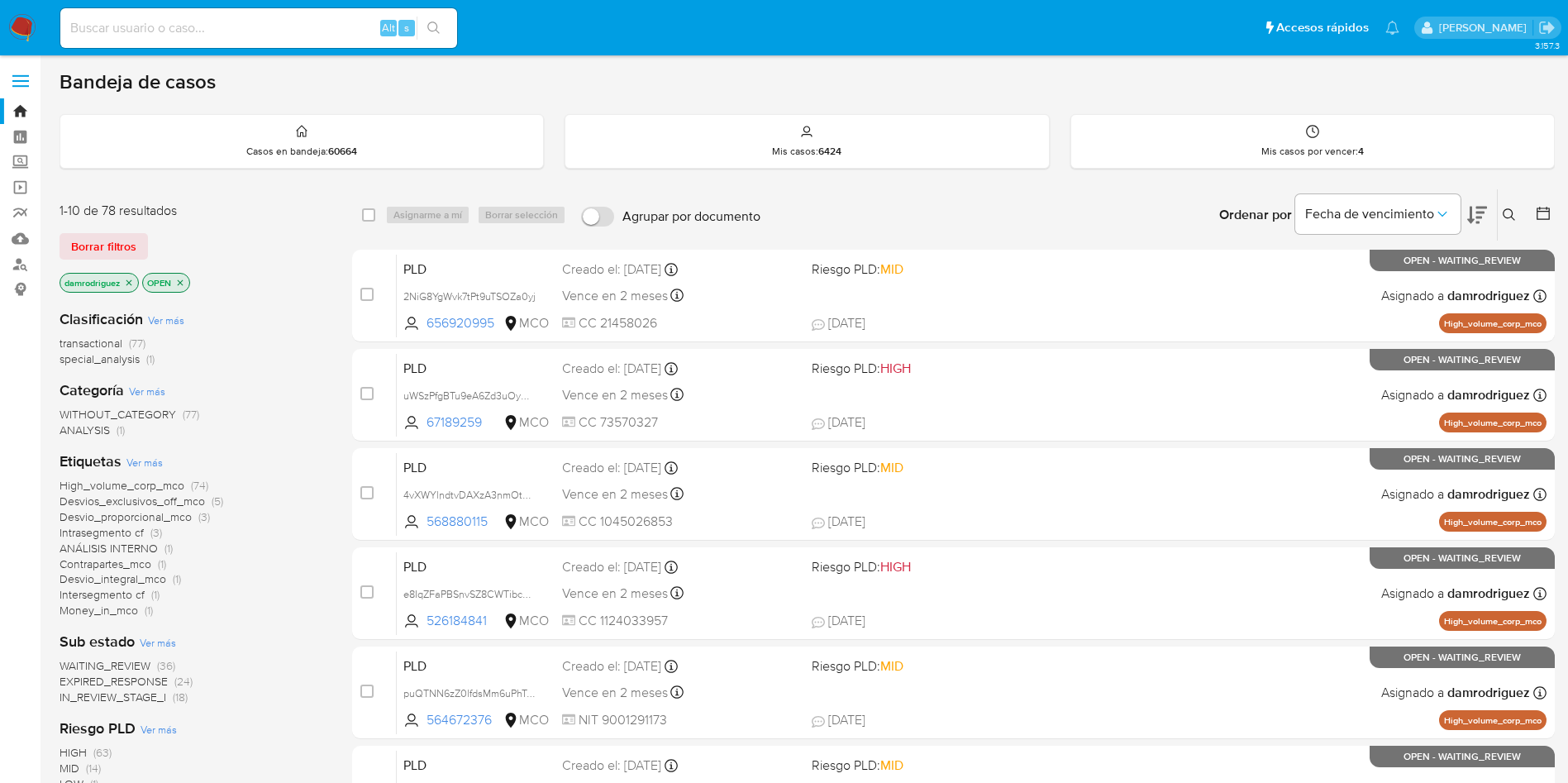
click at [1472, 210] on icon at bounding box center [1478, 216] width 20 height 18
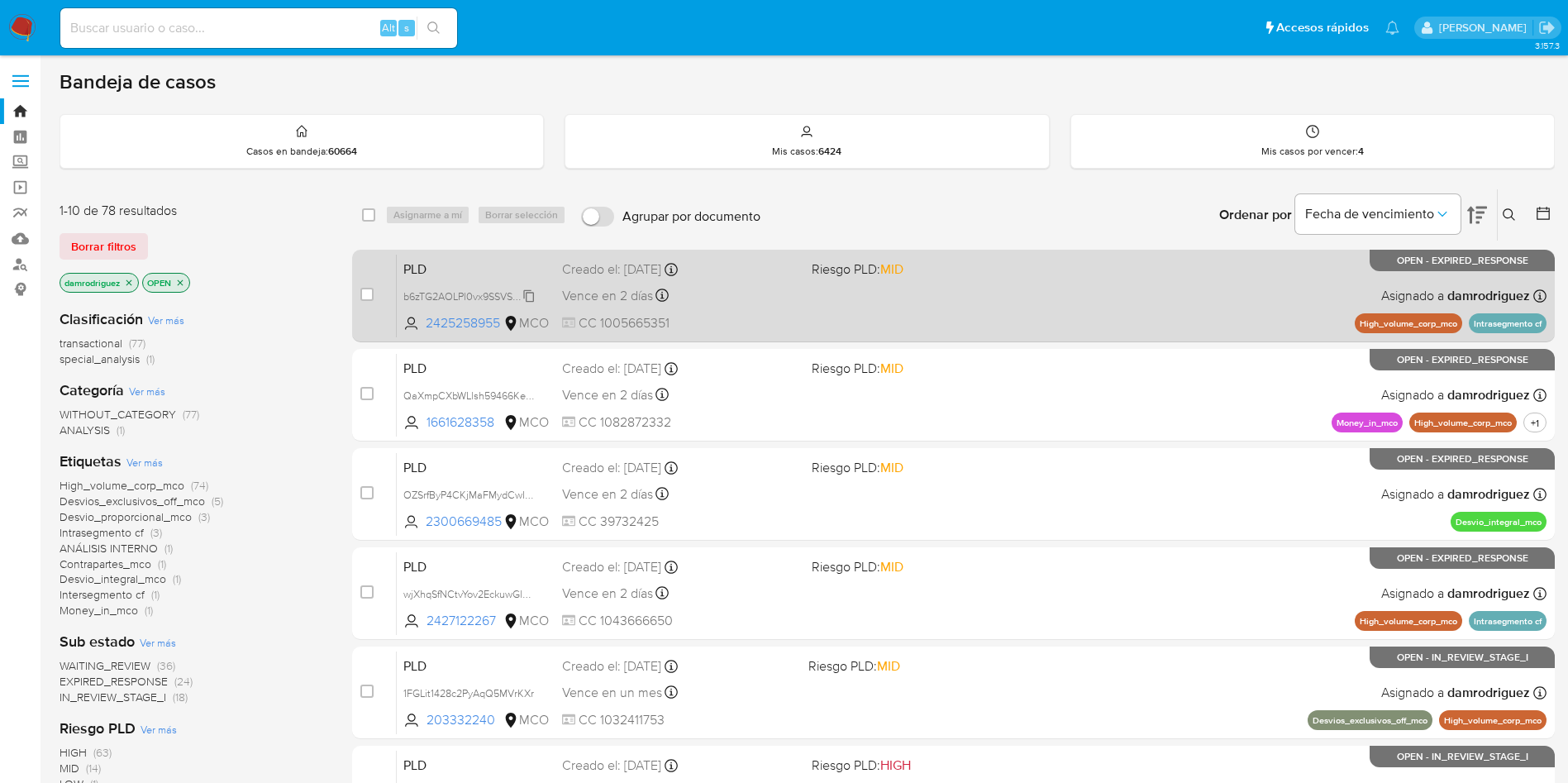
click at [474, 296] on span "b6zTG2AOLPl0vx9SSVS2G4w0" at bounding box center [475, 295] width 142 height 18
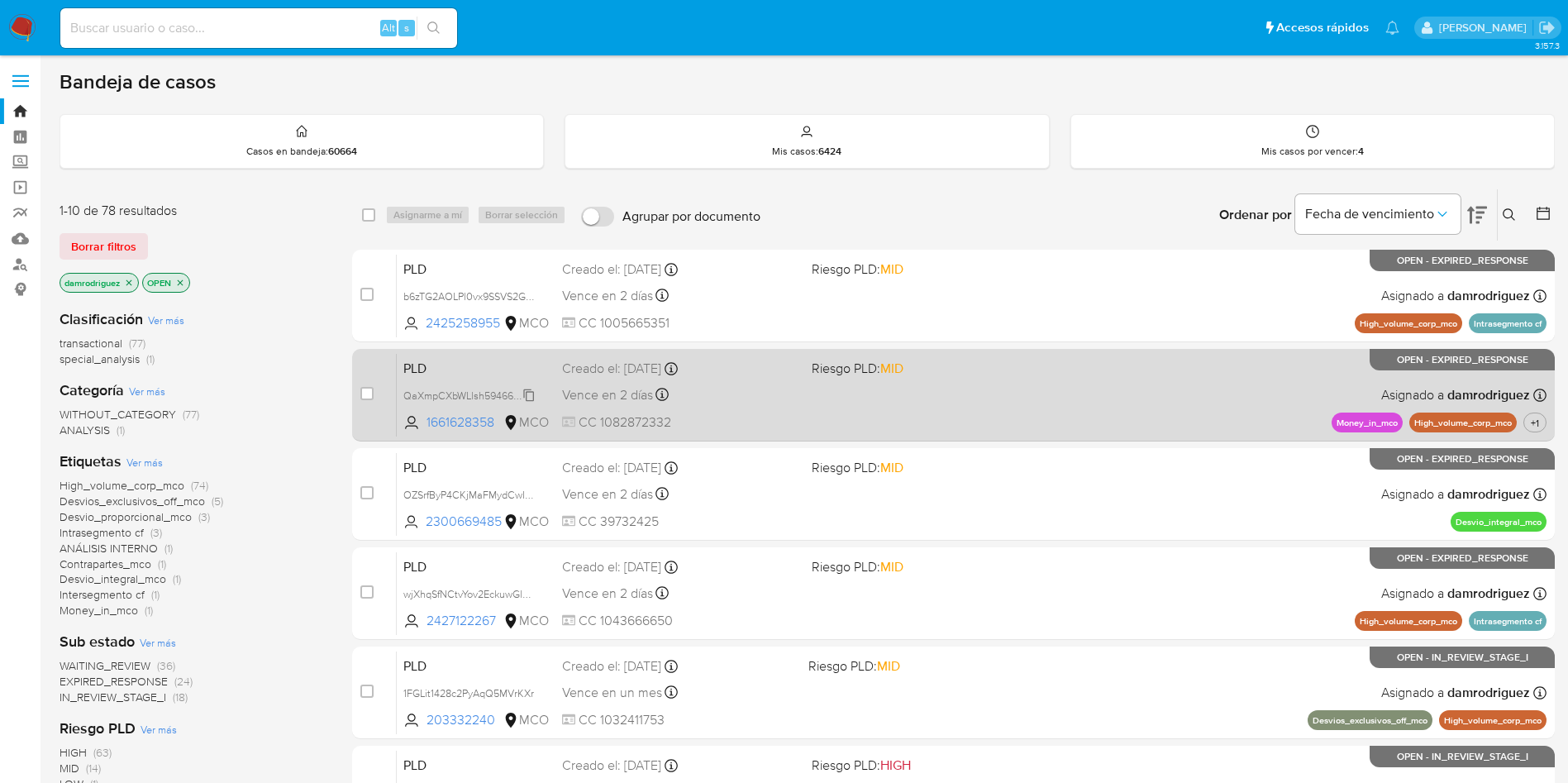
click at [485, 393] on span "QaXmpCXbWLlsh59466Ke0eBb" at bounding box center [477, 394] width 147 height 18
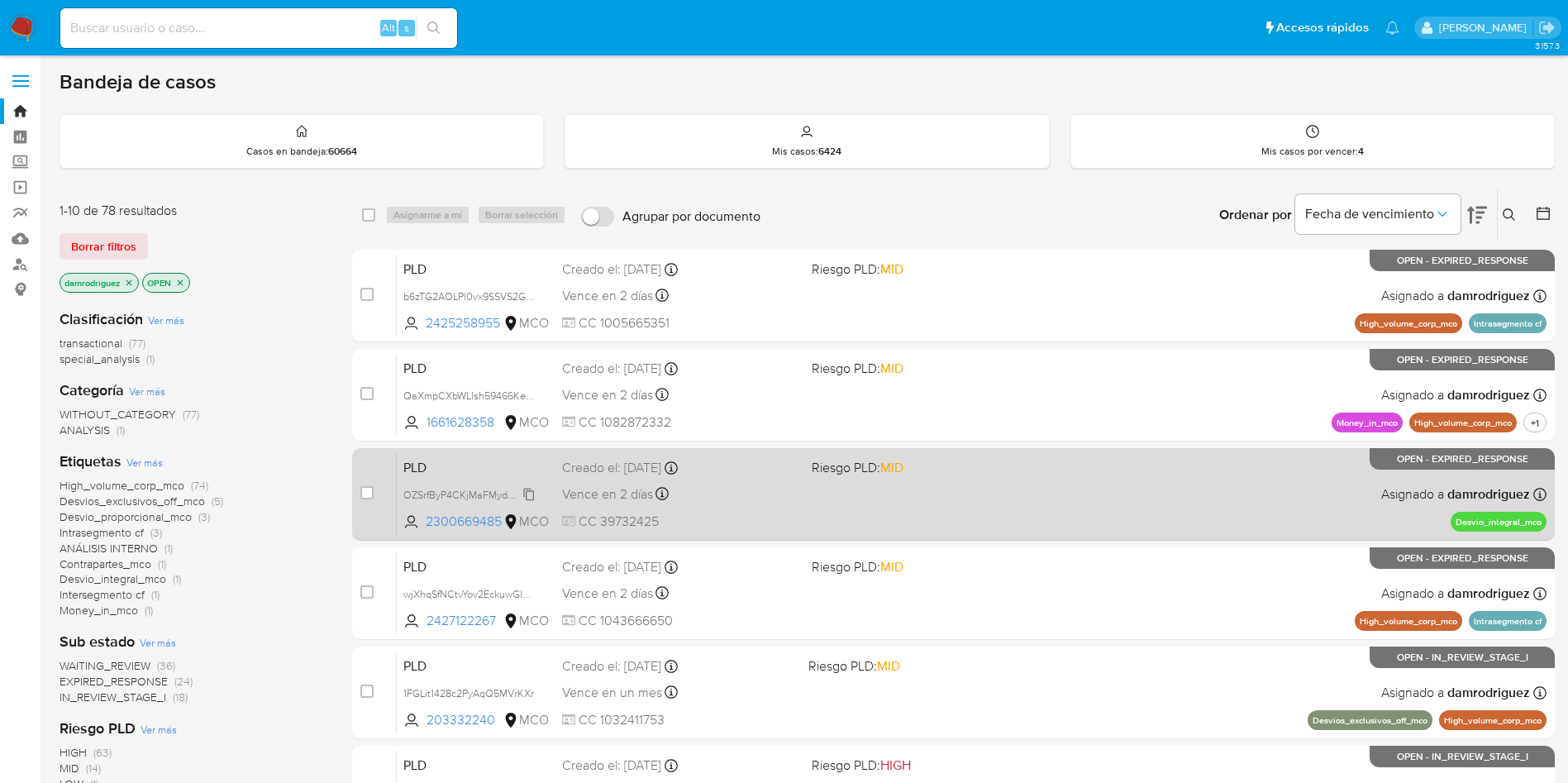
click at [468, 497] on span "OZSrfByP4CKjMaFMydCwIypm" at bounding box center [474, 493] width 140 height 18
click at [437, 460] on span "PLD" at bounding box center [476, 466] width 146 height 21
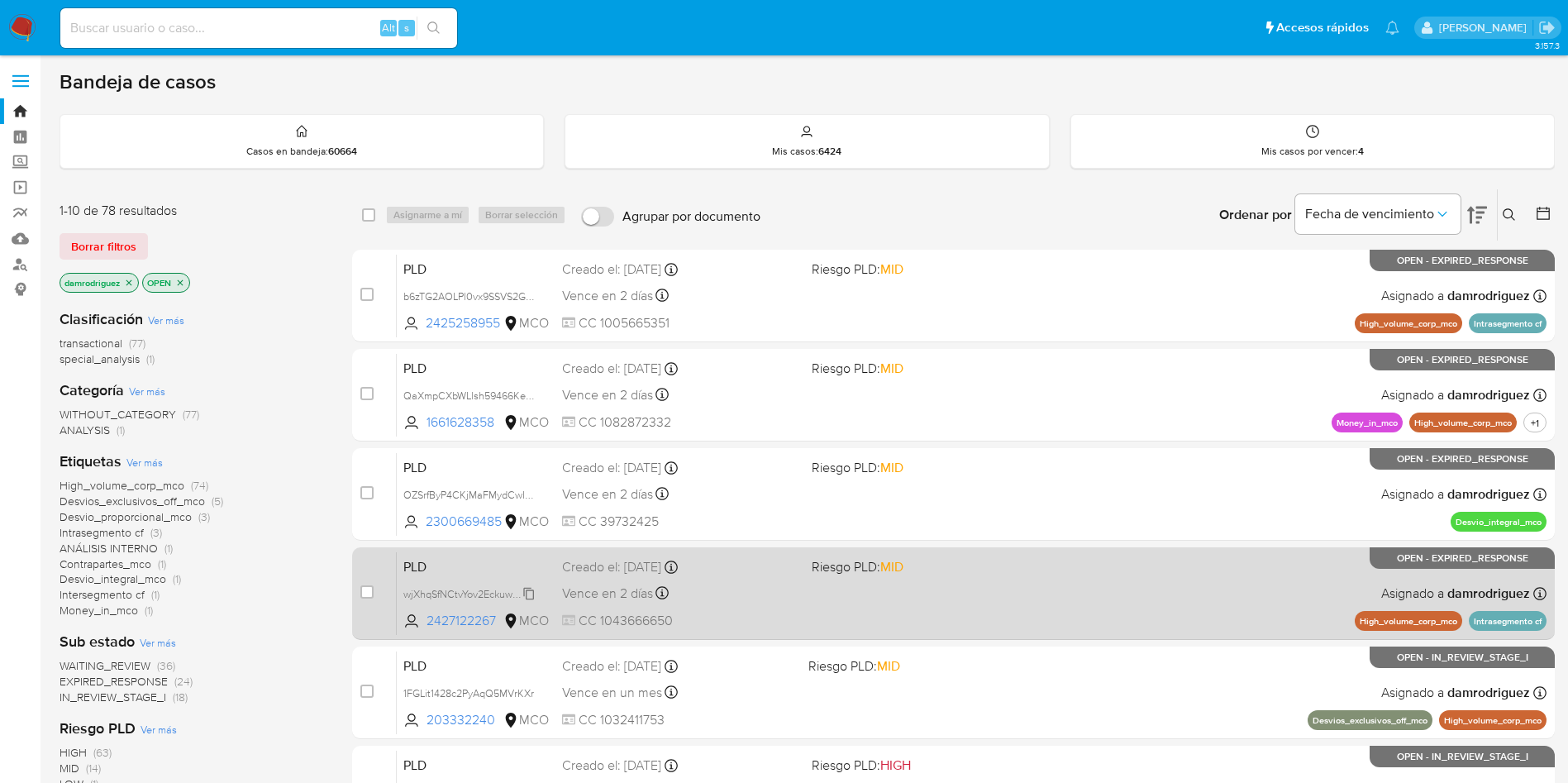
click at [494, 589] on span "wjXhqSfNCtvYov2EckuwGlhW" at bounding box center [470, 593] width 133 height 18
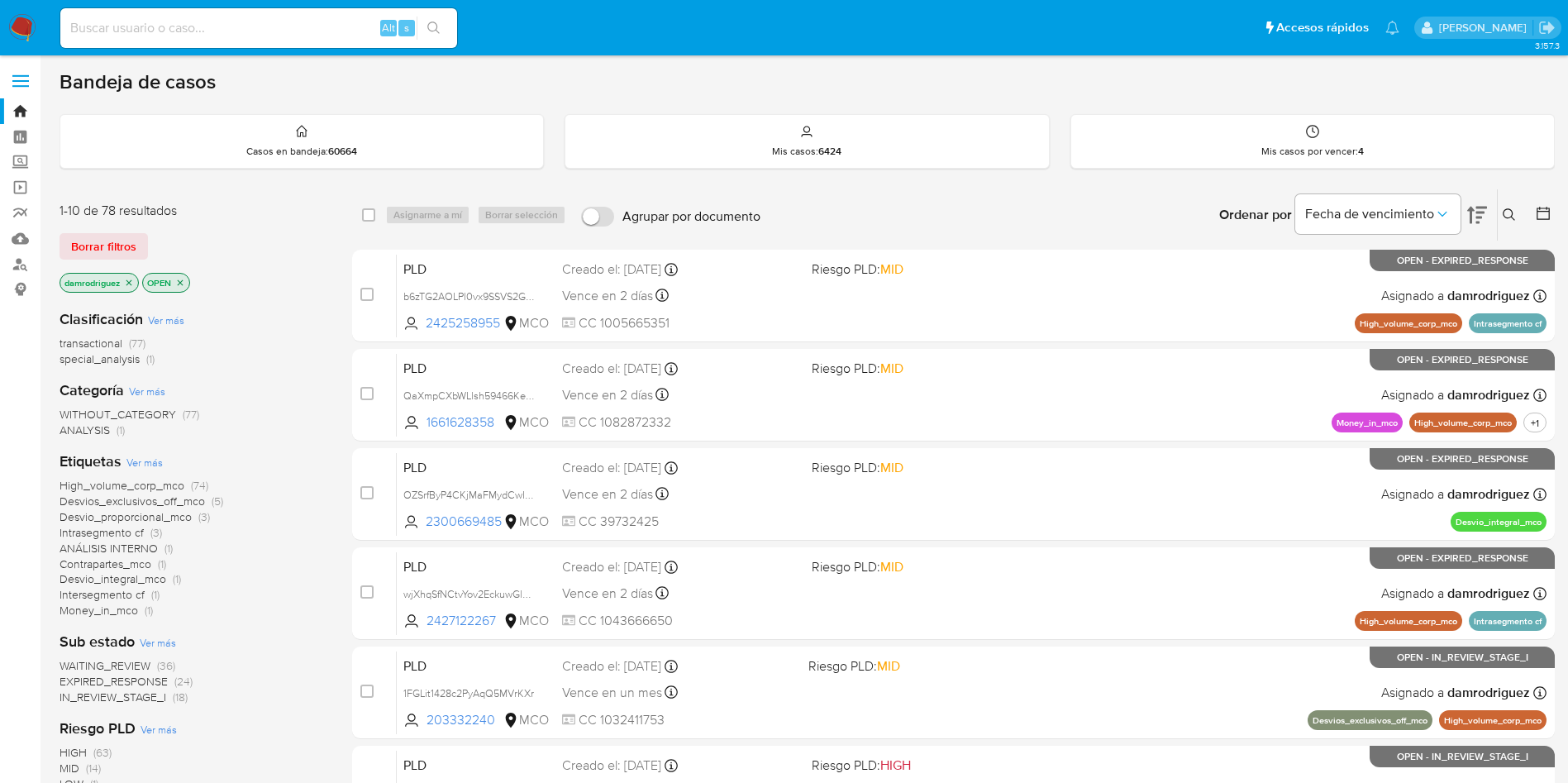
click at [248, 23] on input at bounding box center [259, 28] width 397 height 21
paste input "JUX9q8HTcptJ3FAxJ1YseAkS"
type input "JUX9q8HTcptJ3FAxJ1YseAkS"
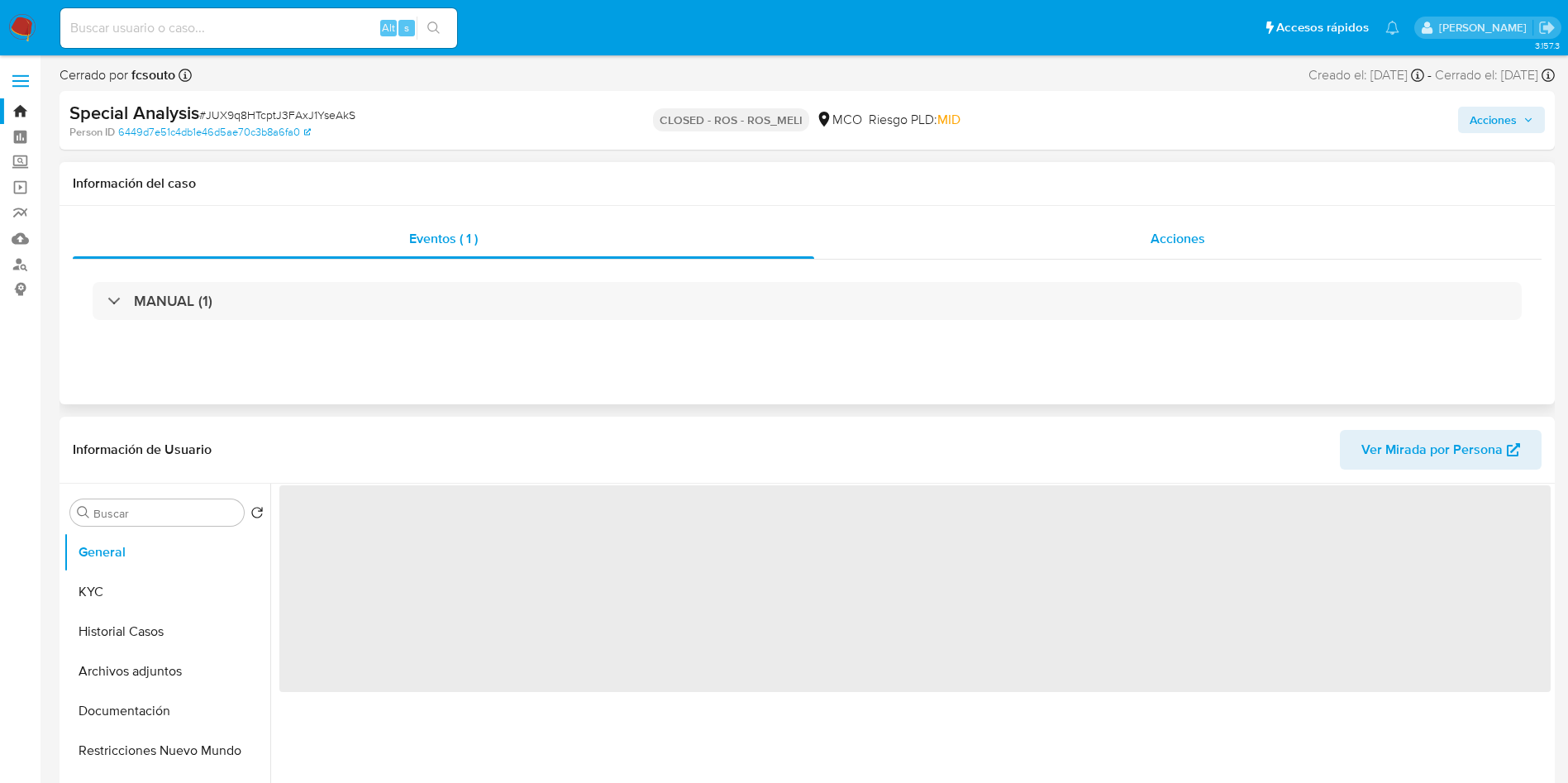
click at [1135, 251] on div "Acciones" at bounding box center [1178, 239] width 727 height 40
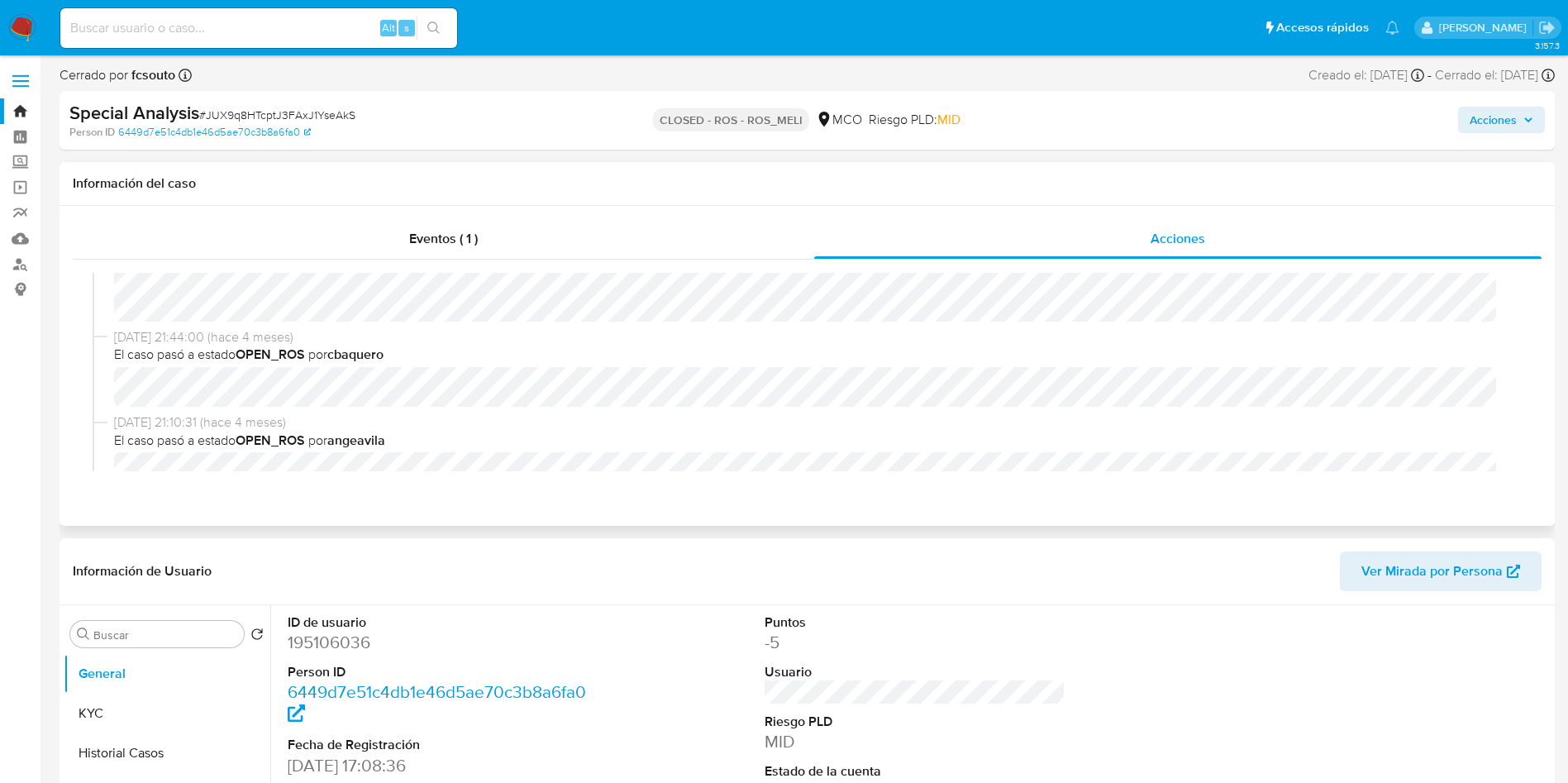
select select "10"
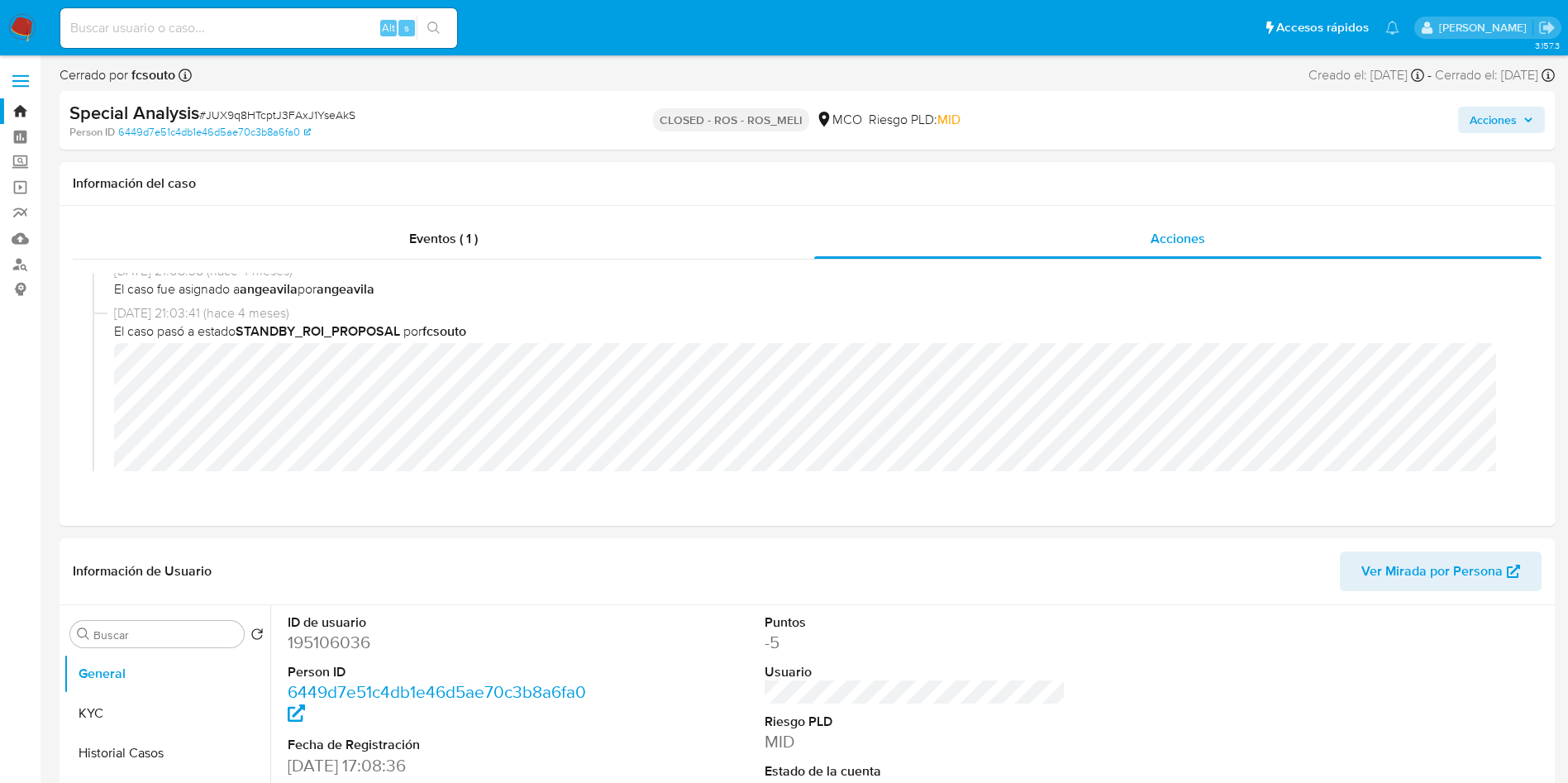
scroll to position [496, 0]
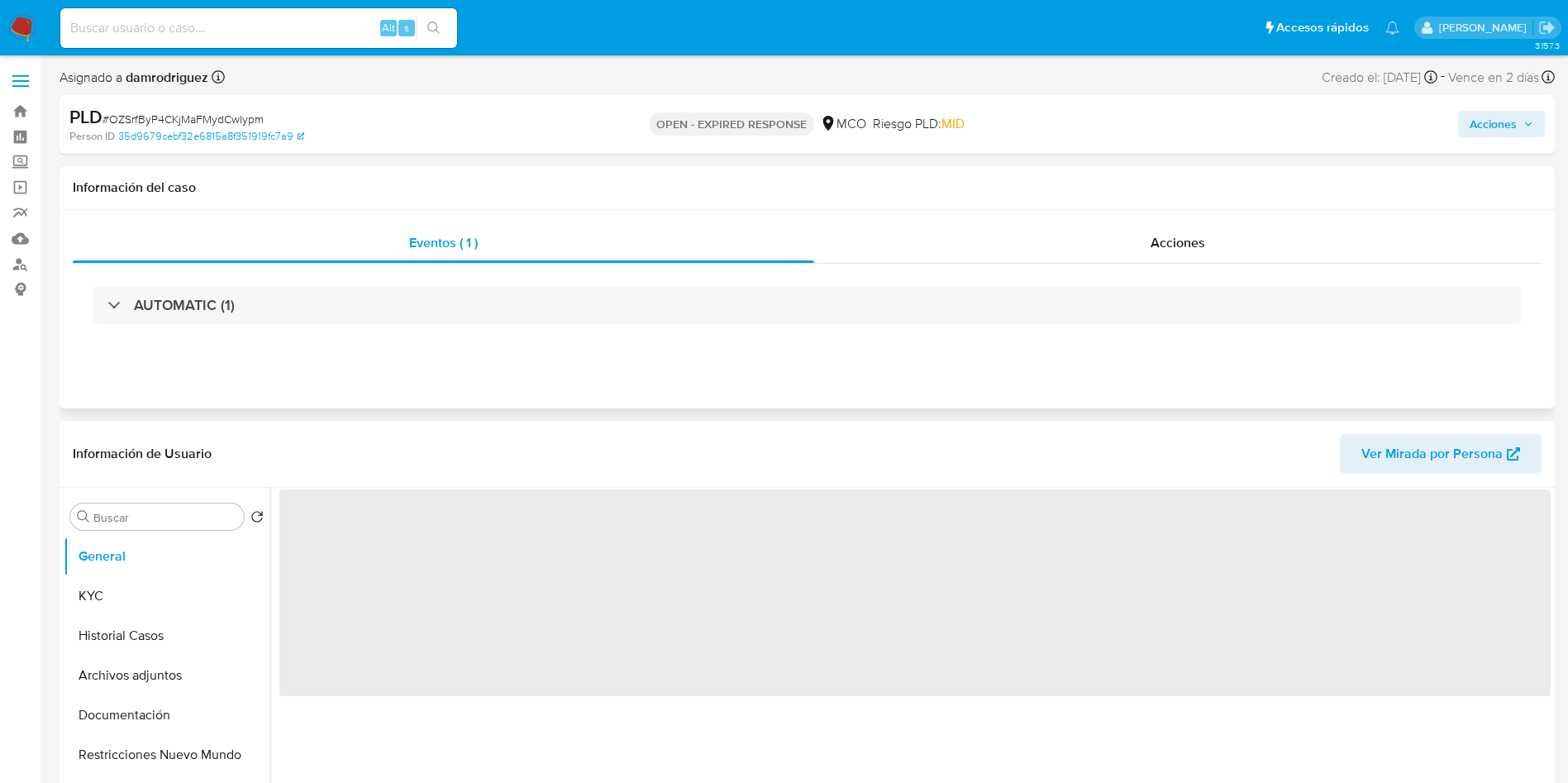
click at [480, 181] on h1 "Información del caso" at bounding box center [807, 187] width 1469 height 17
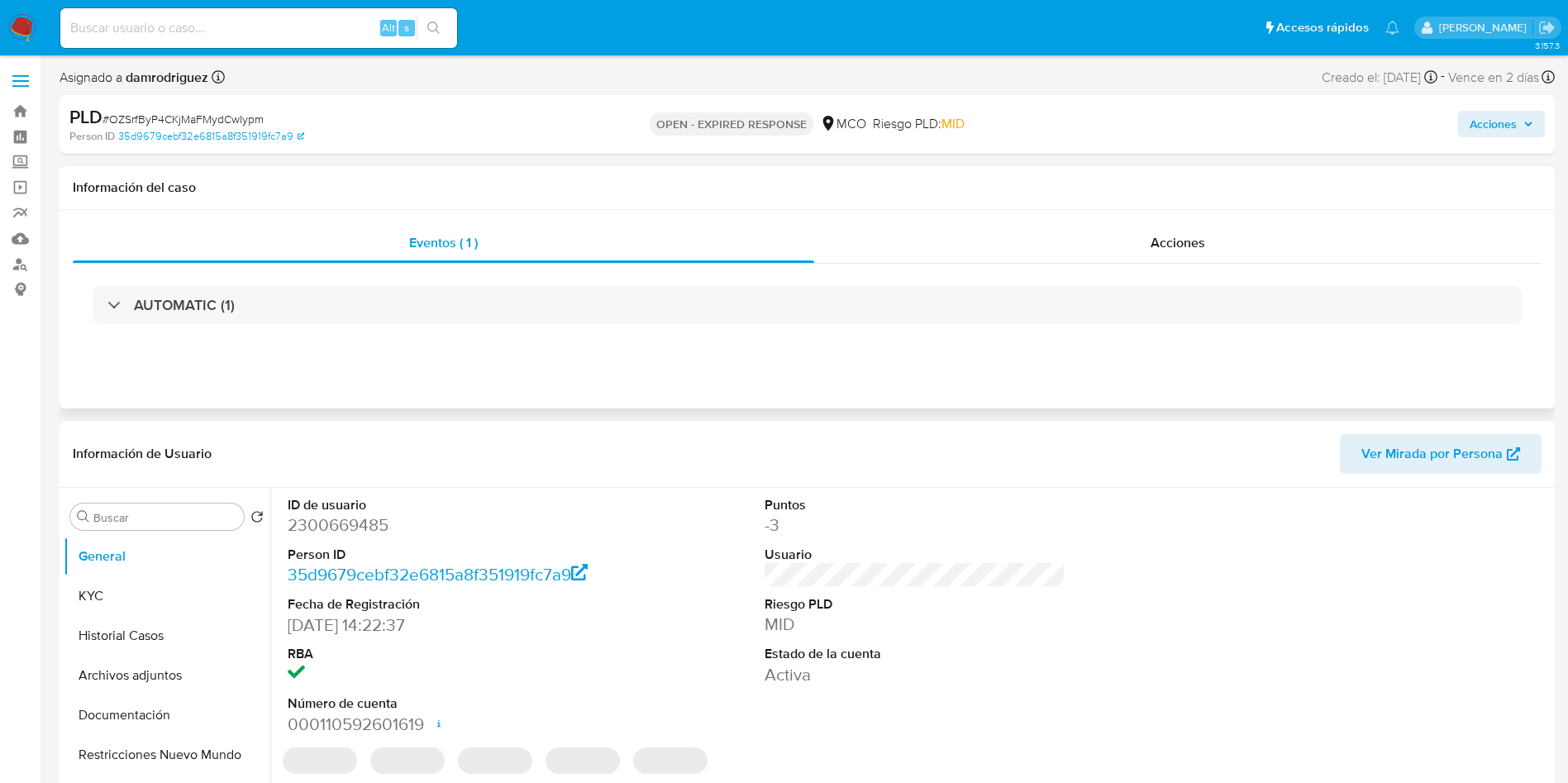
drag, startPoint x: 439, startPoint y: 174, endPoint x: 475, endPoint y: 168, distance: 36.5
click at [440, 174] on div "Información del caso" at bounding box center [807, 188] width 1496 height 44
select select "10"
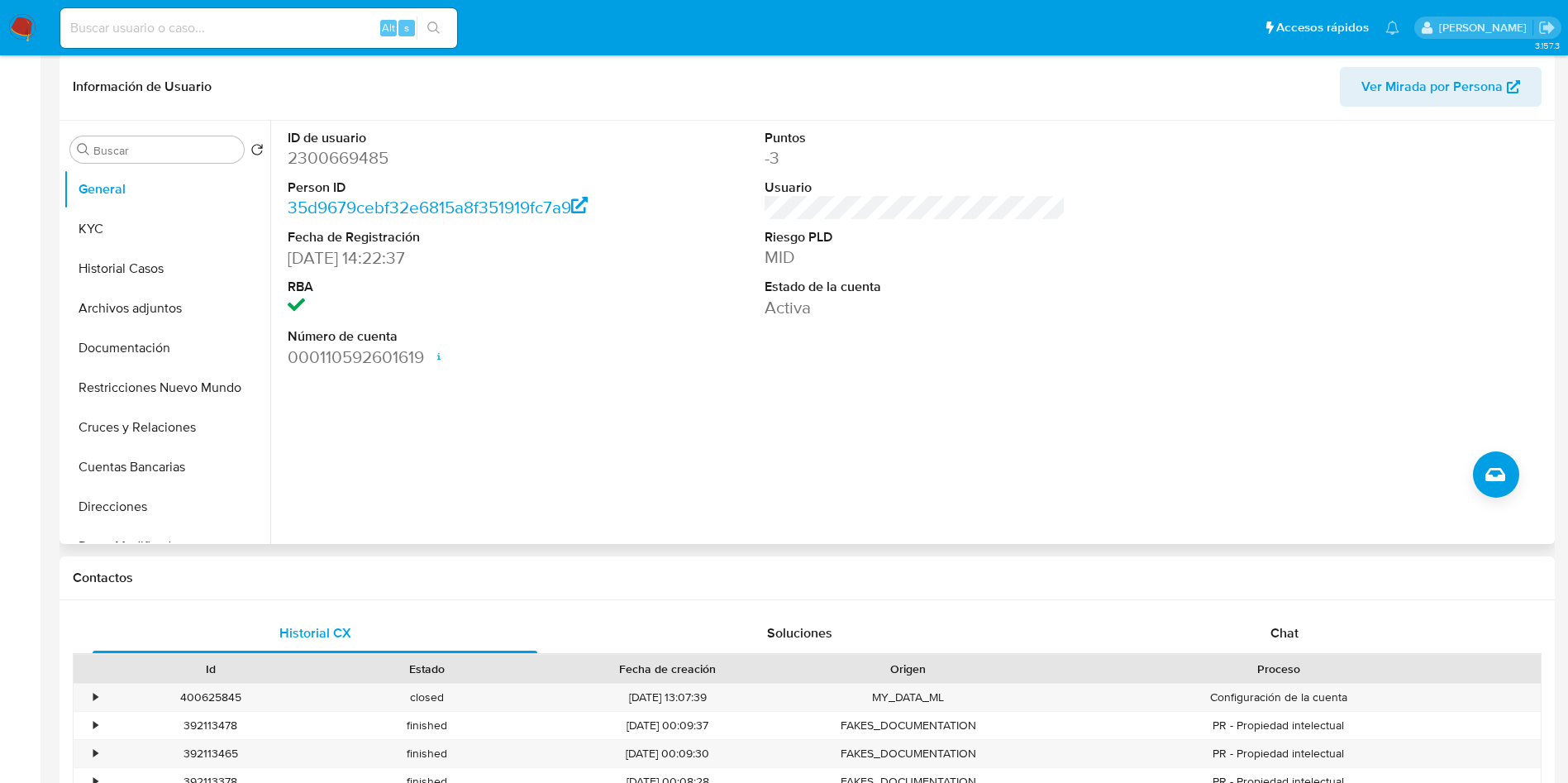
scroll to position [372, 0]
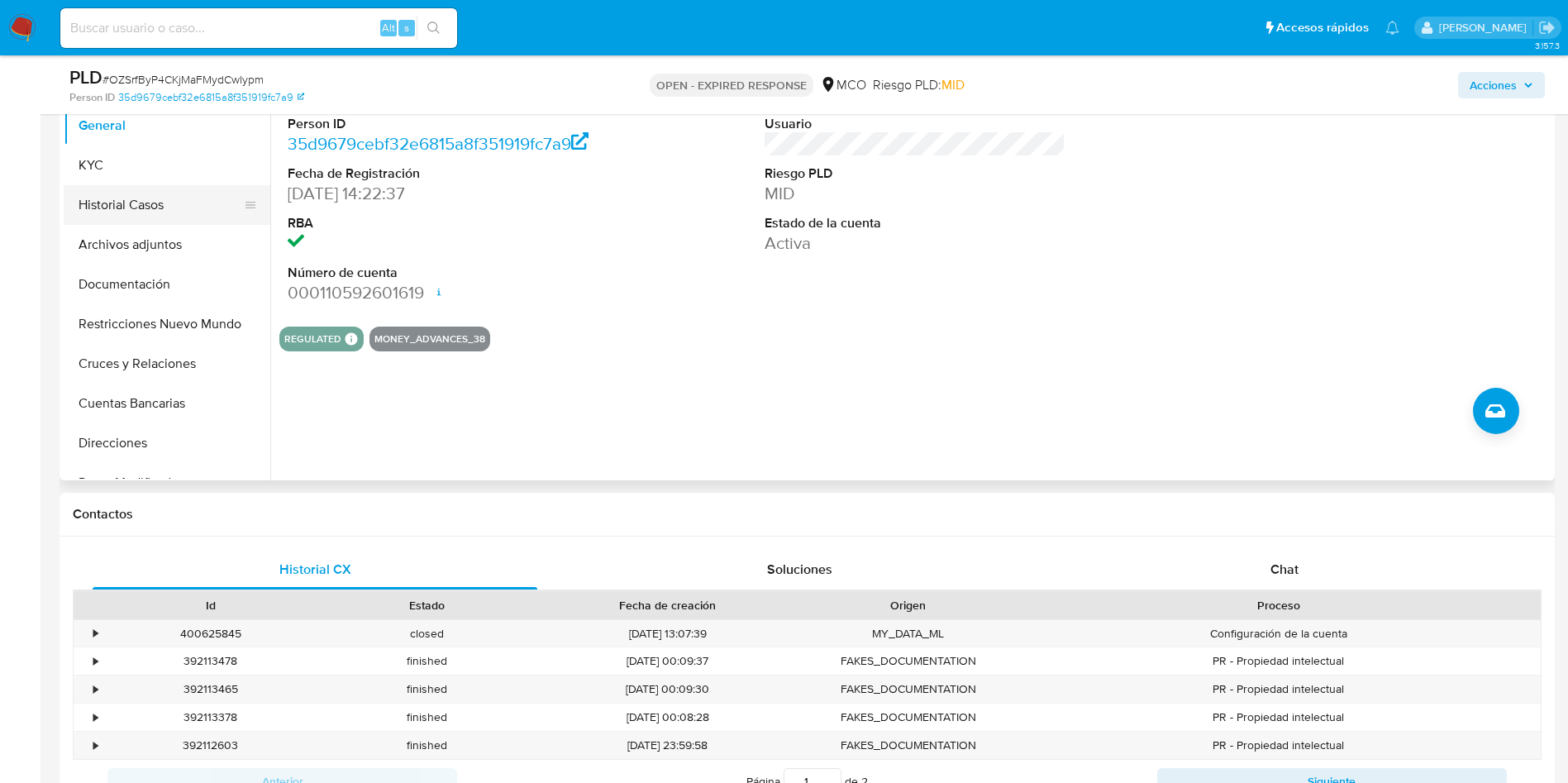
click at [119, 200] on button "Historial Casos" at bounding box center [161, 205] width 193 height 40
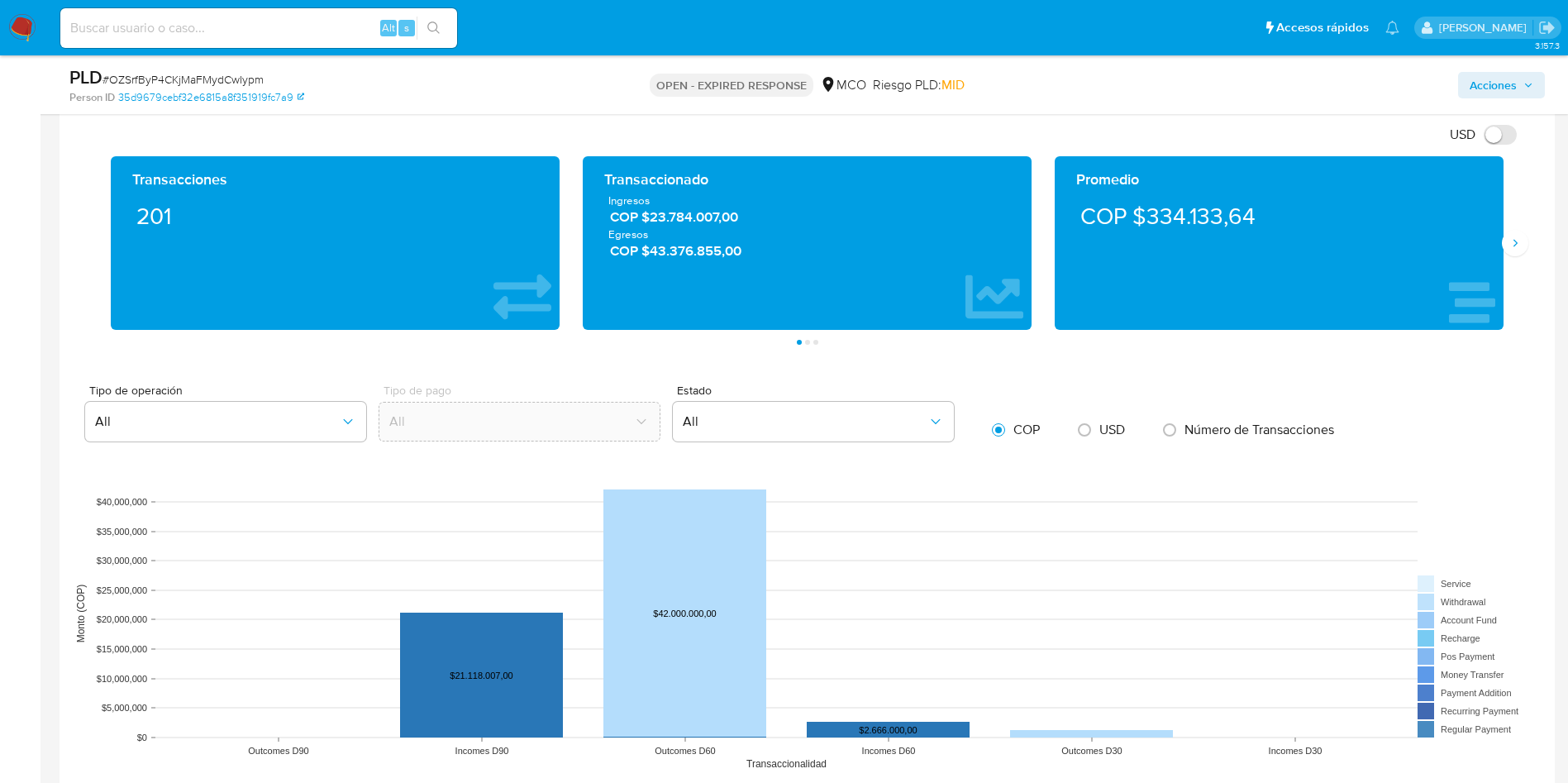
scroll to position [1489, 0]
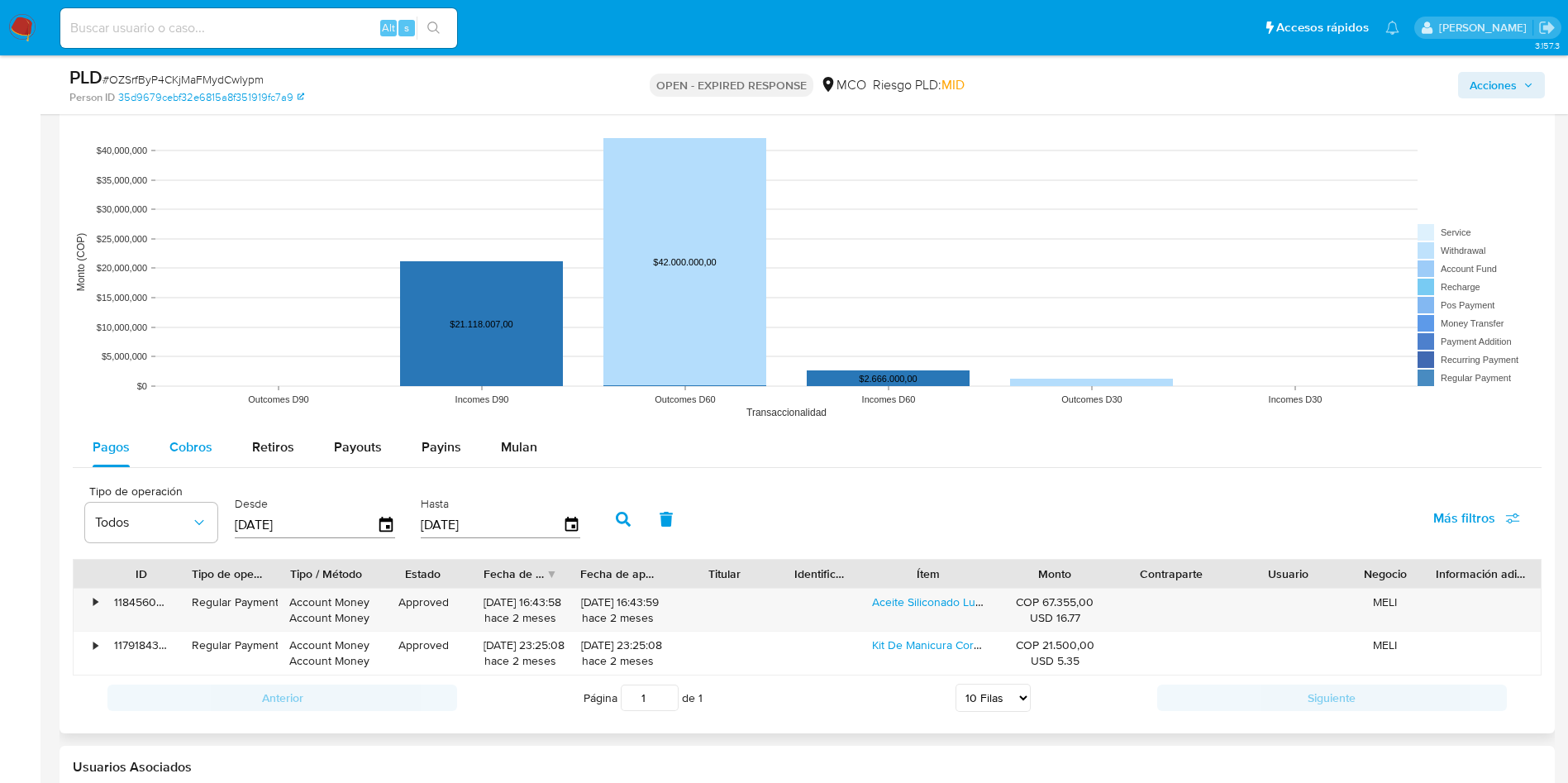
click at [195, 428] on div "Cobros" at bounding box center [190, 447] width 43 height 40
select select "10"
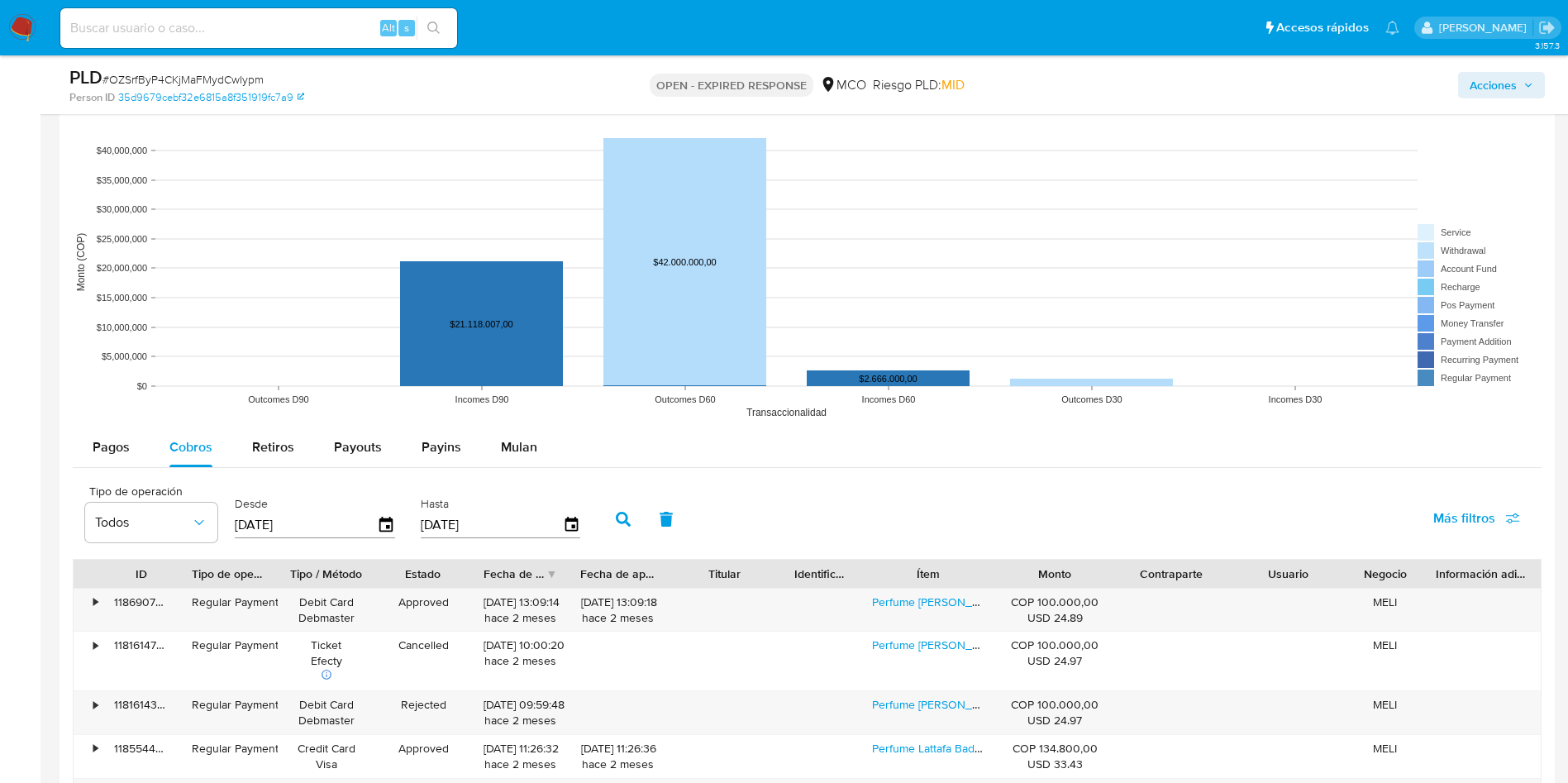
click at [802, 442] on div "Pagos Cobros Retiros Payouts Payins Mulan" at bounding box center [807, 447] width 1469 height 40
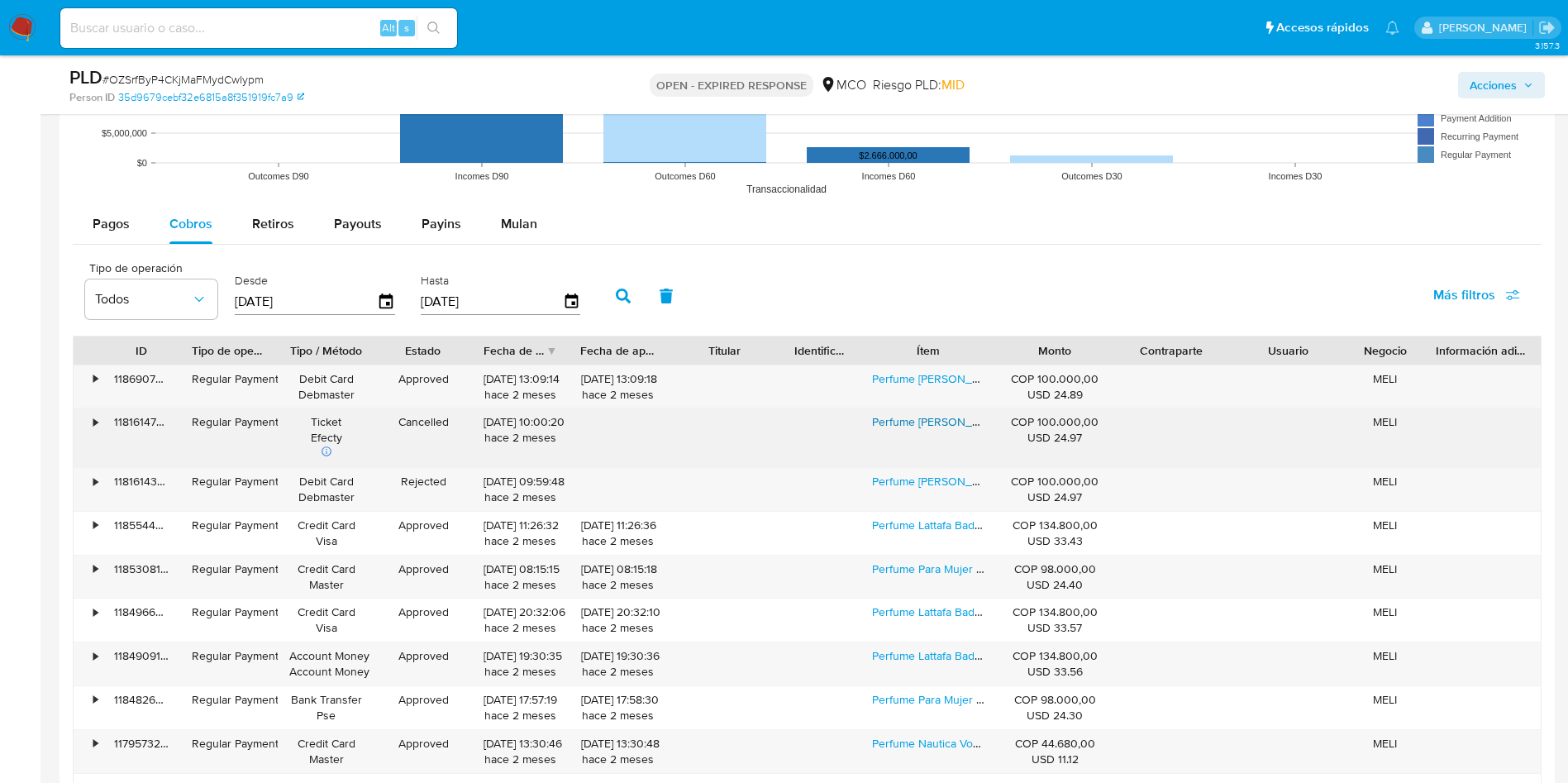
scroll to position [1737, 0]
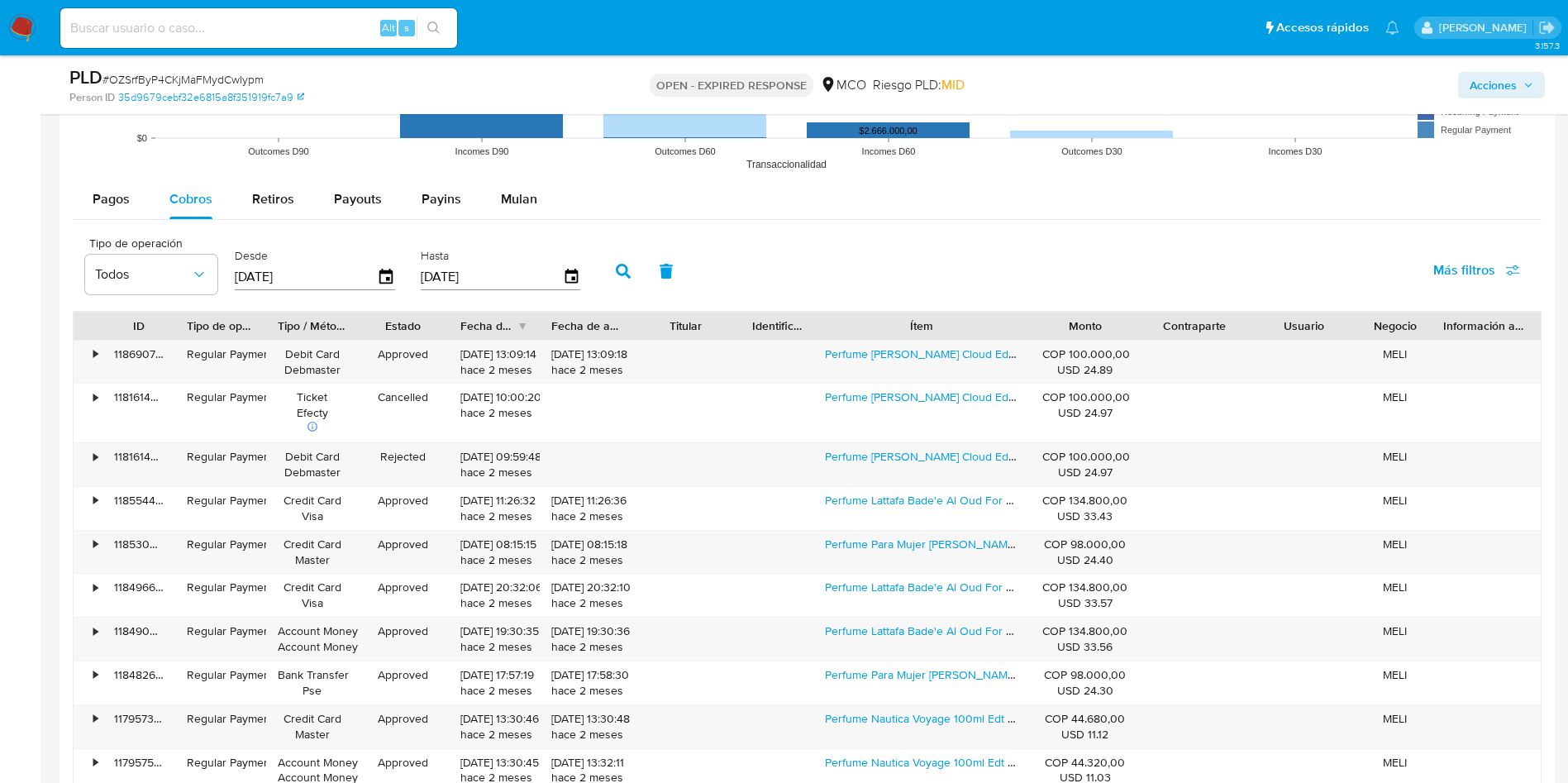
drag, startPoint x: 998, startPoint y: 321, endPoint x: 1078, endPoint y: 325, distance: 80.1
click at [1078, 325] on div "ID Tipo de operación Tipo / Método Estado Fecha de creación Fecha de aprobación…" at bounding box center [807, 326] width 1468 height 28
drag, startPoint x: 1027, startPoint y: 333, endPoint x: 1041, endPoint y: 337, distance: 14.6
click at [1044, 336] on div at bounding box center [1039, 326] width 30 height 28
click at [276, 23] on input at bounding box center [259, 28] width 397 height 21
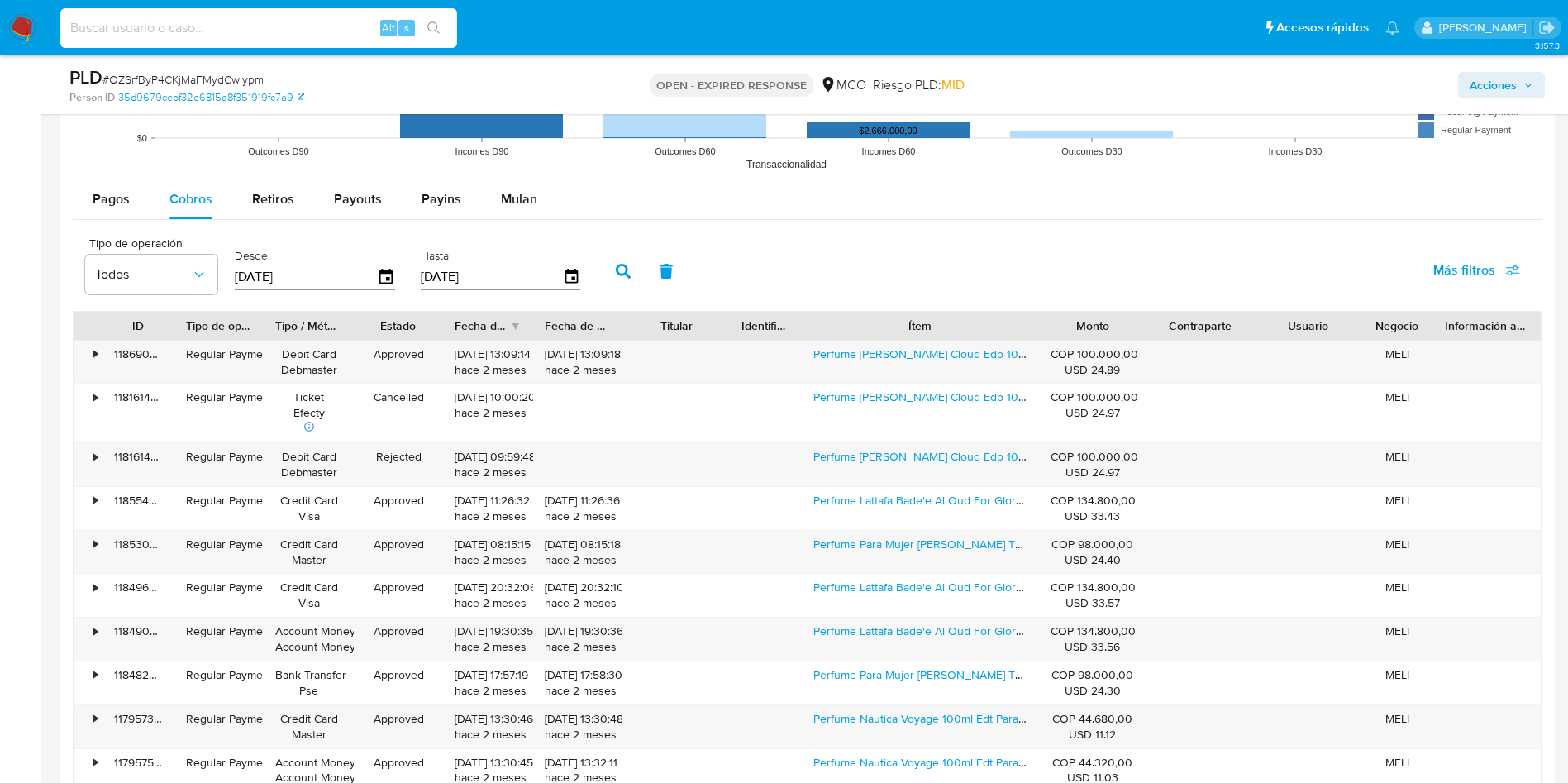
paste input "OZSrfByP4CKjMaFMydCwIypm"
type input "OZSrfByP4CKjMaFMydCwIypm"
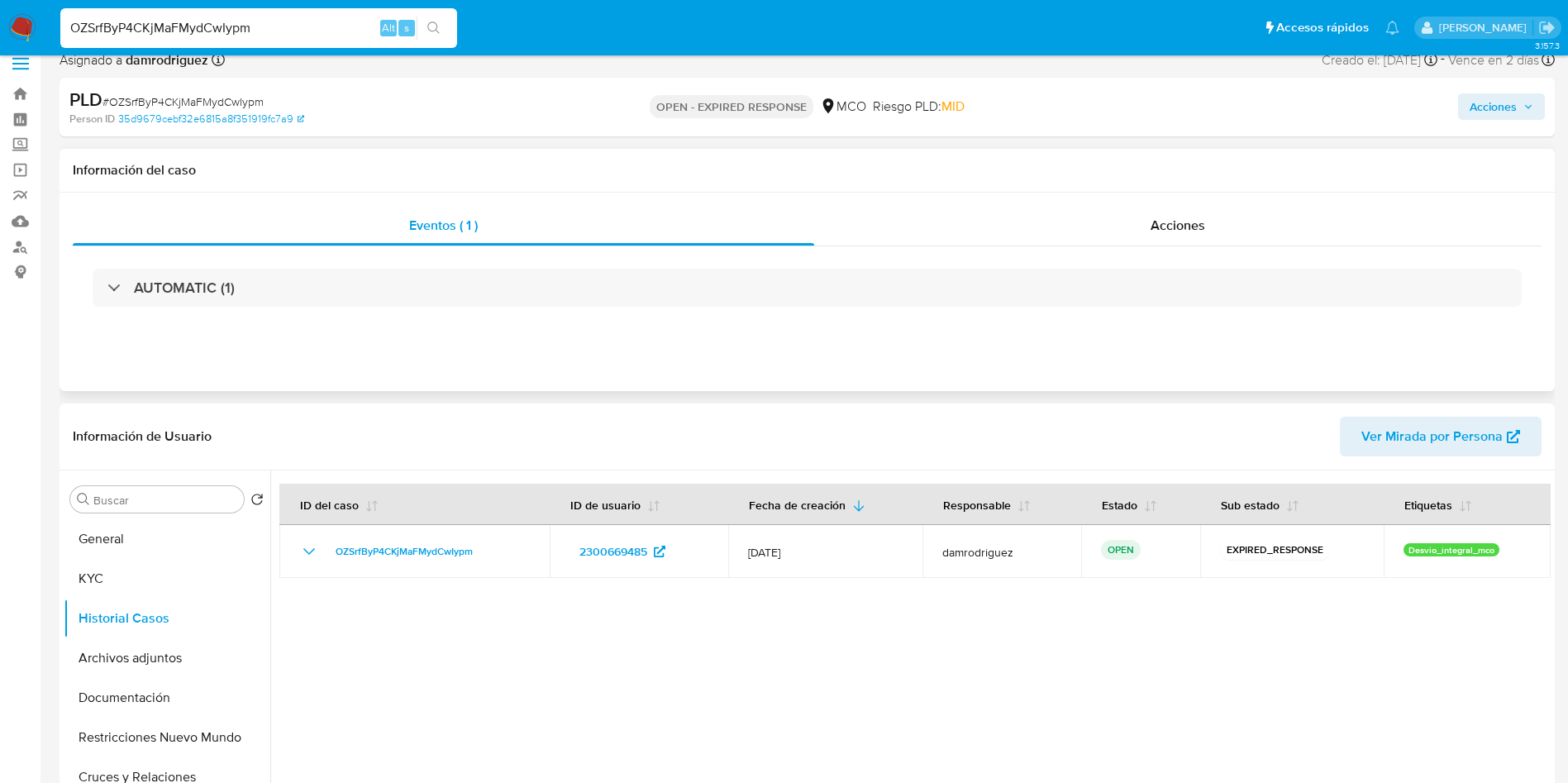
scroll to position [0, 0]
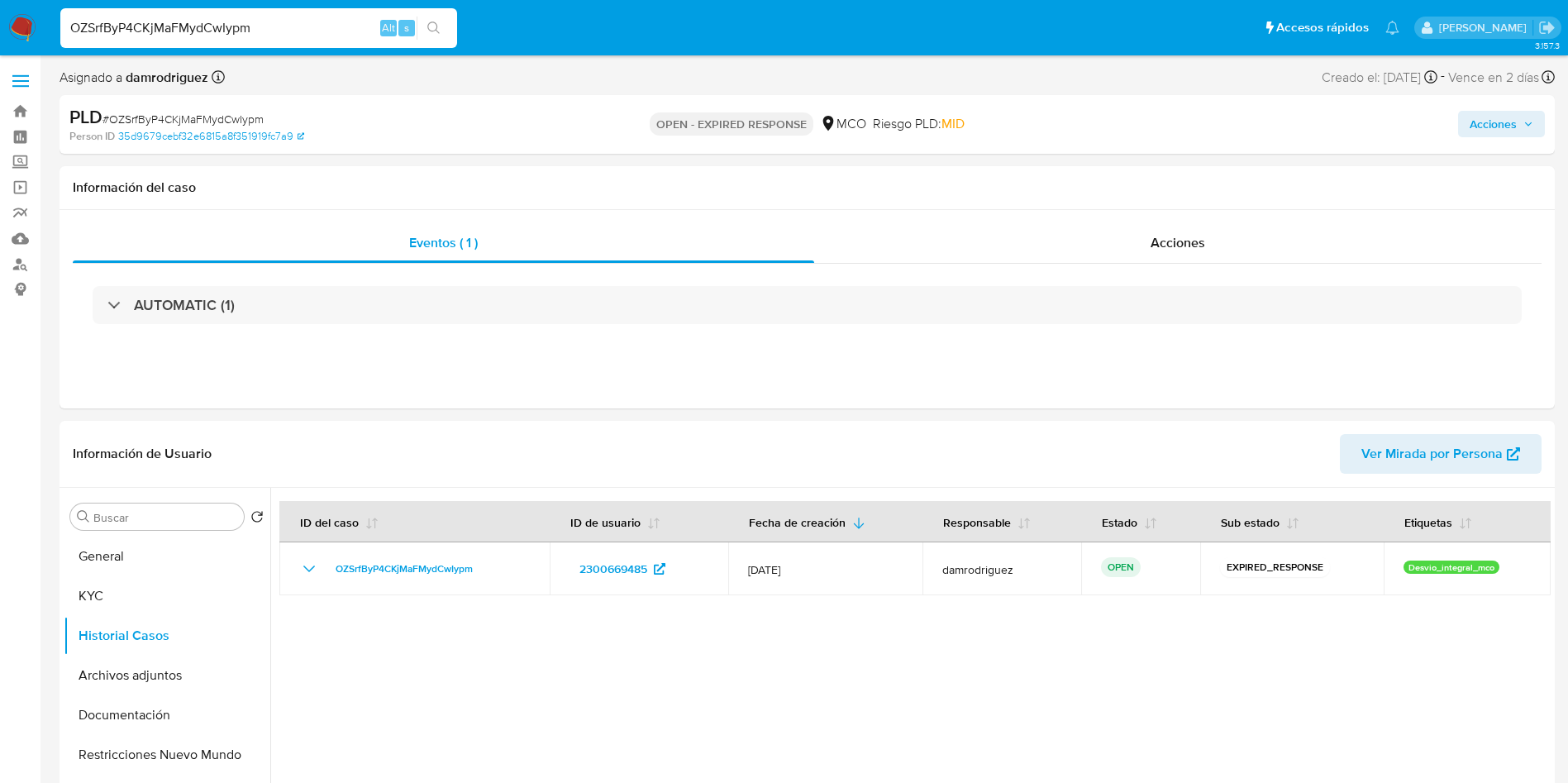
click at [190, 23] on input "OZSrfByP4CKjMaFMydCwIypm" at bounding box center [259, 28] width 397 height 21
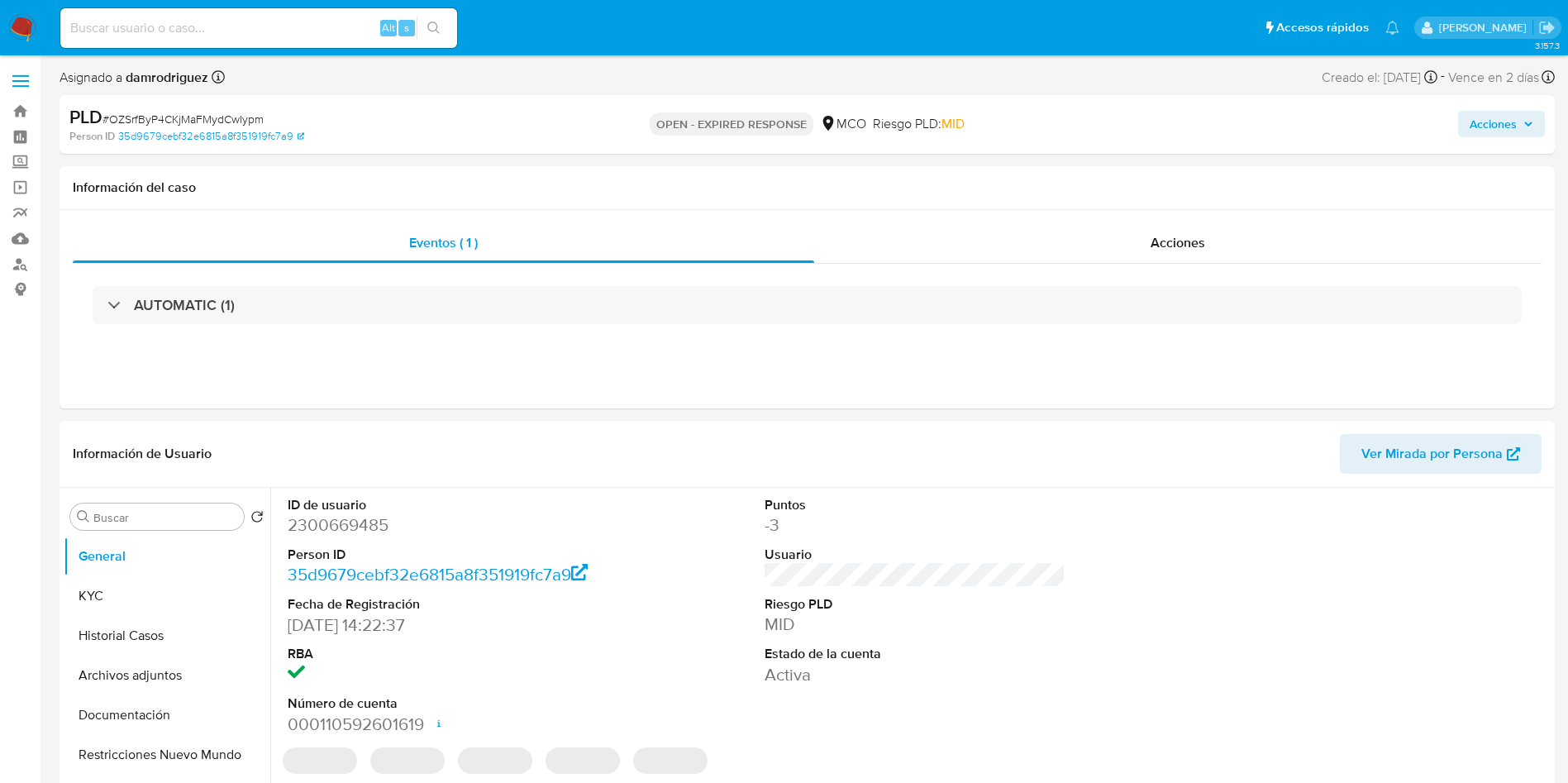
select select "10"
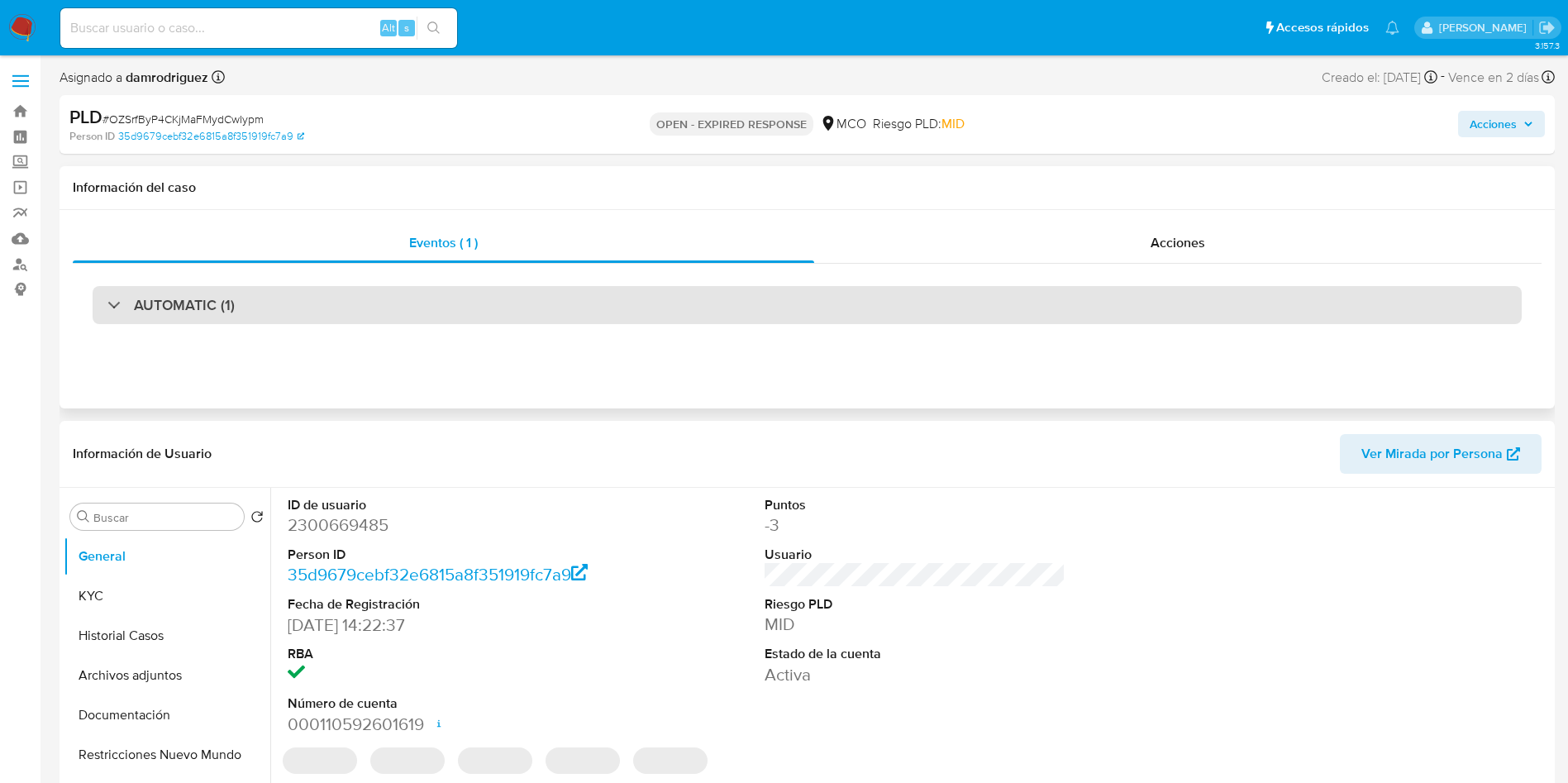
select select "10"
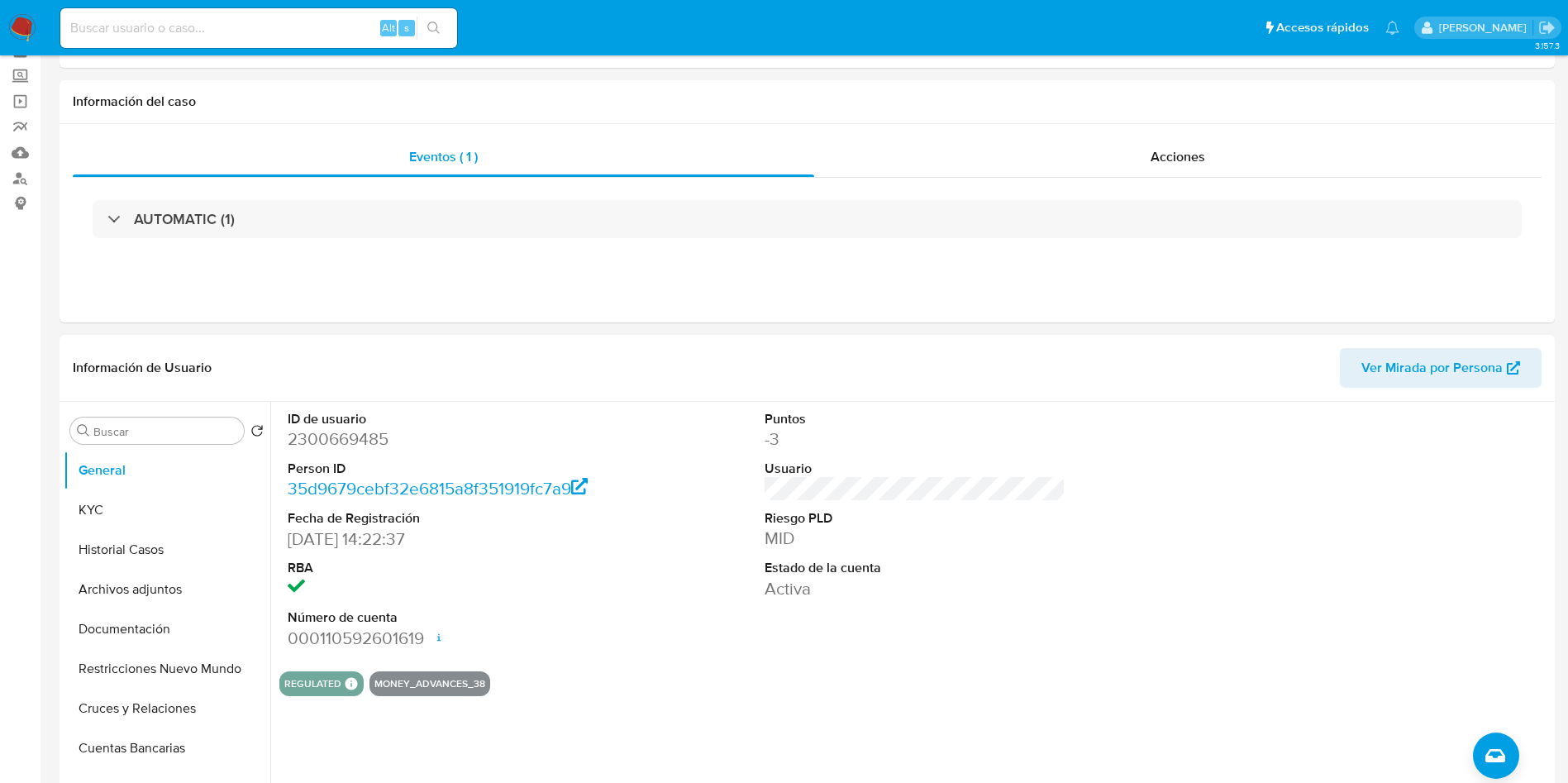
scroll to position [124, 0]
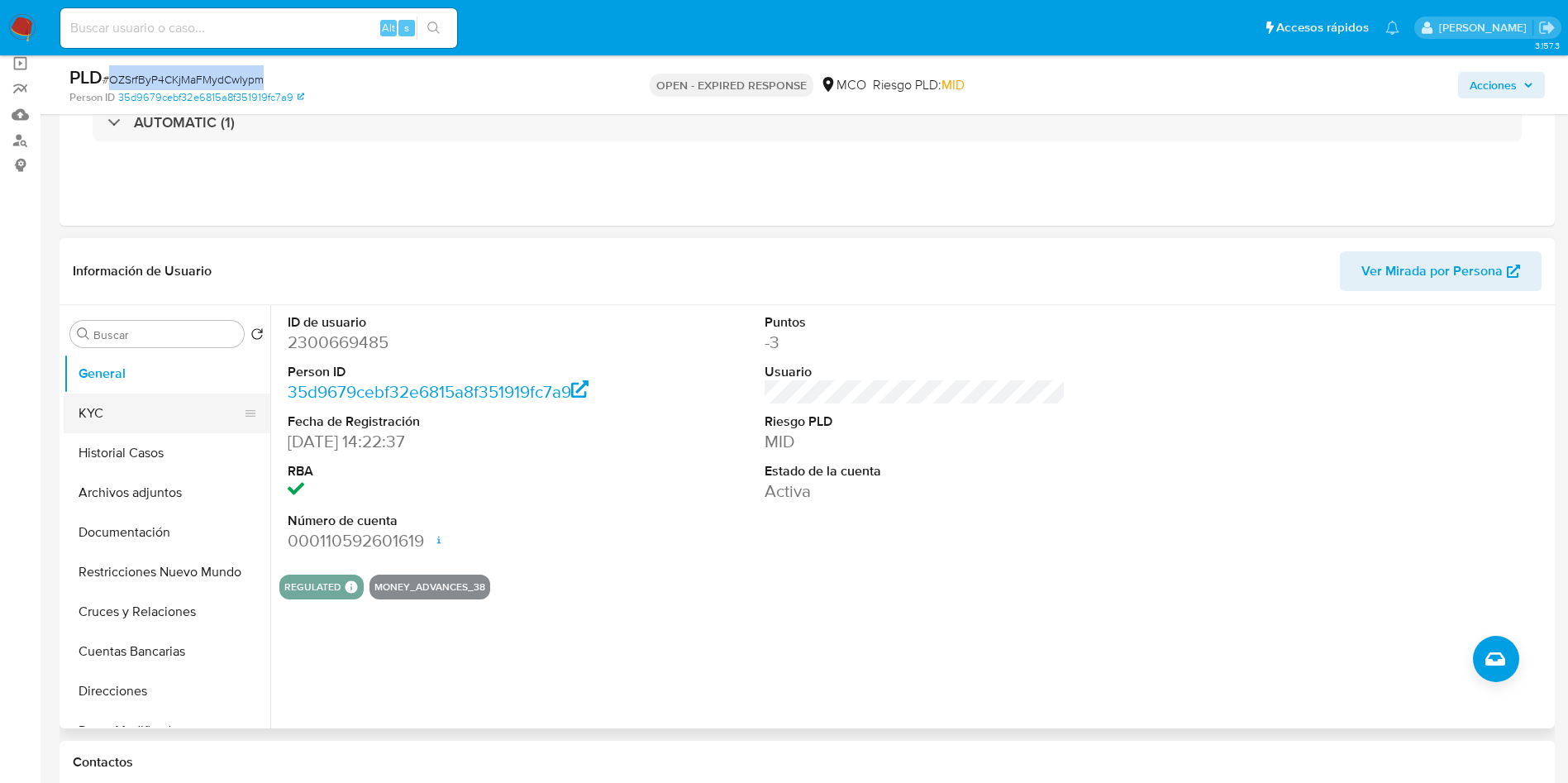
click at [133, 405] on button "KYC" at bounding box center [161, 413] width 193 height 40
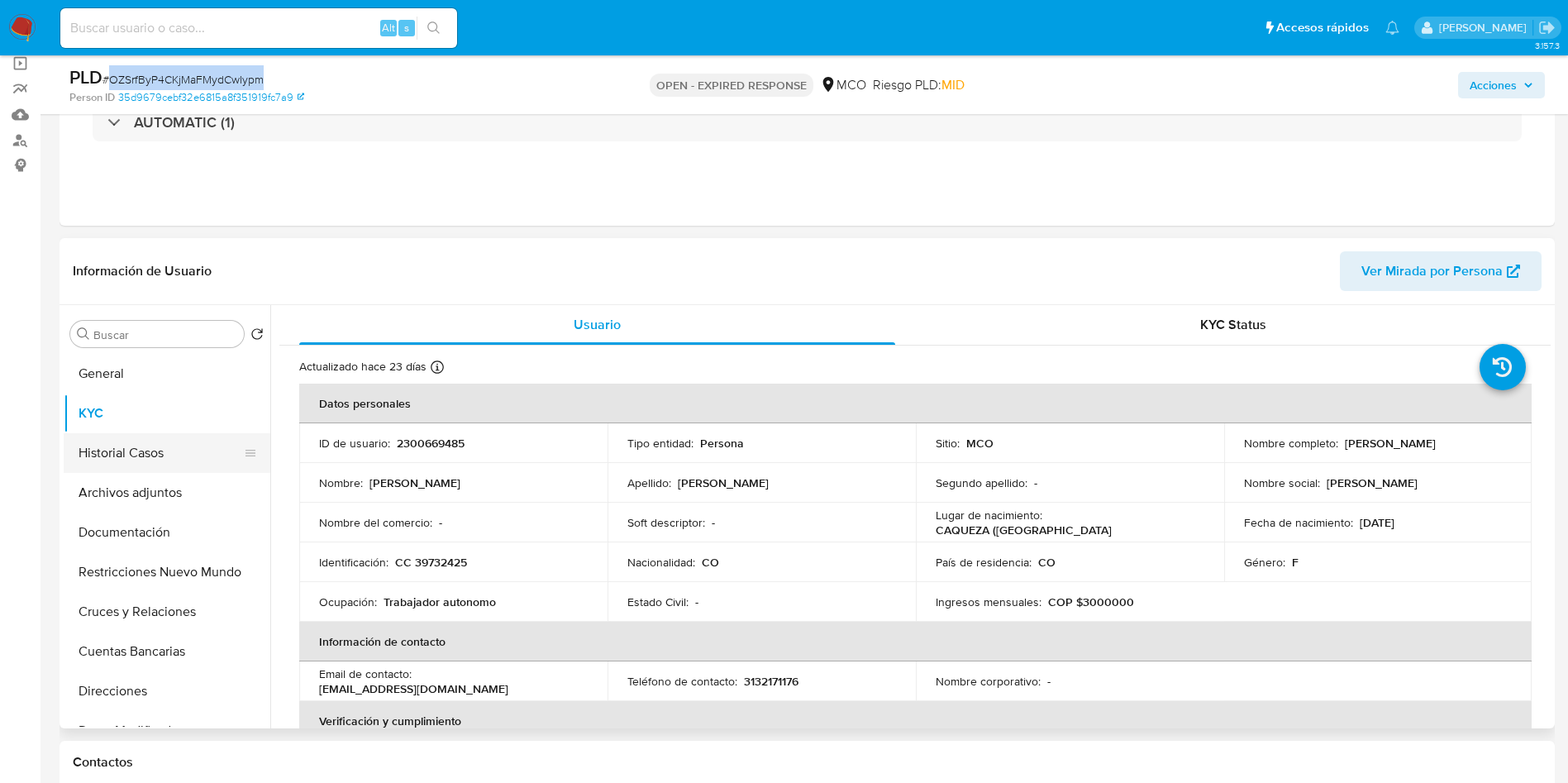
click at [180, 455] on button "Historial Casos" at bounding box center [161, 453] width 193 height 40
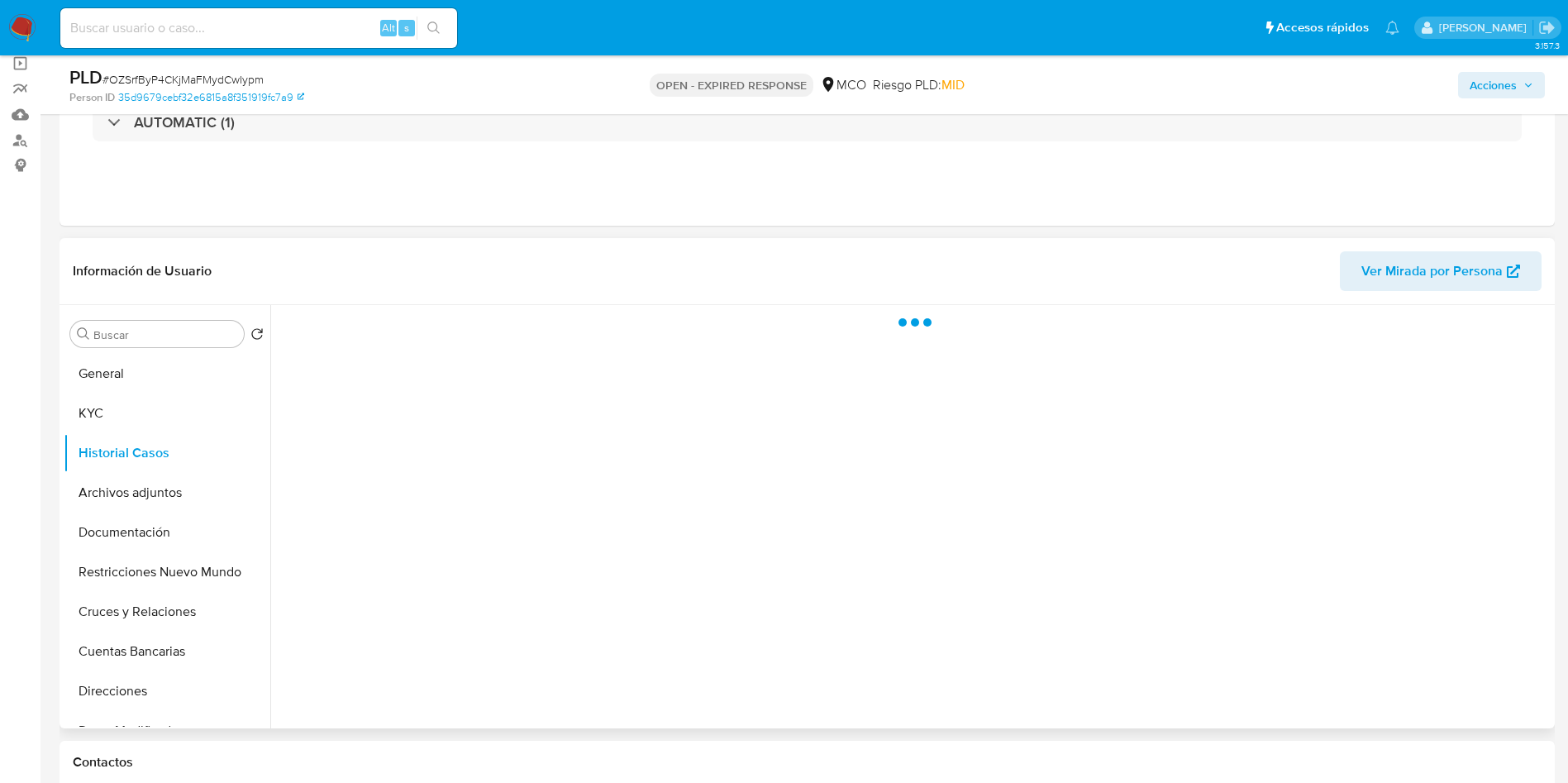
click at [359, 249] on div "Información de Usuario Ver Mirada por Persona" at bounding box center [807, 271] width 1496 height 67
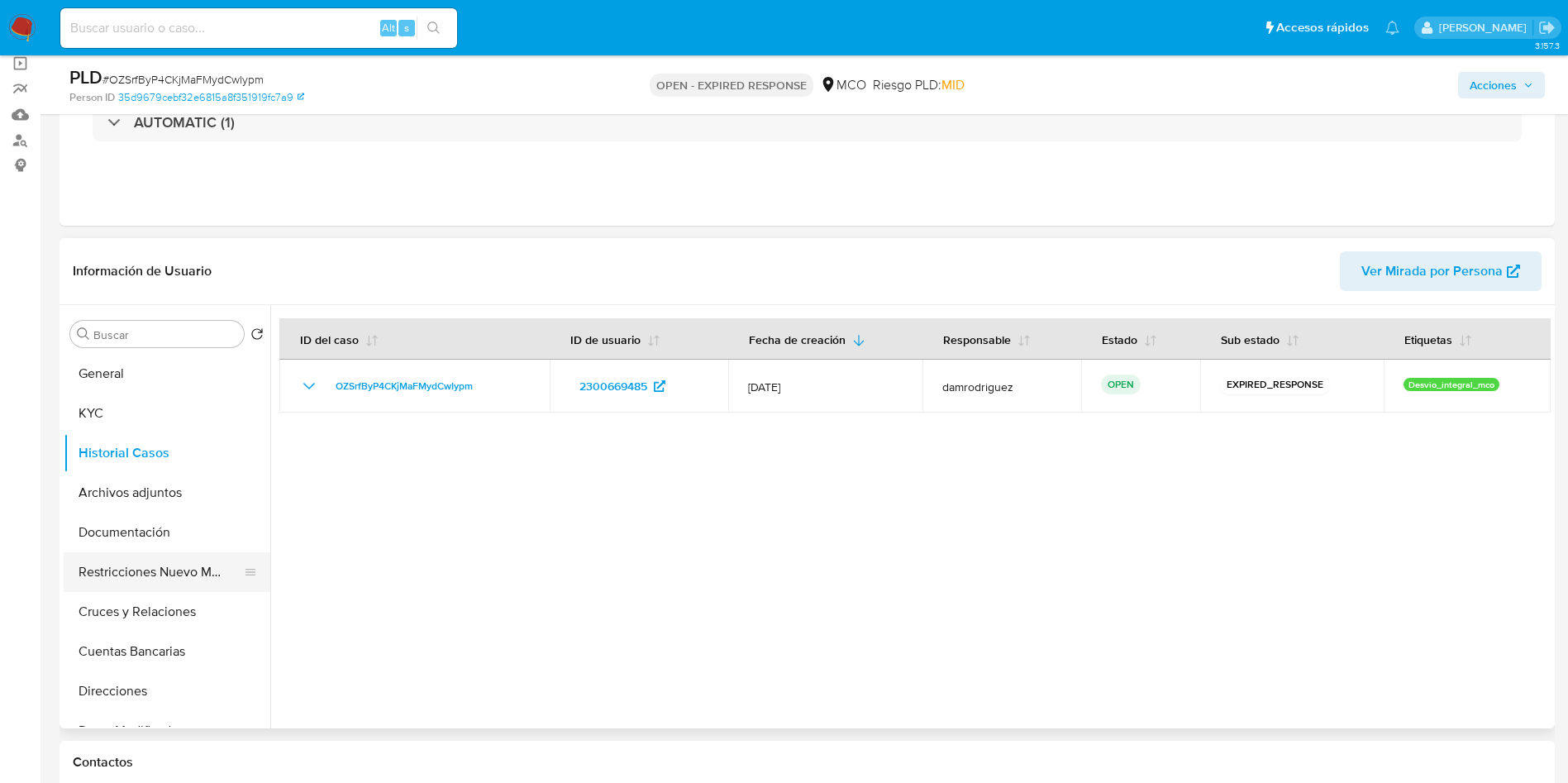
click at [123, 557] on button "Restricciones Nuevo Mundo" at bounding box center [161, 571] width 193 height 40
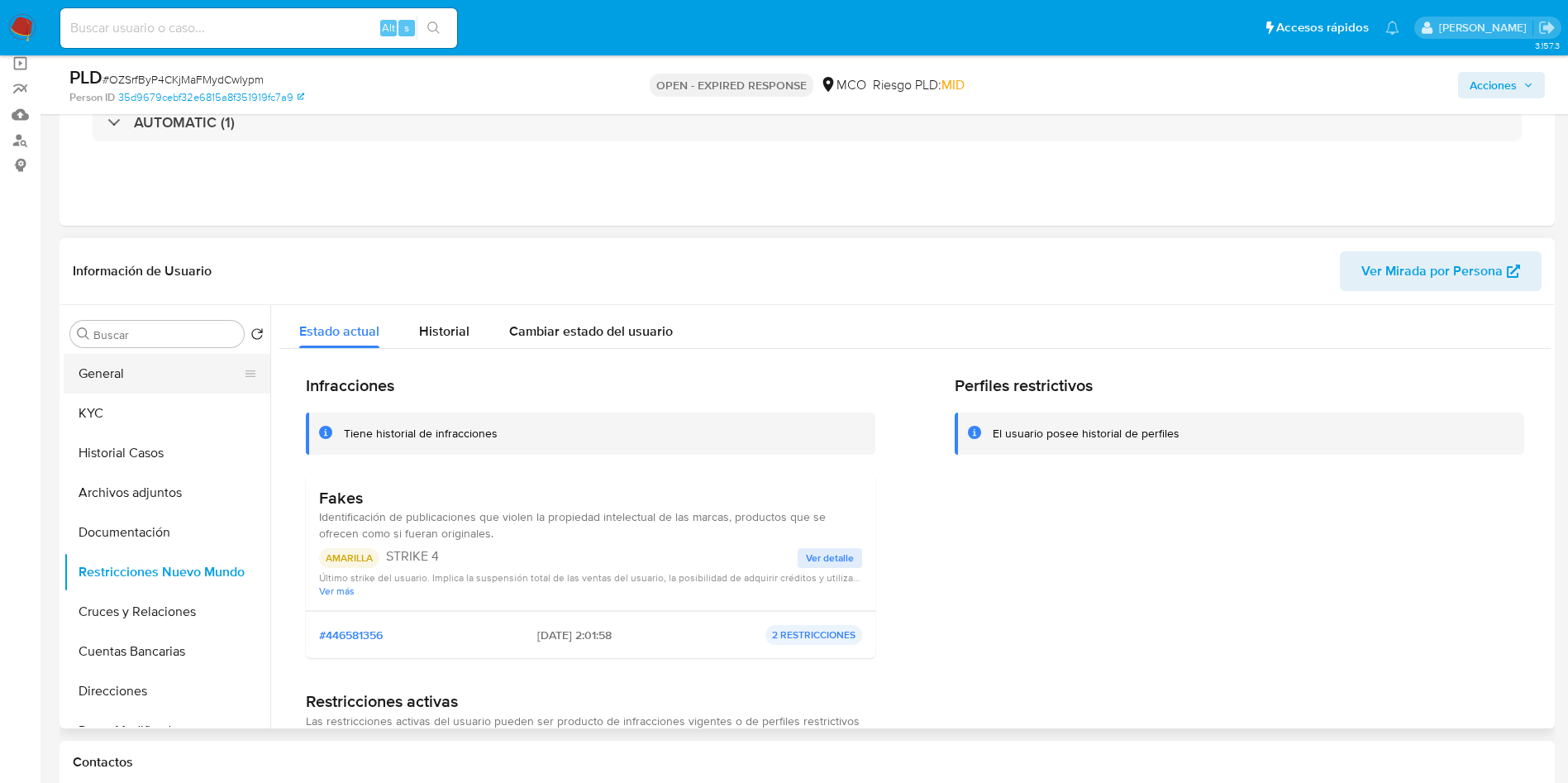
click at [111, 376] on button "General" at bounding box center [161, 373] width 193 height 40
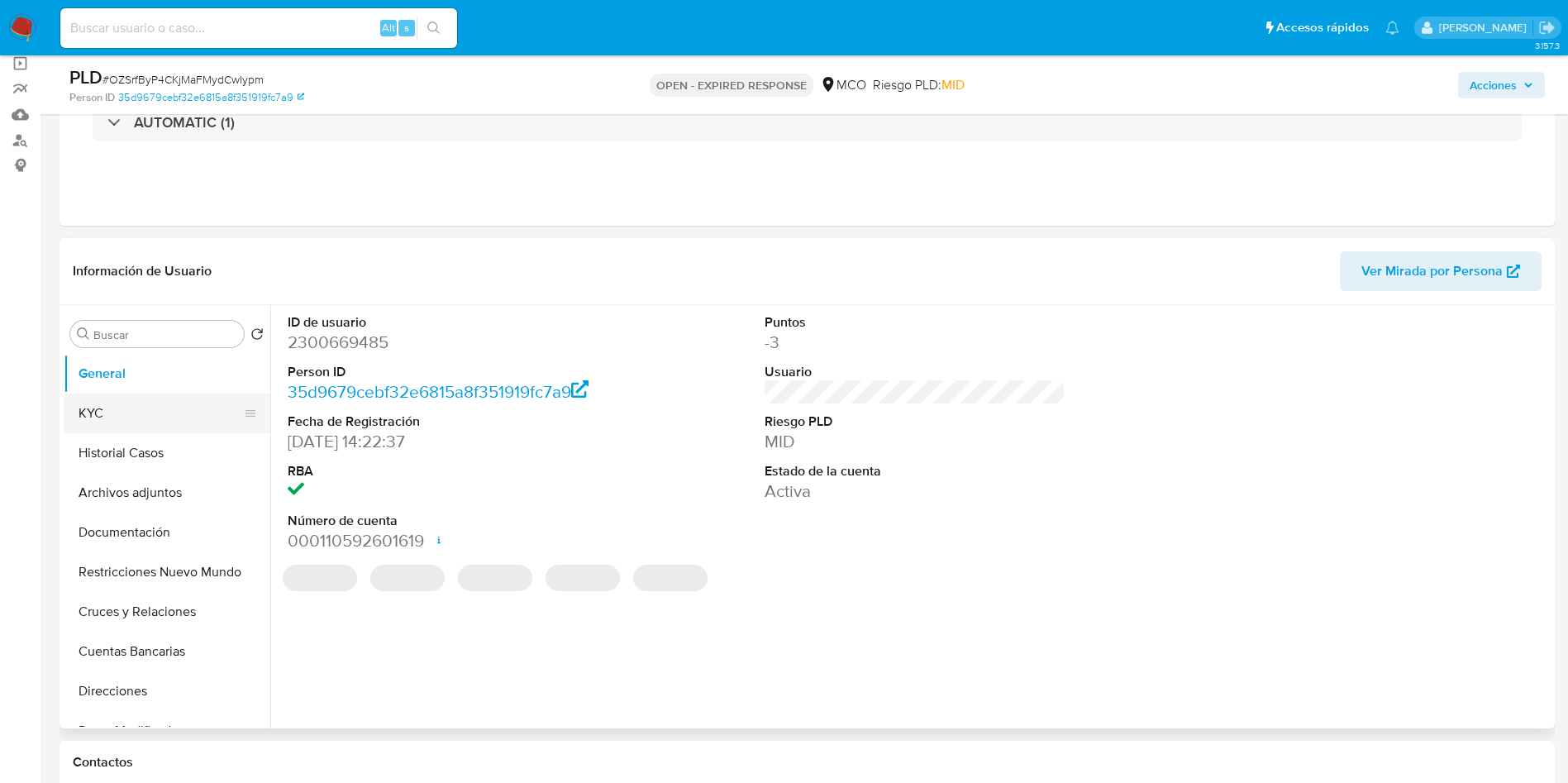
click at [103, 411] on button "KYC" at bounding box center [161, 413] width 193 height 40
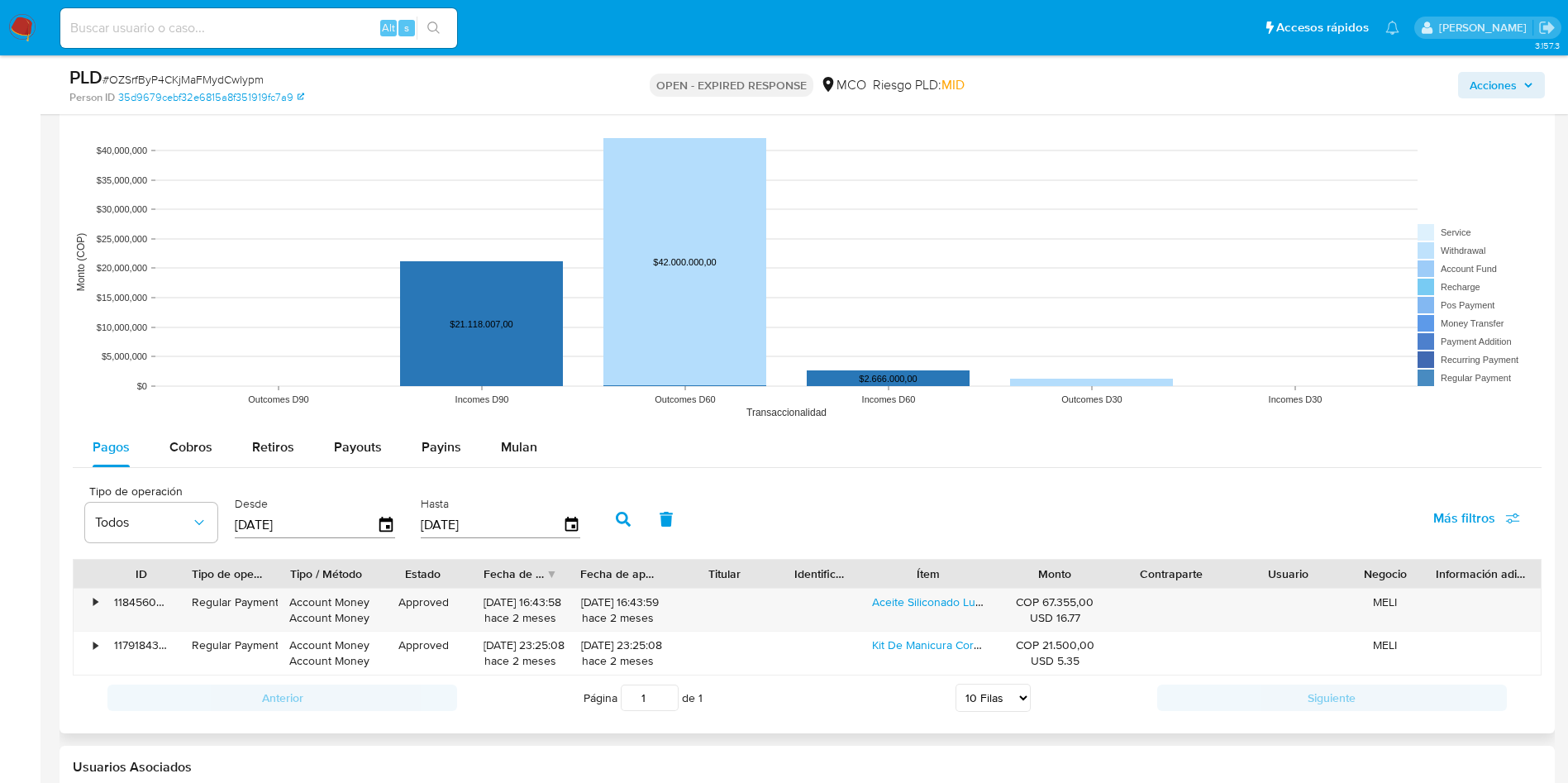
scroll to position [1694, 0]
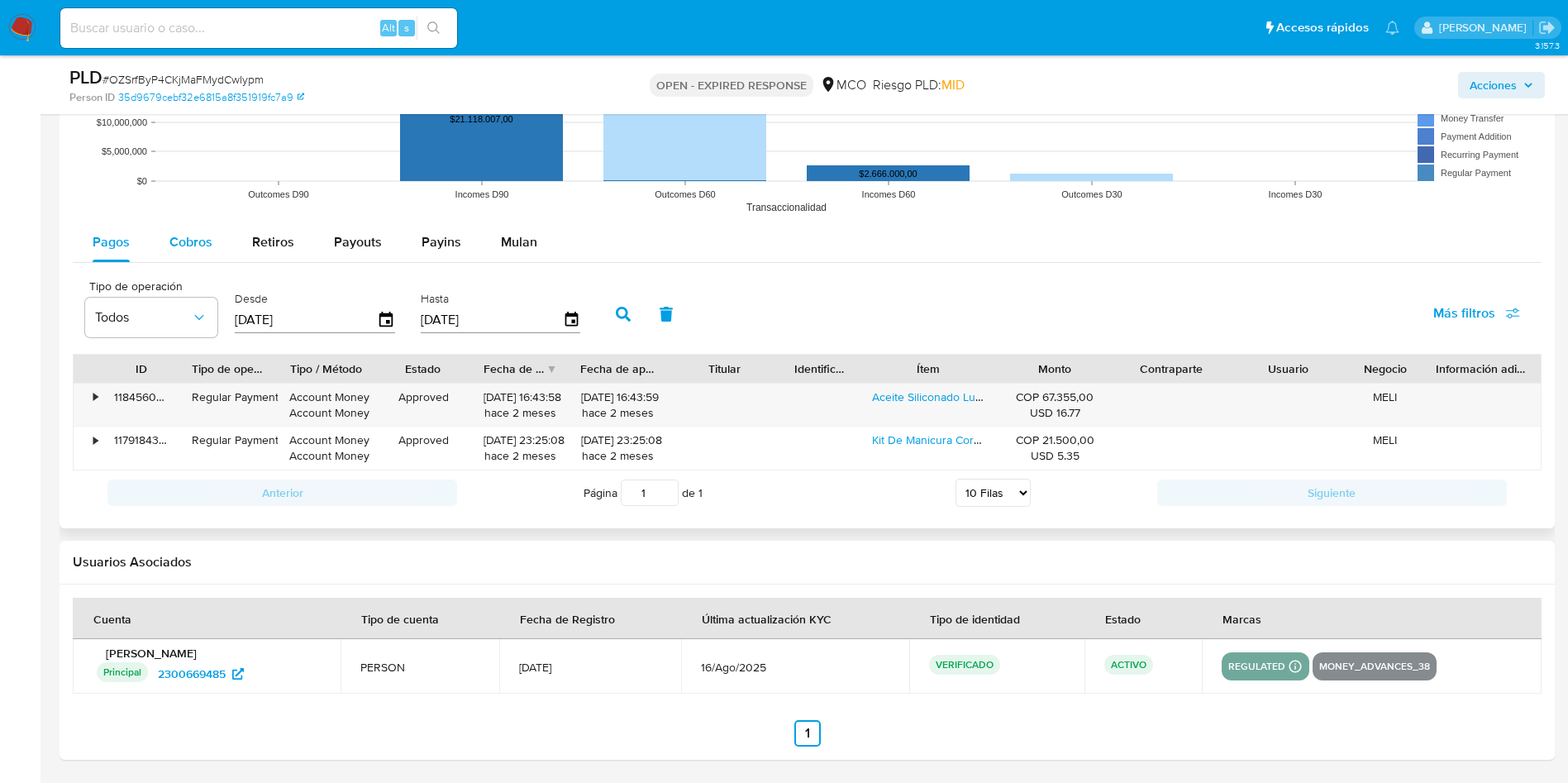
click at [206, 256] on div "Cobros" at bounding box center [190, 241] width 43 height 40
select select "10"
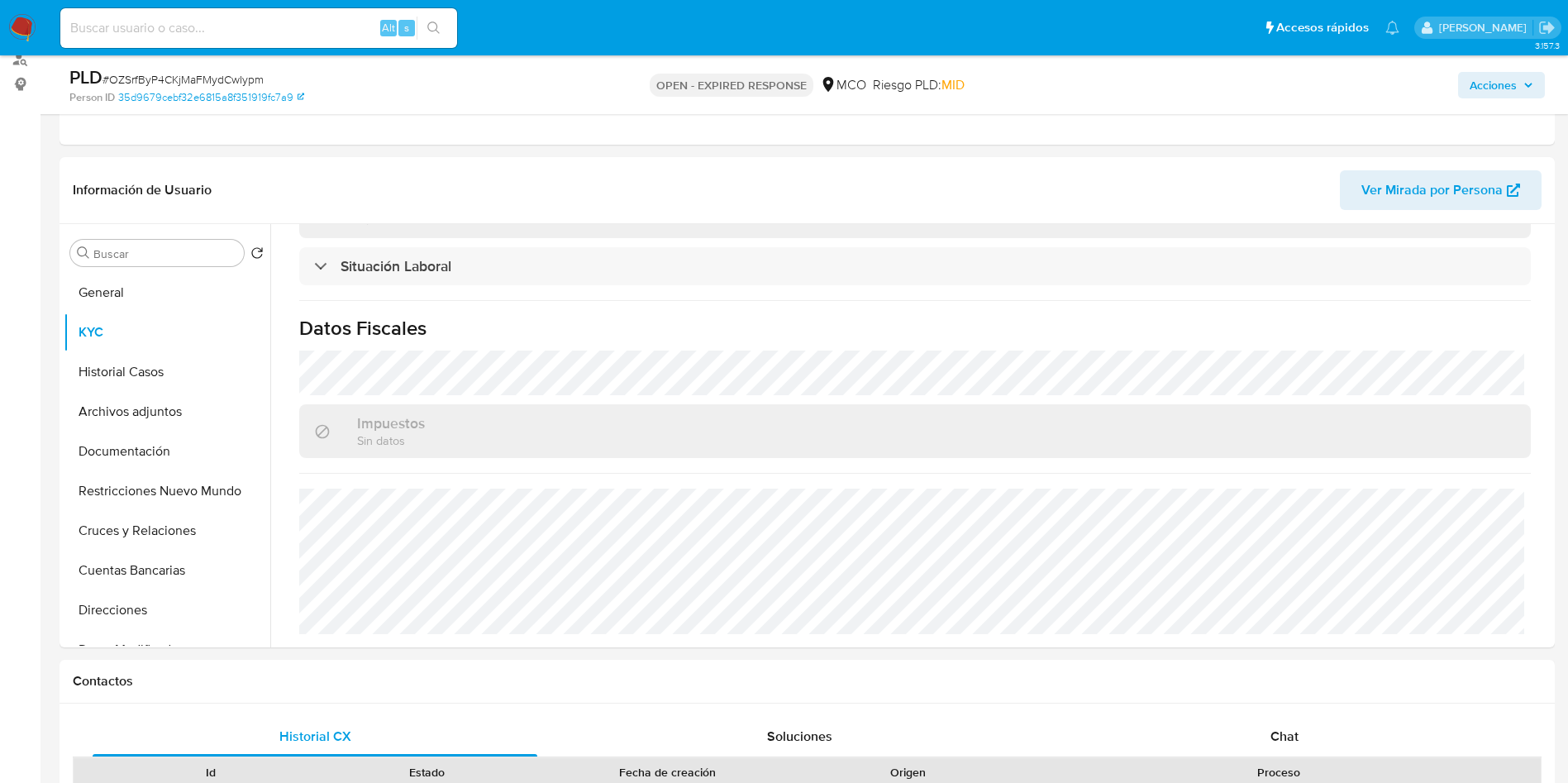
scroll to position [0, 0]
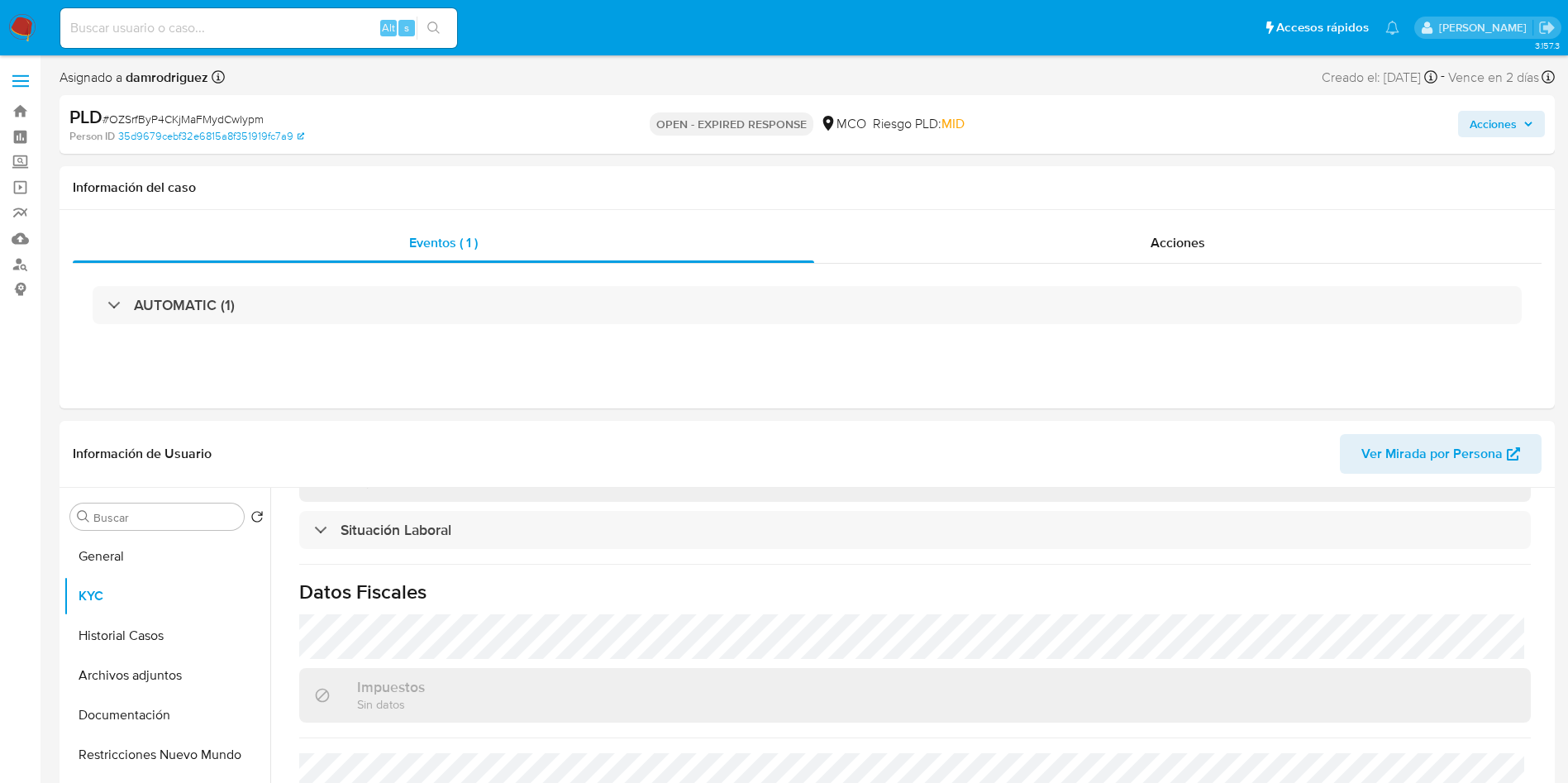
click at [75, 547] on button "General" at bounding box center [168, 557] width 207 height 40
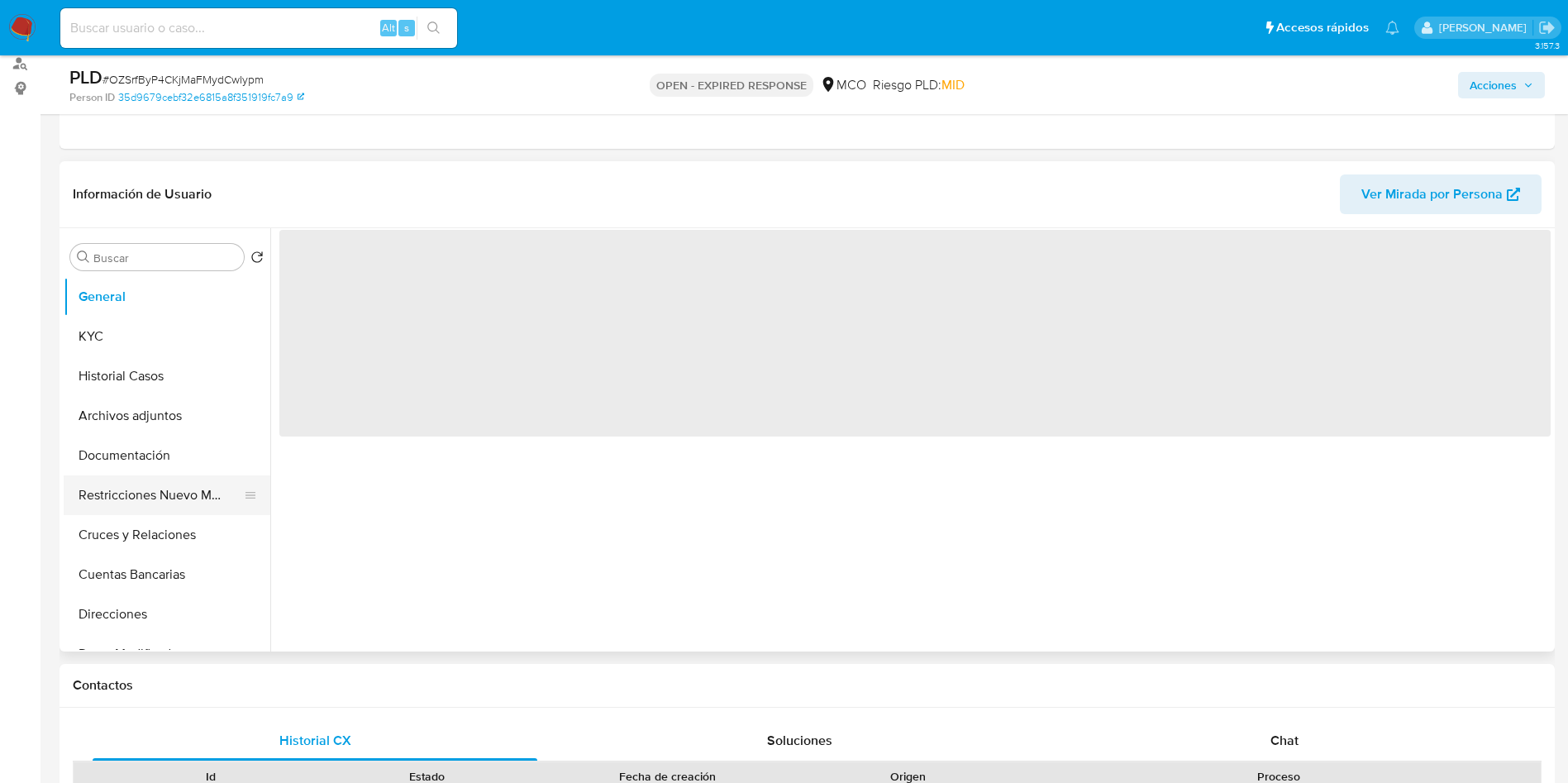
scroll to position [248, 0]
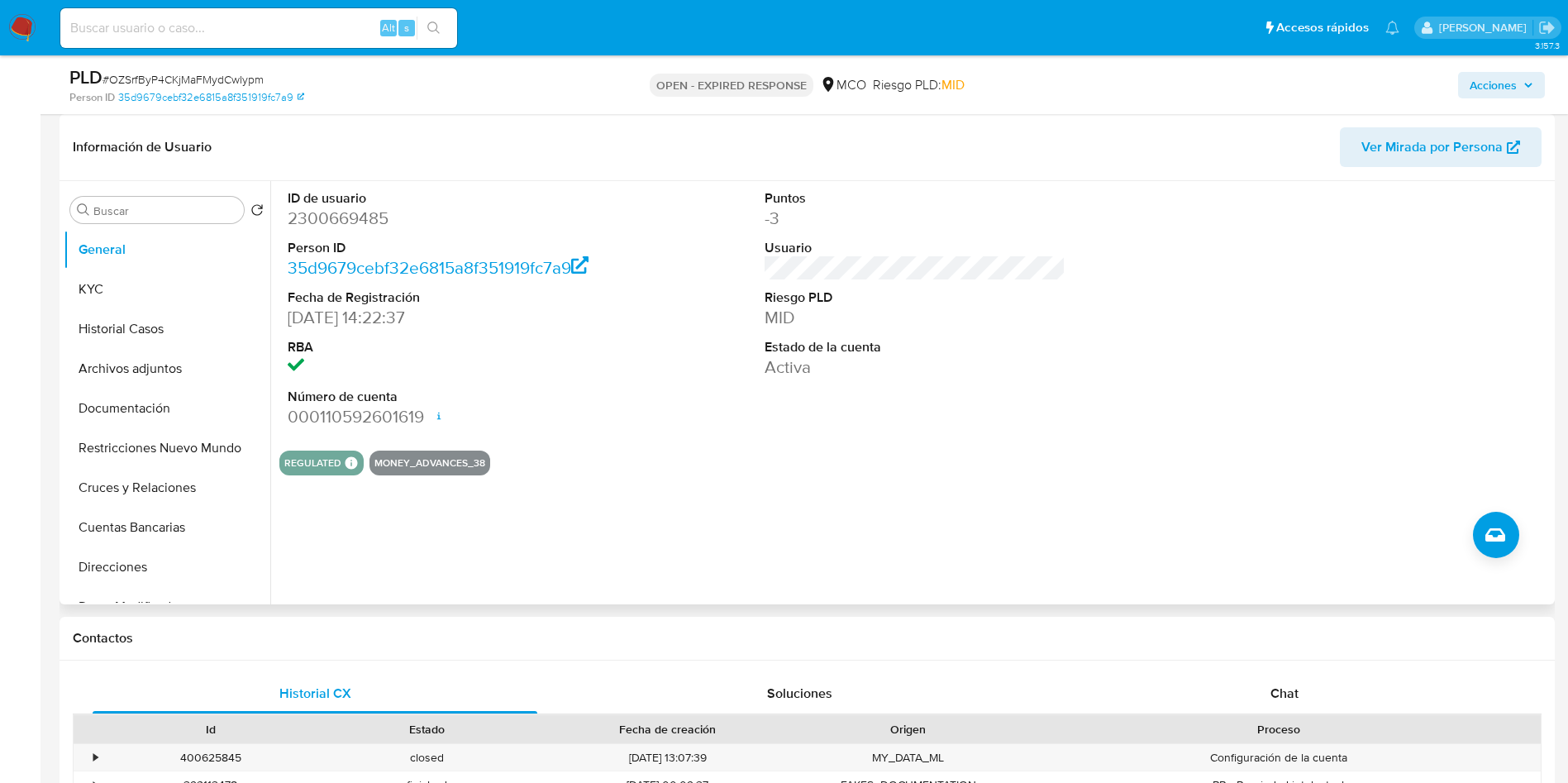
click at [342, 216] on dd "2300669485" at bounding box center [439, 219] width 302 height 23
copy dd "2300669485"
click at [103, 305] on button "KYC" at bounding box center [161, 289] width 193 height 40
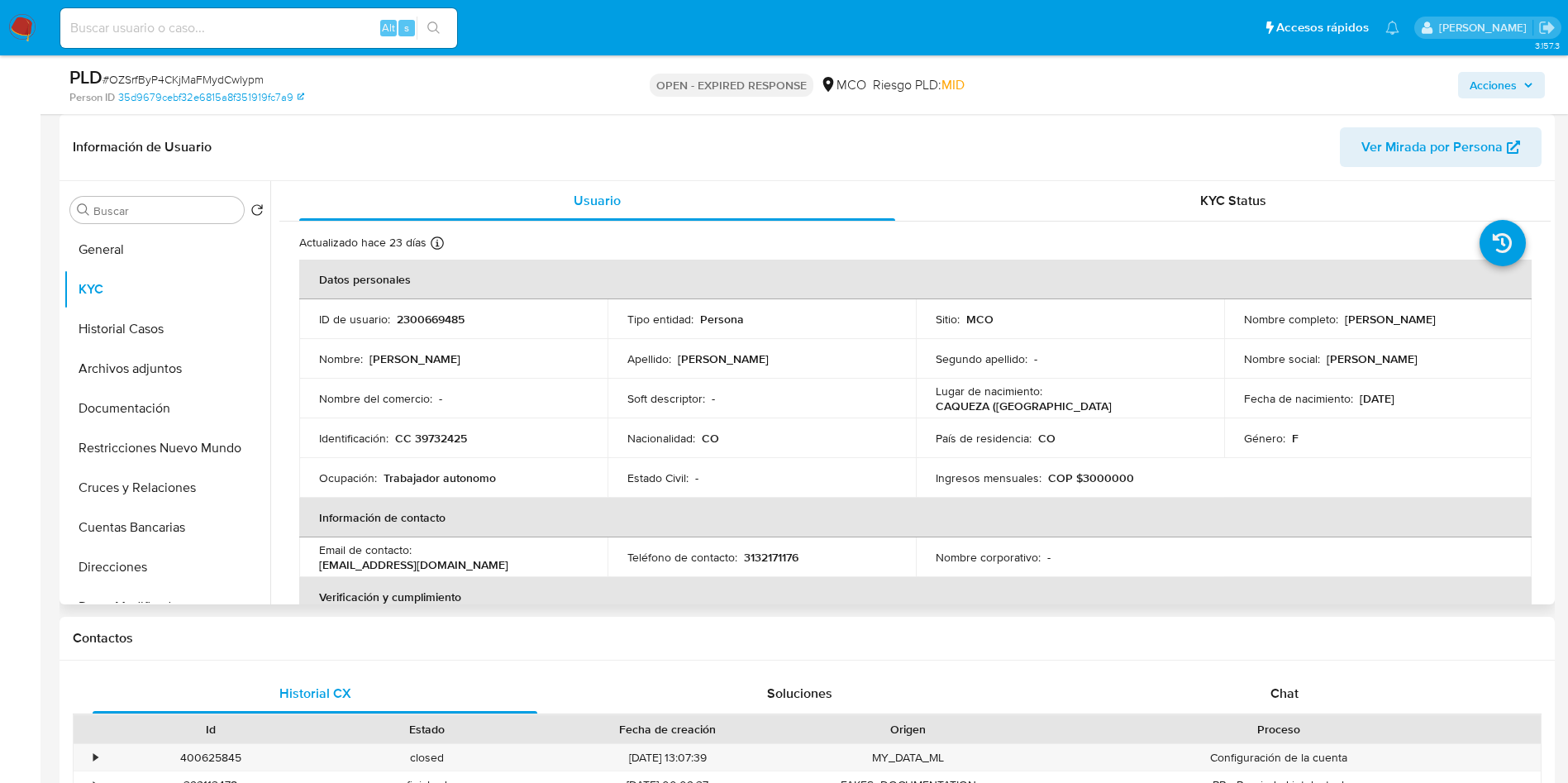
click at [437, 434] on p "CC 39732425" at bounding box center [431, 438] width 72 height 15
copy p "39732425"
drag, startPoint x: 1502, startPoint y: 312, endPoint x: 1339, endPoint y: 317, distance: 163.1
click at [1339, 317] on div "Nombre completo : Yuri Alejandra Rojas Ladino" at bounding box center [1378, 319] width 268 height 15
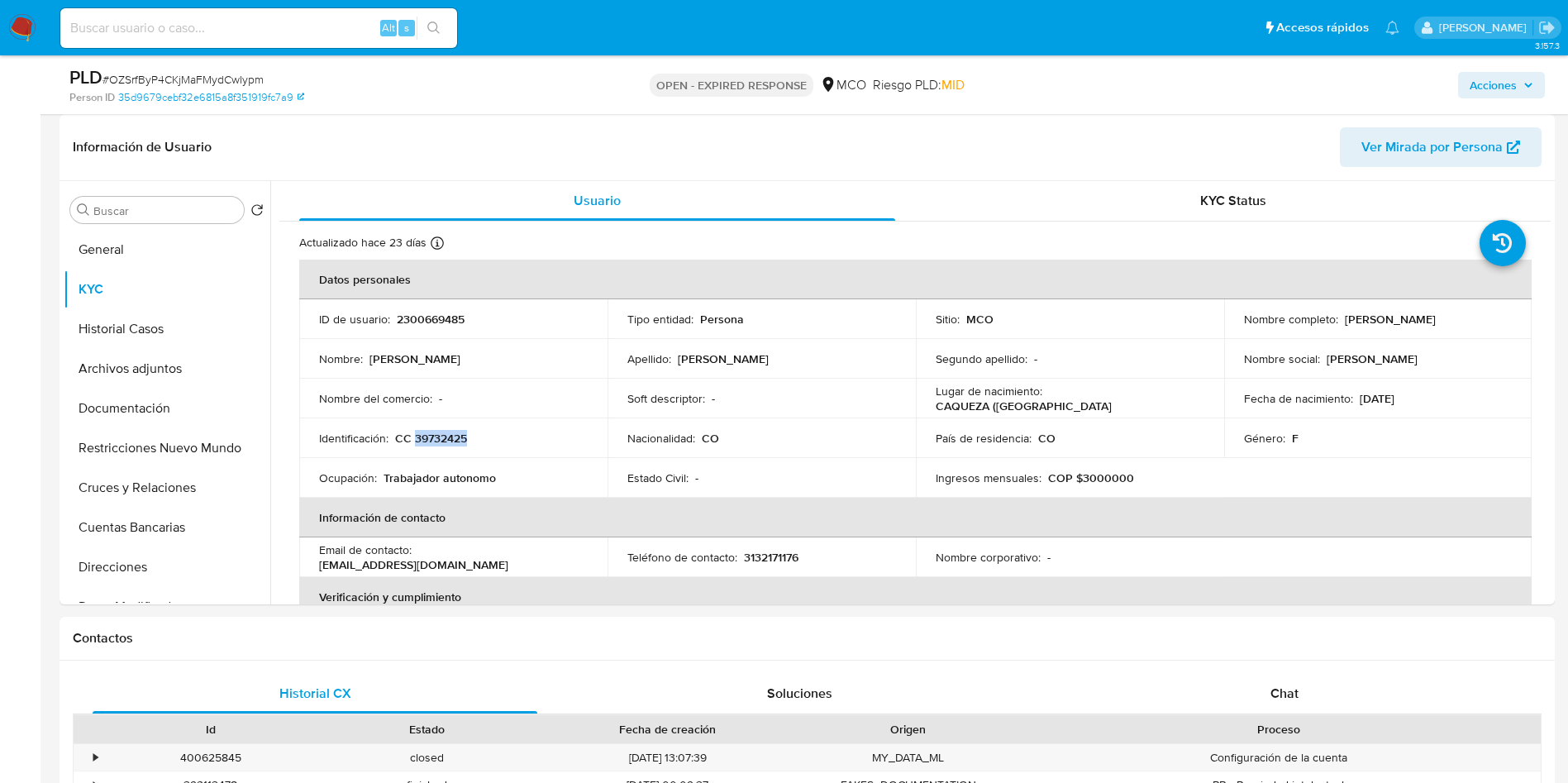
copy p "Yuri Alejandra Rojas Ladino"
click at [412, 324] on p "2300669485" at bounding box center [430, 319] width 68 height 15
copy p "2300669485"
click at [439, 435] on p "CC 39732425" at bounding box center [431, 438] width 72 height 15
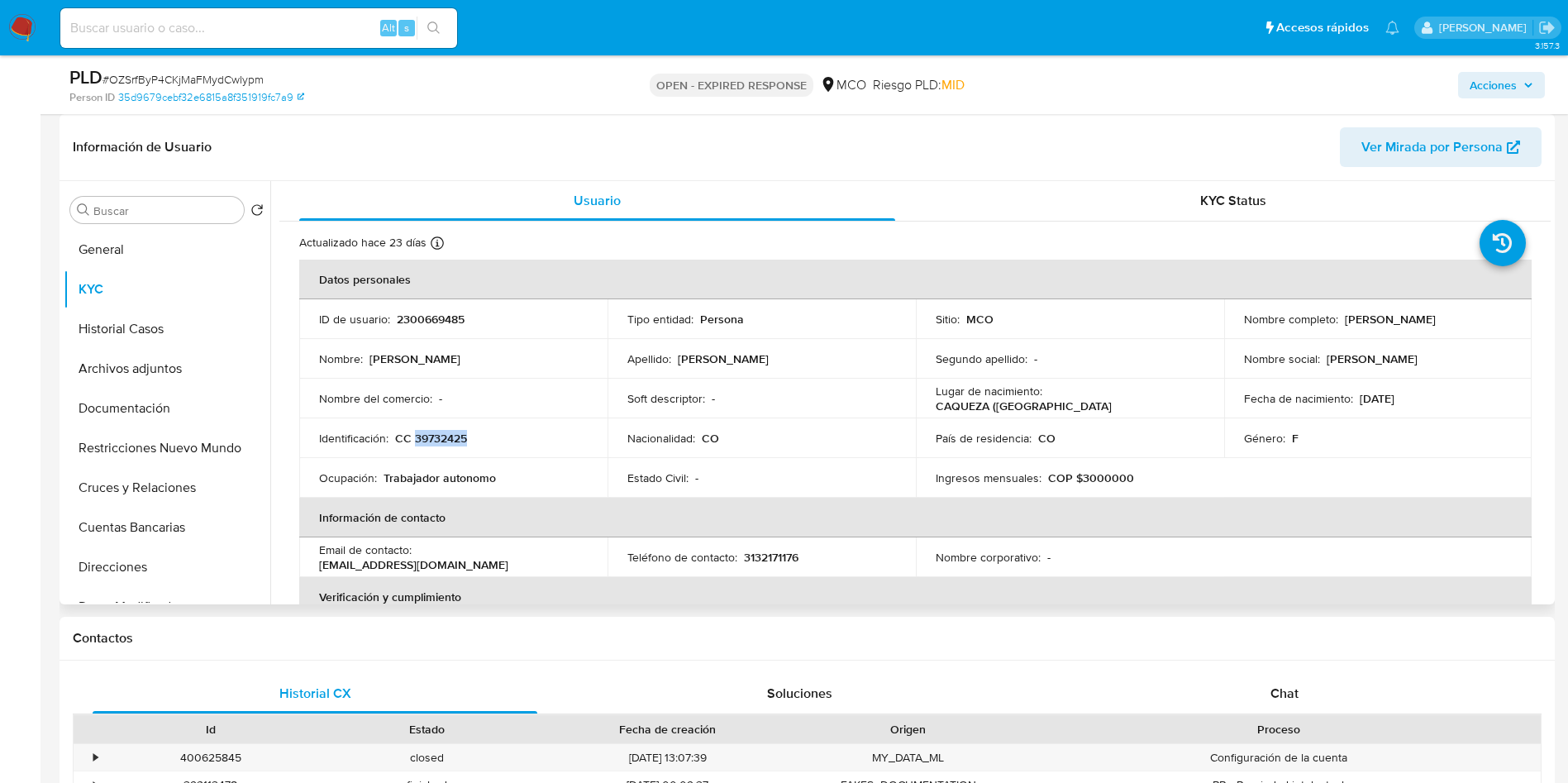
click at [439, 435] on p "CC 39732425" at bounding box center [431, 438] width 72 height 15
copy p "39732425"
click at [427, 327] on p "2300669485" at bounding box center [430, 319] width 68 height 15
copy p "2300669485"
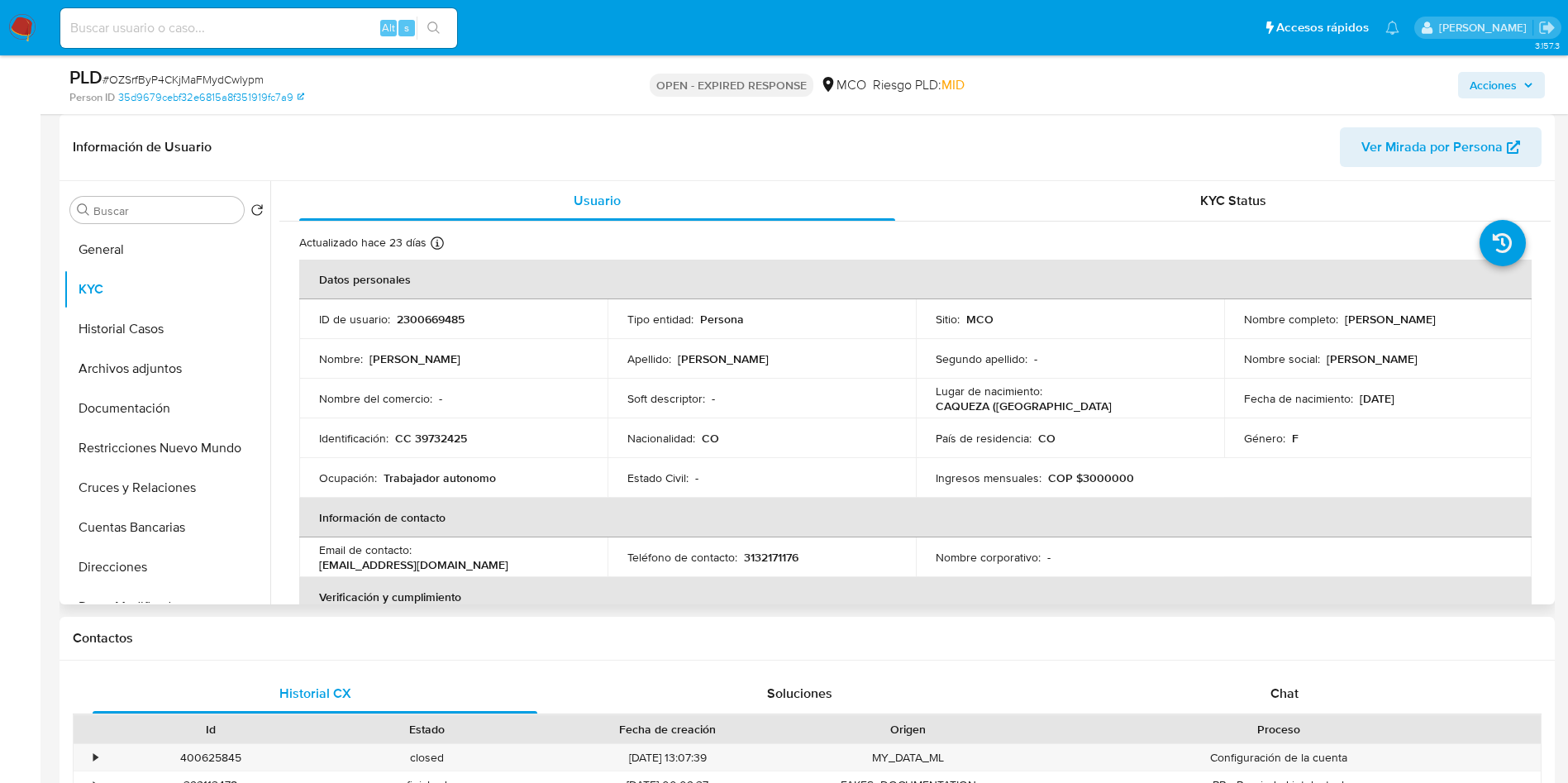
click at [430, 439] on p "CC 39732425" at bounding box center [431, 438] width 72 height 15
copy p "39732425"
drag, startPoint x: 1487, startPoint y: 313, endPoint x: 1341, endPoint y: 318, distance: 146.1
click at [1341, 318] on div "Nombre completo : Yuri Alejandra Rojas Ladino" at bounding box center [1378, 319] width 268 height 15
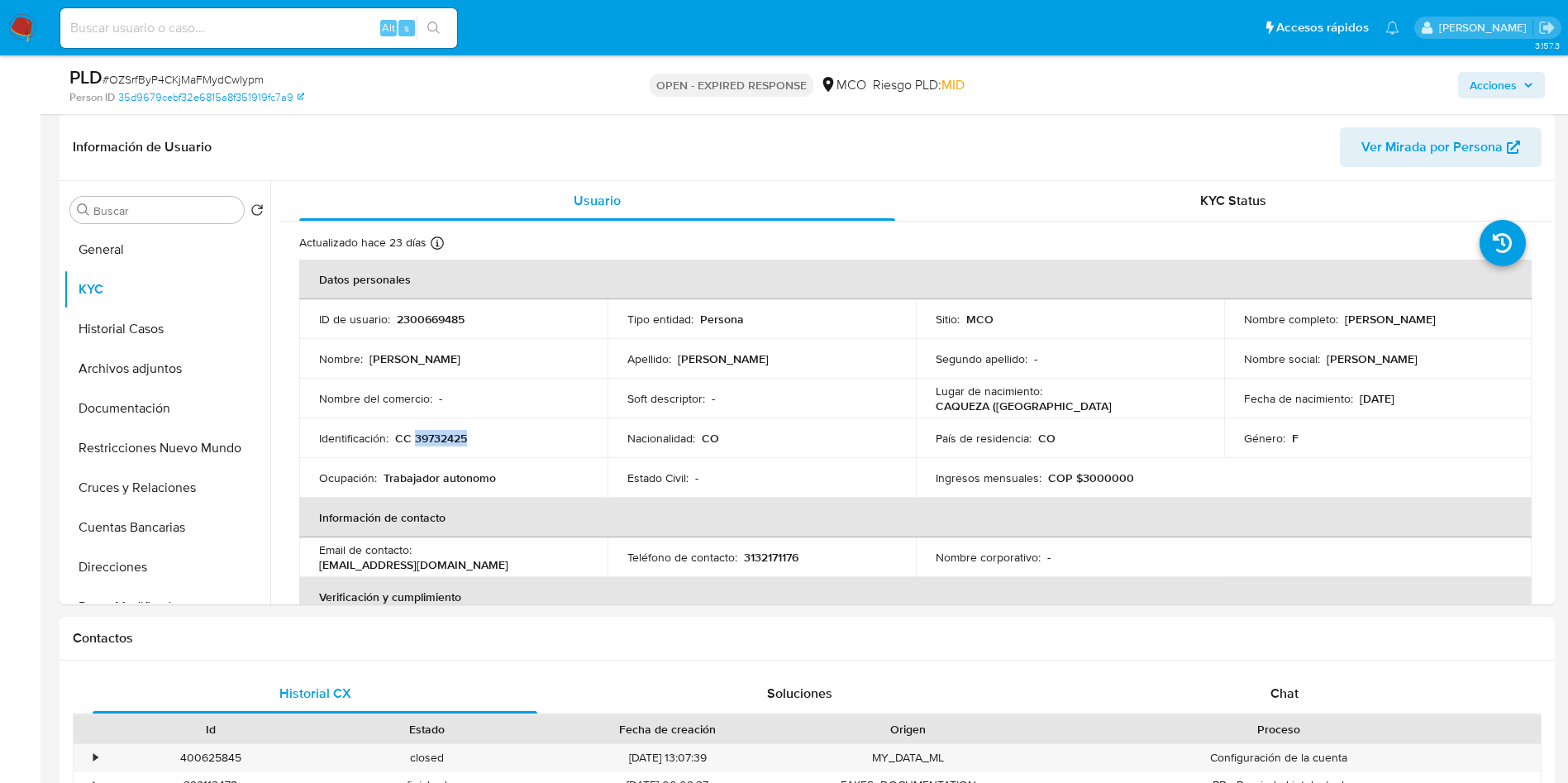
copy p "Yuri Alejandra Rojas Ladino"
click at [137, 257] on button "General" at bounding box center [161, 249] width 193 height 40
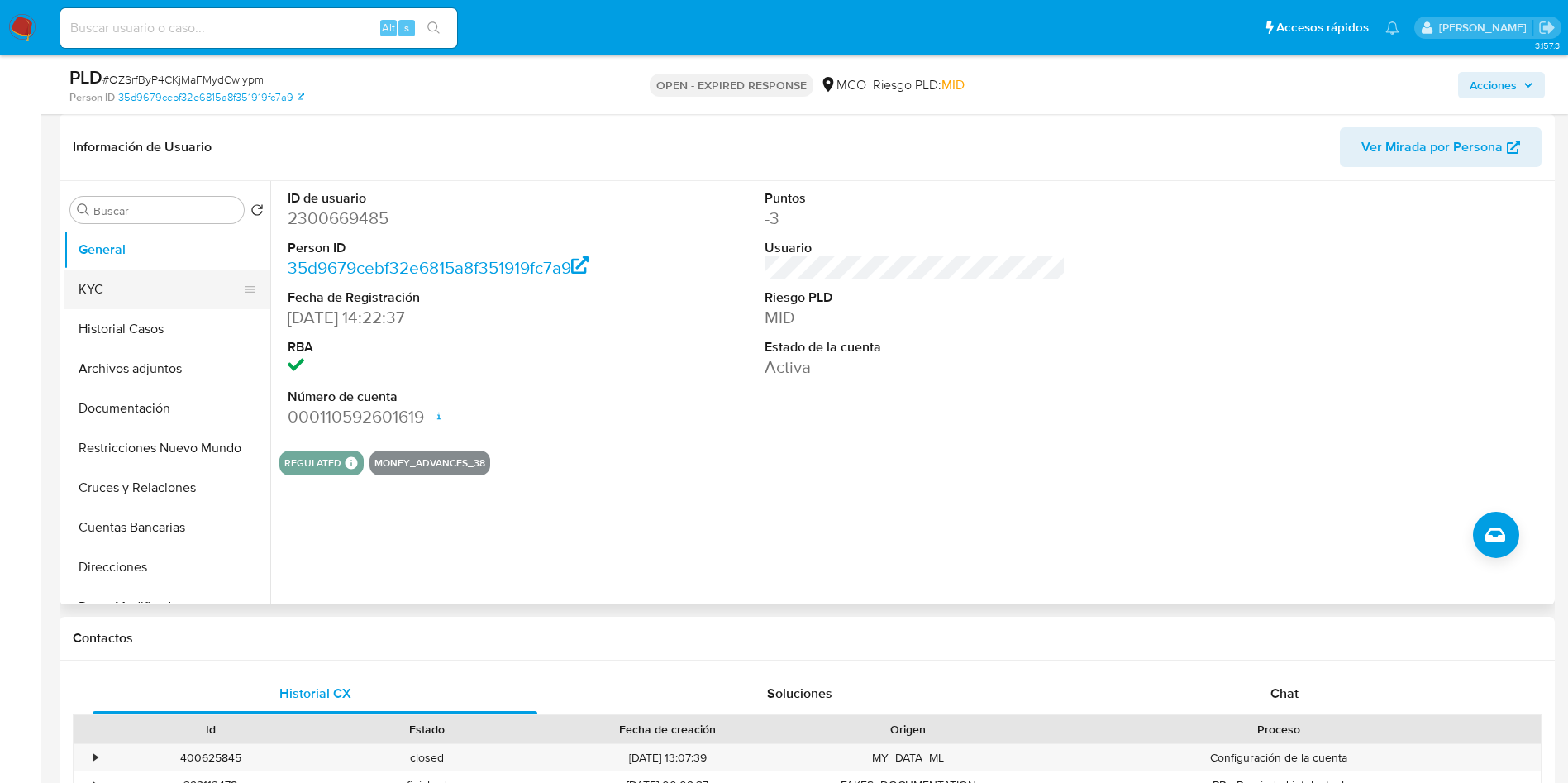
click at [121, 288] on button "KYC" at bounding box center [161, 289] width 193 height 40
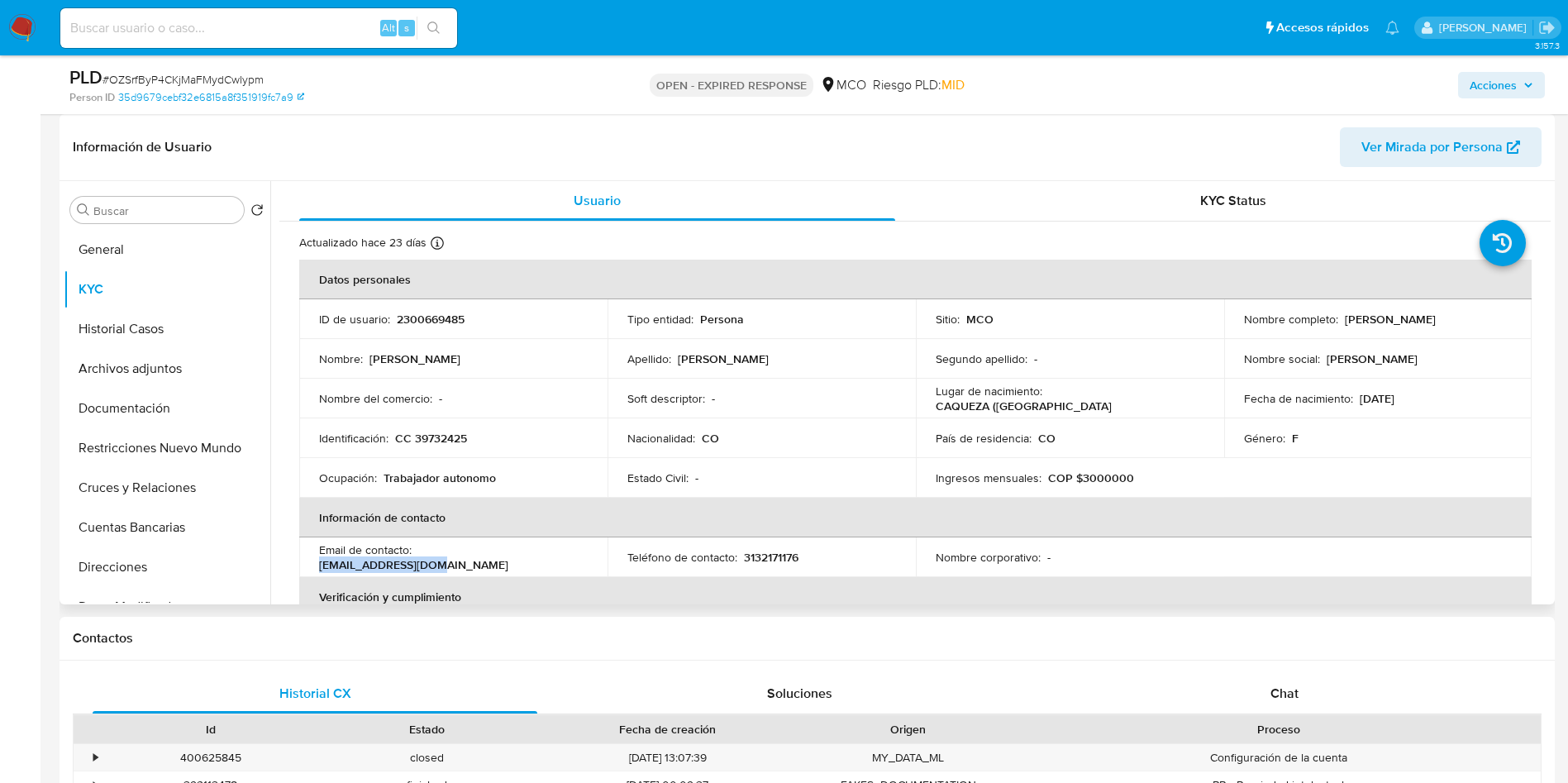
drag, startPoint x: 534, startPoint y: 557, endPoint x: 418, endPoint y: 557, distance: 116.0
click at [418, 557] on div "Email de contacto : furinax32@gmail.com" at bounding box center [454, 557] width 268 height 30
copy p "furinax32@gmail.com"
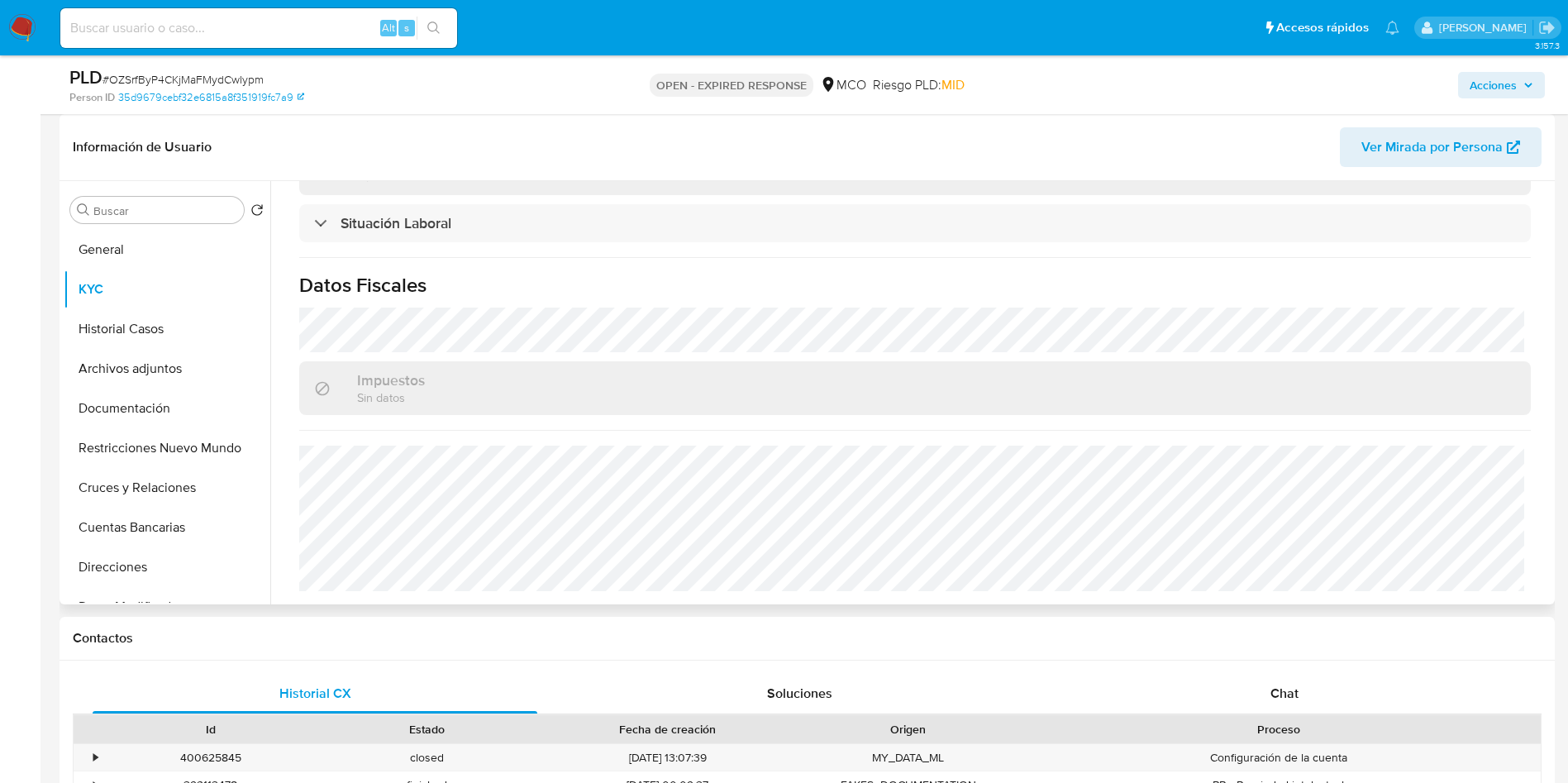
scroll to position [342, 0]
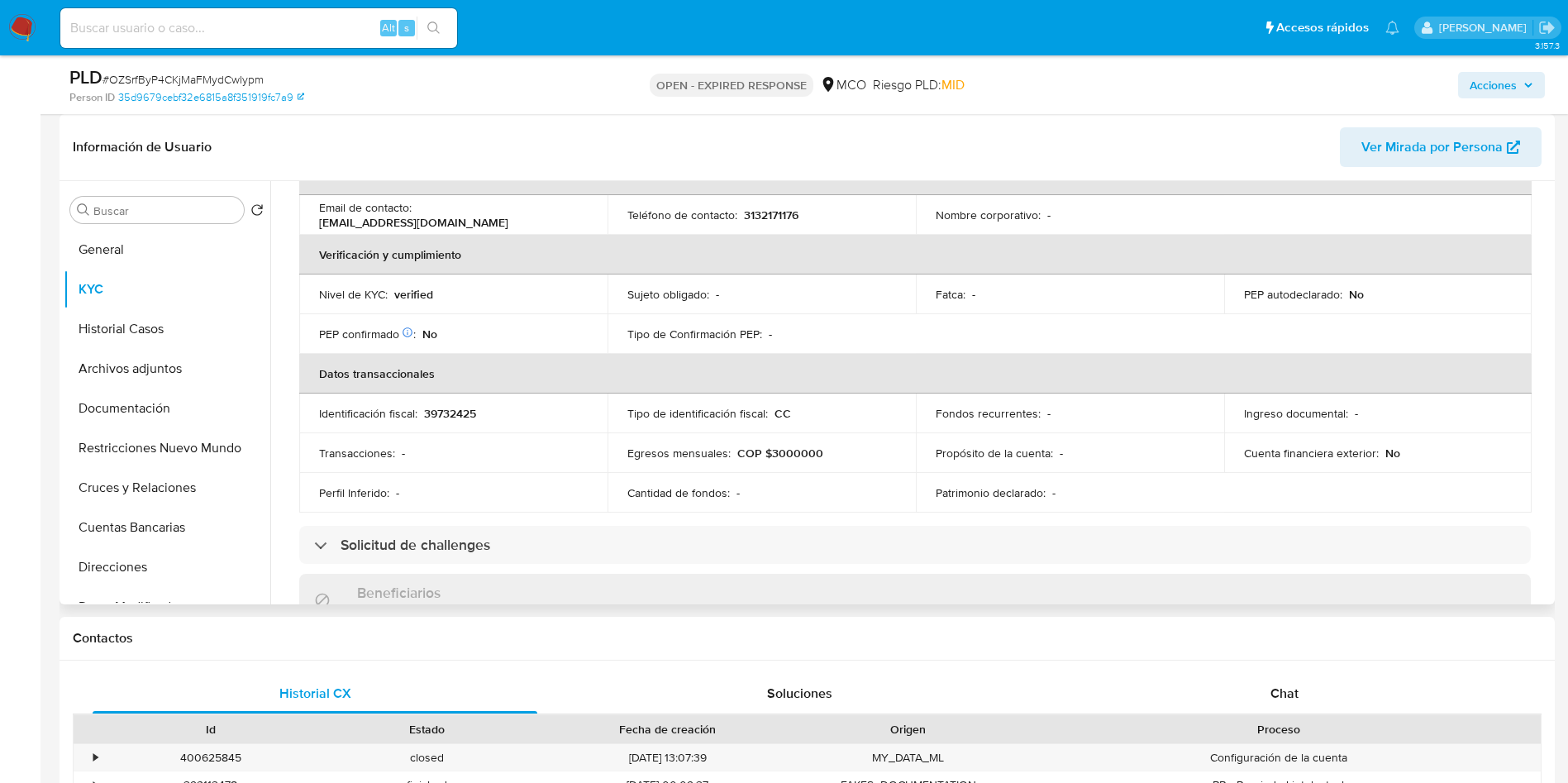
click at [827, 450] on div "Egresos mensuales : COP $3000000" at bounding box center [762, 453] width 268 height 15
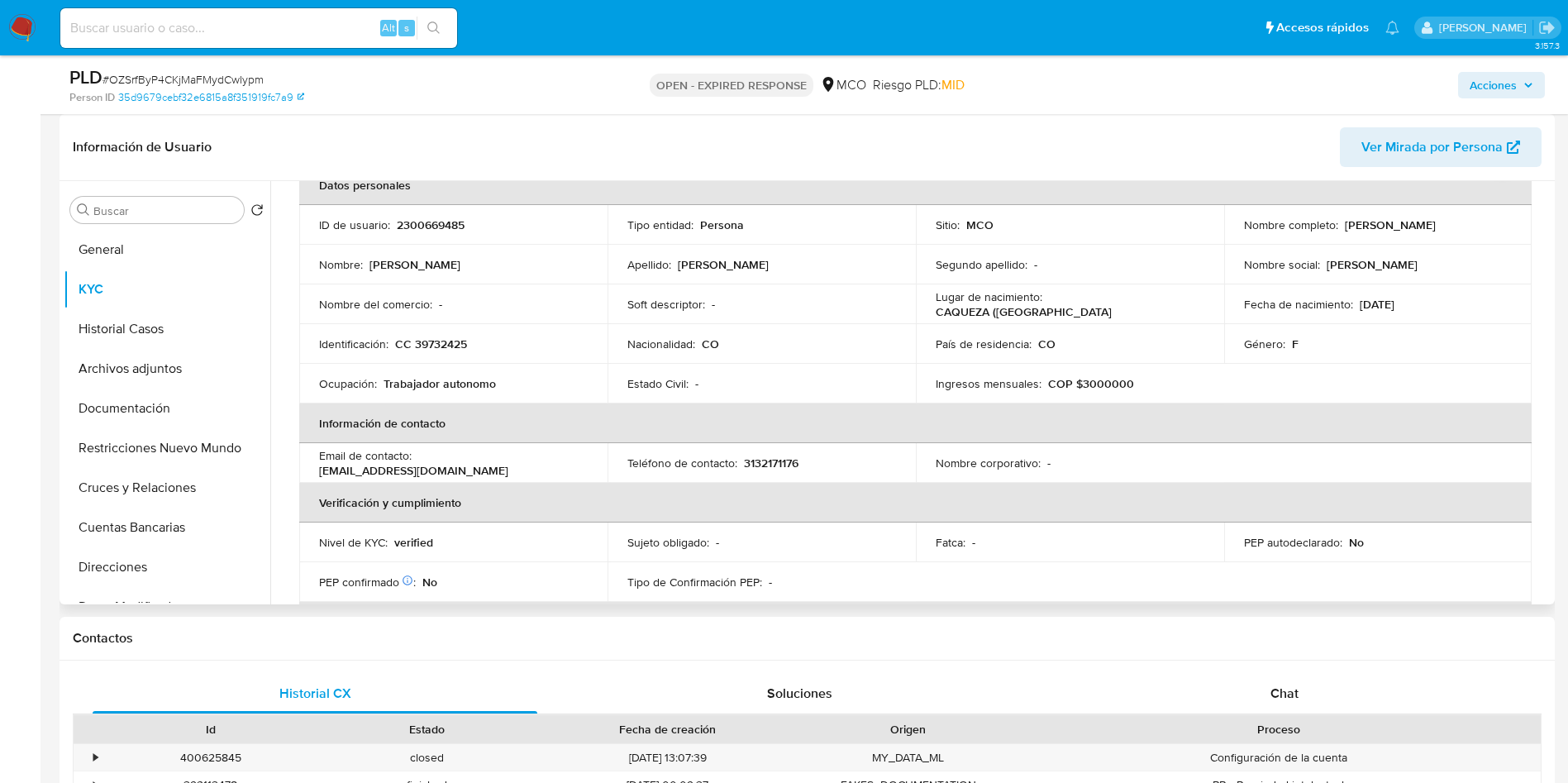
scroll to position [0, 0]
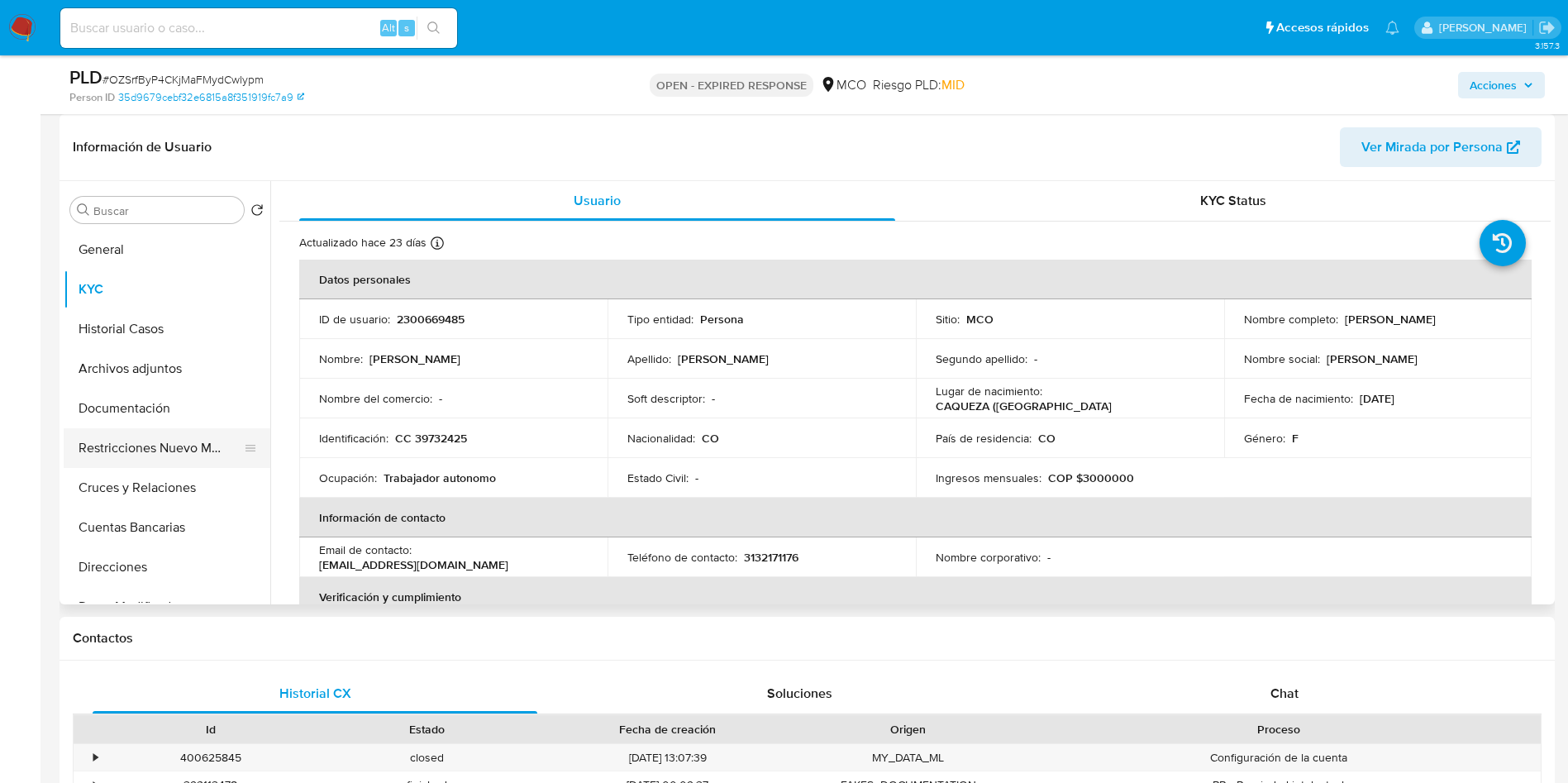
click at [190, 442] on button "Restricciones Nuevo Mundo" at bounding box center [161, 448] width 193 height 40
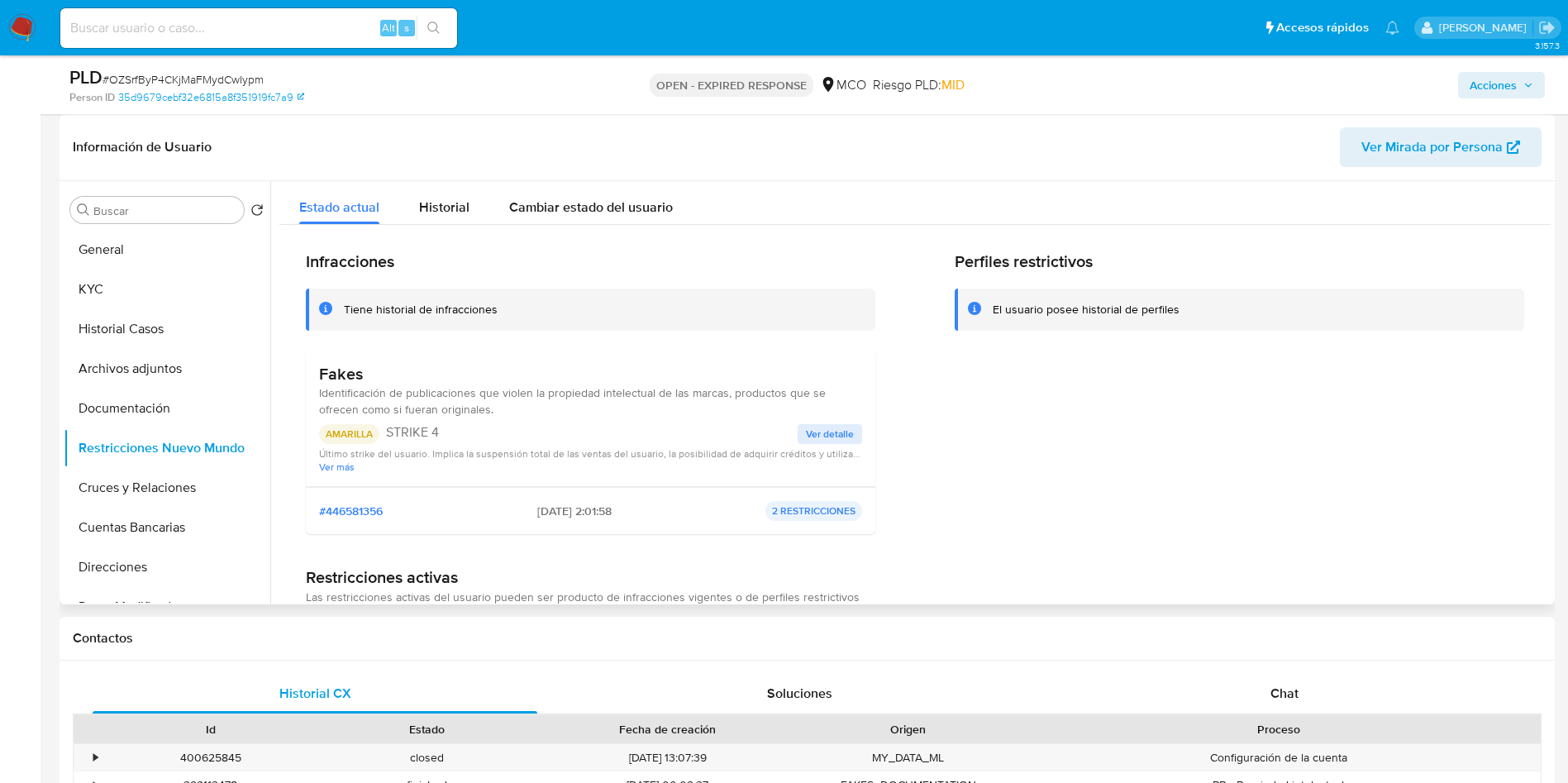
drag, startPoint x: 494, startPoint y: 406, endPoint x: 310, endPoint y: 397, distance: 184.2
click at [310, 397] on div "Fakes Identificación de publicaciones que violen la propiedad intelectual de la…" at bounding box center [591, 419] width 569 height 136
click at [185, 516] on button "Cuentas Bancarias" at bounding box center [161, 528] width 193 height 40
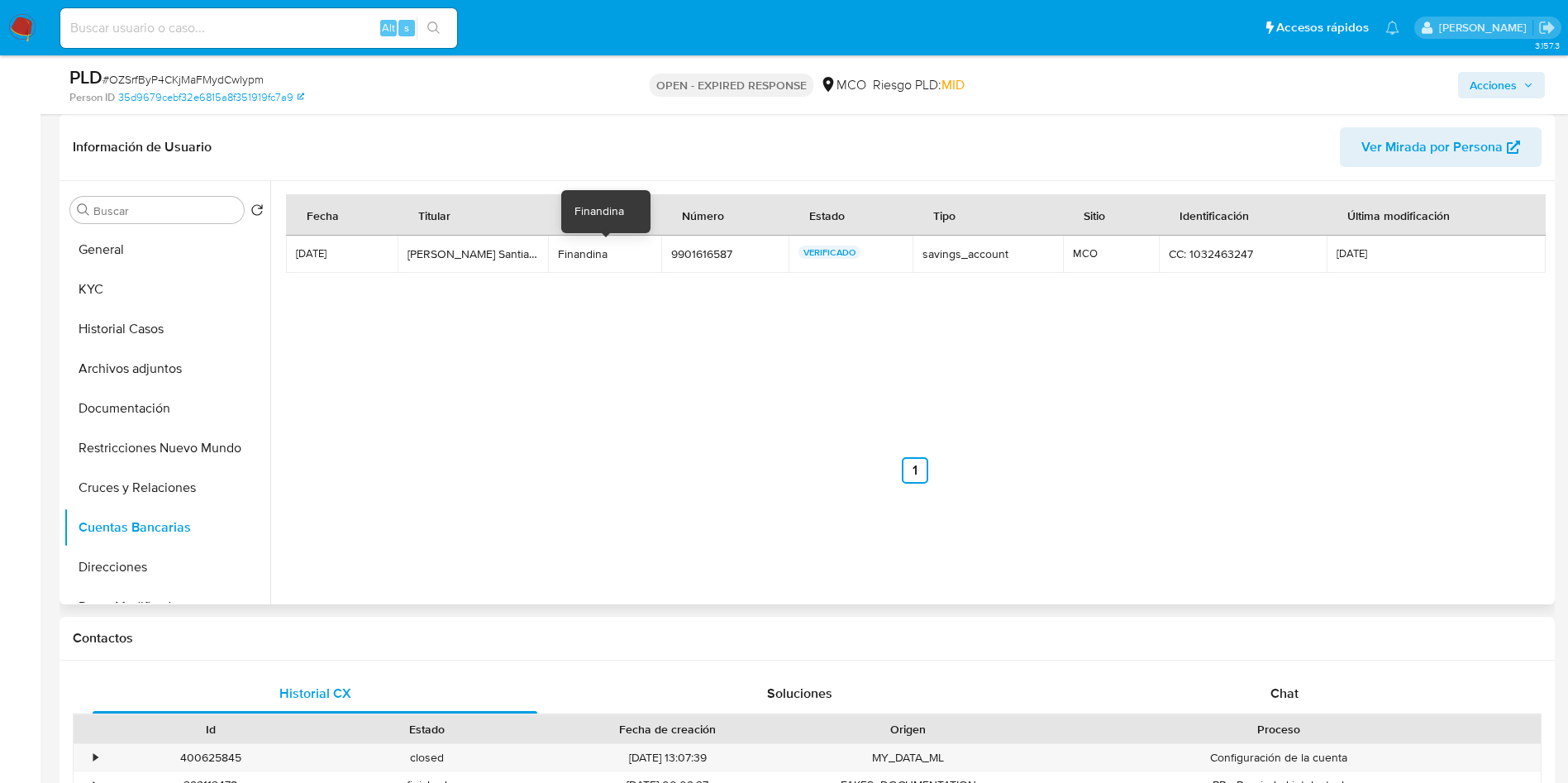
click at [576, 253] on div "Finandina" at bounding box center [605, 254] width 93 height 15
click at [182, 454] on button "Restricciones Nuevo Mundo" at bounding box center [161, 448] width 193 height 40
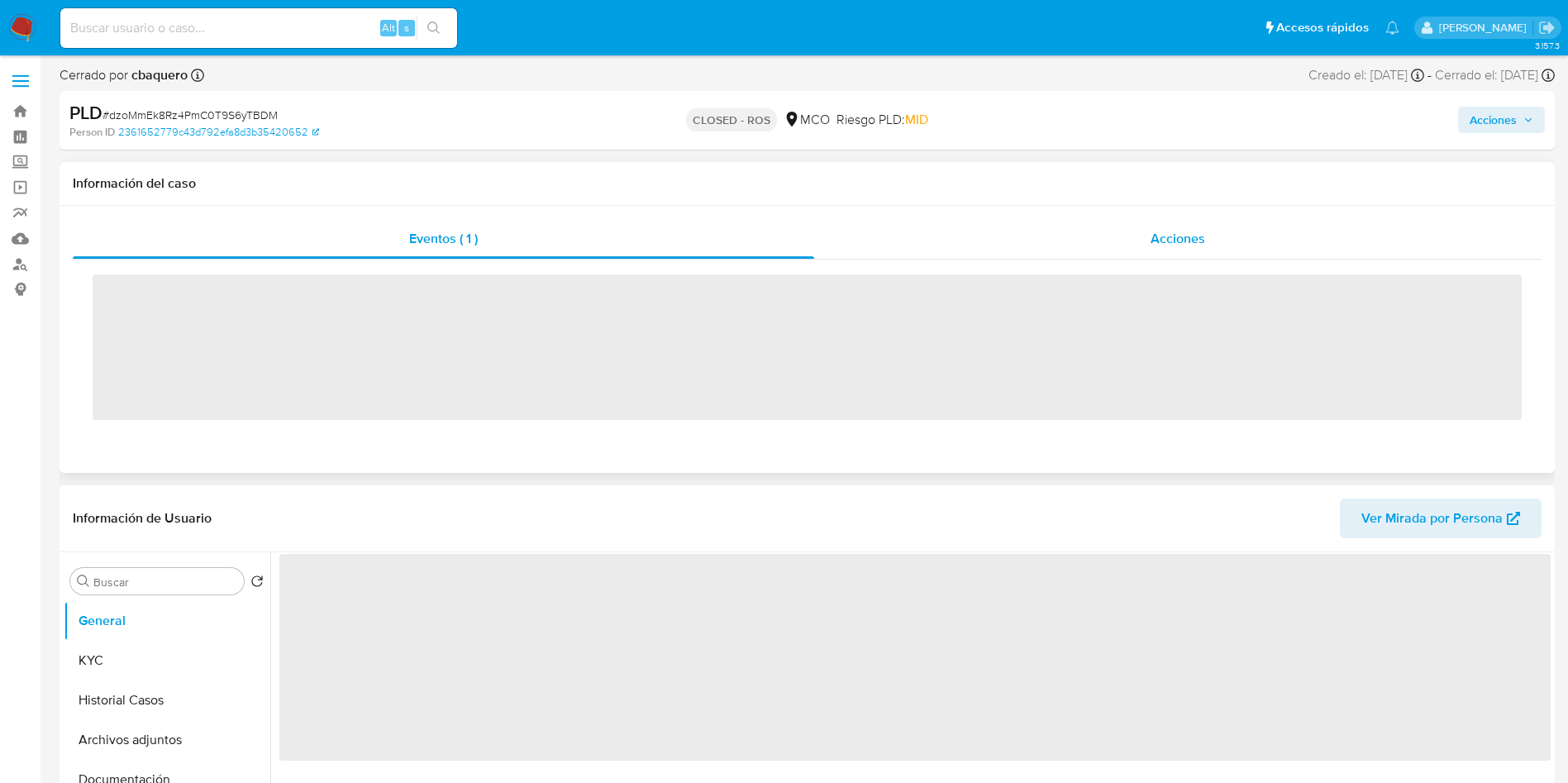
click at [1125, 254] on div "Acciones" at bounding box center [1178, 239] width 727 height 40
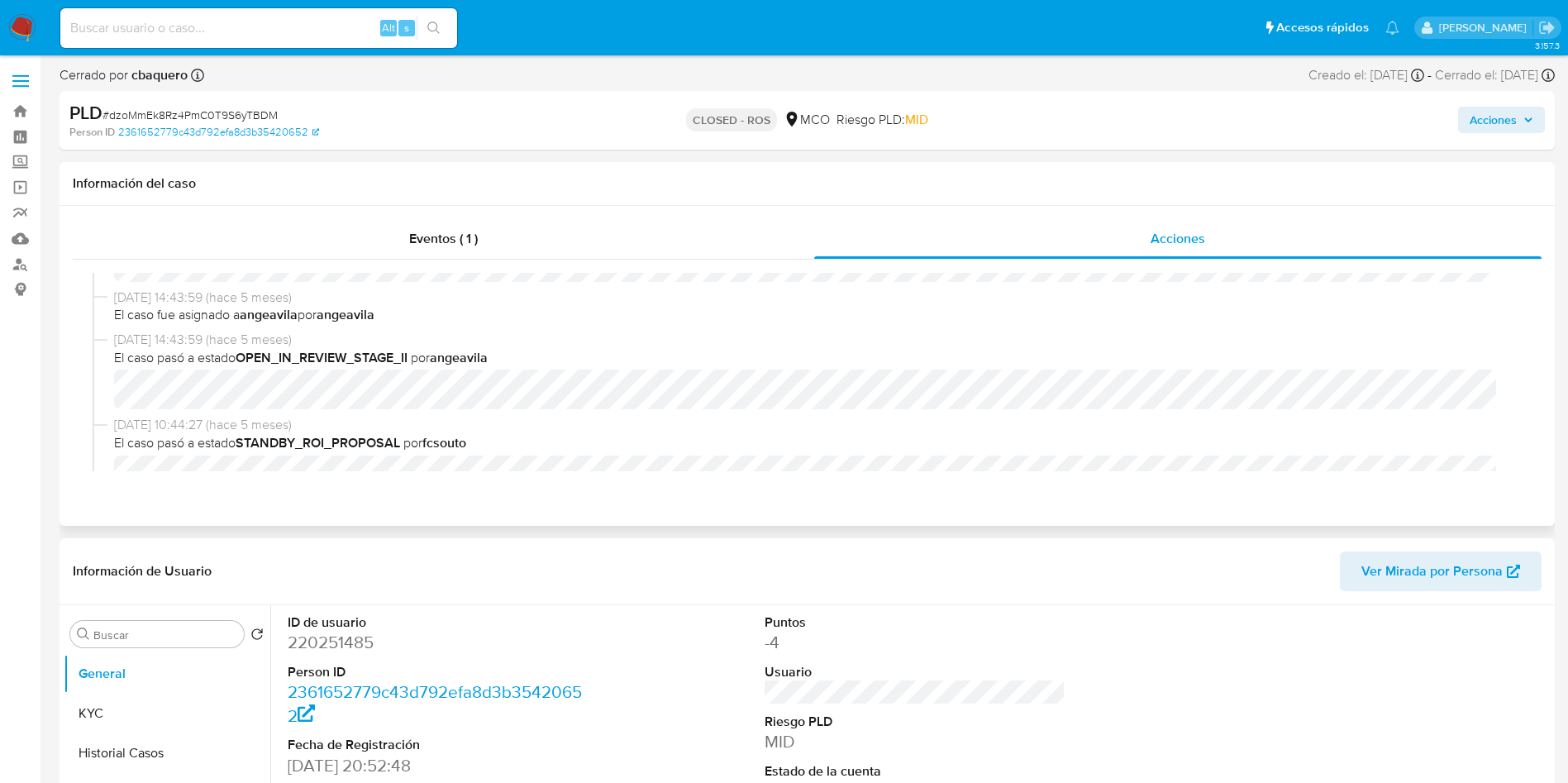
select select "10"
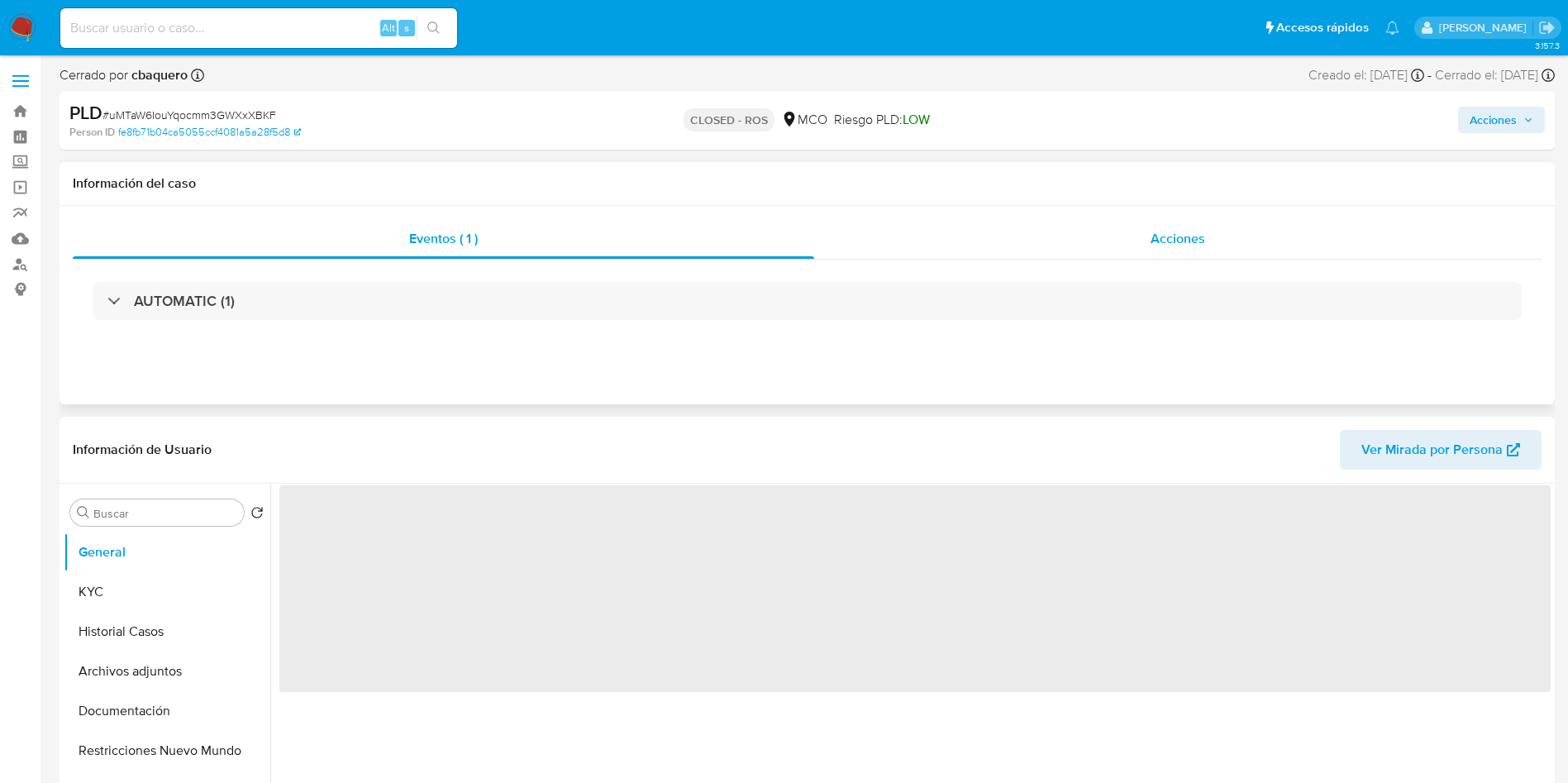
click at [1038, 239] on div "Acciones" at bounding box center [1178, 239] width 727 height 40
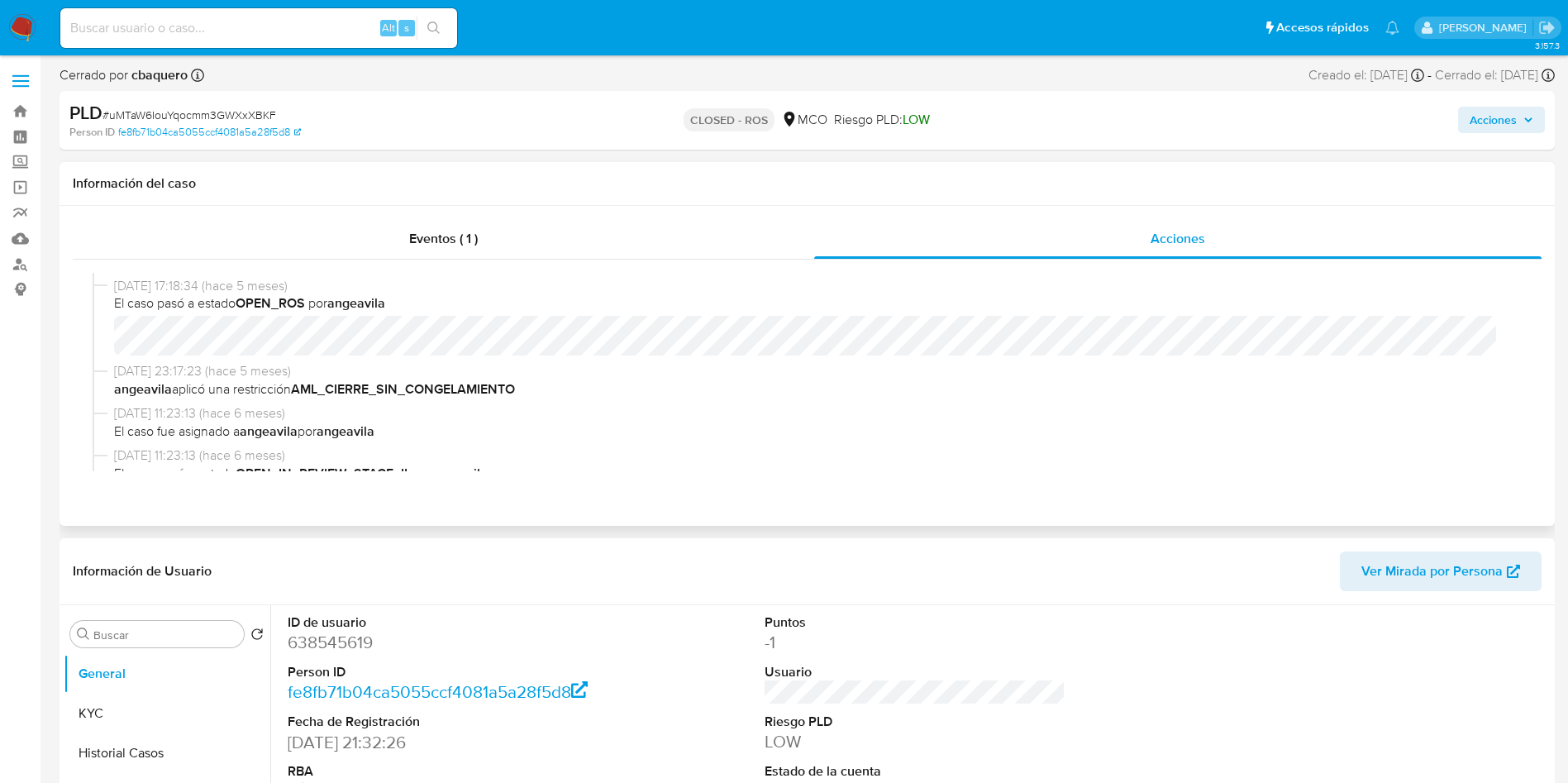
select select "10"
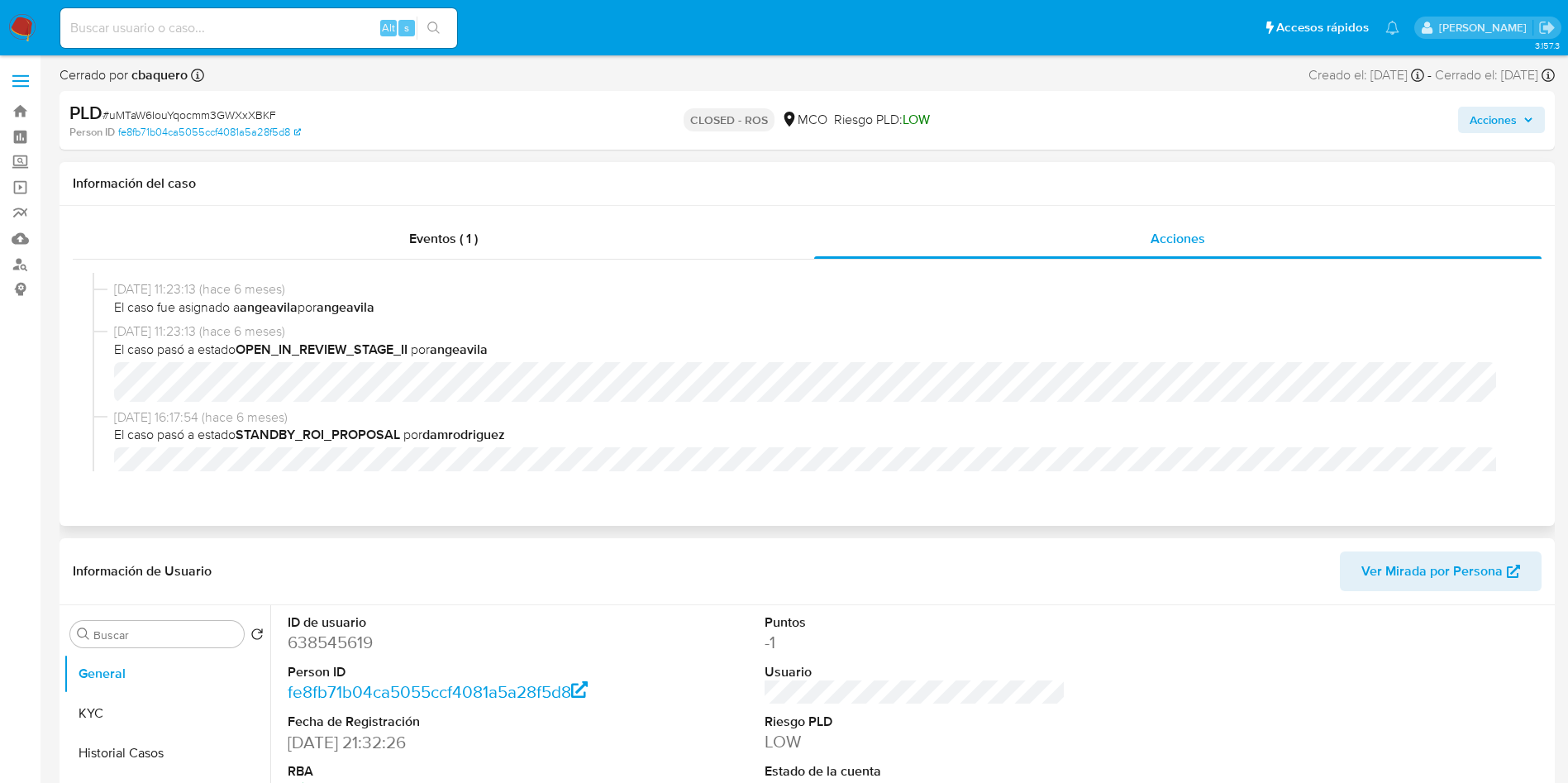
scroll to position [372, 0]
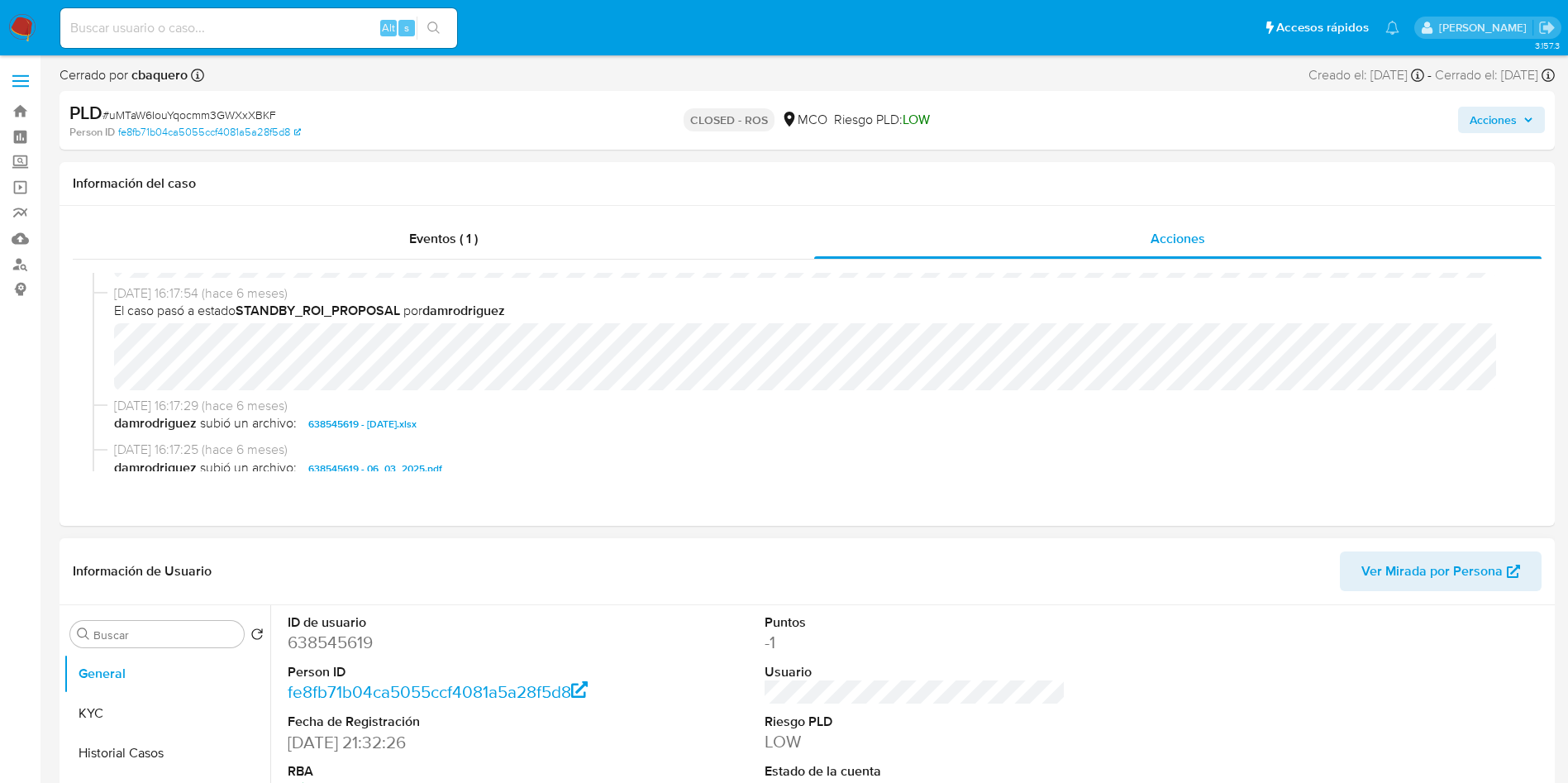
click at [320, 635] on dd "638545619" at bounding box center [439, 643] width 302 height 23
copy dd "638545619"
click at [17, 18] on img at bounding box center [22, 28] width 28 height 28
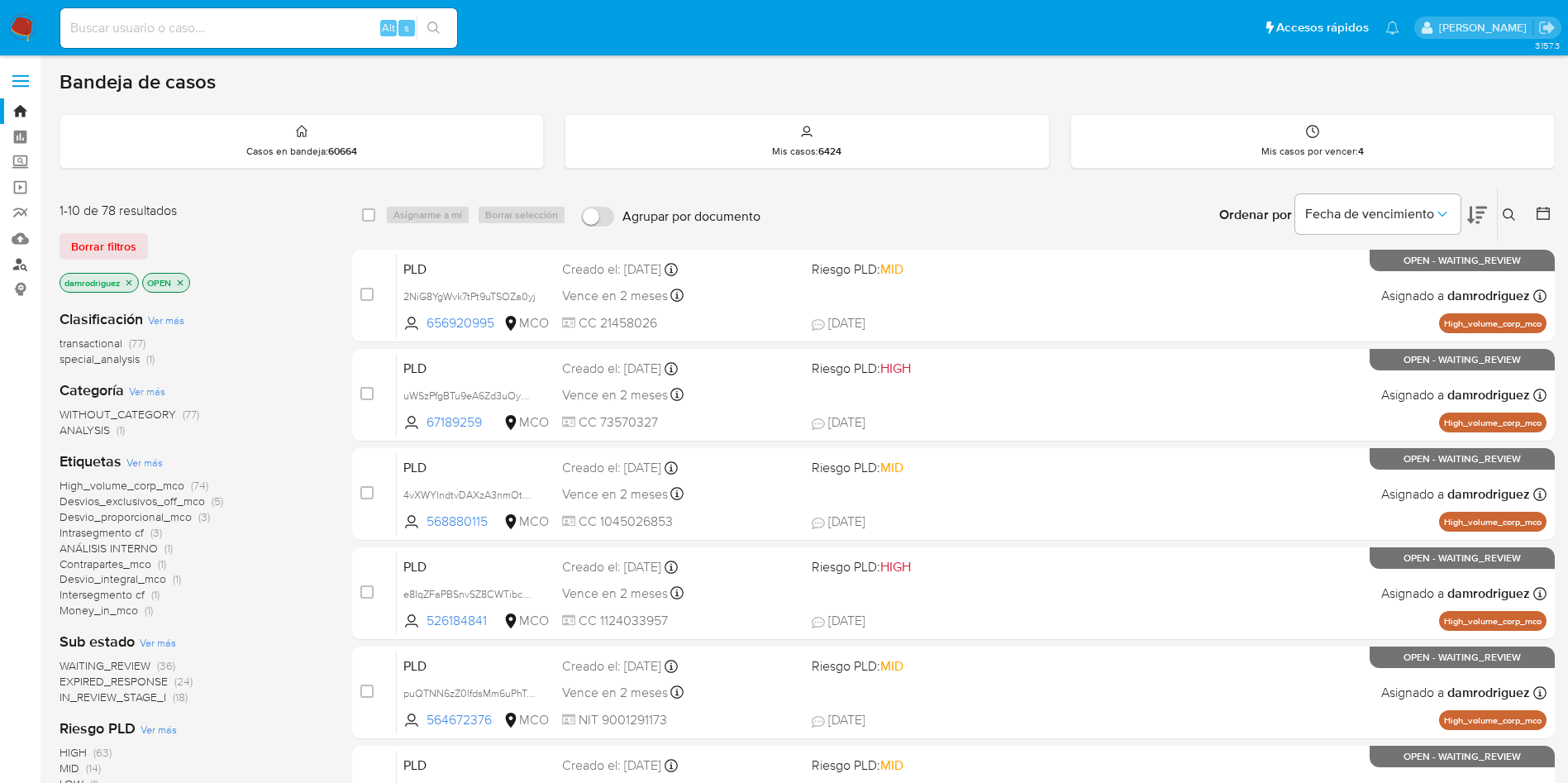
click at [20, 271] on link "Buscador de personas" at bounding box center [98, 263] width 197 height 25
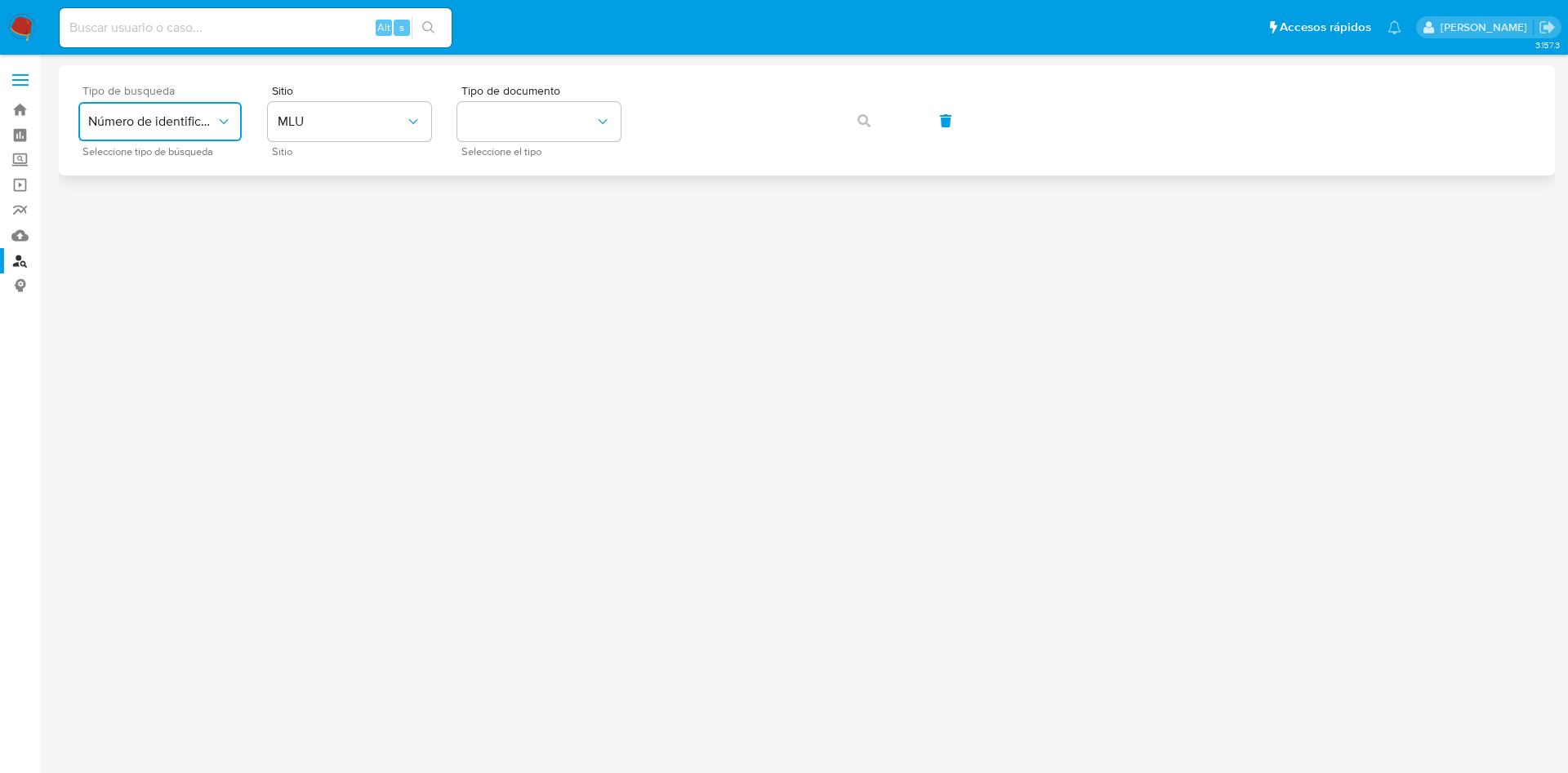
click at [137, 107] on button "Número de identificación" at bounding box center [159, 121] width 163 height 39
click at [152, 175] on span "Número de identificación" at bounding box center [155, 174] width 134 height 33
click at [342, 136] on button "site_id" at bounding box center [349, 121] width 163 height 39
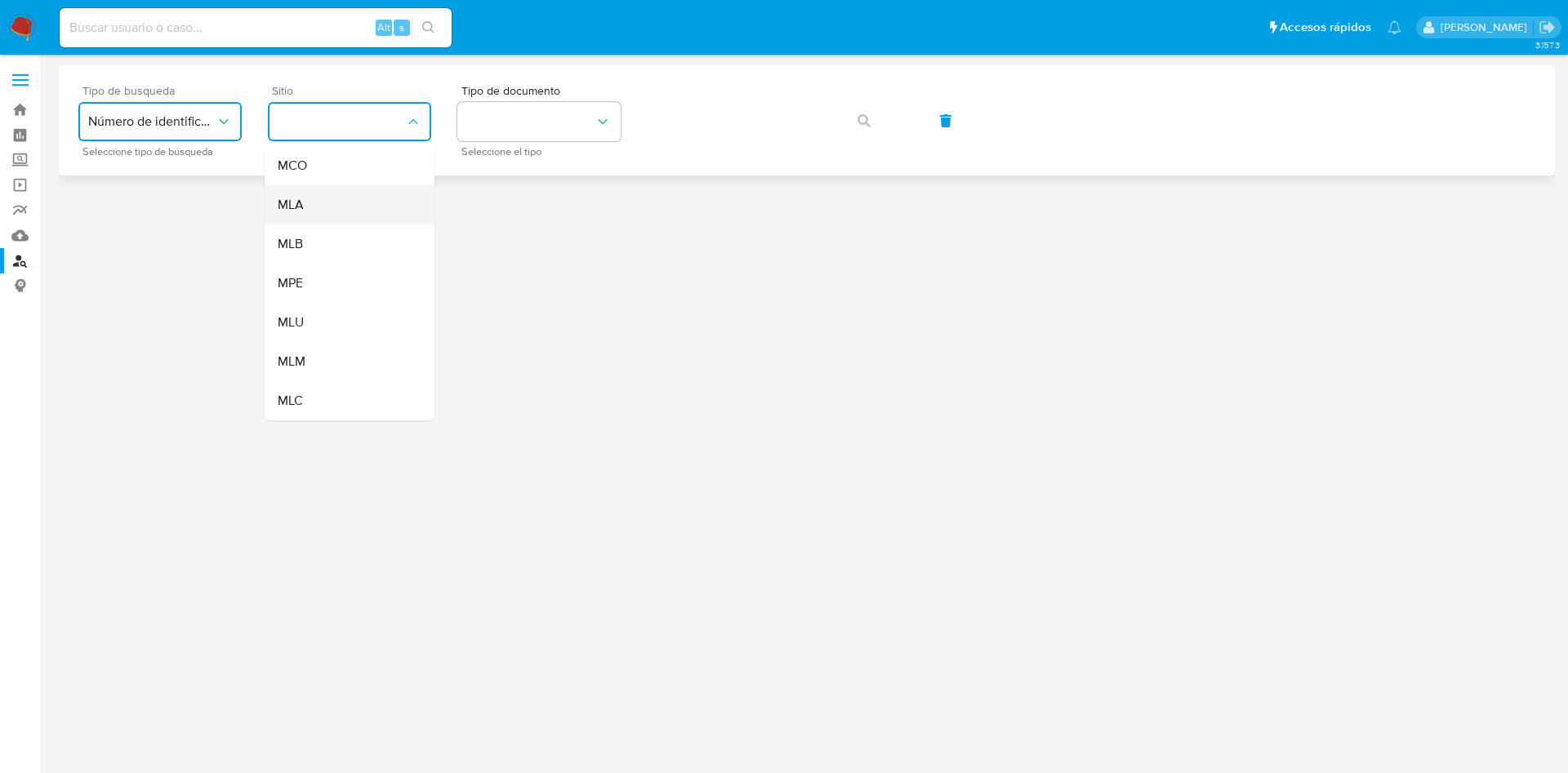
click at [344, 185] on div "MLA" at bounding box center [344, 205] width 134 height 39
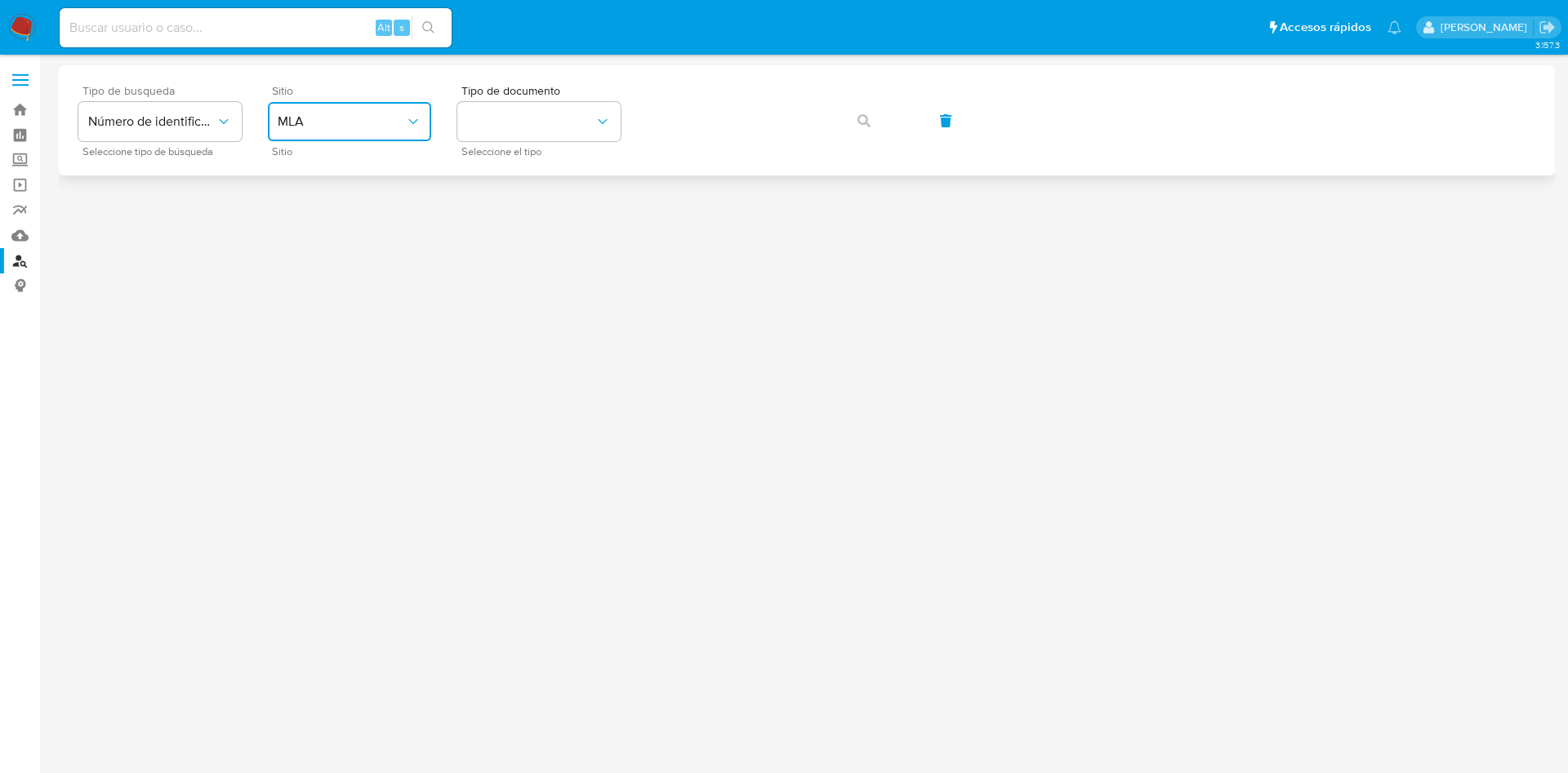
click at [318, 135] on button "MLA" at bounding box center [349, 121] width 163 height 39
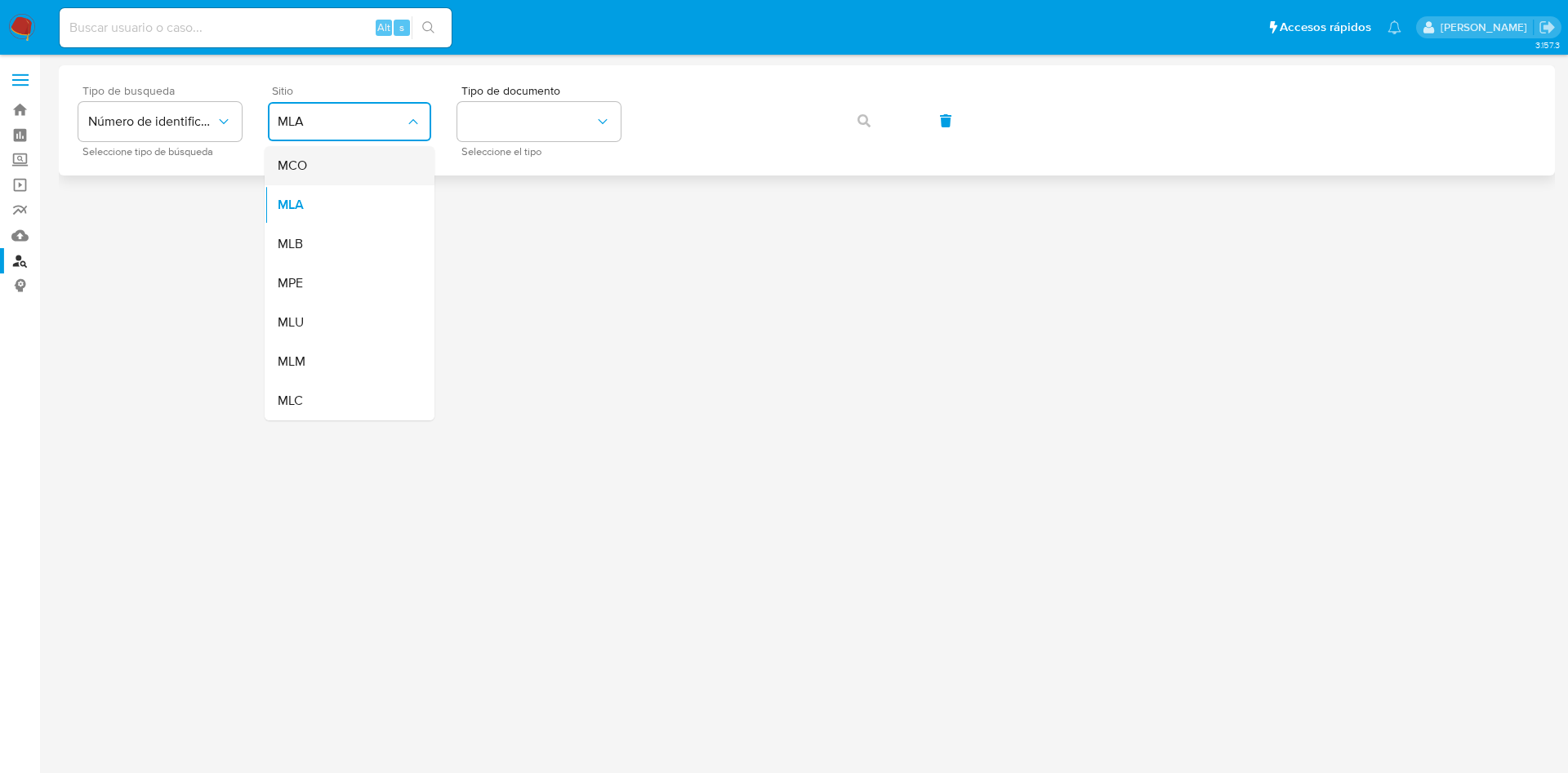
click at [318, 179] on div "MCO" at bounding box center [344, 166] width 134 height 39
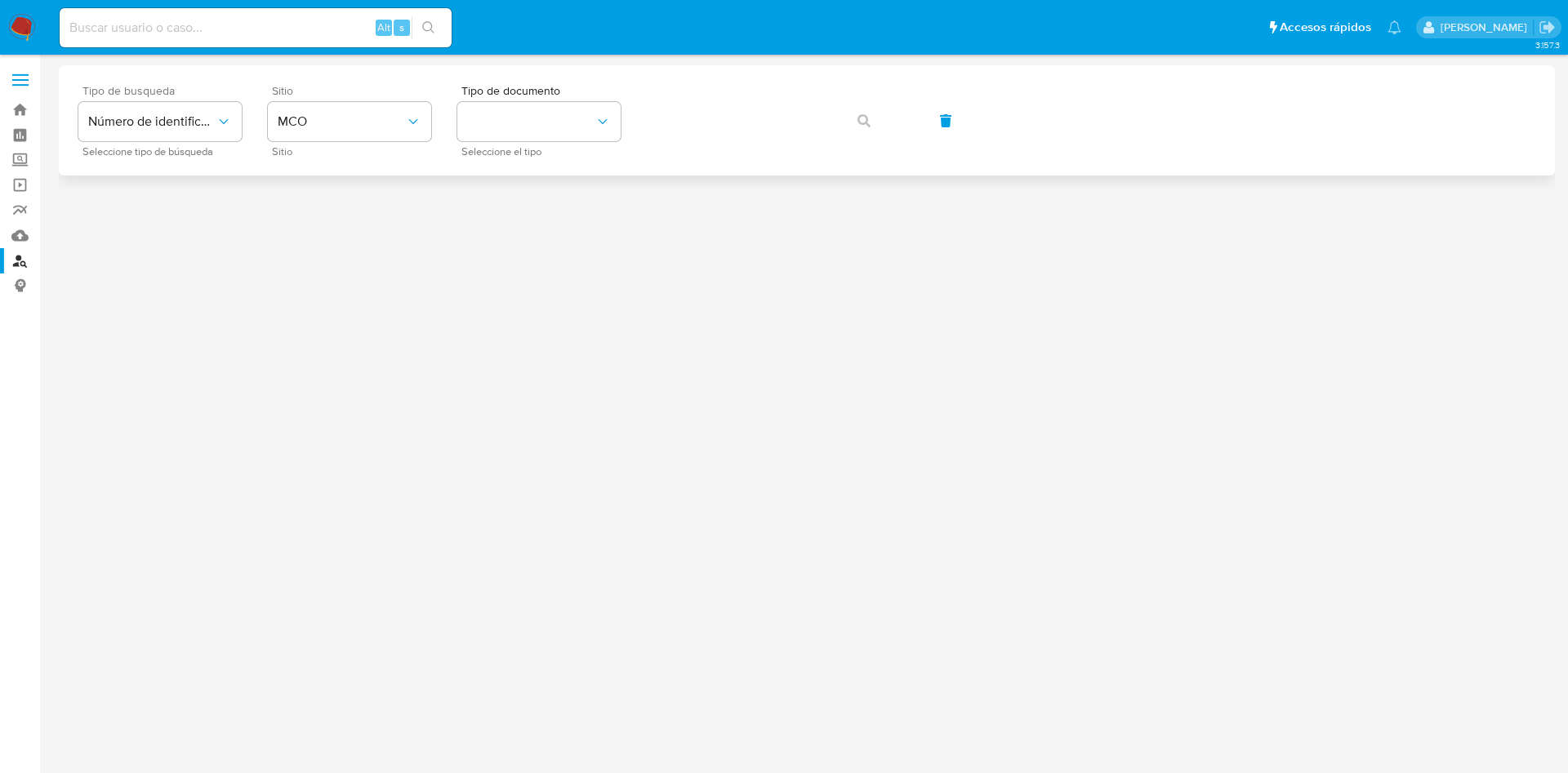
click at [454, 134] on div "Tipo de busqueda Número de identificación Seleccione tipo de búsqueda Sitio MCO…" at bounding box center [806, 120] width 1457 height 71
click at [475, 120] on button "identificationType" at bounding box center [539, 121] width 163 height 39
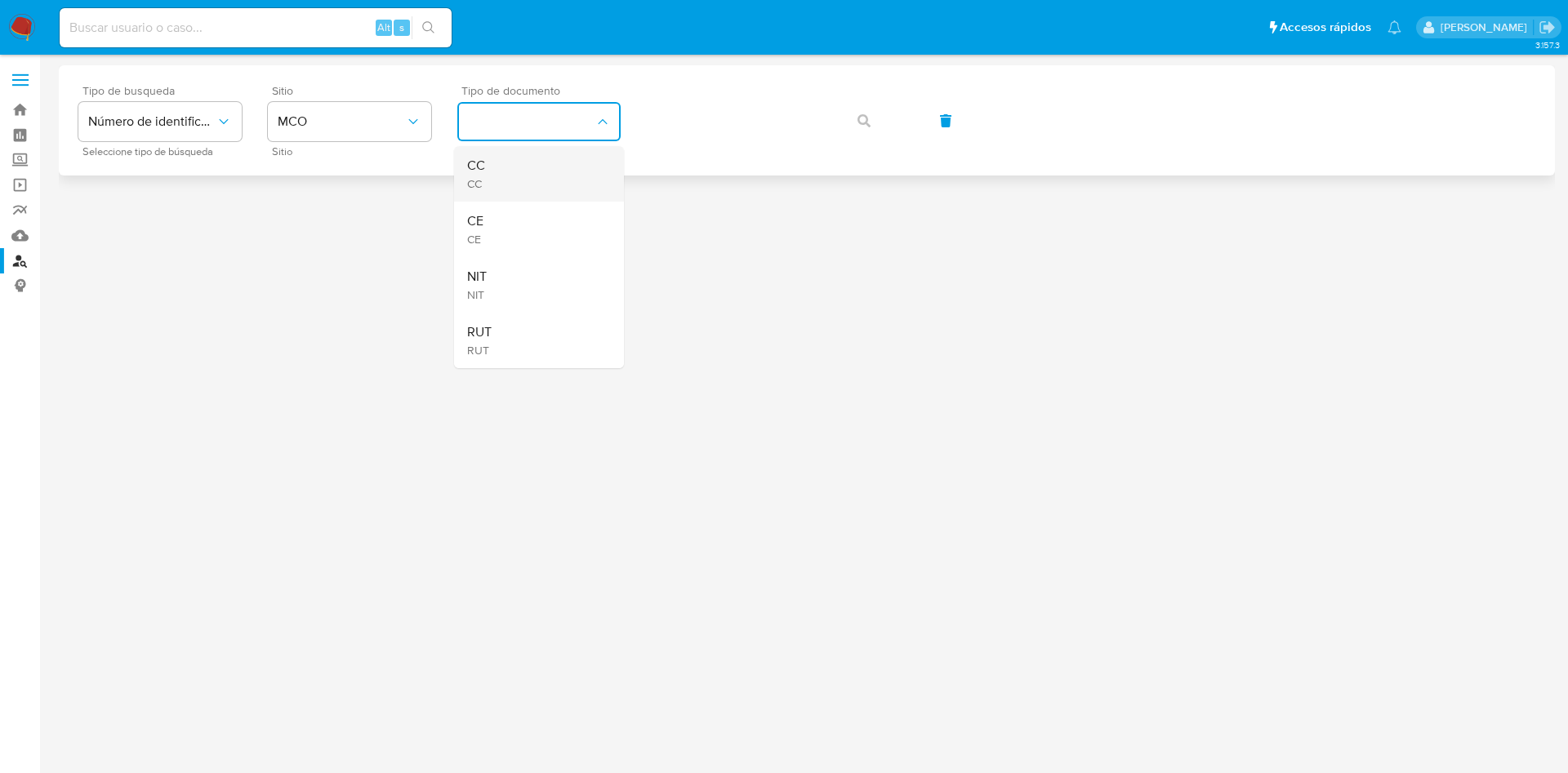
click at [545, 169] on div "CC CC" at bounding box center [534, 174] width 134 height 55
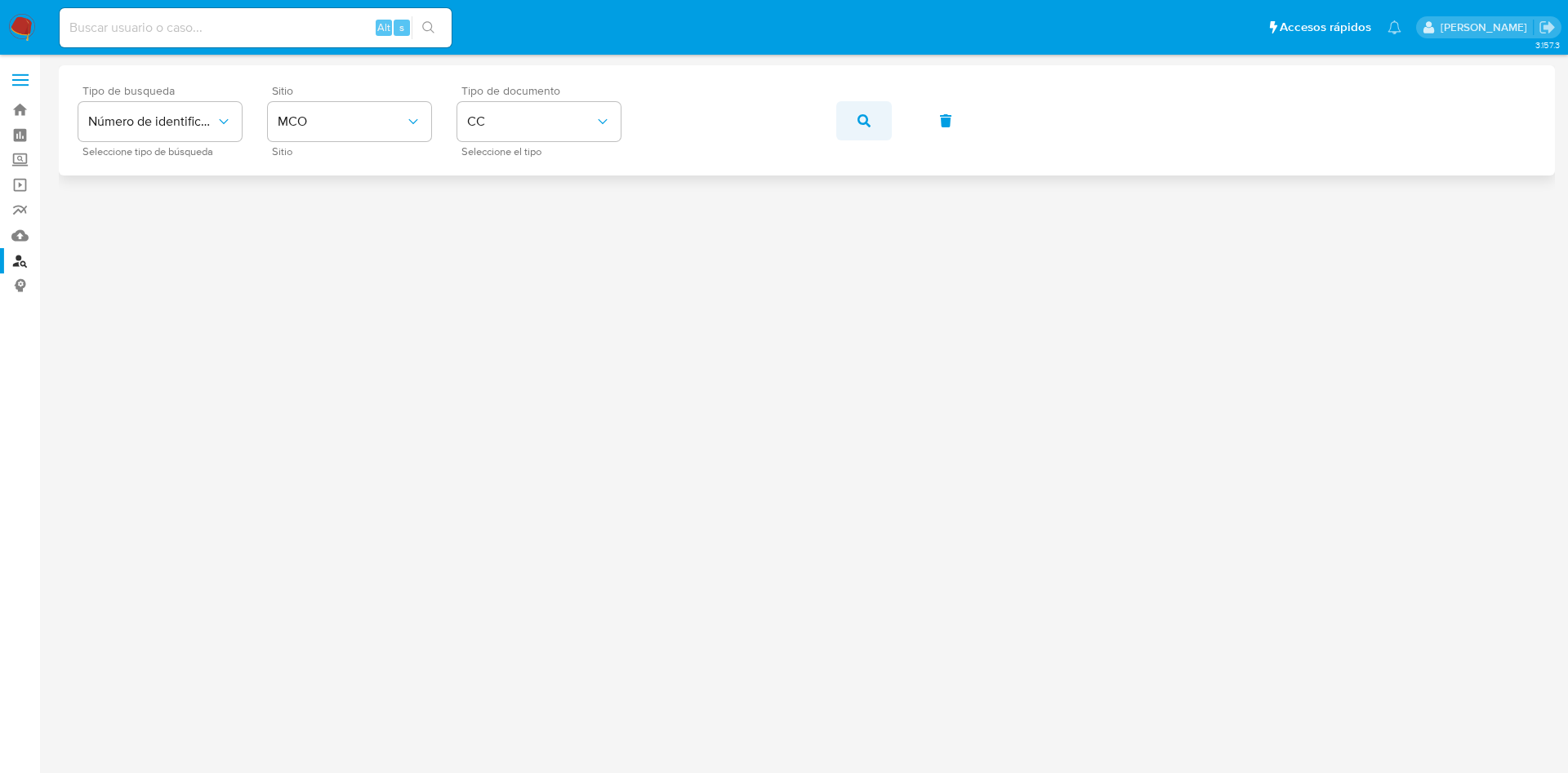
click at [853, 127] on button "button" at bounding box center [864, 120] width 55 height 39
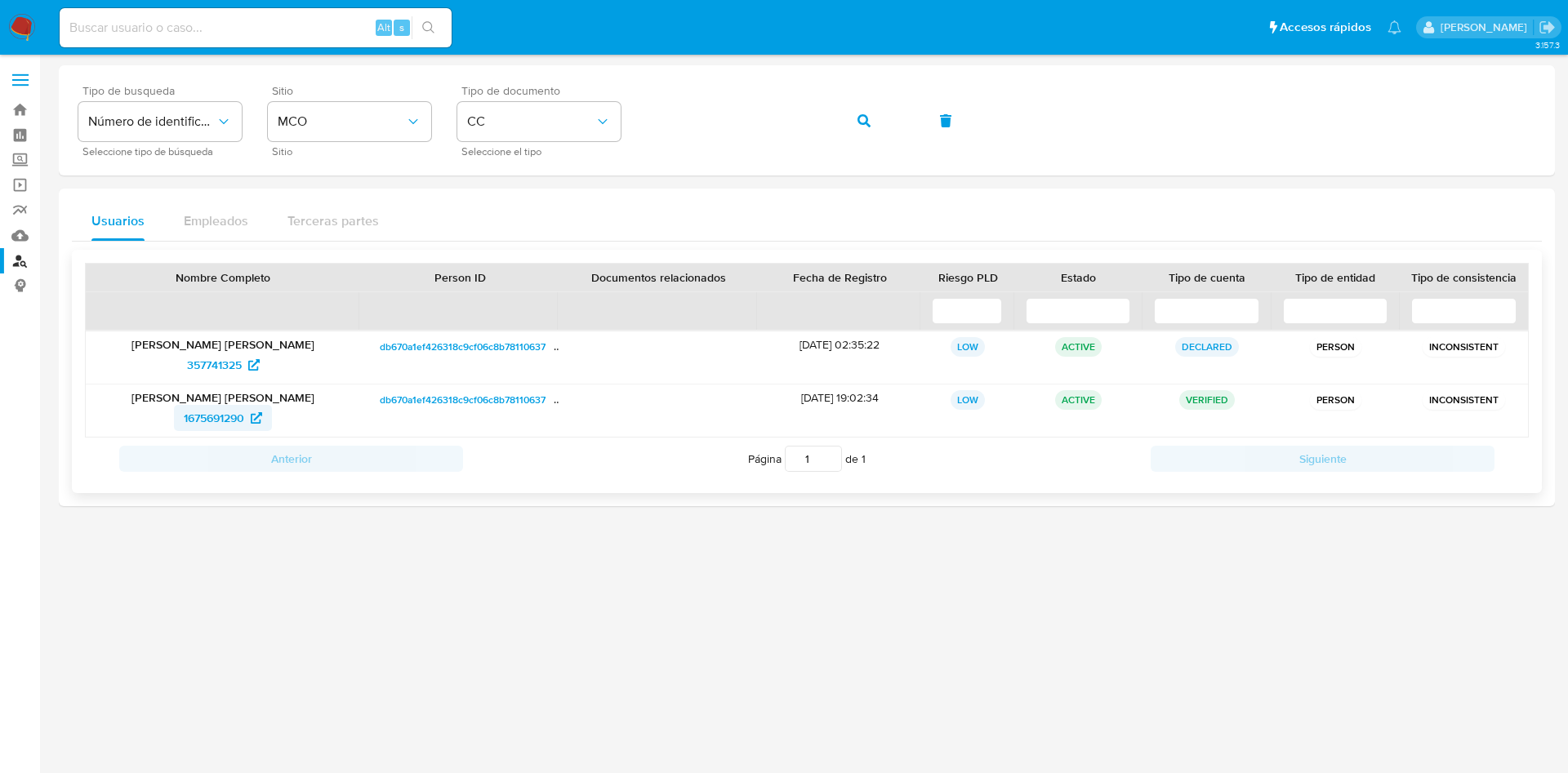
click at [221, 415] on span "1675691290" at bounding box center [214, 418] width 61 height 26
click at [227, 371] on span "357741325" at bounding box center [214, 365] width 55 height 26
click at [22, 36] on img at bounding box center [22, 28] width 28 height 28
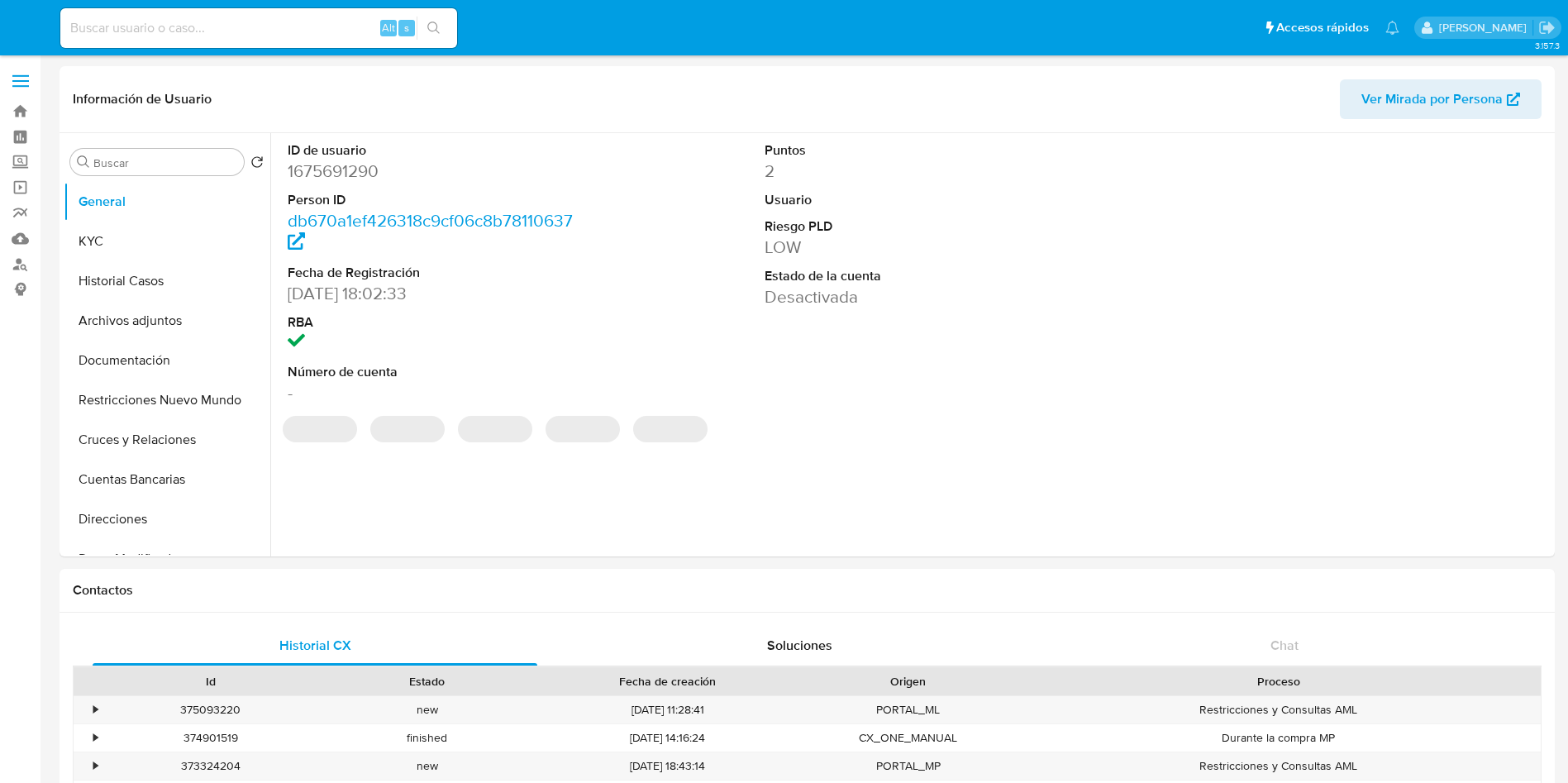
select select "10"
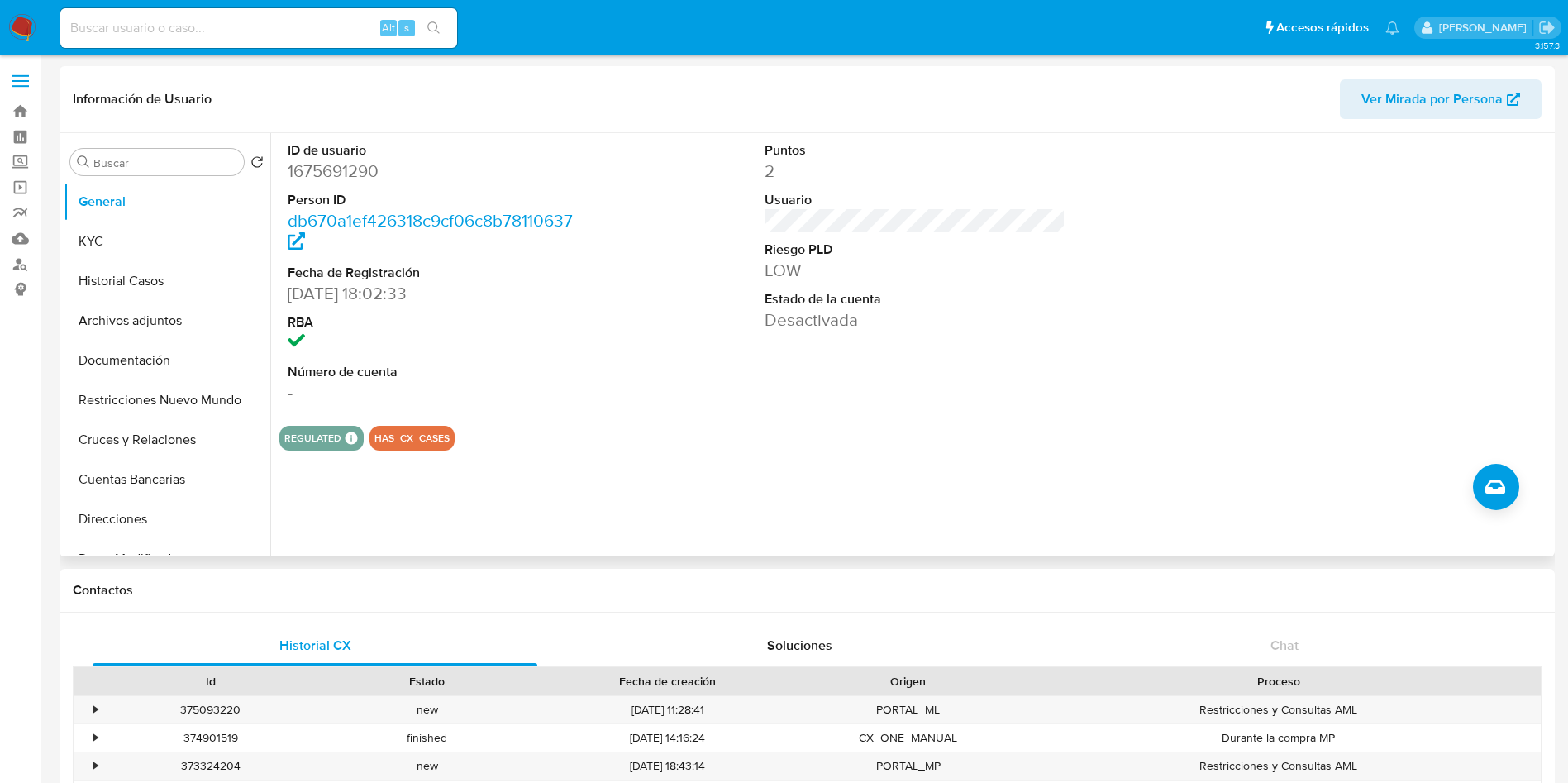
click at [63, 280] on div "Buscar Volver al orden por defecto General KYC Historial Casos Archivos adjunto…" at bounding box center [807, 345] width 1496 height 423
click at [82, 283] on button "Historial Casos" at bounding box center [161, 281] width 193 height 40
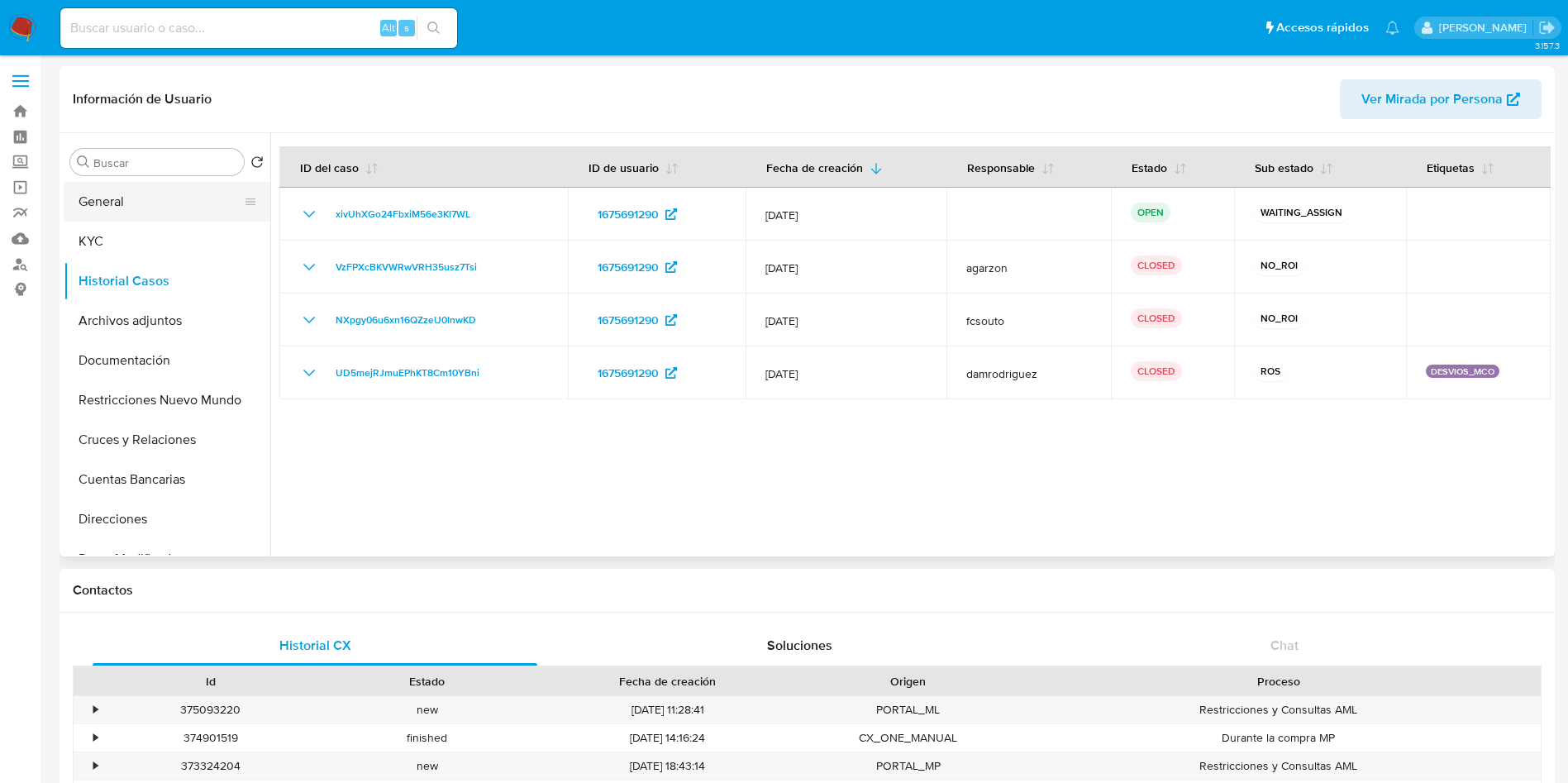
click at [100, 209] on button "General" at bounding box center [161, 201] width 193 height 40
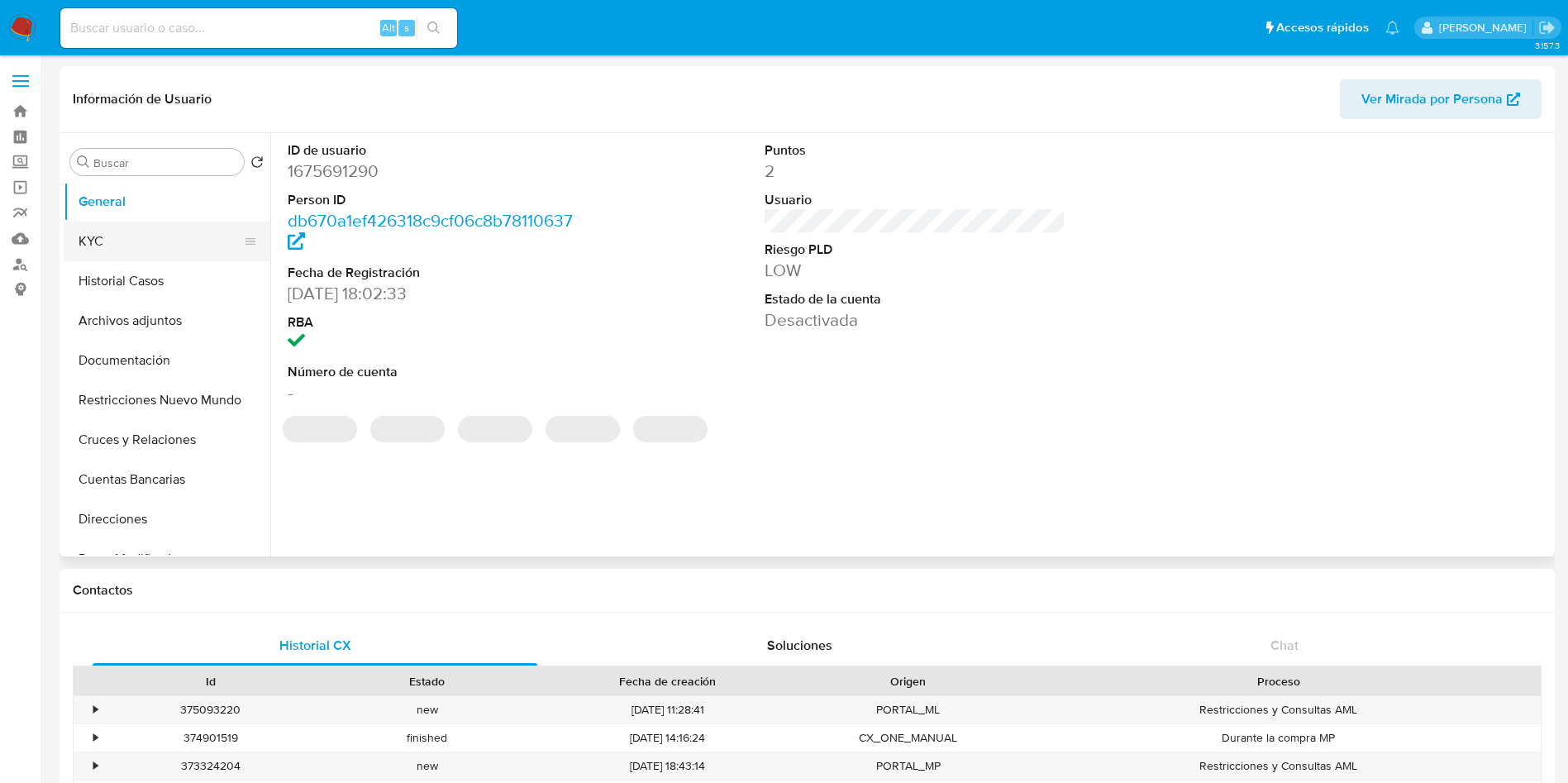
click at [143, 243] on button "KYC" at bounding box center [161, 241] width 193 height 40
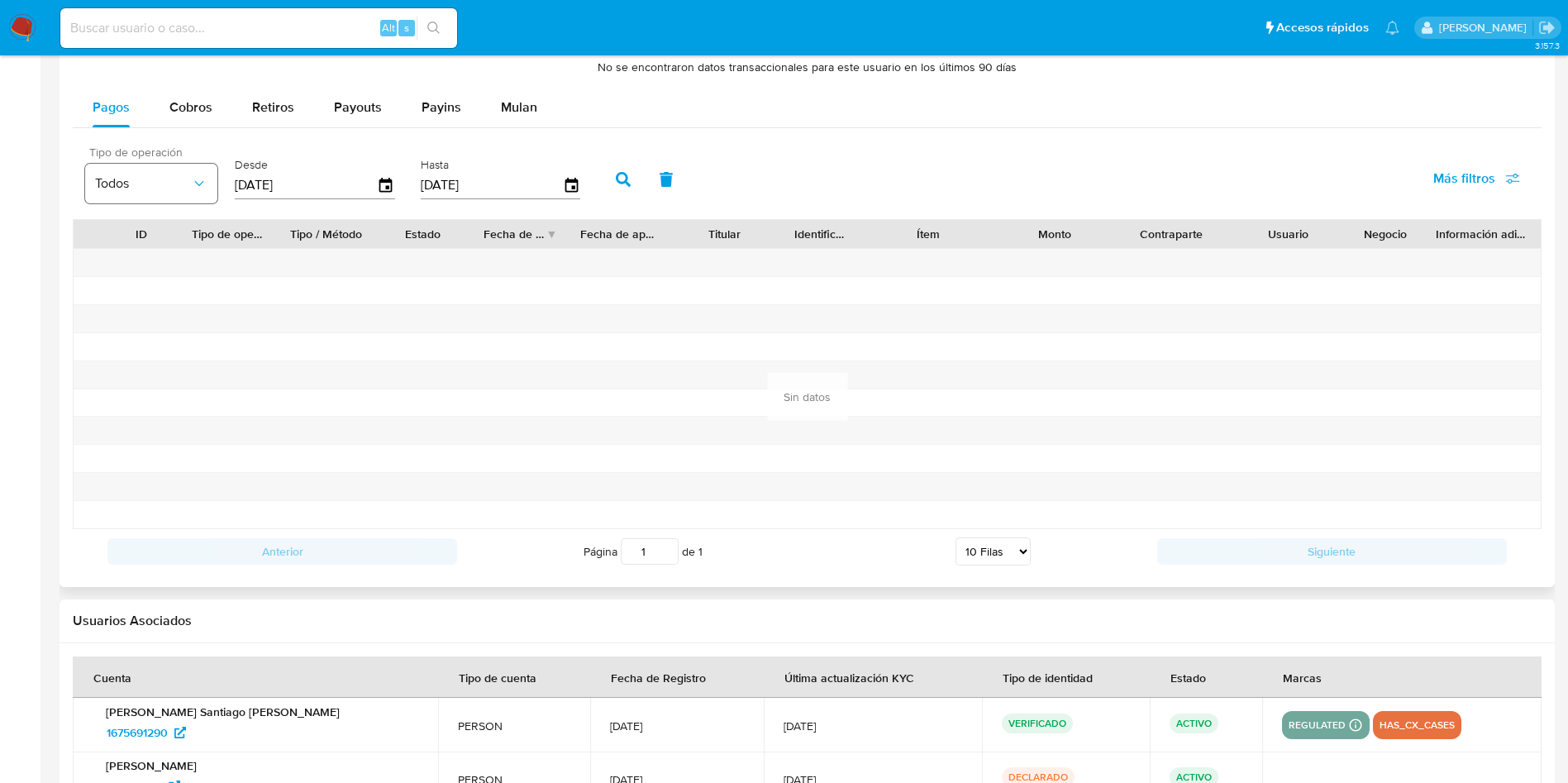
scroll to position [1240, 0]
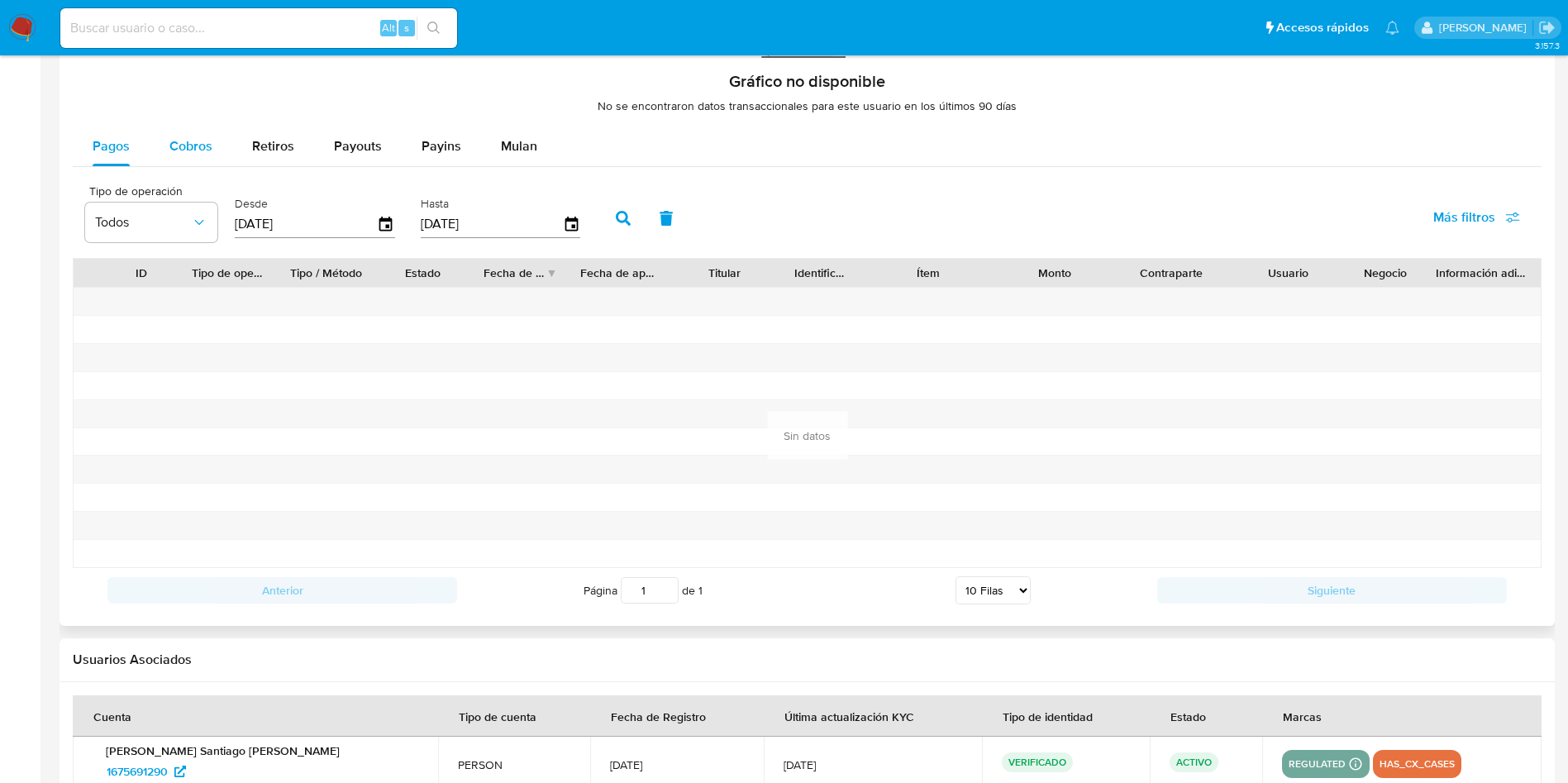
click at [192, 145] on span "Cobros" at bounding box center [190, 146] width 43 height 19
select select "10"
click at [394, 224] on icon "button" at bounding box center [386, 224] width 29 height 29
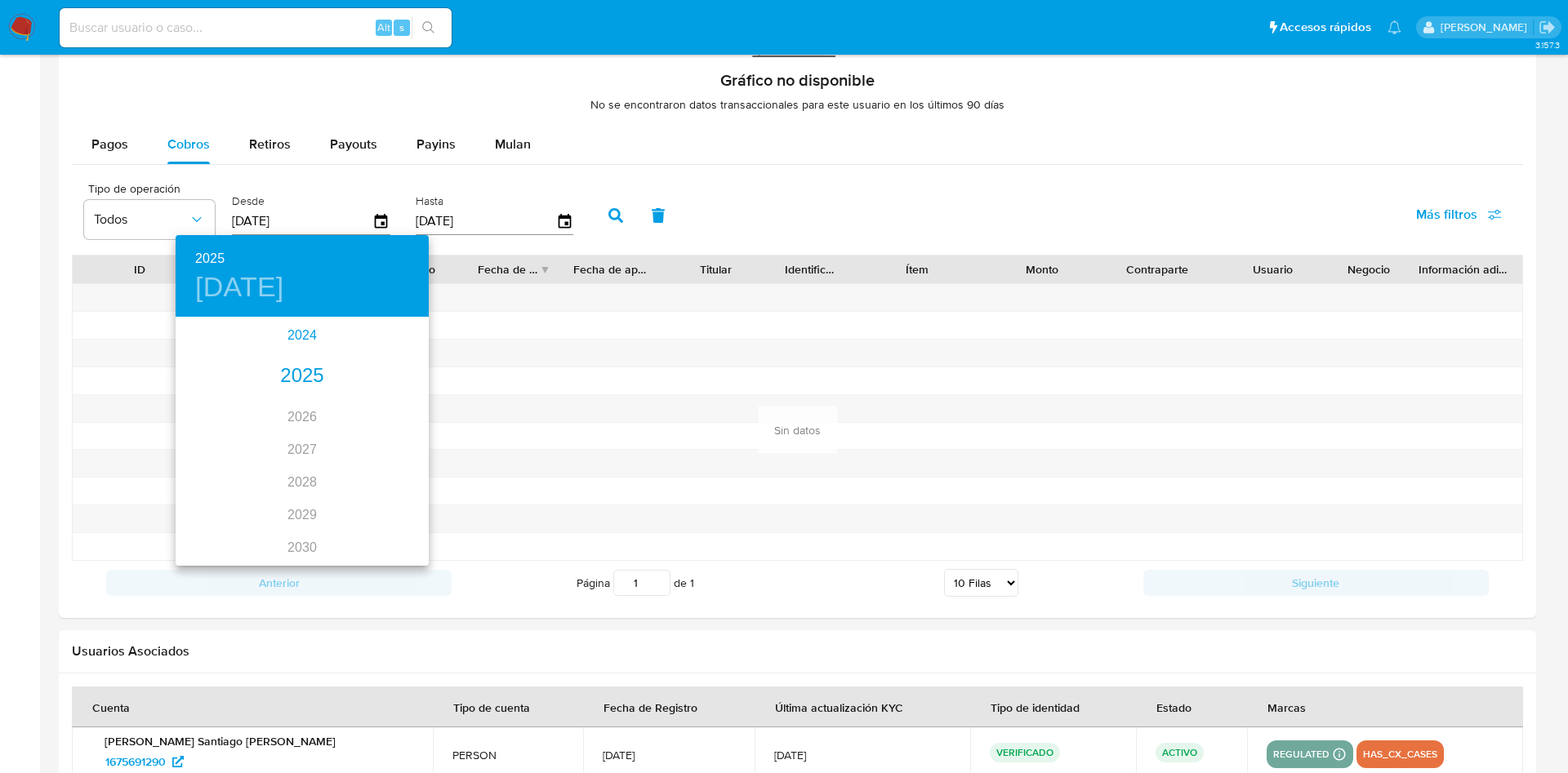
click at [309, 333] on div "2024" at bounding box center [303, 335] width 253 height 33
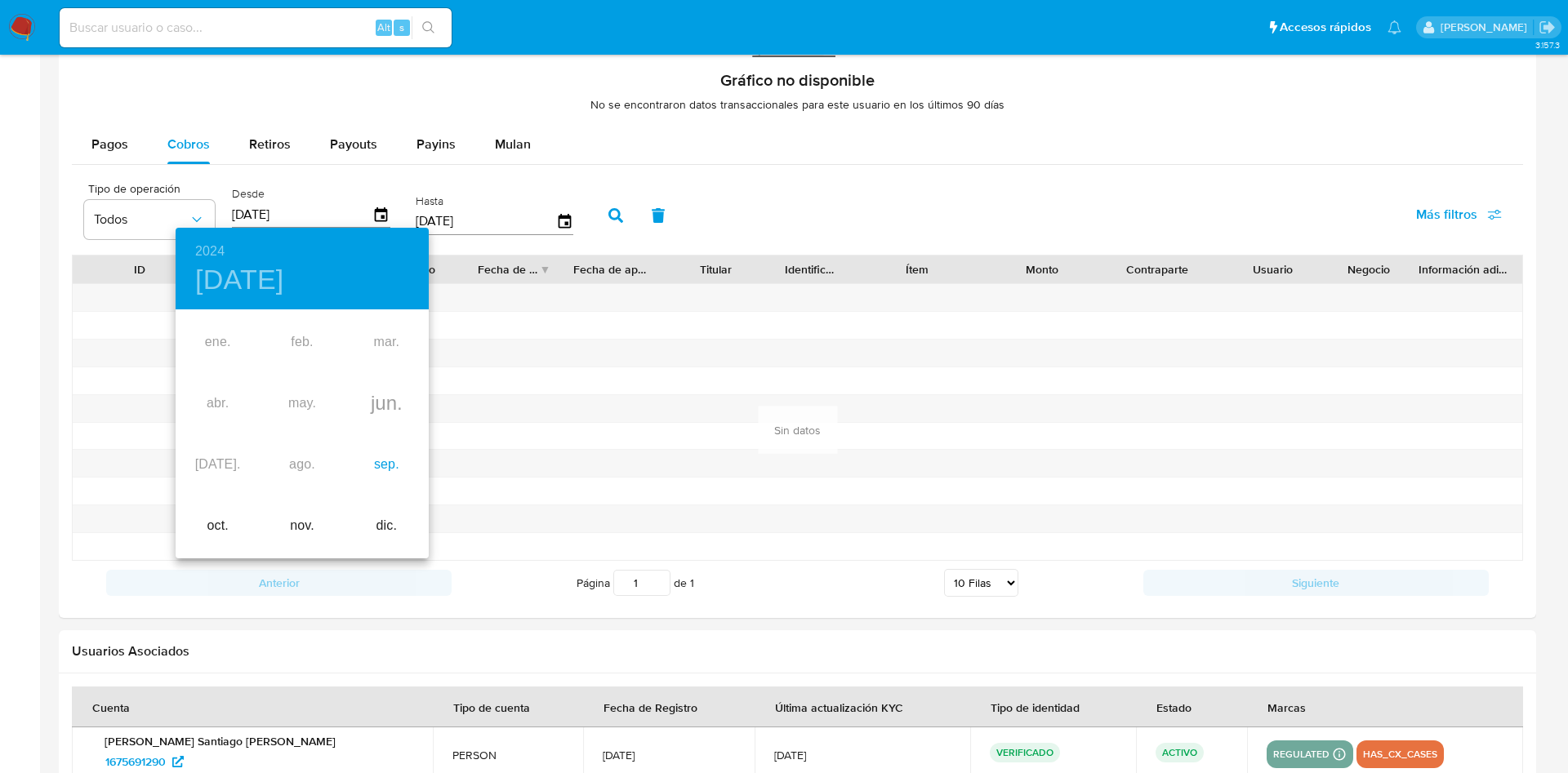
click at [389, 473] on div "sep." at bounding box center [387, 464] width 84 height 62
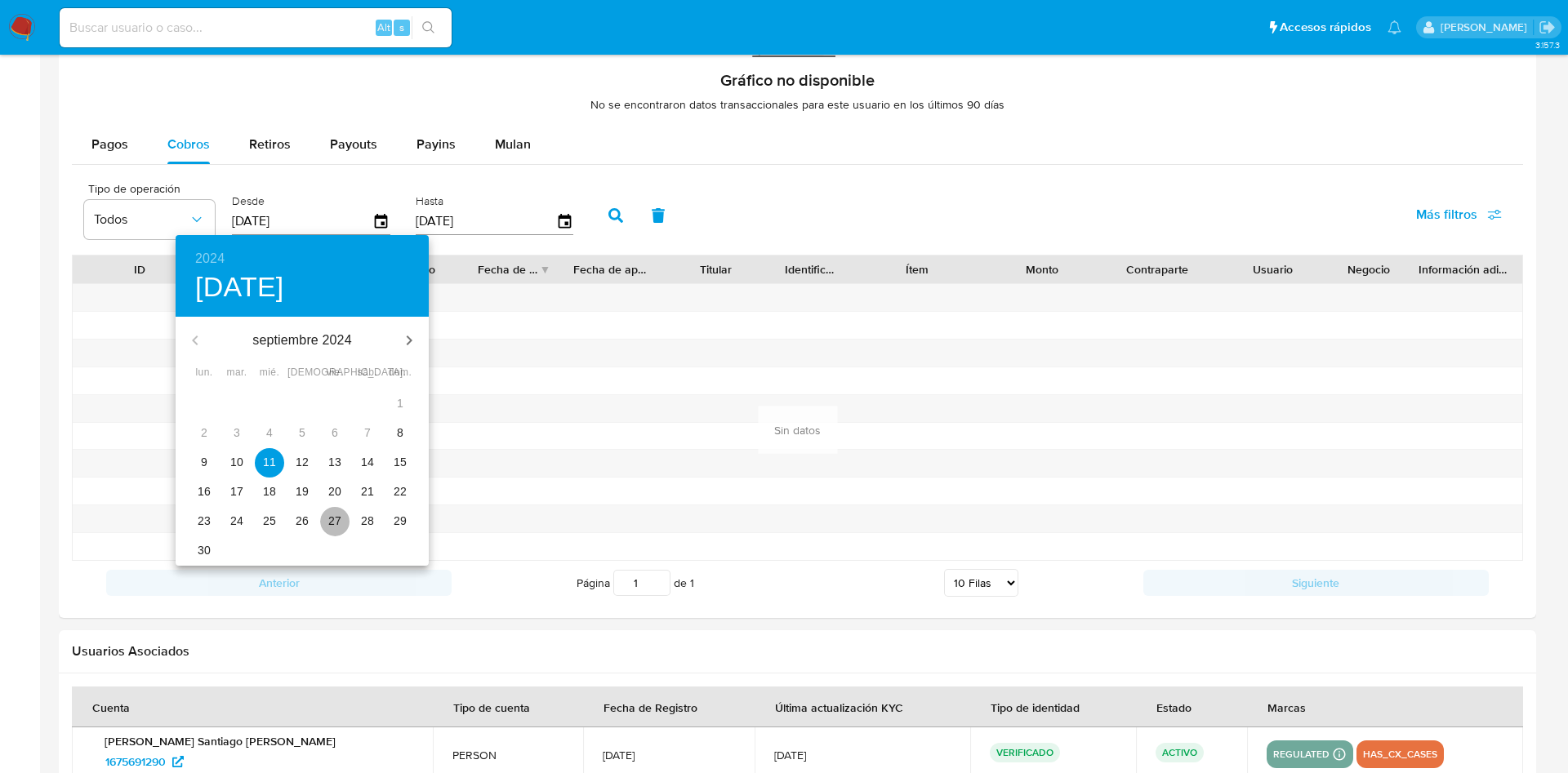
click at [332, 516] on p "27" at bounding box center [335, 521] width 13 height 16
type input "[DATE]"
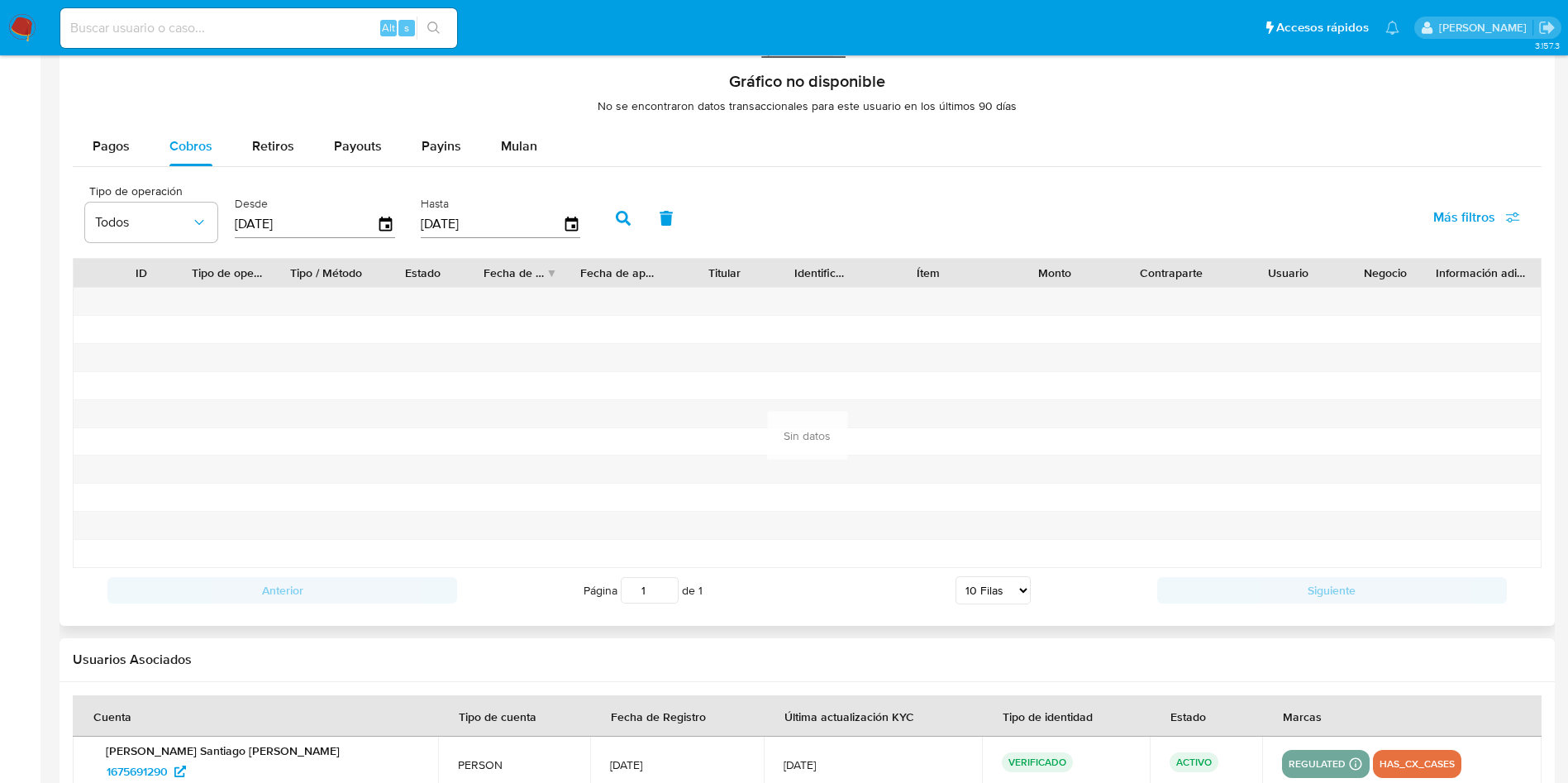
click at [630, 192] on div "Tipo de operación Todos Desde 27/09/2024 Hasta 08/09/2025 Más filtros" at bounding box center [807, 217] width 1469 height 83
click at [626, 221] on icon "button" at bounding box center [623, 218] width 15 height 15
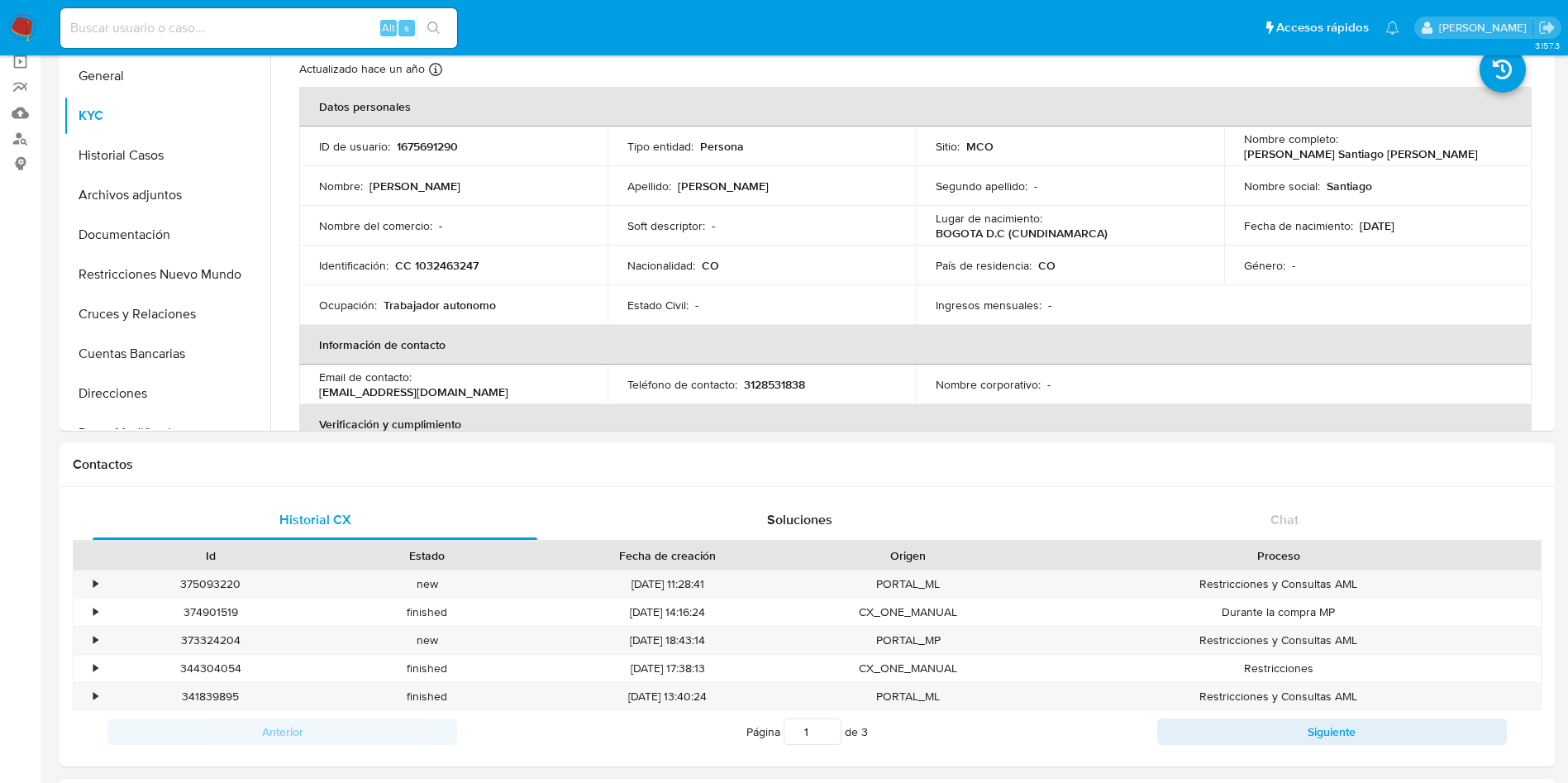
scroll to position [124, 0]
click at [150, 282] on button "Restricciones Nuevo Mundo" at bounding box center [161, 276] width 193 height 40
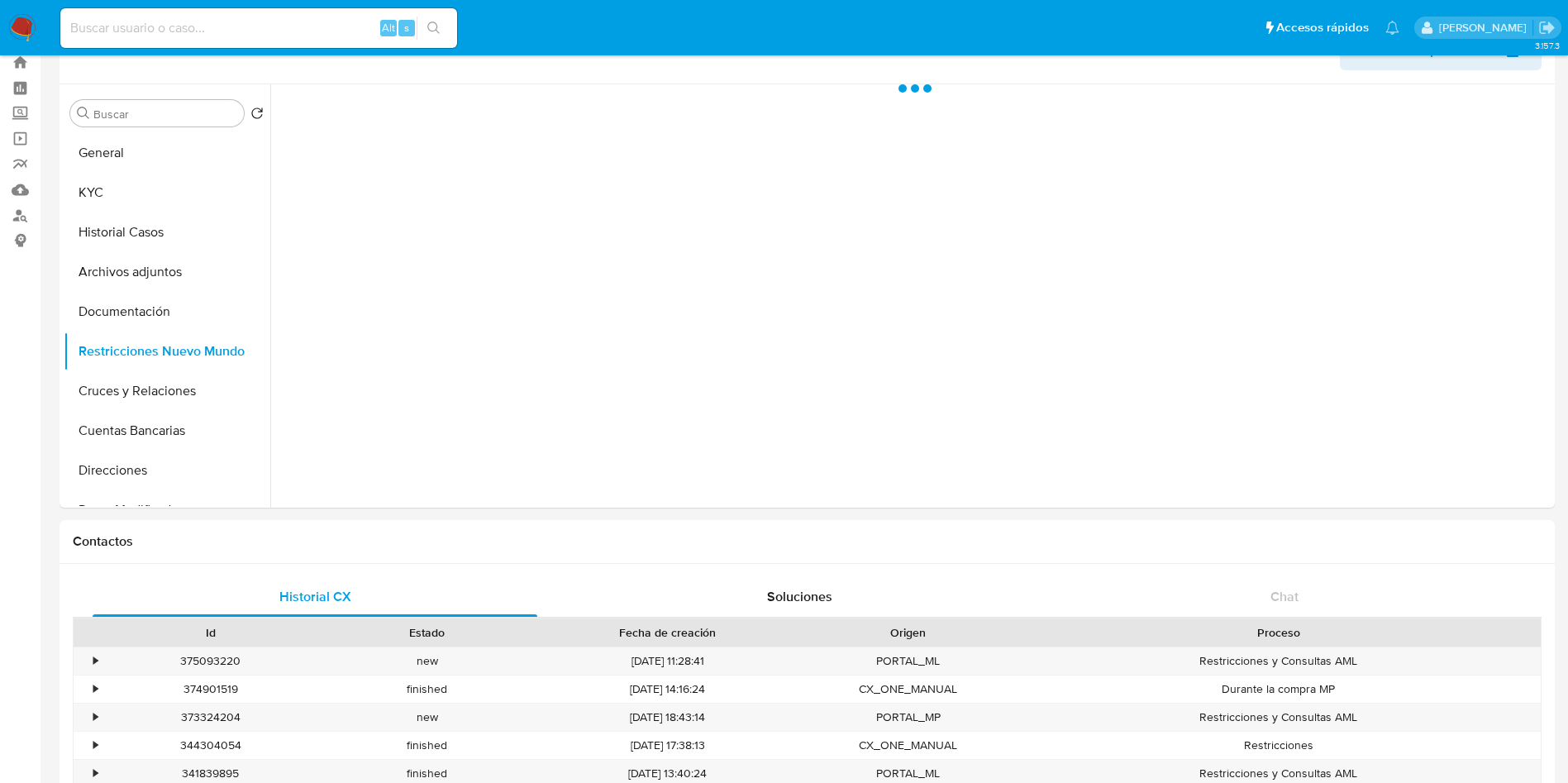
scroll to position [0, 0]
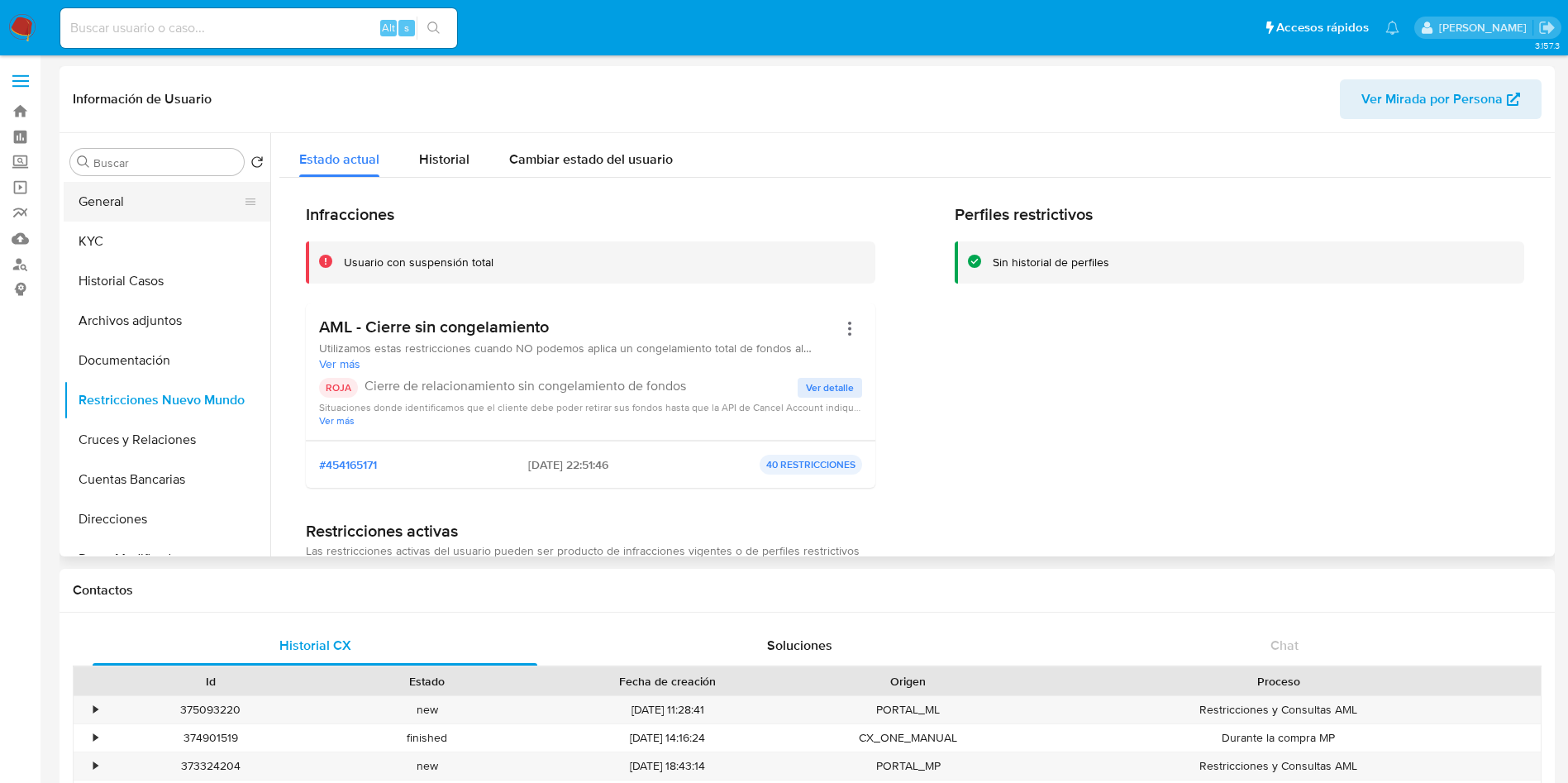
click at [132, 188] on button "General" at bounding box center [161, 201] width 193 height 40
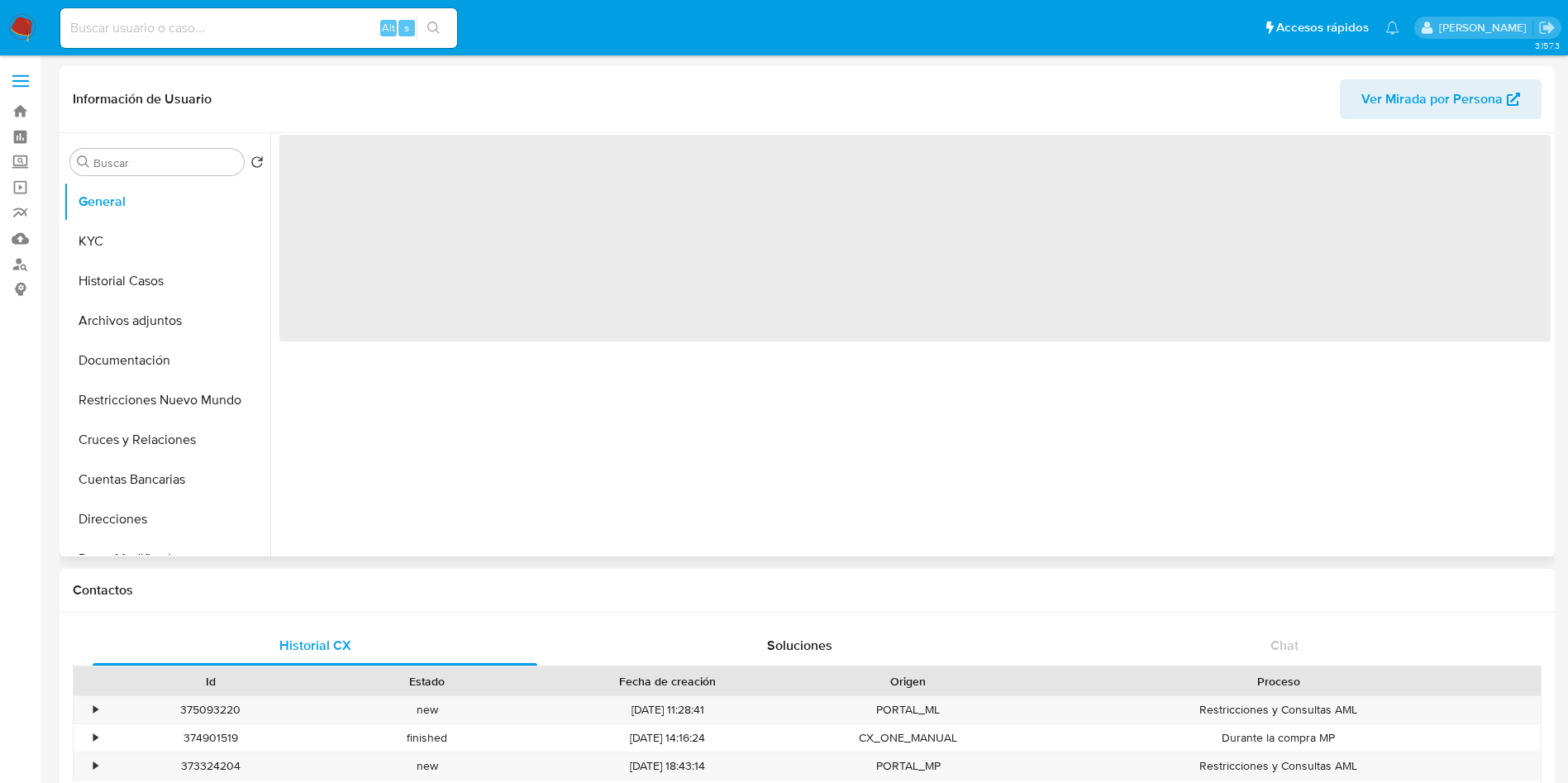
click at [388, 96] on header "Información de Usuario Ver Mirada por Persona" at bounding box center [807, 98] width 1469 height 40
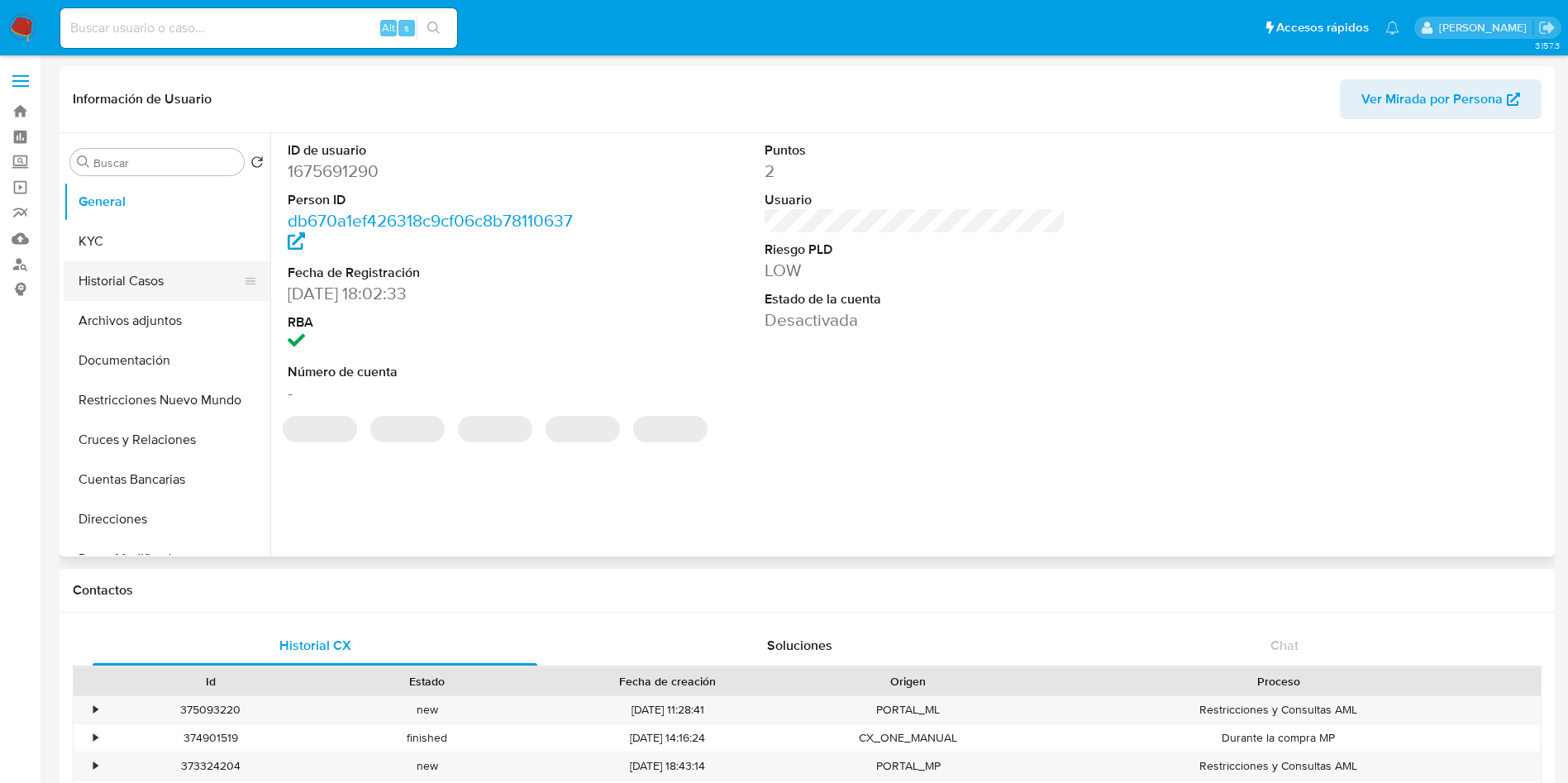
click at [121, 280] on button "Historial Casos" at bounding box center [161, 281] width 193 height 40
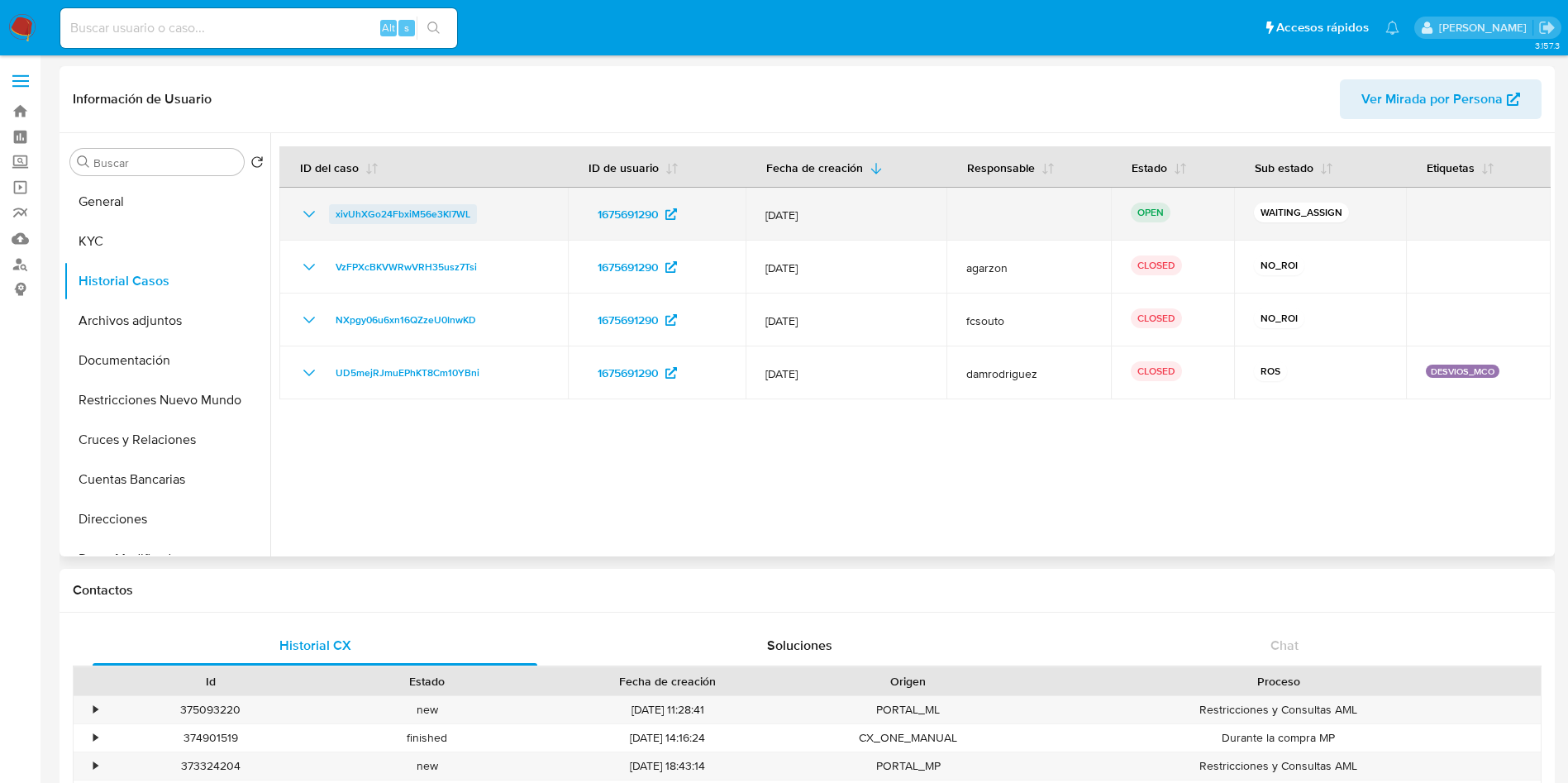
click at [352, 217] on span "xivUhXGo24FbxiM56e3Kl7WL" at bounding box center [404, 214] width 135 height 20
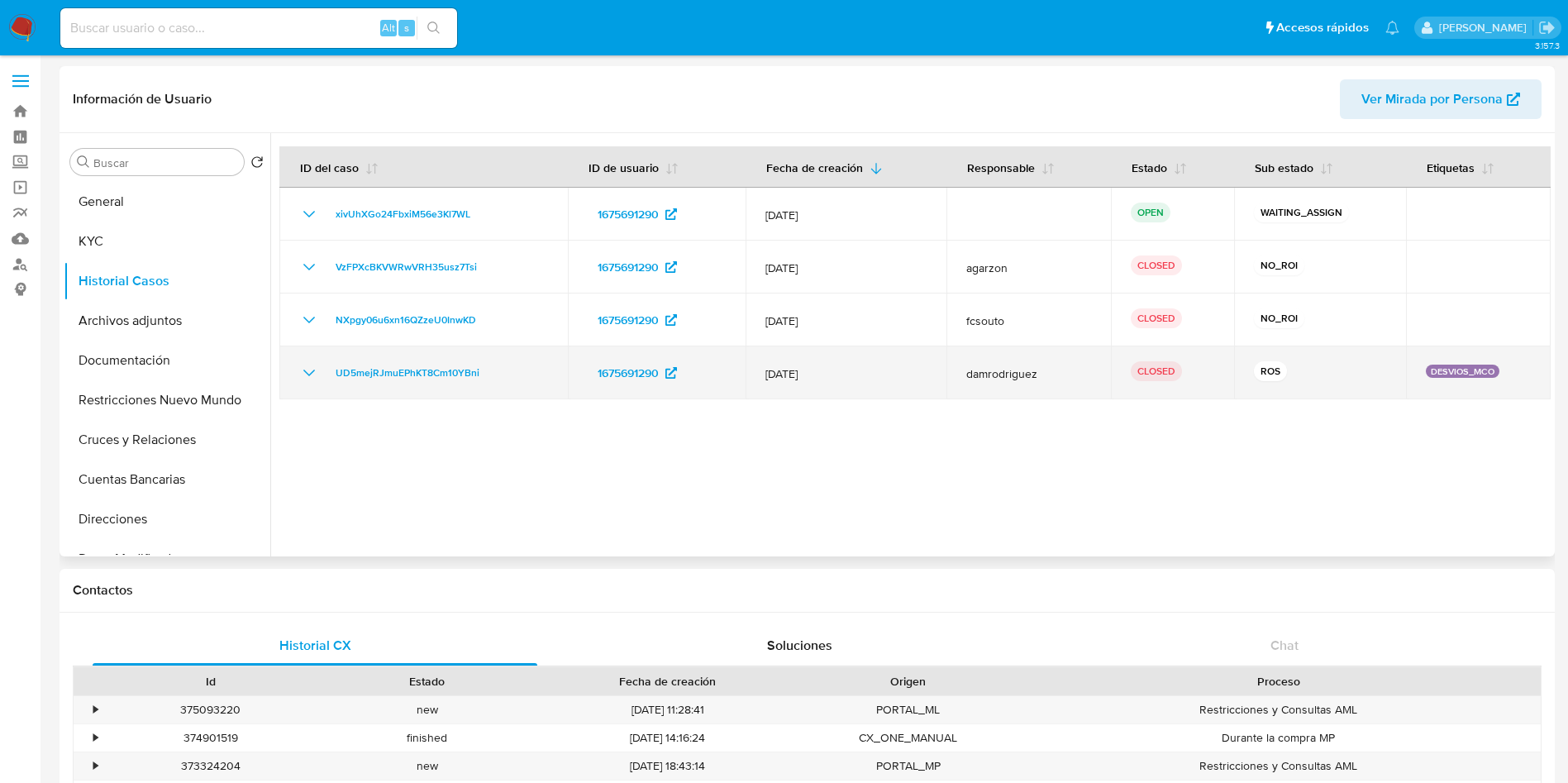
click at [303, 363] on icon "Mostrar/Ocultar" at bounding box center [309, 373] width 20 height 20
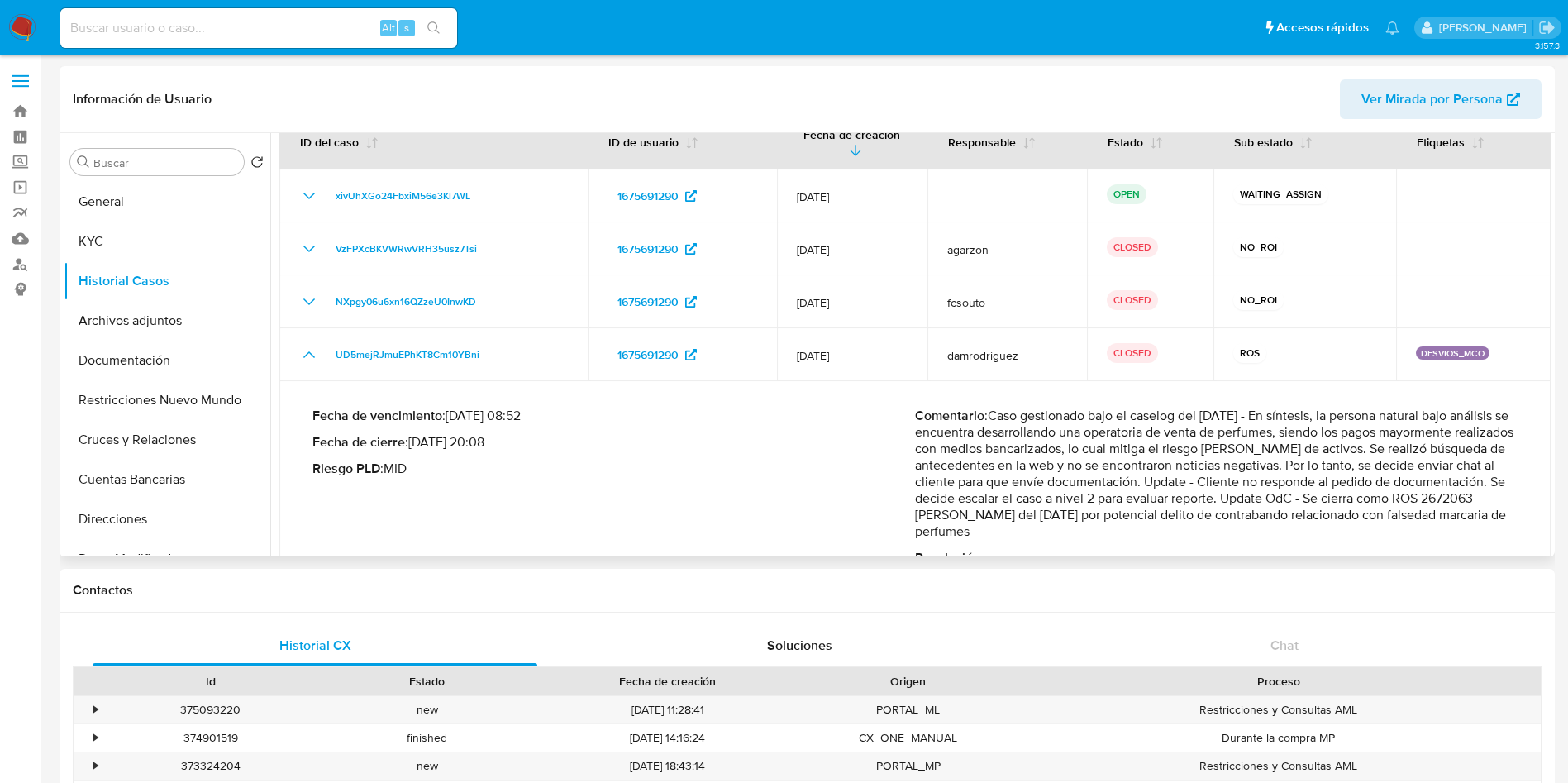
scroll to position [63, 0]
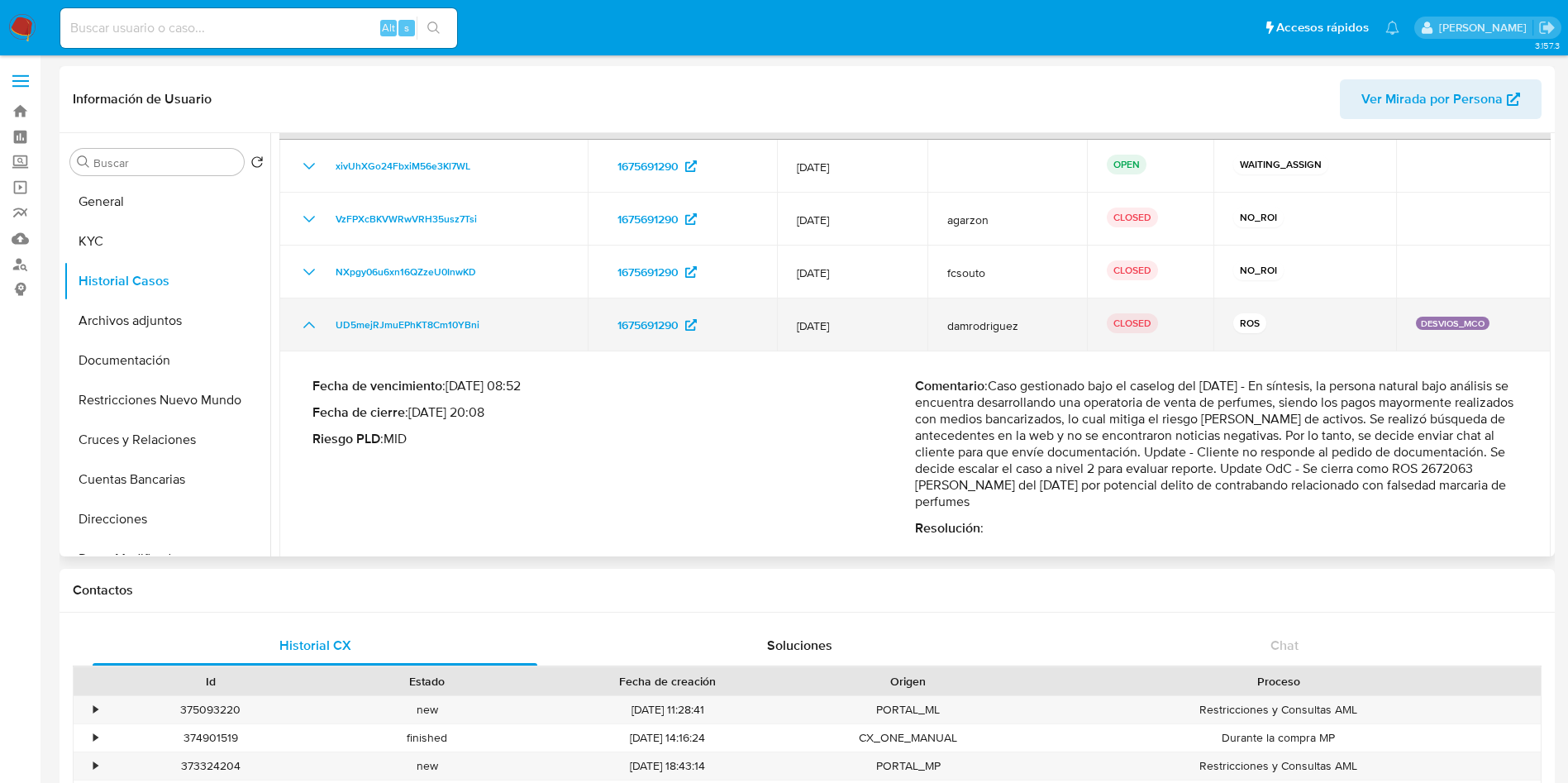
click at [305, 315] on icon "Mostrar/Ocultar" at bounding box center [309, 325] width 20 height 20
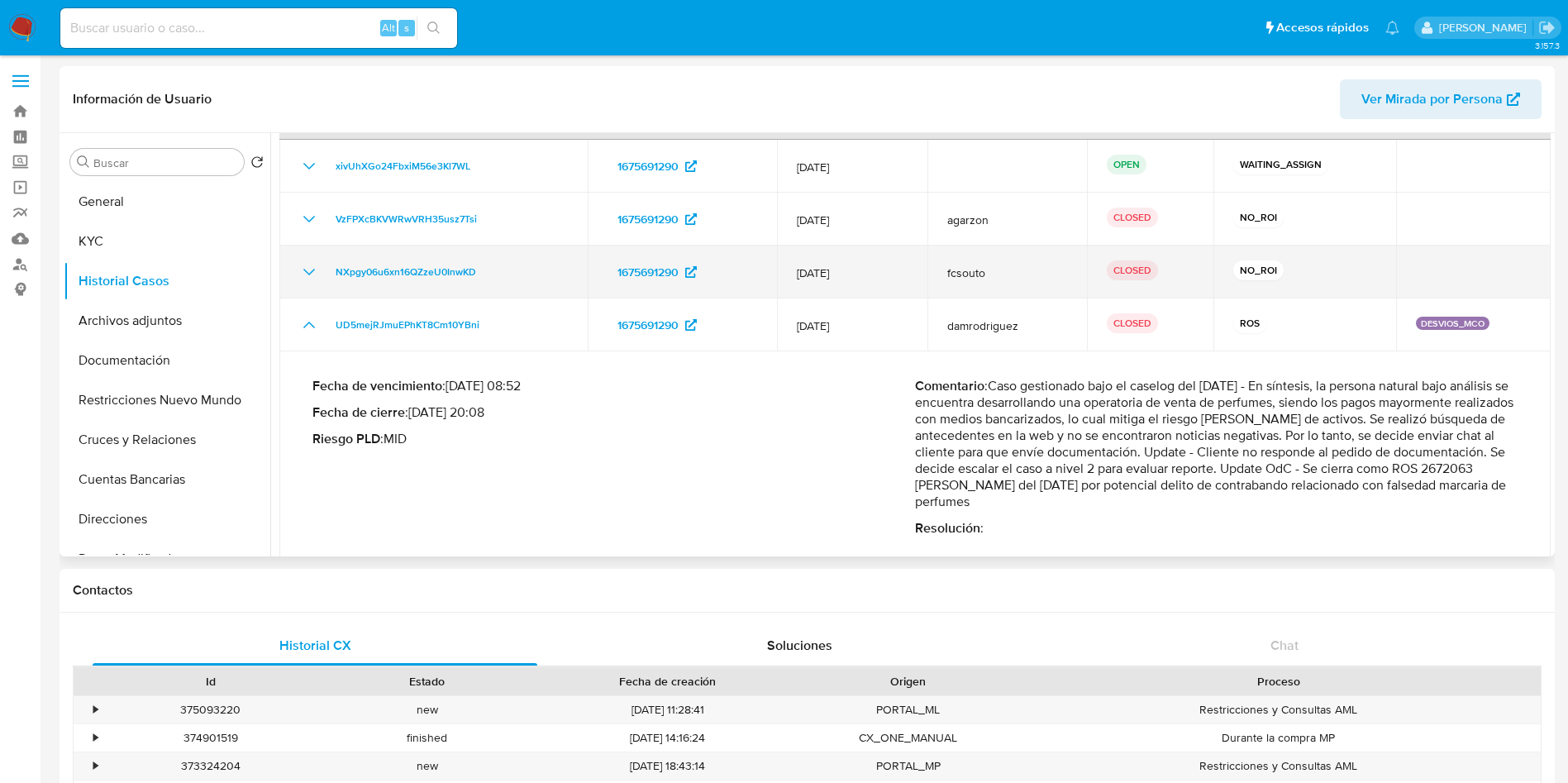
scroll to position [0, 0]
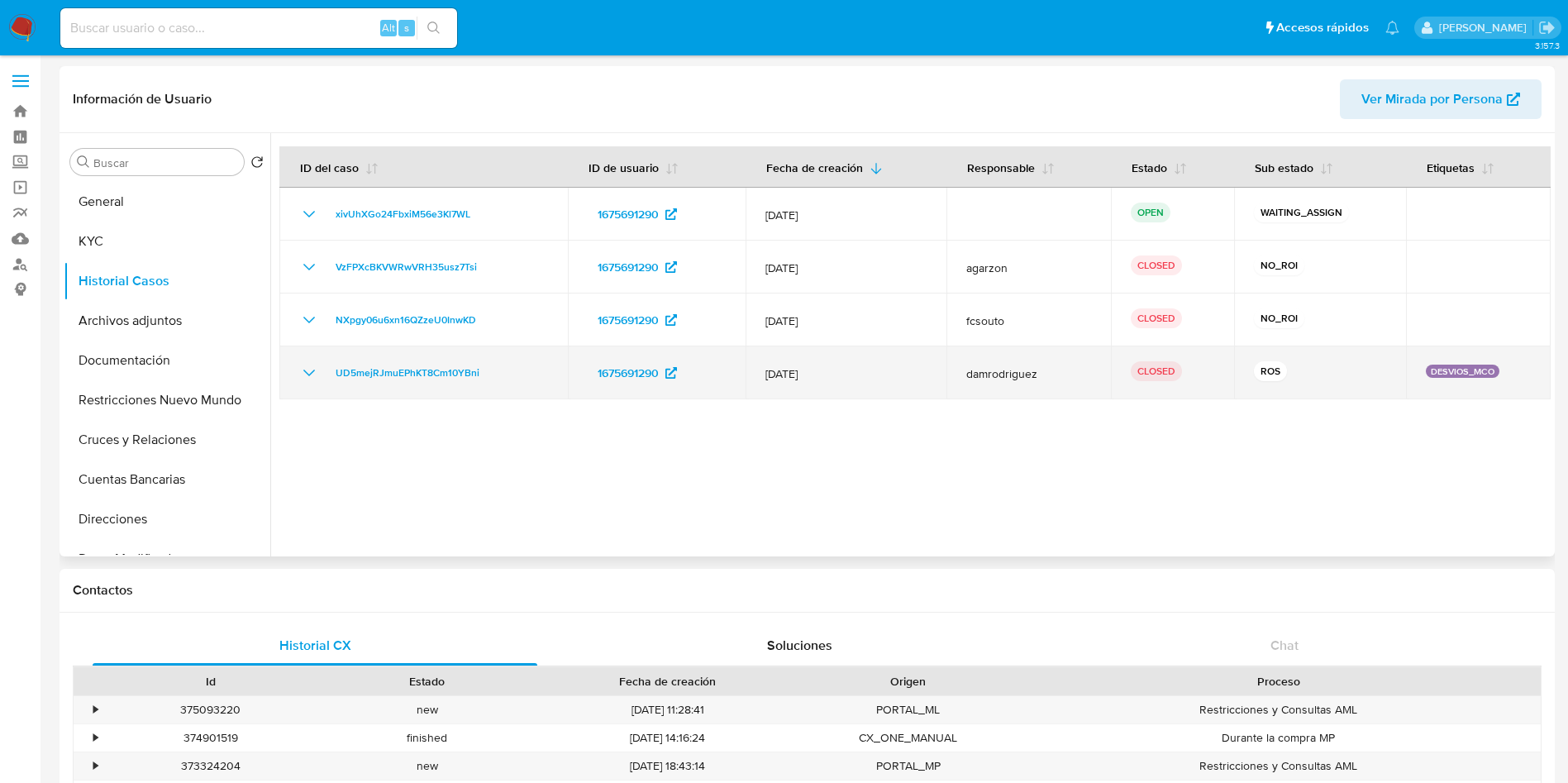
click at [309, 376] on icon "Mostrar/Ocultar" at bounding box center [309, 373] width 11 height 7
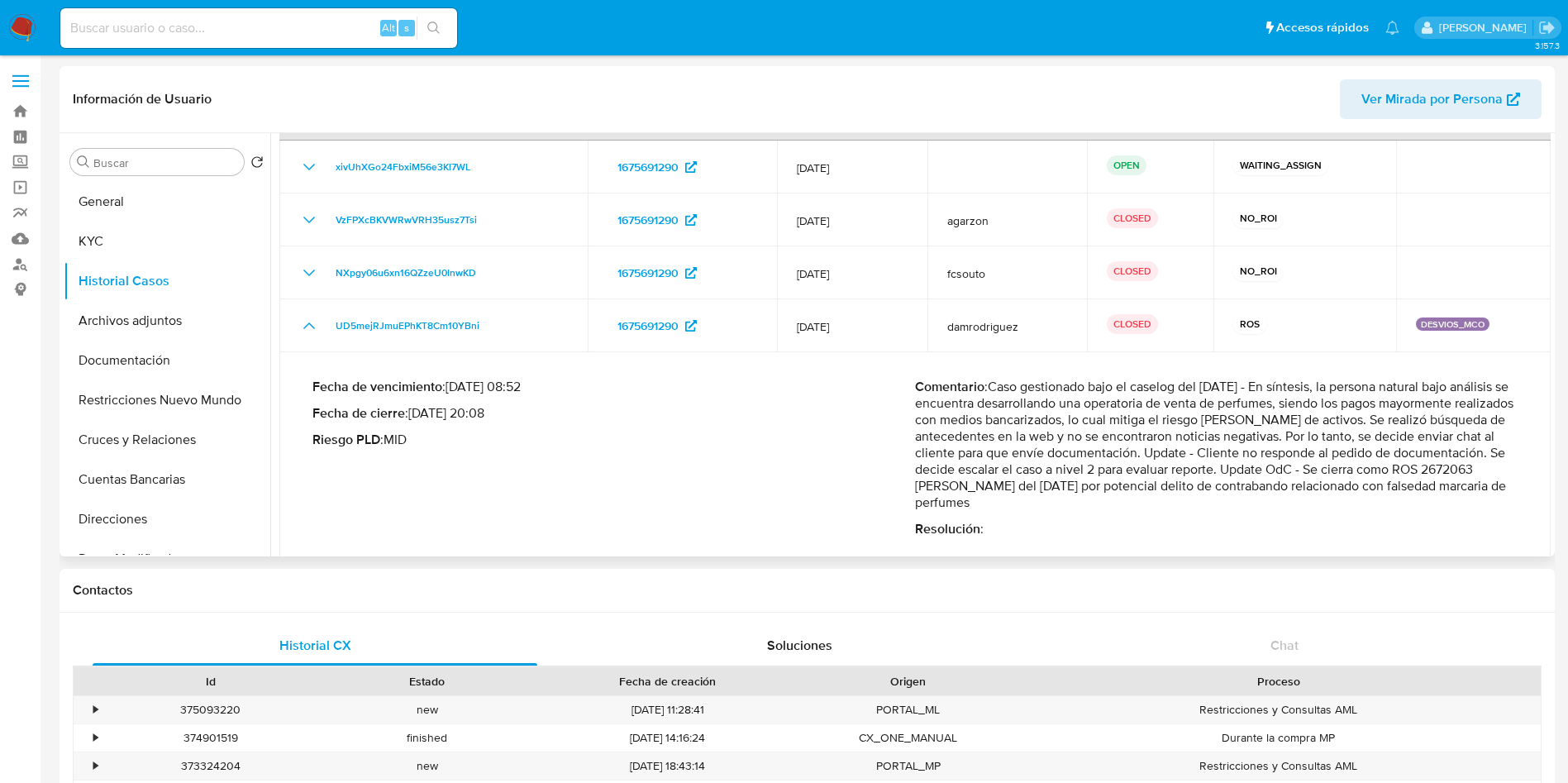
scroll to position [63, 0]
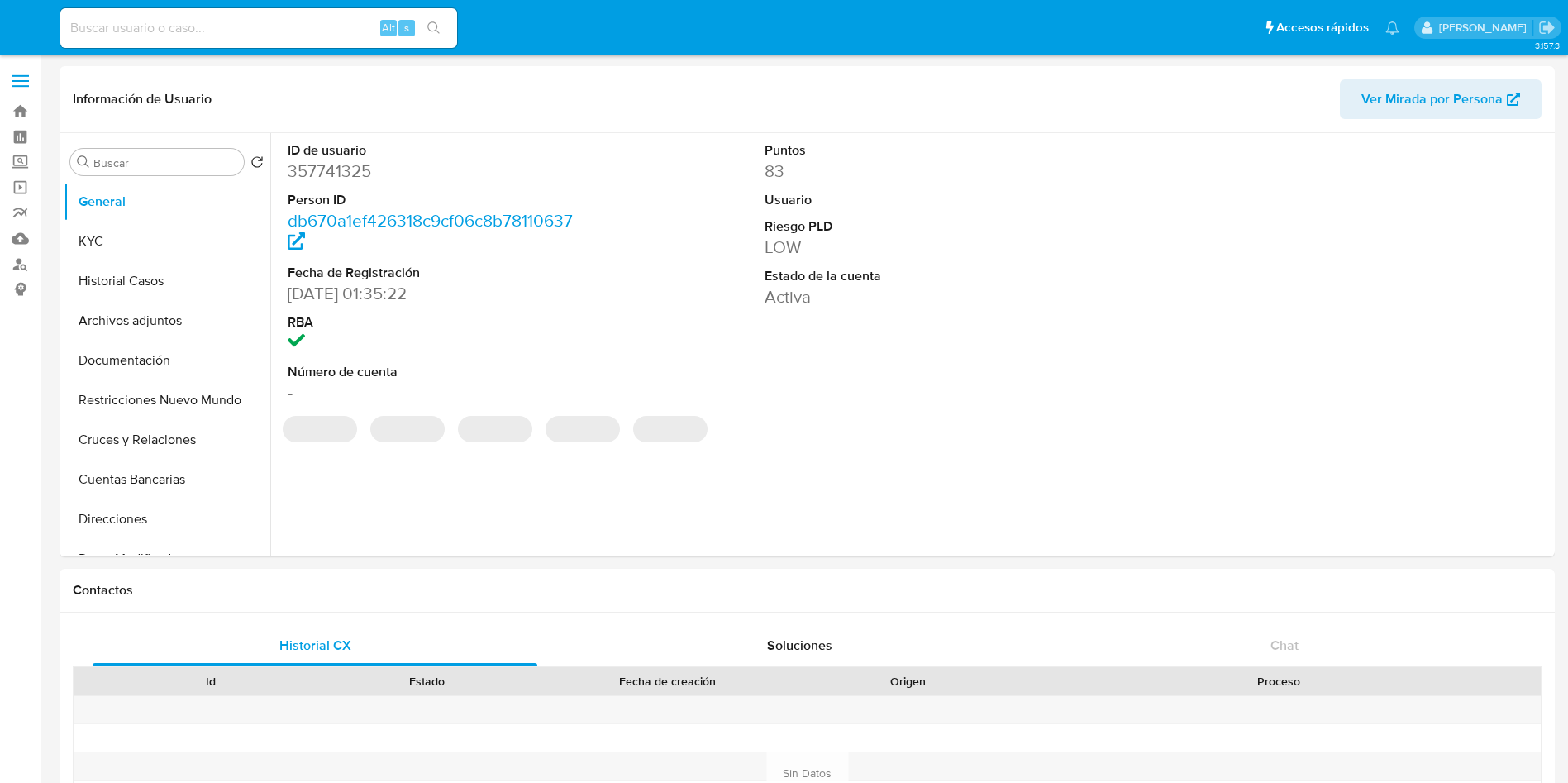
select select "10"
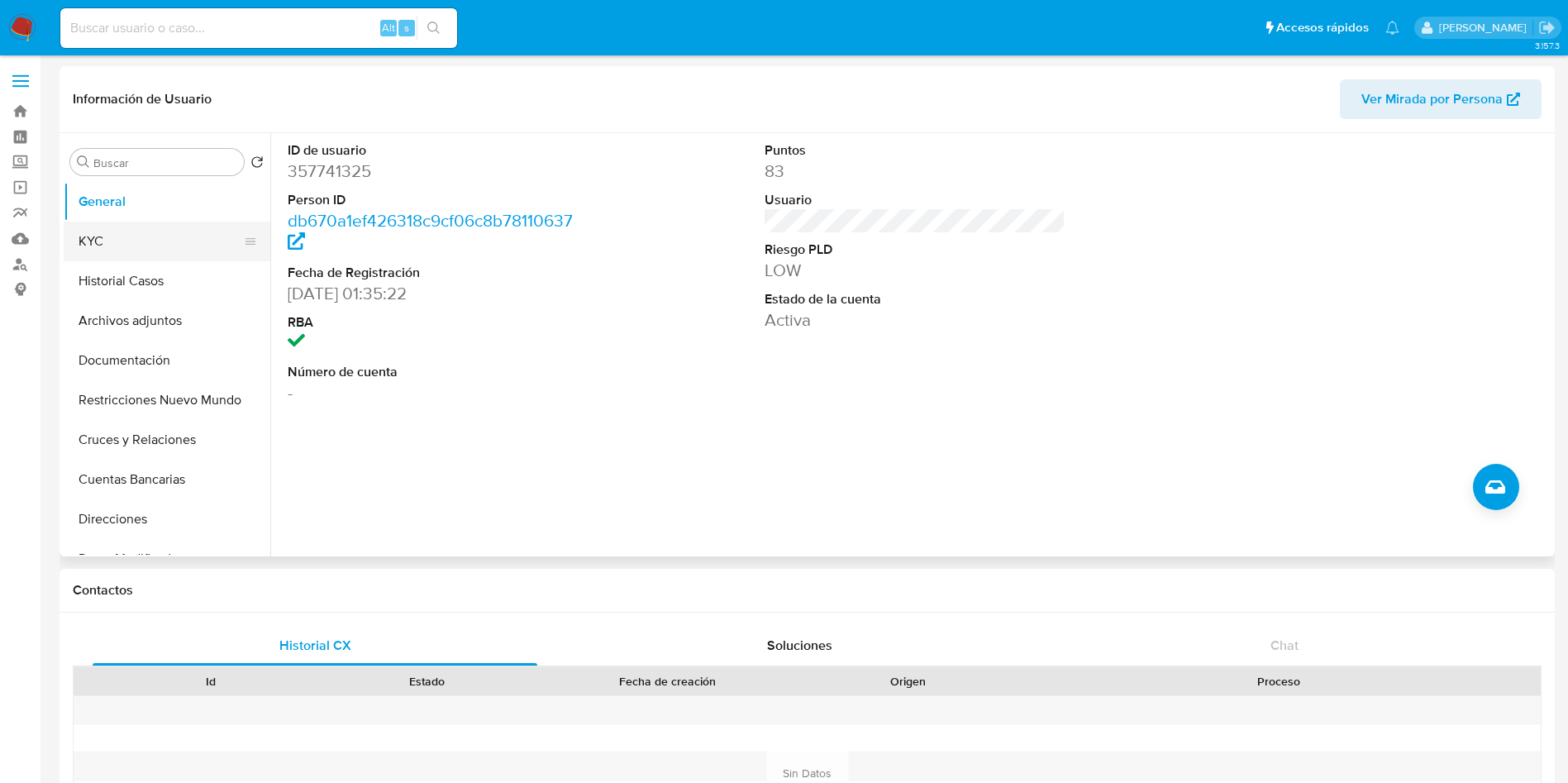
click at [117, 227] on button "KYC" at bounding box center [161, 241] width 193 height 40
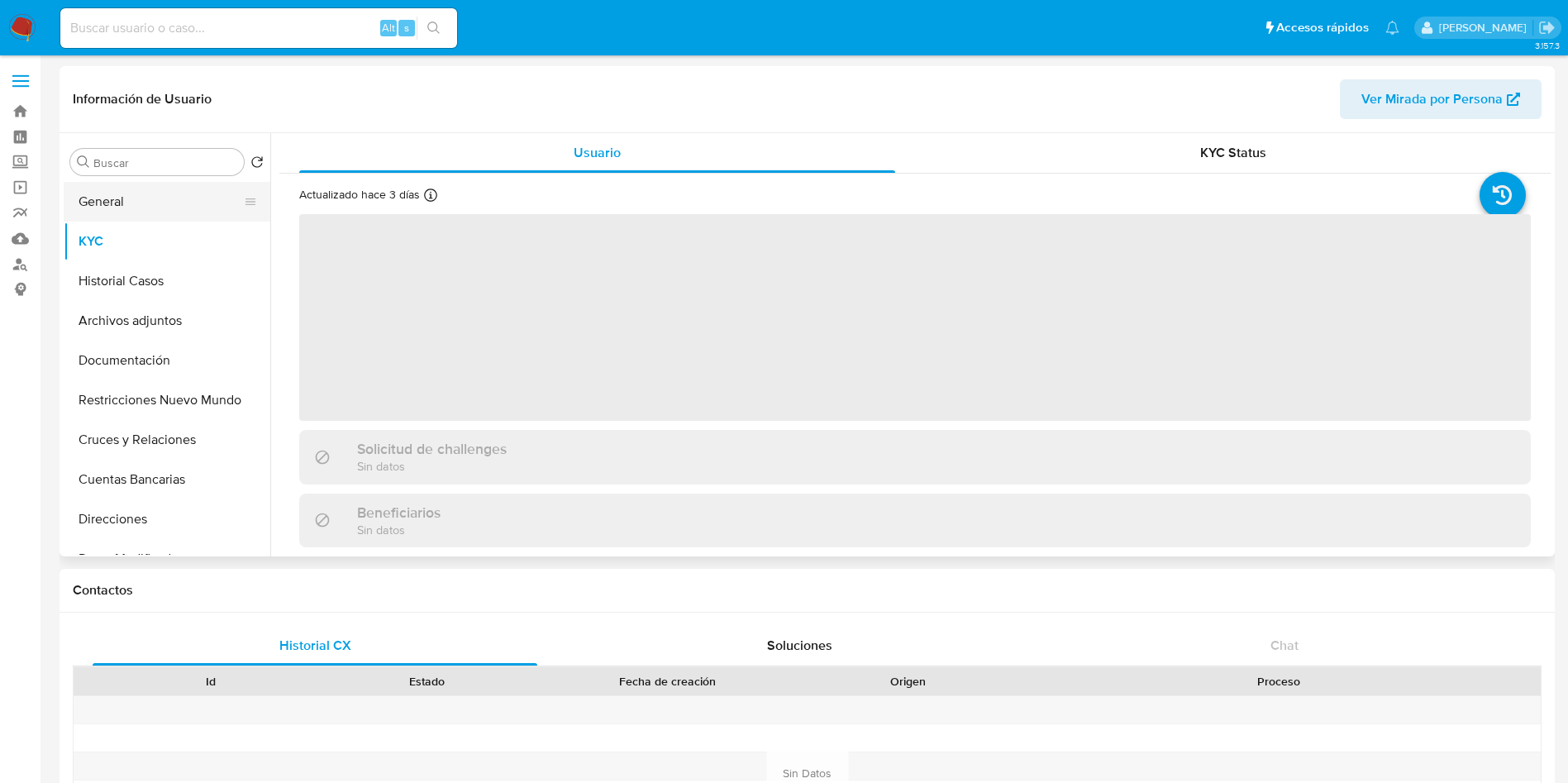
click at [124, 197] on button "General" at bounding box center [161, 201] width 193 height 40
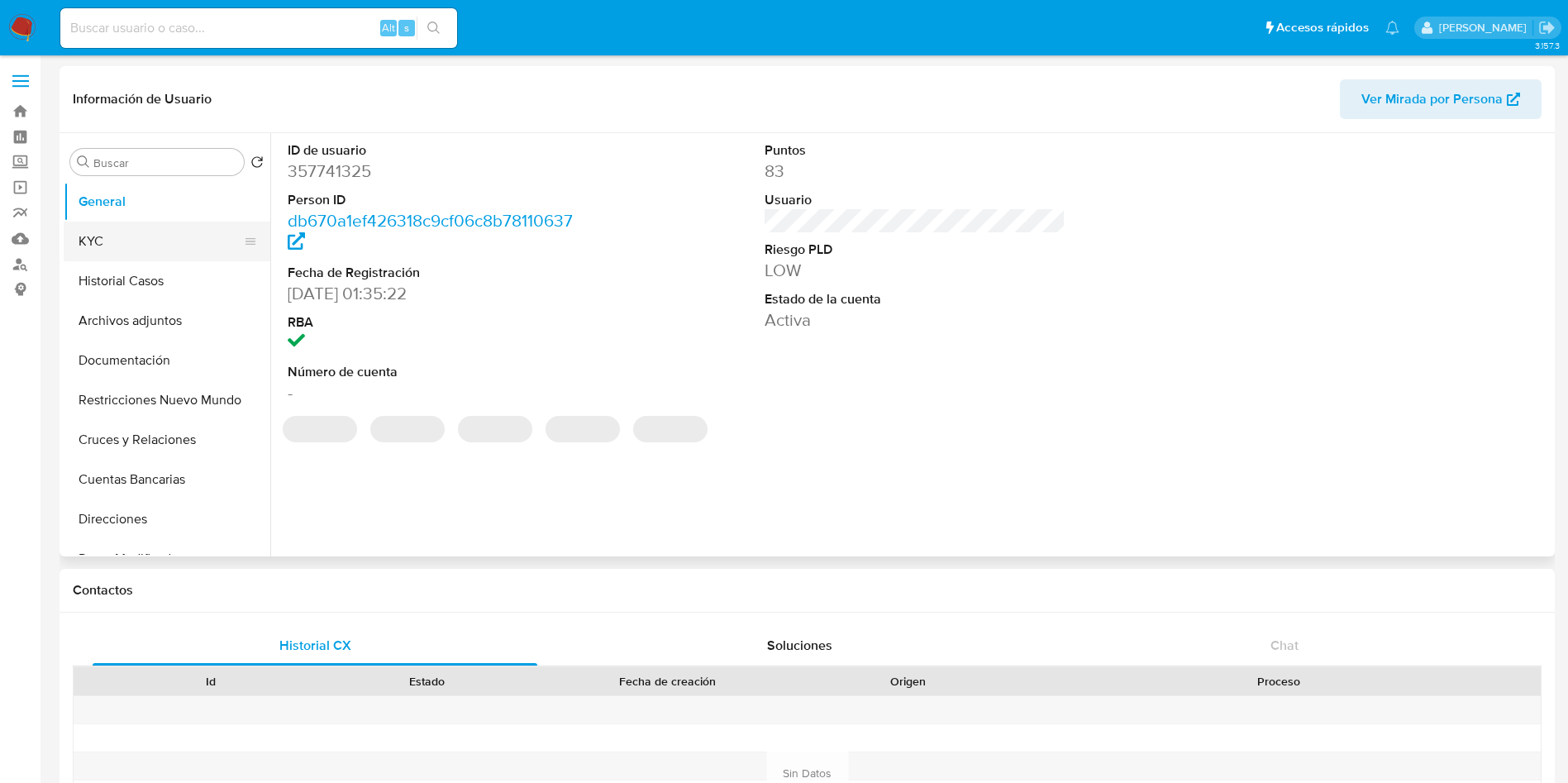
click at [138, 241] on button "KYC" at bounding box center [161, 241] width 193 height 40
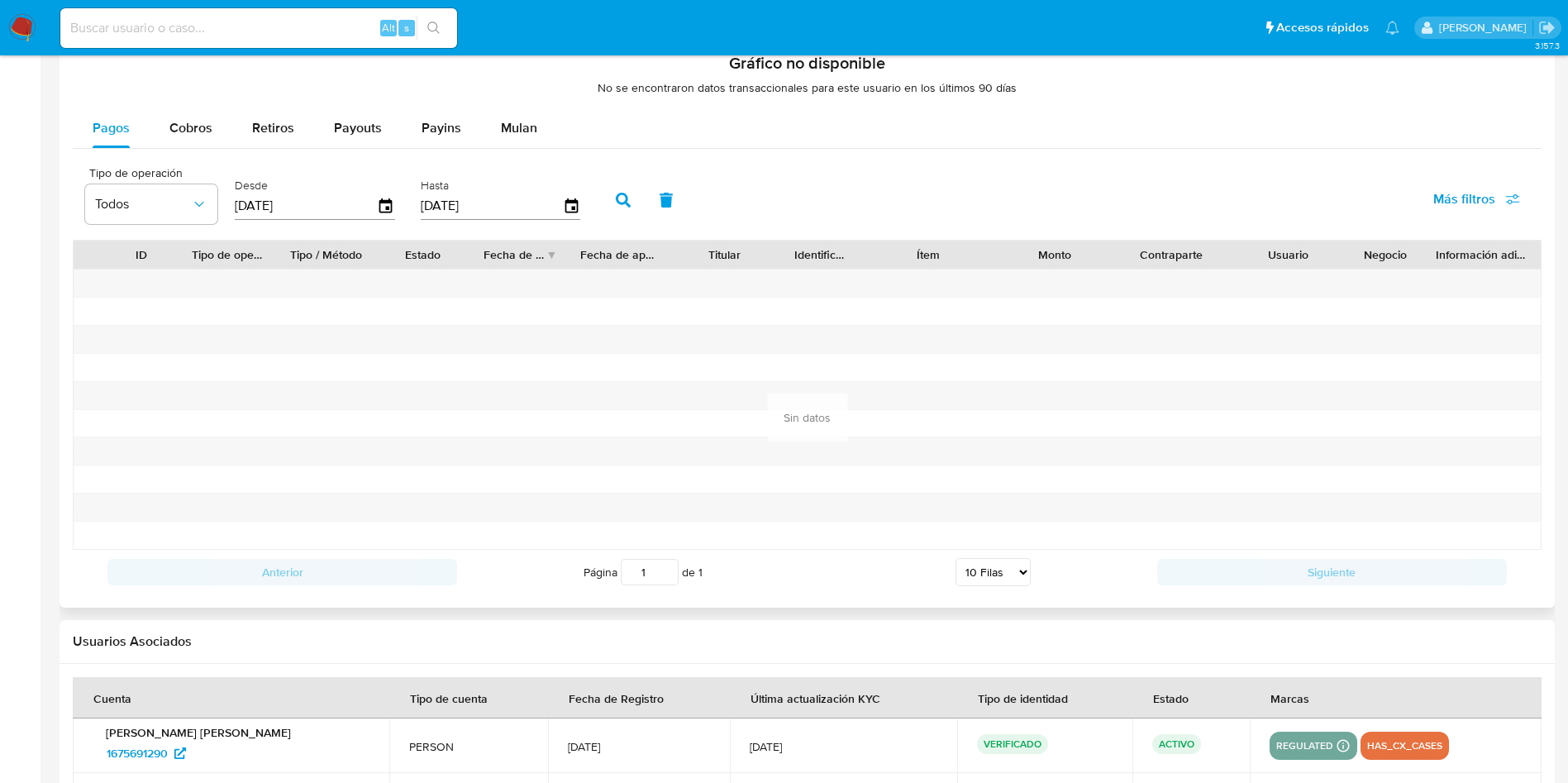
scroll to position [1117, 0]
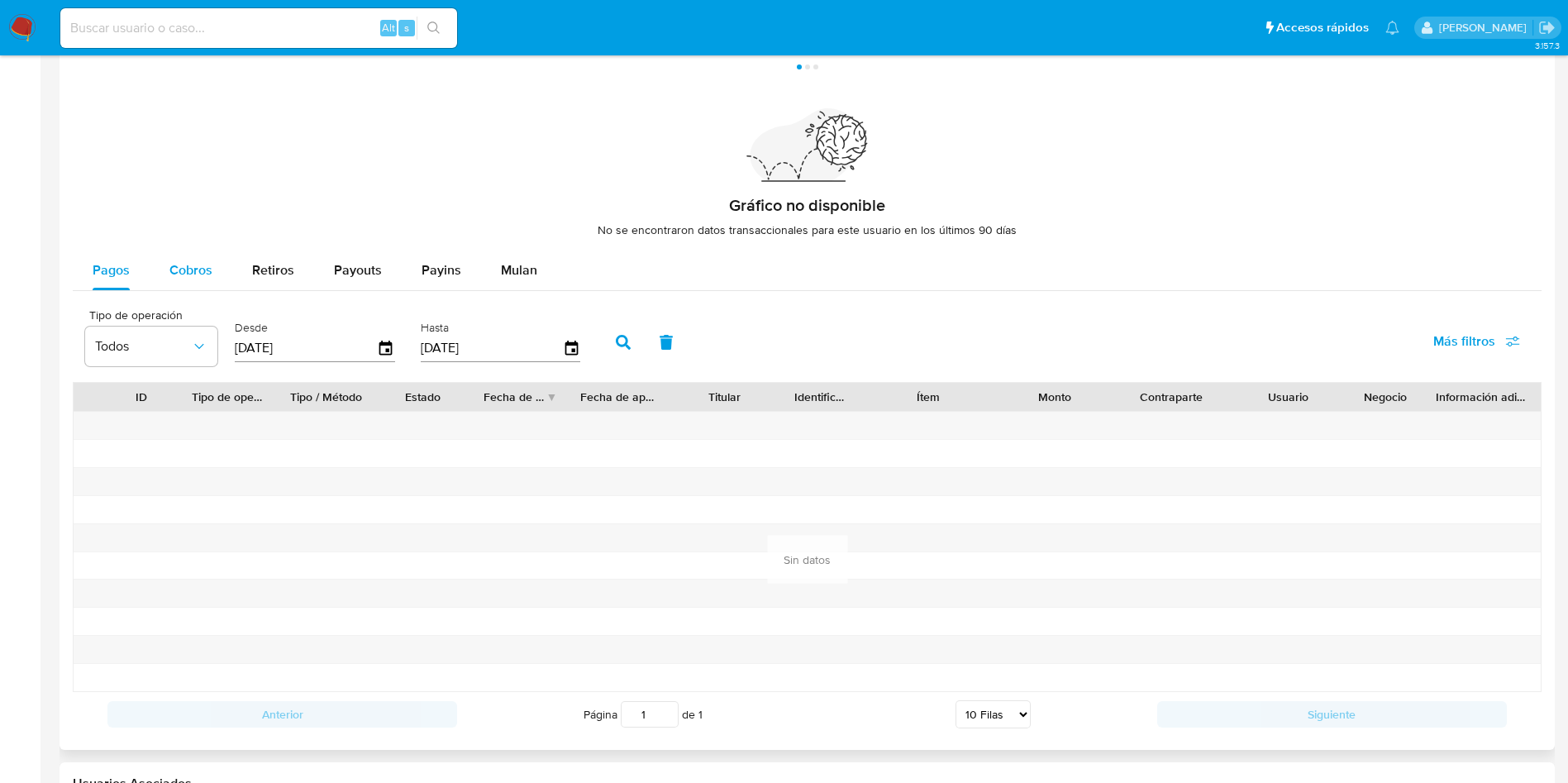
click at [197, 277] on span "Cobros" at bounding box center [190, 270] width 43 height 19
select select "10"
click at [390, 346] on icon "button" at bounding box center [386, 348] width 29 height 29
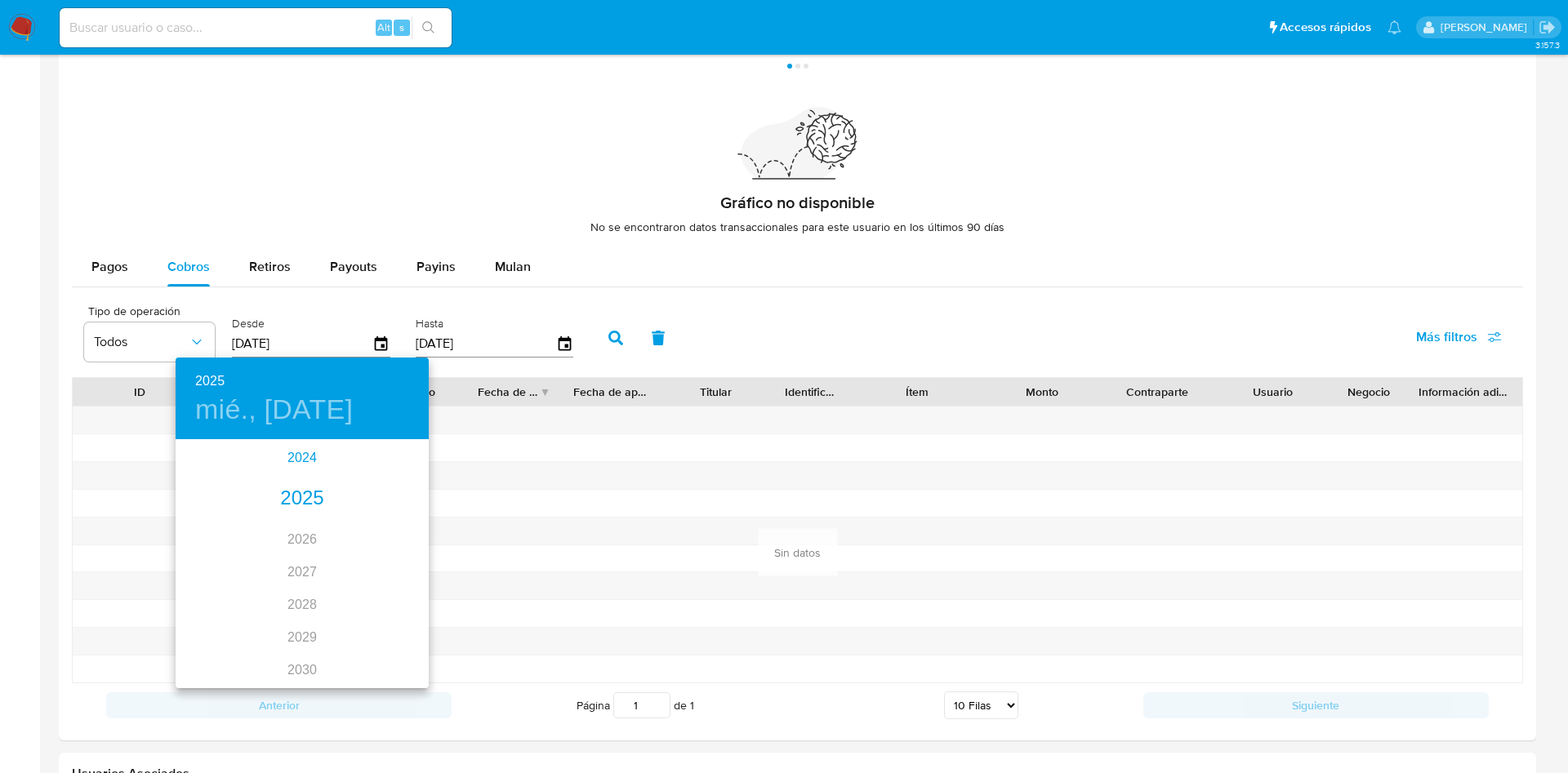
click at [298, 460] on div "2024" at bounding box center [303, 458] width 253 height 33
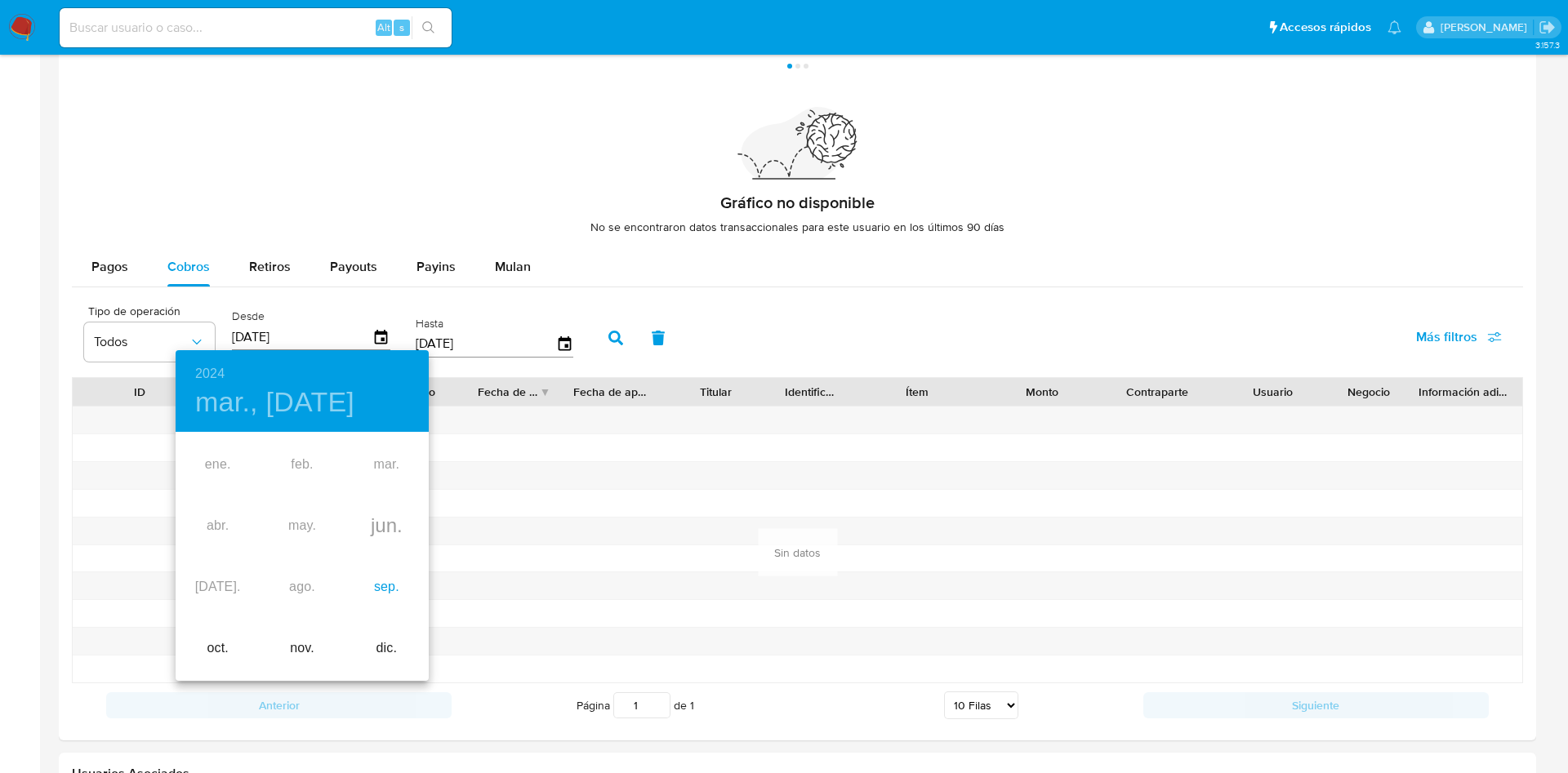
click at [381, 568] on div "sep." at bounding box center [387, 588] width 84 height 62
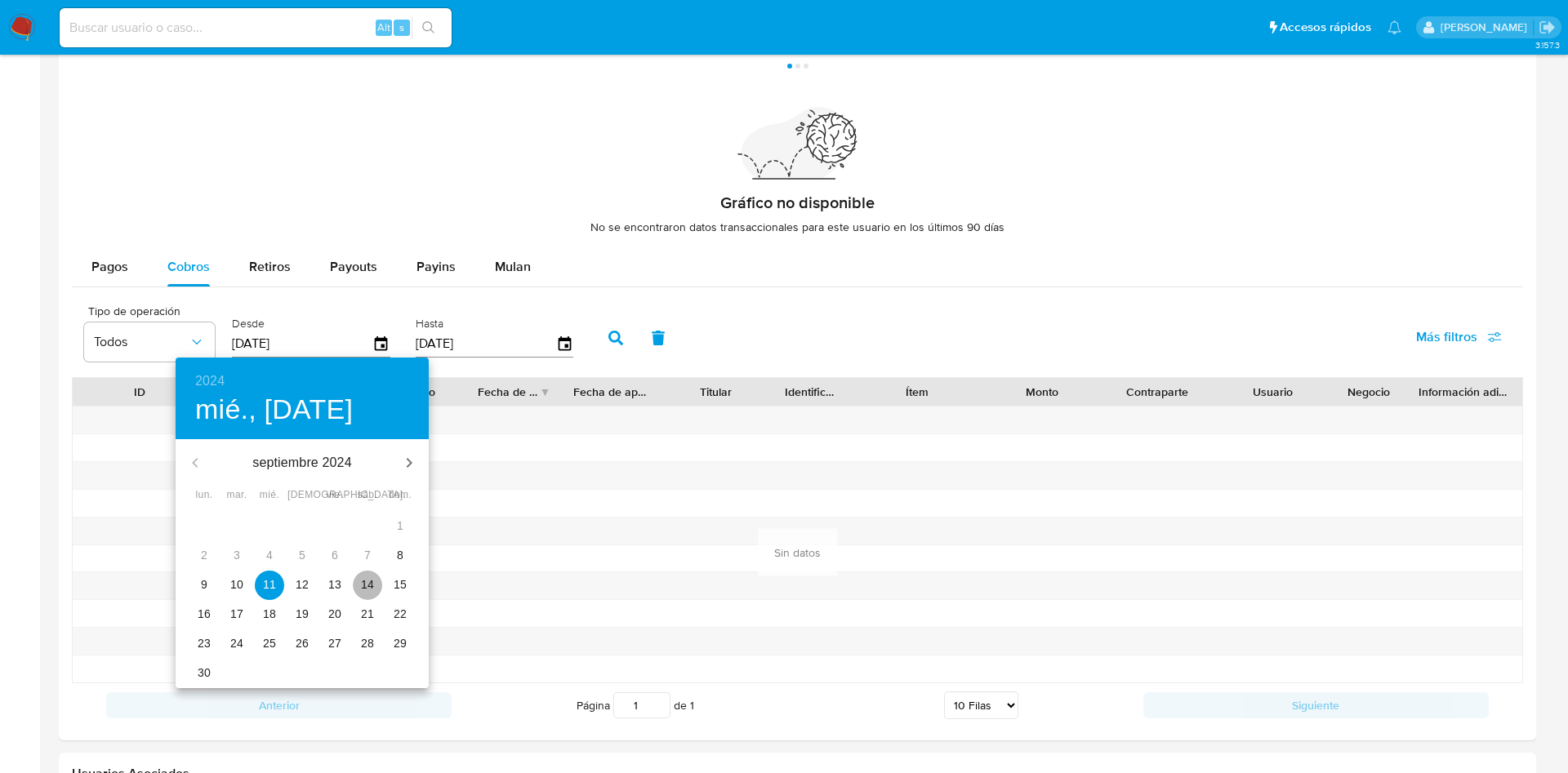
click at [360, 585] on span "14" at bounding box center [368, 584] width 29 height 16
type input "[DATE]"
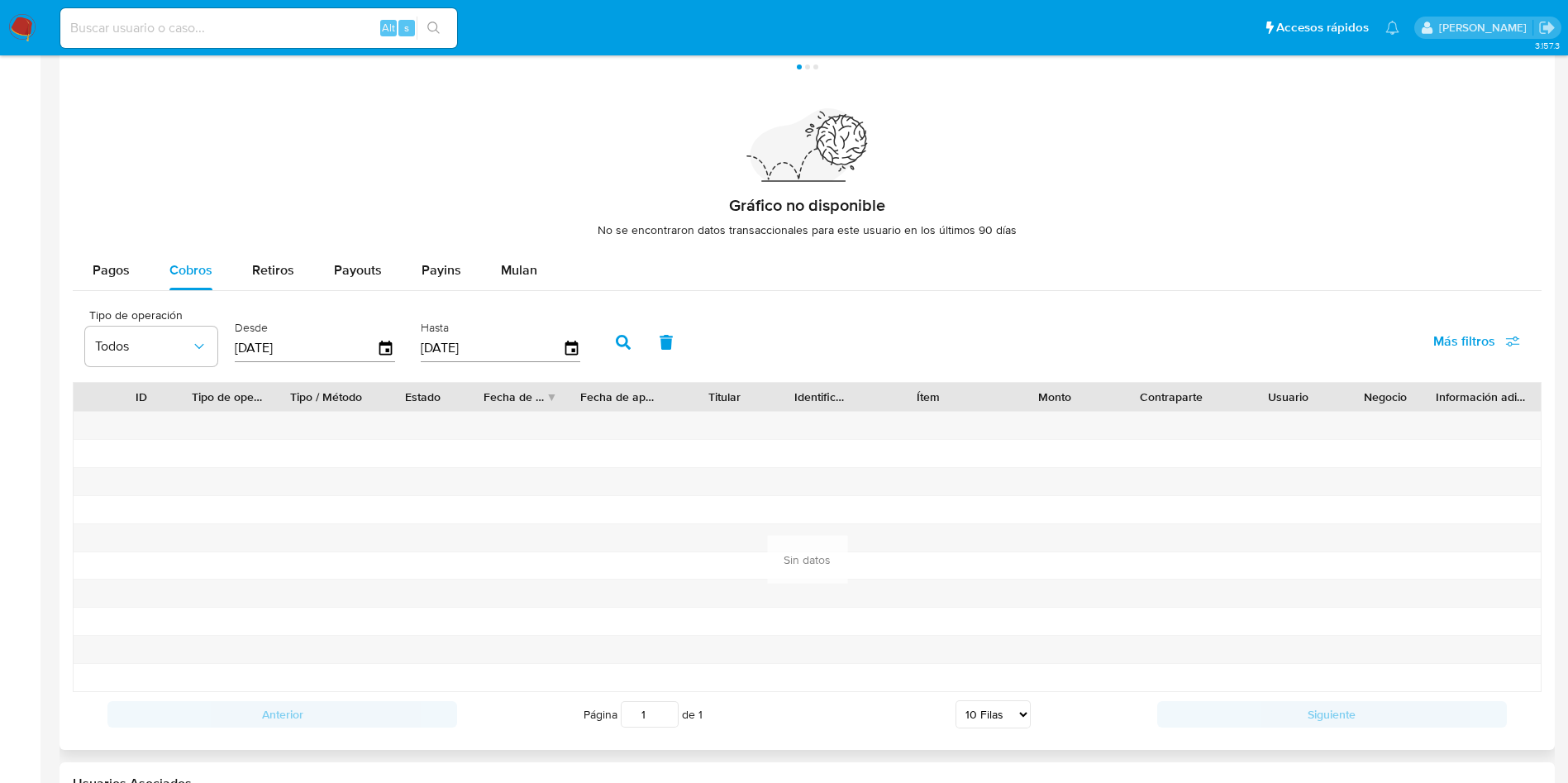
click at [638, 342] on button "button" at bounding box center [623, 341] width 43 height 40
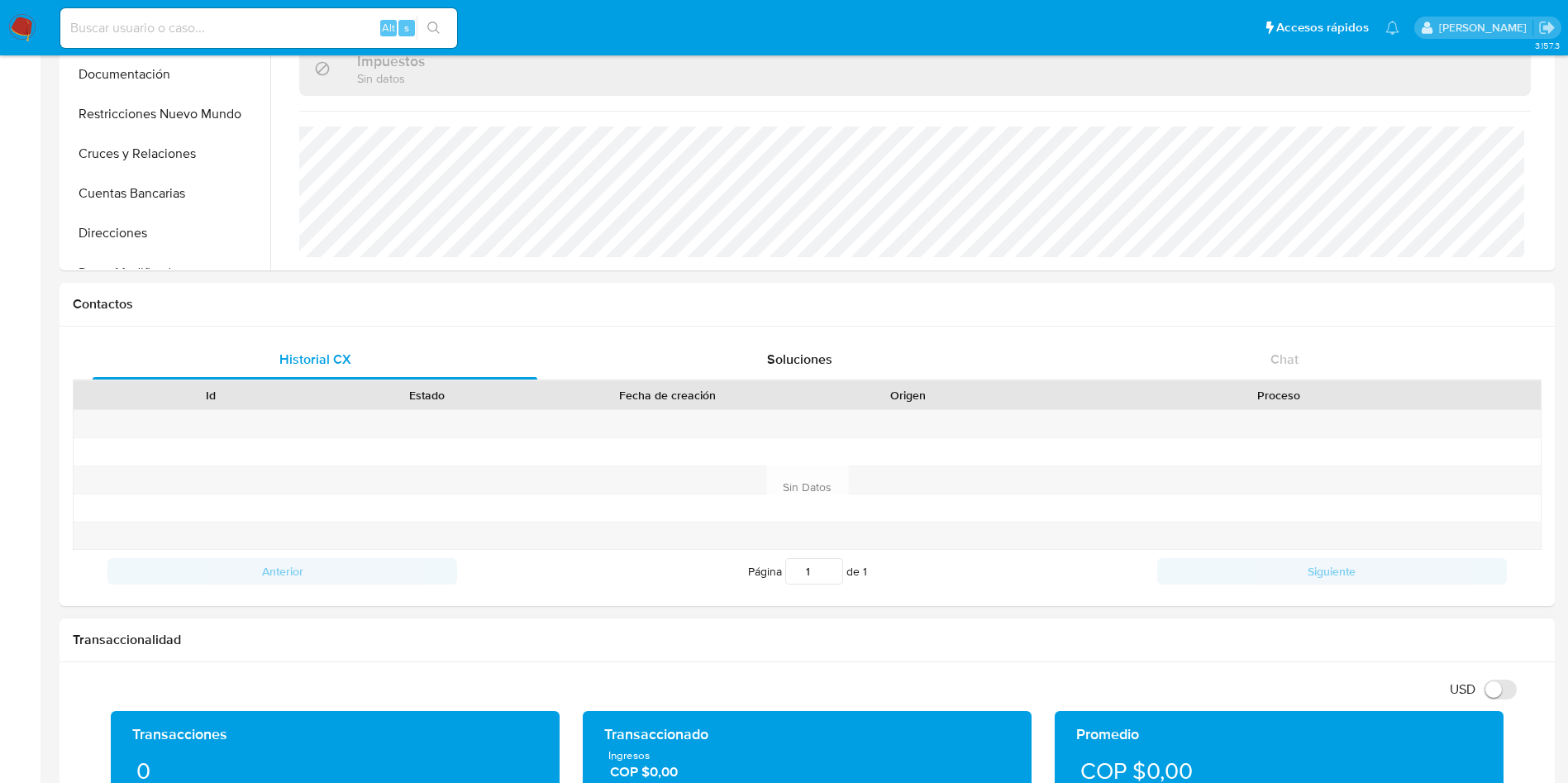
scroll to position [0, 0]
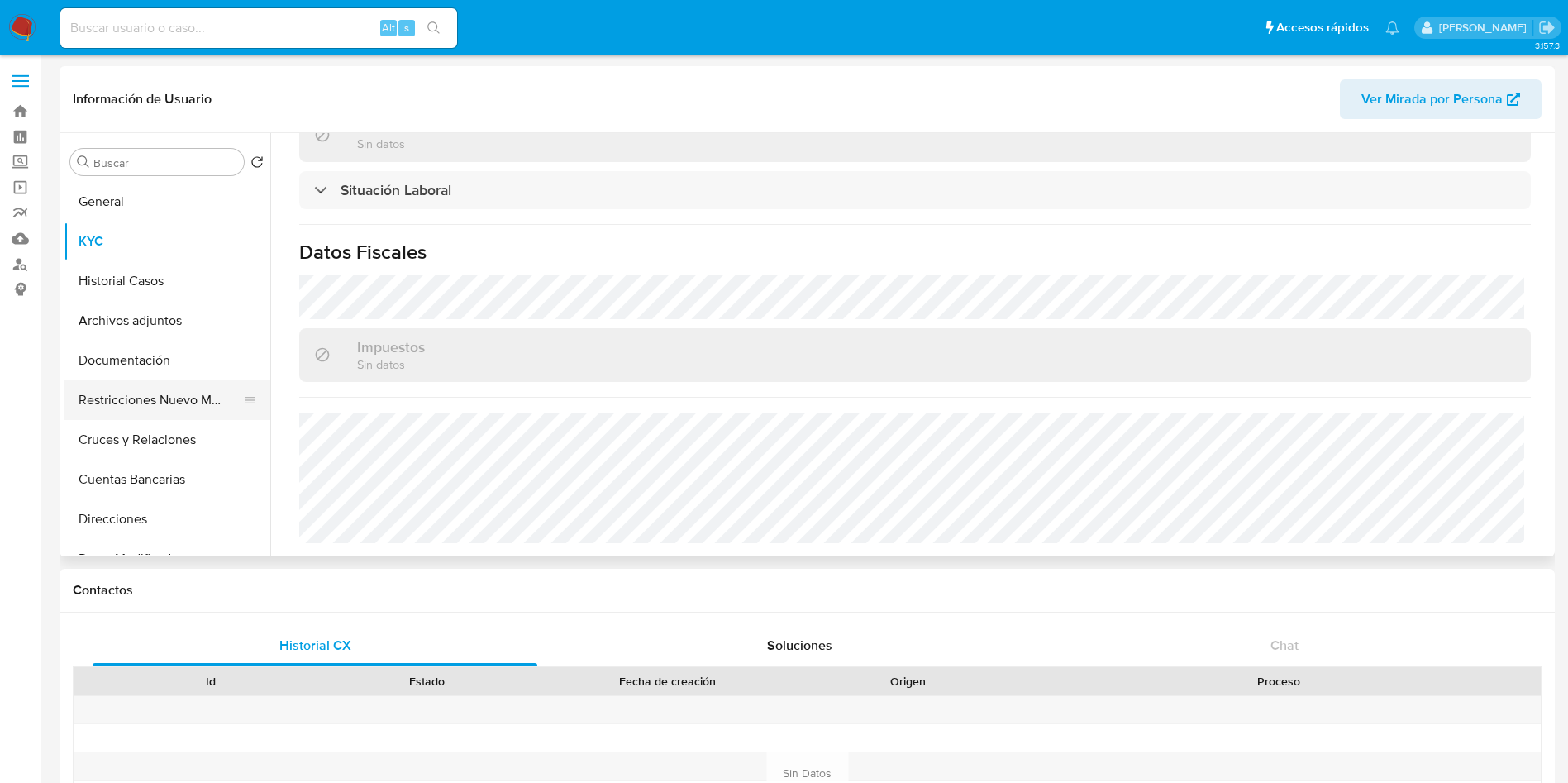
click at [122, 398] on button "Restricciones Nuevo Mundo" at bounding box center [161, 399] width 193 height 40
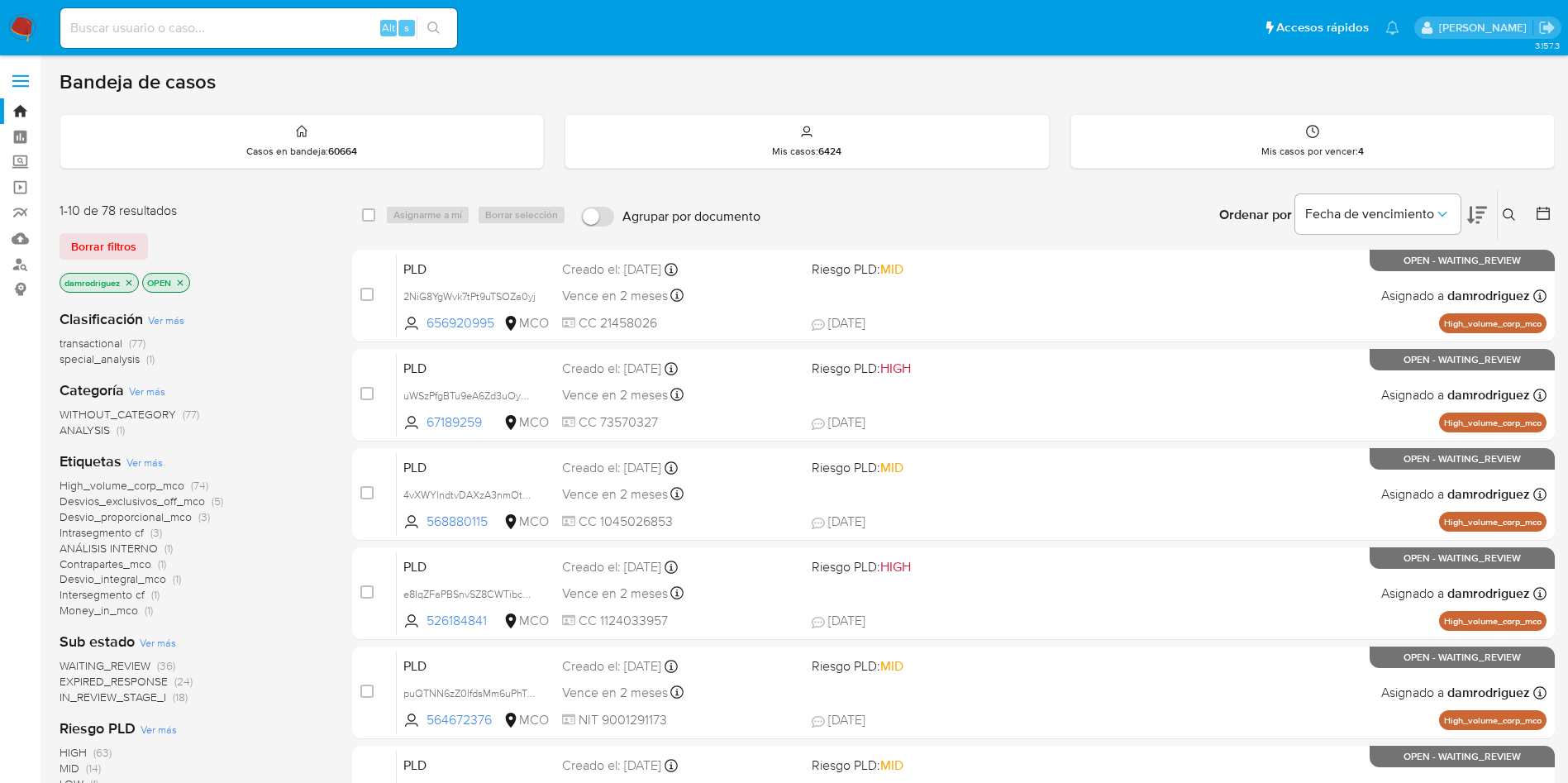
click at [180, 281] on icon "close-filter" at bounding box center [181, 282] width 6 height 6
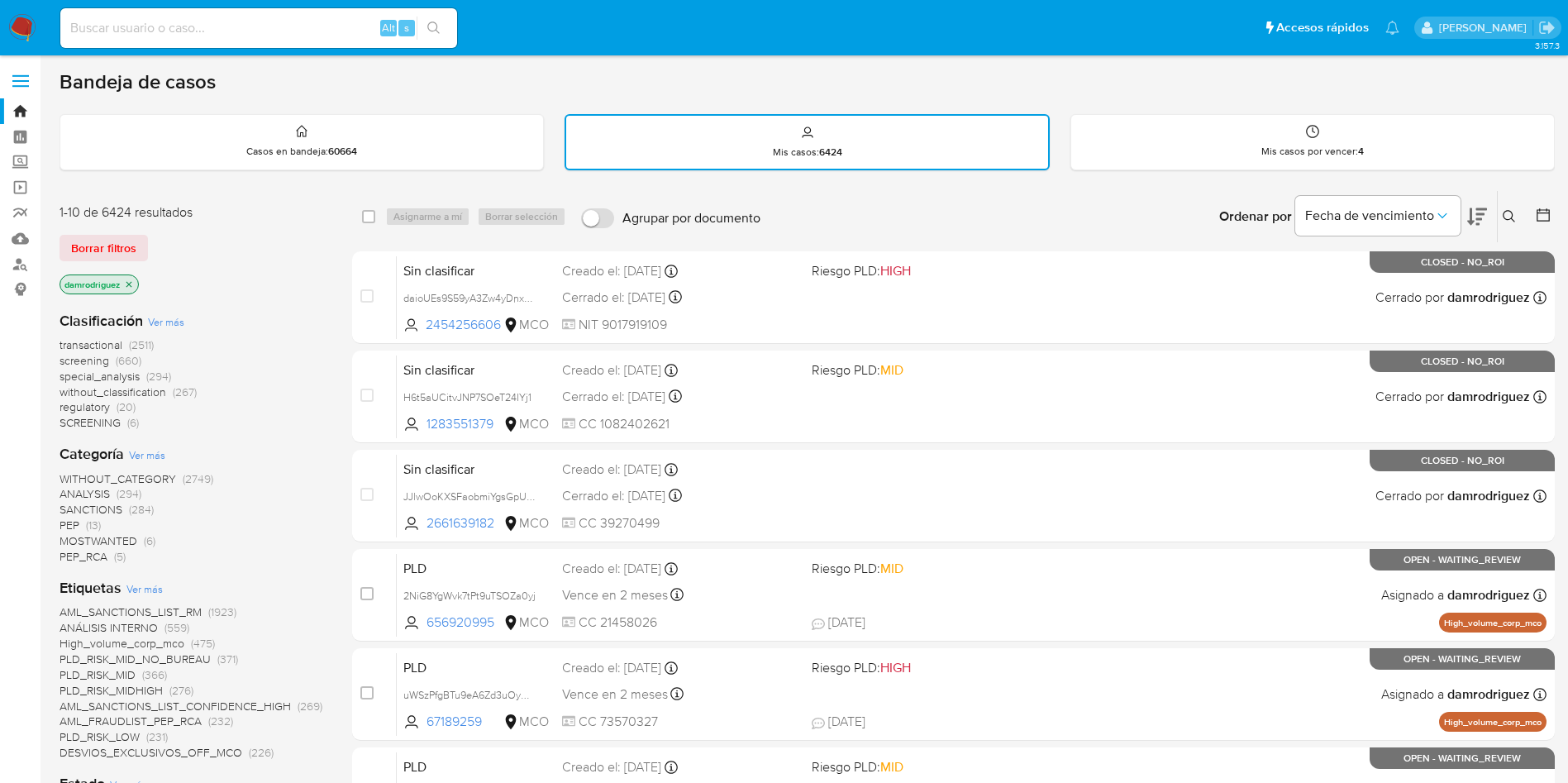
click at [1511, 215] on icon at bounding box center [1509, 216] width 13 height 13
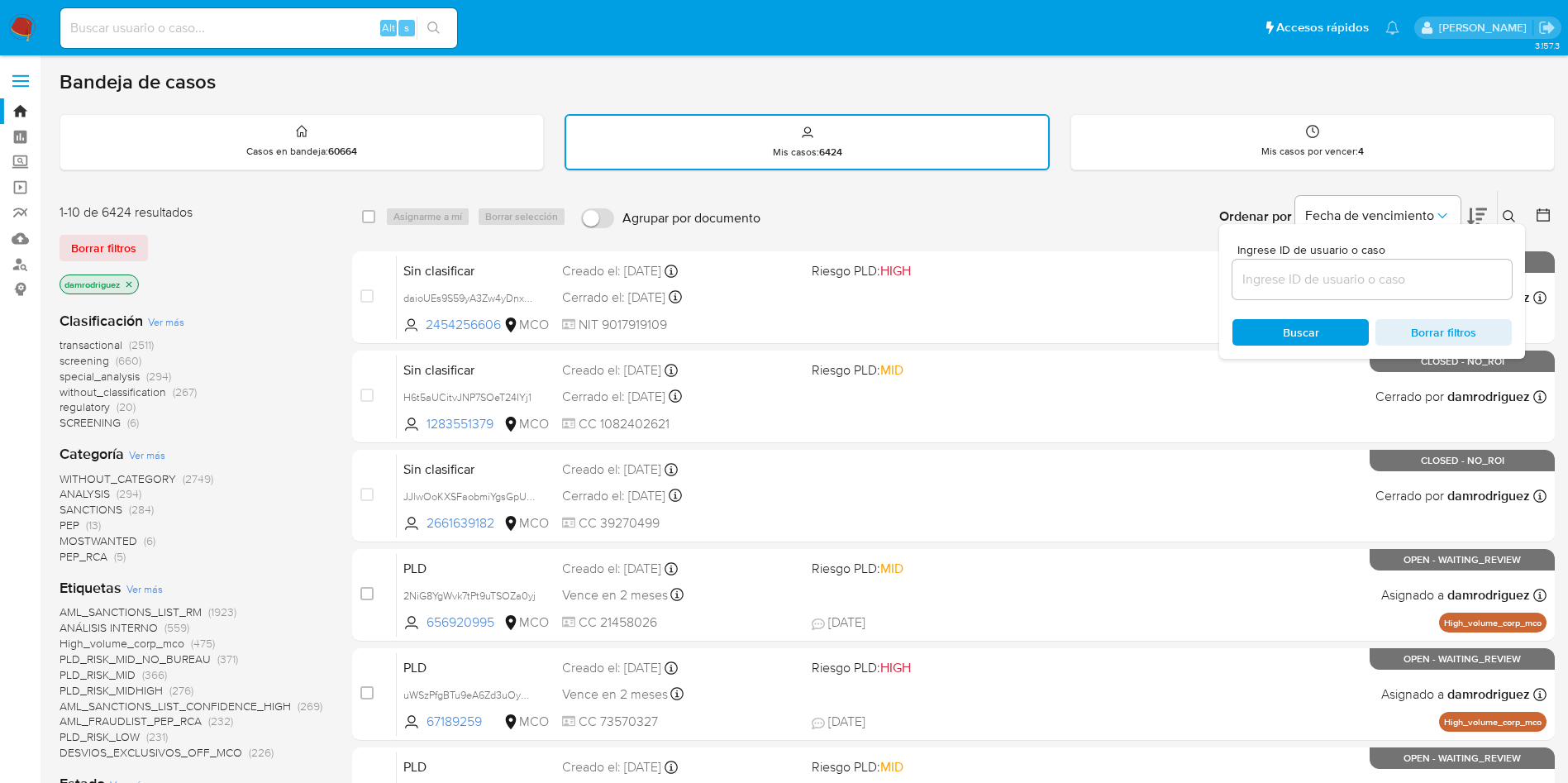
click at [1542, 213] on icon at bounding box center [1543, 215] width 17 height 17
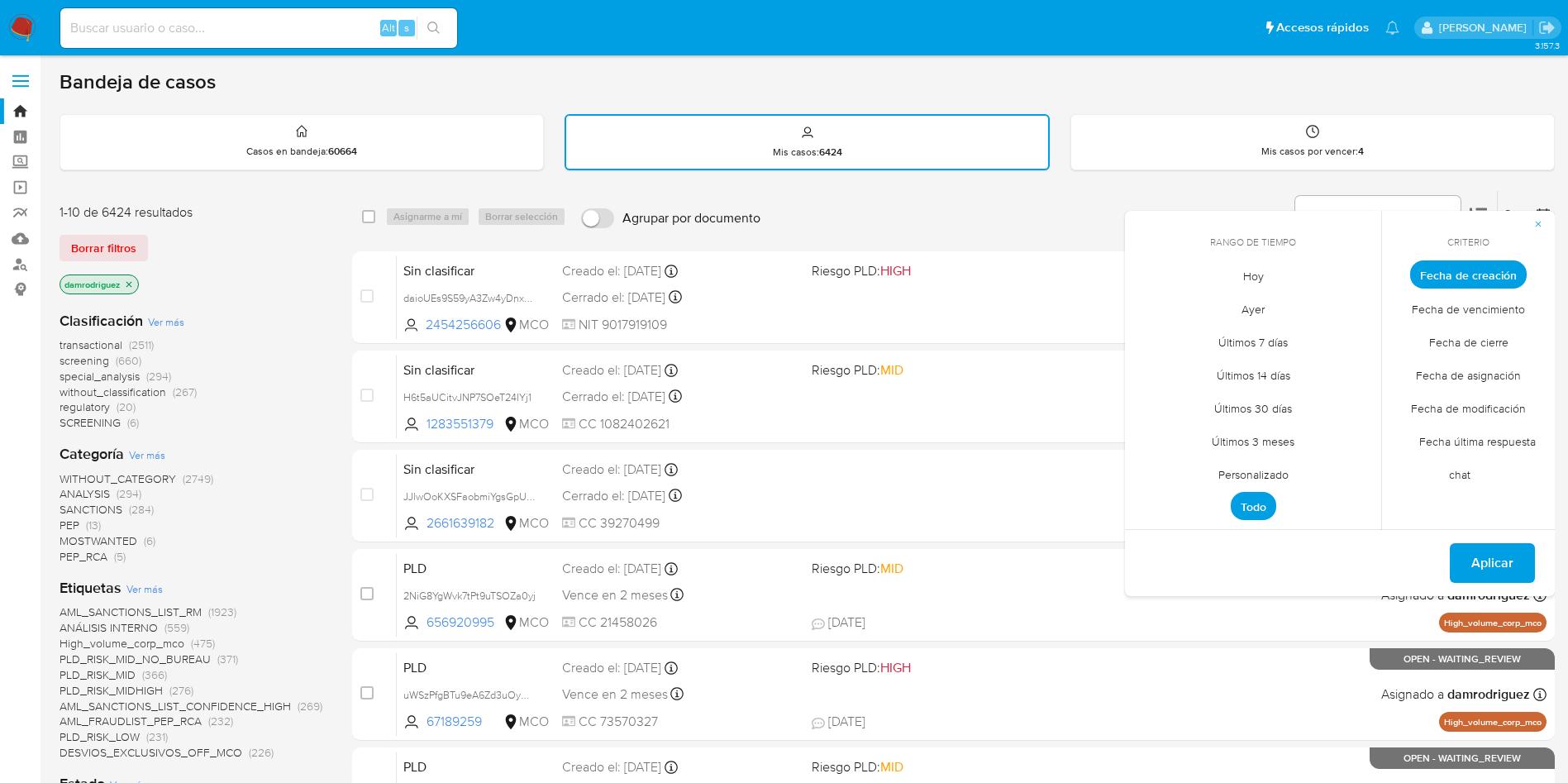
click at [1475, 347] on span "Fecha de cierre" at bounding box center [1469, 341] width 114 height 34
click at [1267, 472] on span "Personalizado" at bounding box center [1254, 474] width 105 height 34
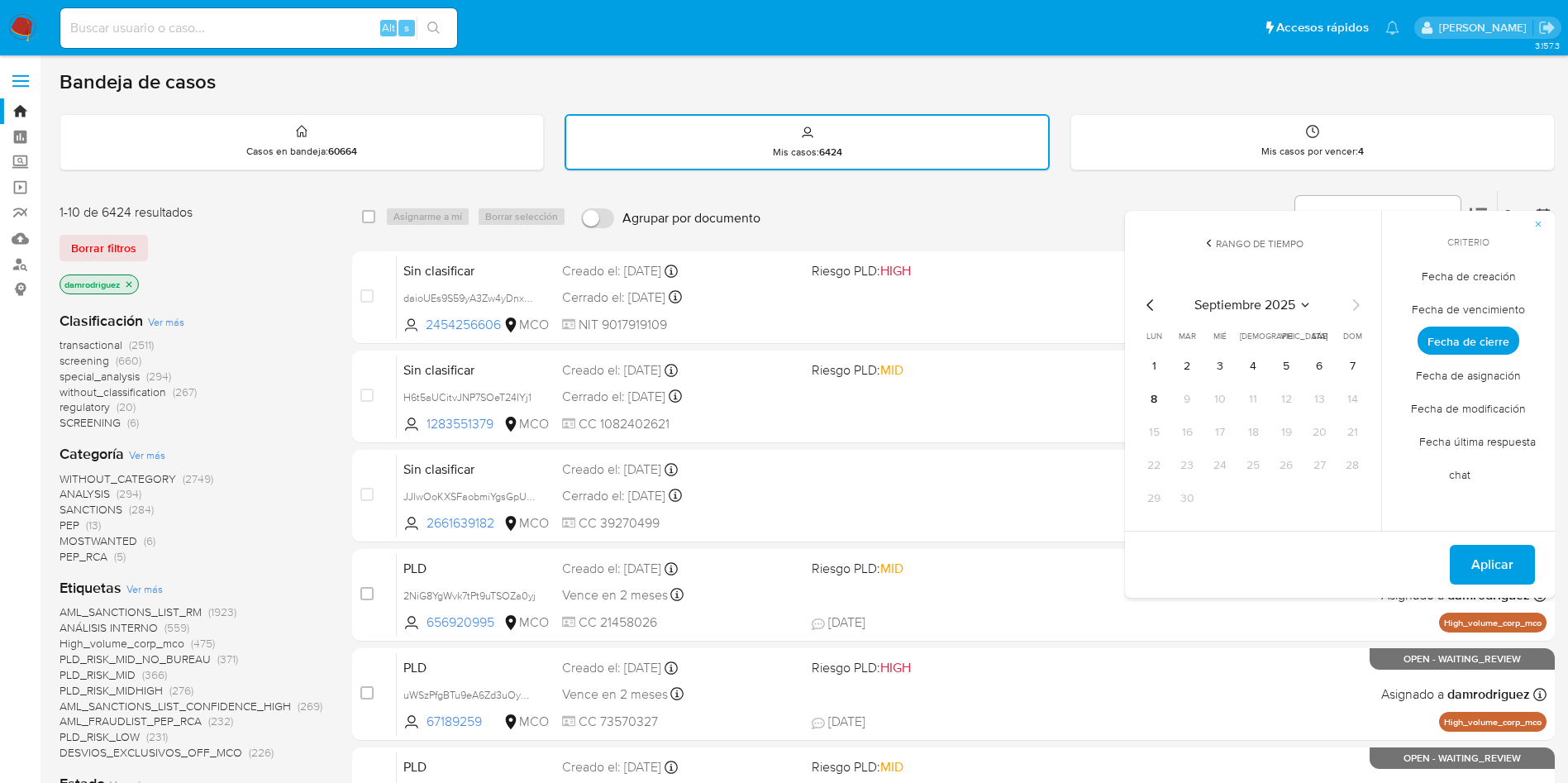
click at [1156, 312] on icon "Mes anterior" at bounding box center [1150, 305] width 20 height 20
click at [1469, 399] on span "Fecha de modificación" at bounding box center [1469, 408] width 150 height 34
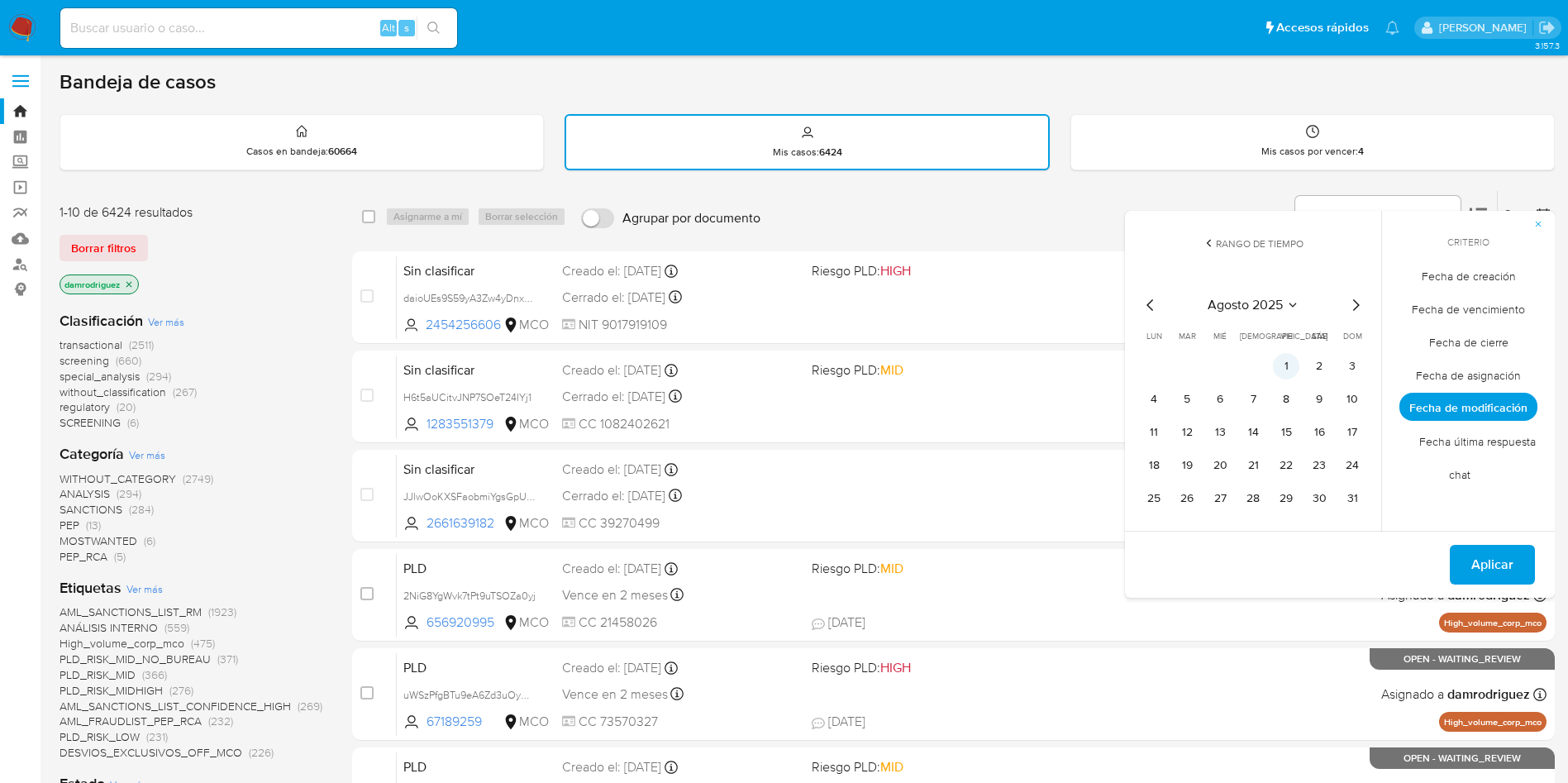
click at [1294, 370] on button "1" at bounding box center [1286, 366] width 26 height 26
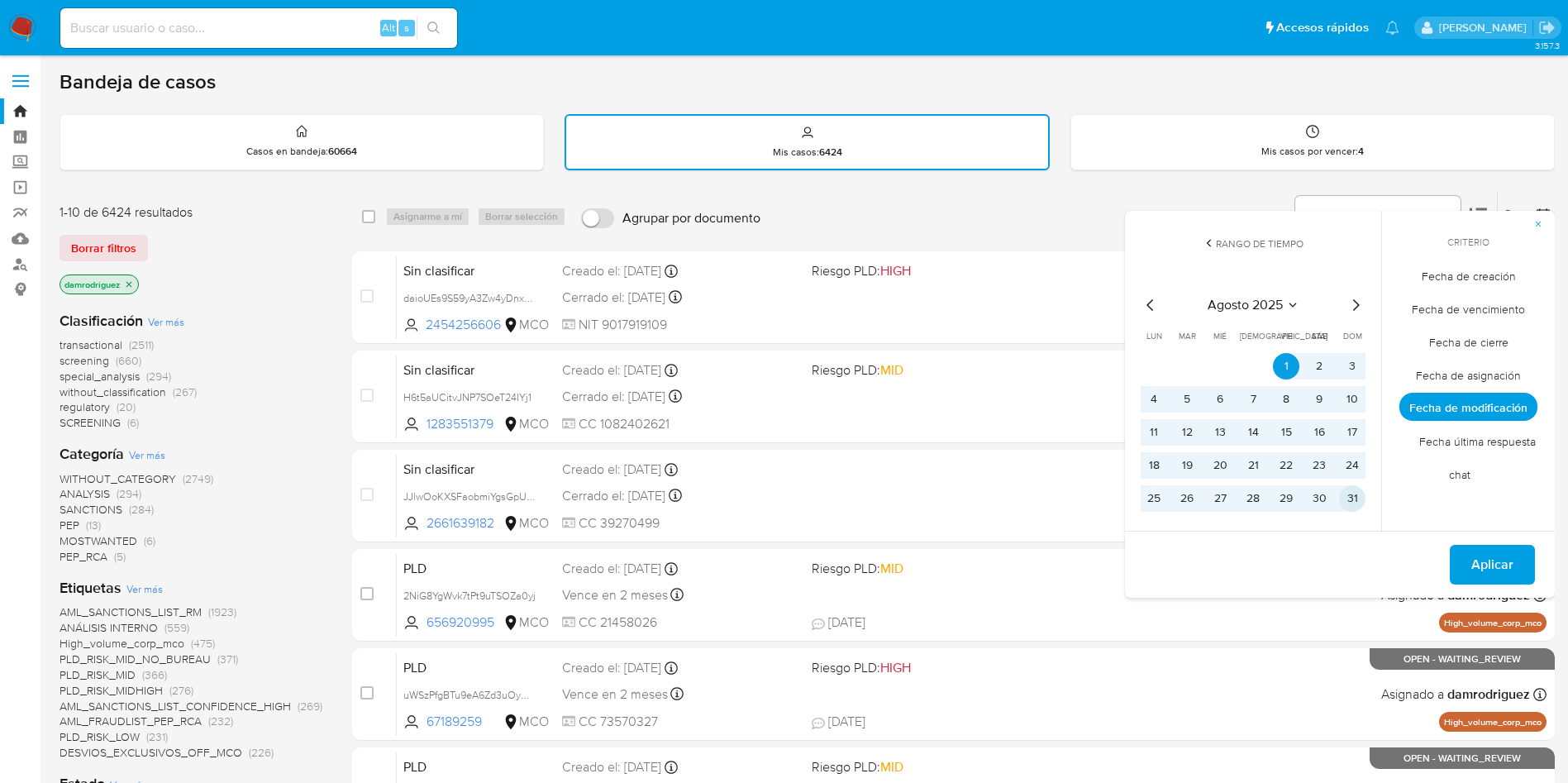
click at [1359, 497] on button "31" at bounding box center [1352, 499] width 26 height 26
click at [1503, 566] on span "Aplicar" at bounding box center [1493, 564] width 42 height 36
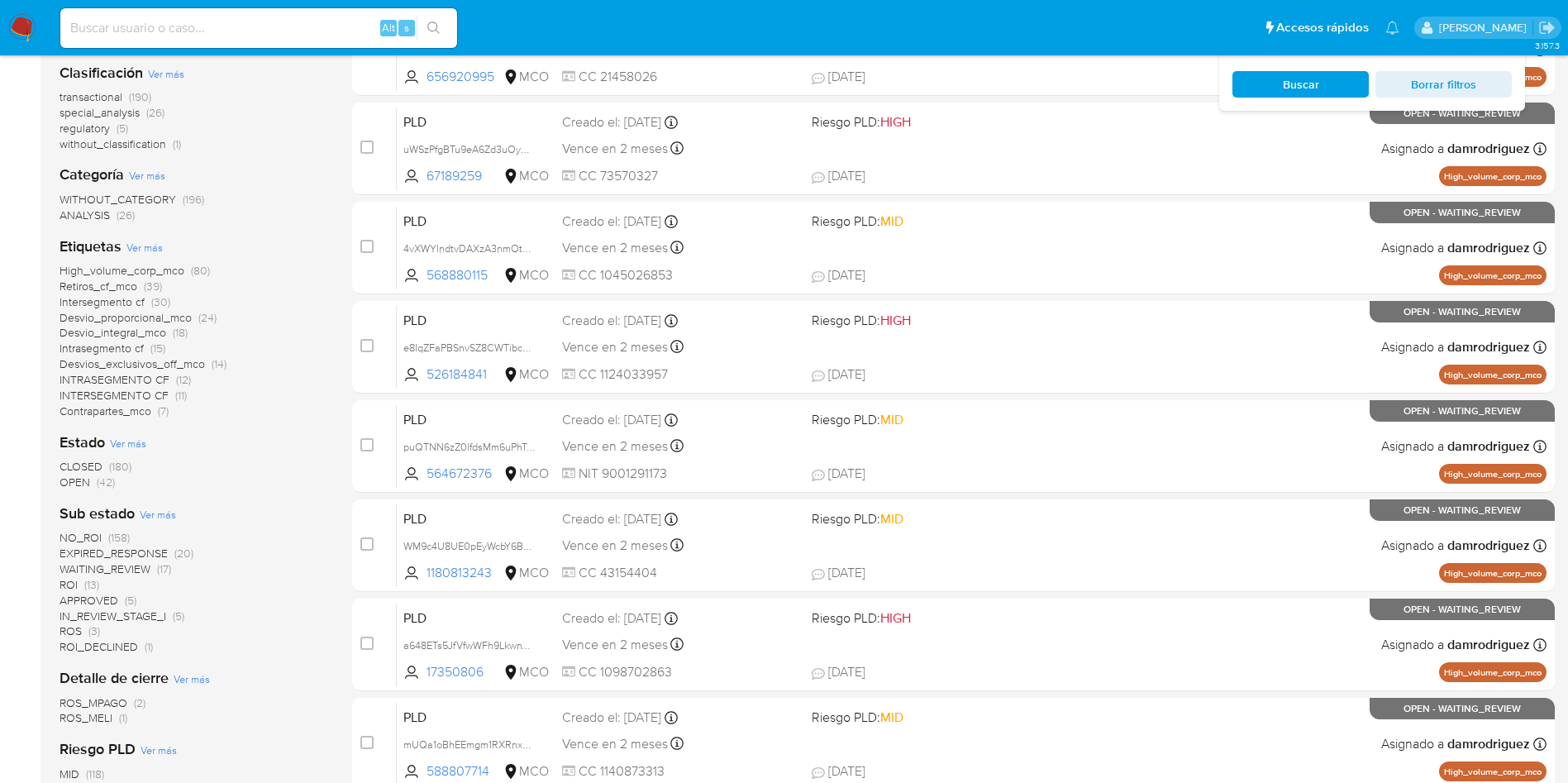
scroll to position [124, 0]
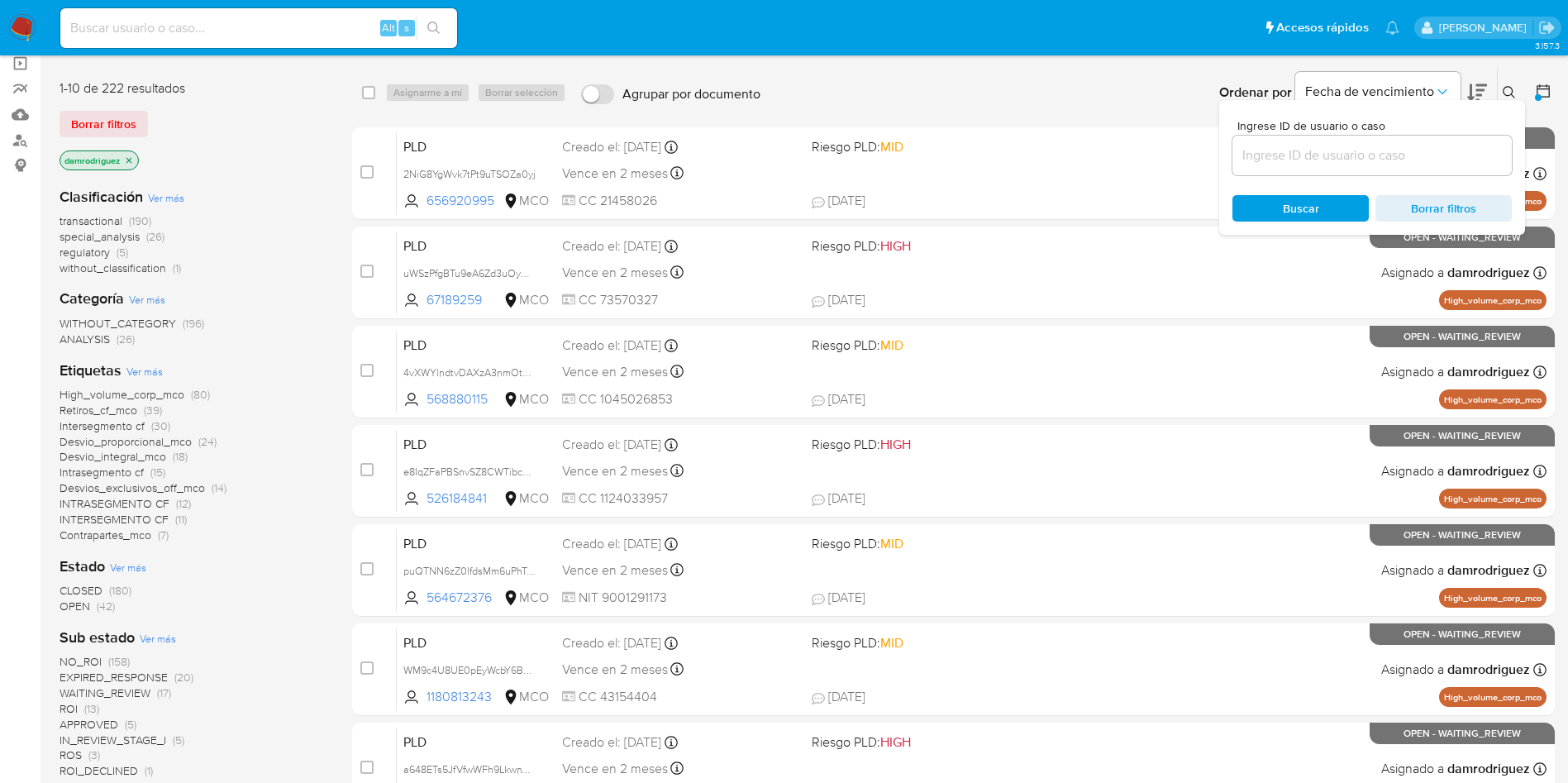
click at [125, 156] on icon "close-filter" at bounding box center [128, 160] width 10 height 10
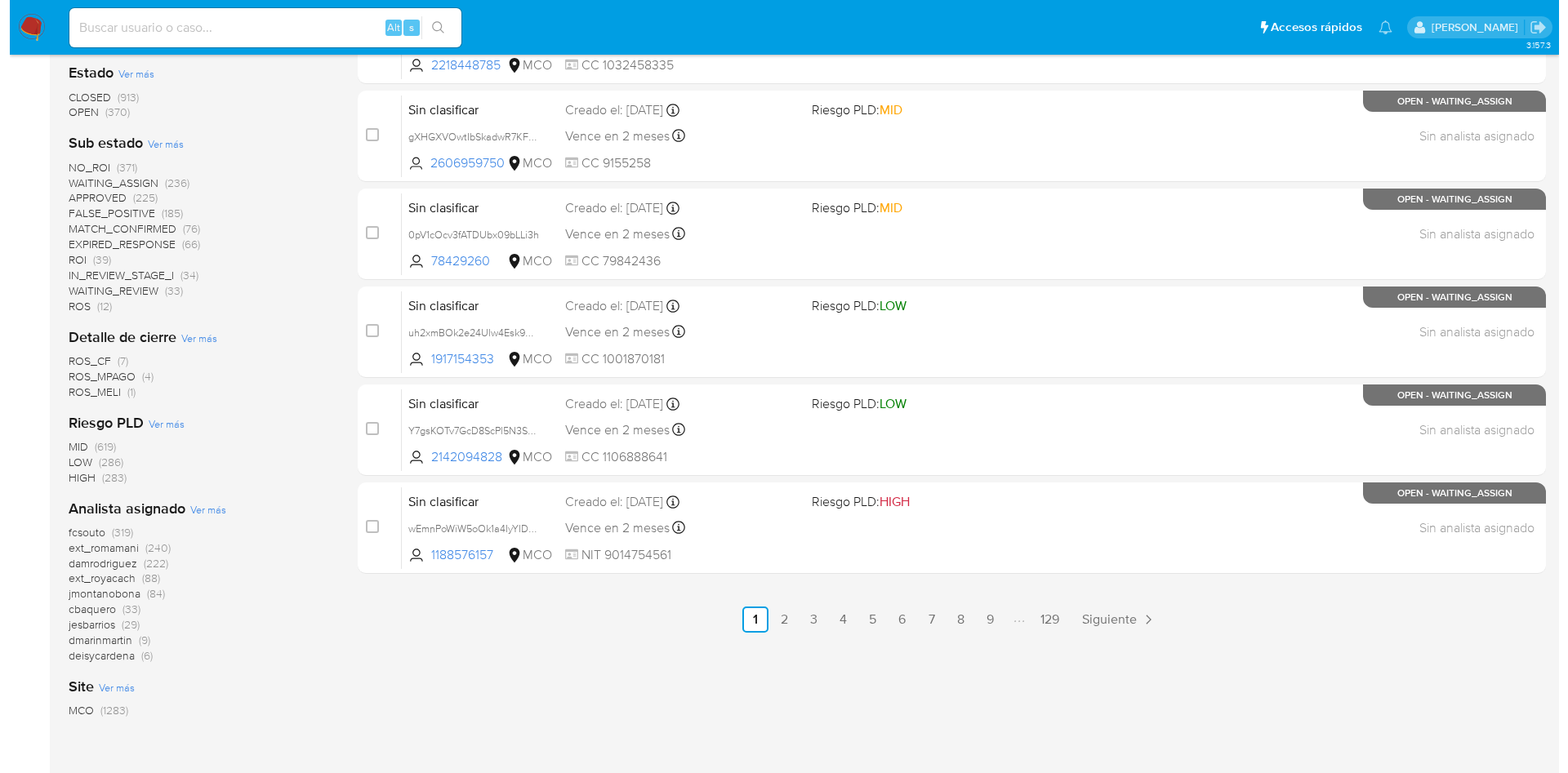
scroll to position [682, 0]
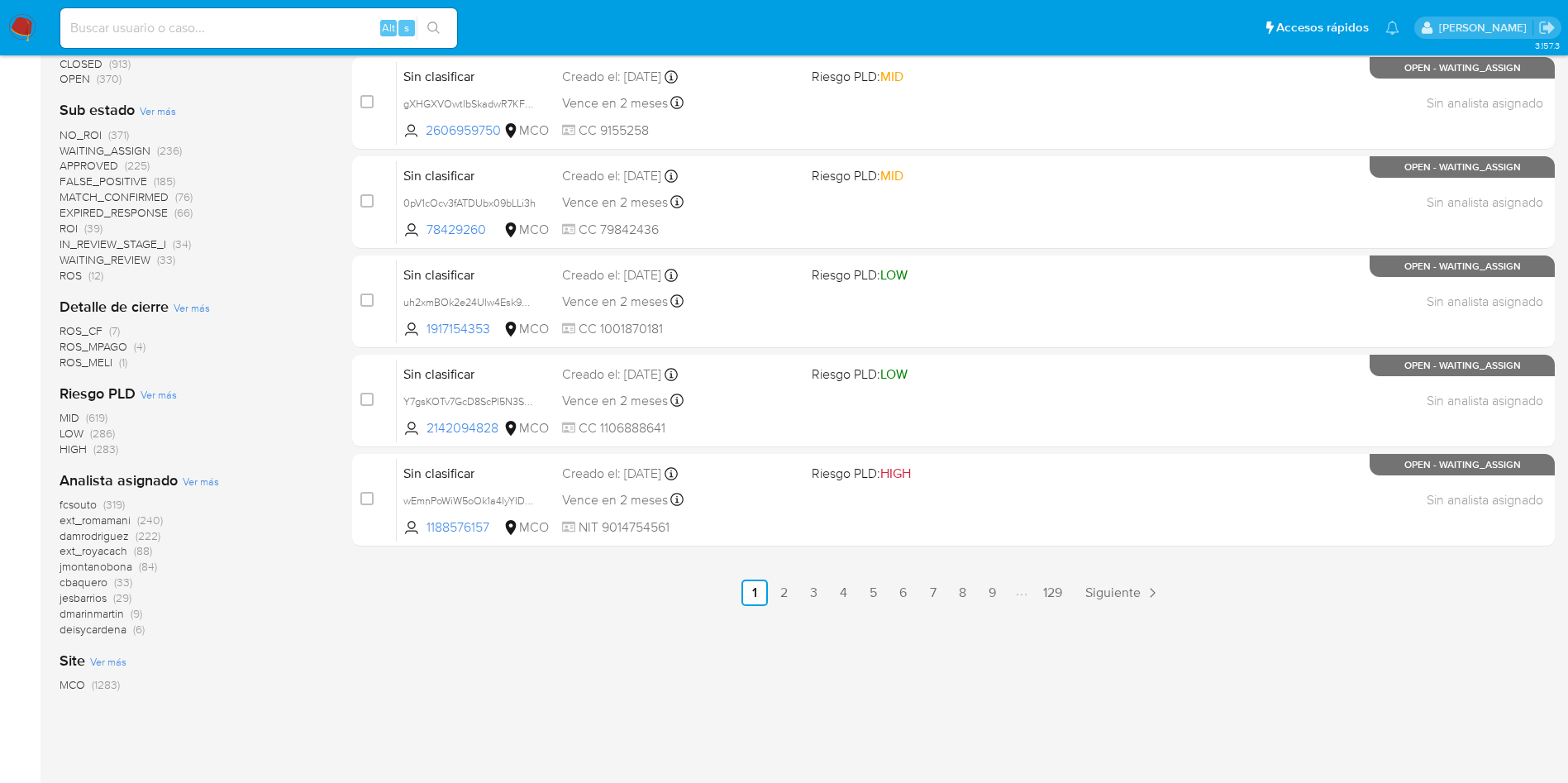
click at [198, 478] on span "Ver más" at bounding box center [200, 481] width 36 height 15
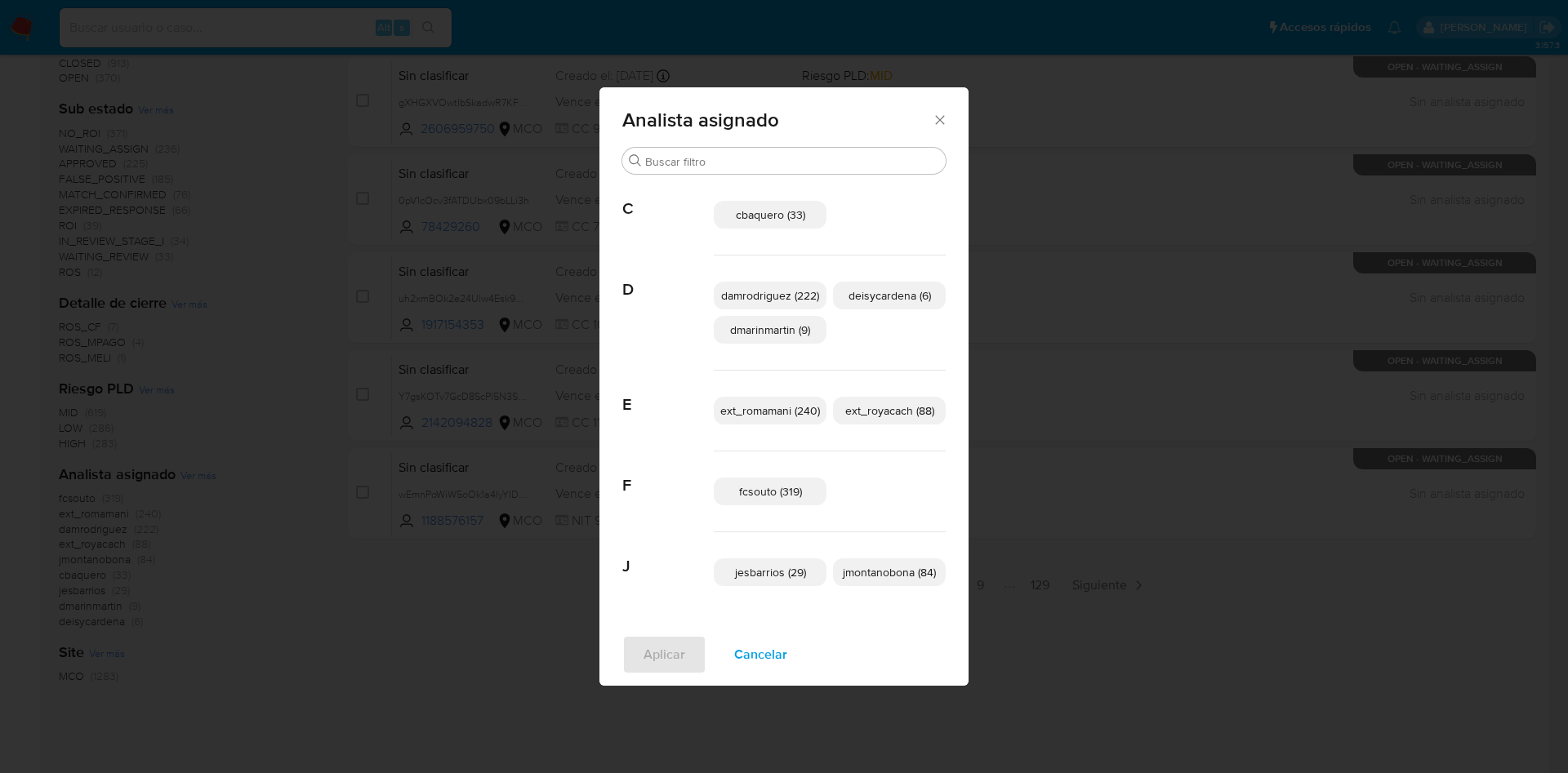
click at [762, 290] on span "damrodriguez (222)" at bounding box center [770, 296] width 98 height 16
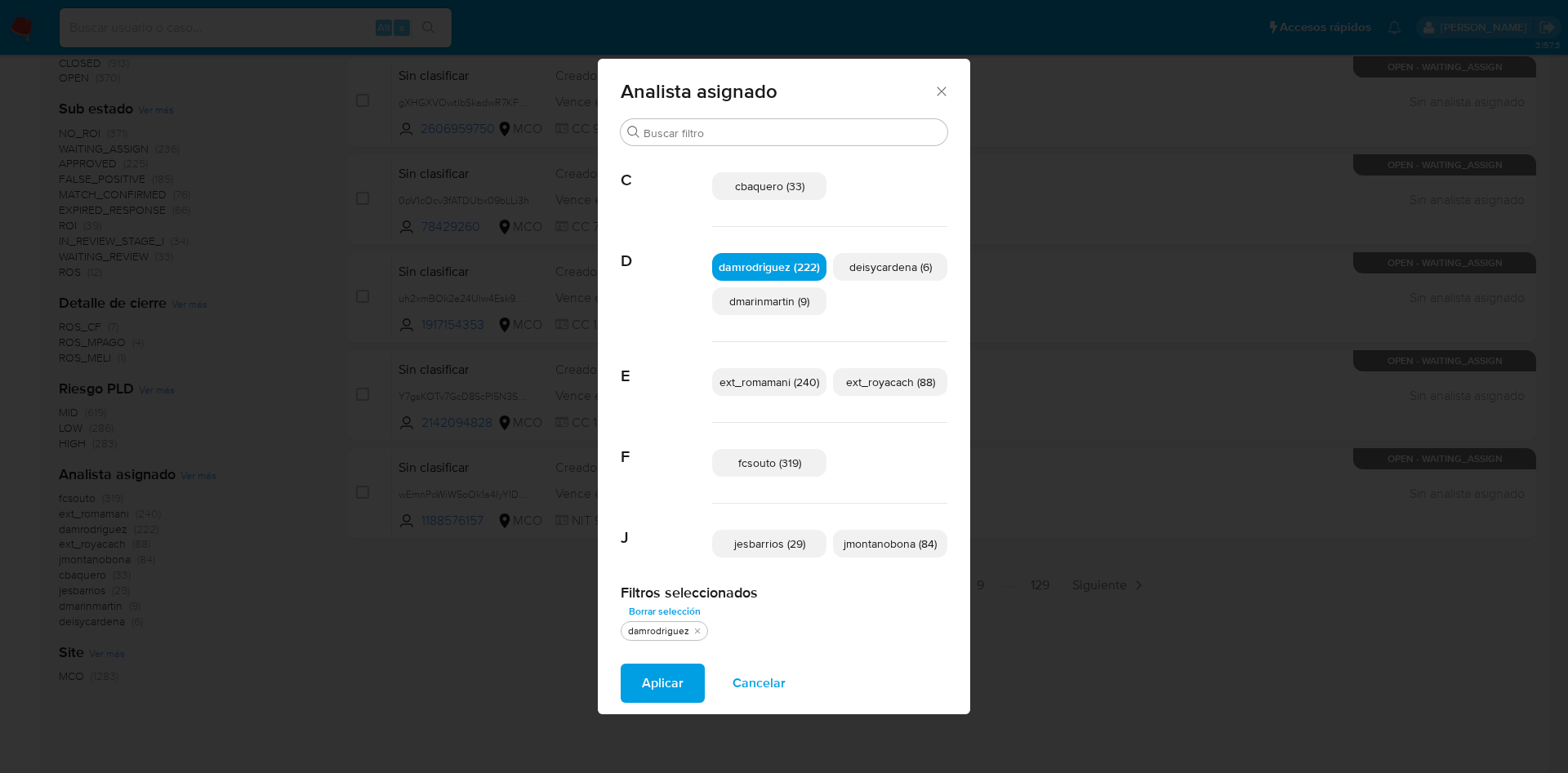
click at [785, 463] on span "fcsouto (319)" at bounding box center [770, 463] width 63 height 16
click at [667, 683] on span "Aplicar" at bounding box center [663, 683] width 42 height 36
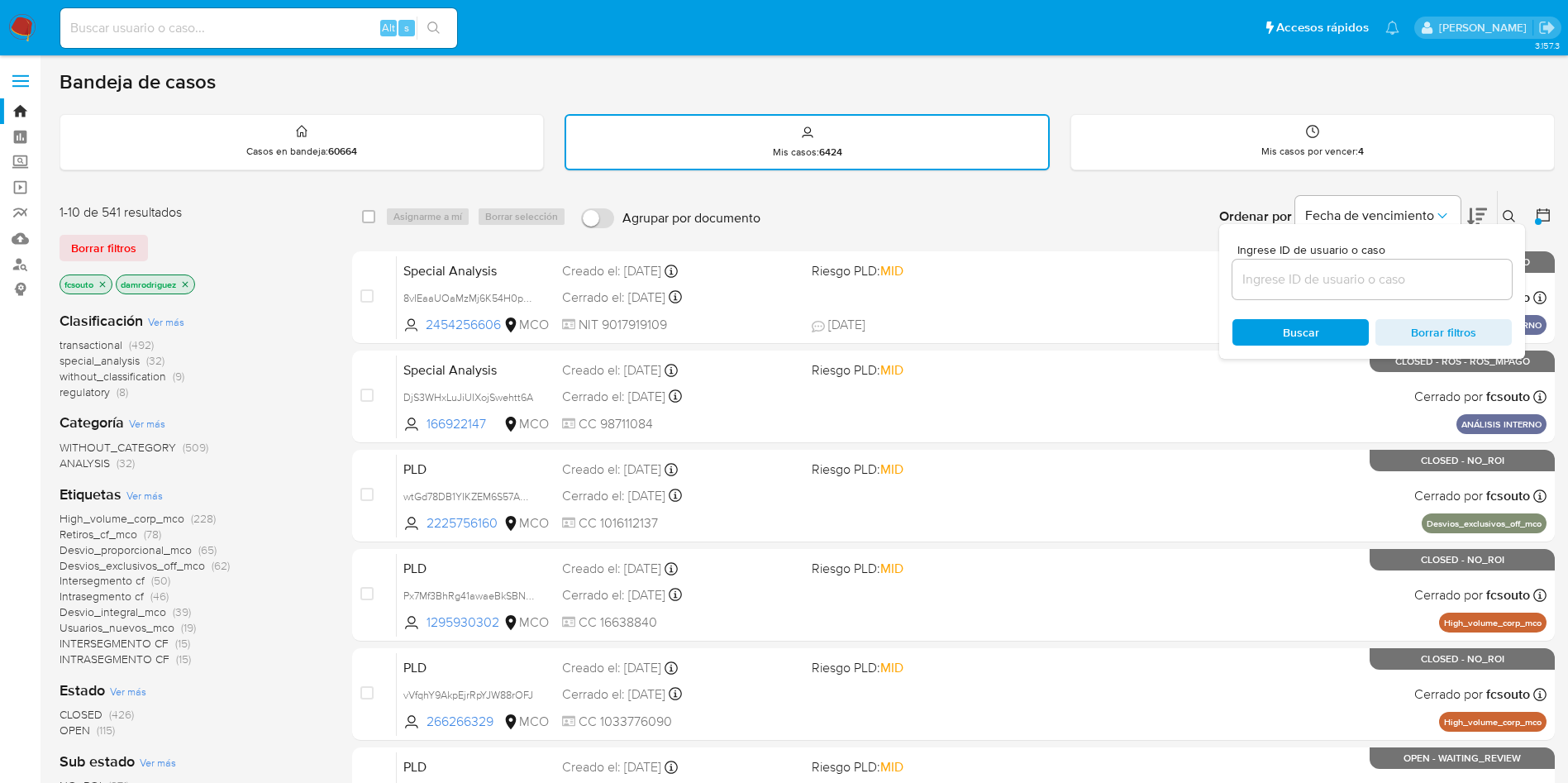
click at [100, 285] on icon "close-filter" at bounding box center [102, 284] width 10 height 10
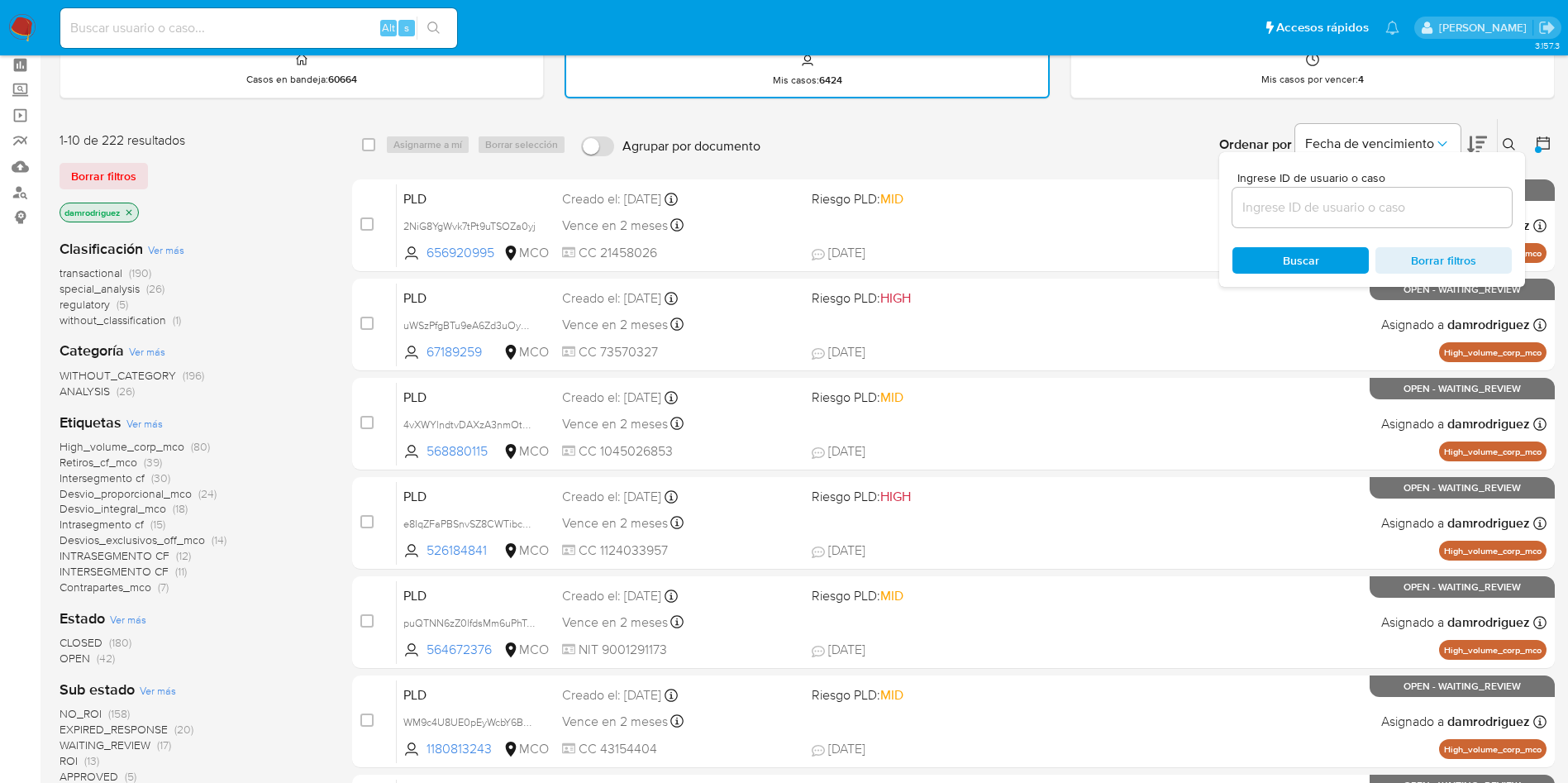
scroll to position [124, 0]
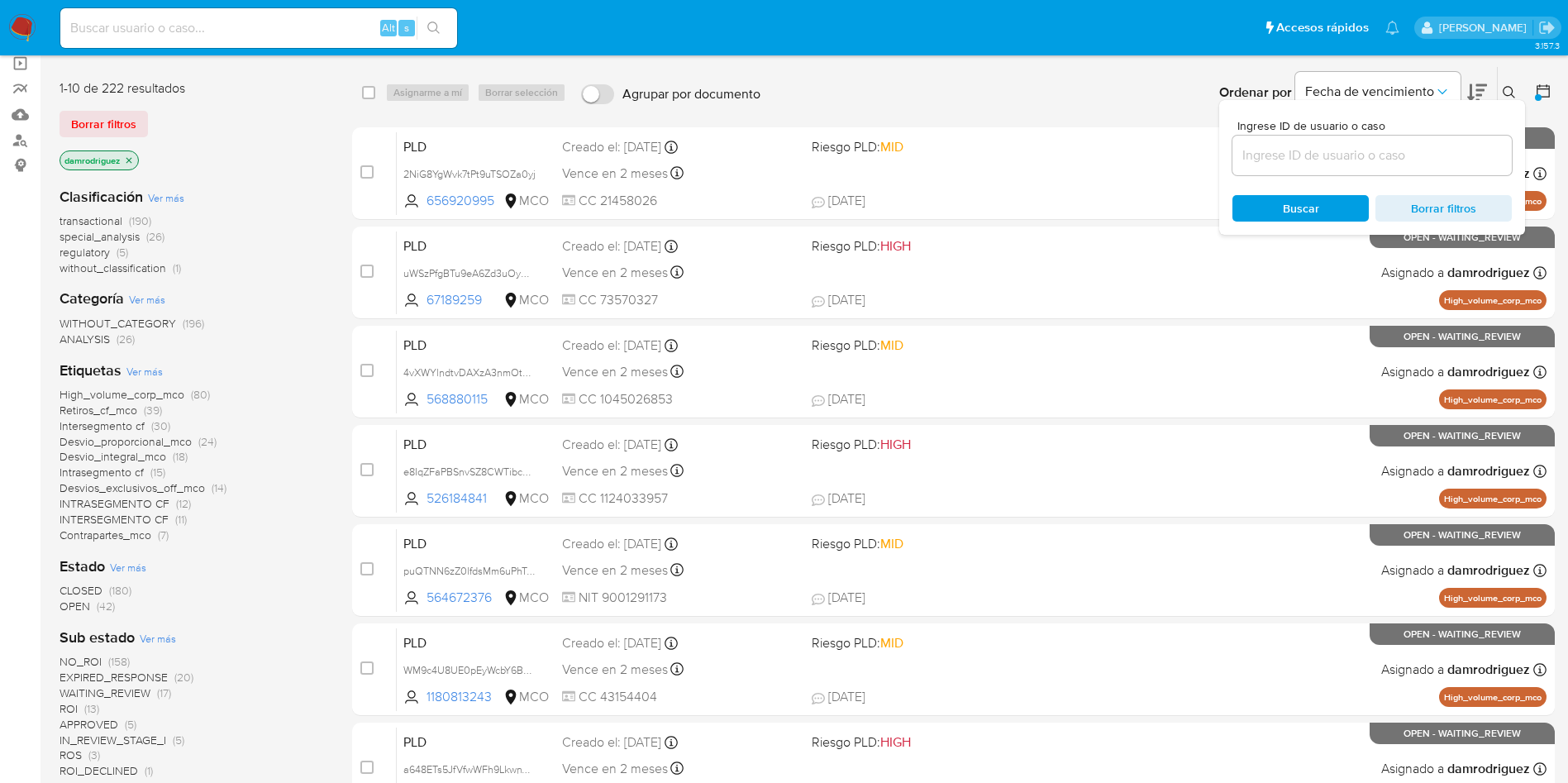
click at [91, 588] on span "CLOSED" at bounding box center [81, 590] width 43 height 17
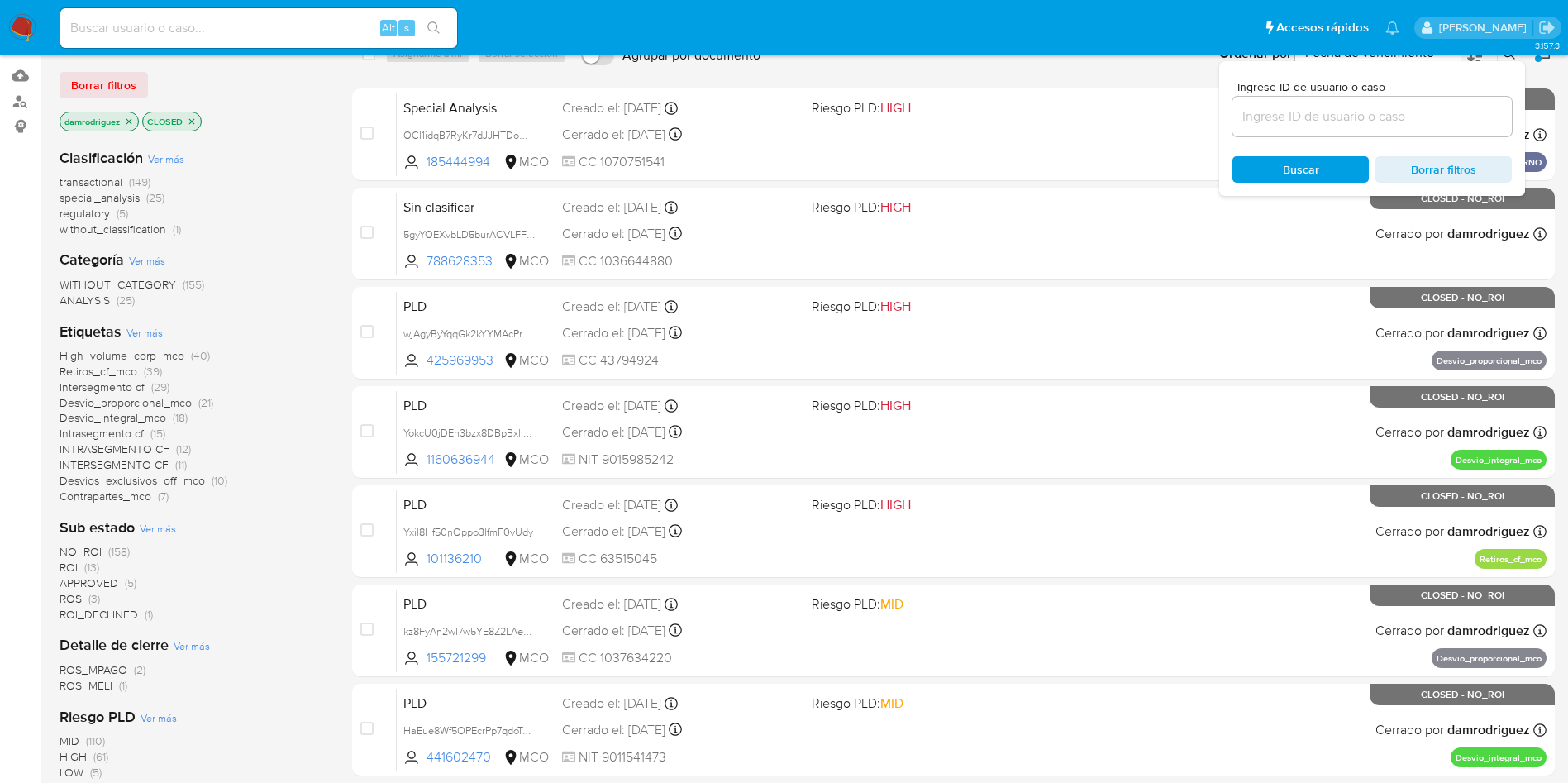
scroll to position [124, 0]
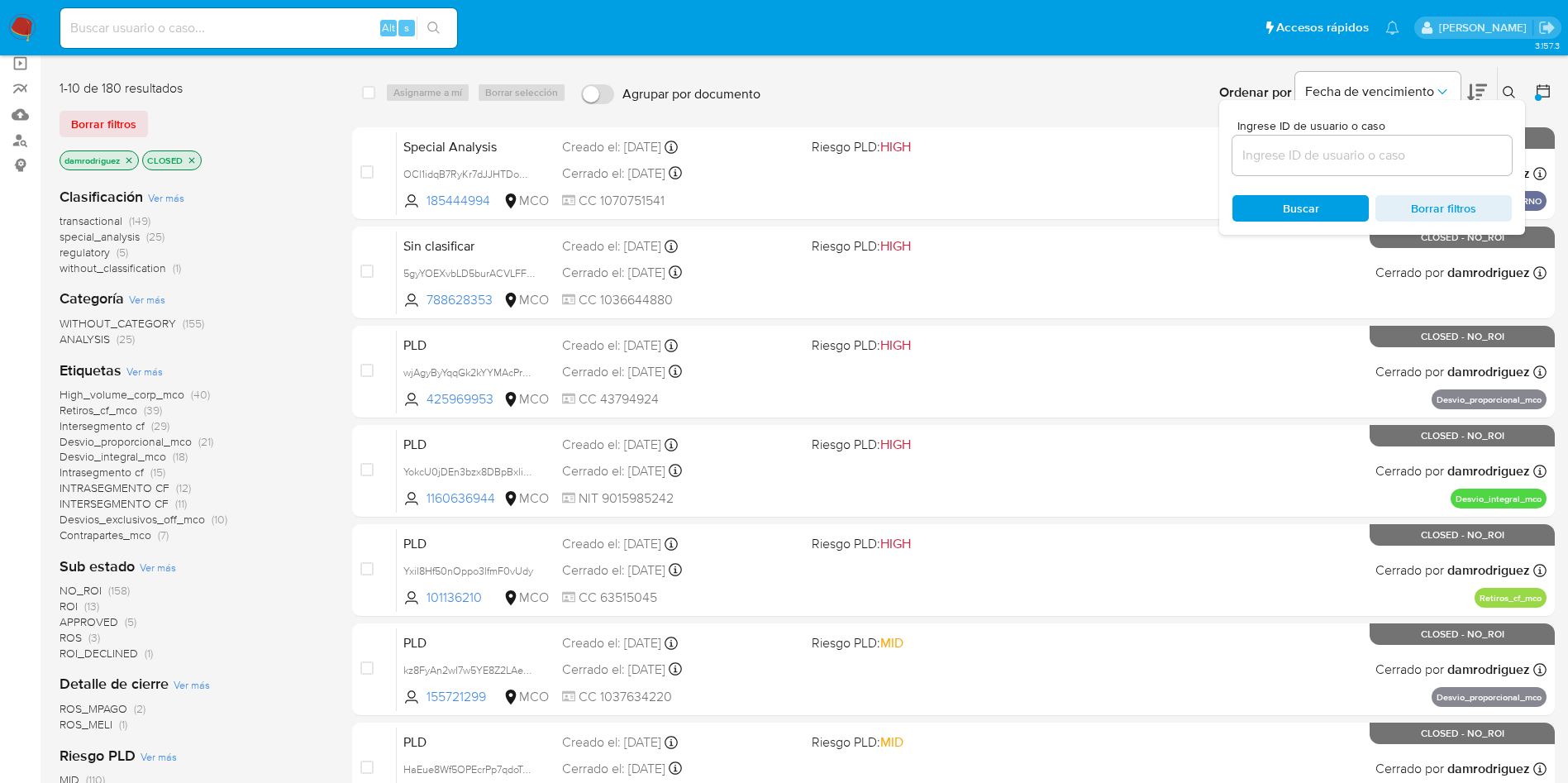
click at [107, 240] on span "special_analysis" at bounding box center [99, 236] width 80 height 17
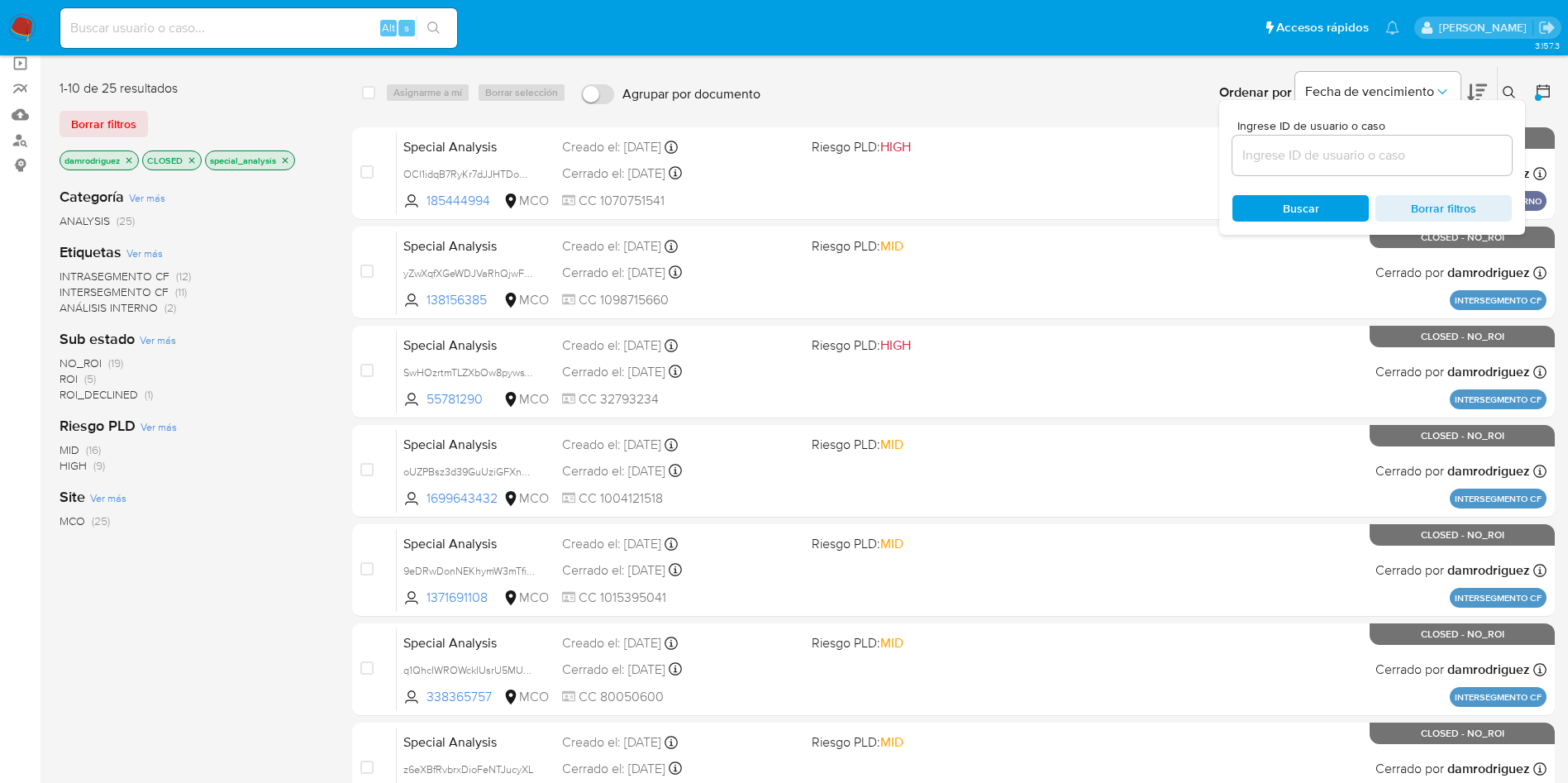
click at [283, 159] on icon "close-filter" at bounding box center [284, 160] width 10 height 10
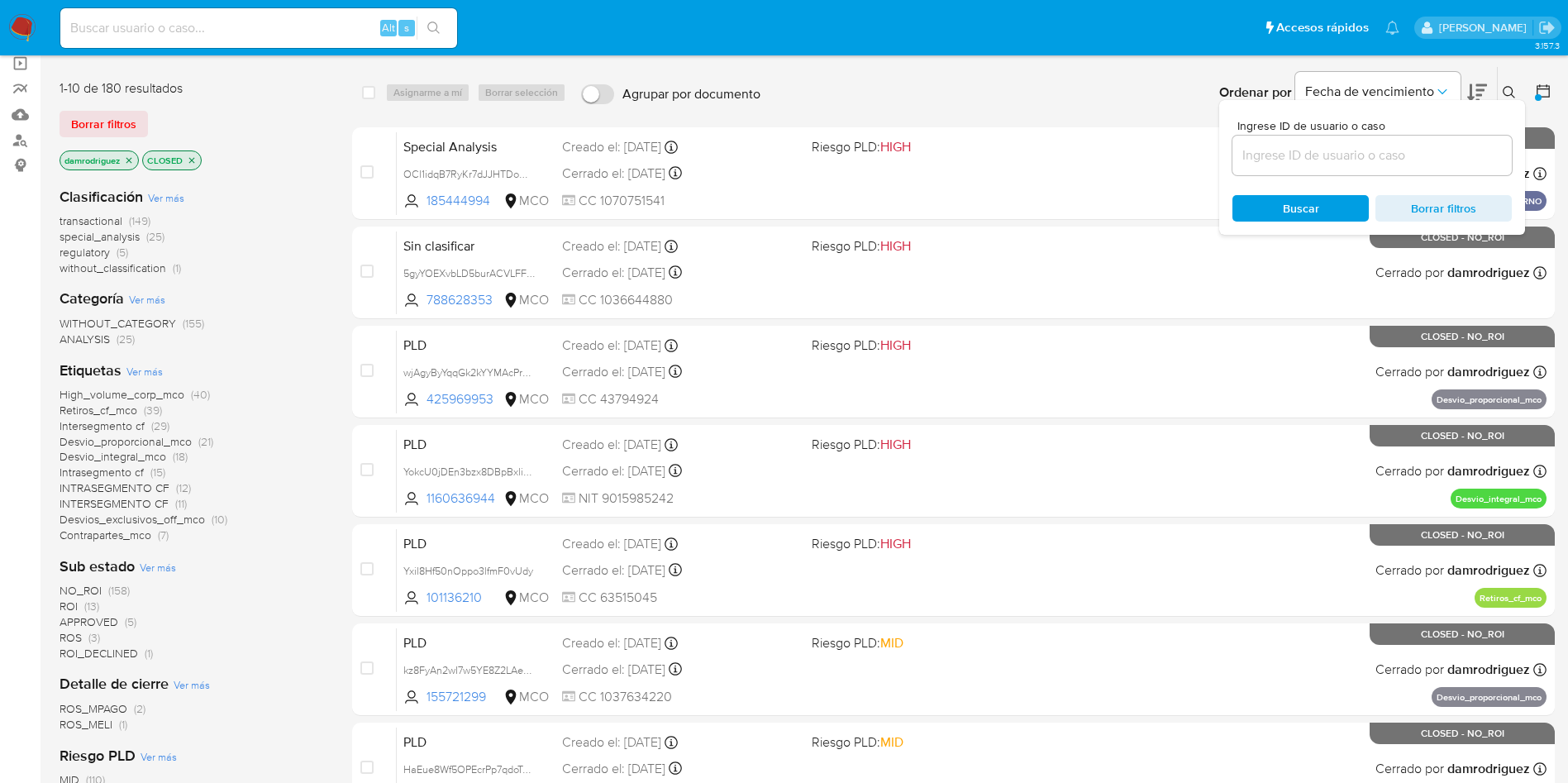
click at [192, 157] on icon "close-filter" at bounding box center [191, 160] width 10 height 10
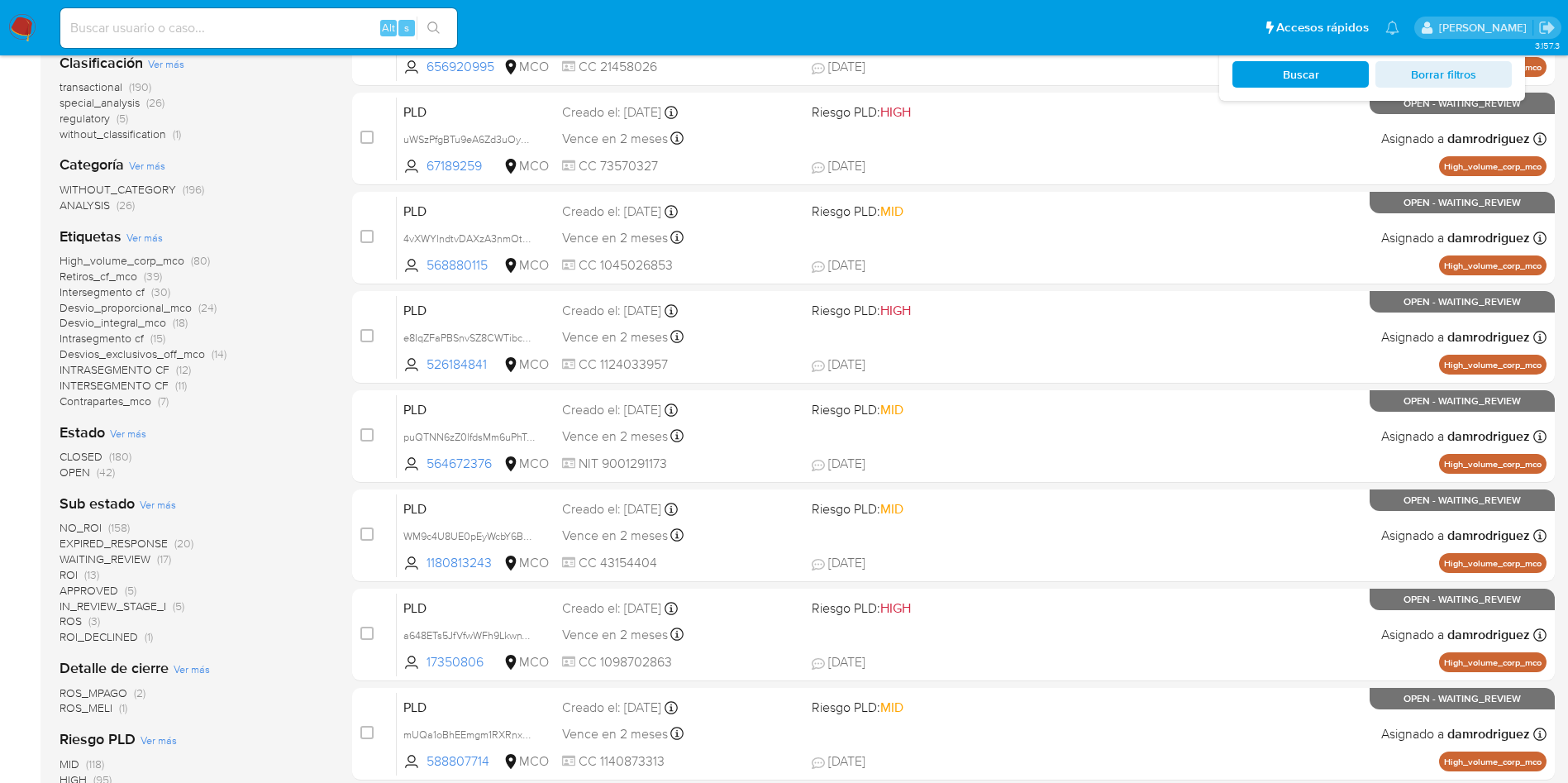
scroll to position [124, 0]
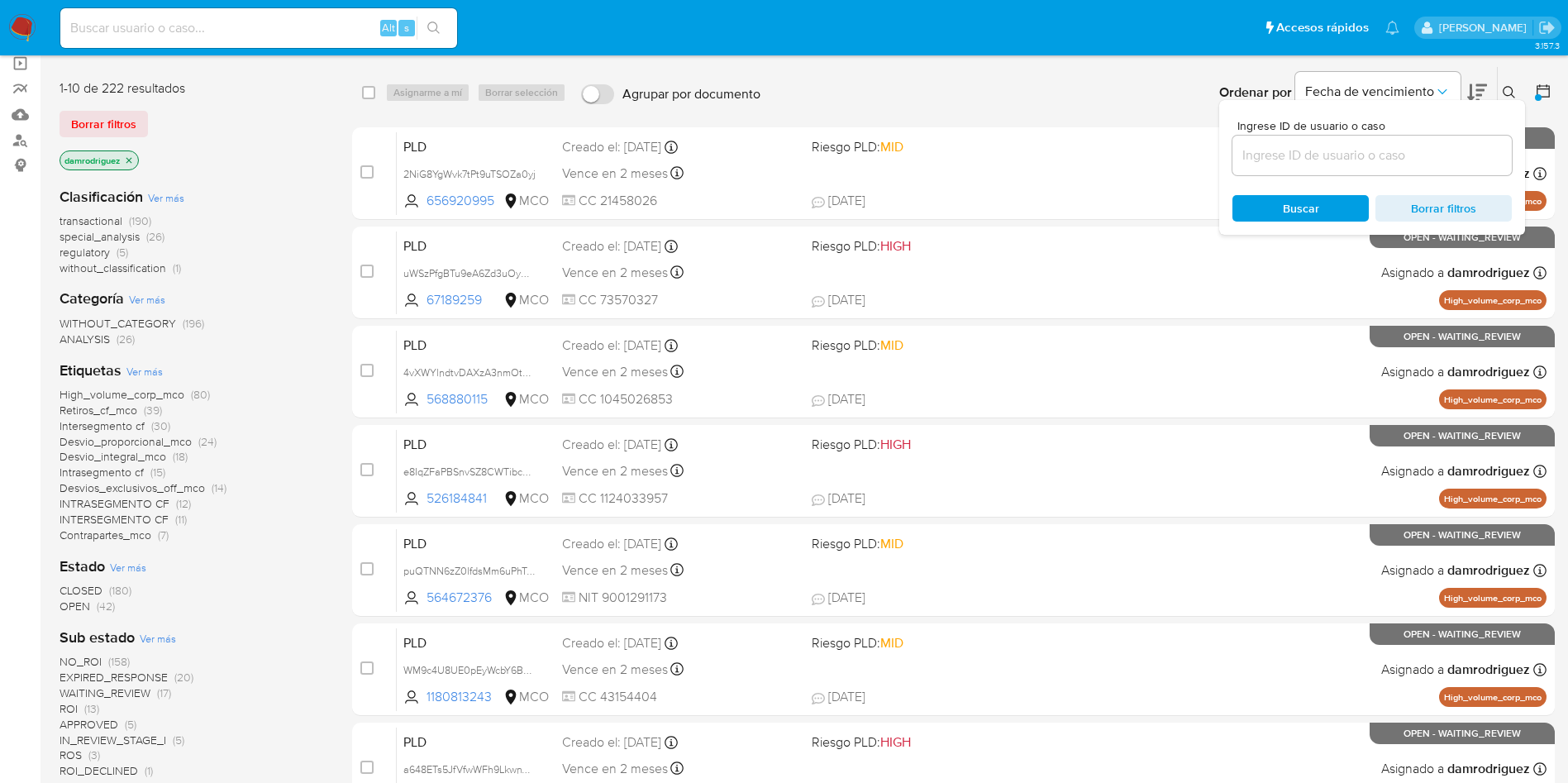
click at [125, 160] on icon "close-filter" at bounding box center [128, 160] width 10 height 10
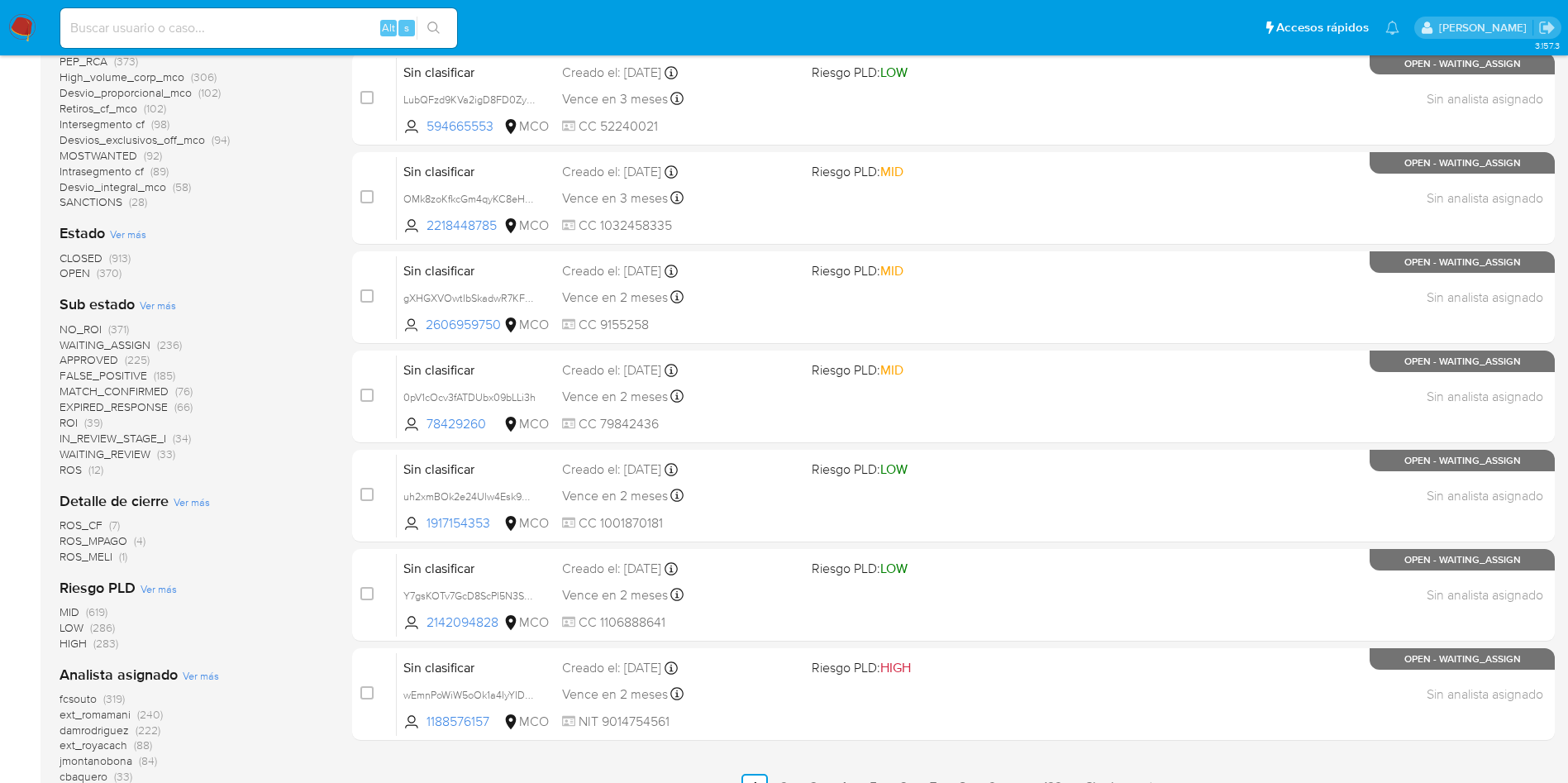
scroll to position [621, 0]
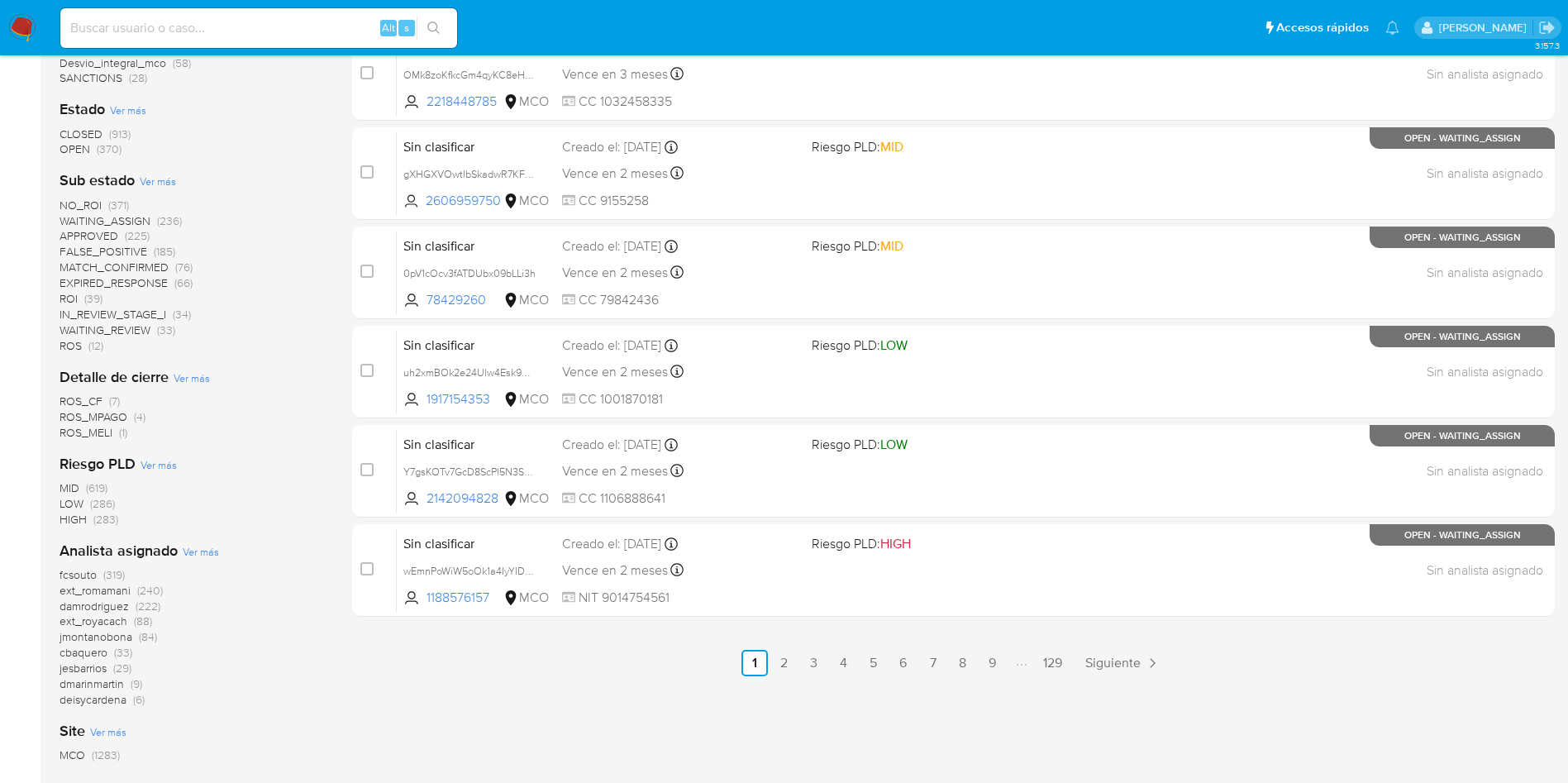
click at [76, 574] on span "fcsouto" at bounding box center [78, 574] width 37 height 17
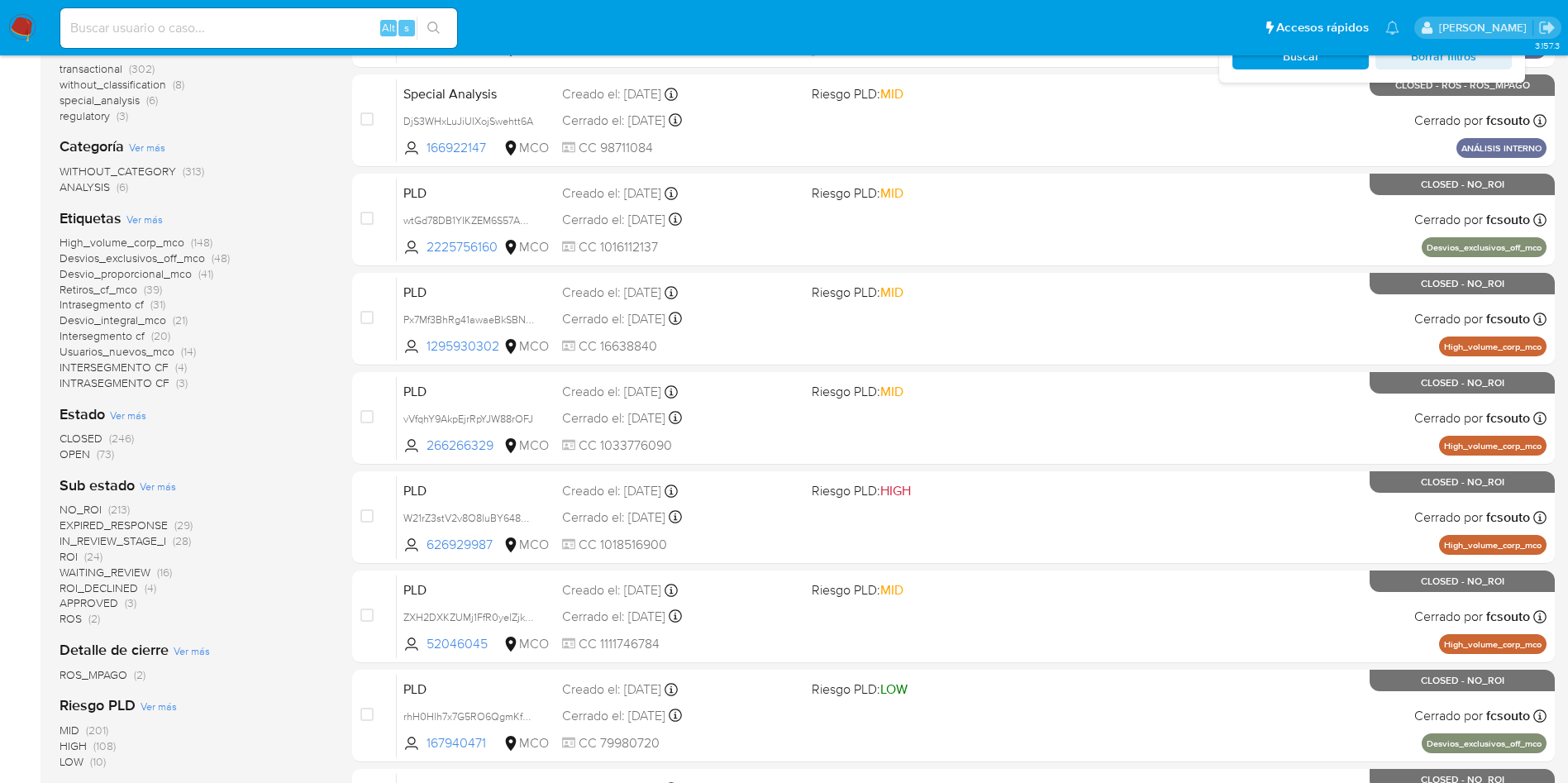
scroll to position [152, 0]
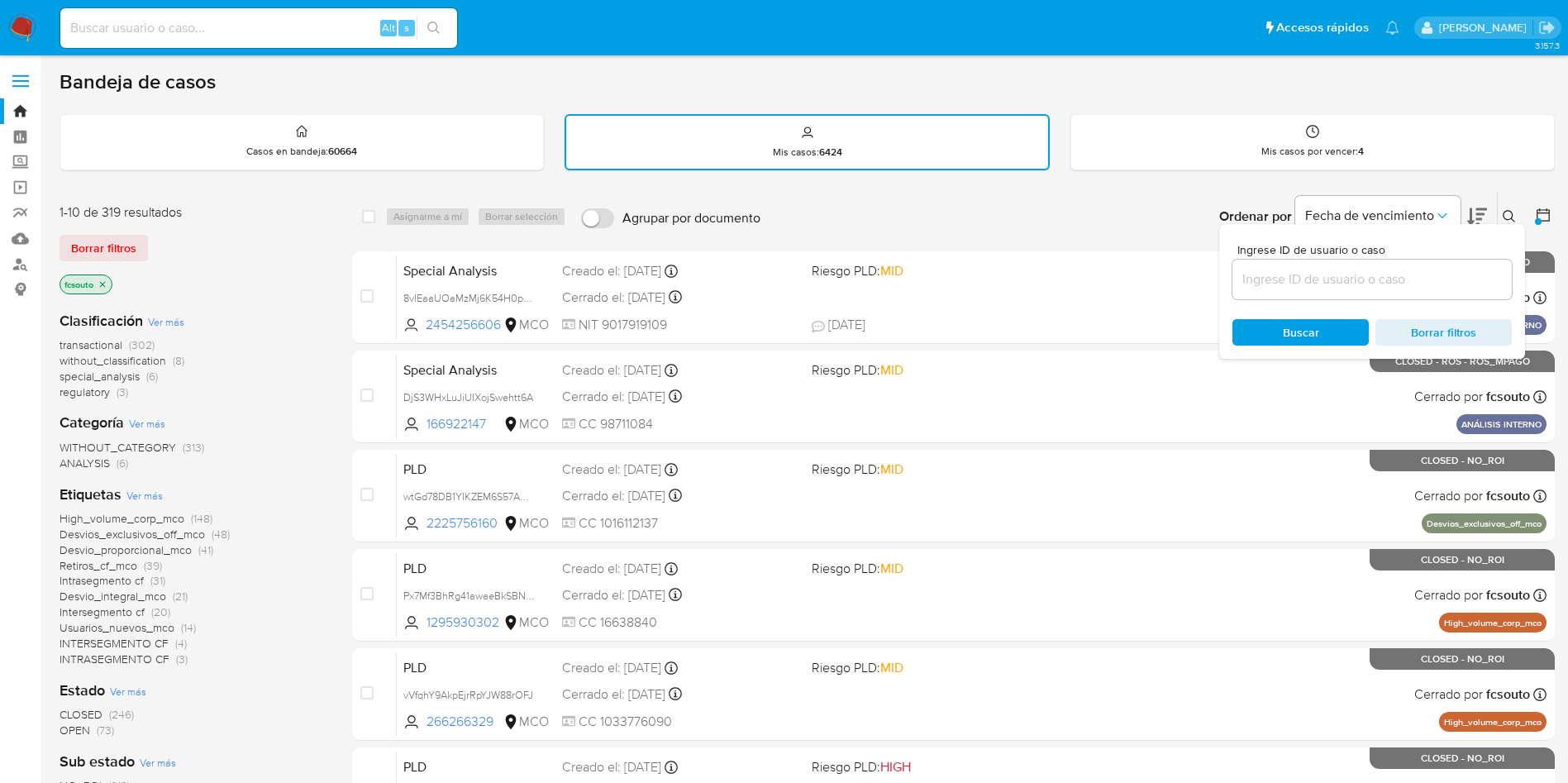
scroll to position [152, 0]
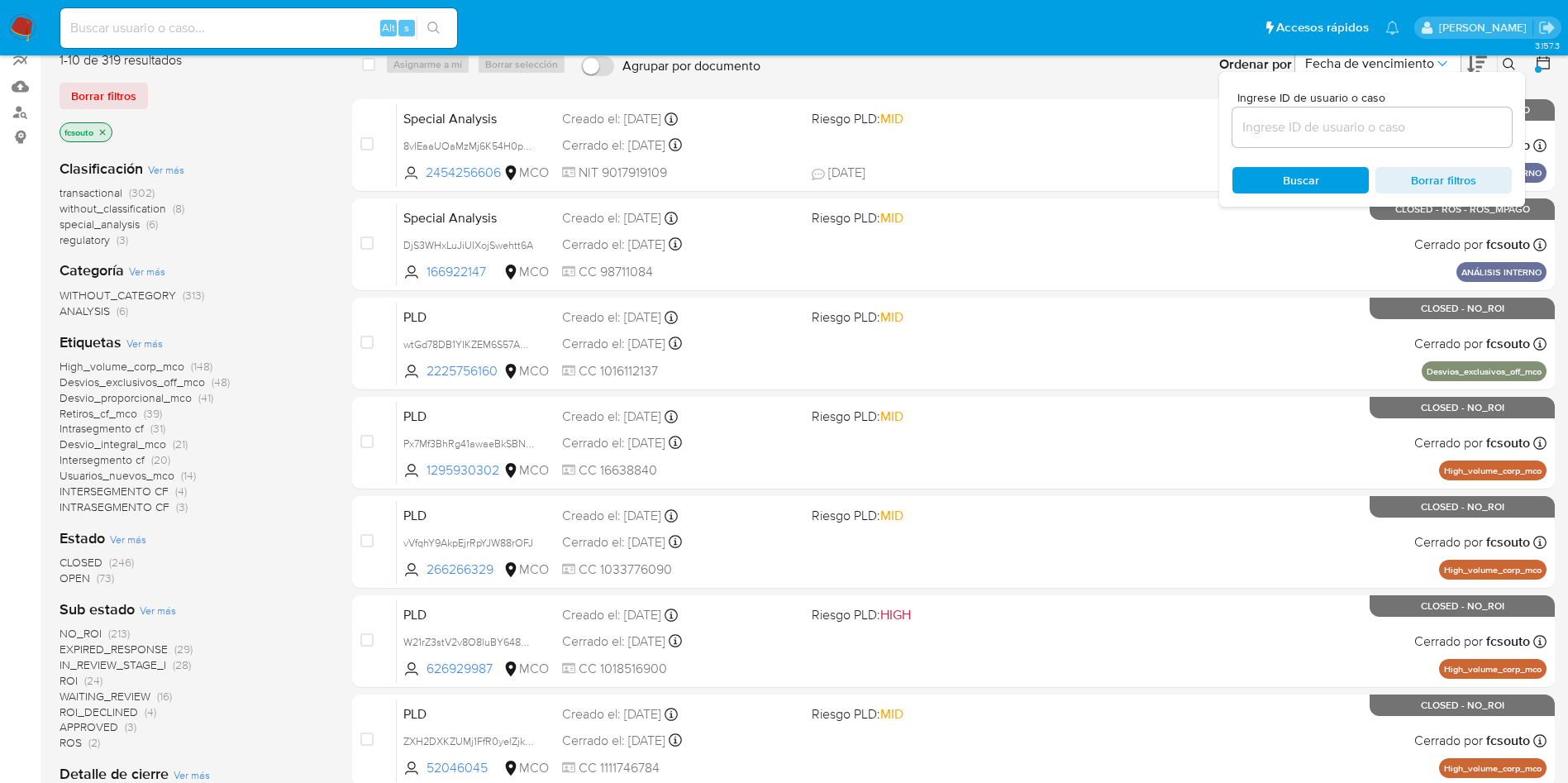
click at [270, 31] on input at bounding box center [259, 28] width 397 height 21
paste input "2066287965"
type input "2066287965"
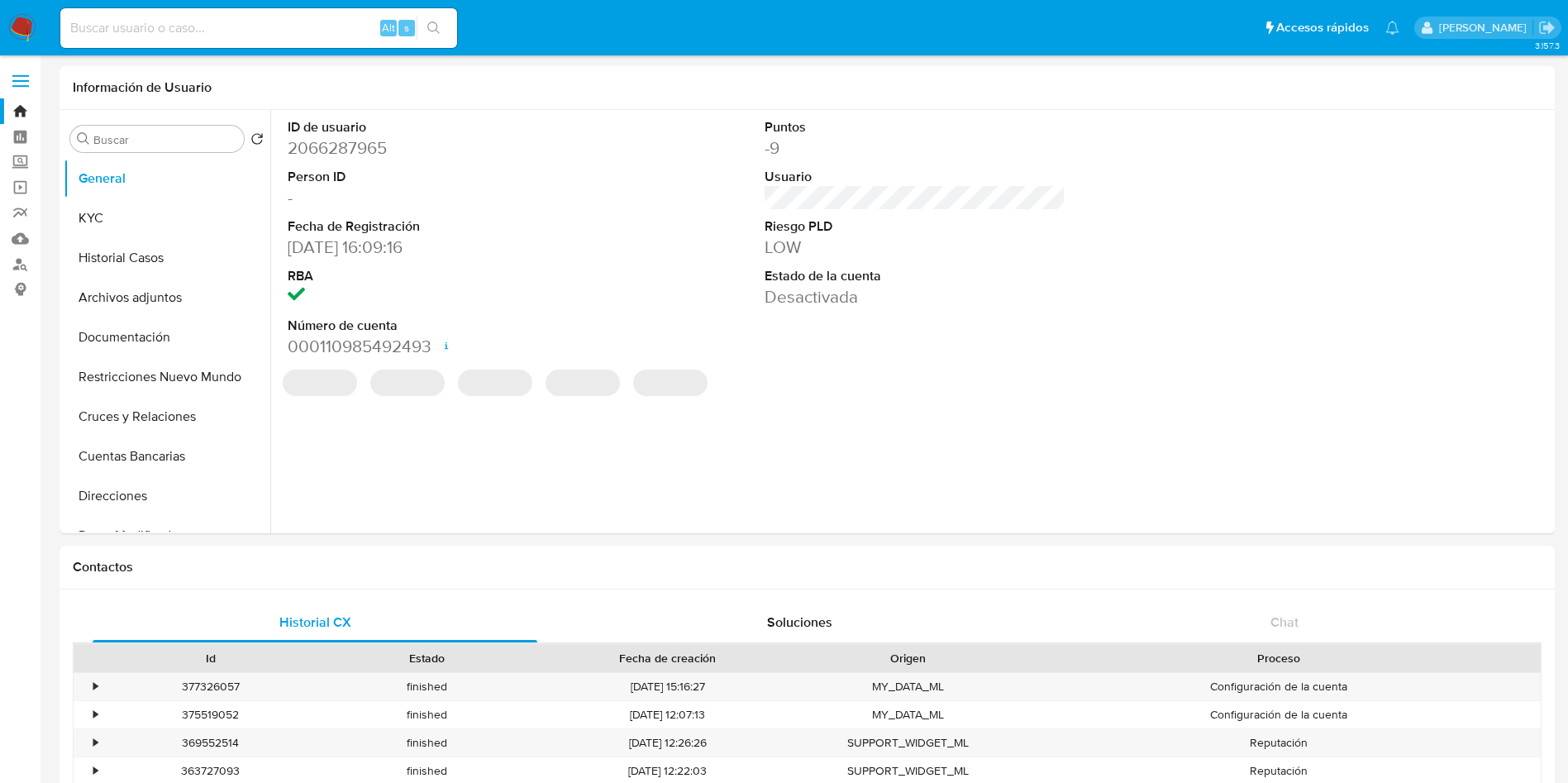
select select "10"
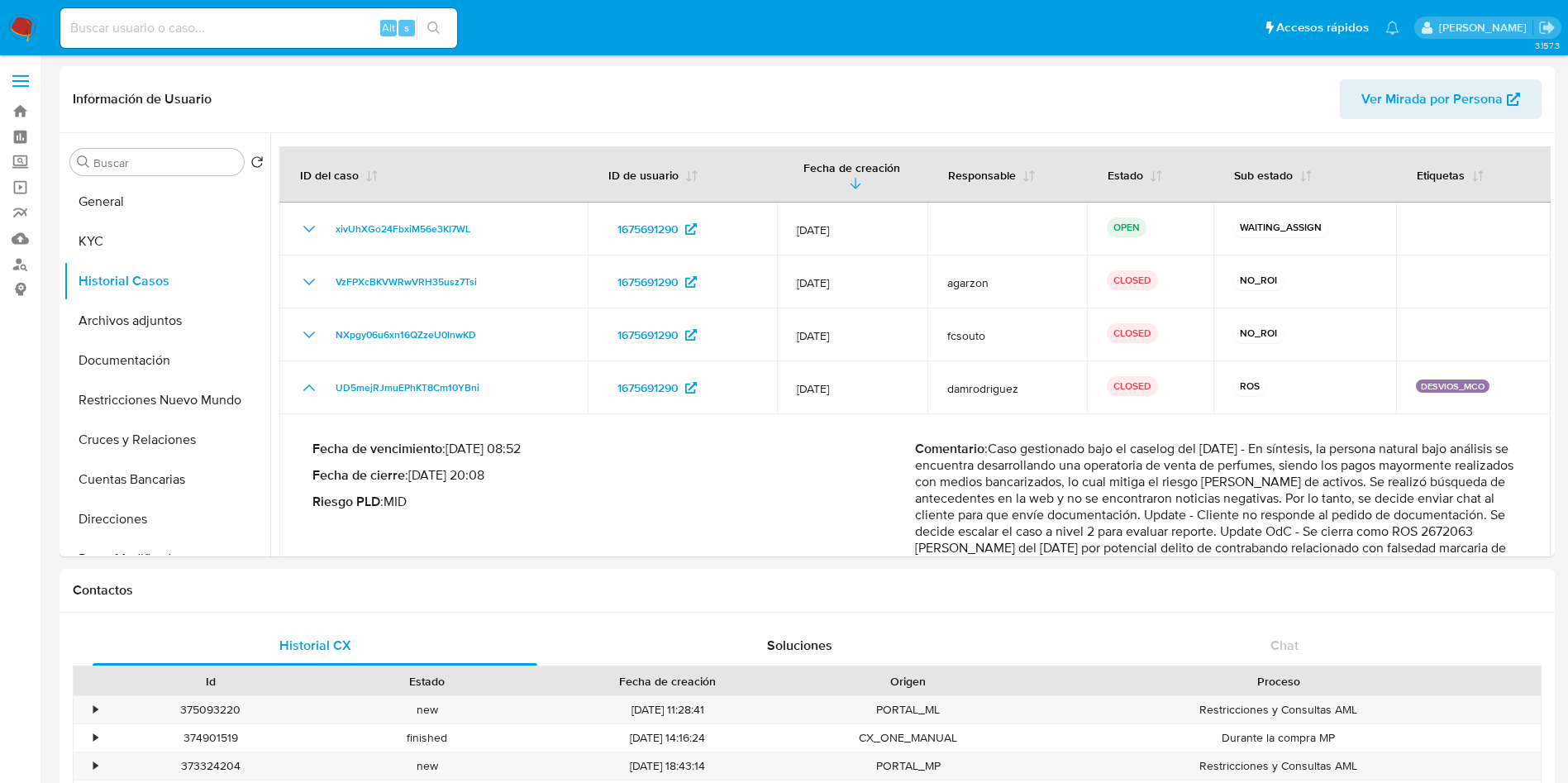
select select "10"
click at [1284, 465] on p "Comentario : Caso gestionado bajo el caselog del [DATE] - En síntesis, la perso…" at bounding box center [1216, 506] width 603 height 133
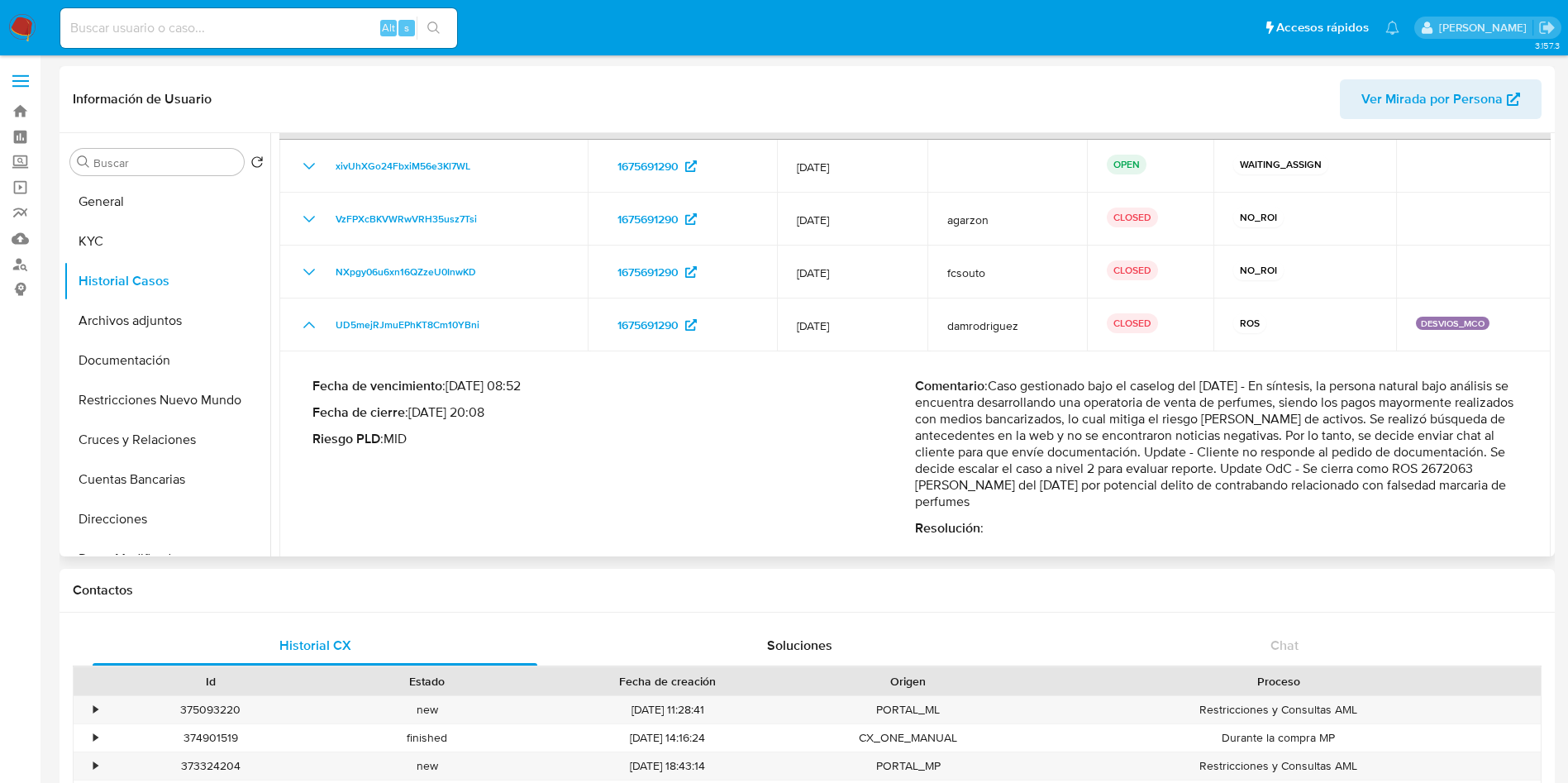
click at [1307, 496] on div "Comentario : Caso gestionado bajo el caselog del [DATE] - En síntesis, la perso…" at bounding box center [1216, 457] width 603 height 159
click at [1008, 461] on p "Comentario : Caso gestionado bajo el caselog del [DATE] - En síntesis, la perso…" at bounding box center [1216, 444] width 603 height 133
click at [971, 468] on p "Comentario : Caso gestionado bajo el caselog del [DATE] - En síntesis, la perso…" at bounding box center [1216, 444] width 603 height 133
click at [106, 216] on button "General" at bounding box center [161, 201] width 193 height 40
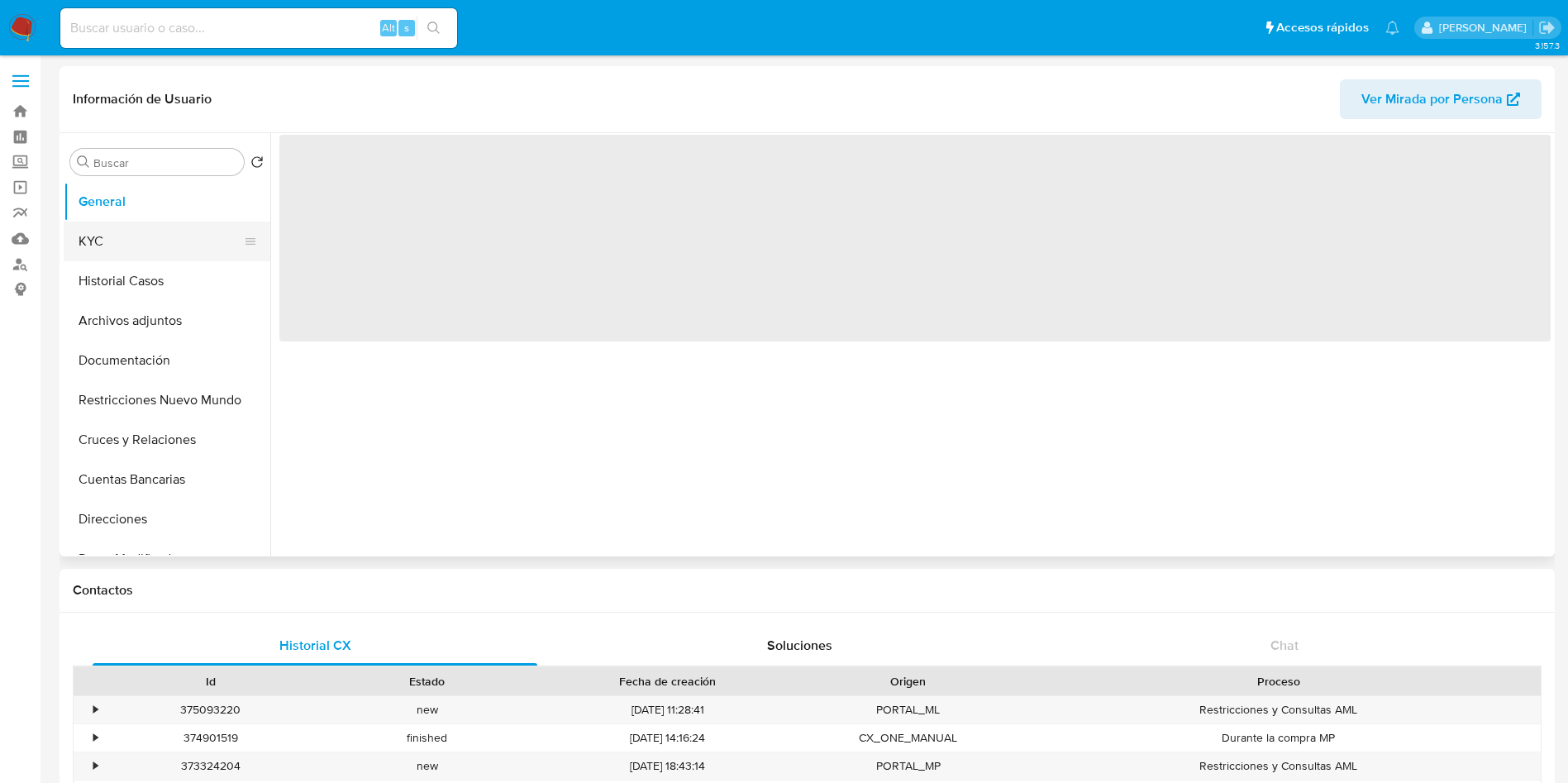
scroll to position [0, 0]
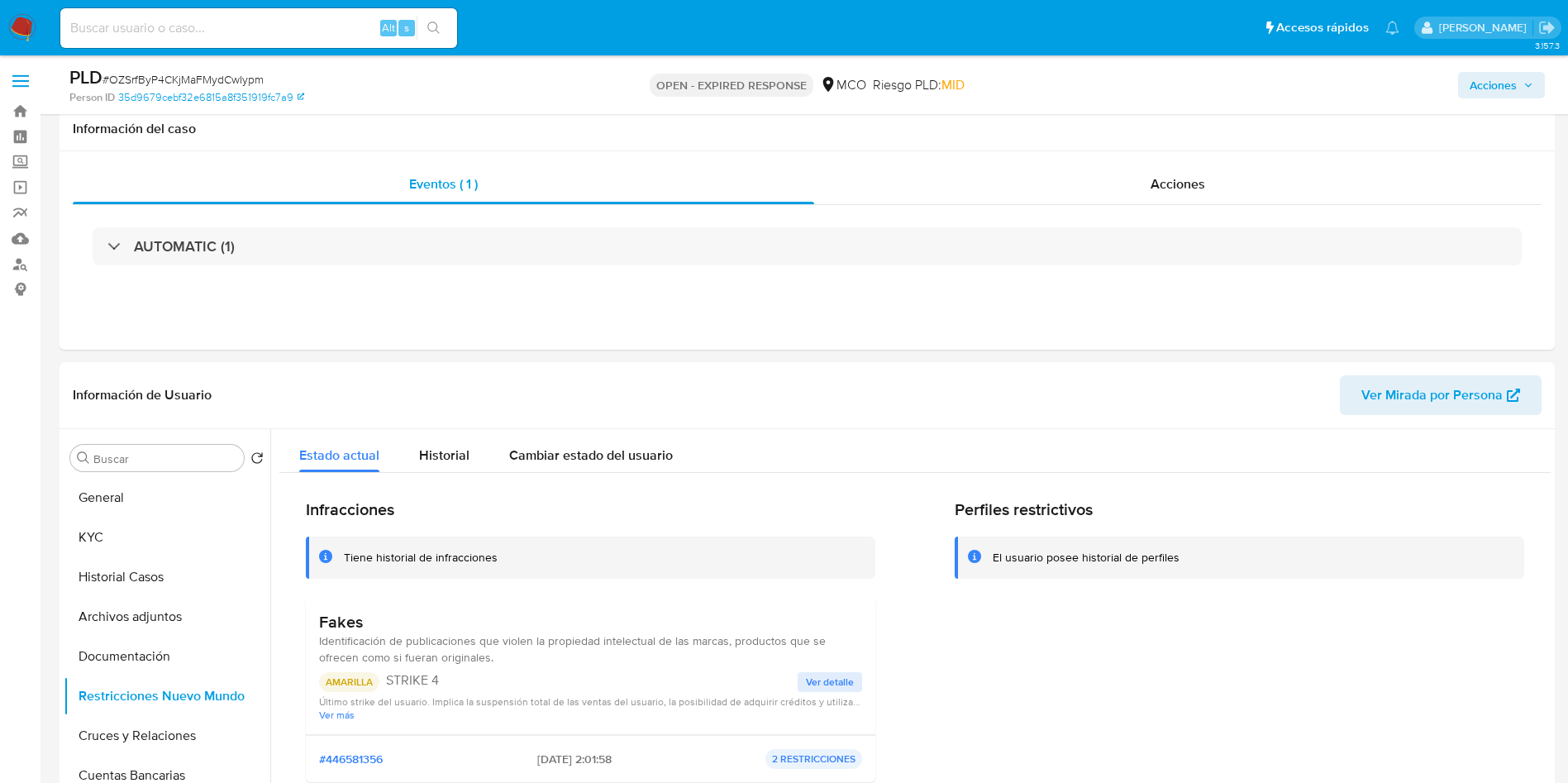
select select "10"
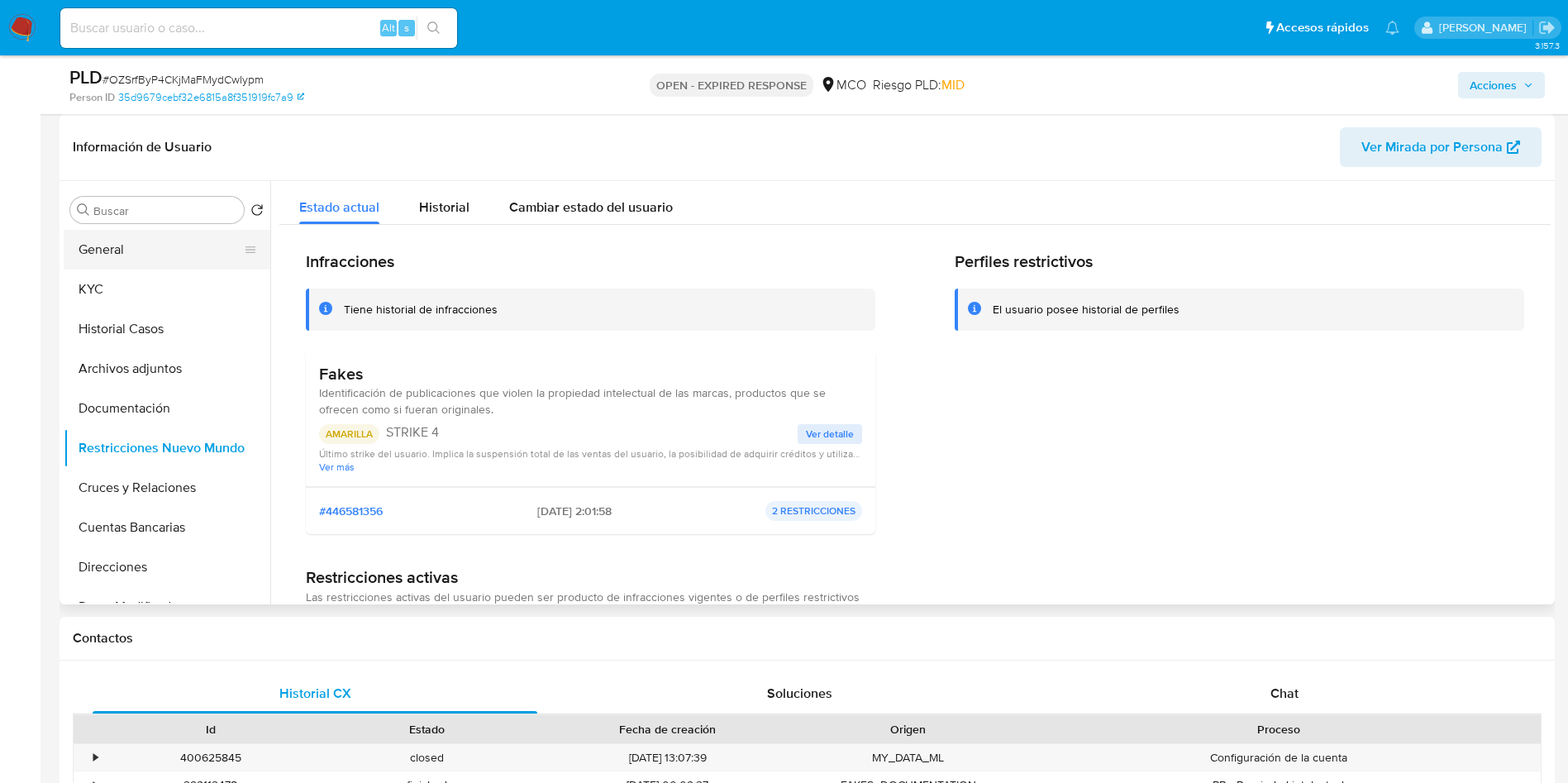
click at [104, 250] on button "General" at bounding box center [161, 249] width 193 height 40
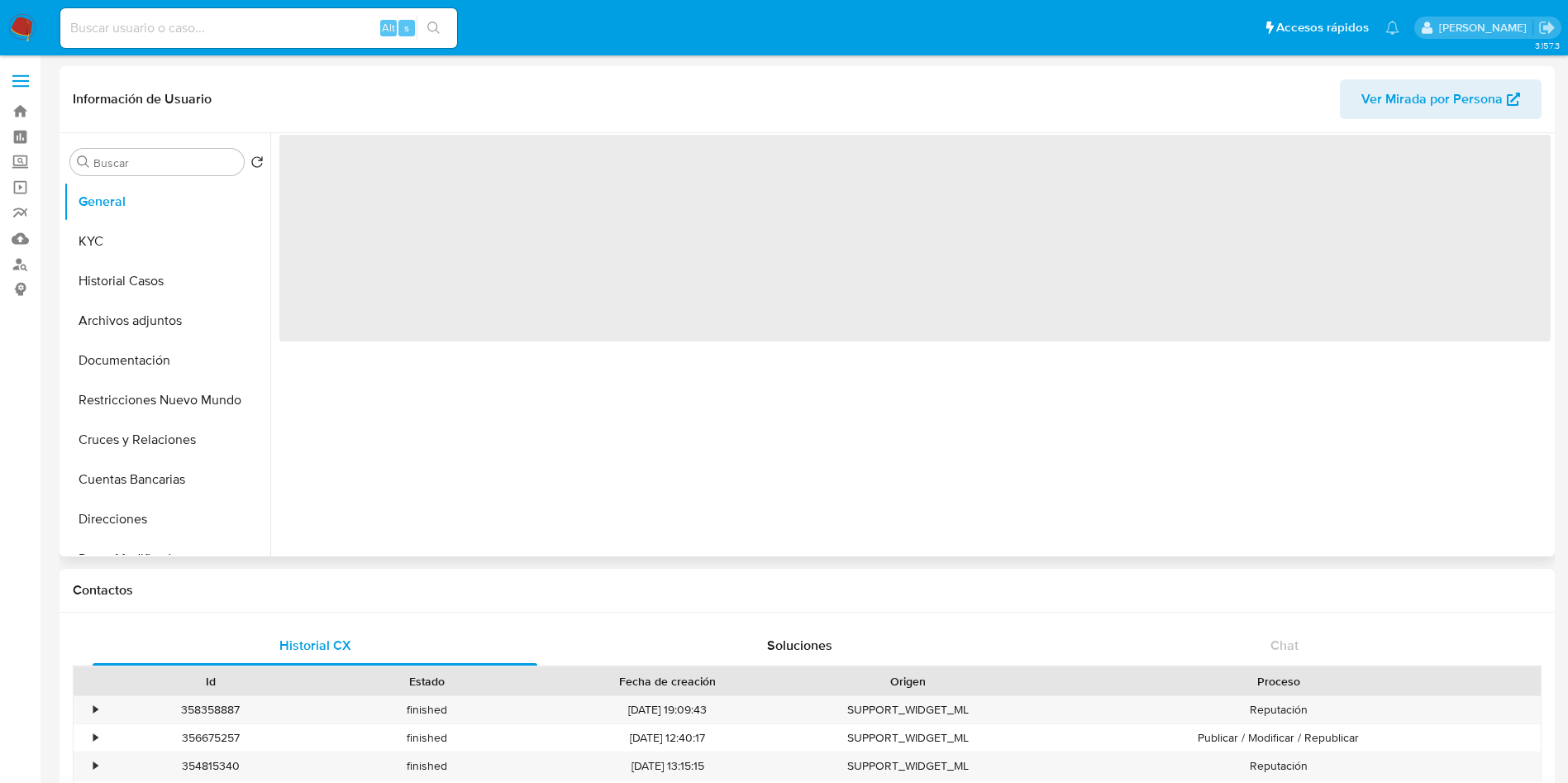
select select "10"
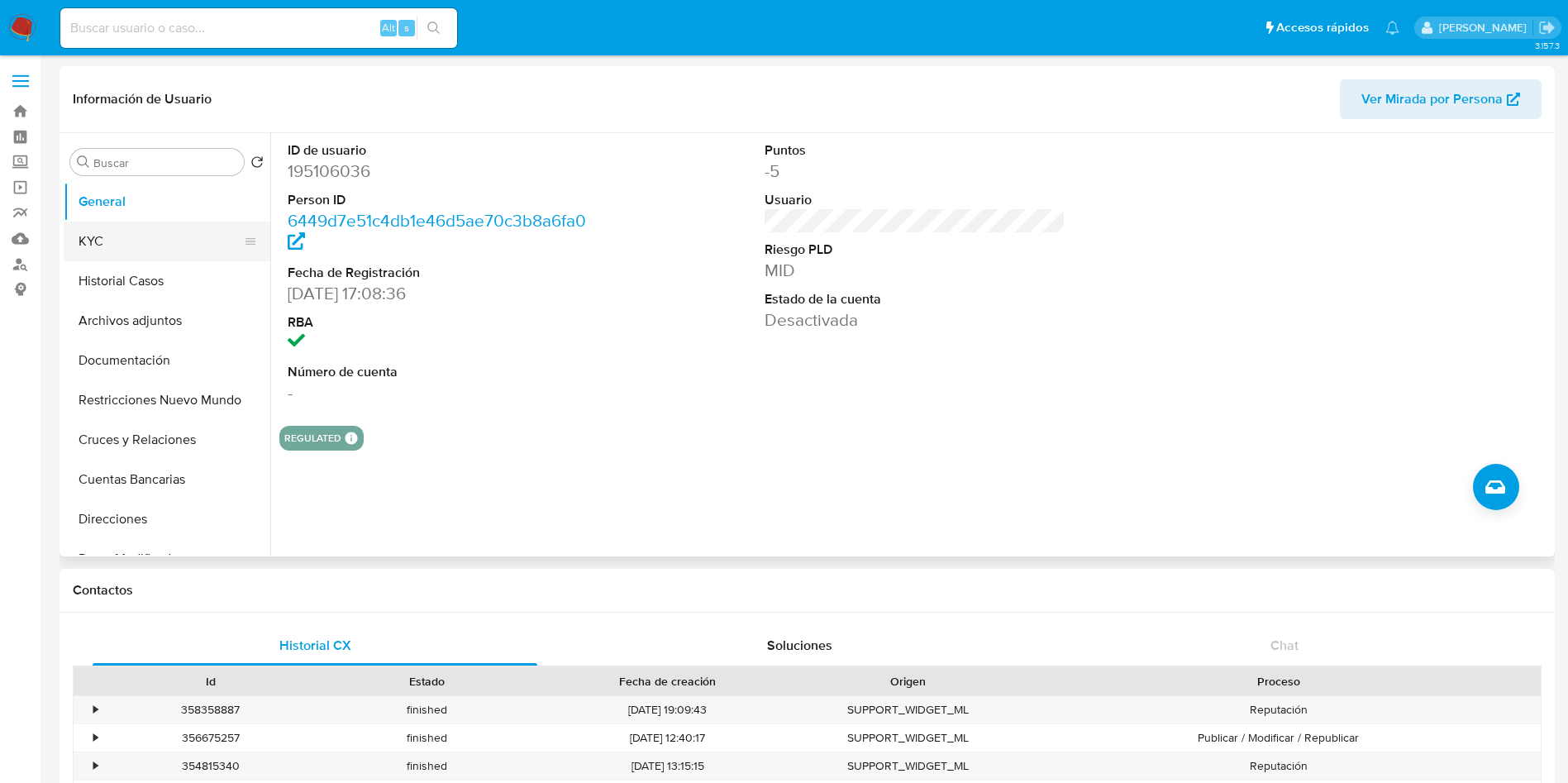
click at [114, 238] on button "KYC" at bounding box center [161, 241] width 193 height 40
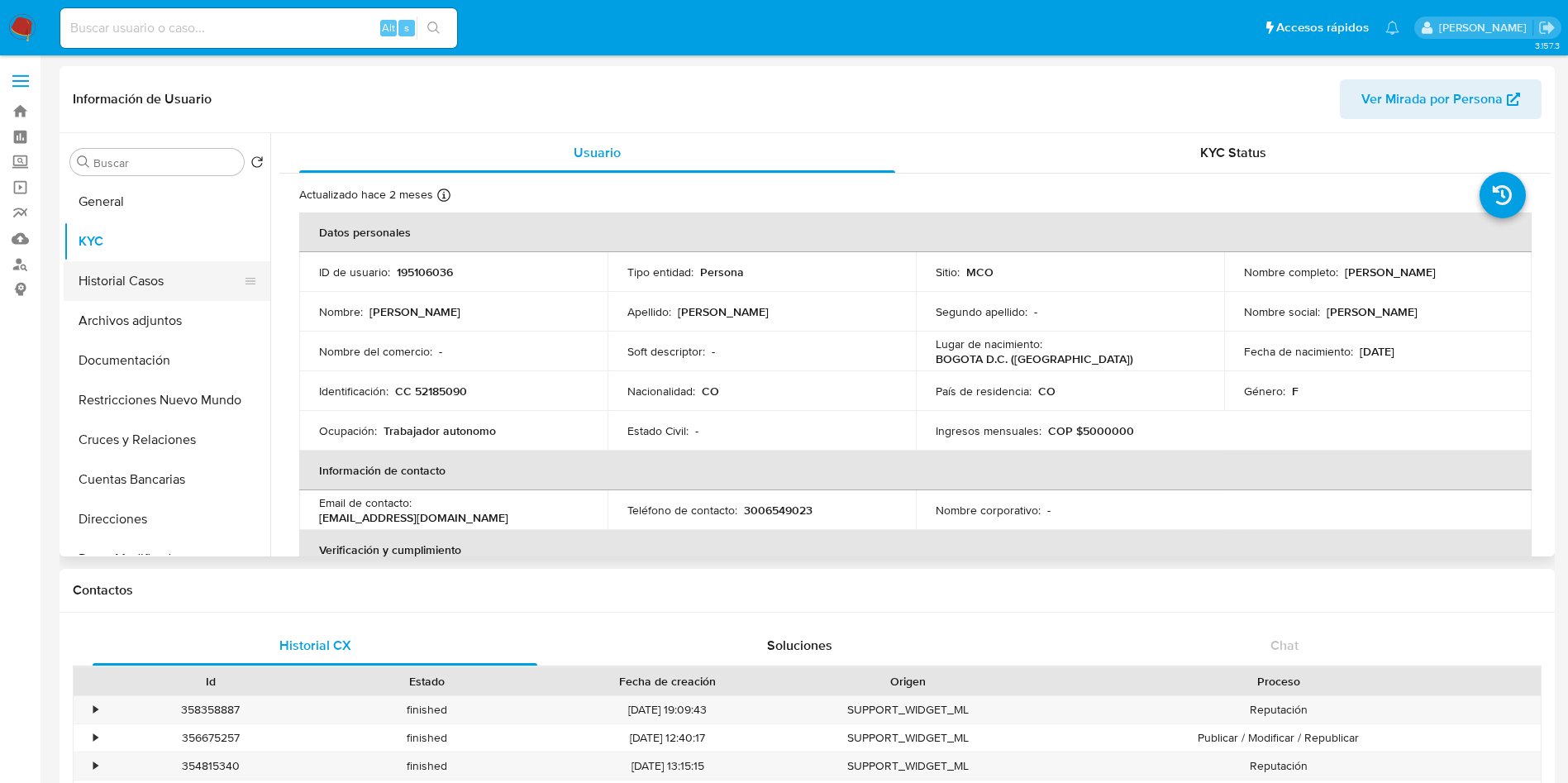
click at [117, 278] on button "Historial Casos" at bounding box center [161, 281] width 193 height 40
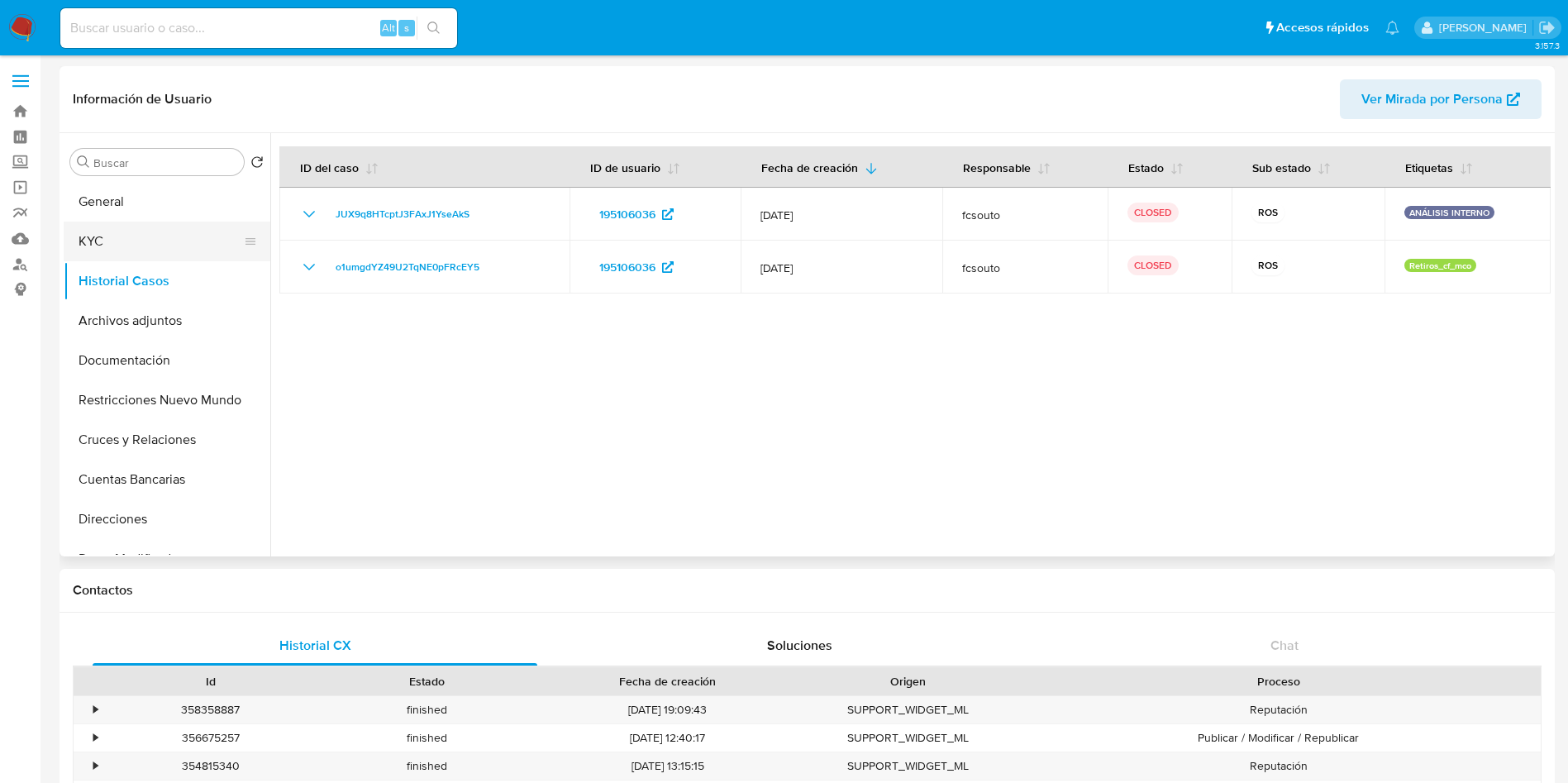
click at [125, 253] on button "KYC" at bounding box center [161, 241] width 193 height 40
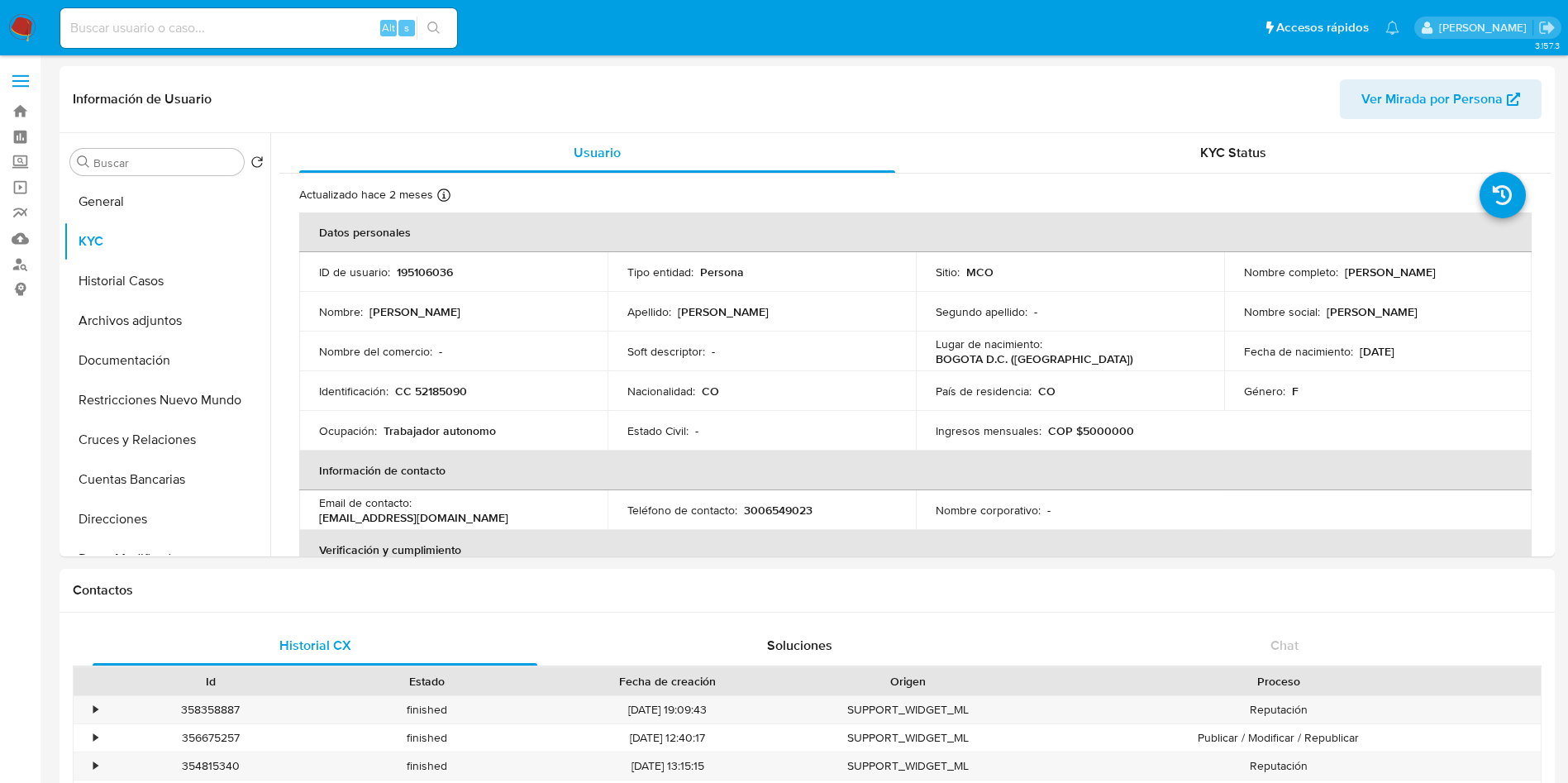
drag, startPoint x: 1489, startPoint y: 266, endPoint x: 1341, endPoint y: 275, distance: 148.3
click at [1341, 275] on div "Nombre completo : Claudia Cespedes Aguirre" at bounding box center [1378, 272] width 268 height 15
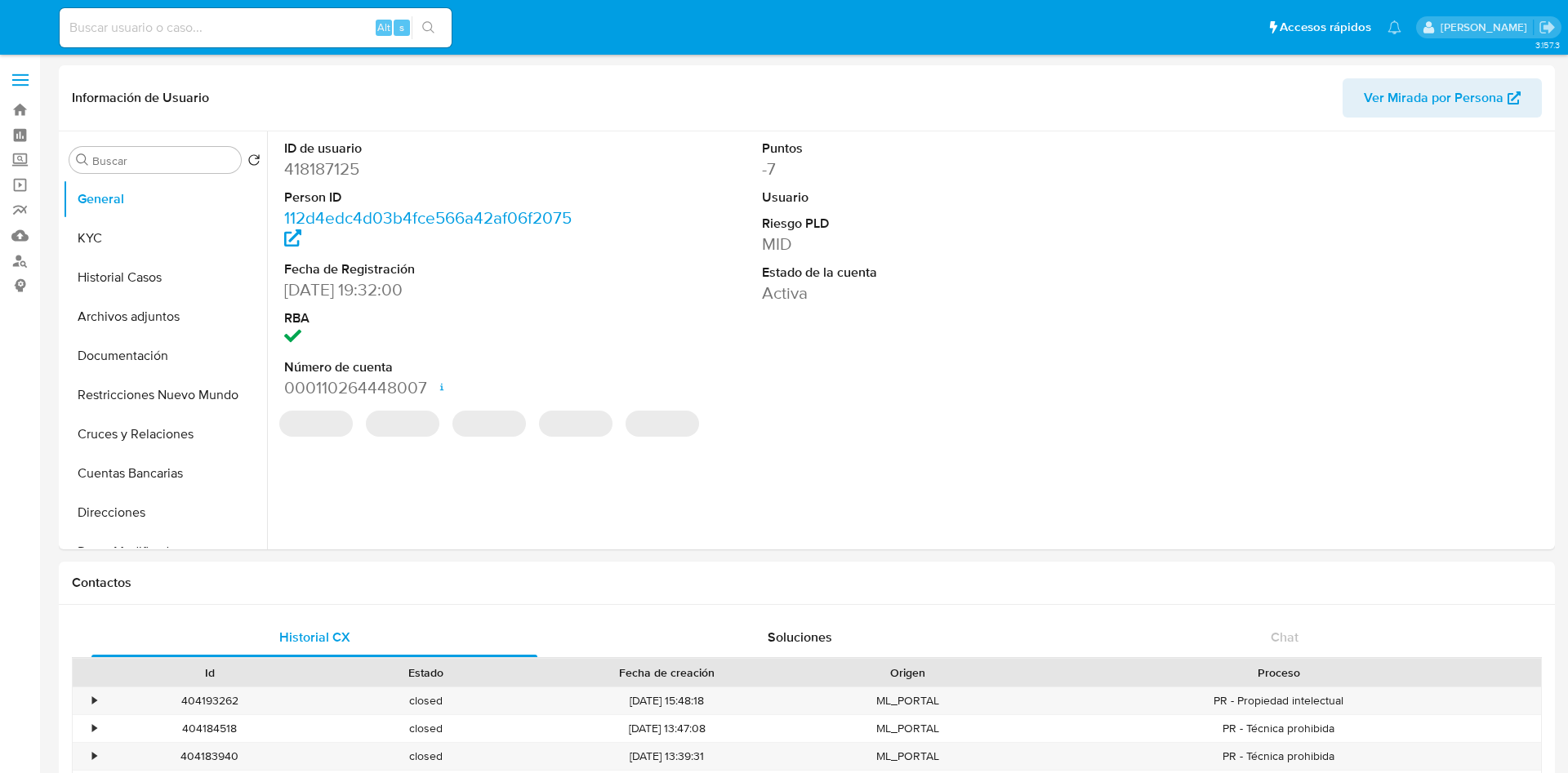
select select "10"
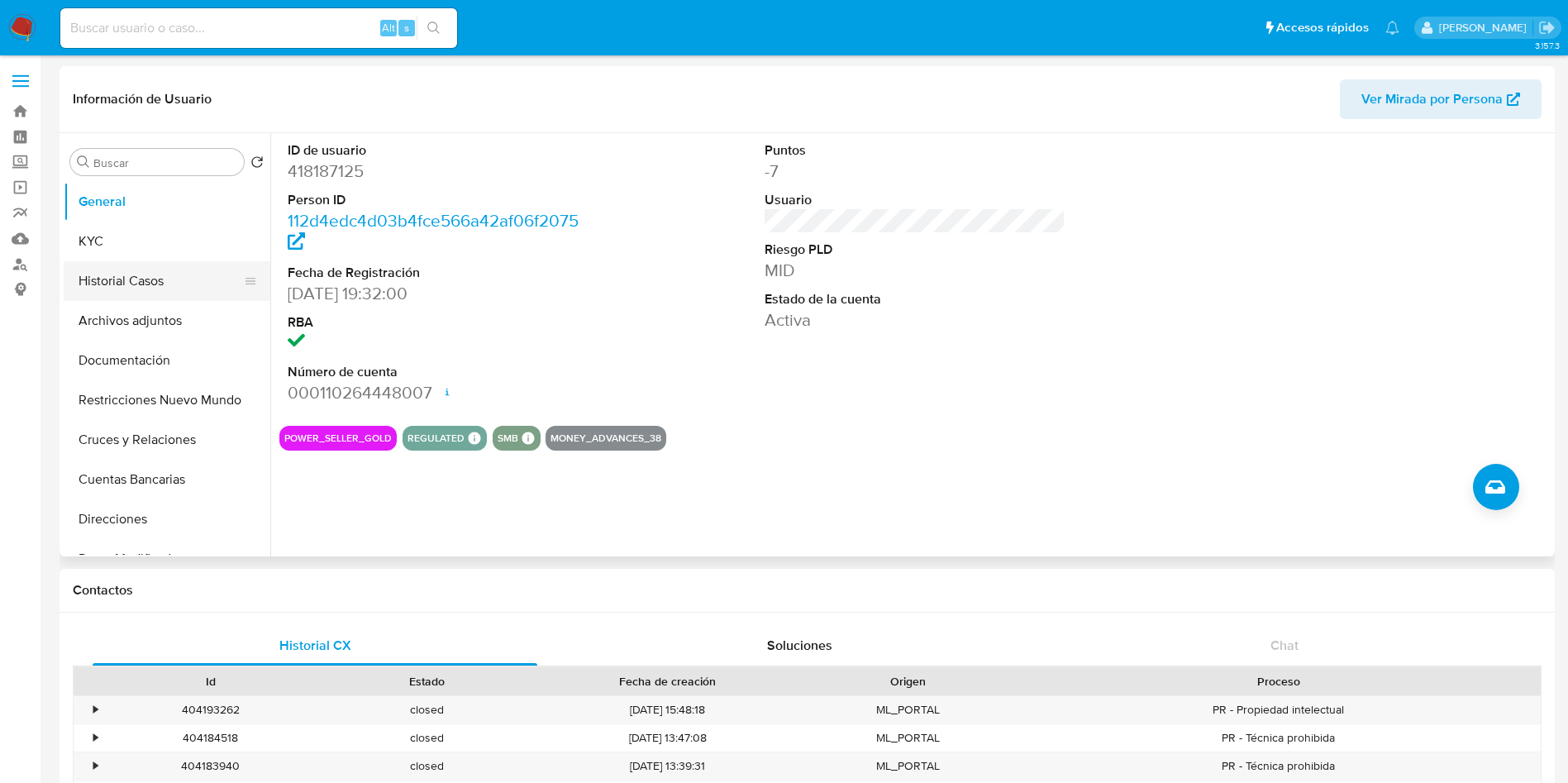
click at [154, 284] on button "Historial Casos" at bounding box center [161, 281] width 193 height 40
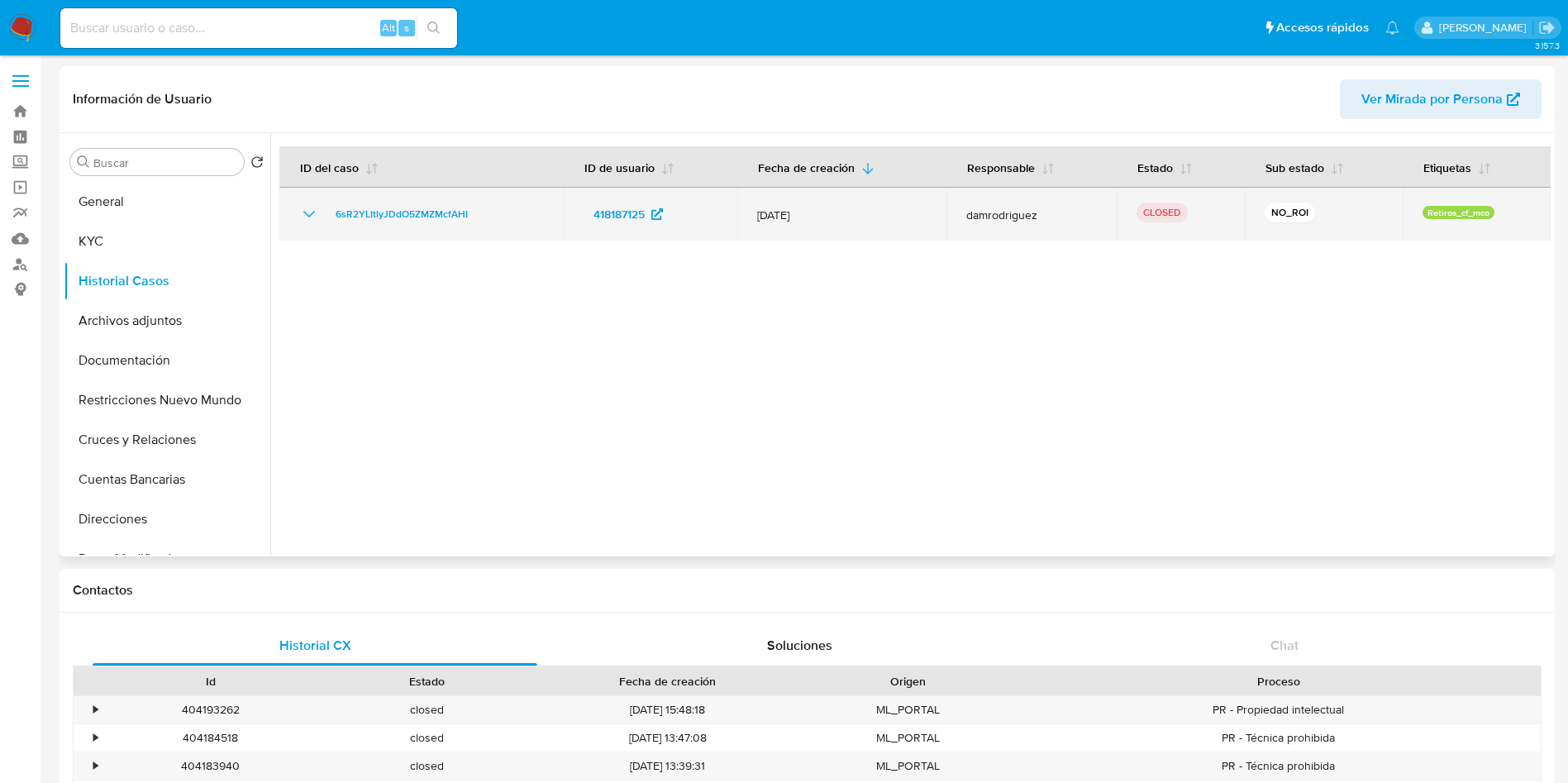
click at [305, 214] on icon "Mostrar/Ocultar" at bounding box center [309, 214] width 20 height 20
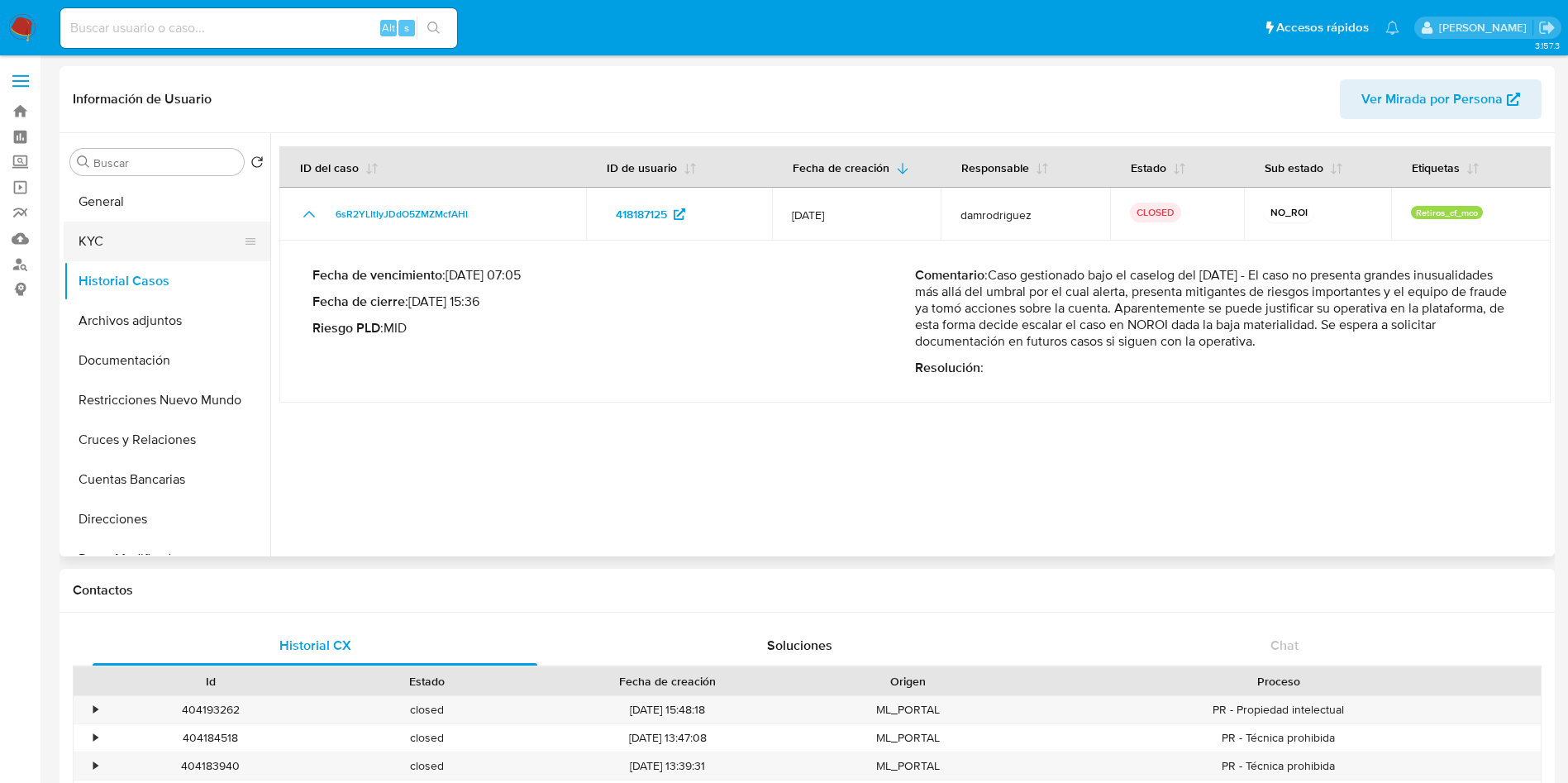
click at [107, 248] on button "KYC" at bounding box center [161, 241] width 193 height 40
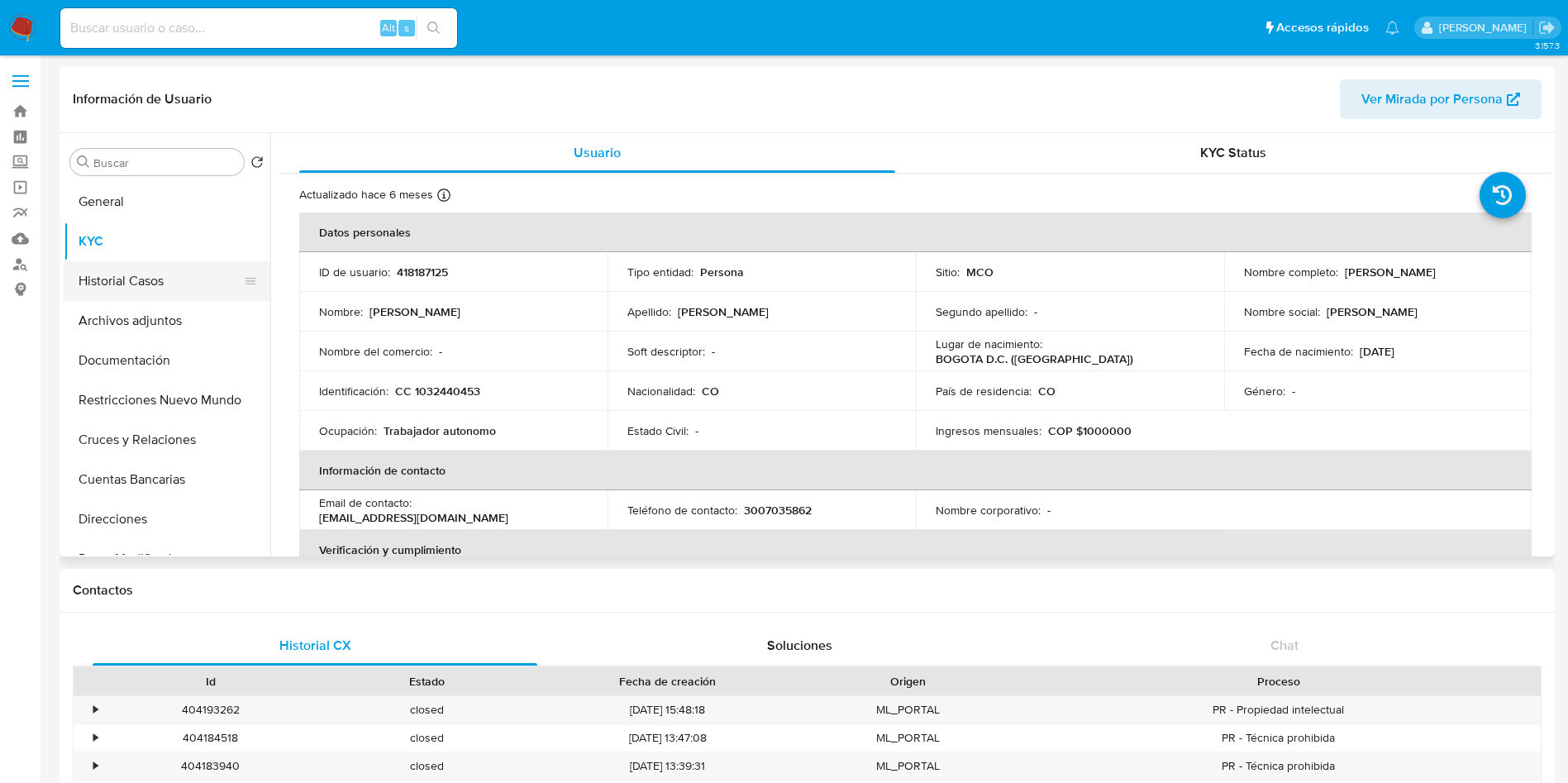
click at [141, 269] on button "Historial Casos" at bounding box center [161, 281] width 193 height 40
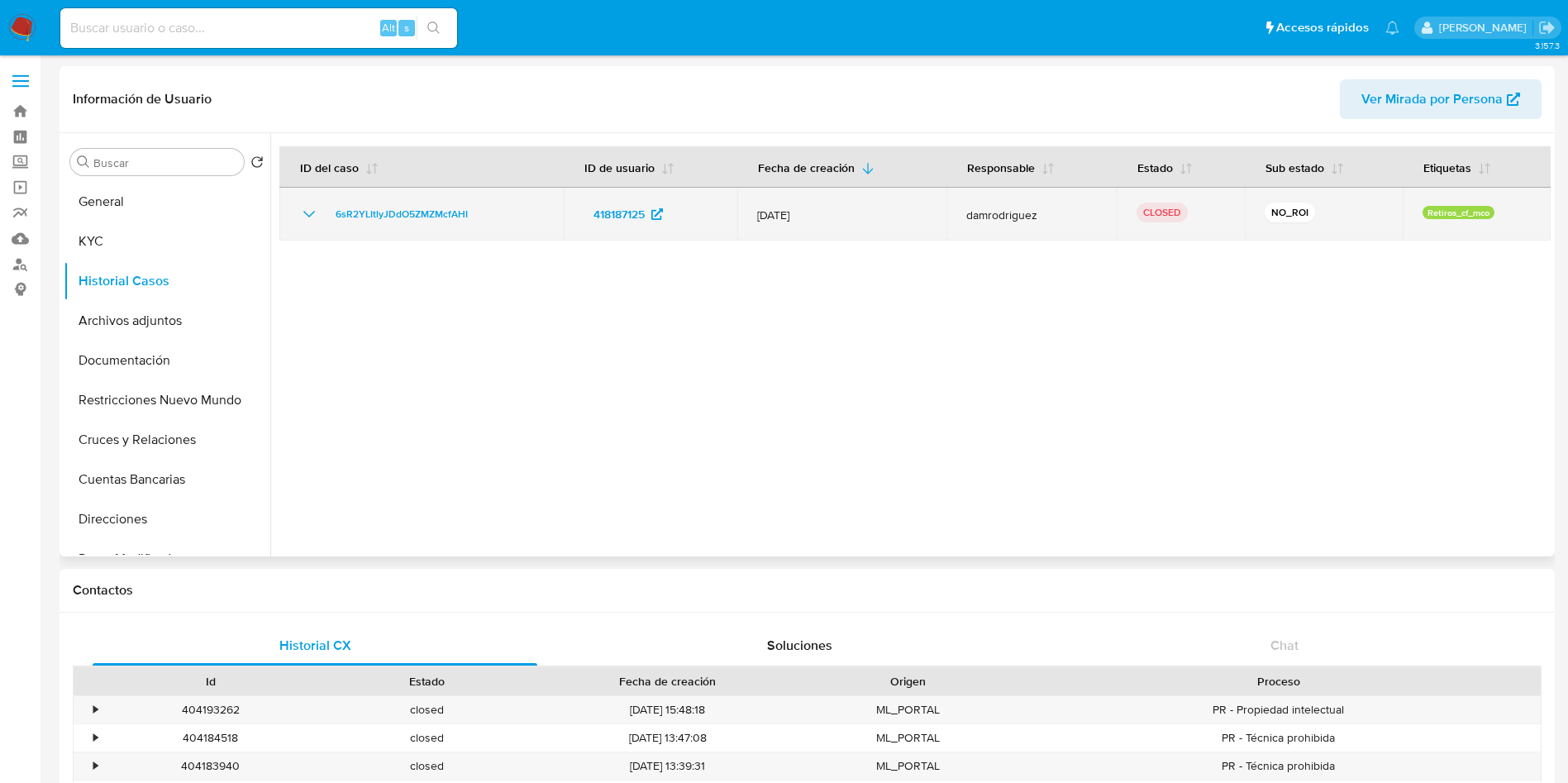
click at [307, 212] on icon "Mostrar/Ocultar" at bounding box center [309, 214] width 20 height 20
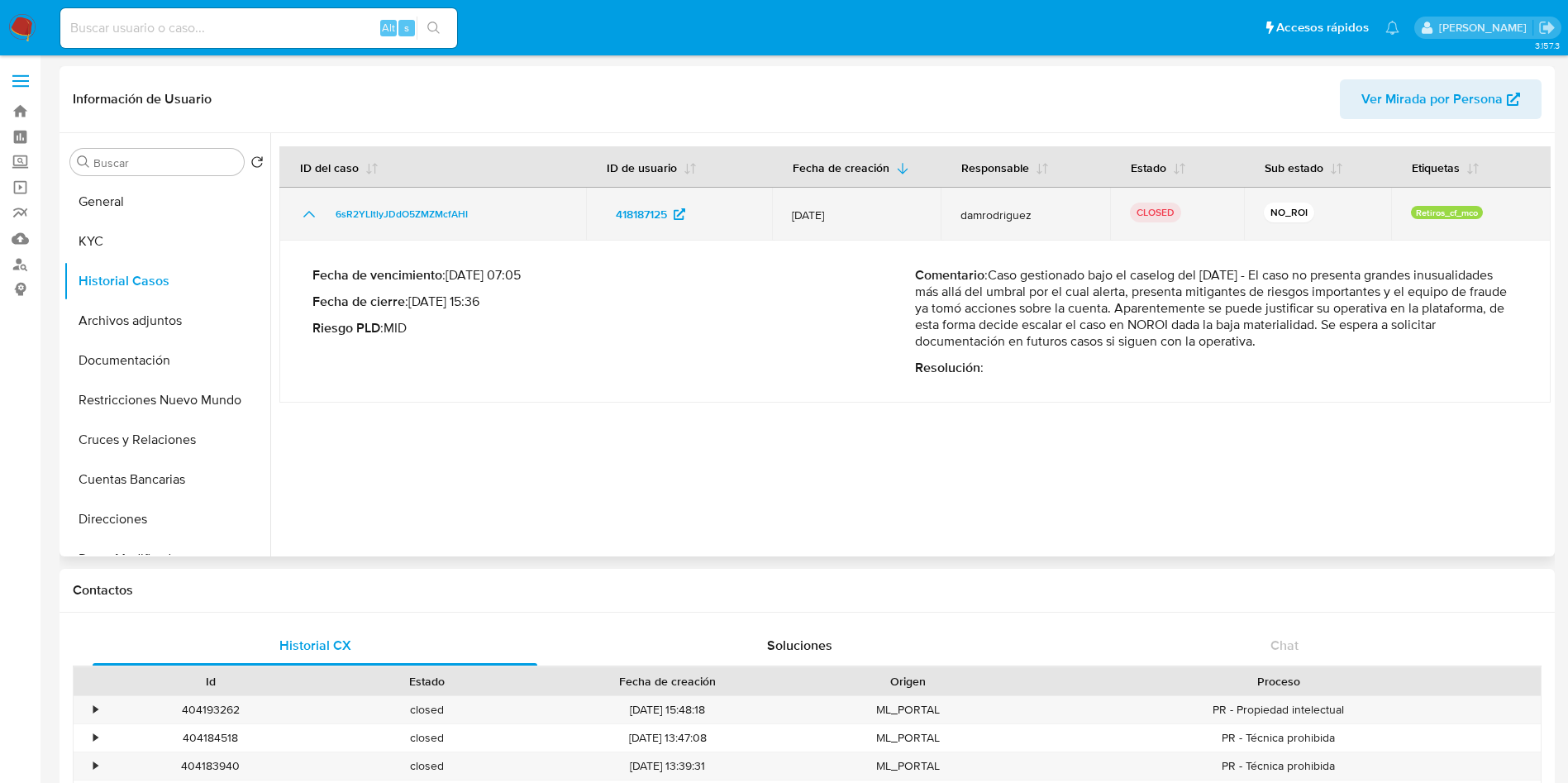
click at [306, 217] on icon "Mostrar/Ocultar" at bounding box center [309, 214] width 20 height 20
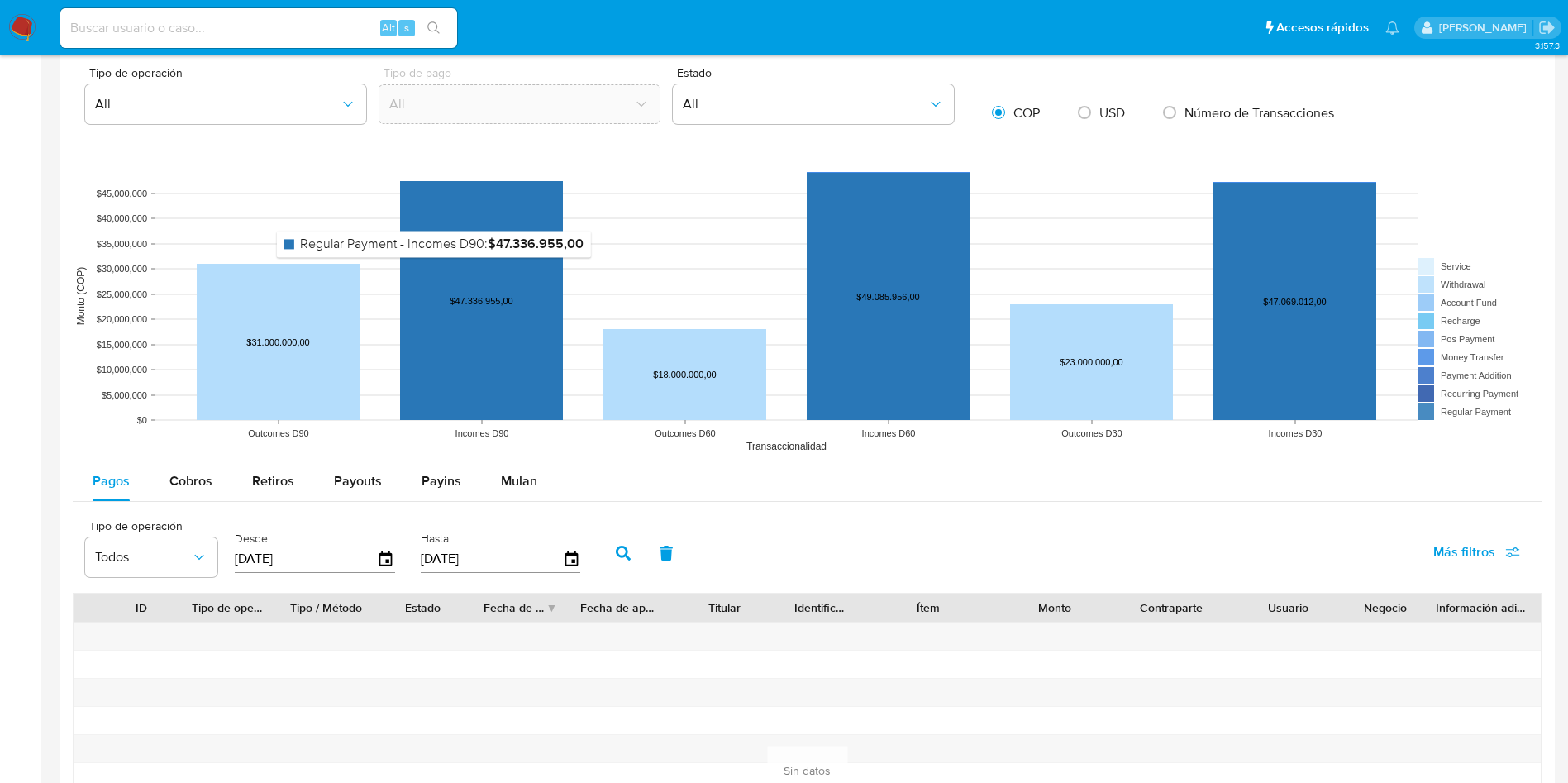
scroll to position [1365, 0]
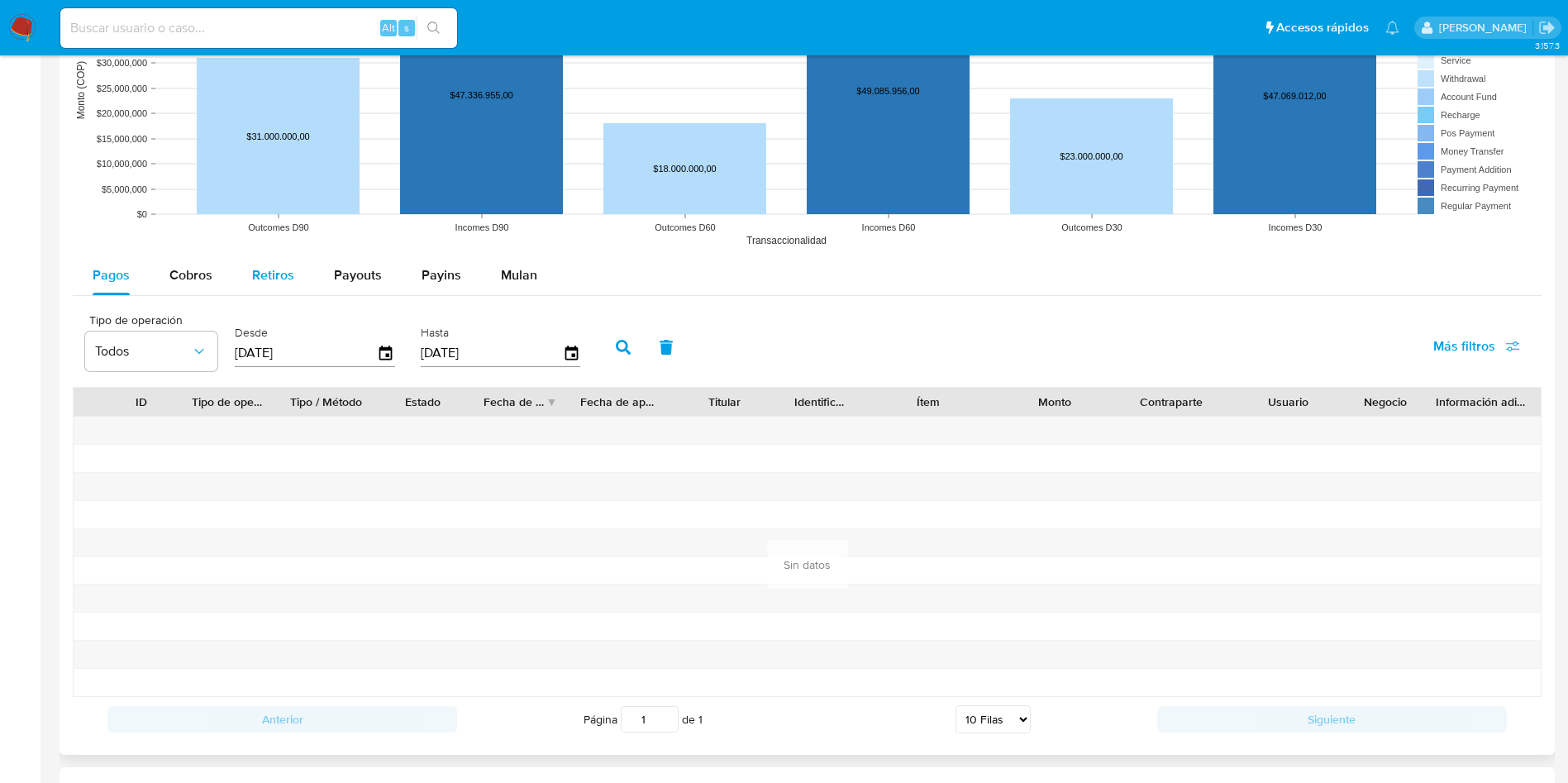
click at [248, 269] on button "Retiros" at bounding box center [273, 275] width 82 height 40
select select "10"
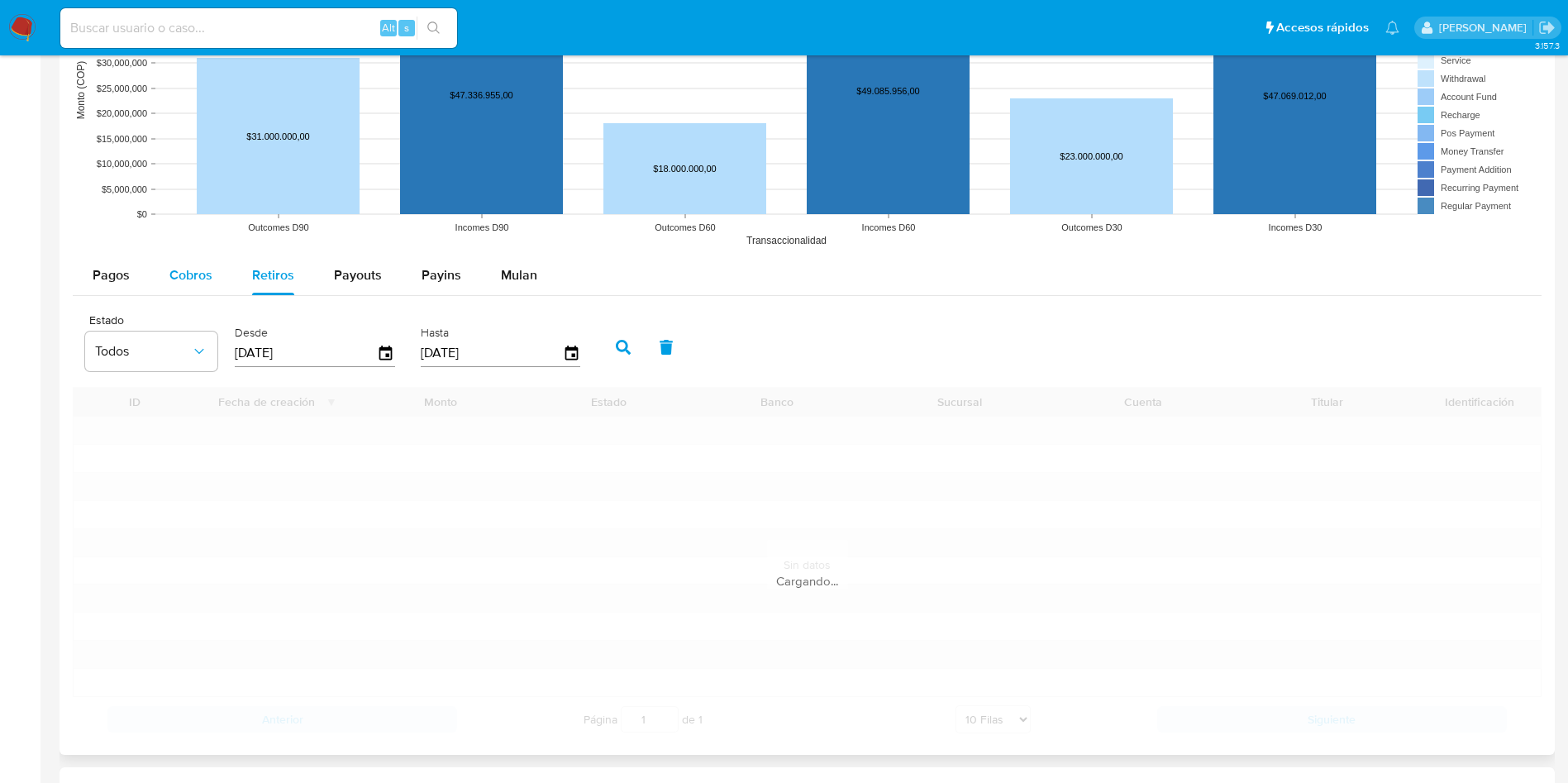
click at [175, 271] on span "Cobros" at bounding box center [190, 275] width 43 height 19
select select "10"
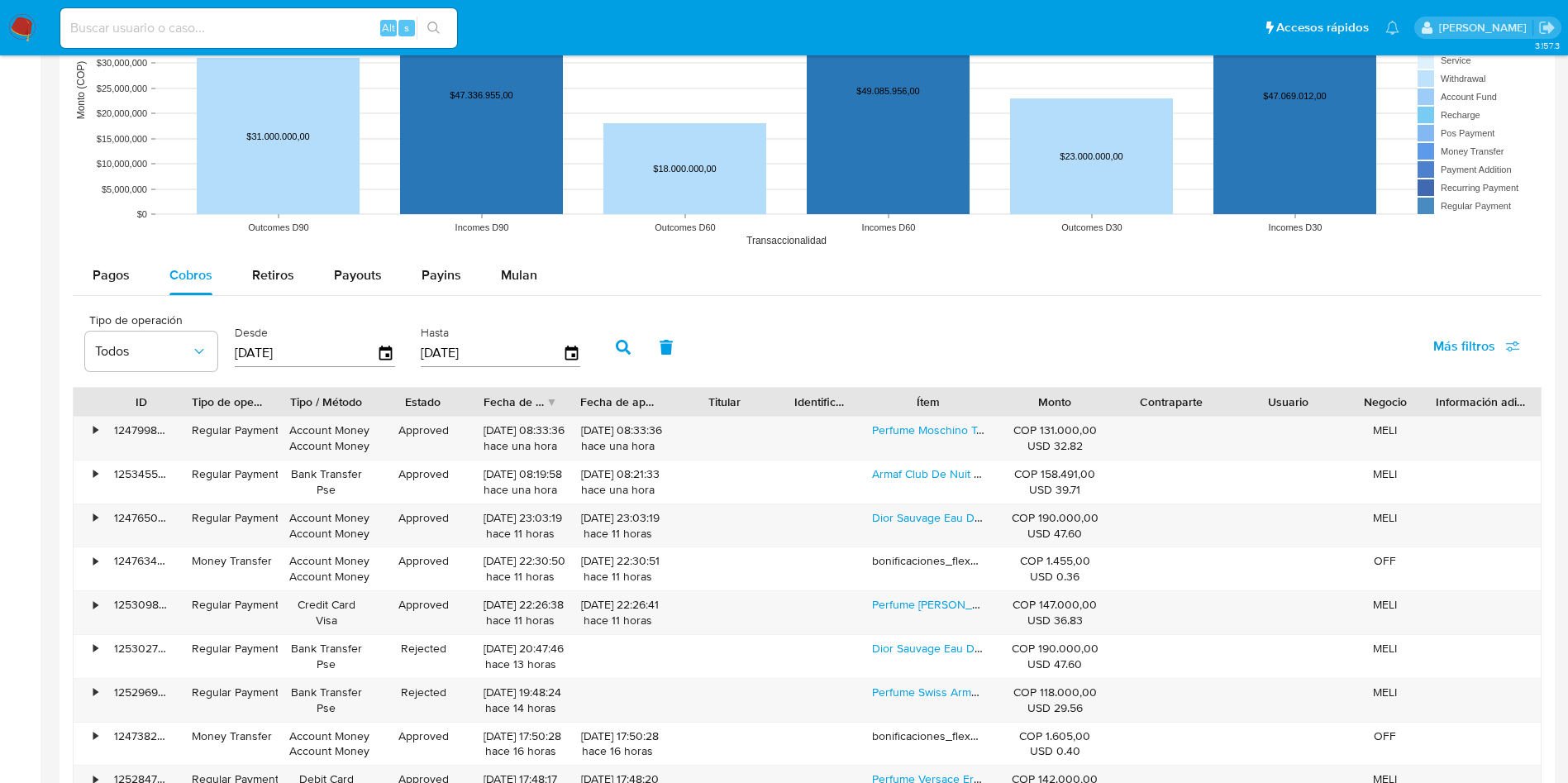
scroll to position [1489, 0]
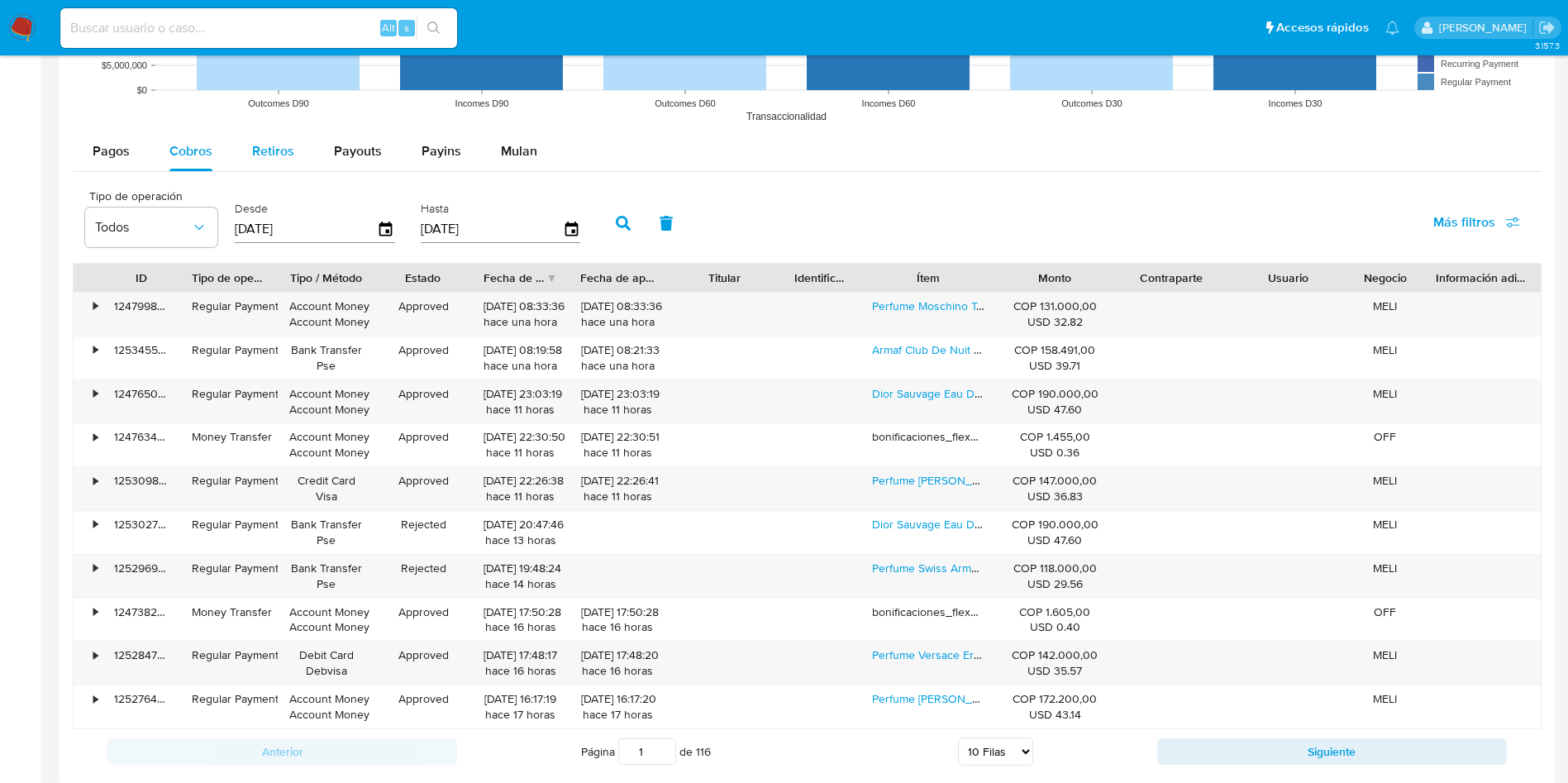
click at [282, 146] on span "Retiros" at bounding box center [273, 151] width 42 height 19
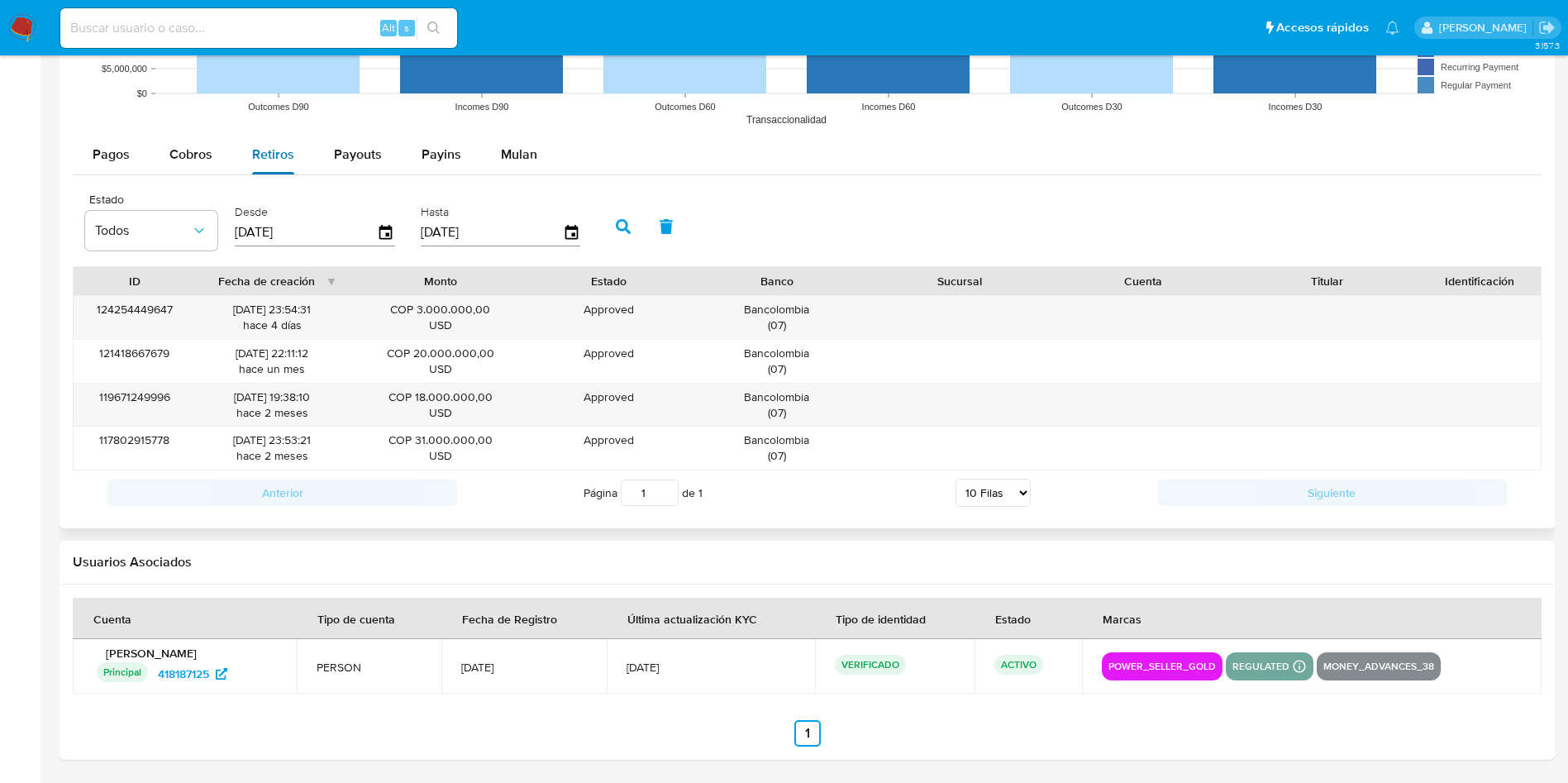
scroll to position [1485, 0]
drag, startPoint x: 281, startPoint y: 320, endPoint x: 255, endPoint y: 317, distance: 26.2
click at [255, 317] on div "03/09/2025 23:54:31 hace 4 días" at bounding box center [273, 318] width 130 height 32
click at [390, 229] on icon "button" at bounding box center [385, 232] width 13 height 15
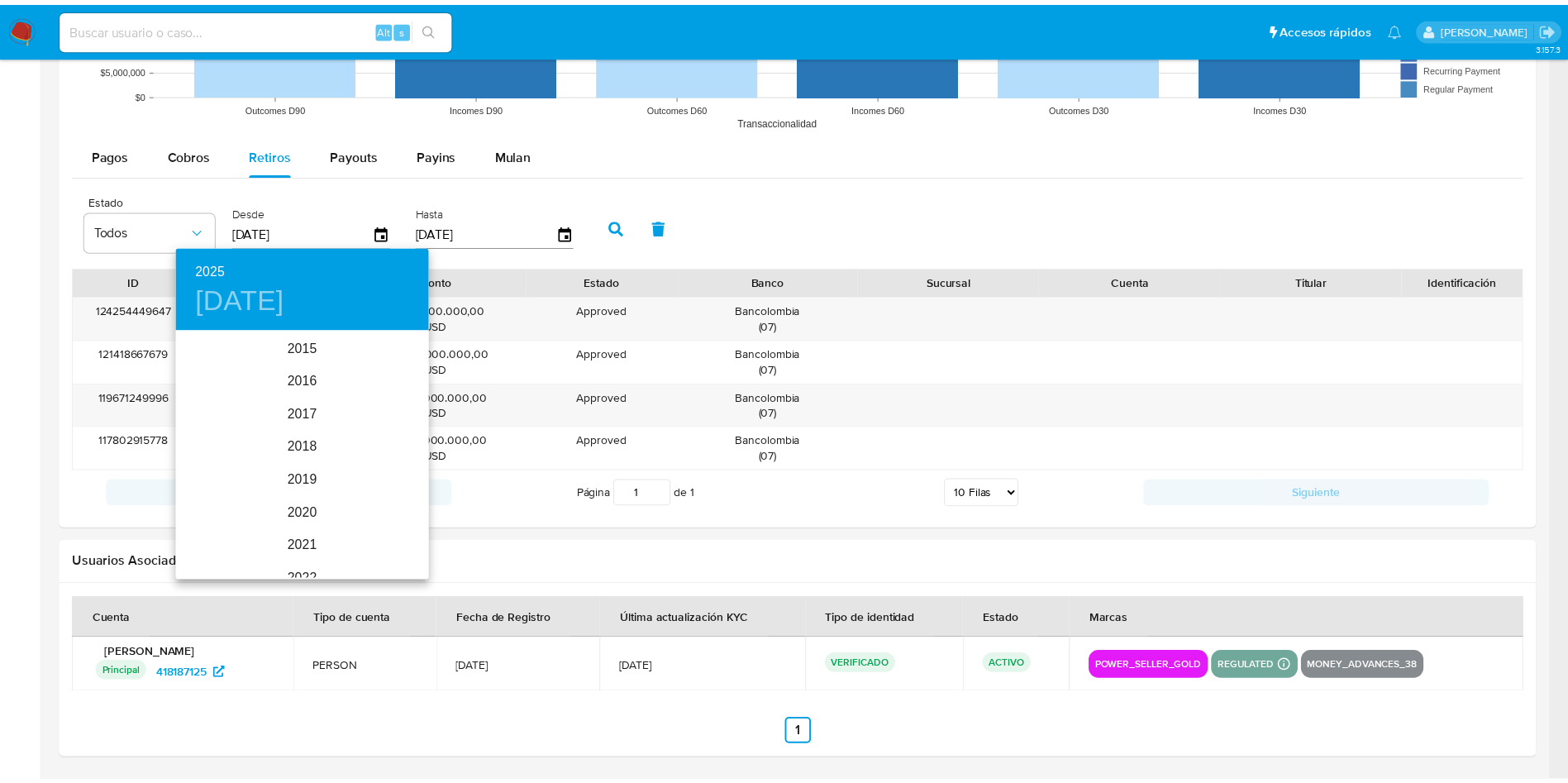
scroll to position [232, 0]
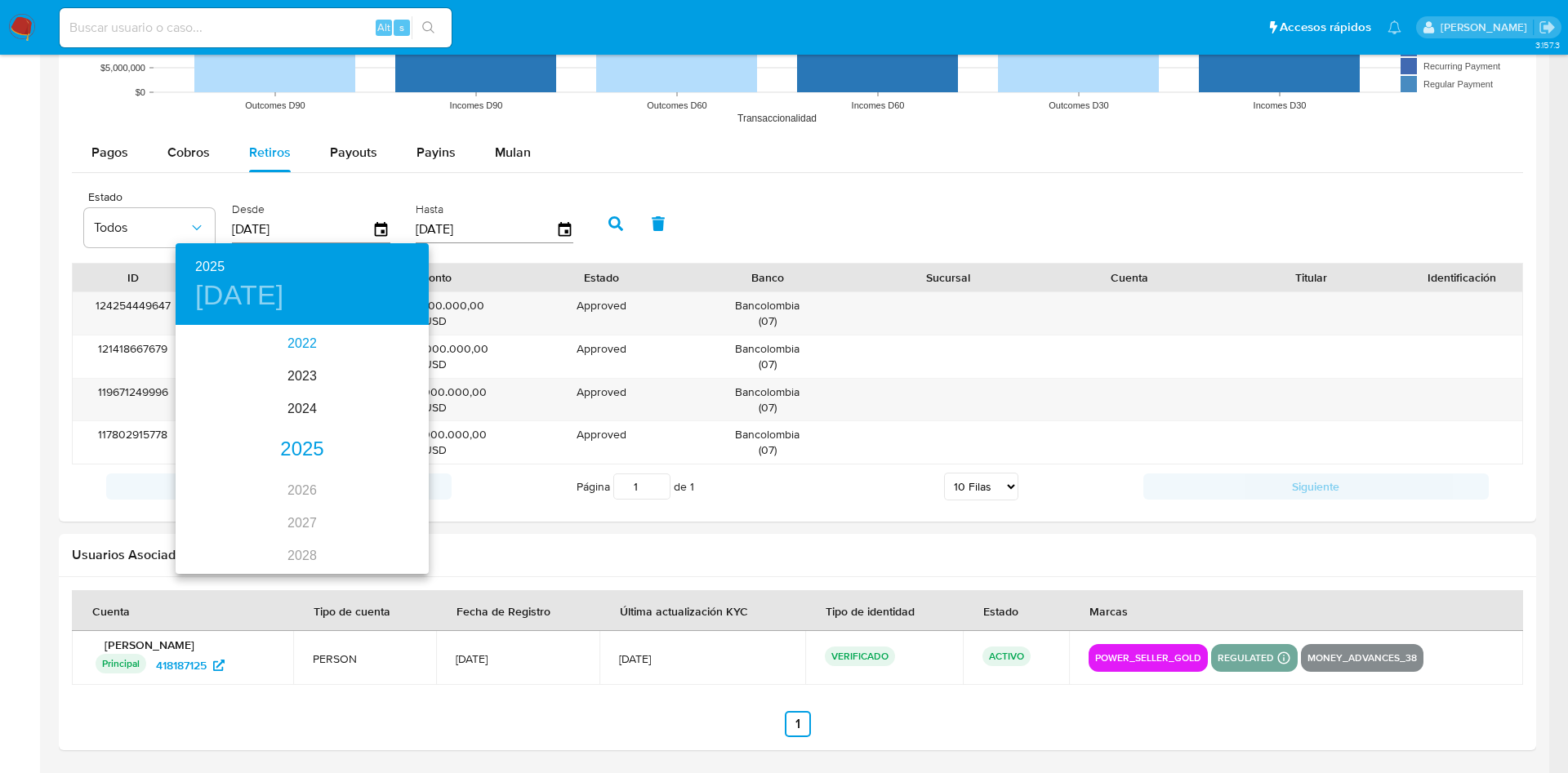
click at [290, 336] on div "2022" at bounding box center [303, 344] width 253 height 33
click at [381, 470] on div "sep." at bounding box center [387, 480] width 84 height 62
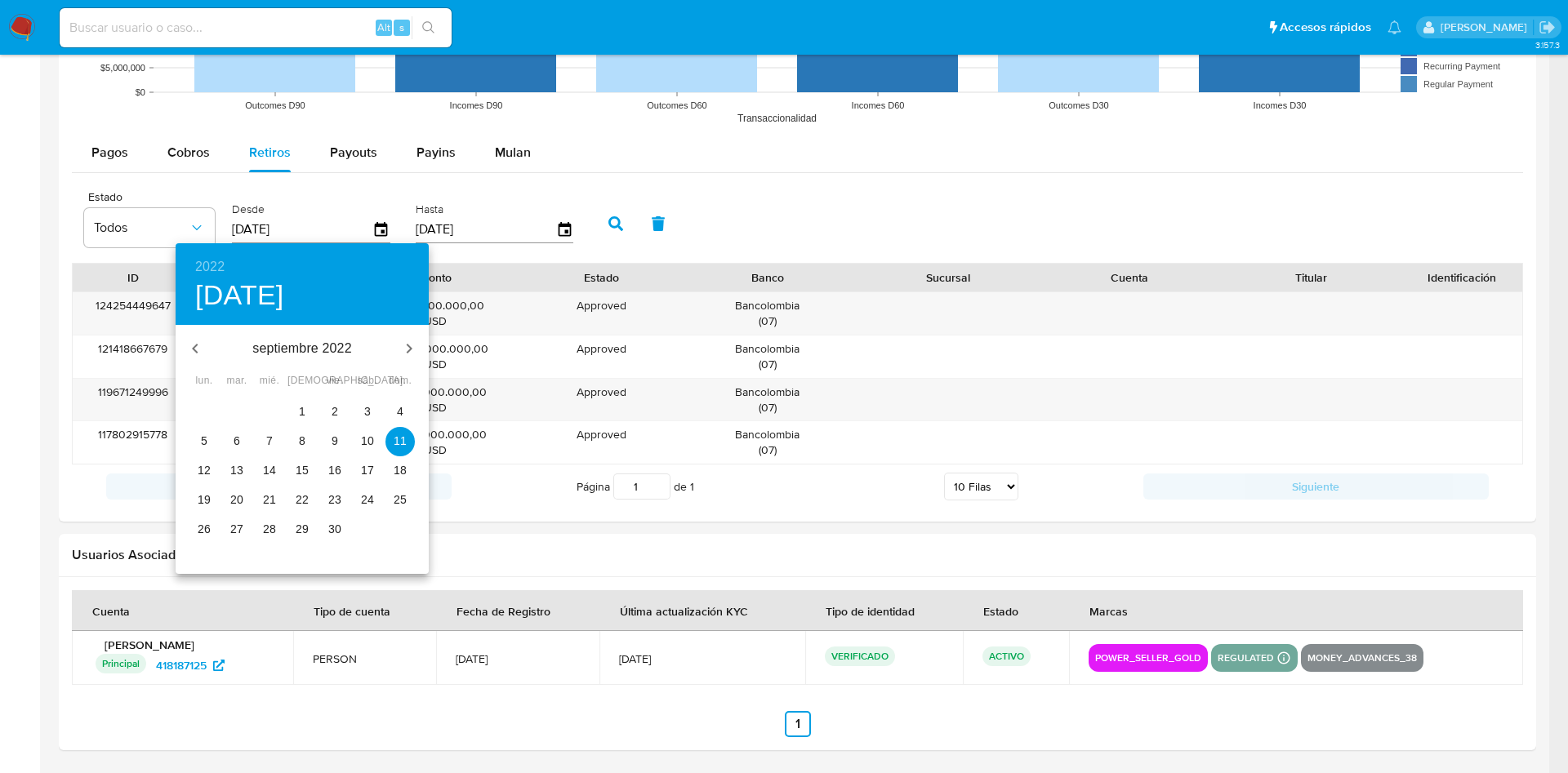
click at [366, 471] on p "17" at bounding box center [367, 470] width 13 height 16
type input "17/09/2022"
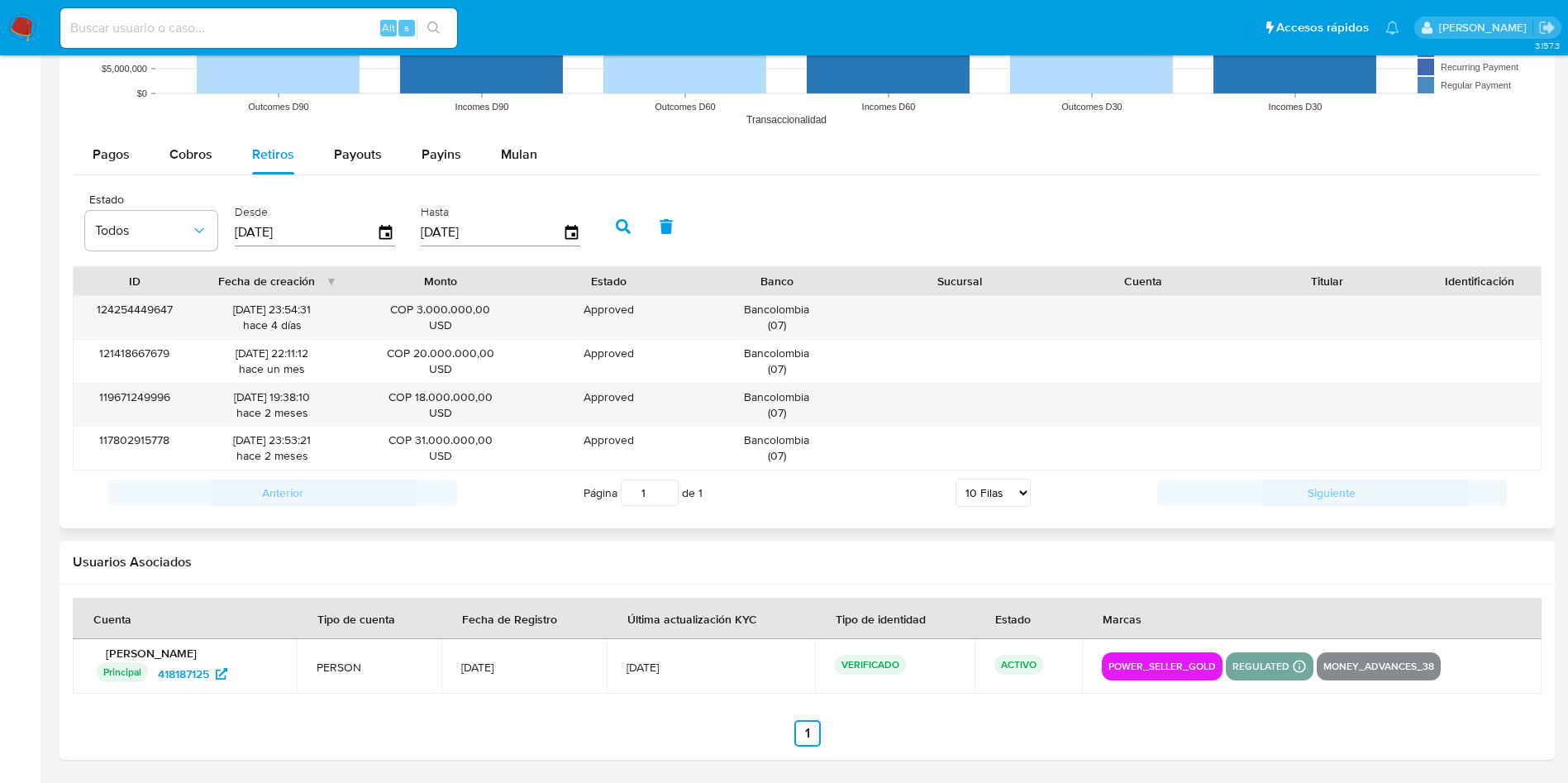
click at [619, 233] on icon "button" at bounding box center [623, 226] width 15 height 15
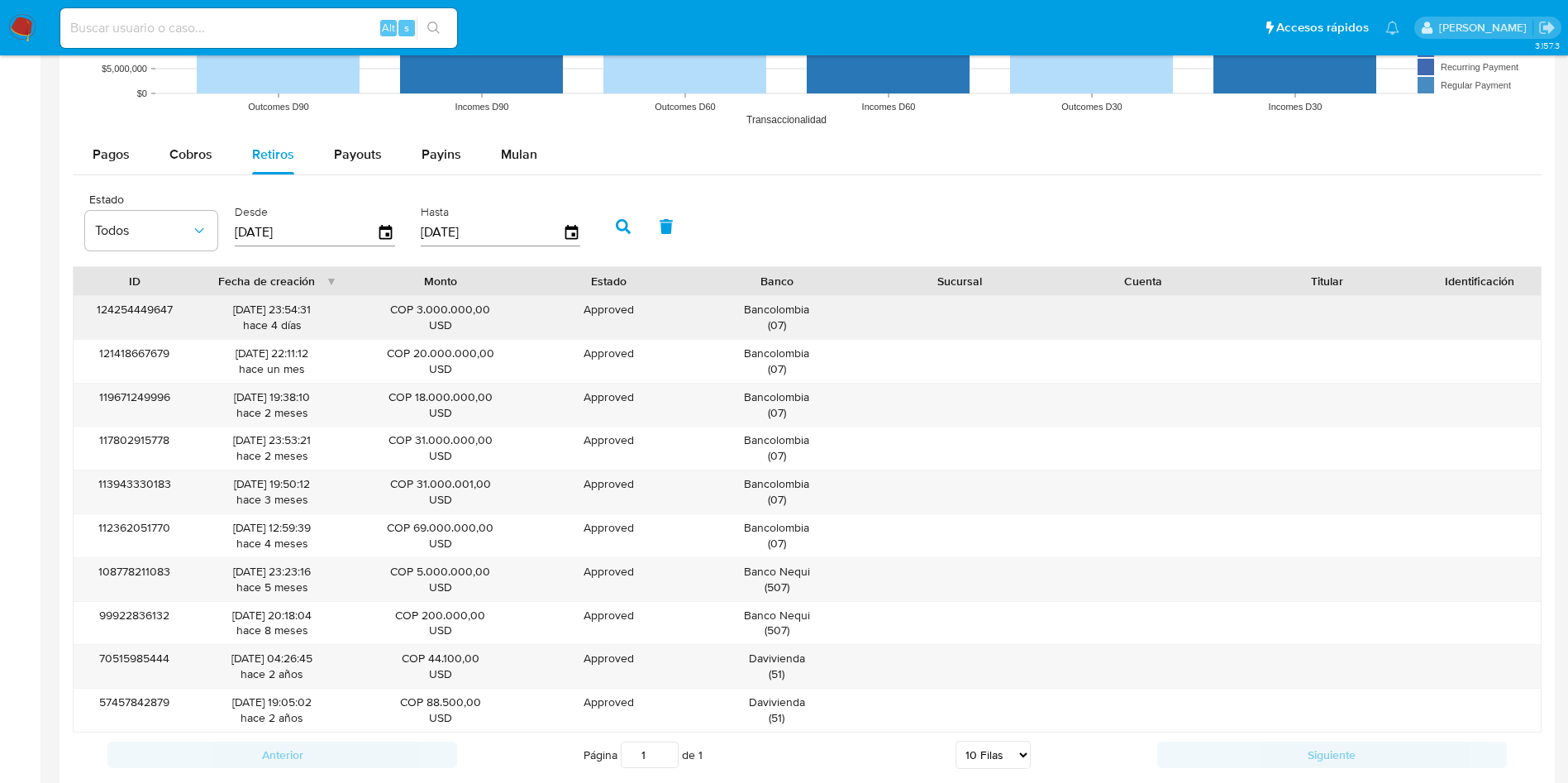
scroll to position [1610, 0]
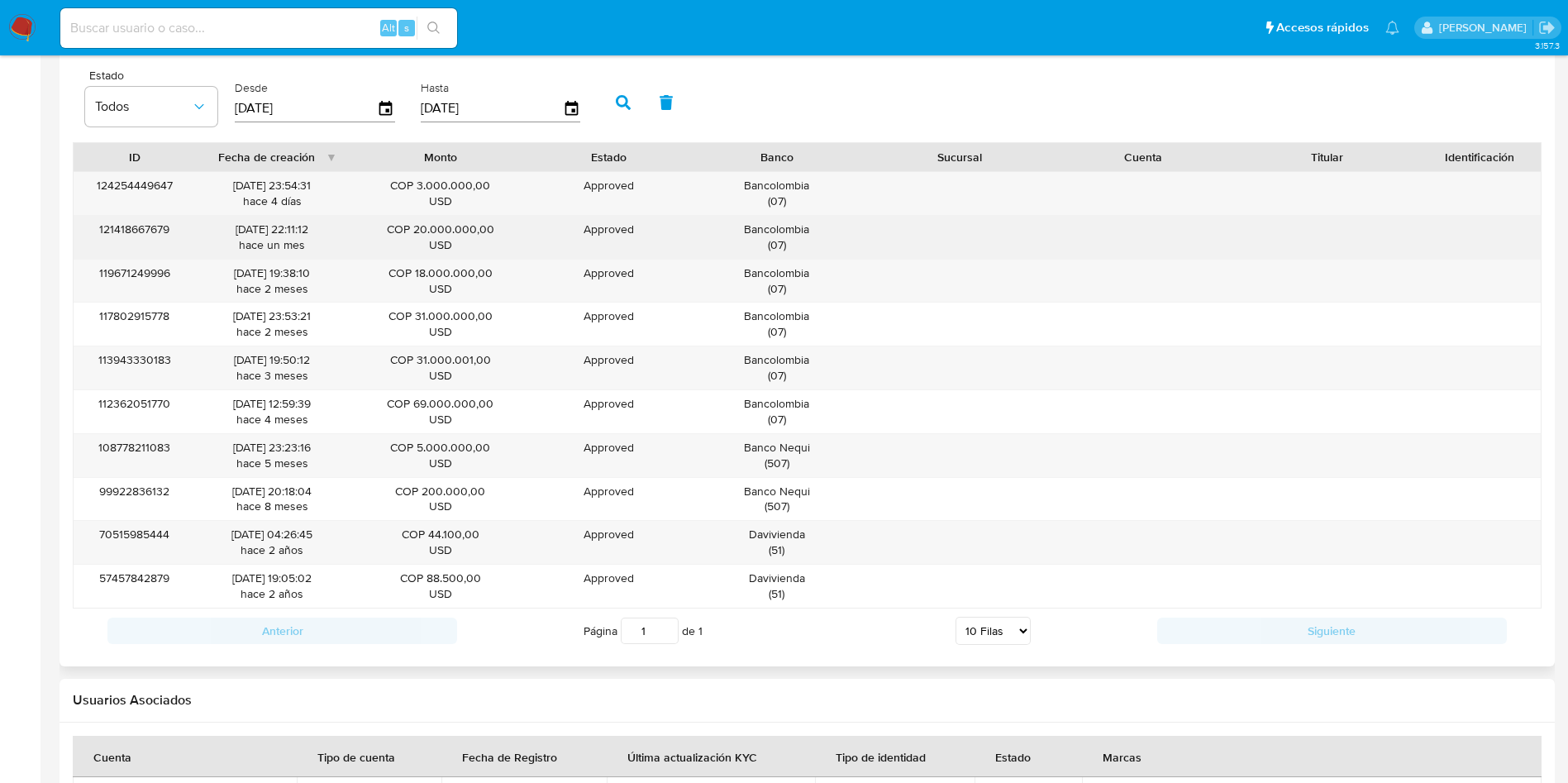
drag, startPoint x: 296, startPoint y: 227, endPoint x: 320, endPoint y: 231, distance: 24.3
click at [318, 231] on div "11/08/2025 22:11:12 hace un mes" at bounding box center [273, 238] width 130 height 32
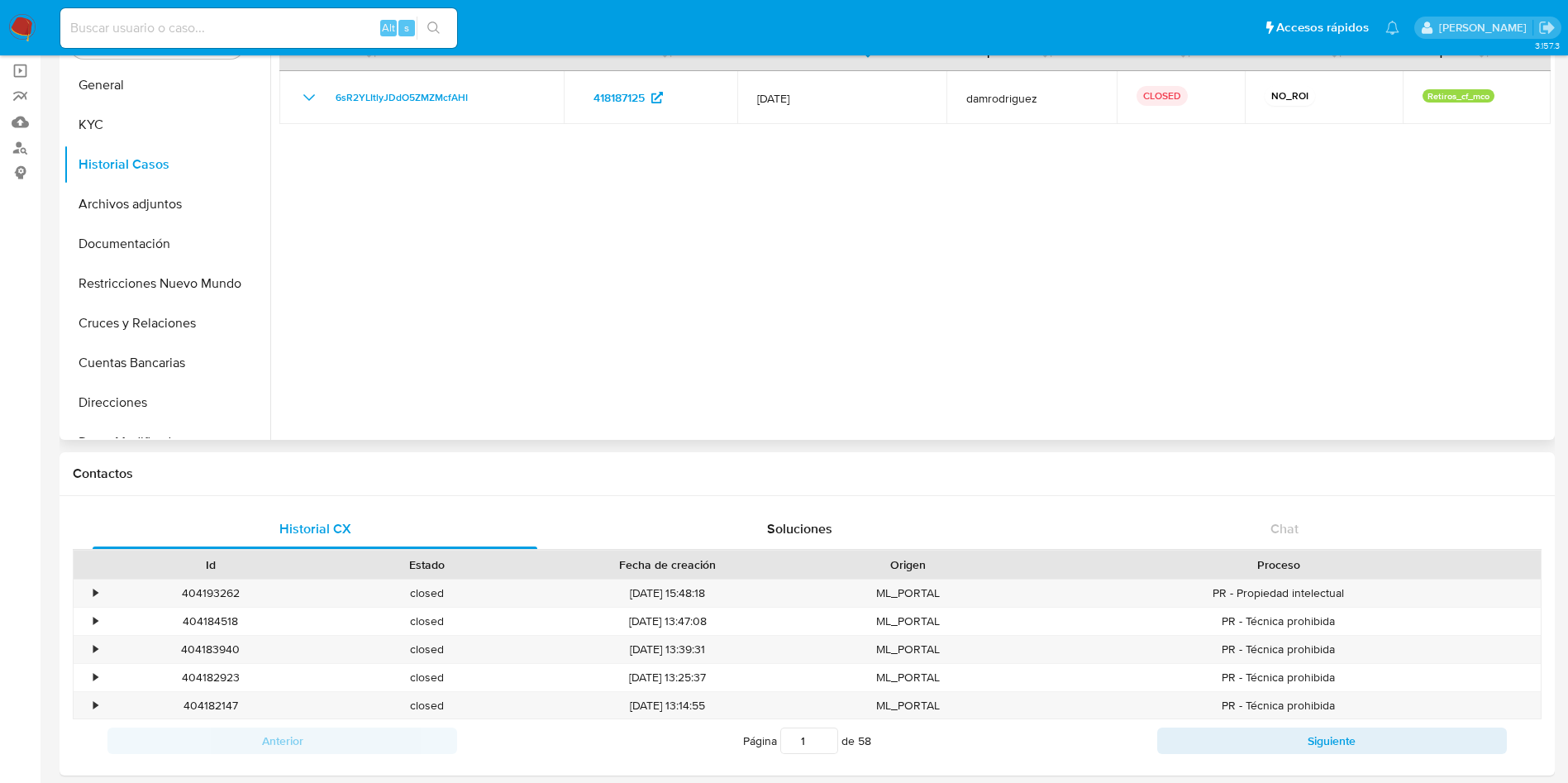
scroll to position [0, 0]
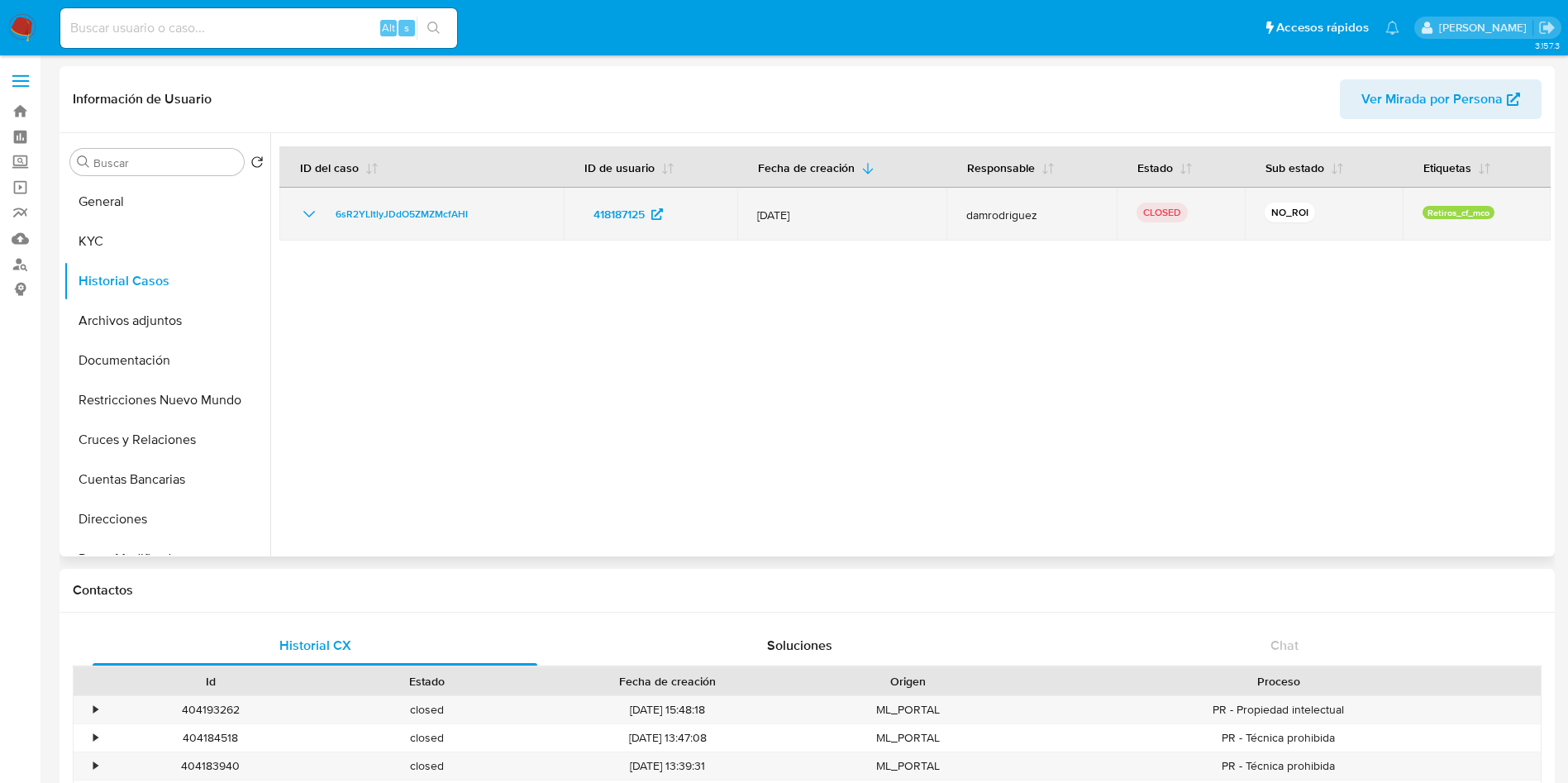
click at [308, 212] on icon "Mostrar/Ocultar" at bounding box center [309, 214] width 20 height 20
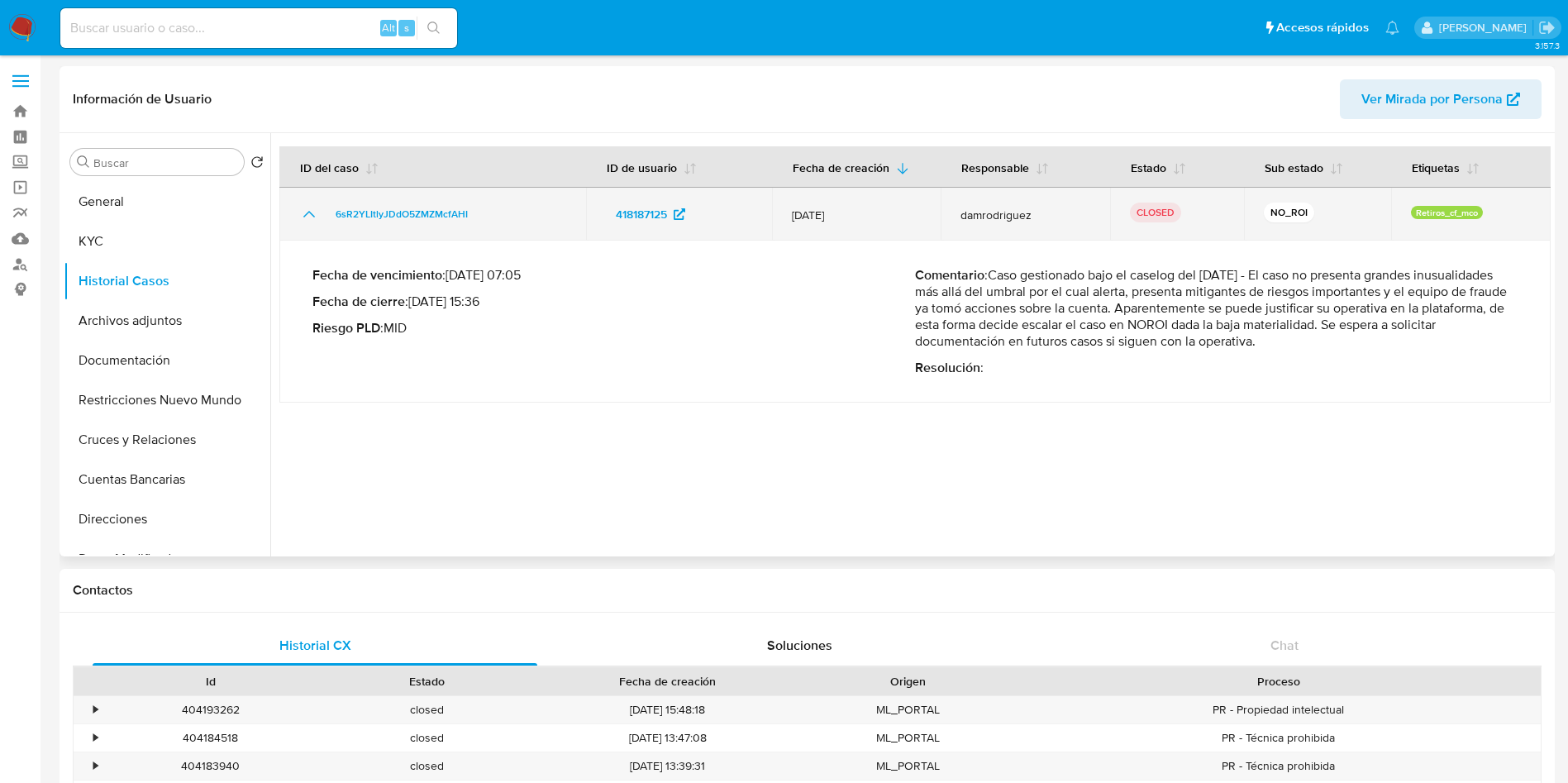
click at [308, 212] on icon "Mostrar/Ocultar" at bounding box center [309, 214] width 11 height 7
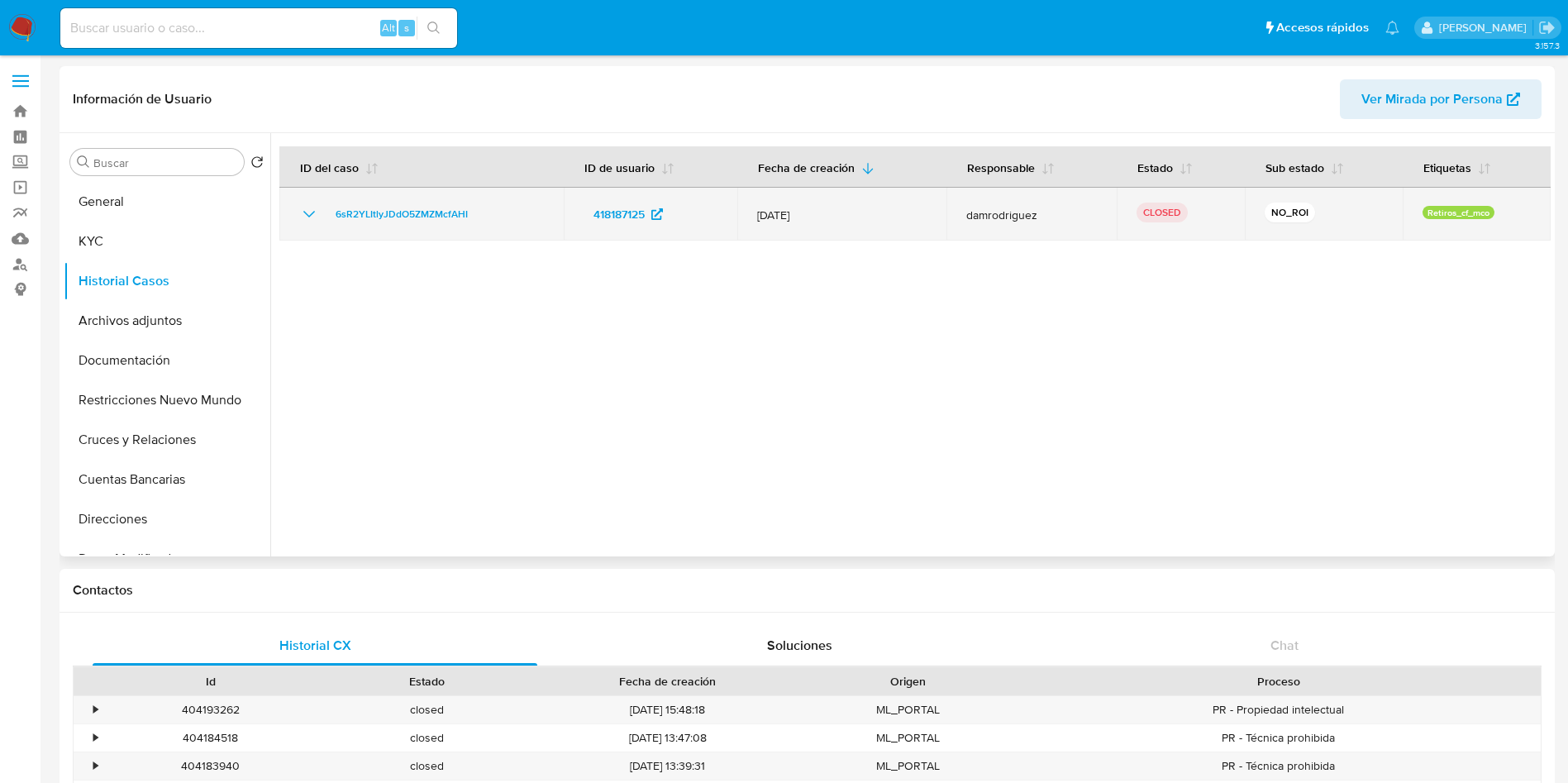
click at [291, 208] on td "6sR2YLItlyJDdO5ZMZMcfAHI" at bounding box center [421, 214] width 284 height 53
click at [302, 208] on icon "Mostrar/Ocultar" at bounding box center [309, 214] width 20 height 20
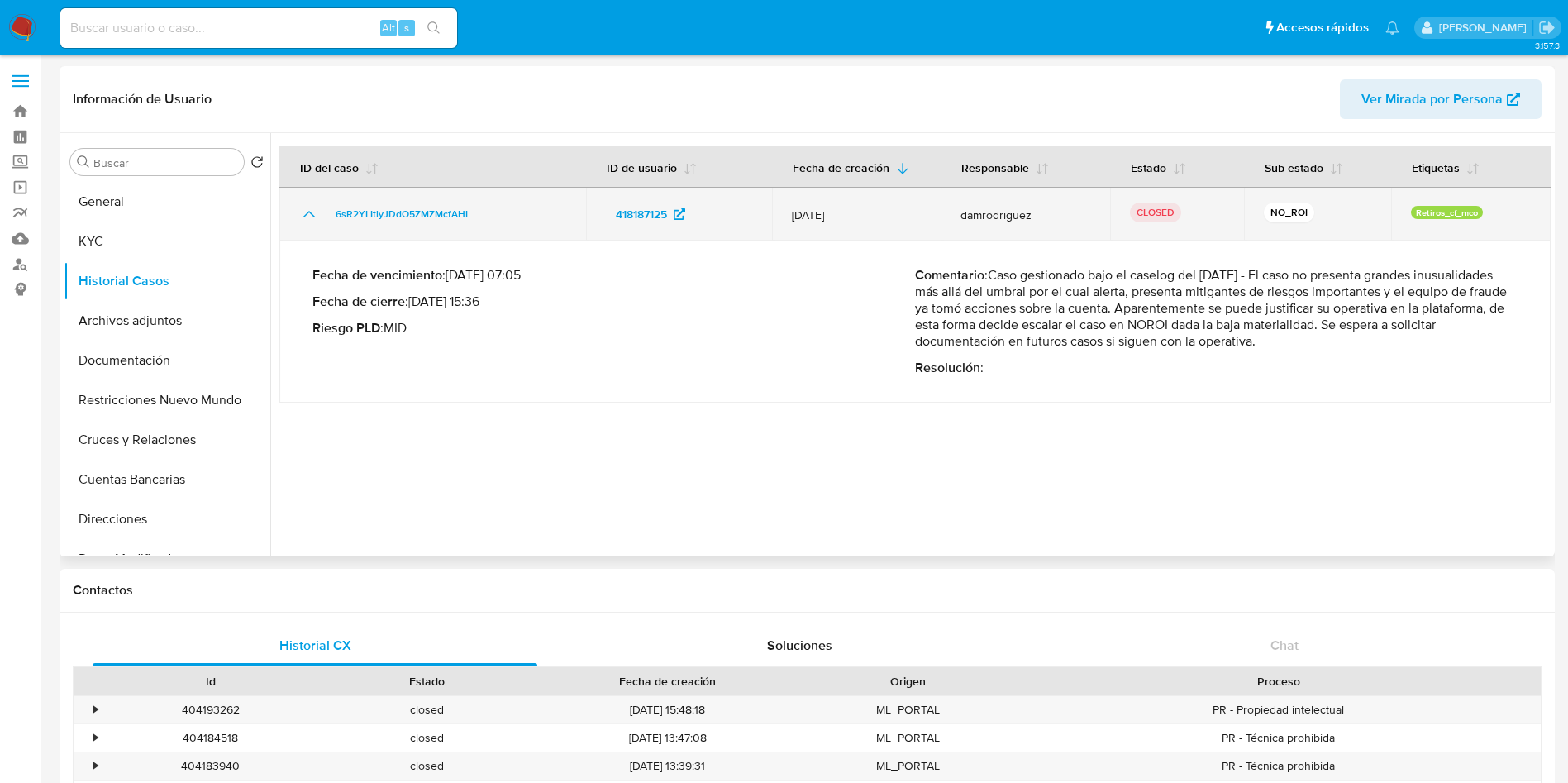
click at [302, 208] on icon "Mostrar/Ocultar" at bounding box center [309, 214] width 20 height 20
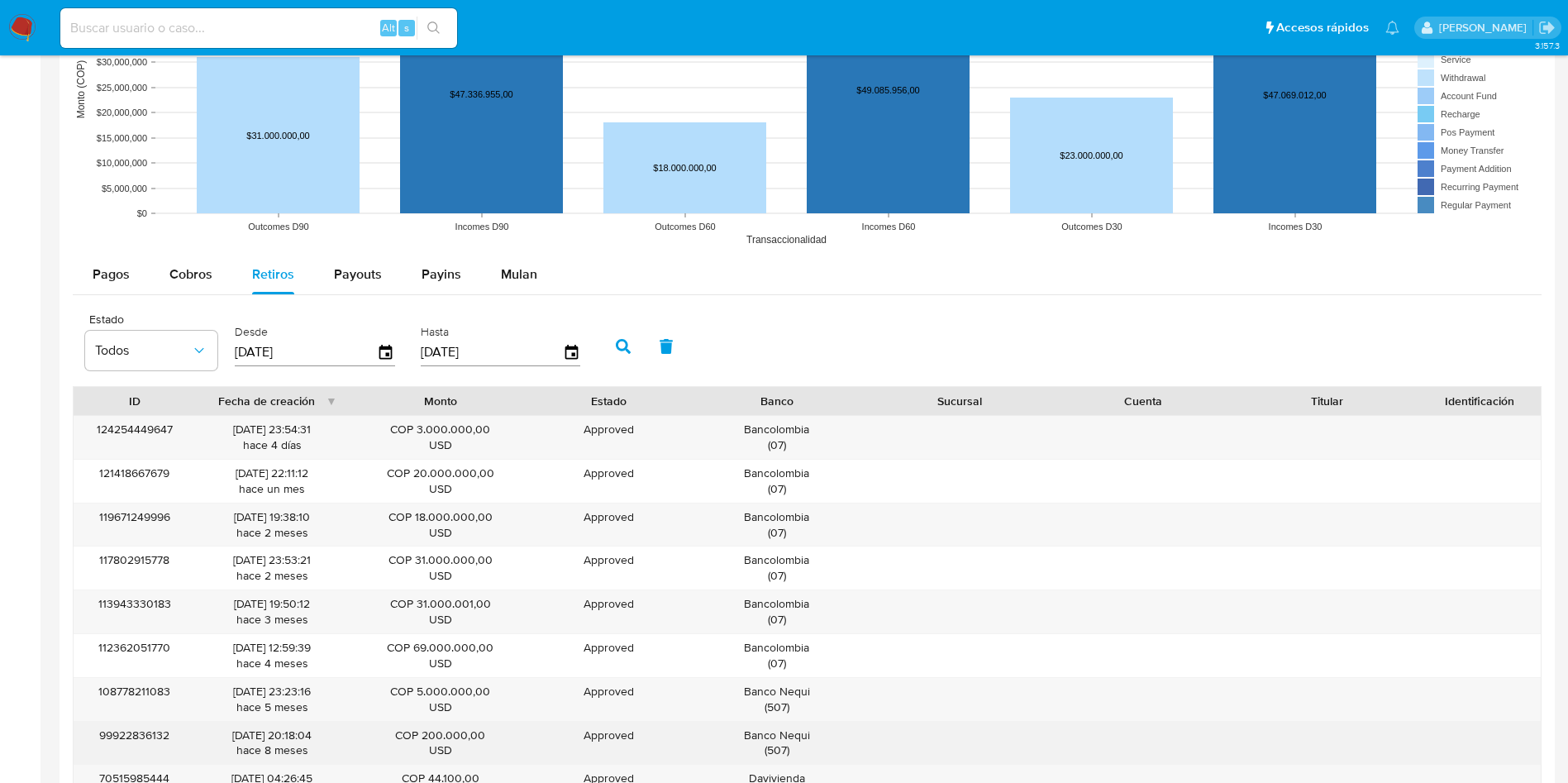
scroll to position [1613, 0]
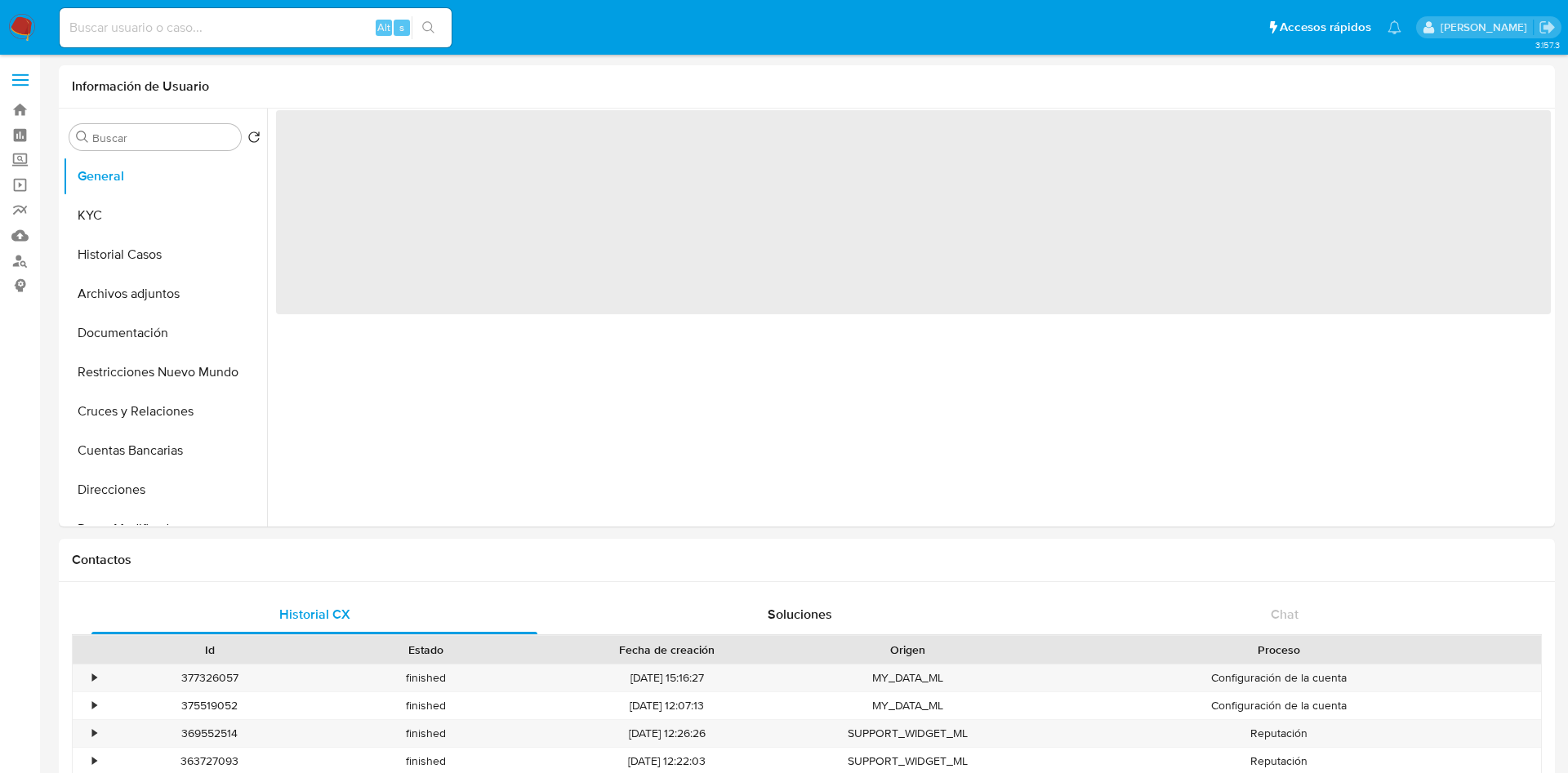
select select "10"
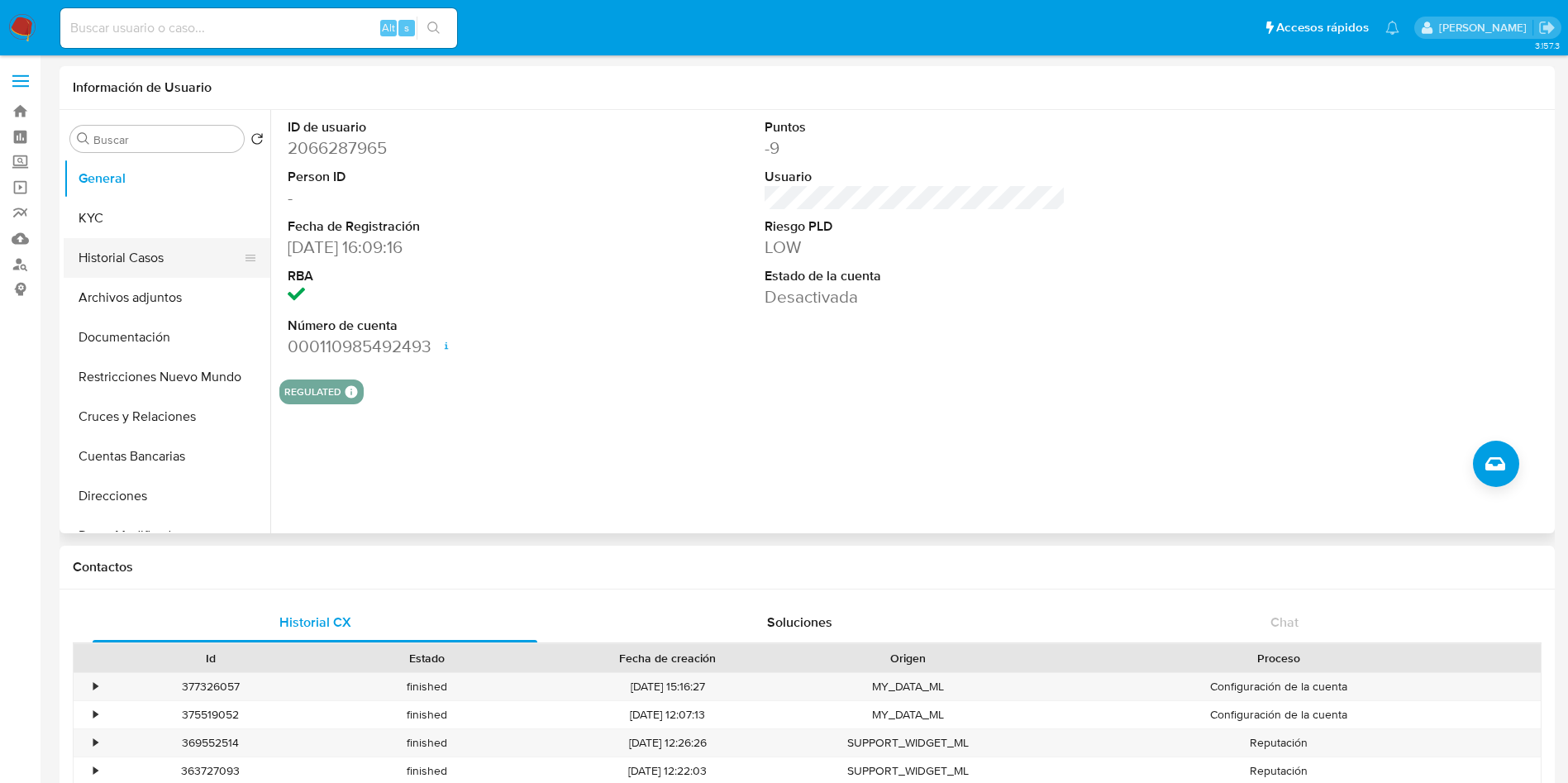
click at [175, 262] on button "Historial Casos" at bounding box center [161, 257] width 193 height 40
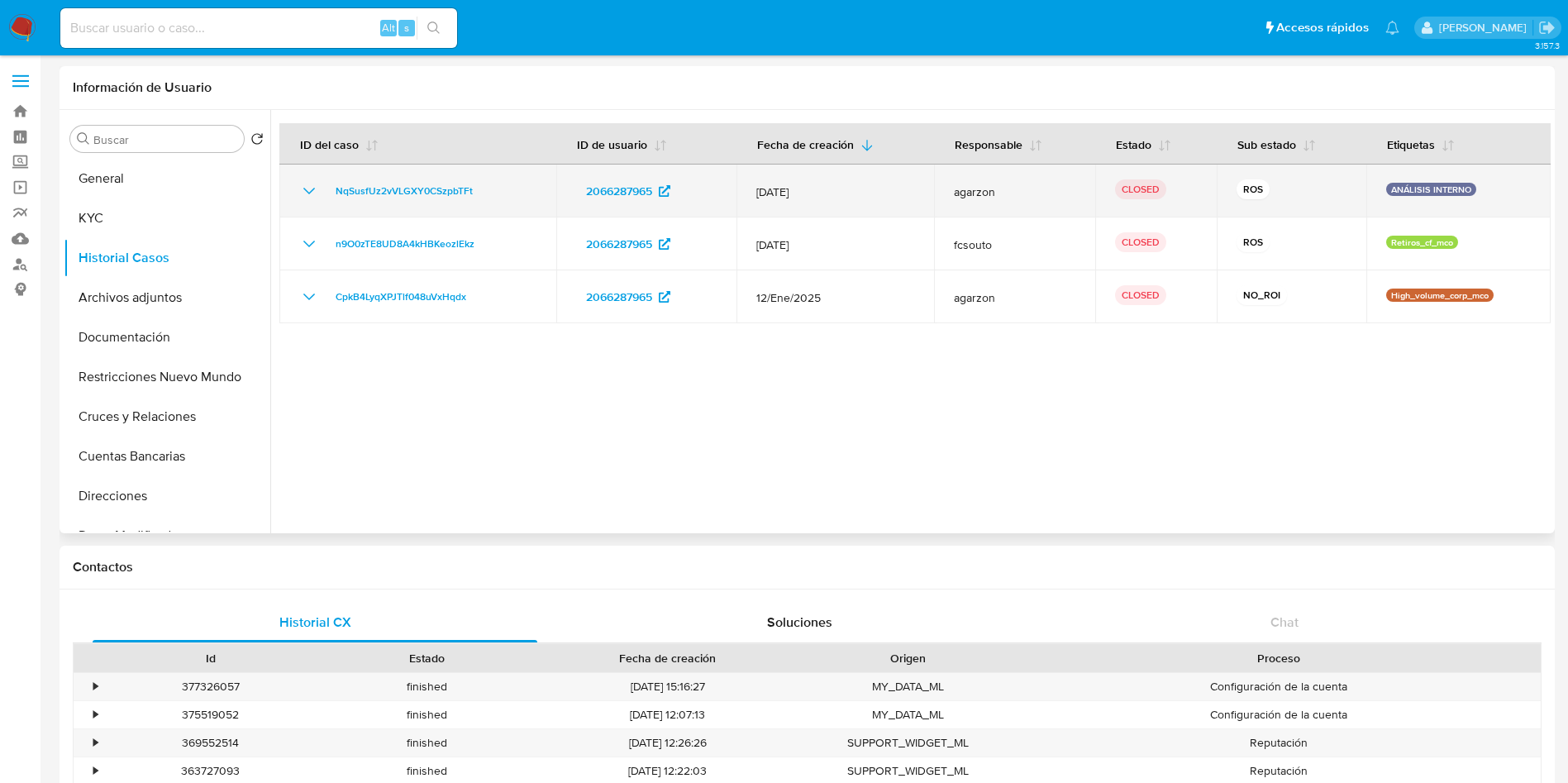
click at [311, 193] on icon "Mostrar/Ocultar" at bounding box center [309, 190] width 20 height 20
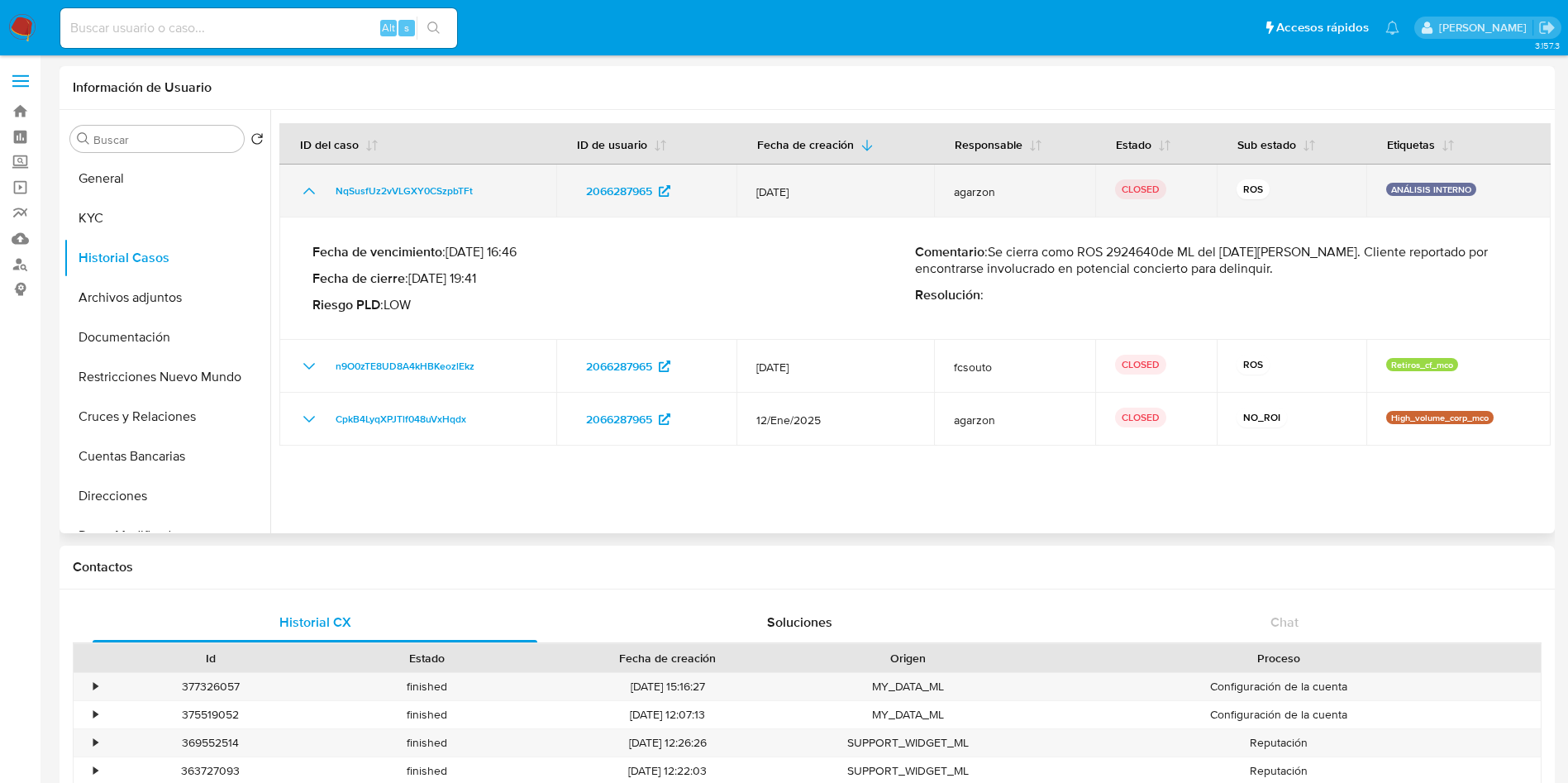
click at [311, 193] on icon "Mostrar/Ocultar" at bounding box center [309, 190] width 20 height 20
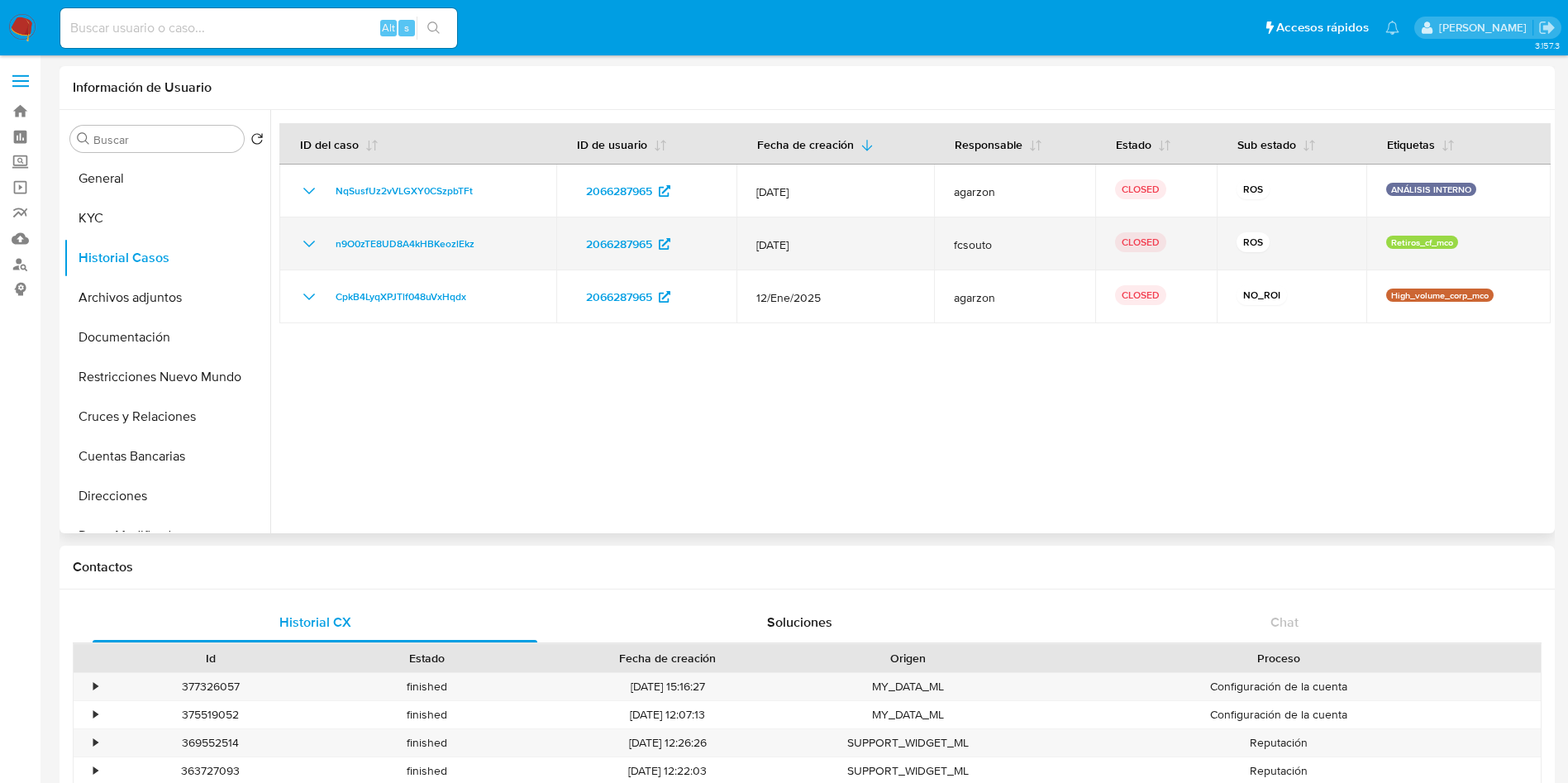
click at [305, 237] on icon "Mostrar/Ocultar" at bounding box center [309, 244] width 20 height 20
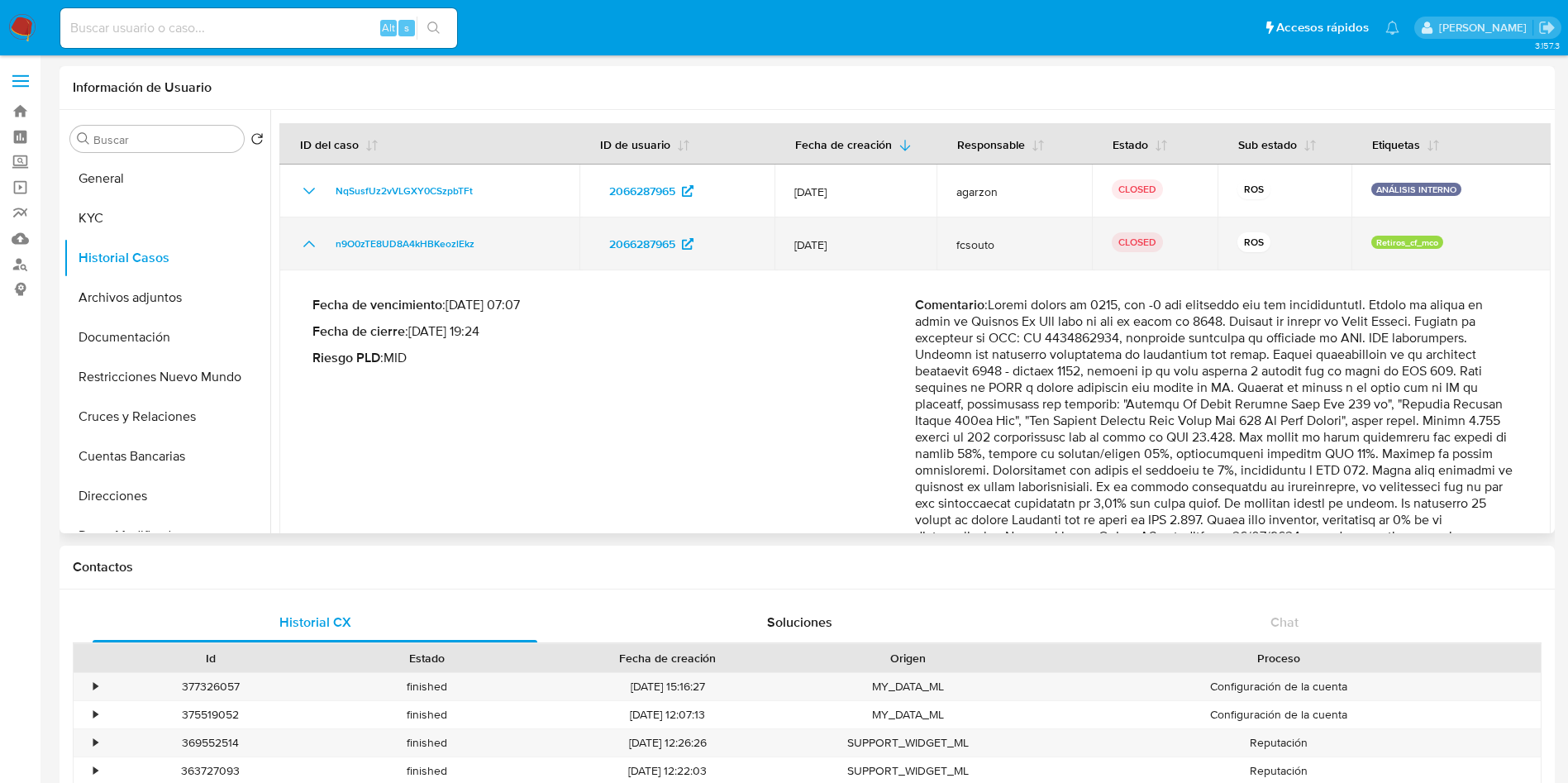
click at [304, 239] on icon "Mostrar/Ocultar" at bounding box center [309, 244] width 20 height 20
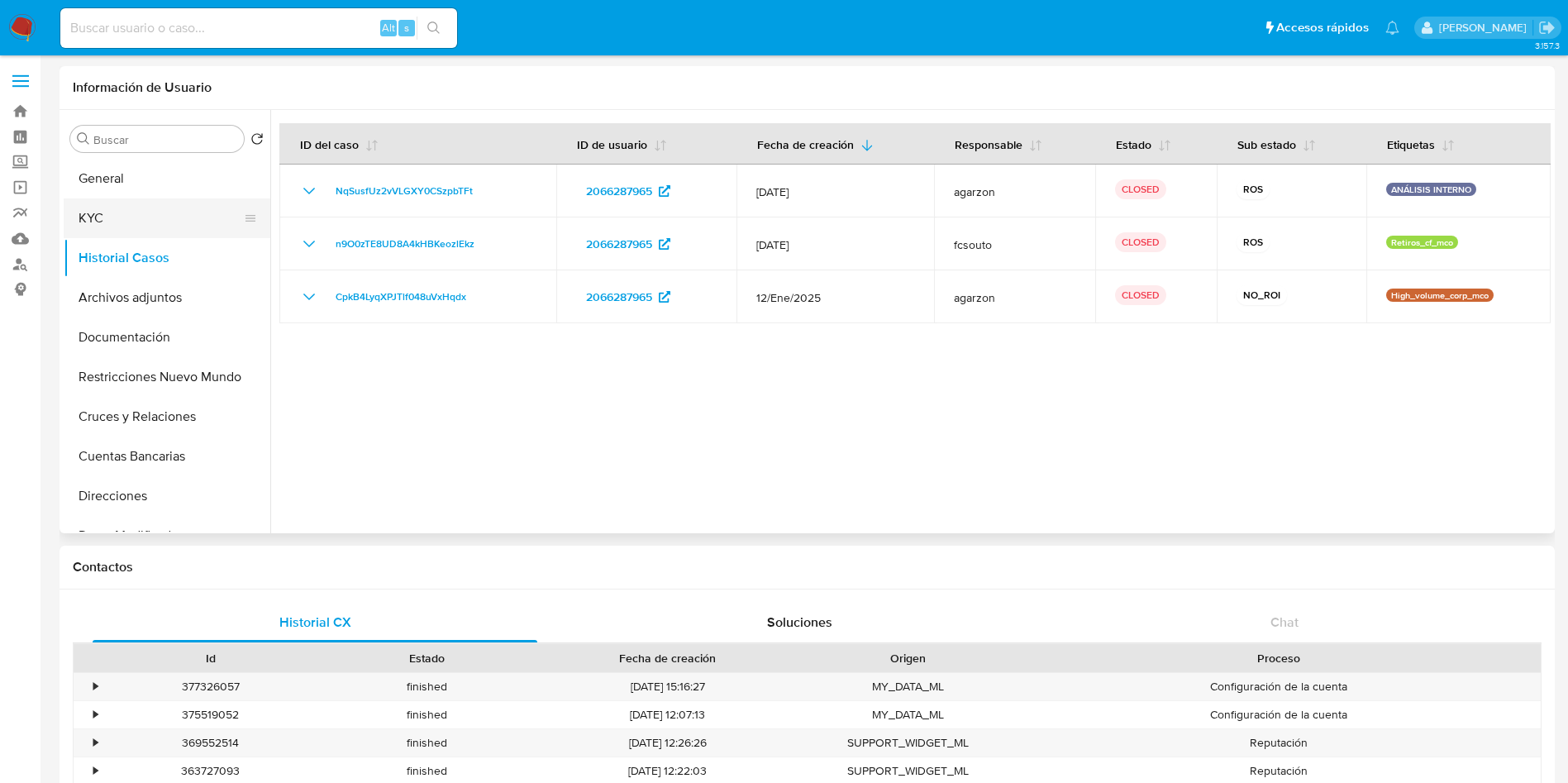
click at [140, 204] on button "KYC" at bounding box center [161, 218] width 193 height 40
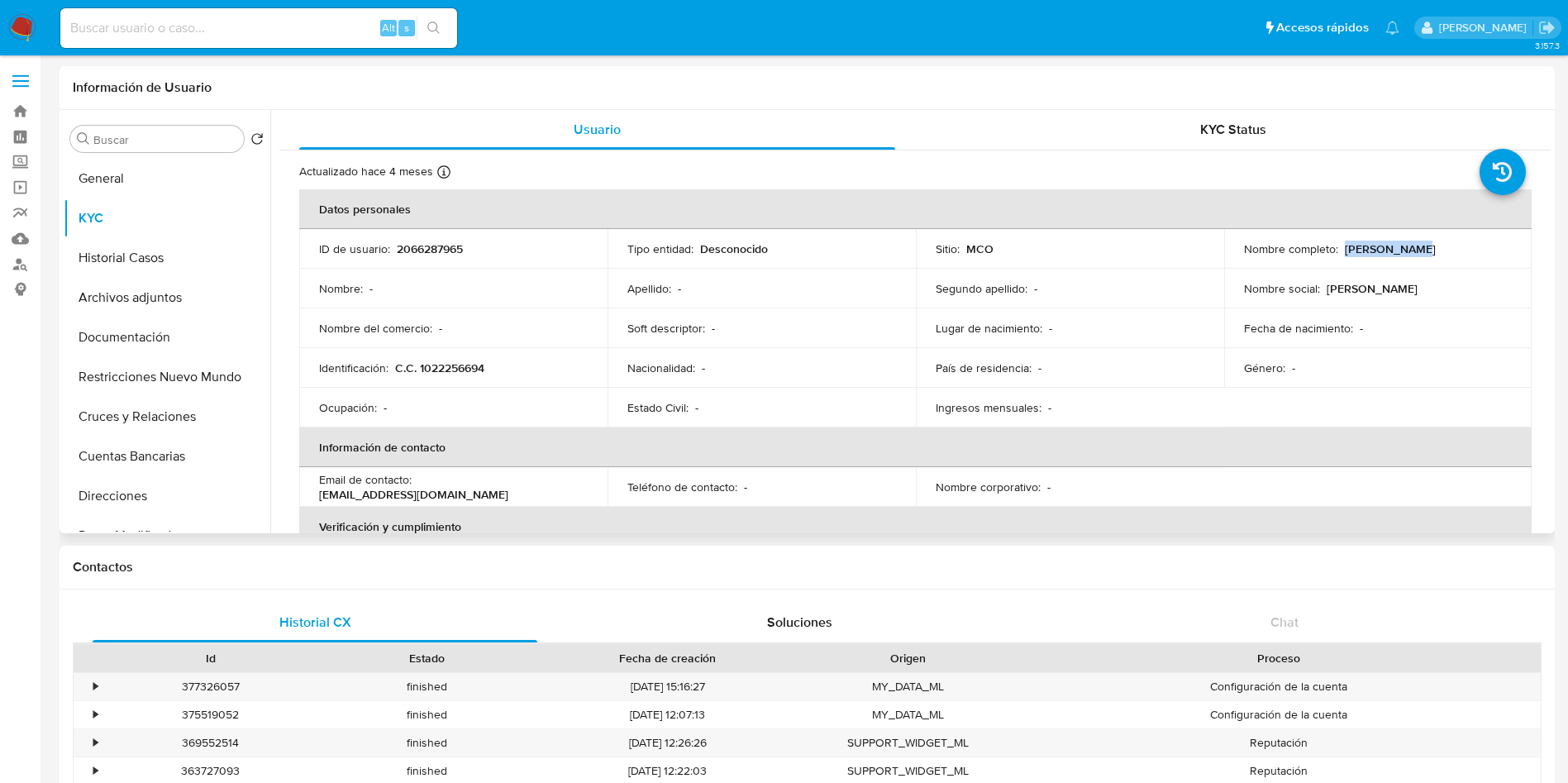
drag, startPoint x: 1459, startPoint y: 250, endPoint x: 1340, endPoint y: 249, distance: 119.0
click at [1340, 249] on div "Nombre completo : Bryan Bernal" at bounding box center [1378, 248] width 268 height 15
click at [138, 256] on button "Historial Casos" at bounding box center [161, 257] width 193 height 40
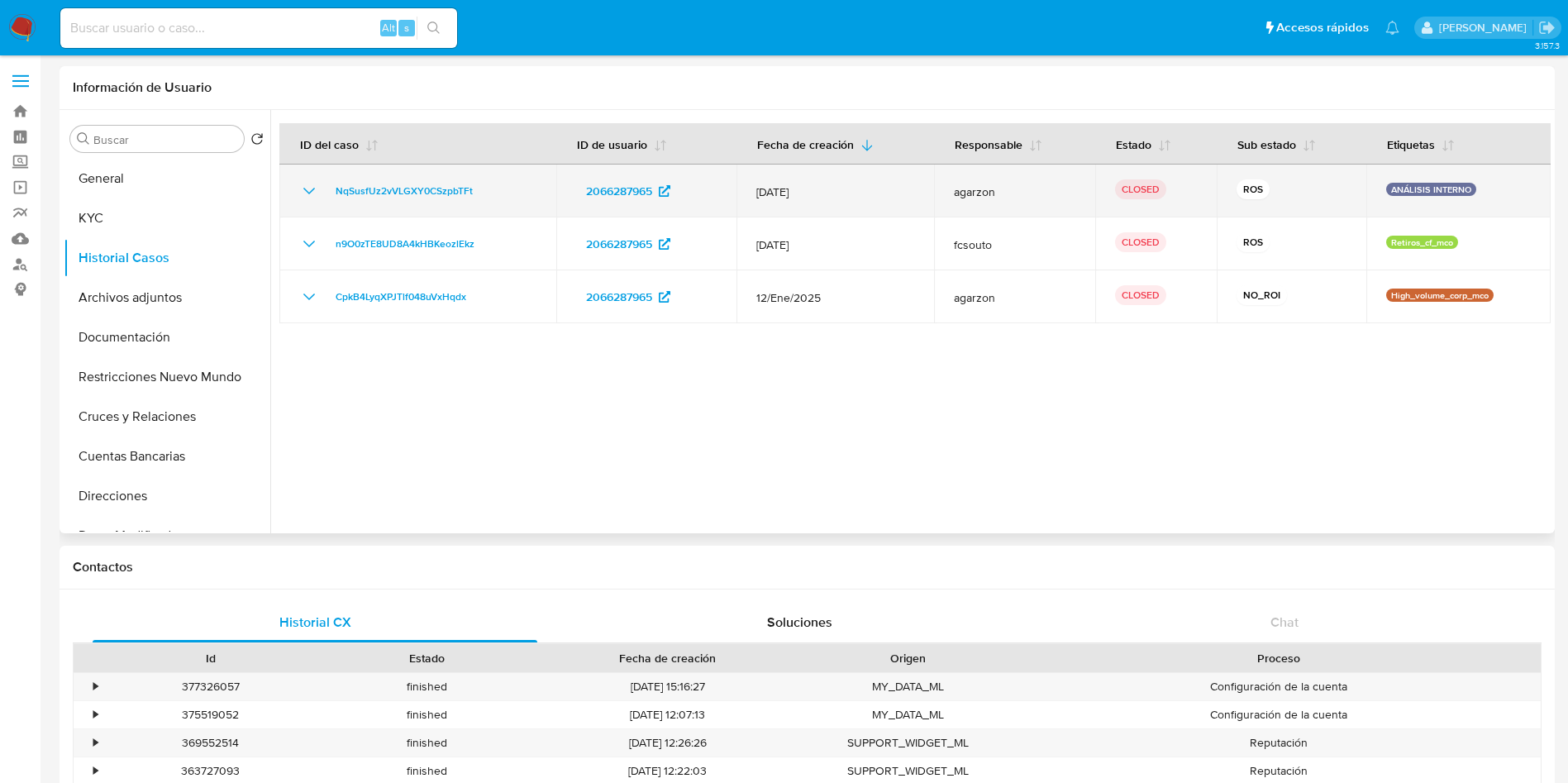
click at [303, 190] on icon "Mostrar/Ocultar" at bounding box center [309, 190] width 20 height 20
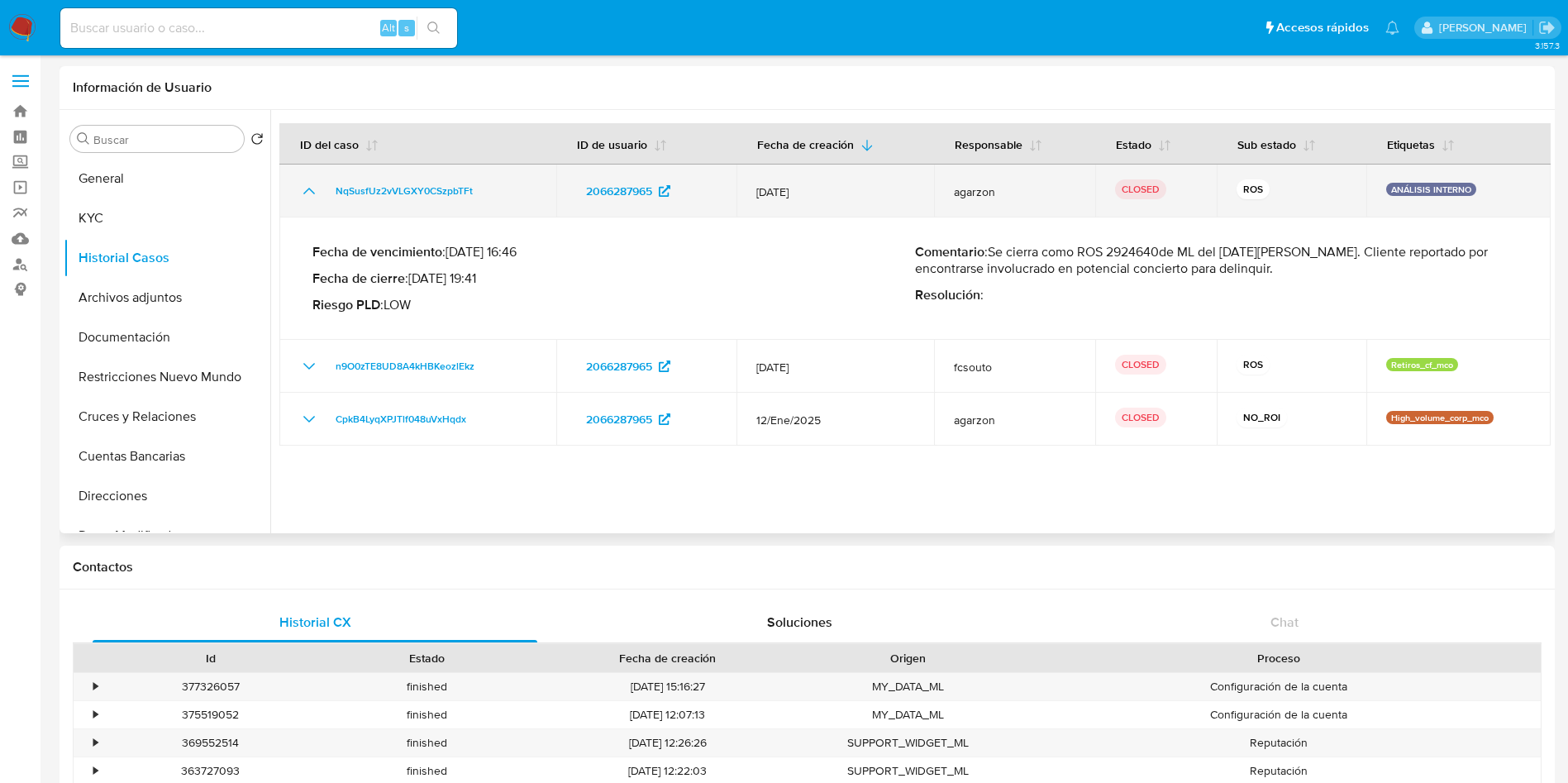
click at [304, 191] on icon "Mostrar/Ocultar" at bounding box center [309, 190] width 20 height 20
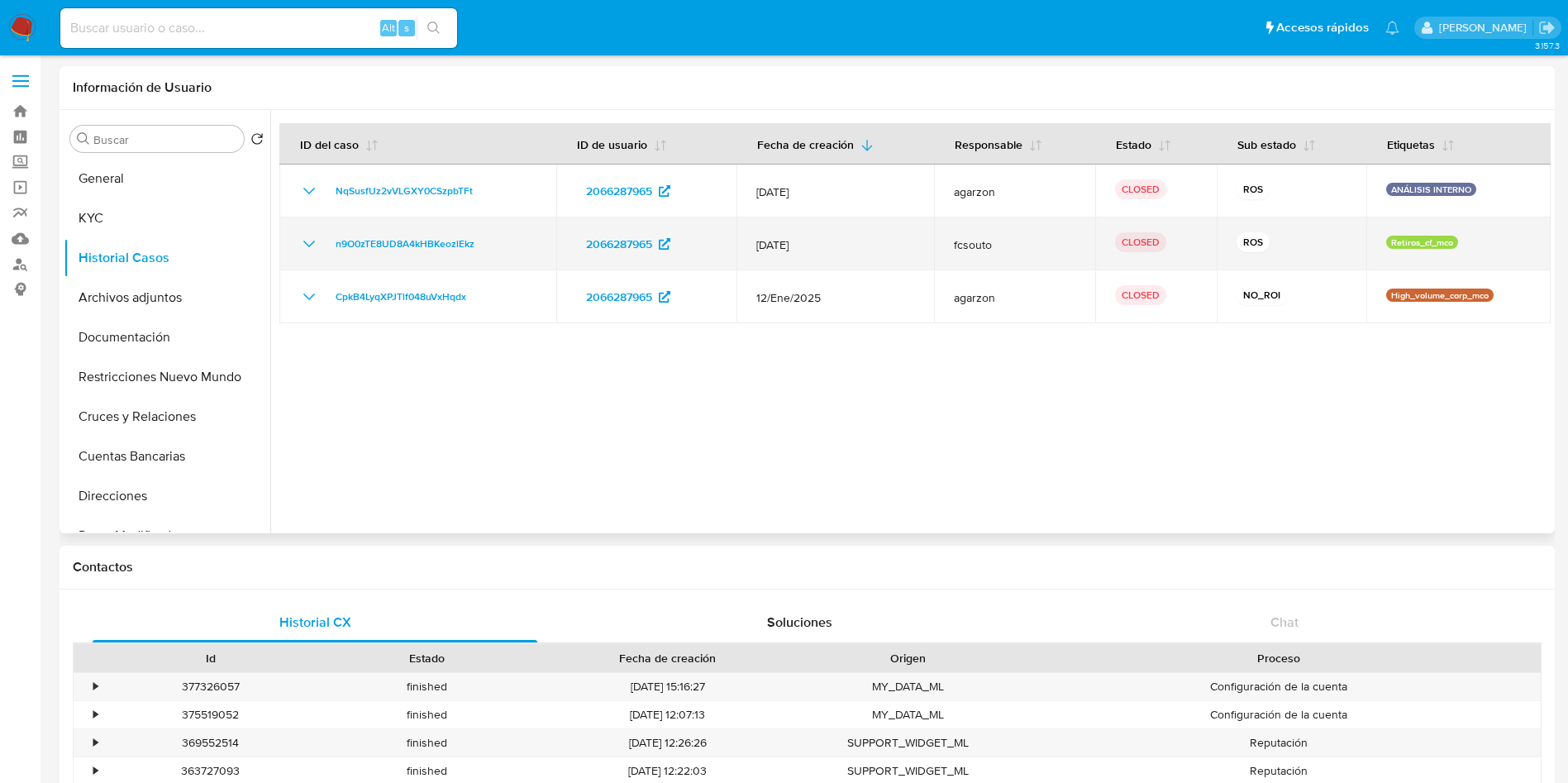
click at [305, 220] on td "n9O0zTE8UD8A4kHBKeozlEkz" at bounding box center [418, 244] width 277 height 53
click at [303, 232] on td "n9O0zTE8UD8A4kHBKeozlEkz" at bounding box center [418, 244] width 277 height 53
click at [303, 234] on icon "Mostrar/Ocultar" at bounding box center [309, 244] width 20 height 20
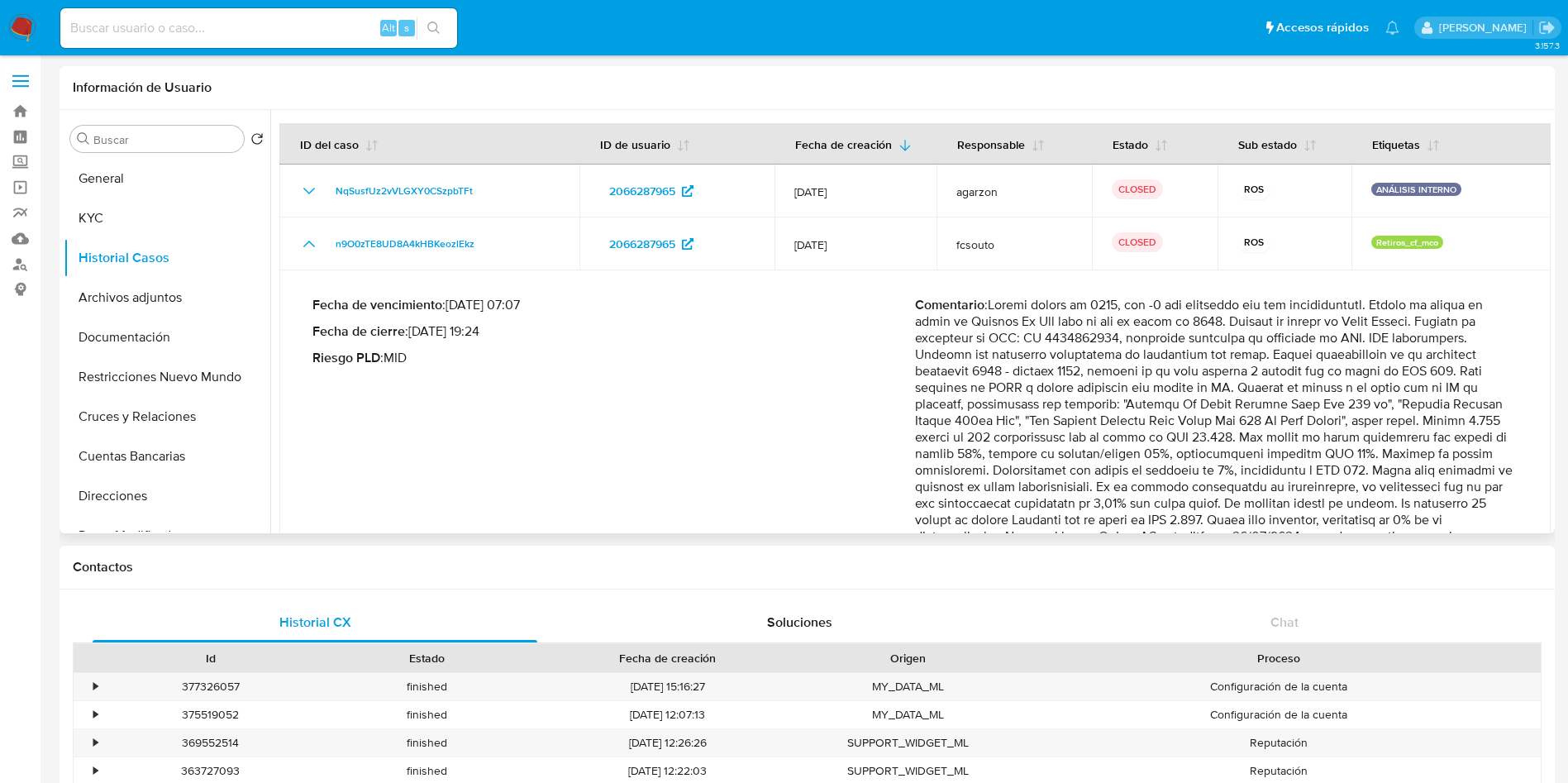
drag, startPoint x: 1373, startPoint y: 319, endPoint x: 1445, endPoint y: 324, distance: 72.2
click at [1445, 324] on p "Comentario :" at bounding box center [1216, 495] width 603 height 397
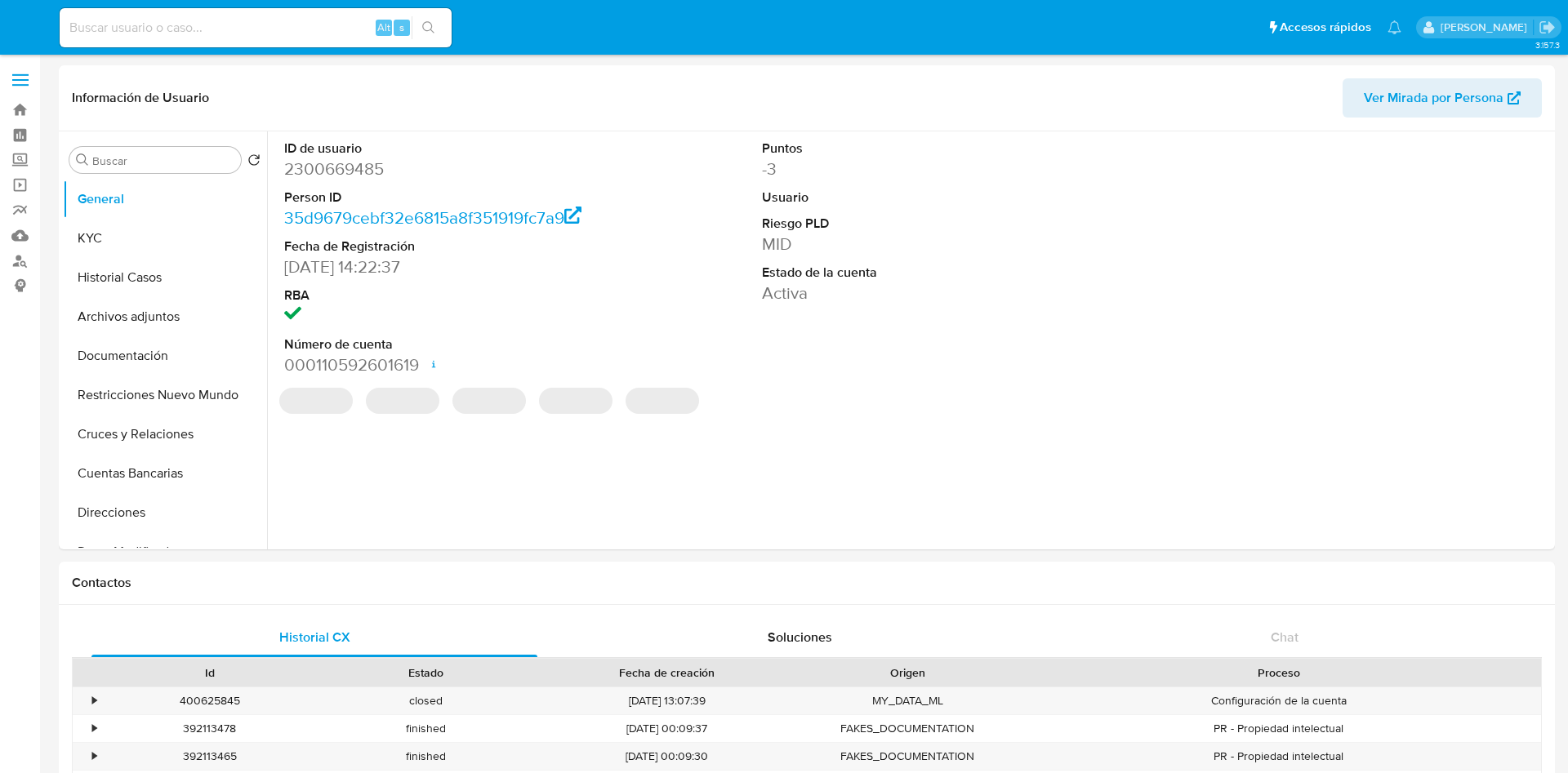
select select "10"
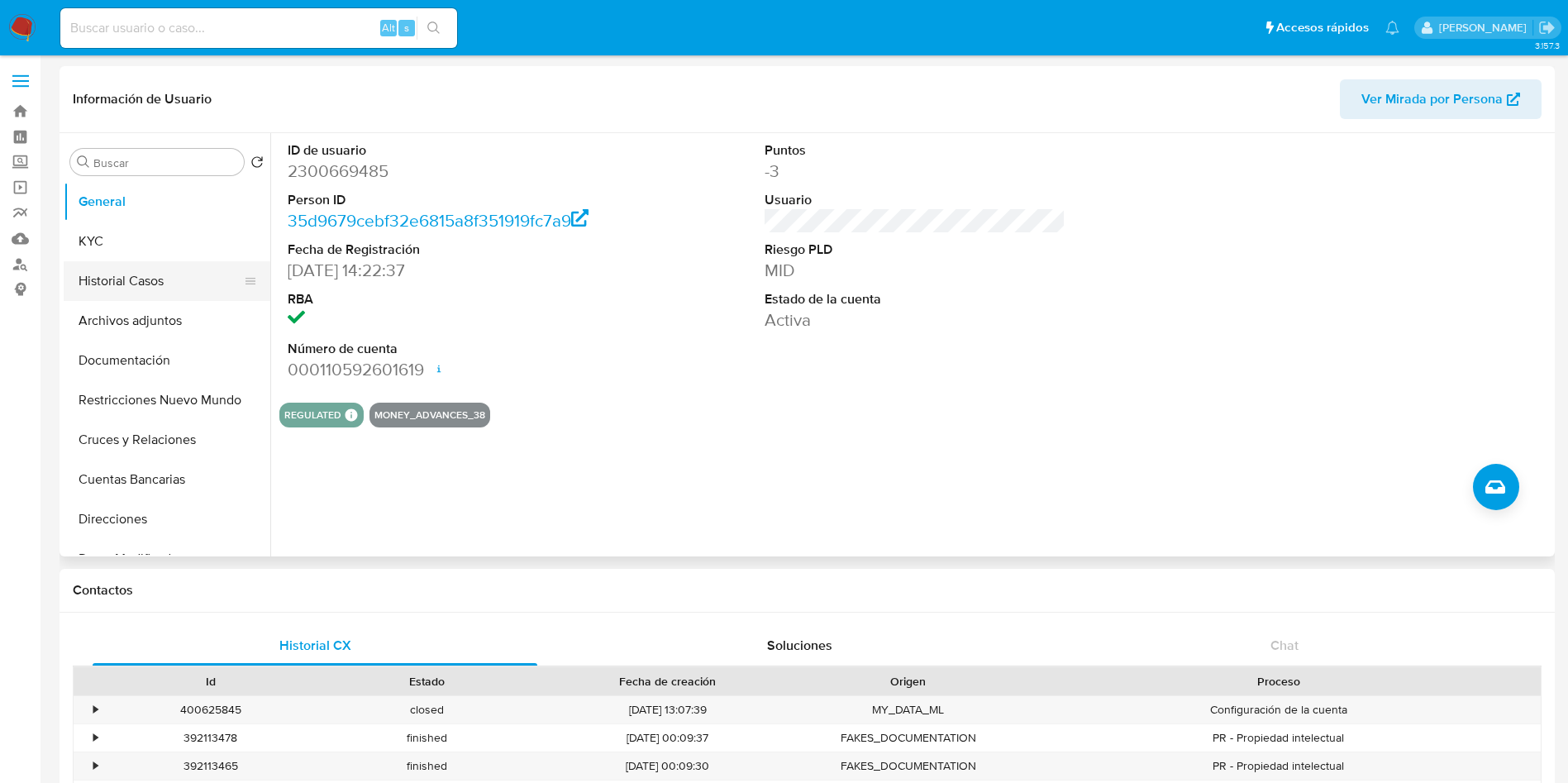
click at [177, 277] on button "Historial Casos" at bounding box center [161, 281] width 193 height 40
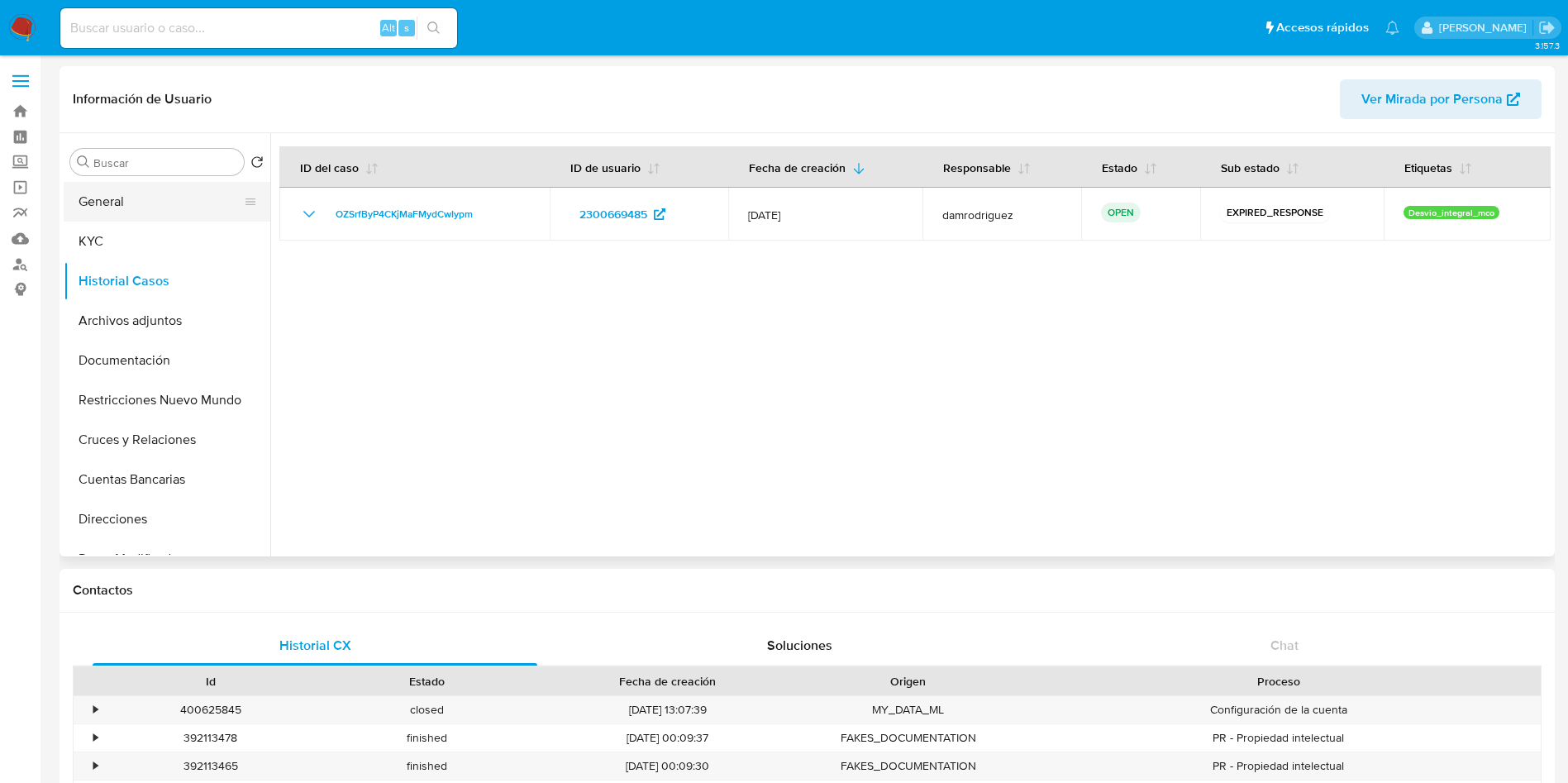
click at [140, 205] on button "General" at bounding box center [161, 201] width 193 height 40
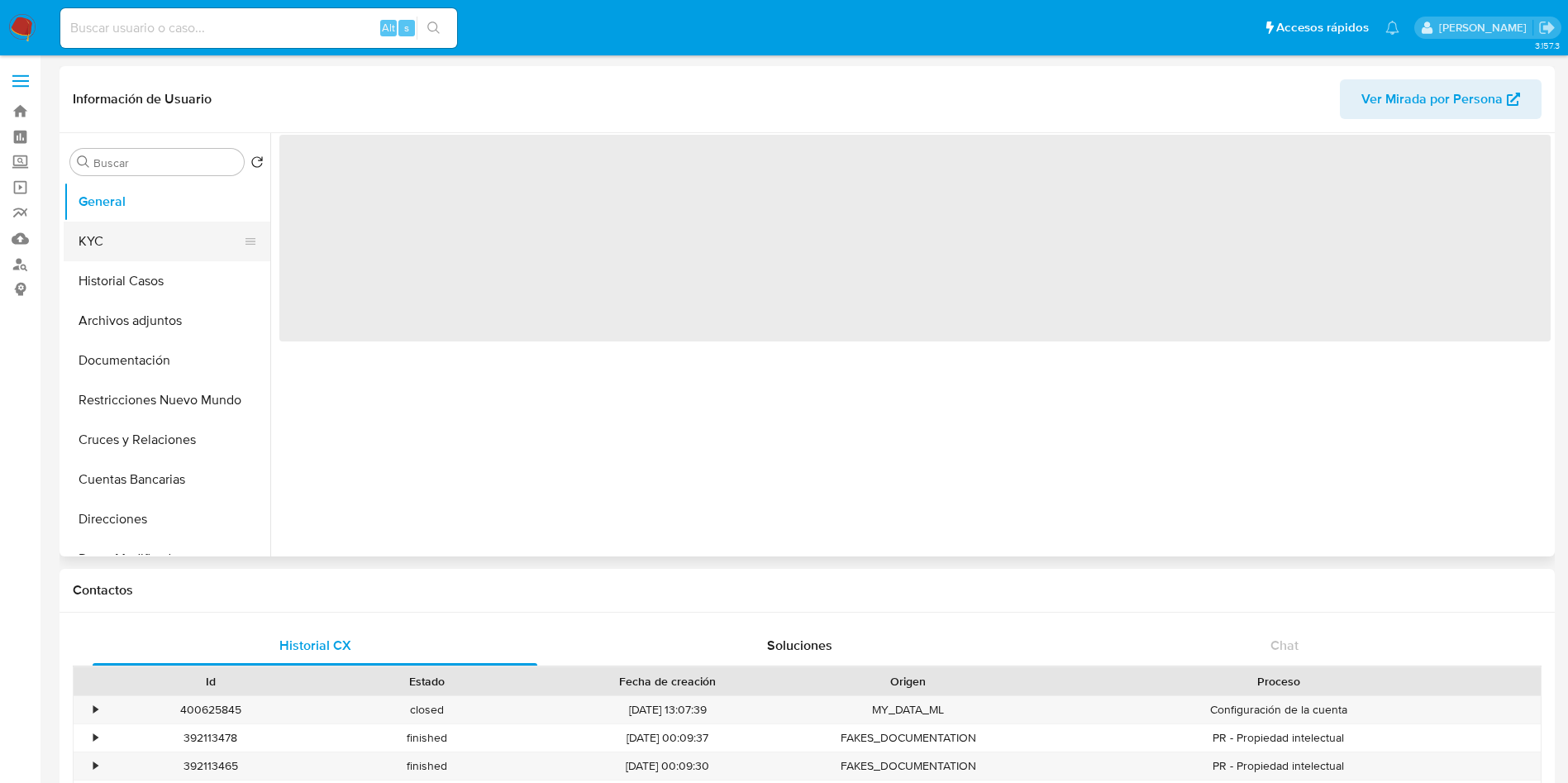
click at [137, 236] on button "KYC" at bounding box center [161, 241] width 193 height 40
click at [163, 273] on button "Historial Casos" at bounding box center [161, 281] width 193 height 40
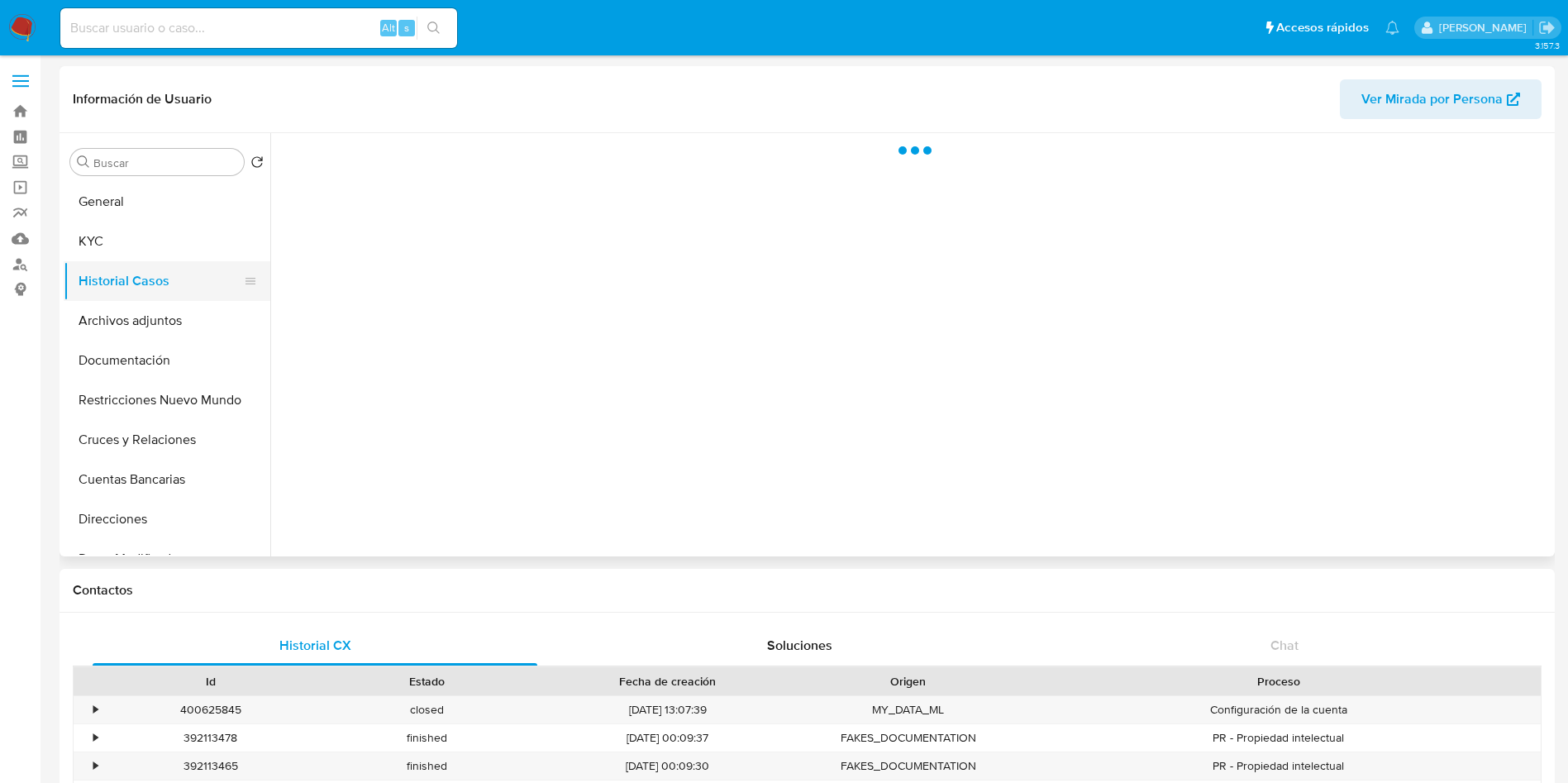
select select "10"
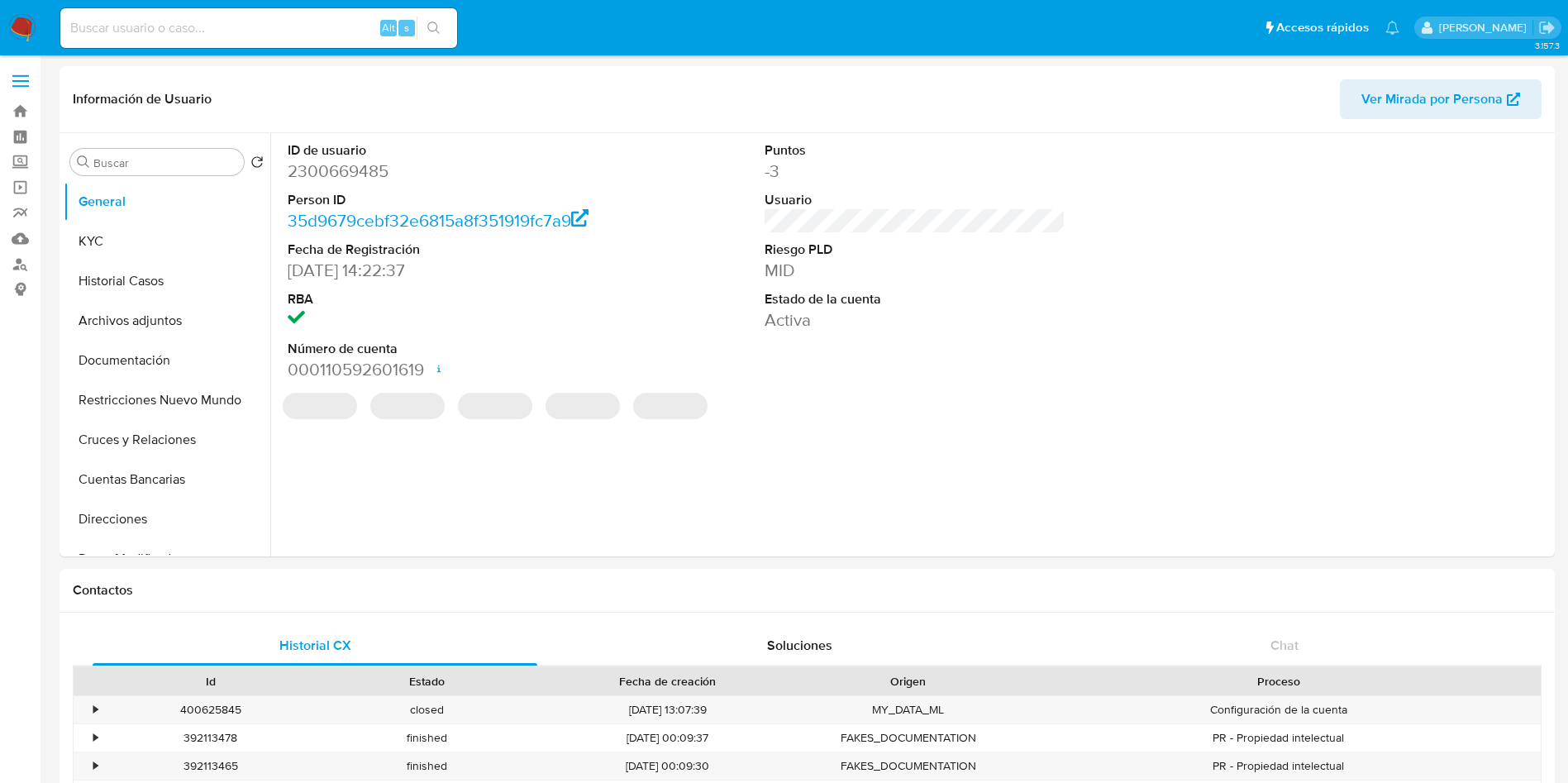
select select "10"
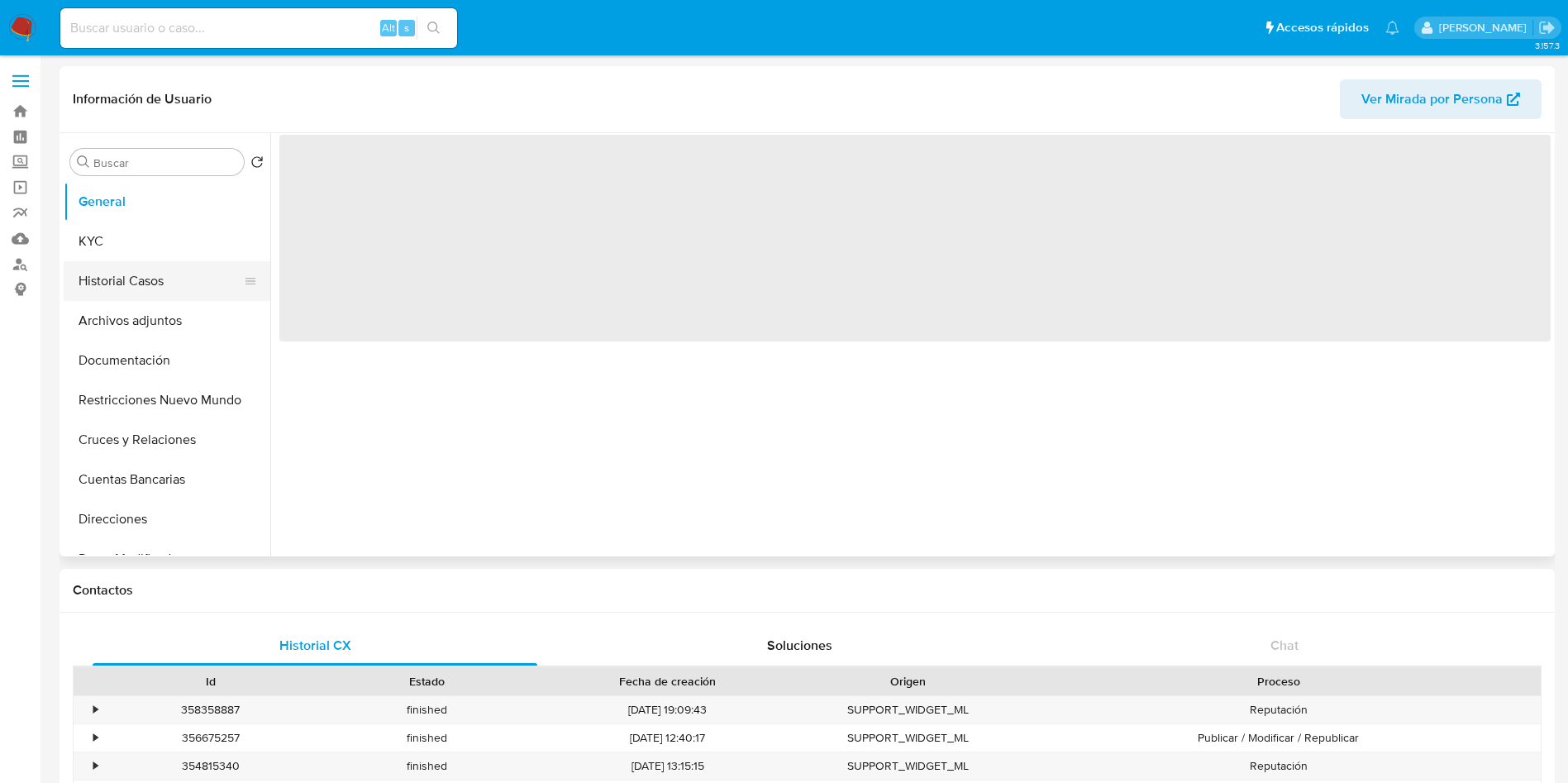
click at [156, 269] on button "Historial Casos" at bounding box center [161, 281] width 193 height 40
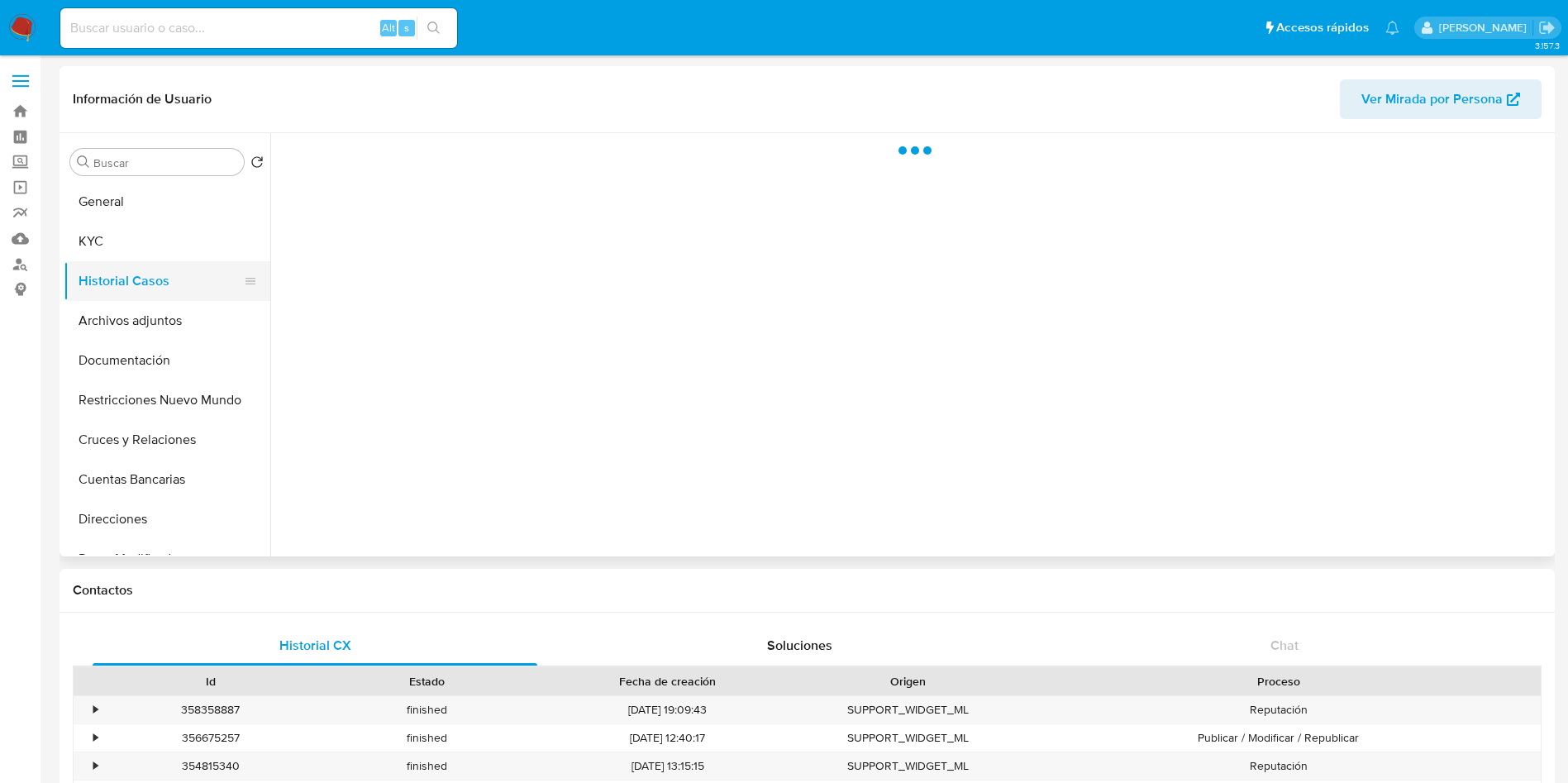
select select "10"
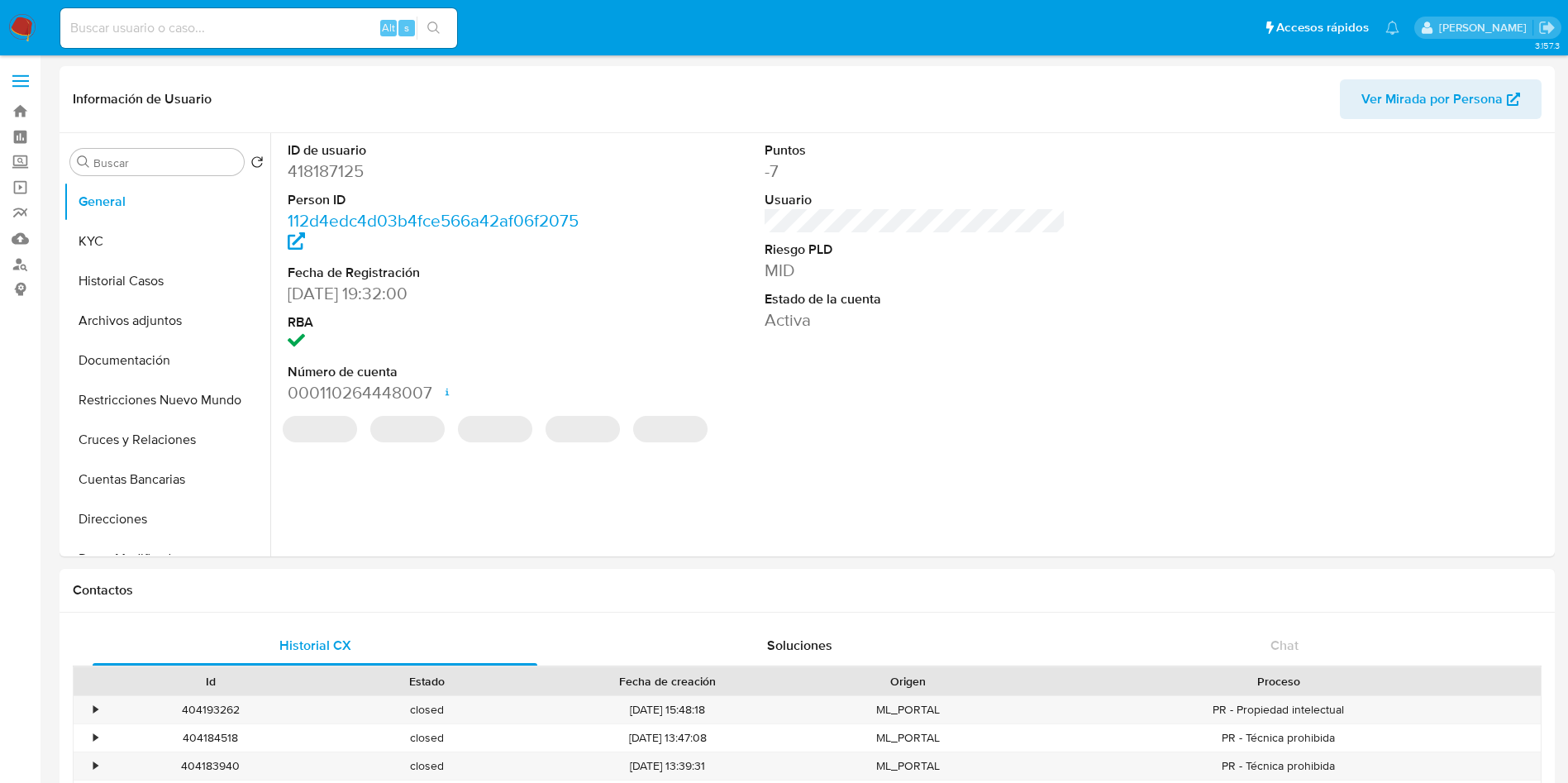
select select "10"
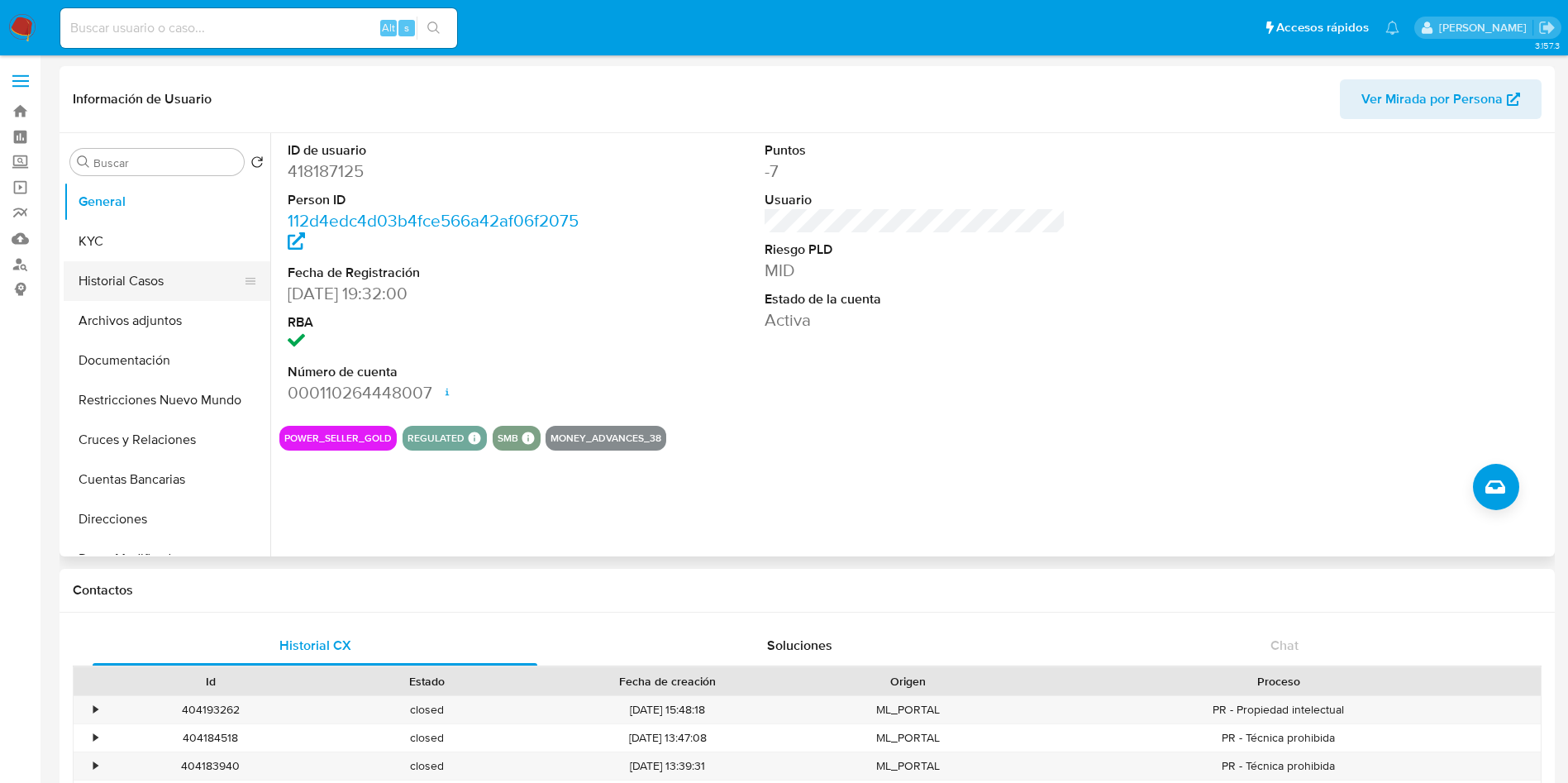
click at [140, 277] on button "Historial Casos" at bounding box center [161, 281] width 193 height 40
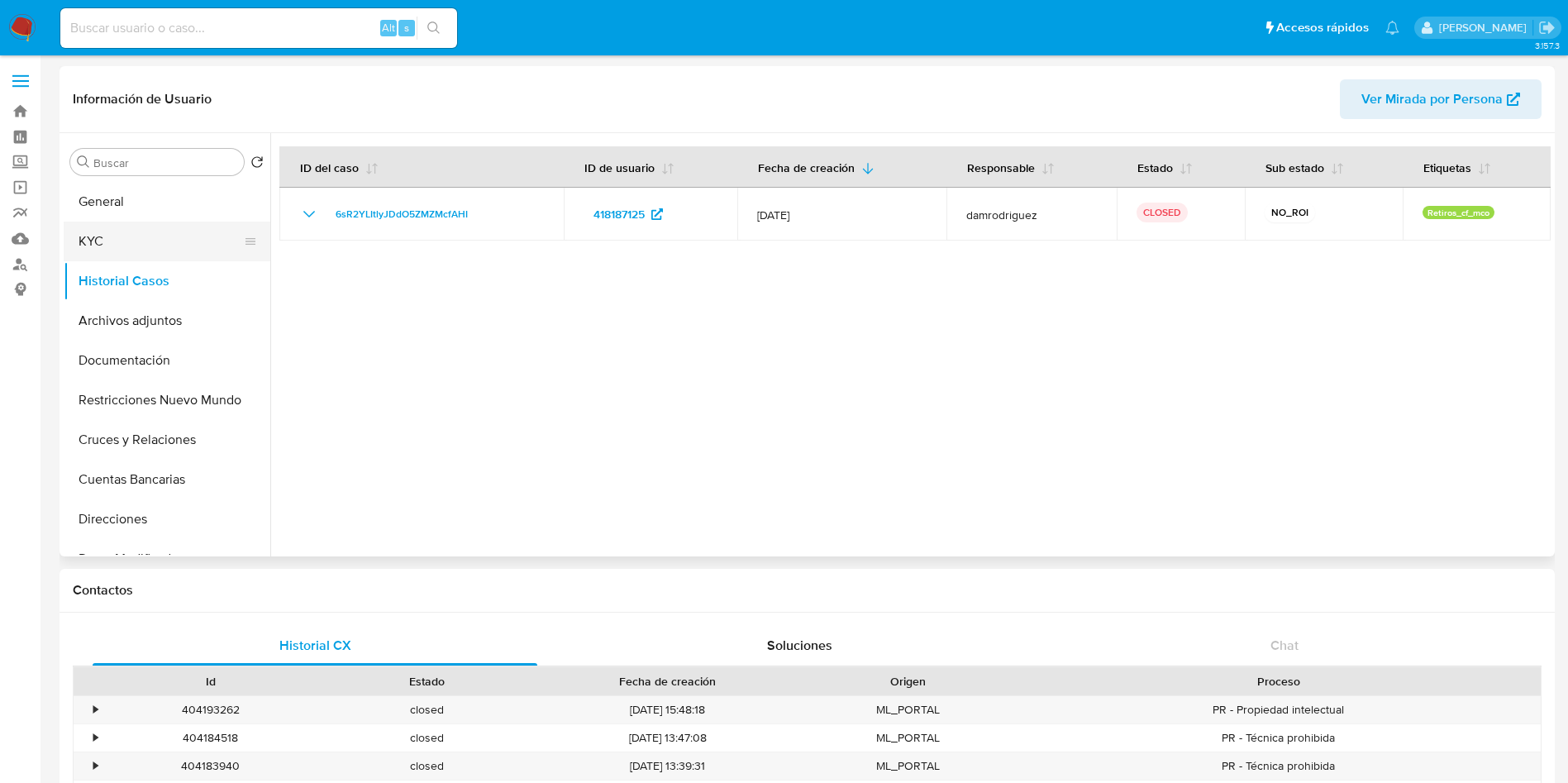
click at [144, 250] on button "KYC" at bounding box center [161, 241] width 193 height 40
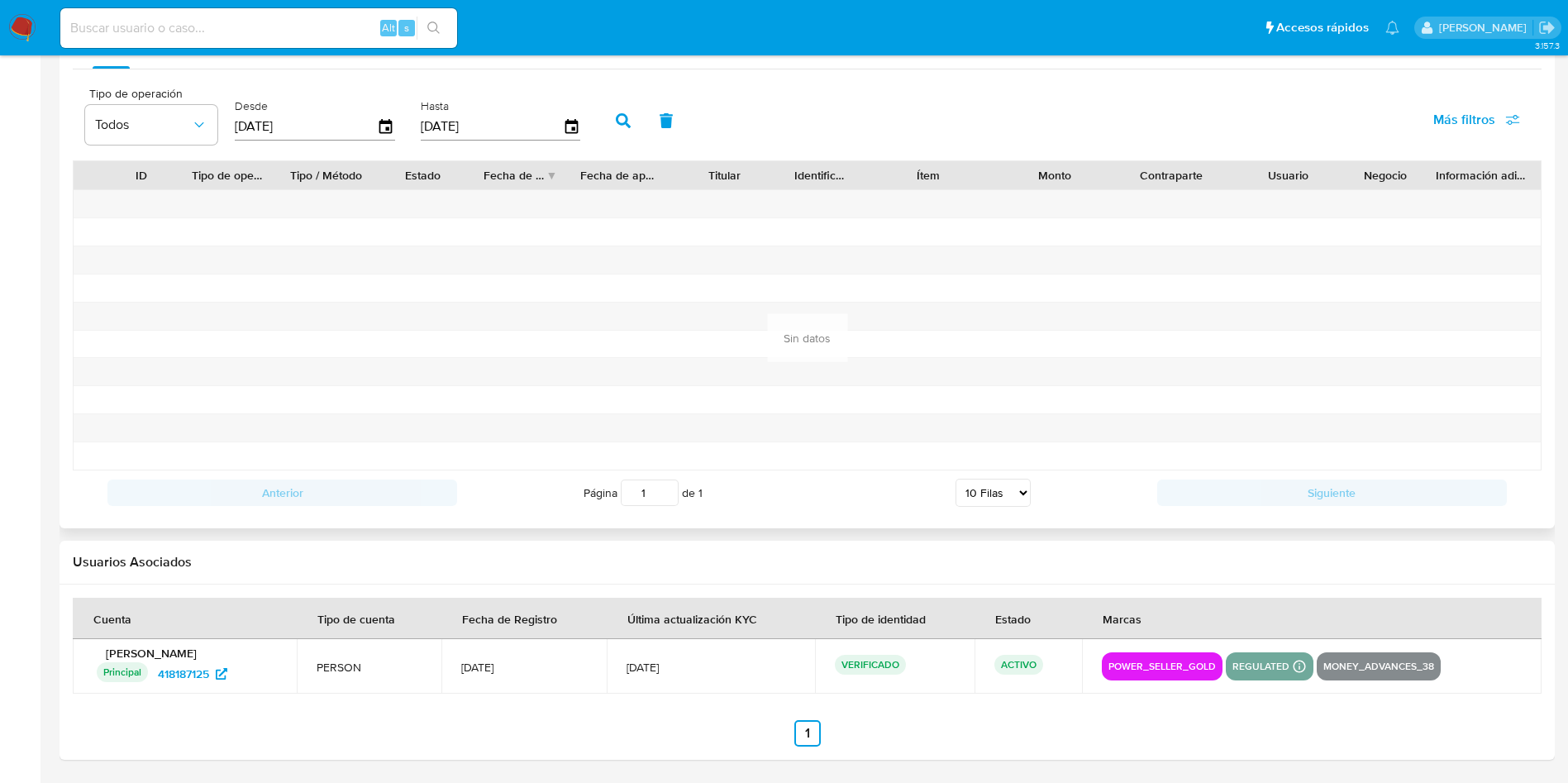
scroll to position [1343, 0]
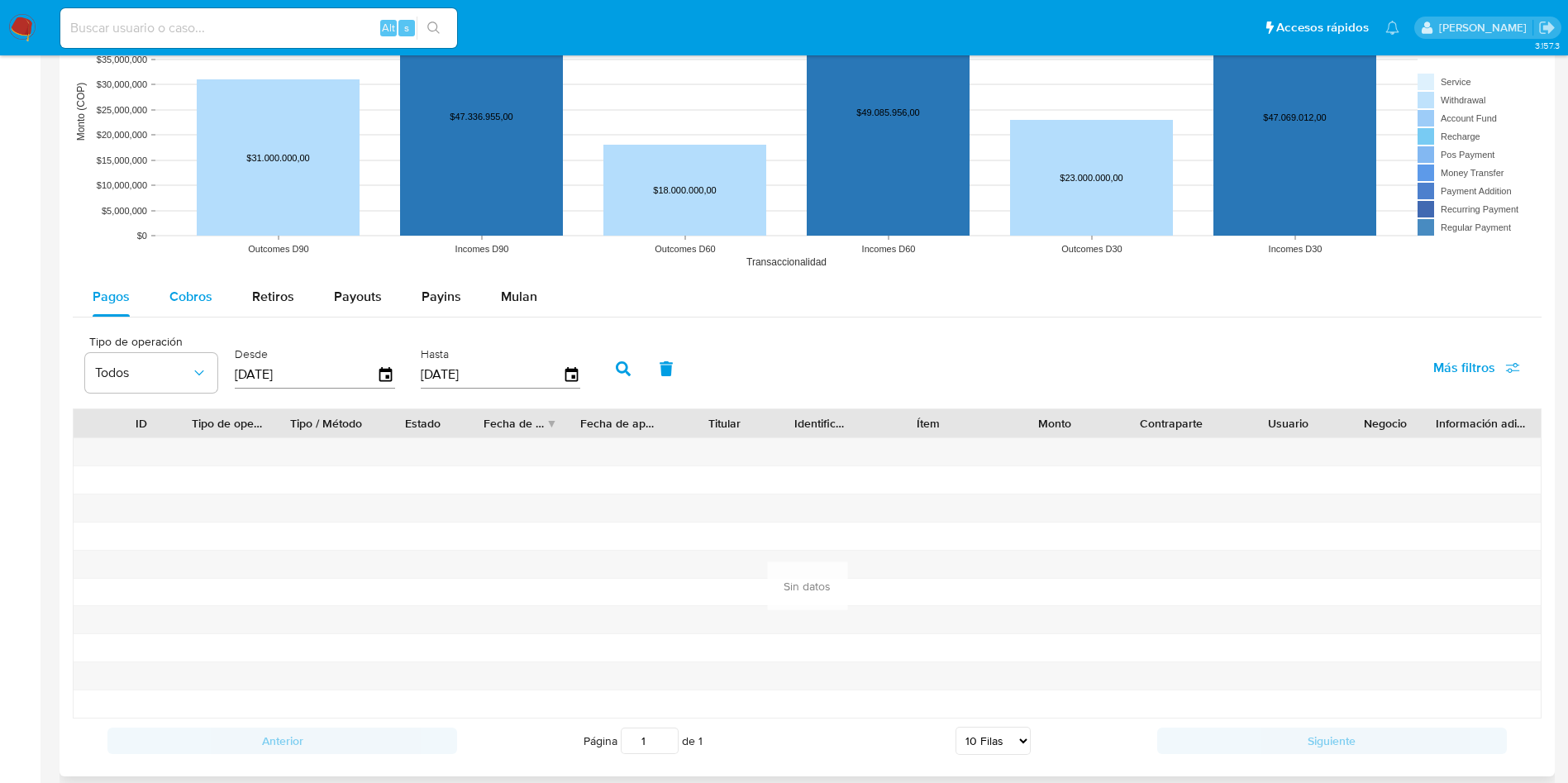
click at [184, 294] on span "Cobros" at bounding box center [190, 297] width 43 height 19
select select "10"
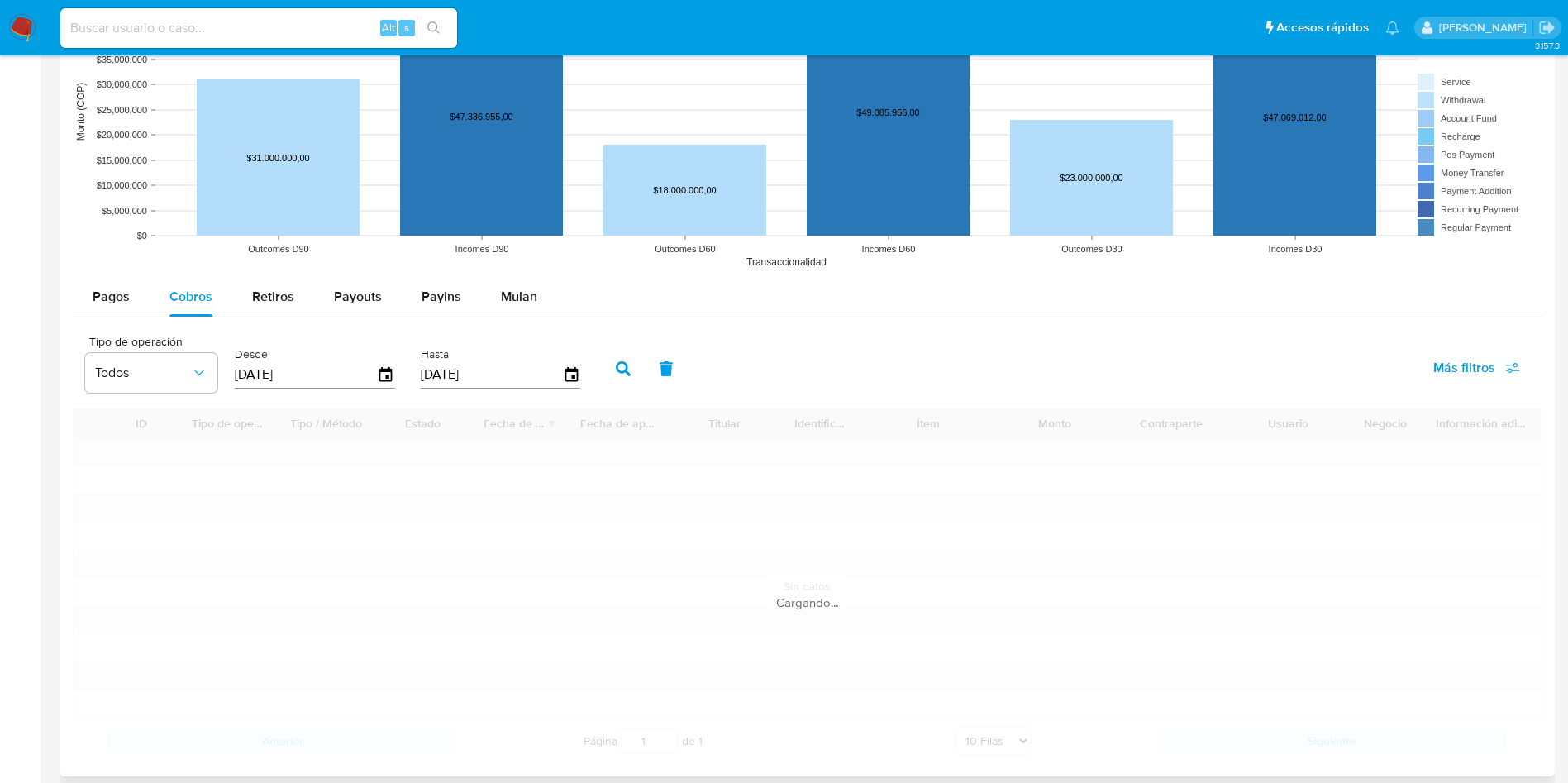
click at [716, 298] on div "Pagos Cobros Retiros Payouts Payins Mulan" at bounding box center [807, 297] width 1469 height 40
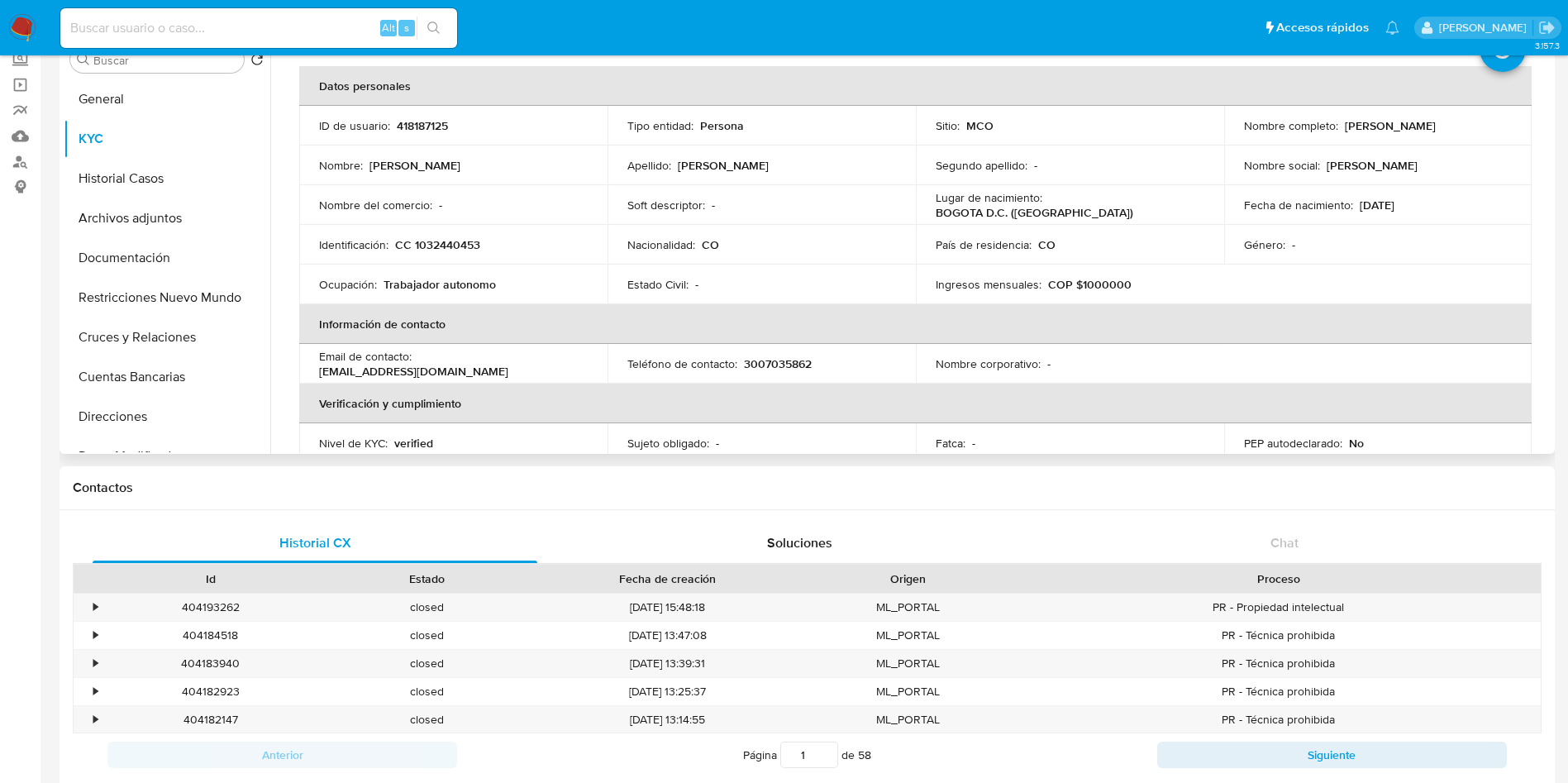
scroll to position [0, 0]
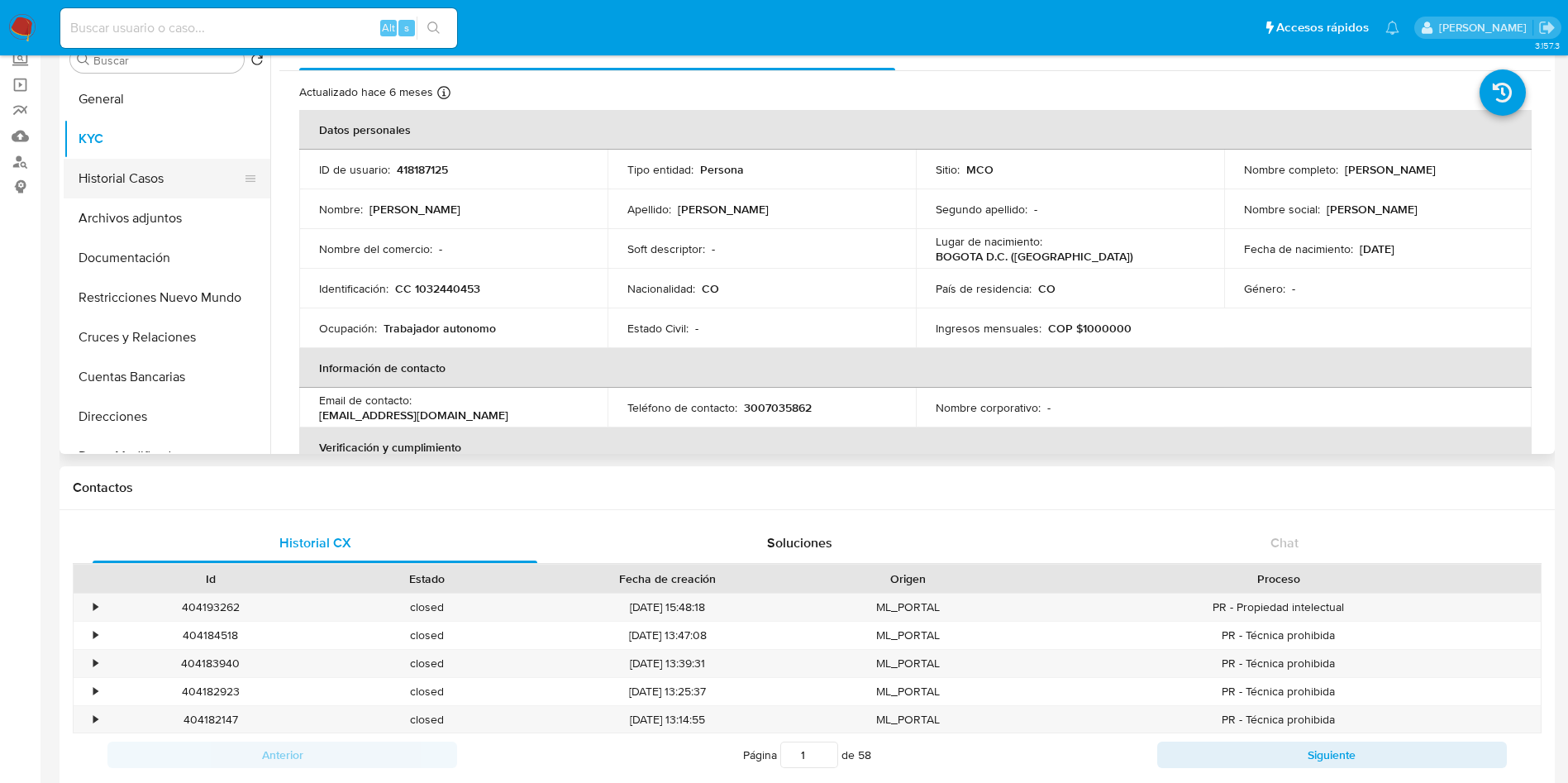
click at [124, 180] on button "Historial Casos" at bounding box center [161, 178] width 193 height 40
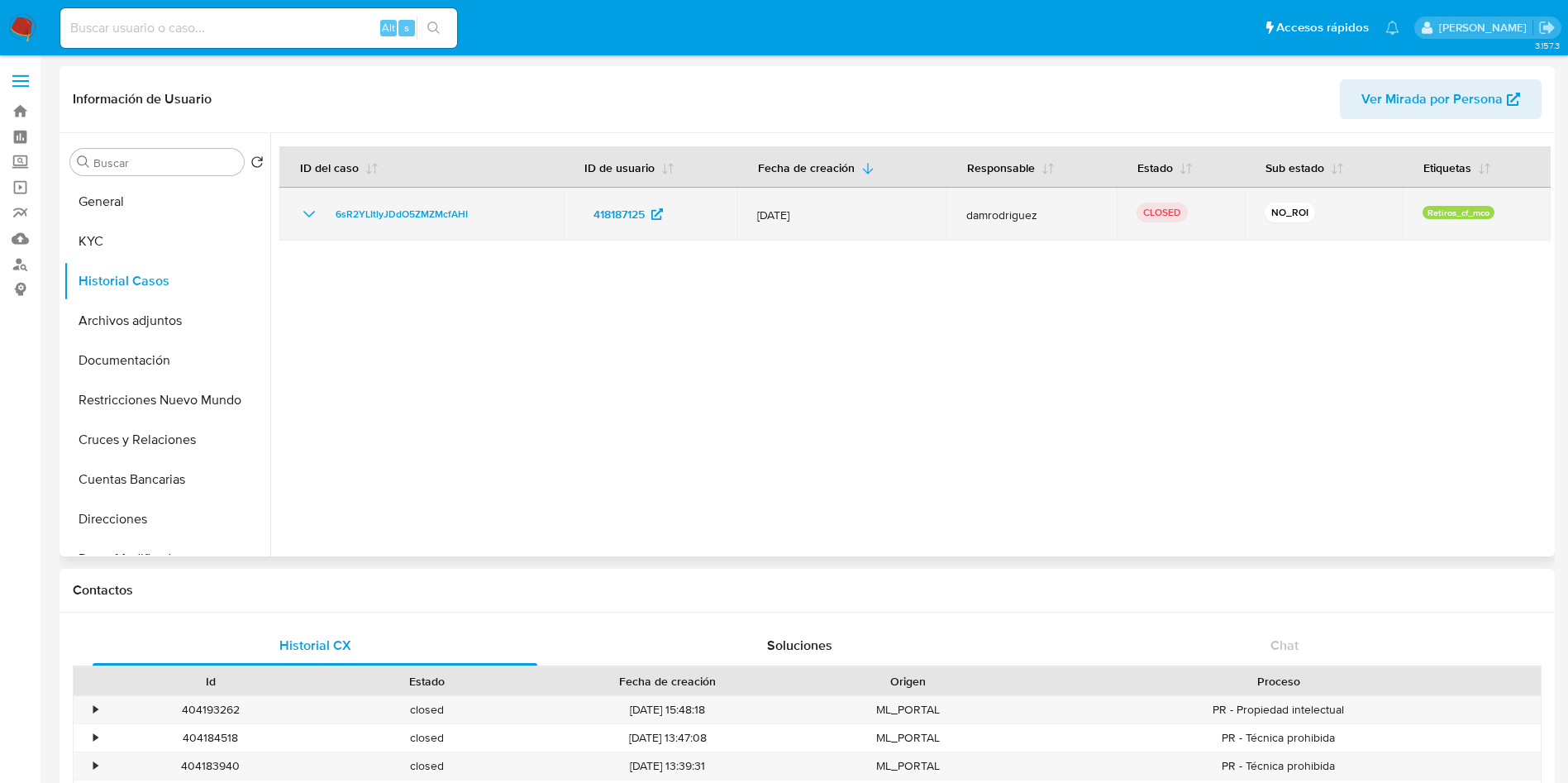
click at [304, 207] on icon "Mostrar/Ocultar" at bounding box center [309, 214] width 20 height 20
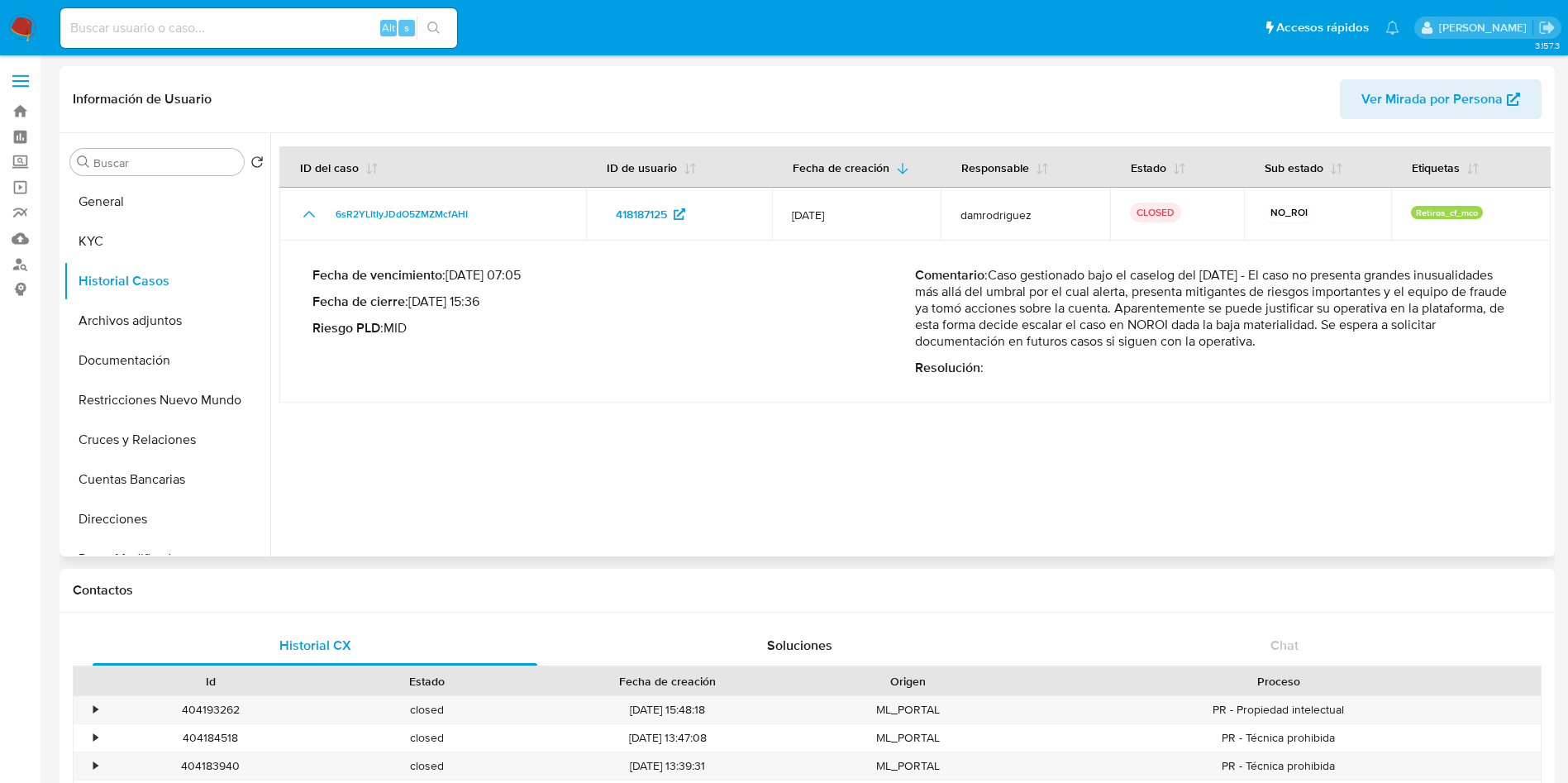
drag, startPoint x: 1183, startPoint y: 298, endPoint x: 1427, endPoint y: 327, distance: 245.7
click at [1422, 327] on p "Comentario : Caso gestionado bajo el caselog del 02/09/2025 - El caso no presen…" at bounding box center [1216, 308] width 603 height 83
drag, startPoint x: 970, startPoint y: 346, endPoint x: 1396, endPoint y: 337, distance: 426.1
click at [1384, 340] on p "Comentario : Caso gestionado bajo el caselog del 02/09/2025 - El caso no presen…" at bounding box center [1216, 308] width 603 height 83
click at [1398, 336] on p "Comentario : Caso gestionado bajo el caselog del 02/09/2025 - El caso no presen…" at bounding box center [1216, 308] width 603 height 83
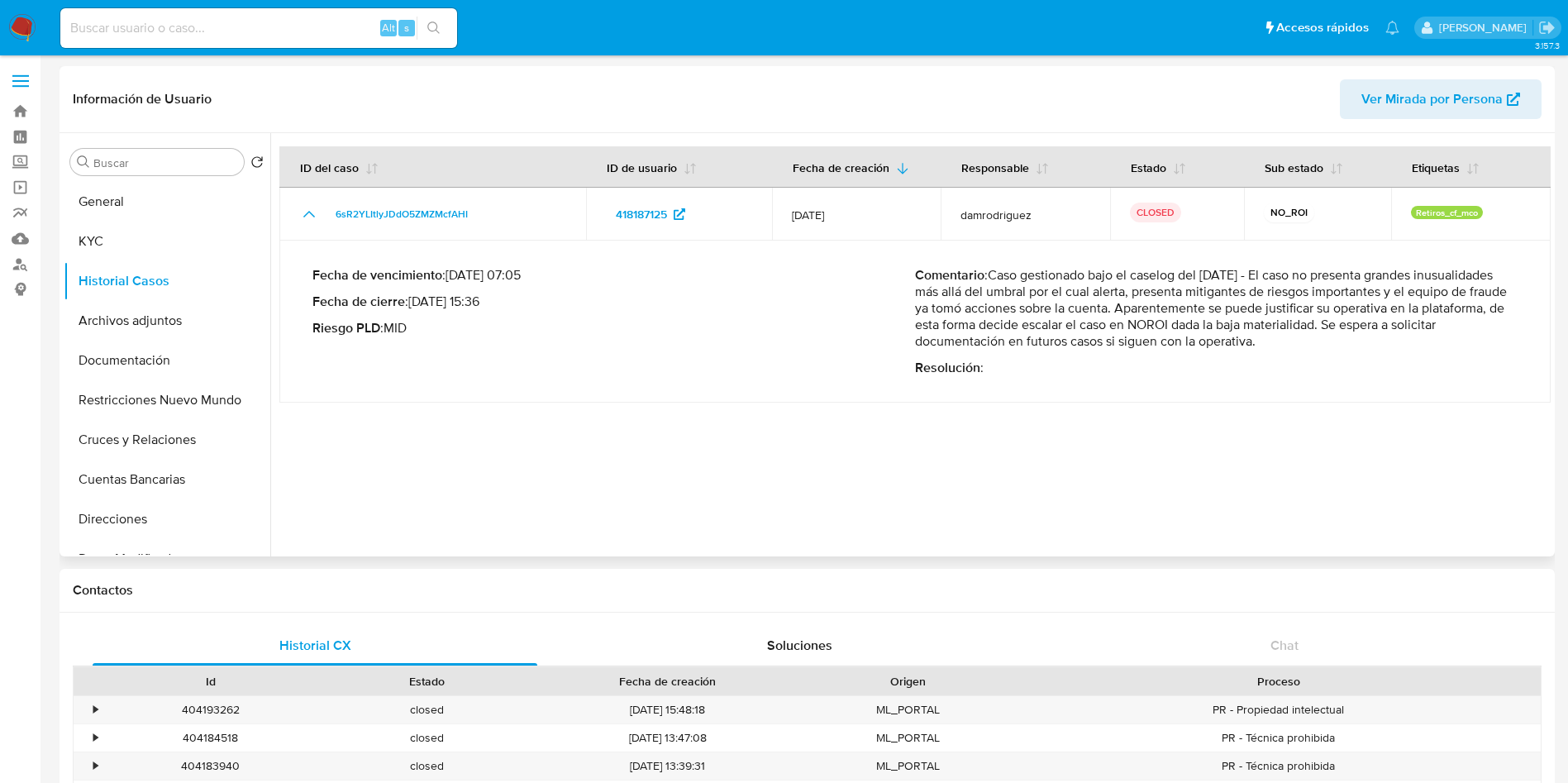
drag, startPoint x: 1241, startPoint y: 302, endPoint x: 1475, endPoint y: 303, distance: 234.0
click at [1474, 303] on p "Comentario : Caso gestionado bajo el caselog del 02/09/2025 - El caso no presen…" at bounding box center [1216, 308] width 603 height 83
drag, startPoint x: 1087, startPoint y: 334, endPoint x: 1398, endPoint y: 323, distance: 311.2
click at [1397, 323] on p "Comentario : Caso gestionado bajo el caselog del 02/09/2025 - El caso no presen…" at bounding box center [1216, 308] width 603 height 83
click at [1414, 324] on p "Comentario : Caso gestionado bajo el caselog del 02/09/2025 - El caso no presen…" at bounding box center [1216, 308] width 603 height 83
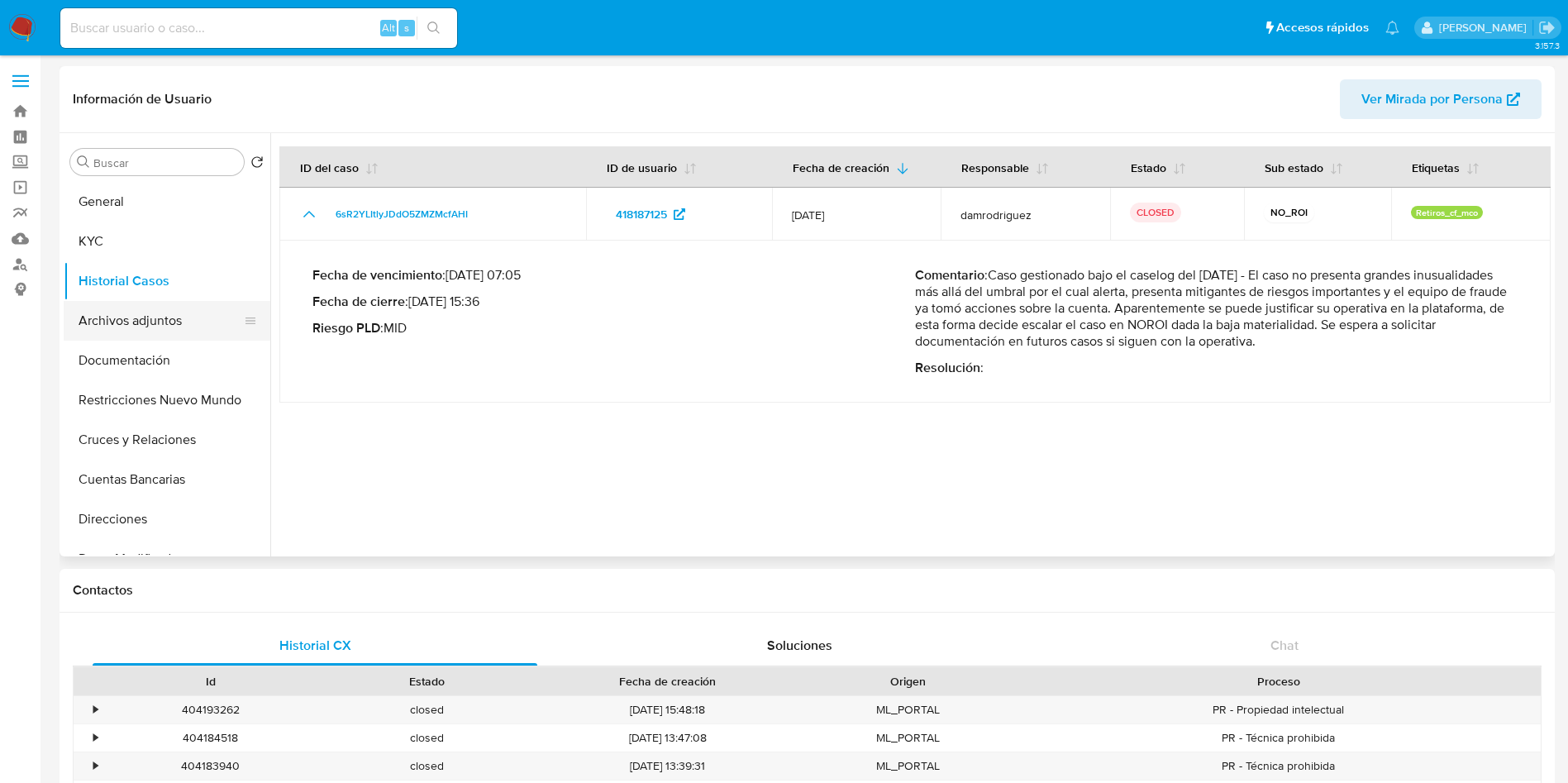
click at [154, 323] on button "Archivos adjuntos" at bounding box center [161, 320] width 193 height 40
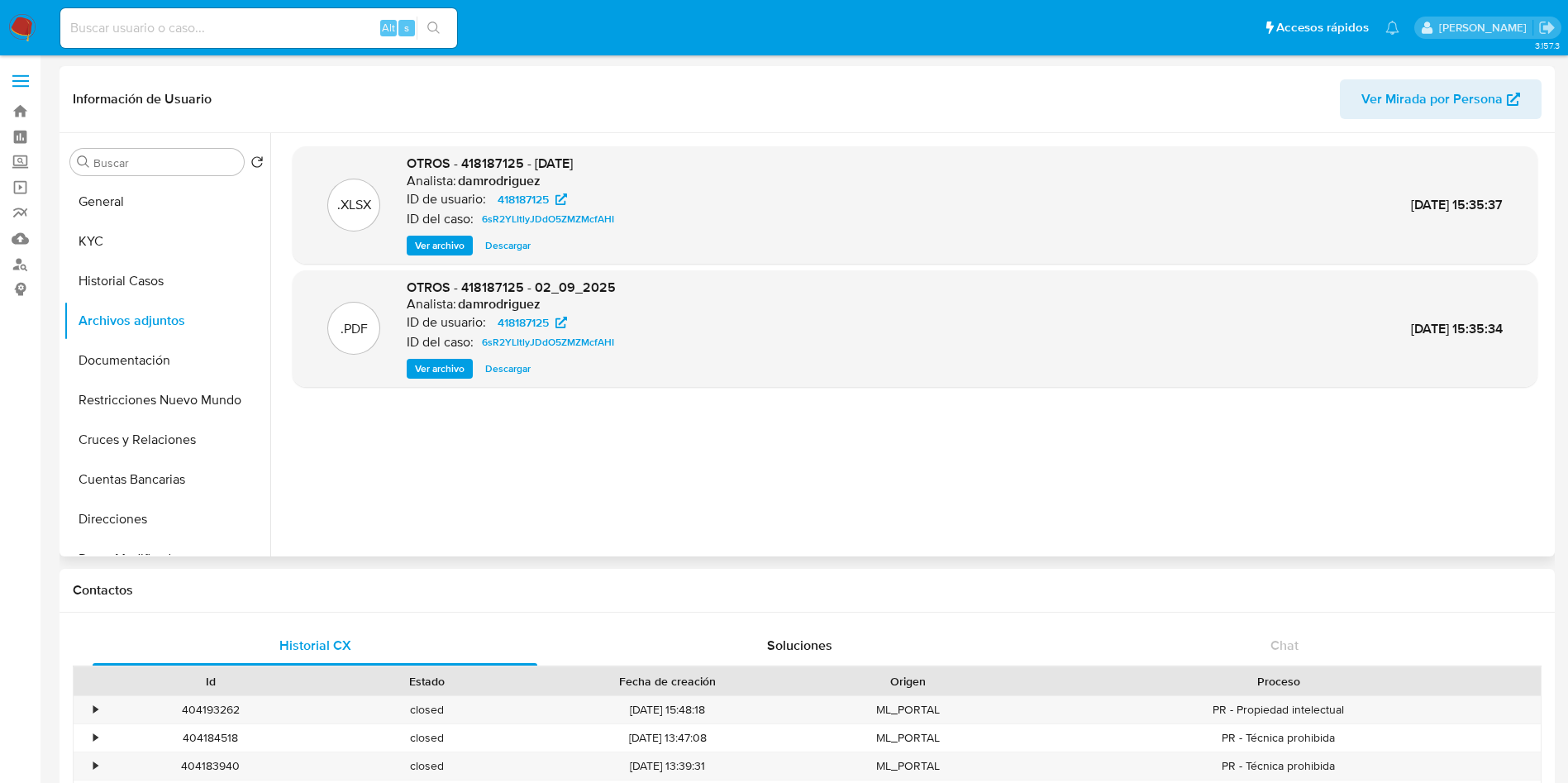
click at [433, 362] on span "Ver archivo" at bounding box center [440, 369] width 50 height 17
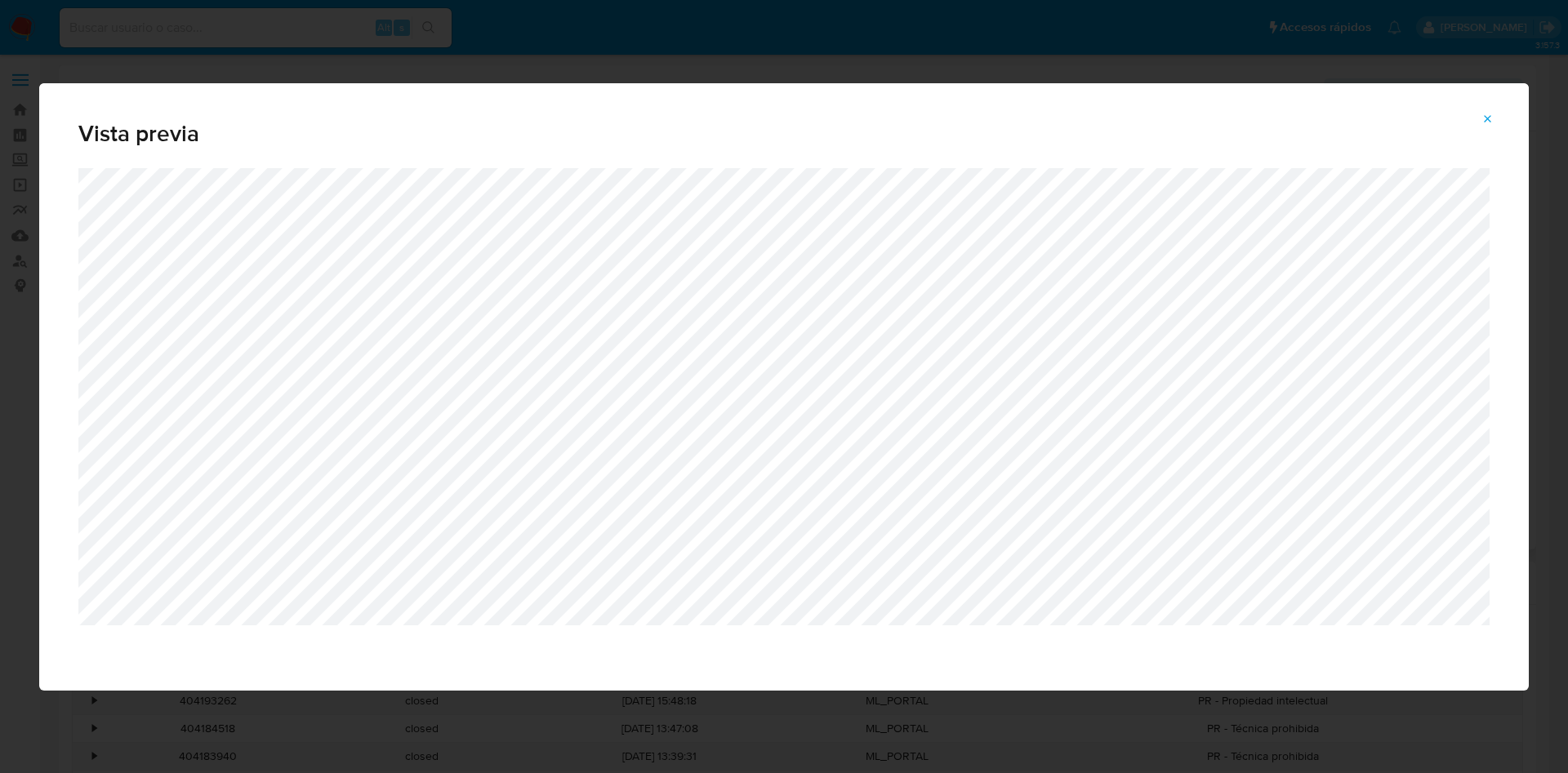
click at [459, 706] on div "Vista previa" at bounding box center [784, 386] width 1568 height 773
click at [1491, 116] on icon "Attachment preview" at bounding box center [1487, 119] width 13 height 13
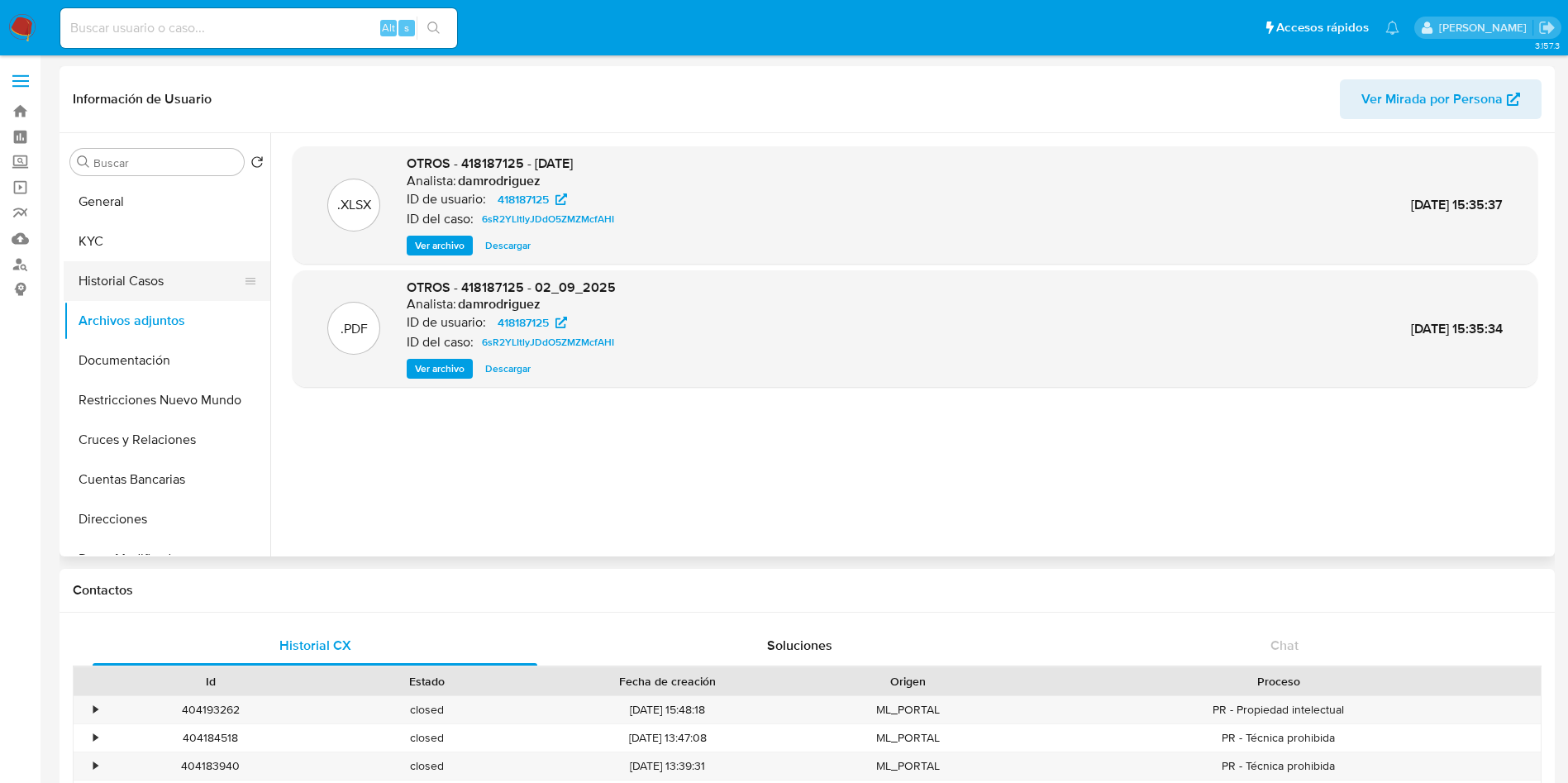
click at [109, 265] on button "Historial Casos" at bounding box center [161, 281] width 193 height 40
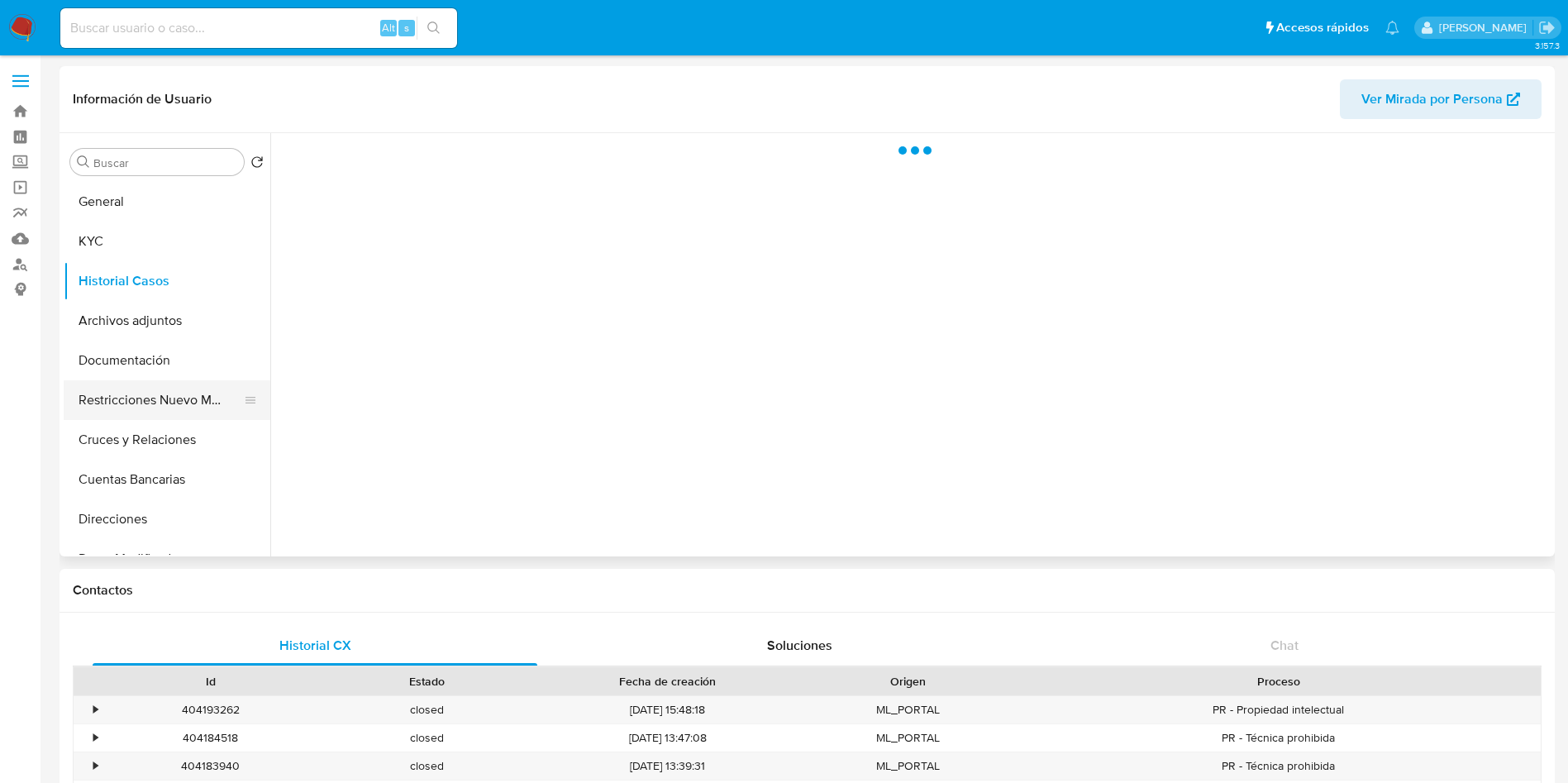
click at [165, 396] on button "Restricciones Nuevo Mundo" at bounding box center [161, 399] width 193 height 40
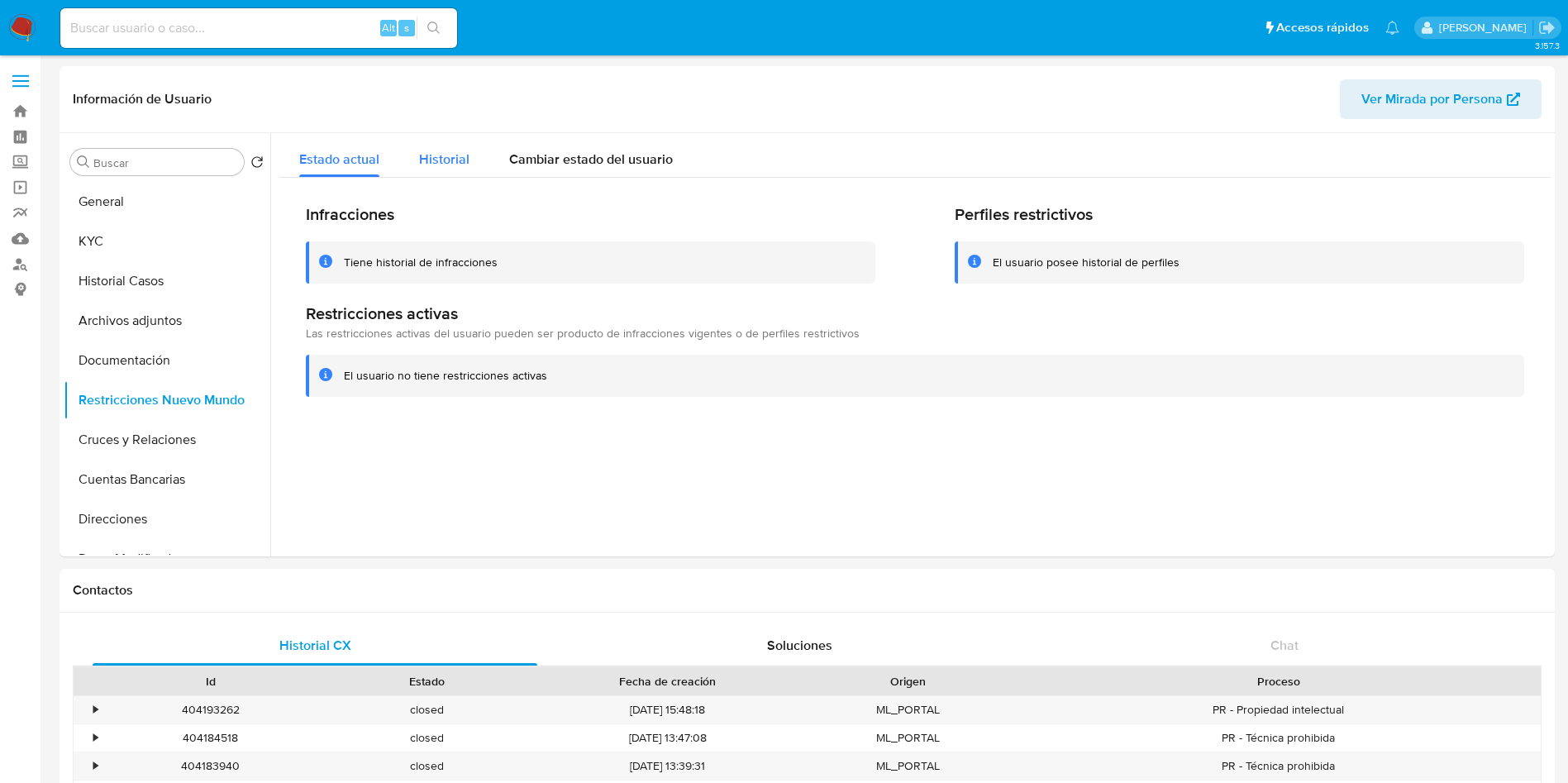
click at [438, 158] on span "Historial" at bounding box center [444, 160] width 50 height 19
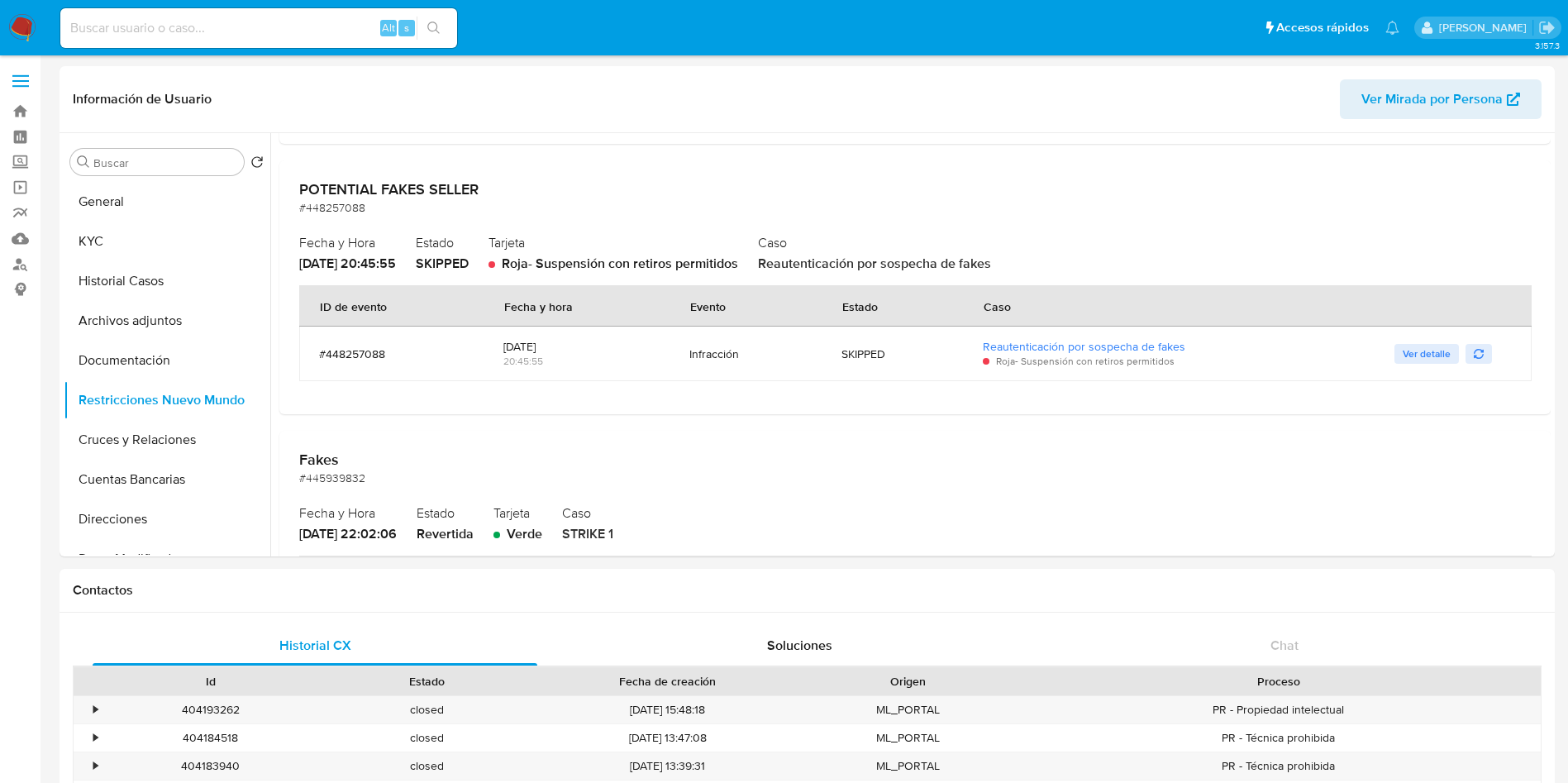
scroll to position [372, 0]
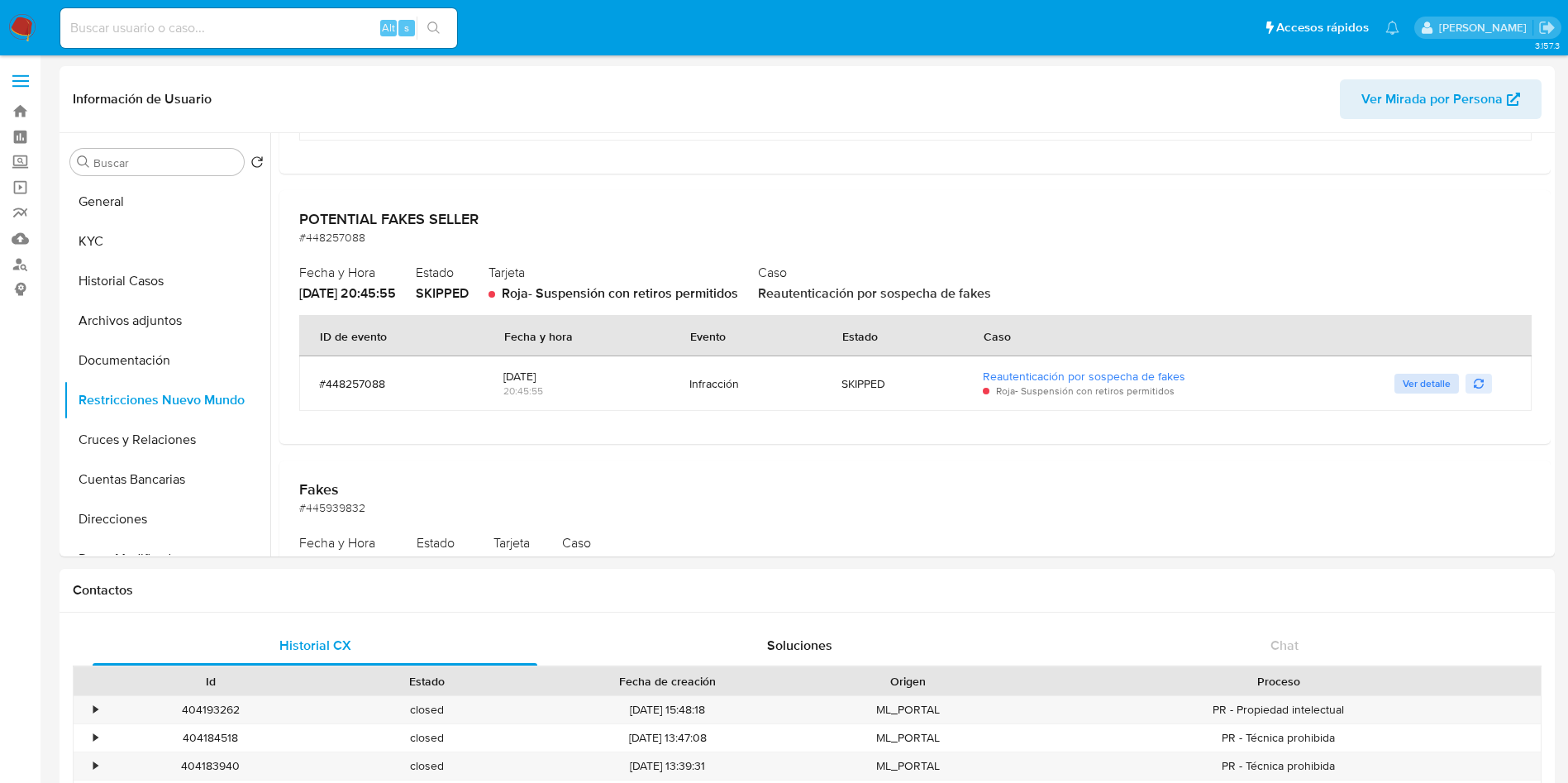
click at [1425, 382] on span "Ver detalle" at bounding box center [1427, 384] width 48 height 17
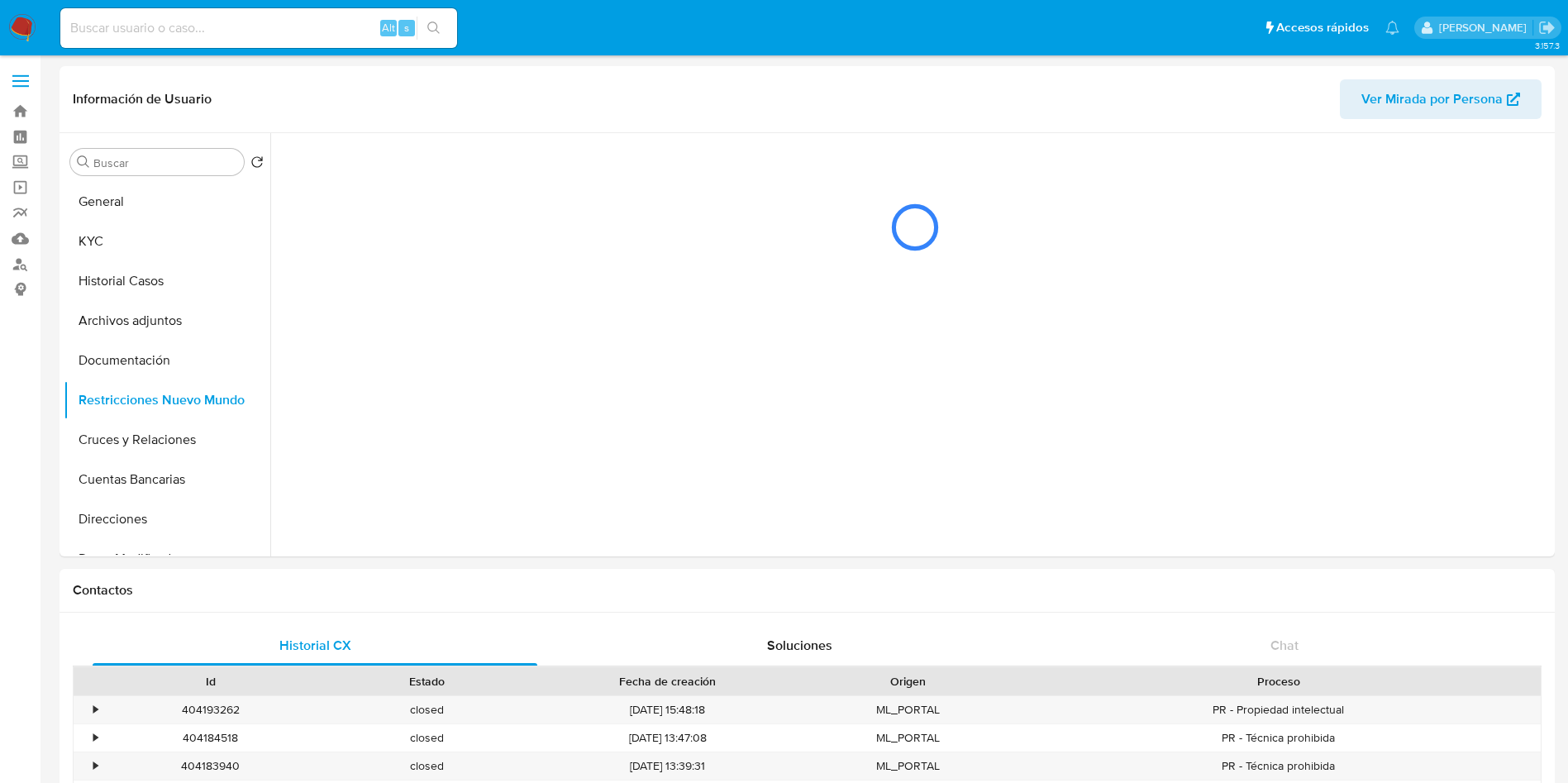
scroll to position [0, 0]
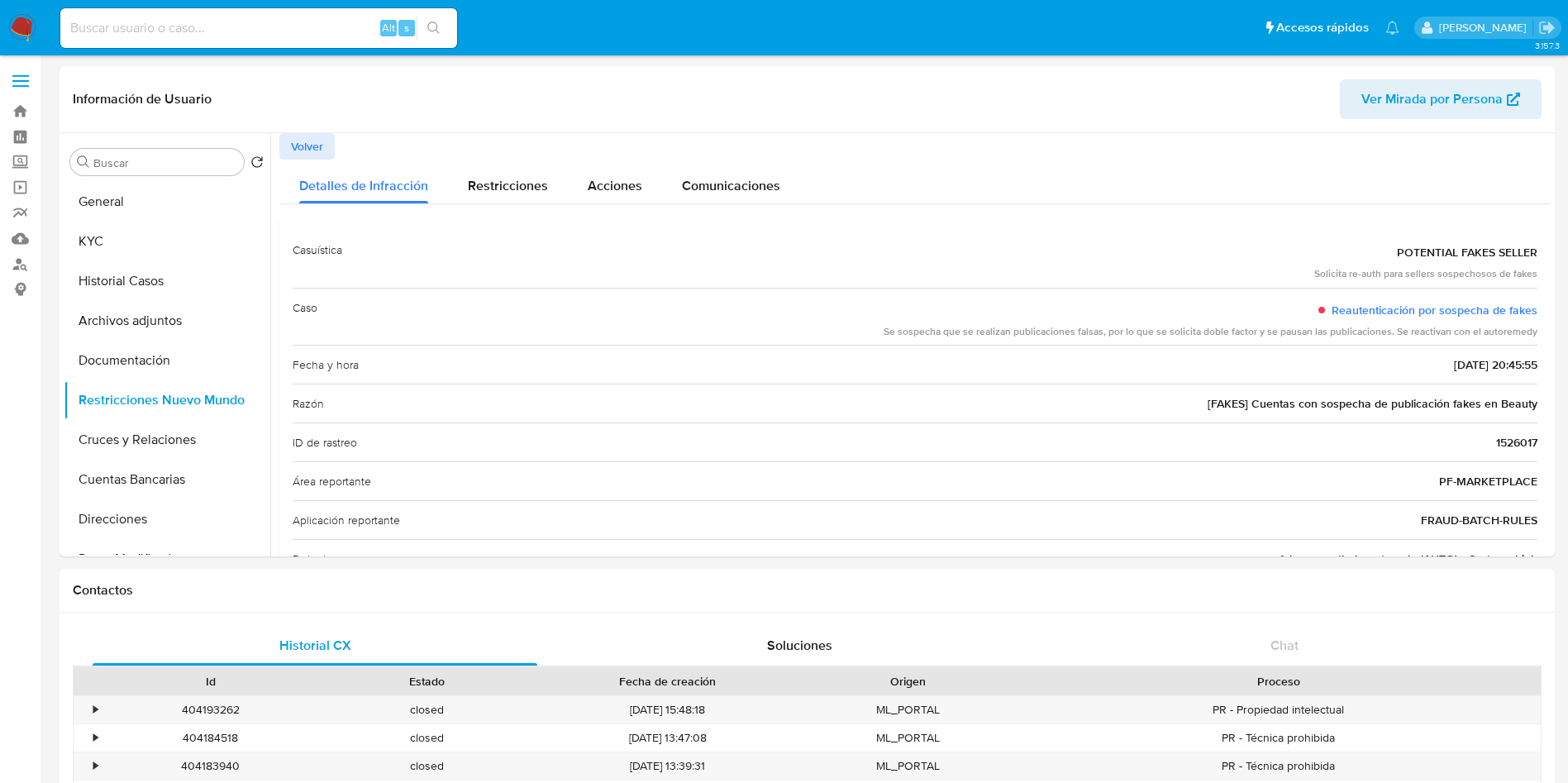
drag, startPoint x: 1021, startPoint y: 341, endPoint x: 1473, endPoint y: 340, distance: 452.0
click at [1471, 340] on div "Caso Reautenticación por sospecha de fakes Se sospecha que se realizan publicac…" at bounding box center [915, 317] width 1245 height 58
click at [322, 144] on span "Volver" at bounding box center [307, 147] width 32 height 23
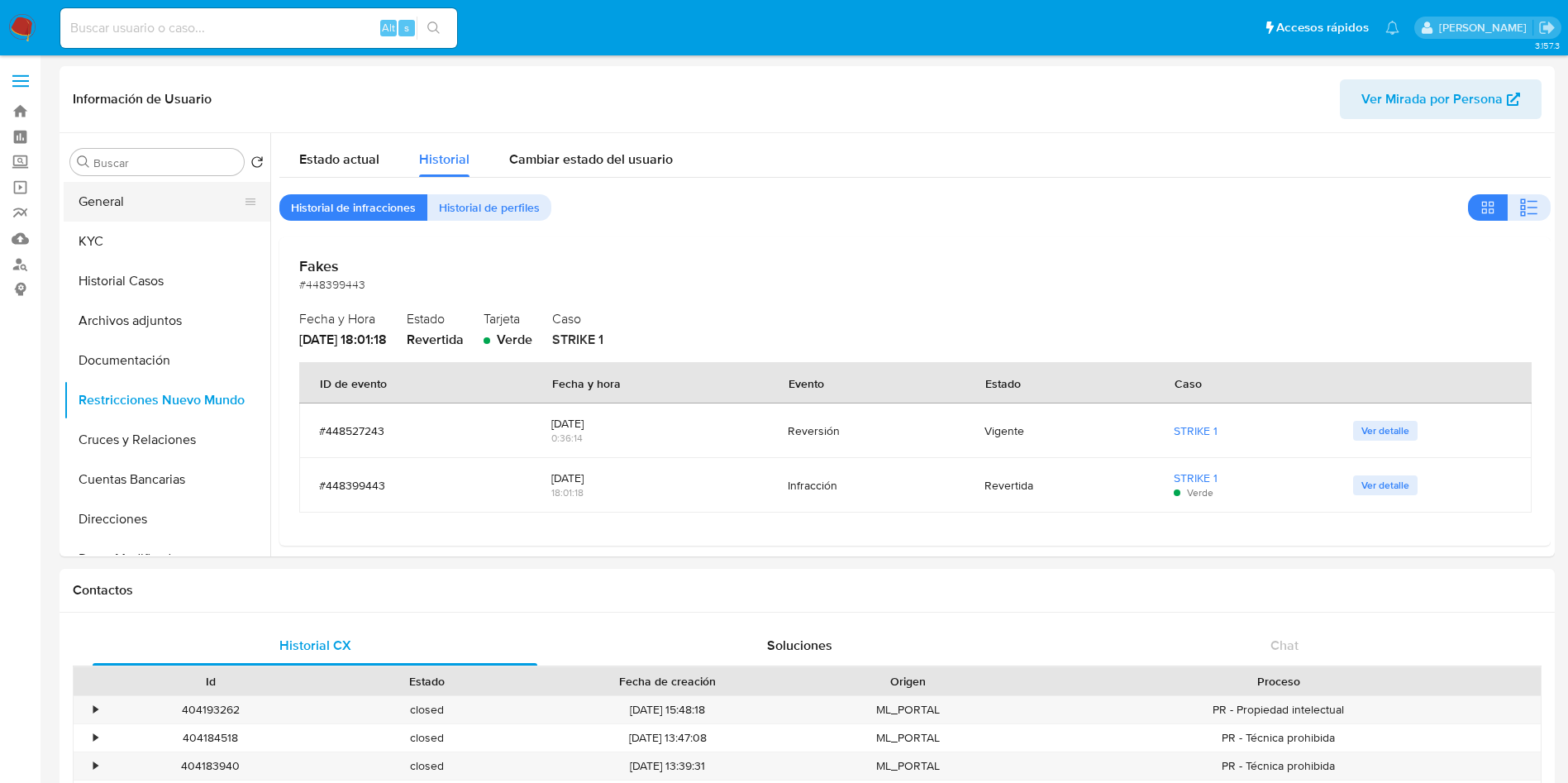
click at [135, 212] on button "General" at bounding box center [161, 201] width 193 height 40
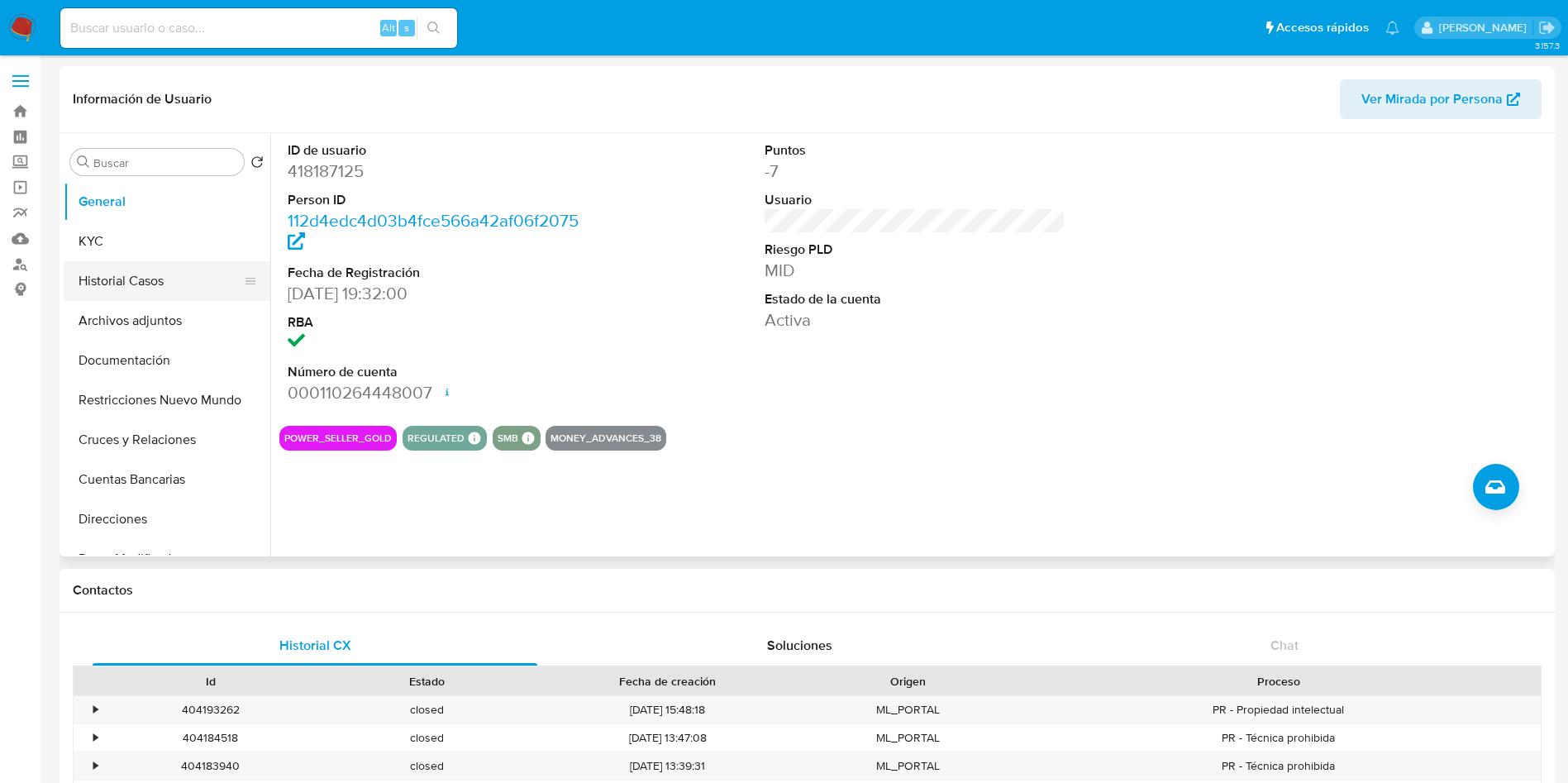
click at [154, 277] on button "Historial Casos" at bounding box center [161, 281] width 193 height 40
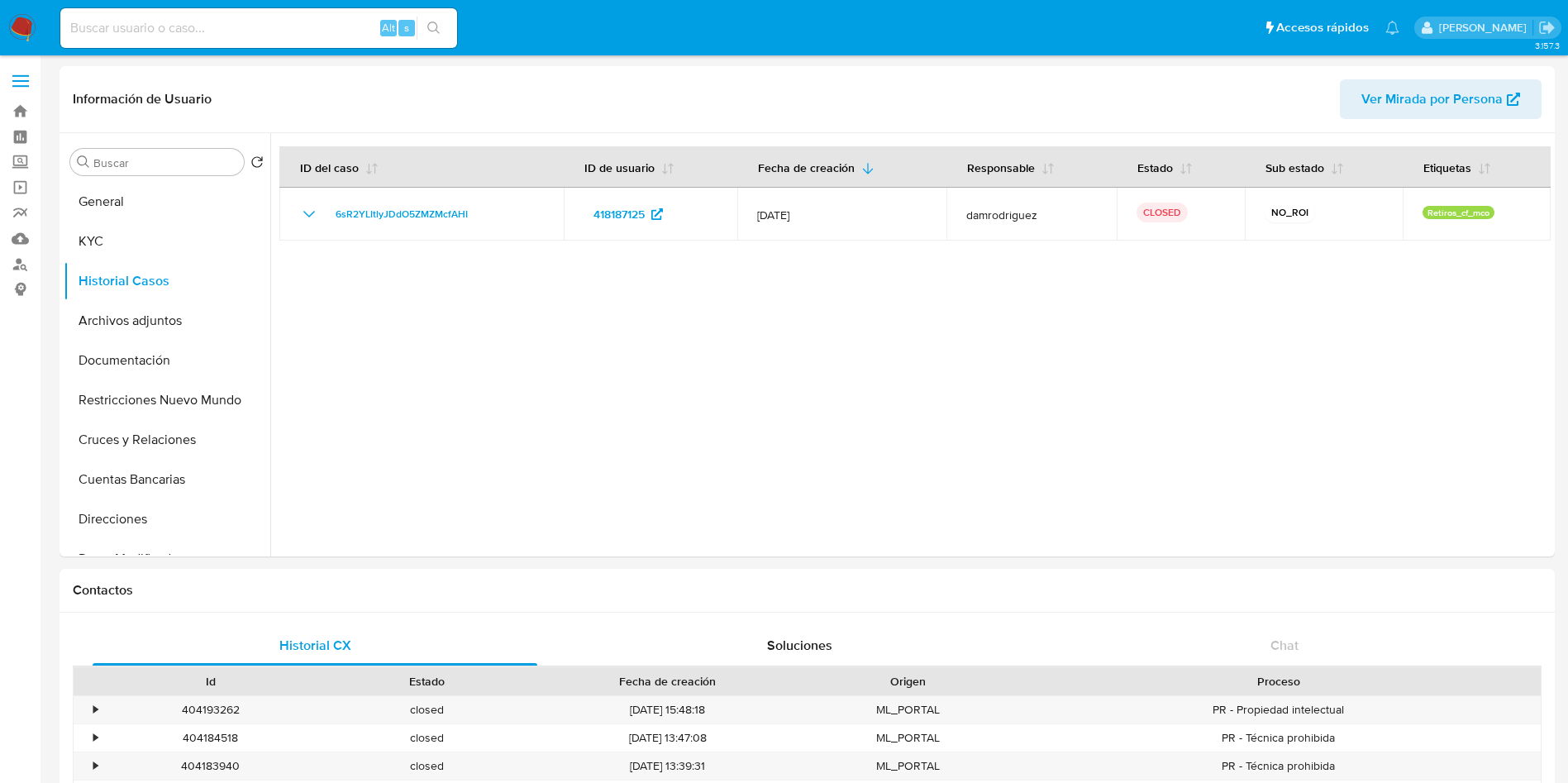
click at [140, 205] on button "General" at bounding box center [168, 201] width 207 height 40
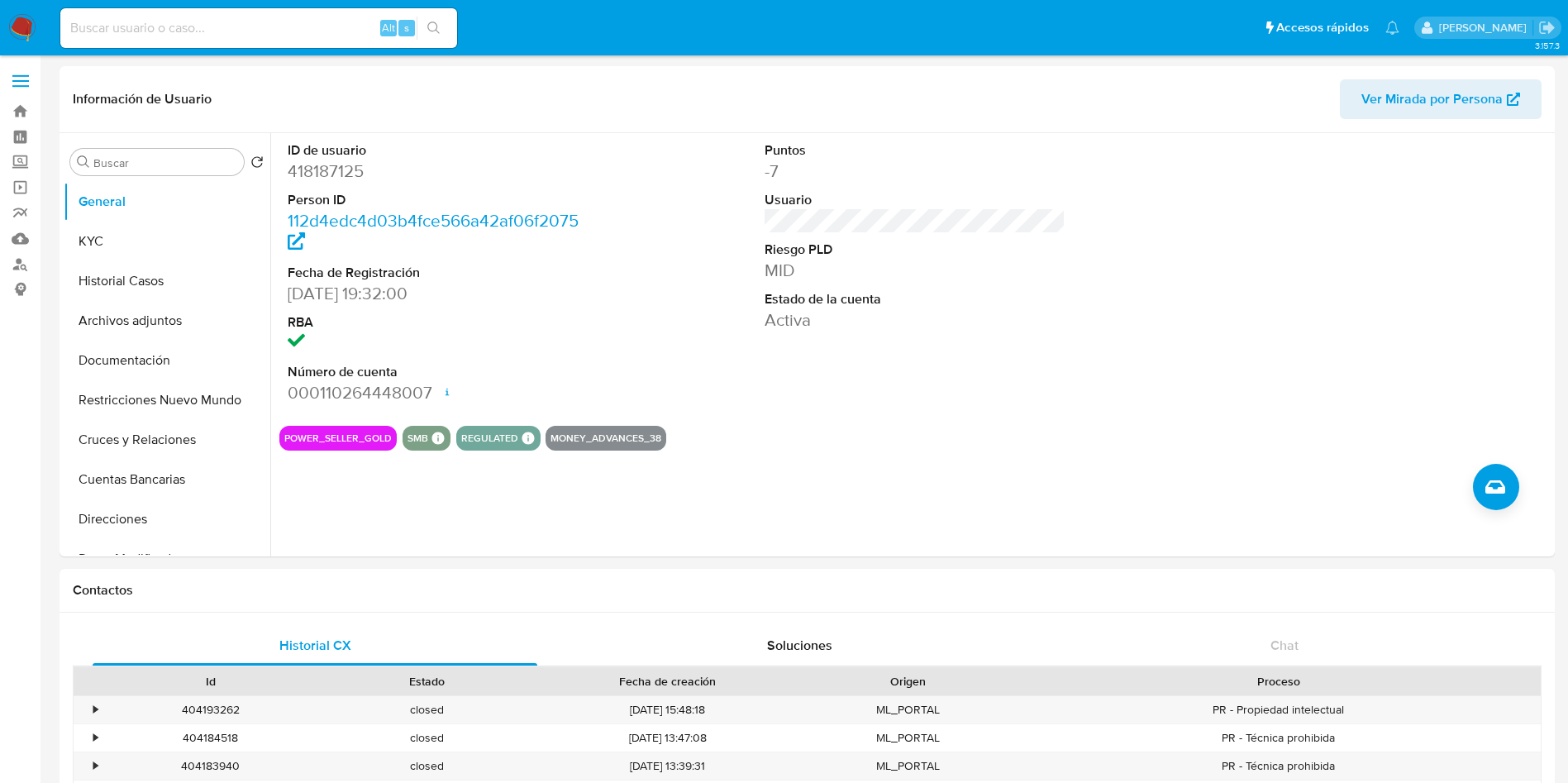
drag, startPoint x: 29, startPoint y: 32, endPoint x: 51, endPoint y: 18, distance: 26.1
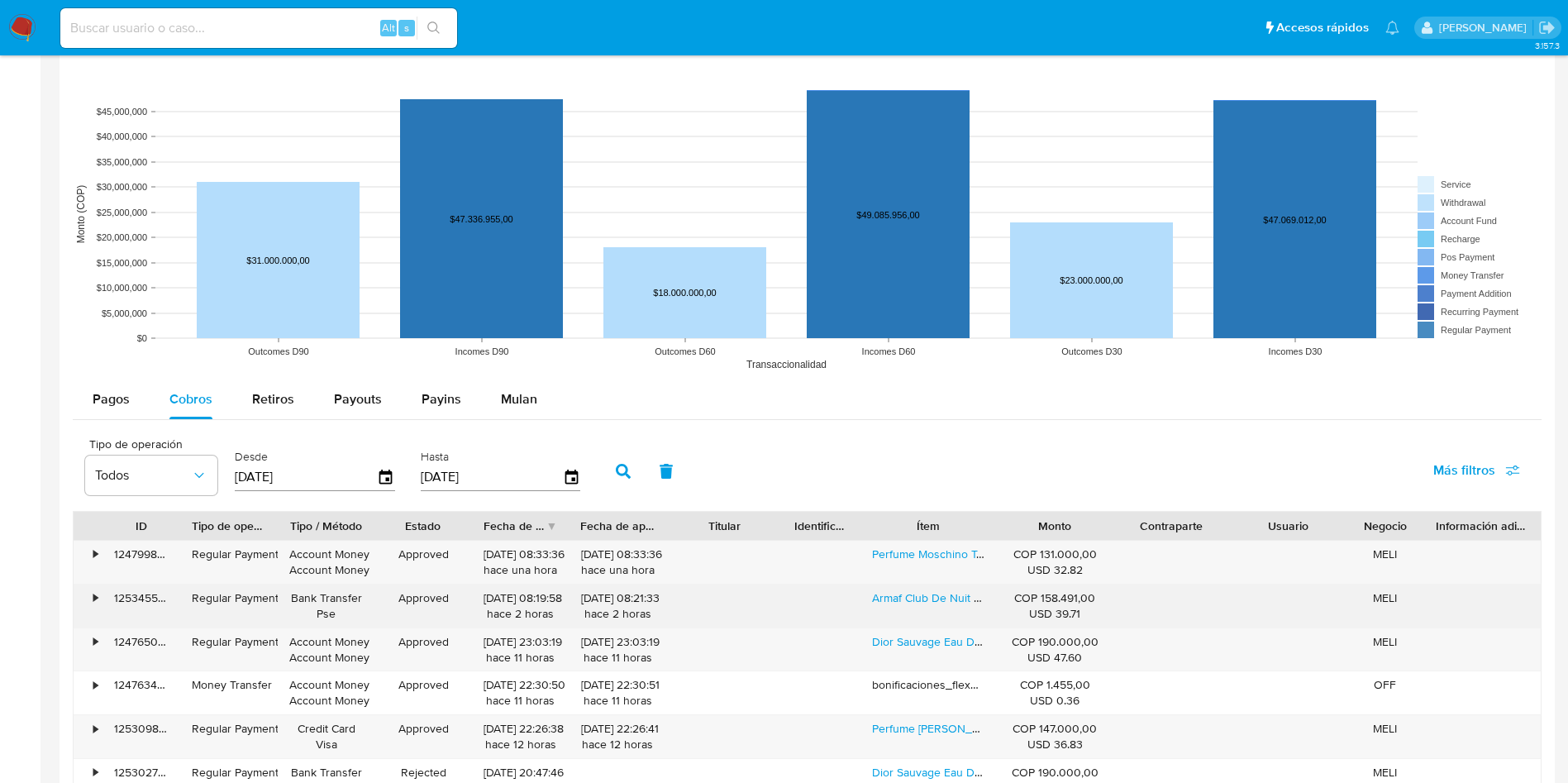
scroll to position [1489, 0]
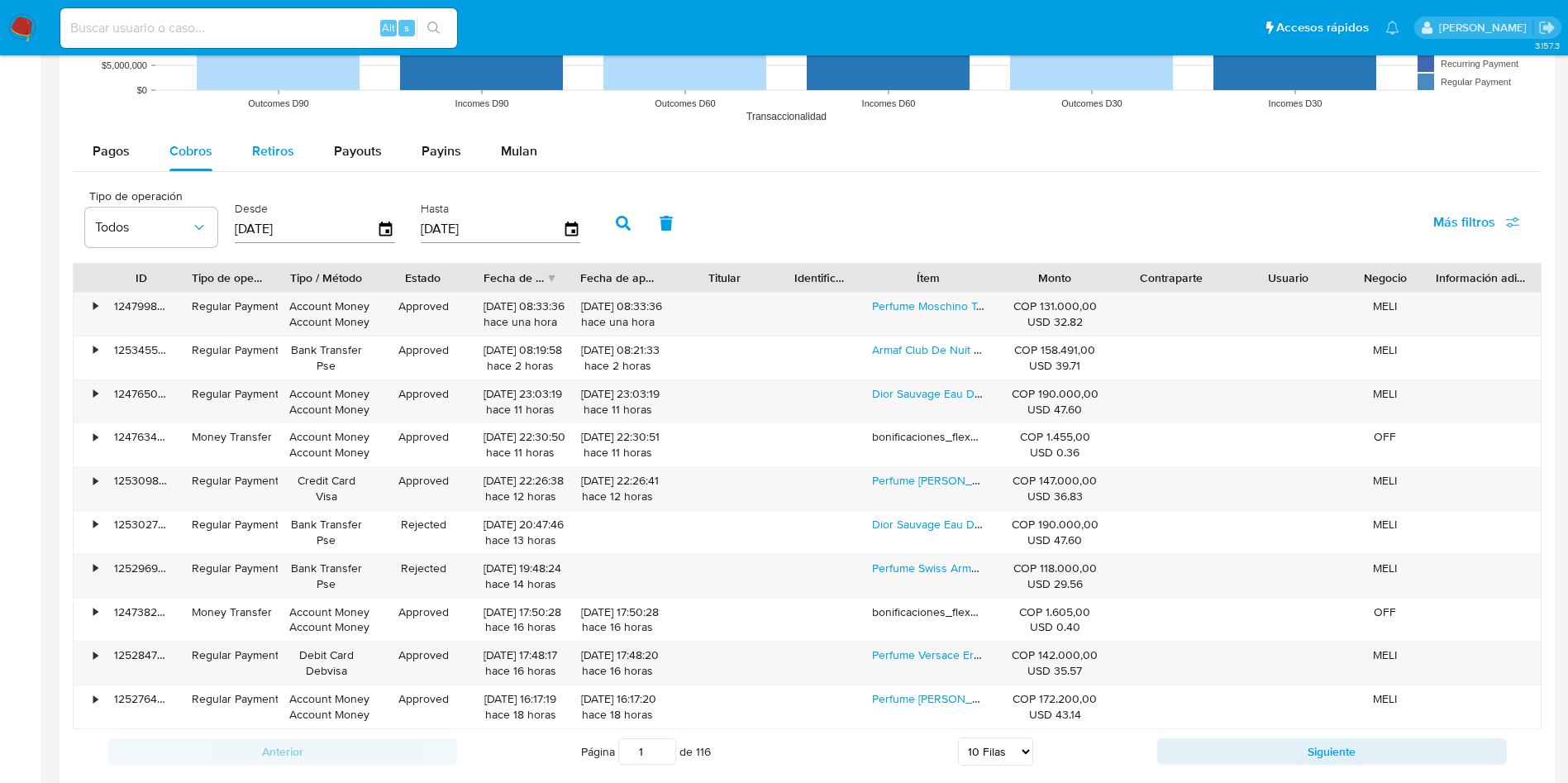
click at [245, 137] on button "Retiros" at bounding box center [273, 151] width 82 height 40
select select "10"
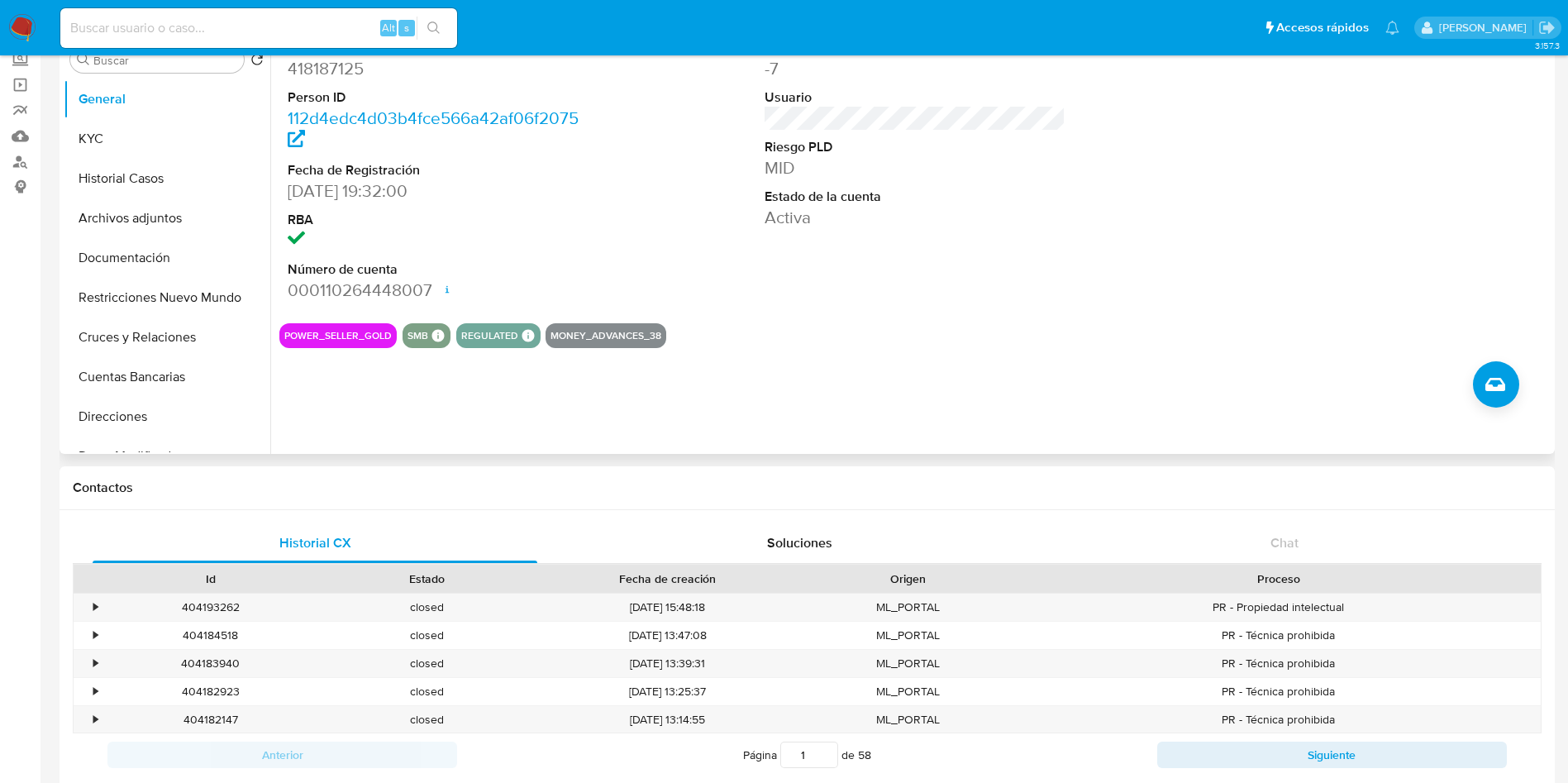
scroll to position [0, 0]
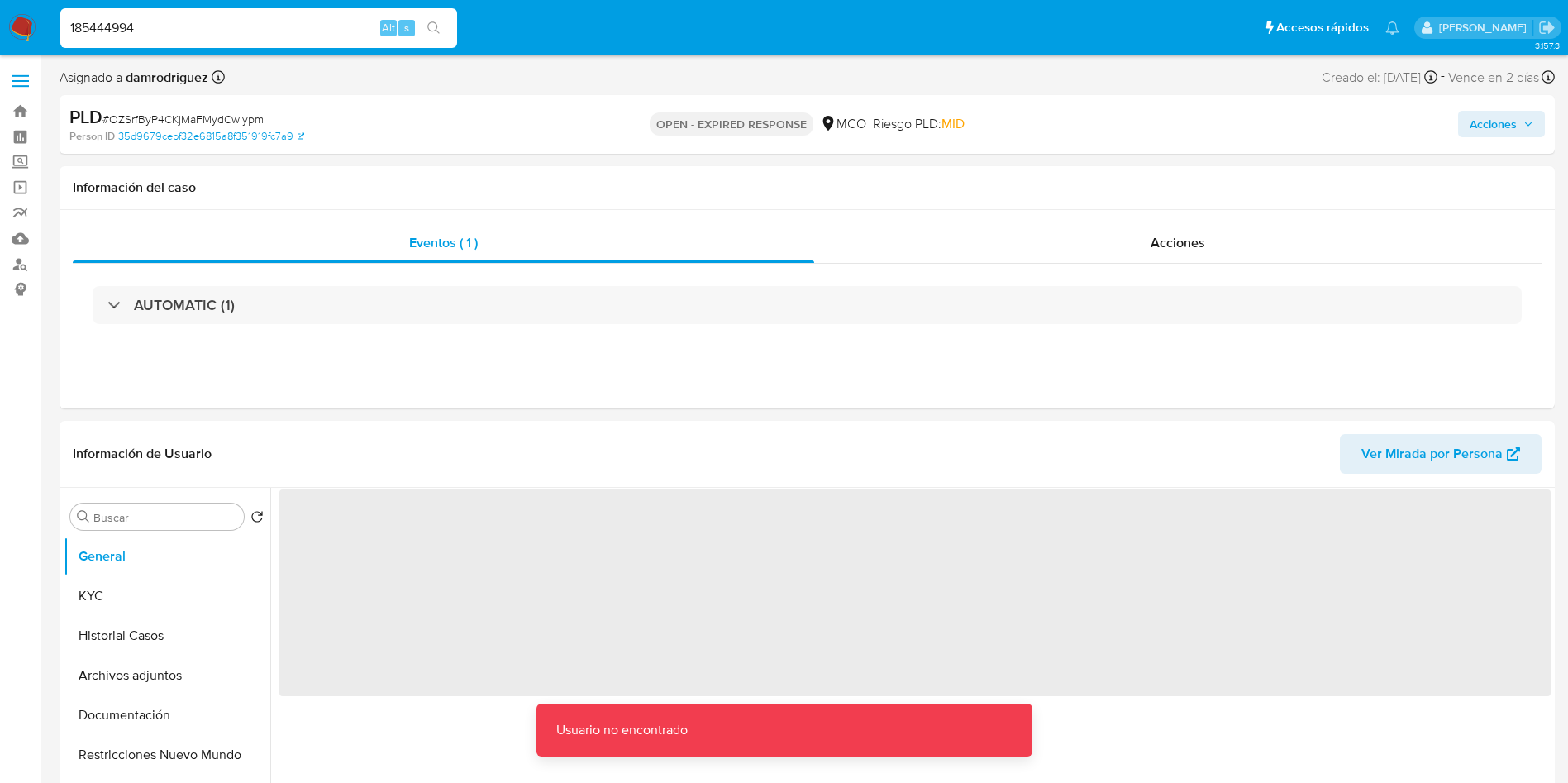
click at [190, 27] on input "185444994" at bounding box center [259, 28] width 397 height 21
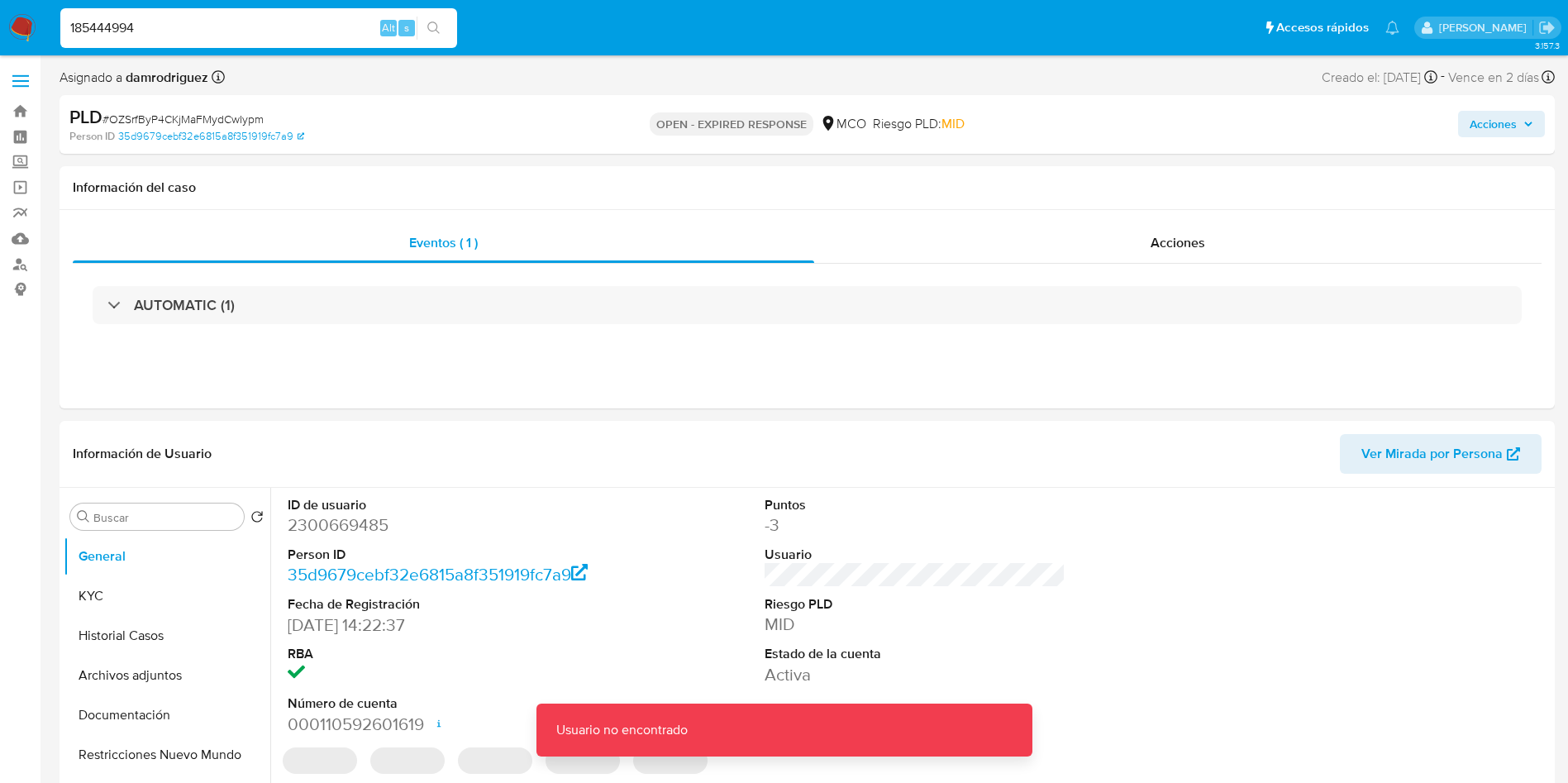
type input "185444994"
select select "10"
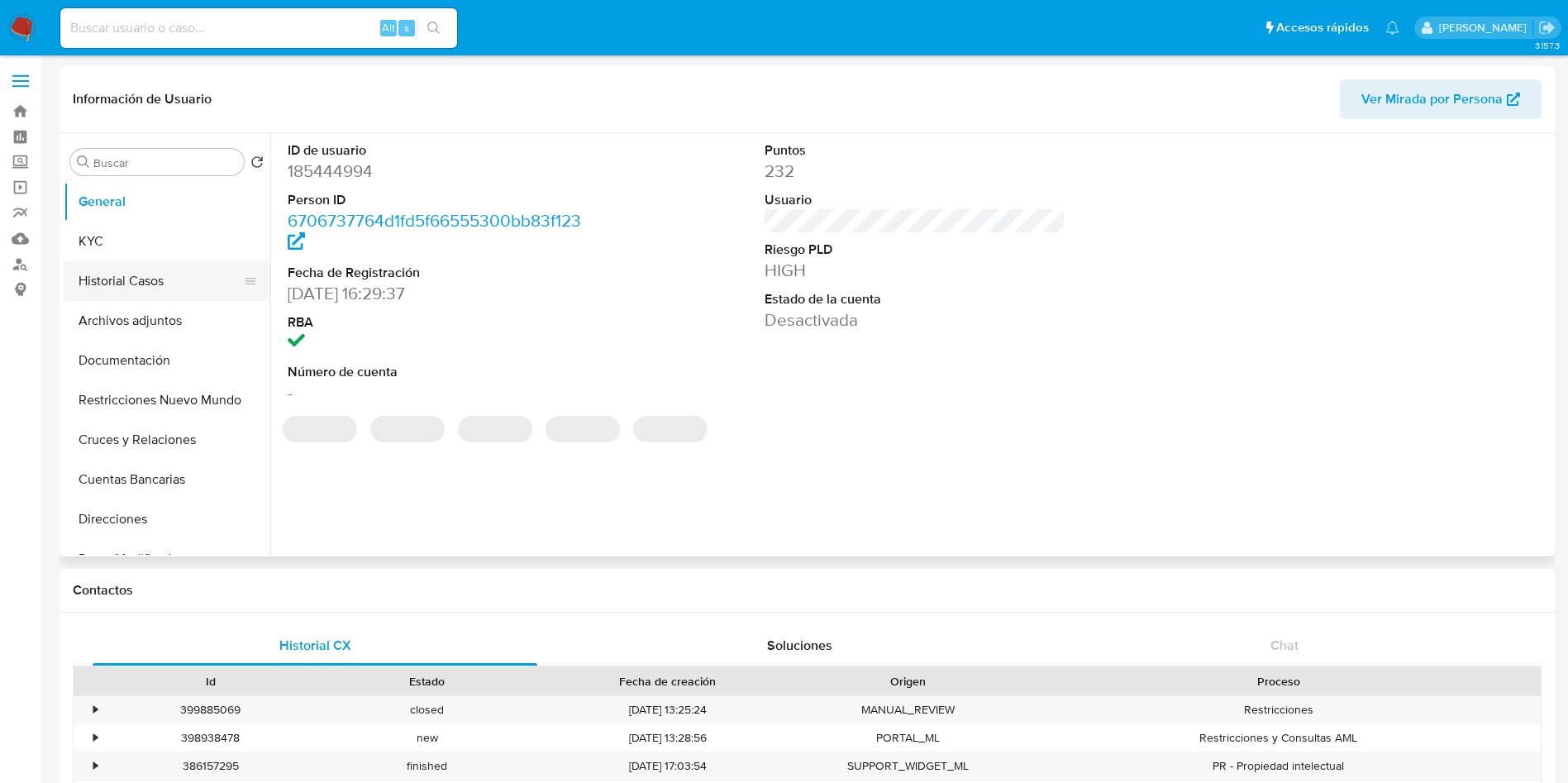
click at [137, 267] on button "Historial Casos" at bounding box center [161, 281] width 193 height 40
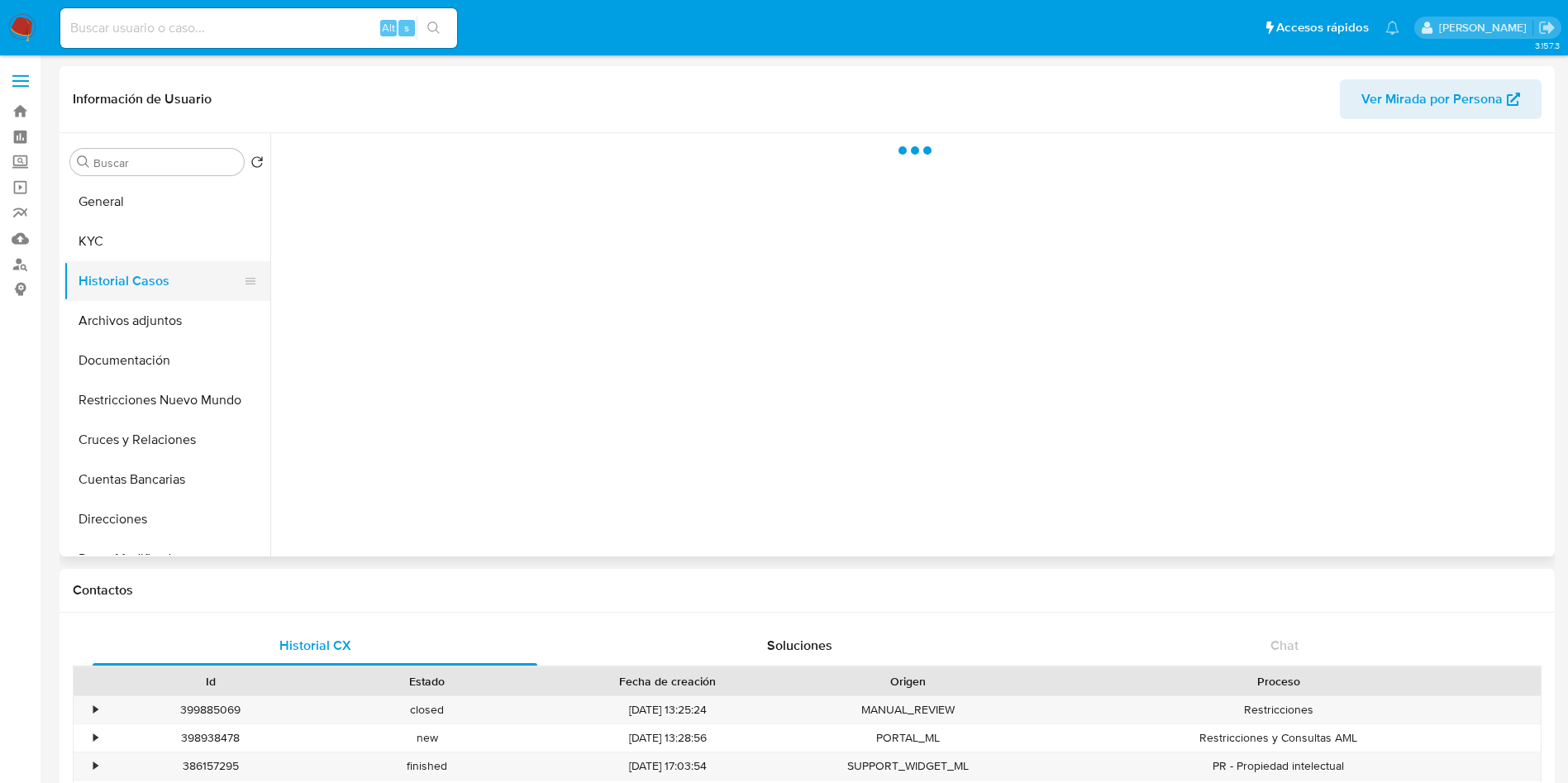
select select "10"
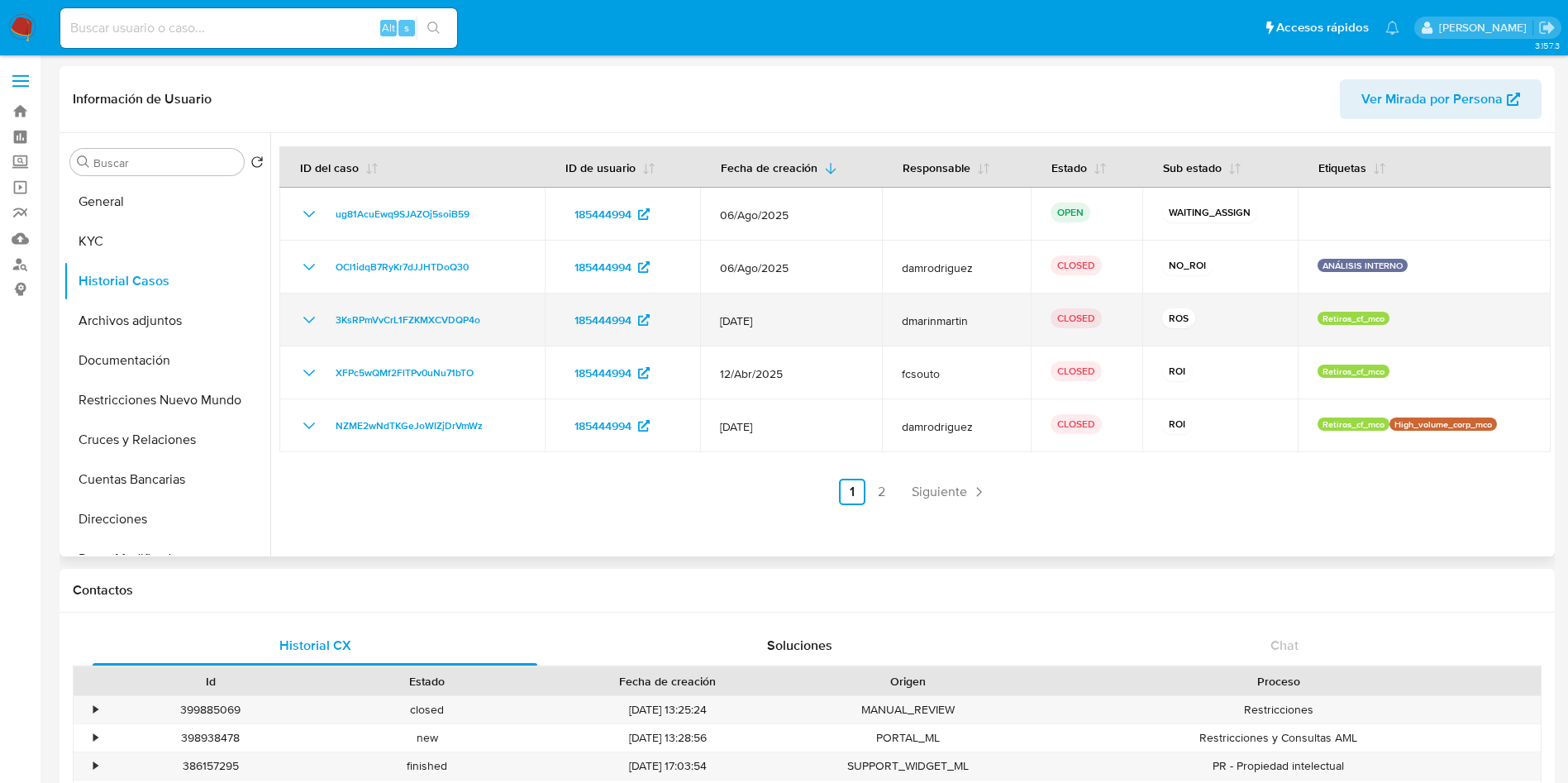
click at [310, 314] on icon "Mostrar/Ocultar" at bounding box center [309, 320] width 20 height 20
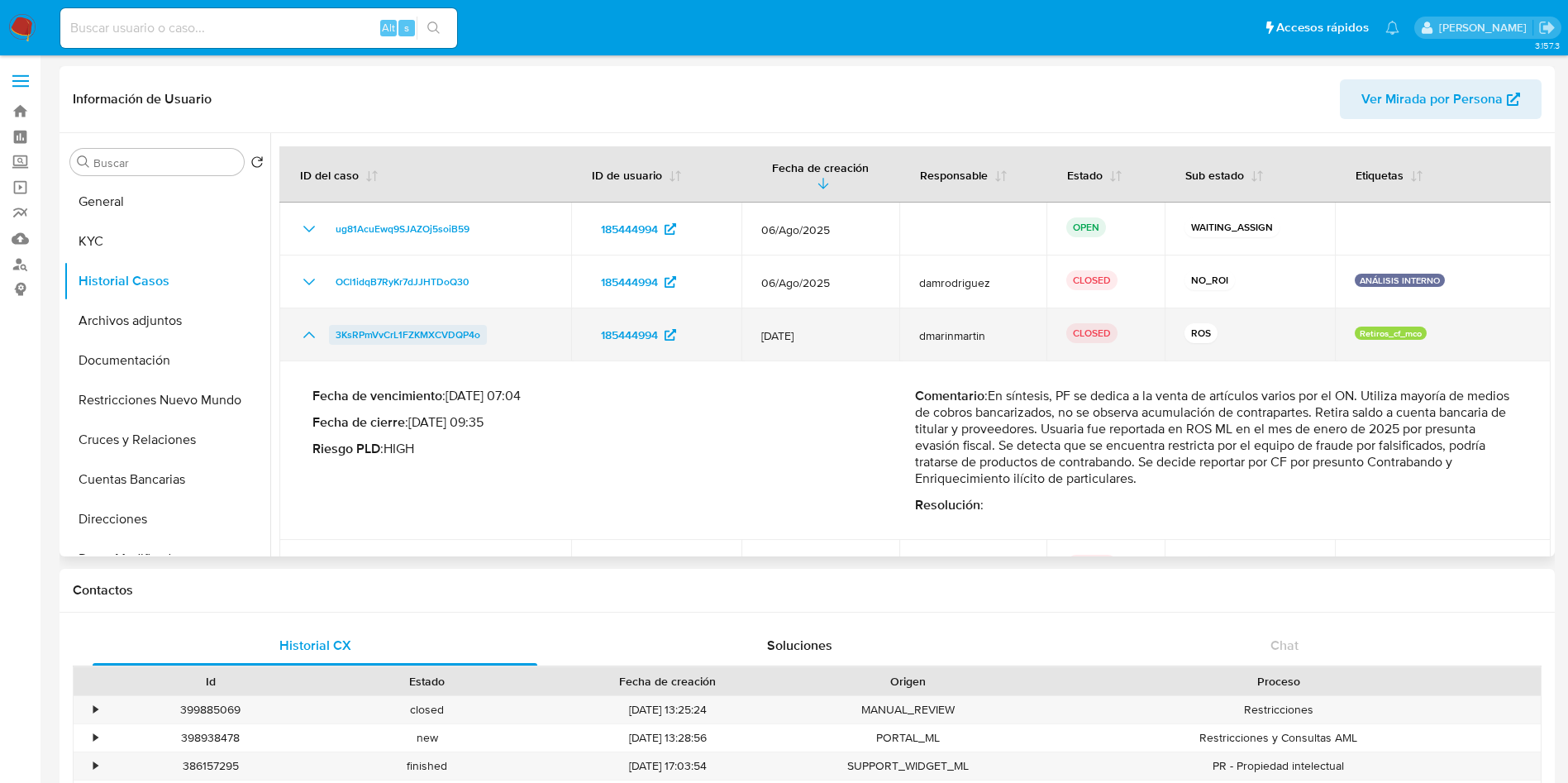
click at [432, 334] on span "3KsRPmVvCrL1FZKMXCVDQP4o" at bounding box center [408, 334] width 145 height 20
click at [311, 328] on icon "Mostrar/Ocultar" at bounding box center [309, 334] width 20 height 20
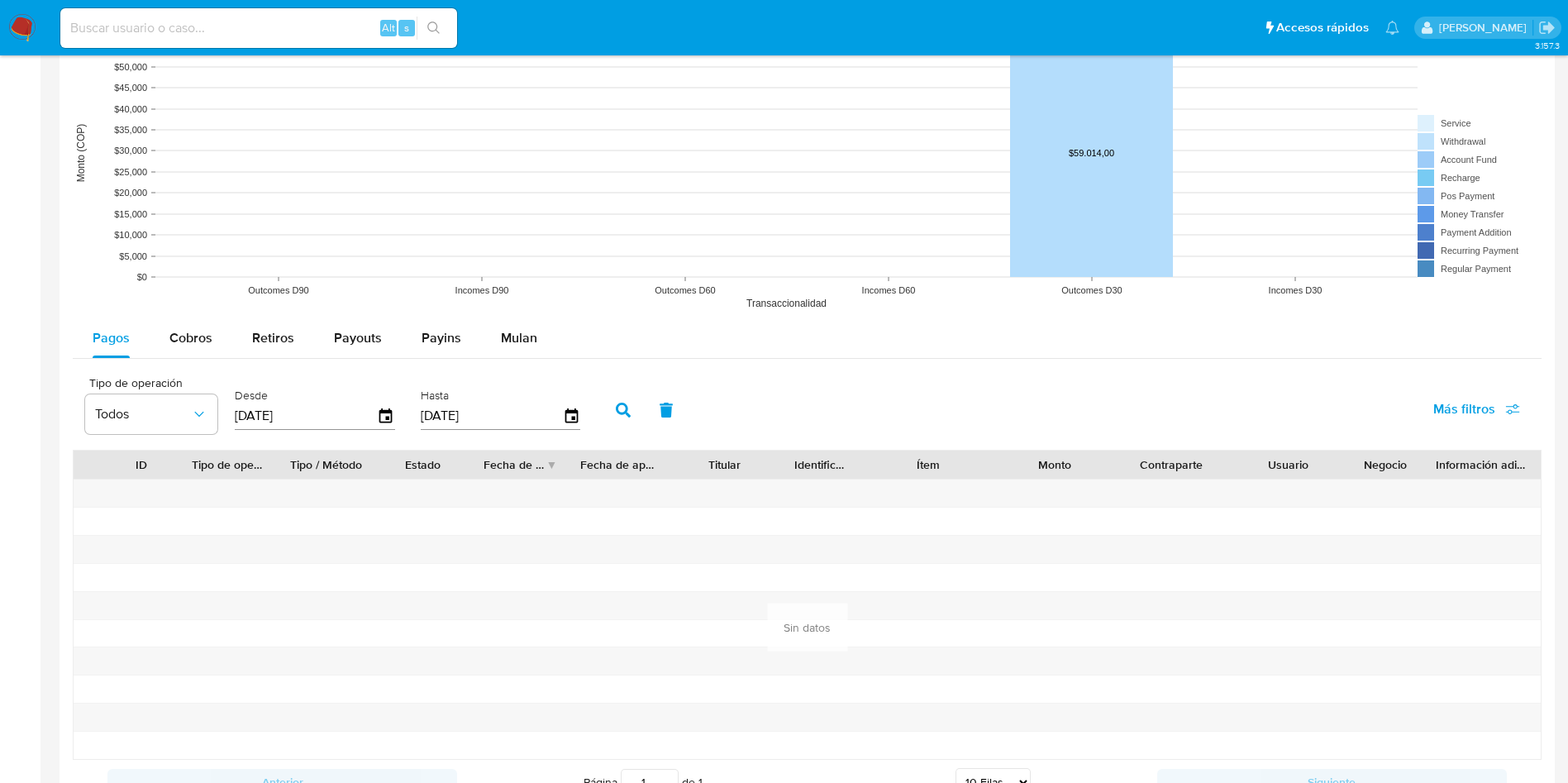
scroll to position [1489, 0]
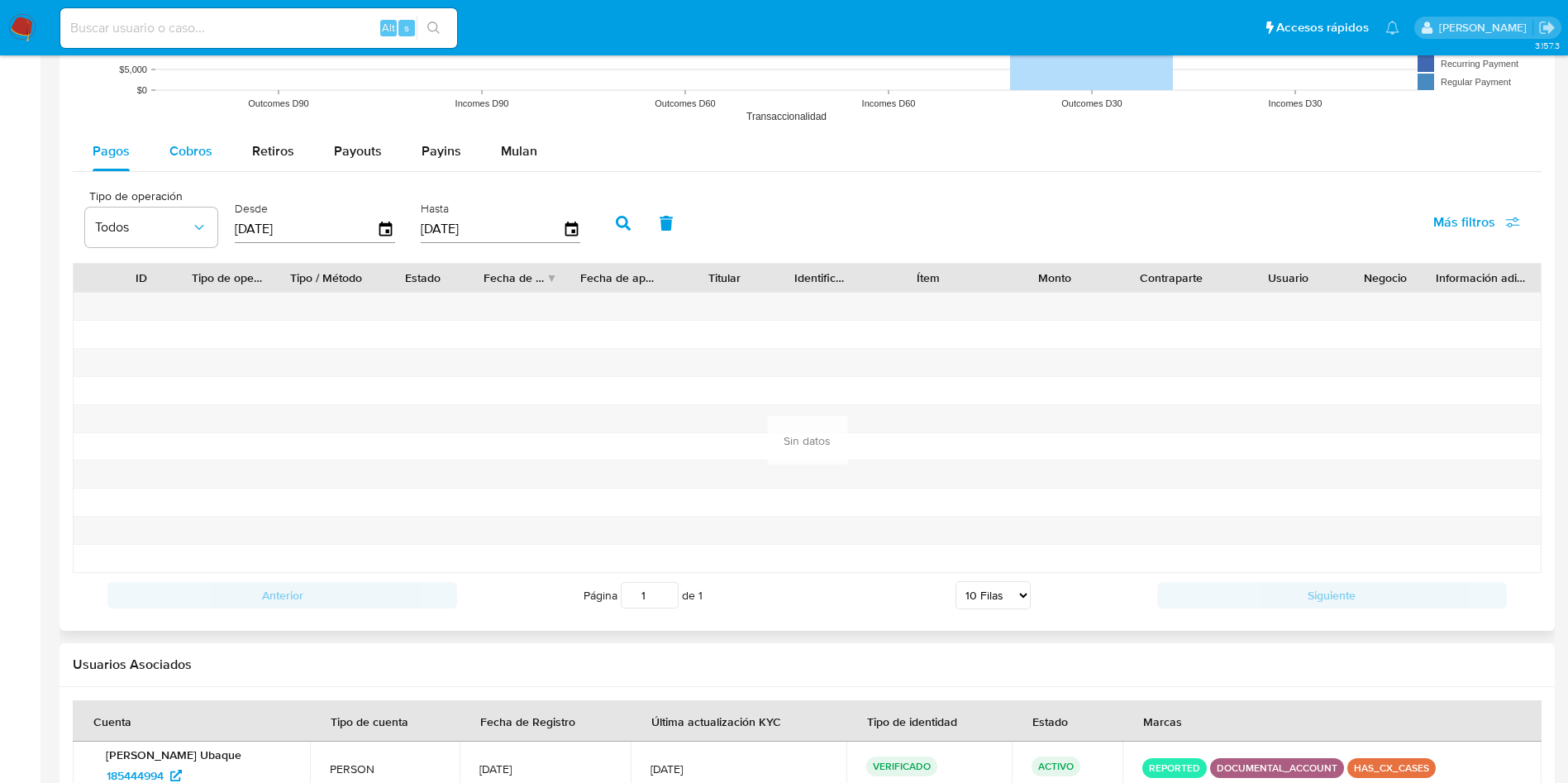
click at [188, 150] on span "Cobros" at bounding box center [190, 151] width 43 height 19
select select "10"
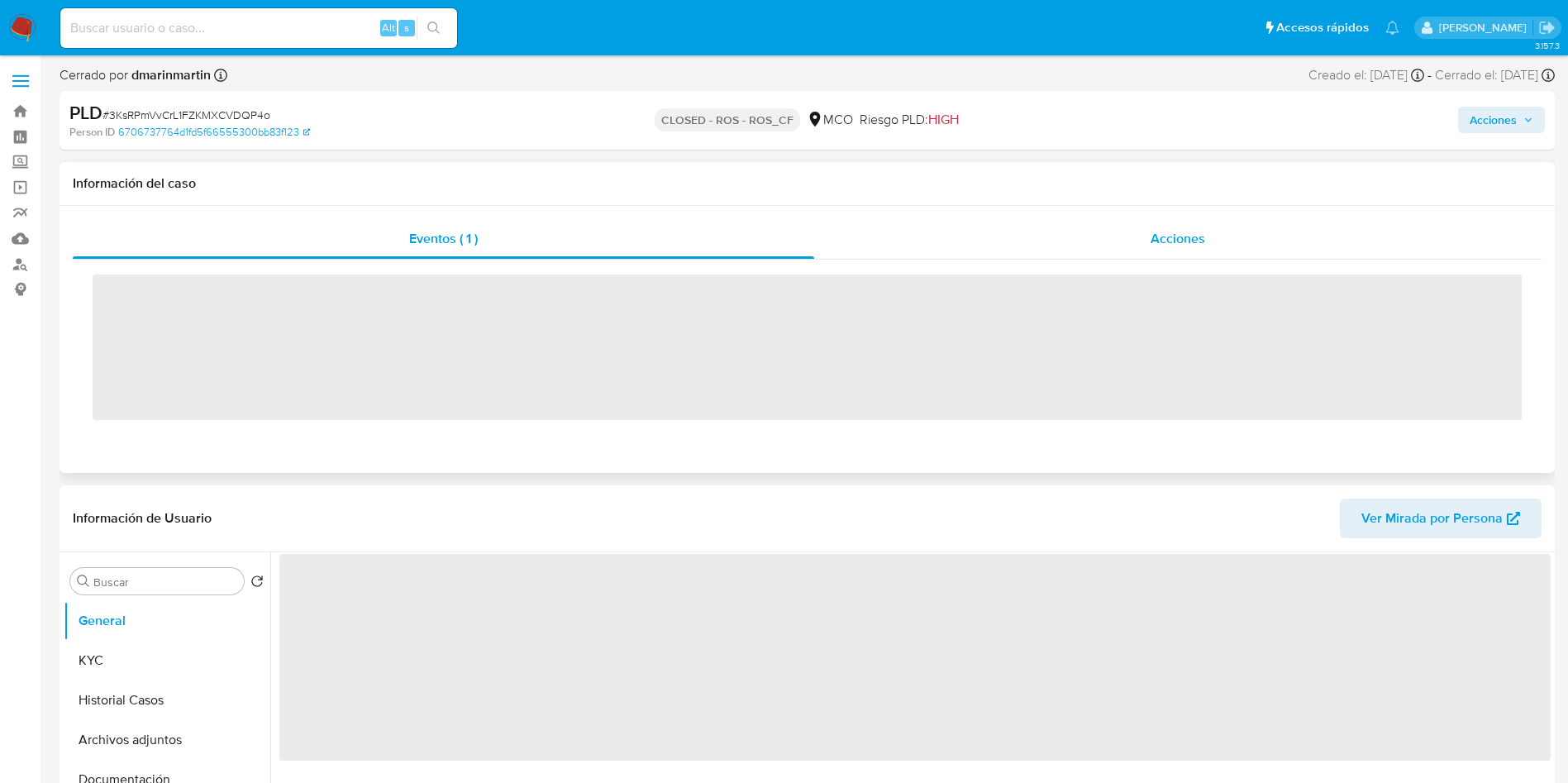
click at [1068, 234] on div "Acciones" at bounding box center [1178, 239] width 727 height 40
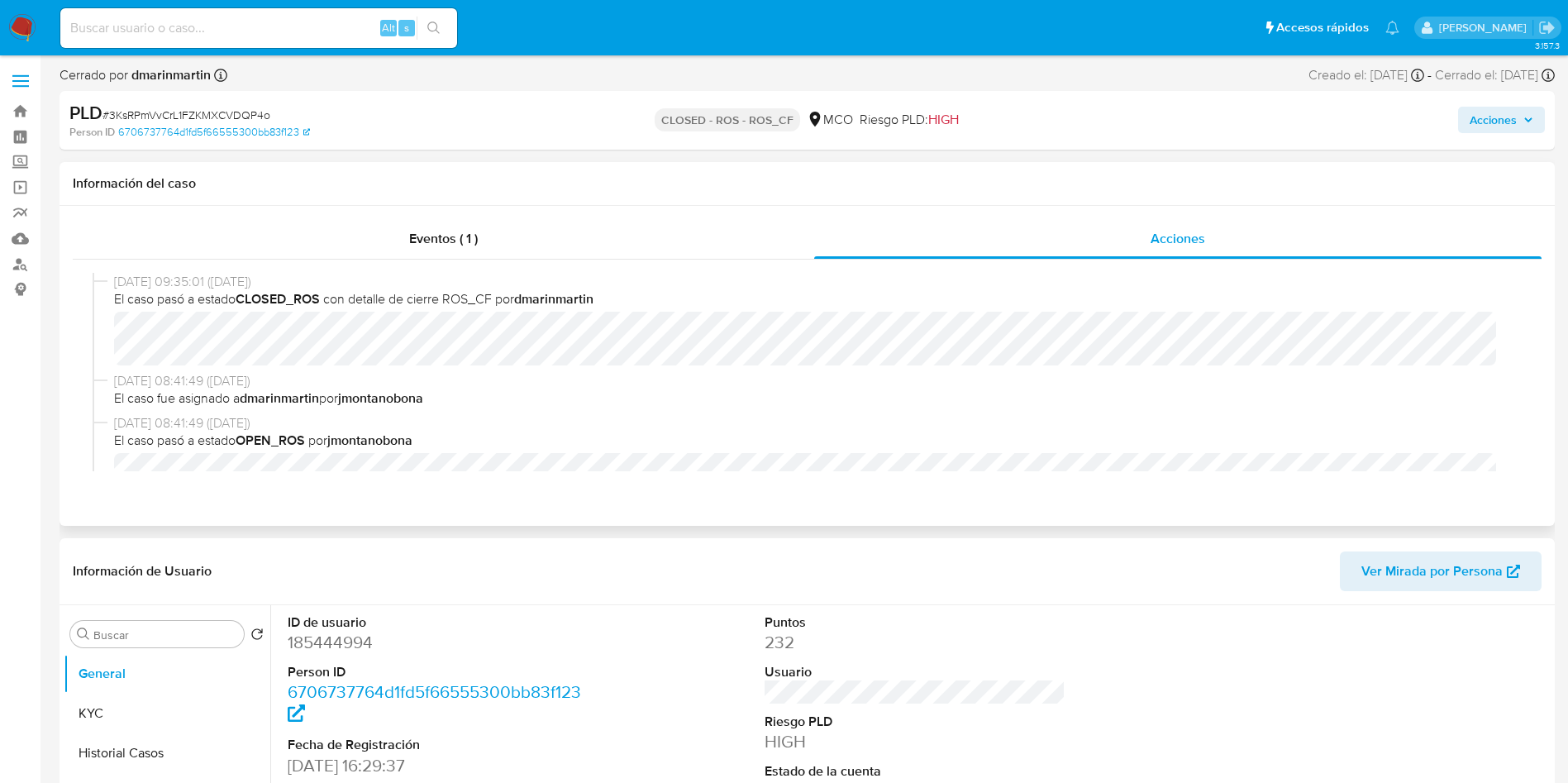
select select "10"
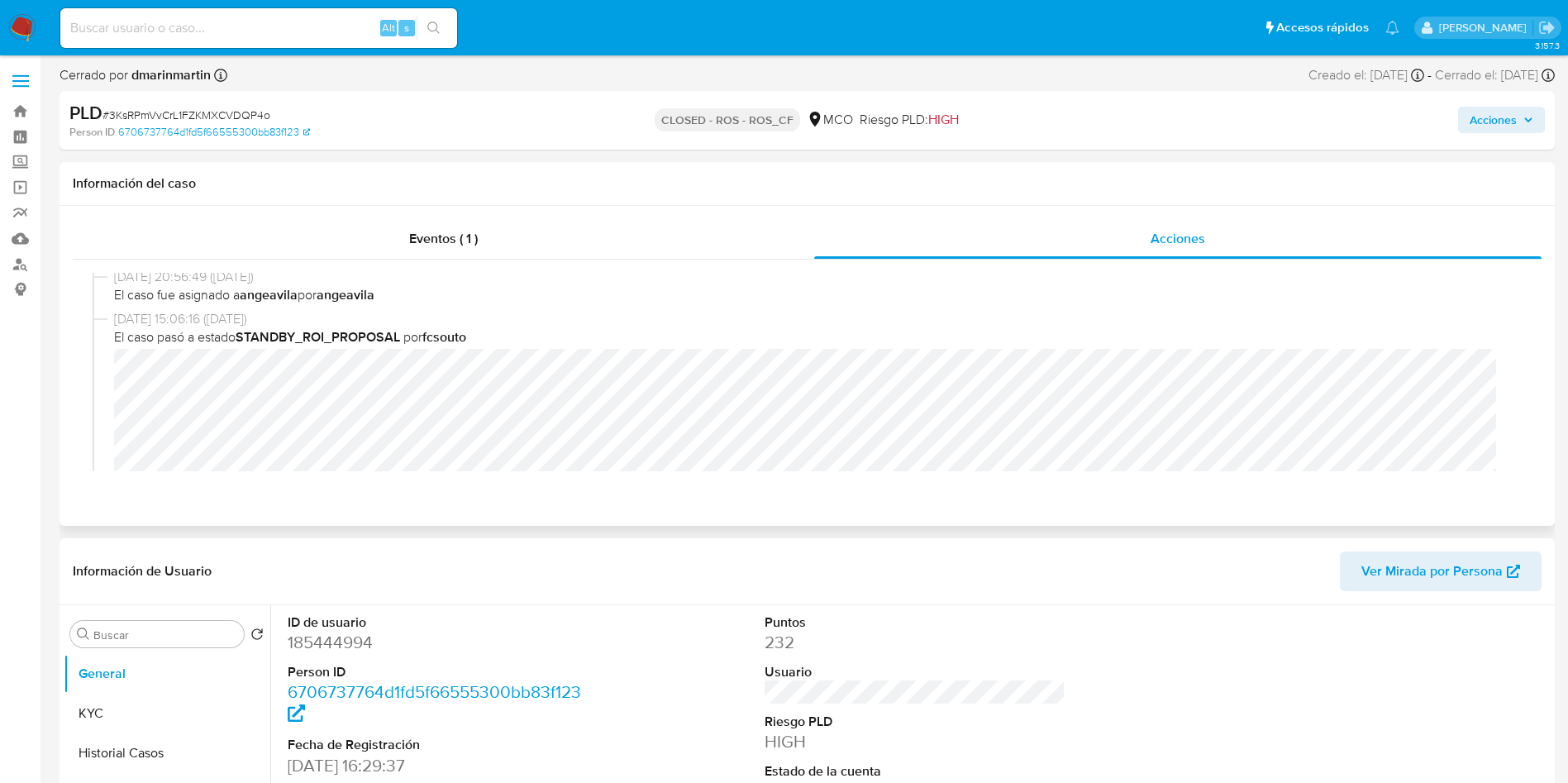
scroll to position [868, 0]
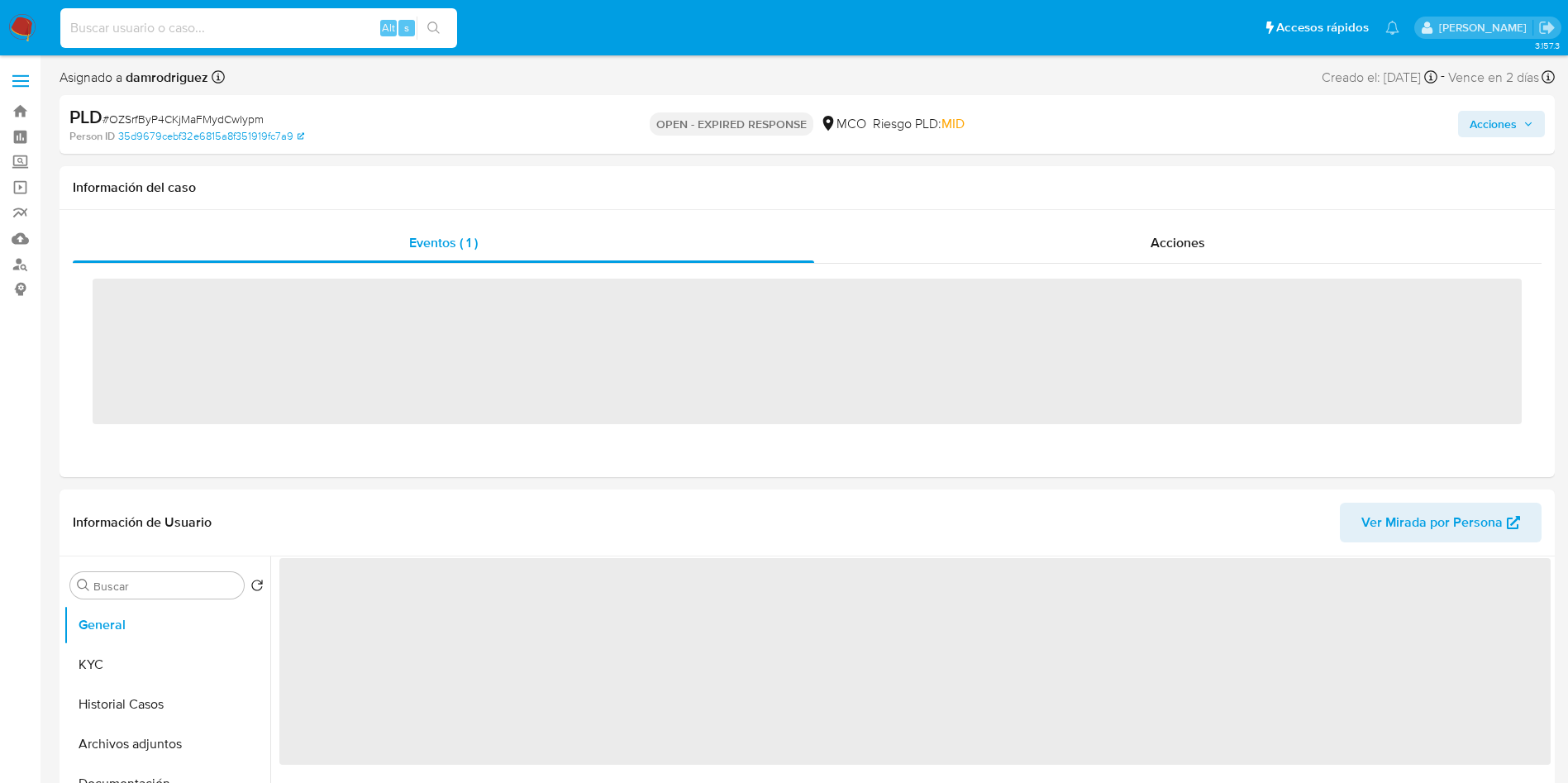
click at [174, 28] on input at bounding box center [259, 28] width 397 height 21
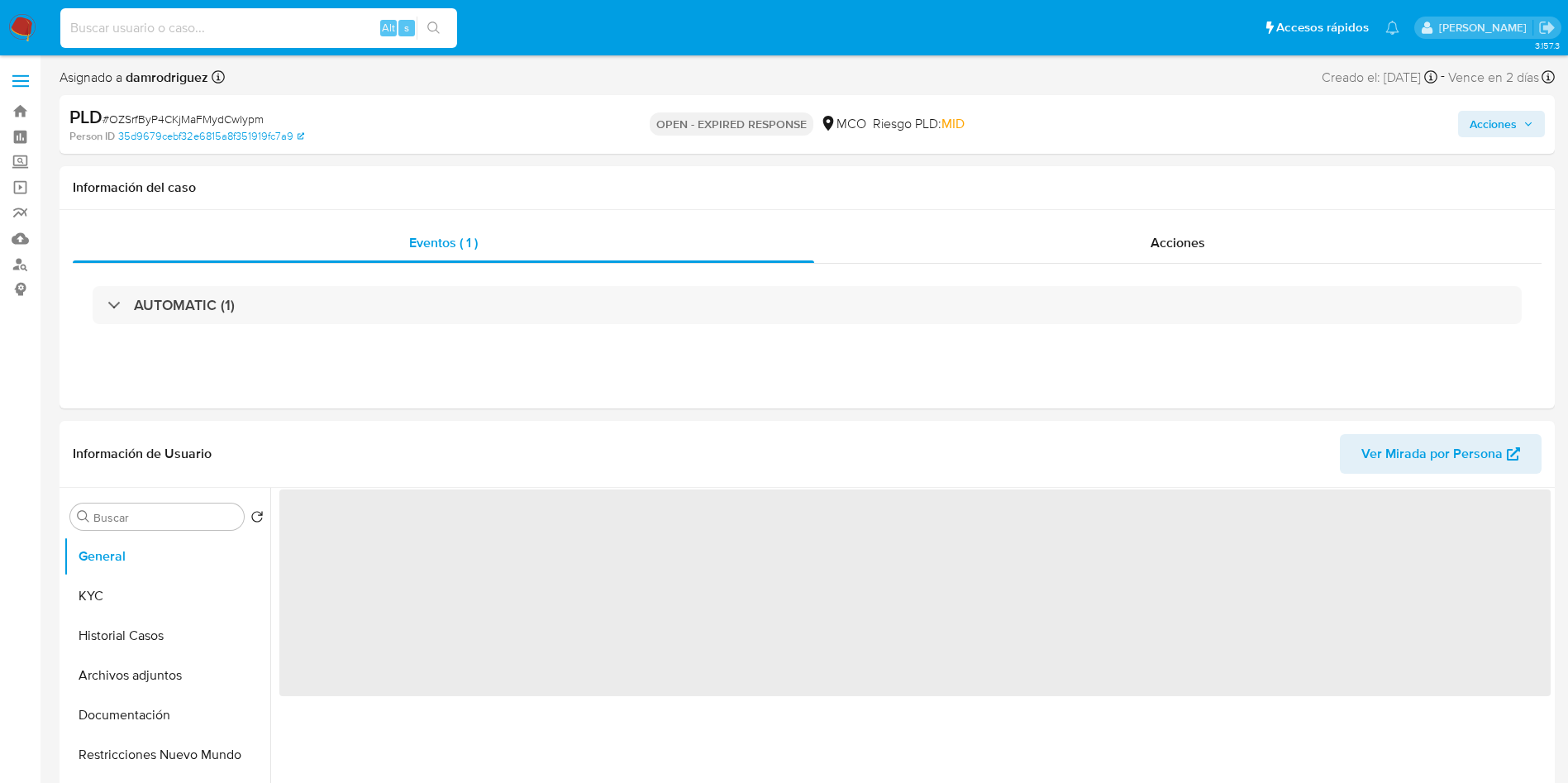
paste input "185444994"
type input "185444994"
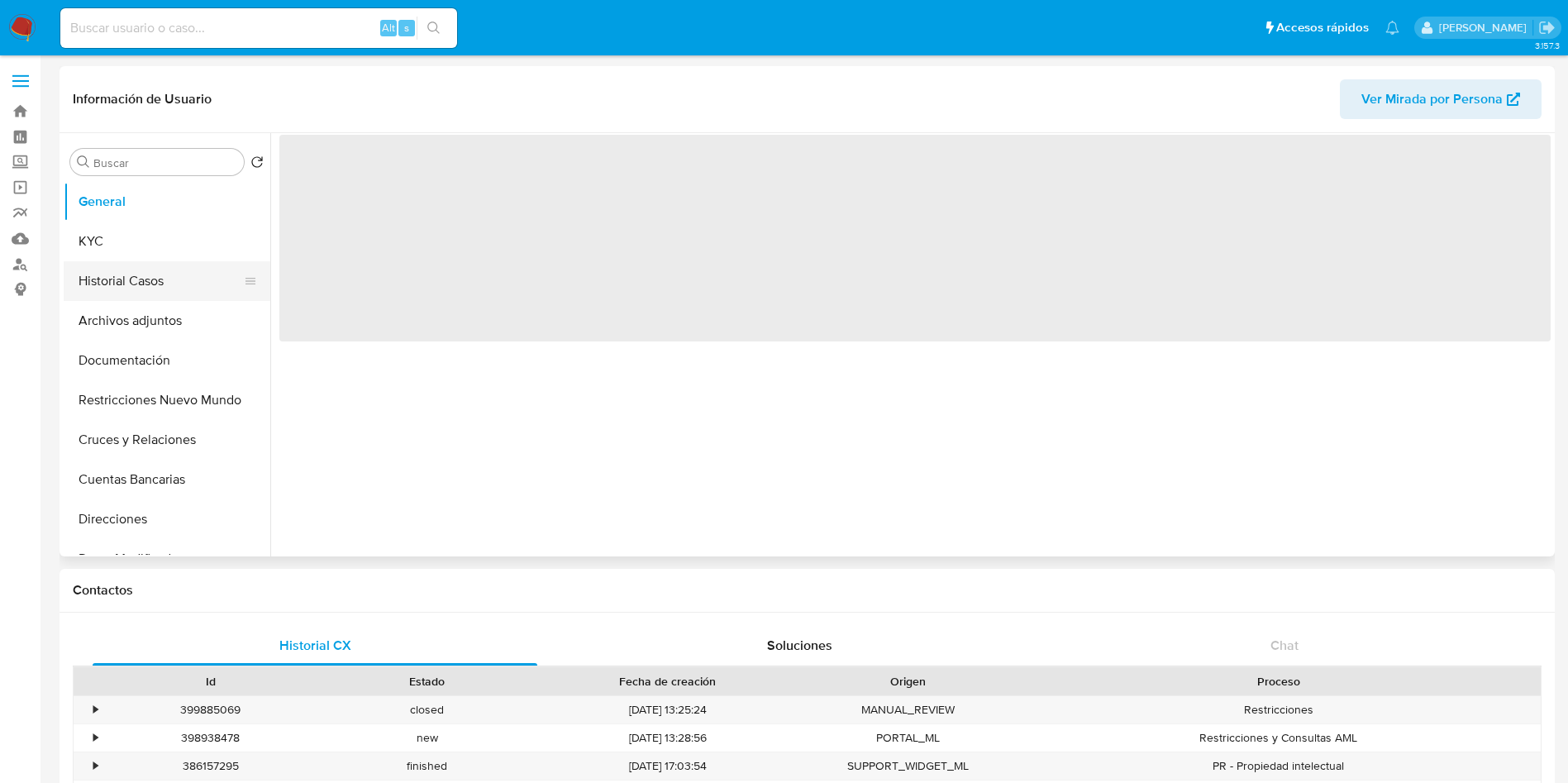
click at [112, 265] on button "Historial Casos" at bounding box center [161, 281] width 193 height 40
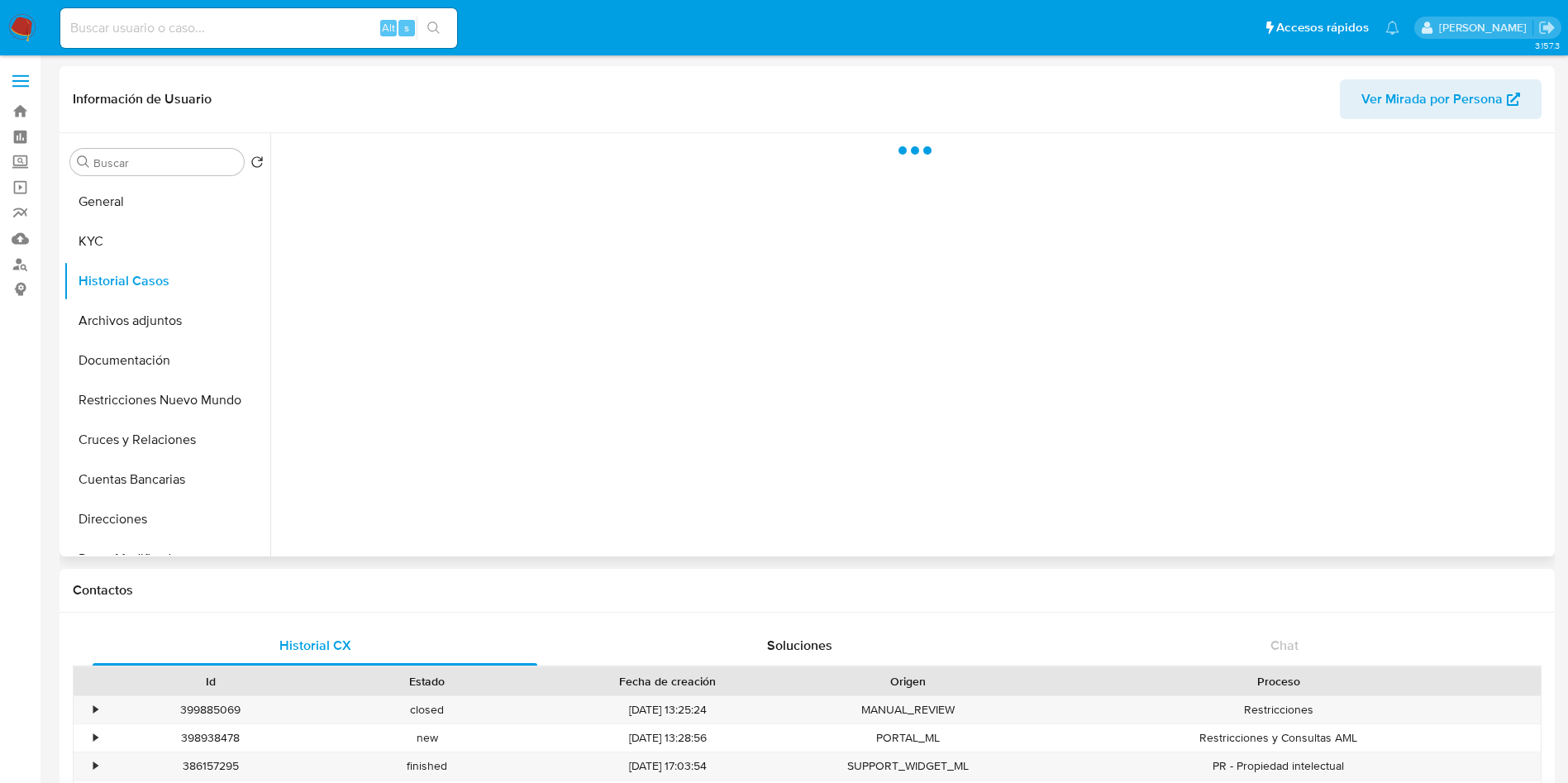
select select "10"
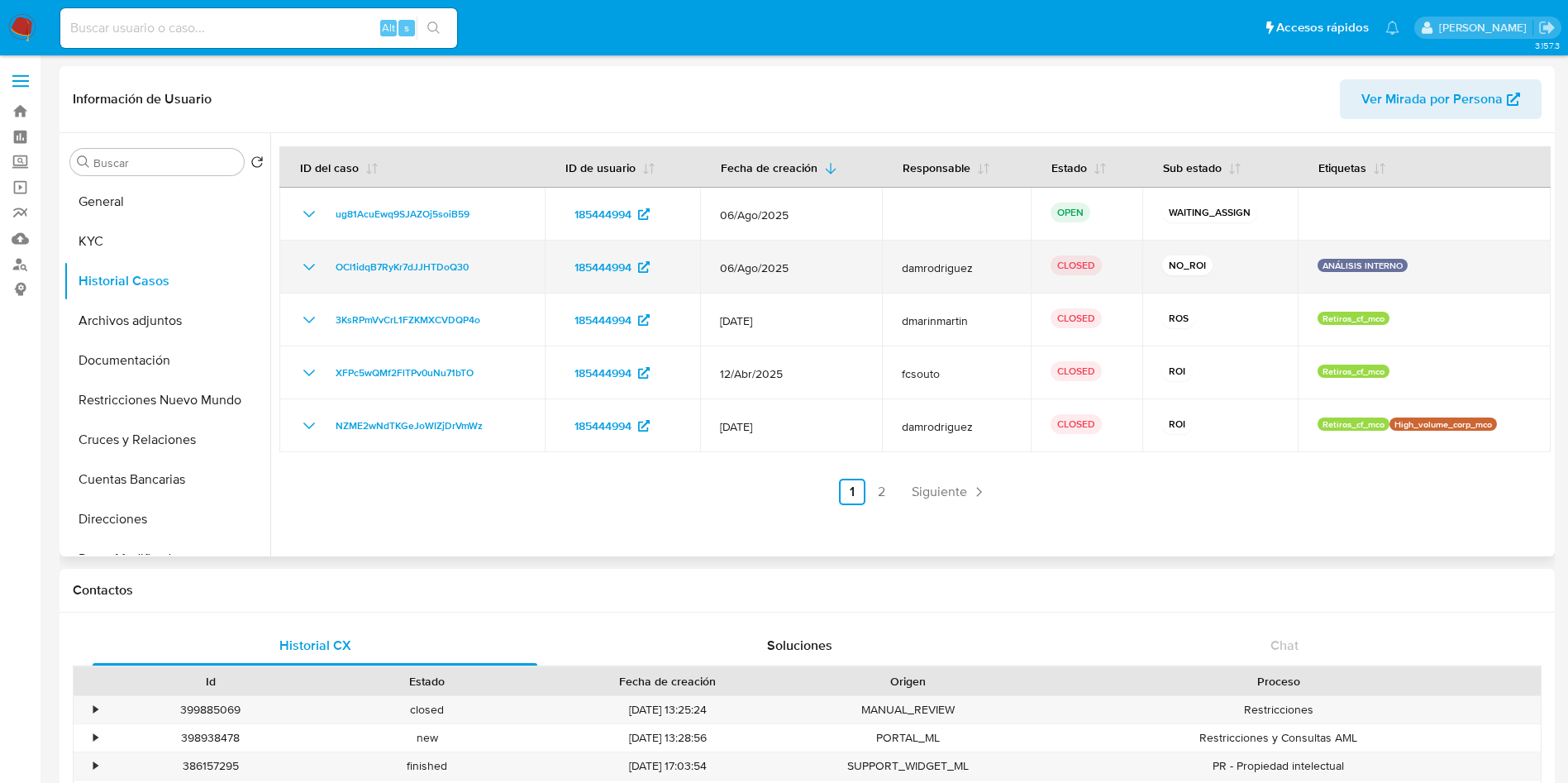
click at [304, 263] on icon "Mostrar/Ocultar" at bounding box center [309, 267] width 20 height 20
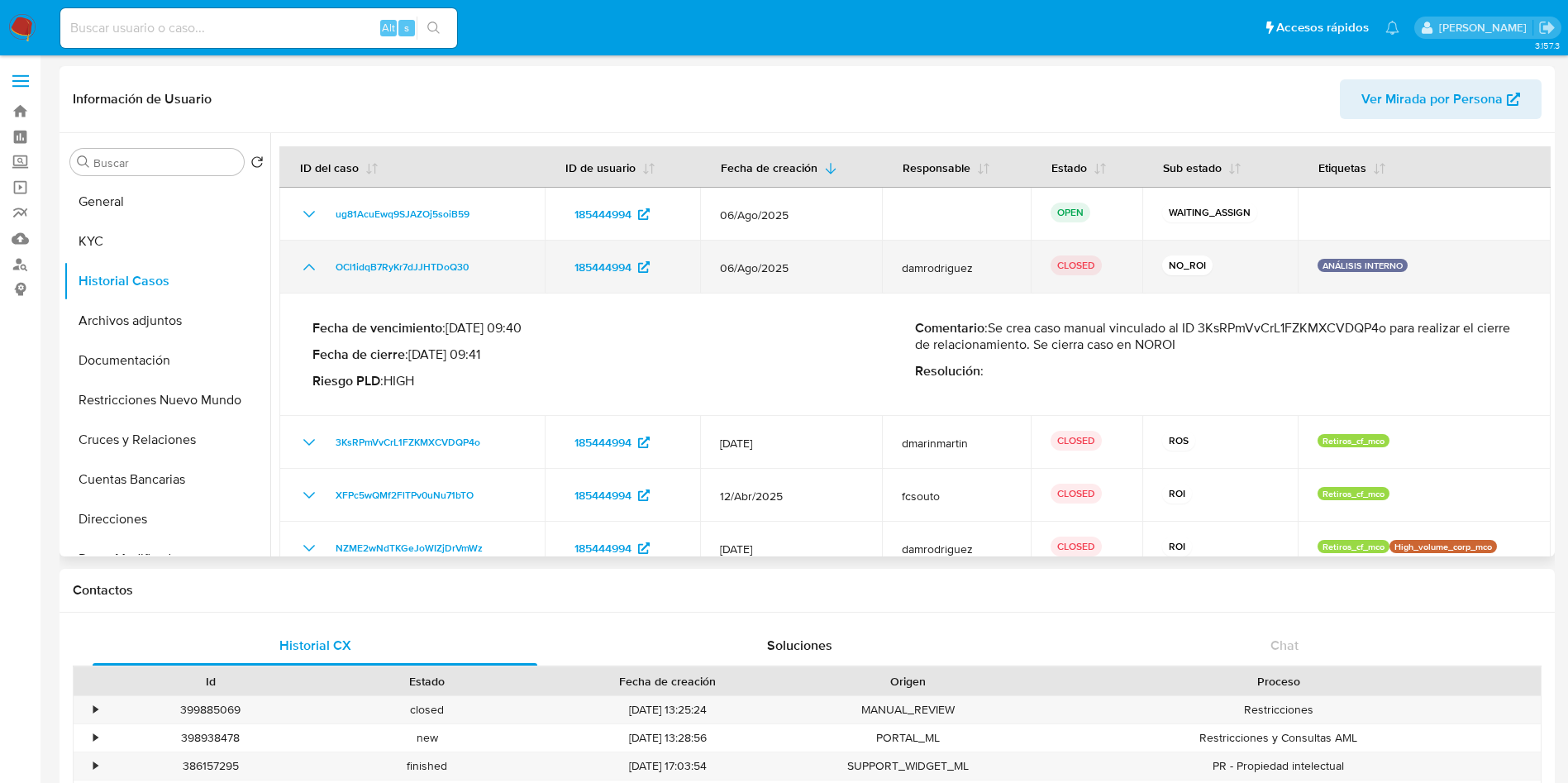
click at [304, 263] on icon "Mostrar/Ocultar" at bounding box center [309, 267] width 20 height 20
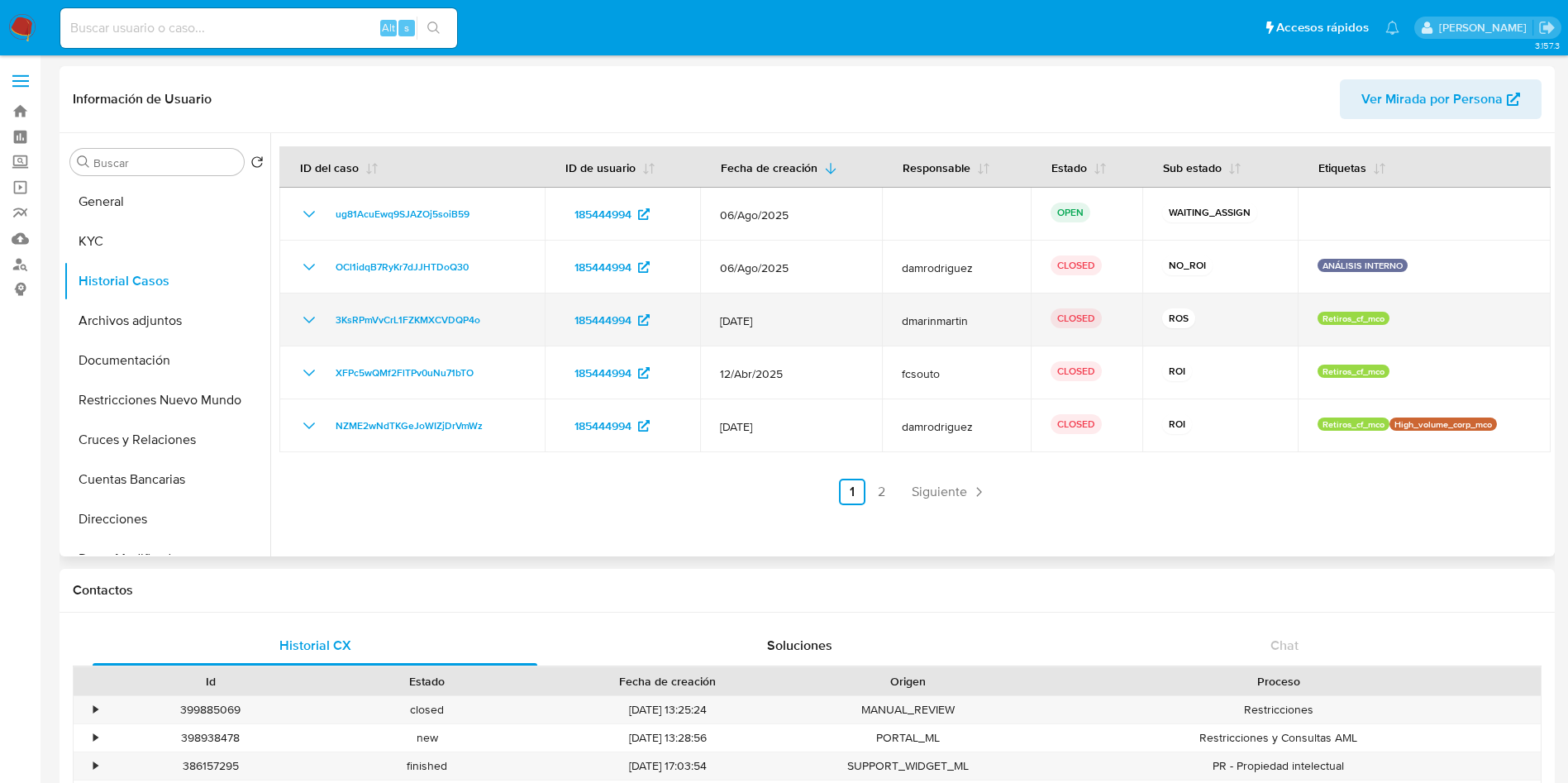
click at [306, 316] on icon "Mostrar/Ocultar" at bounding box center [309, 320] width 20 height 20
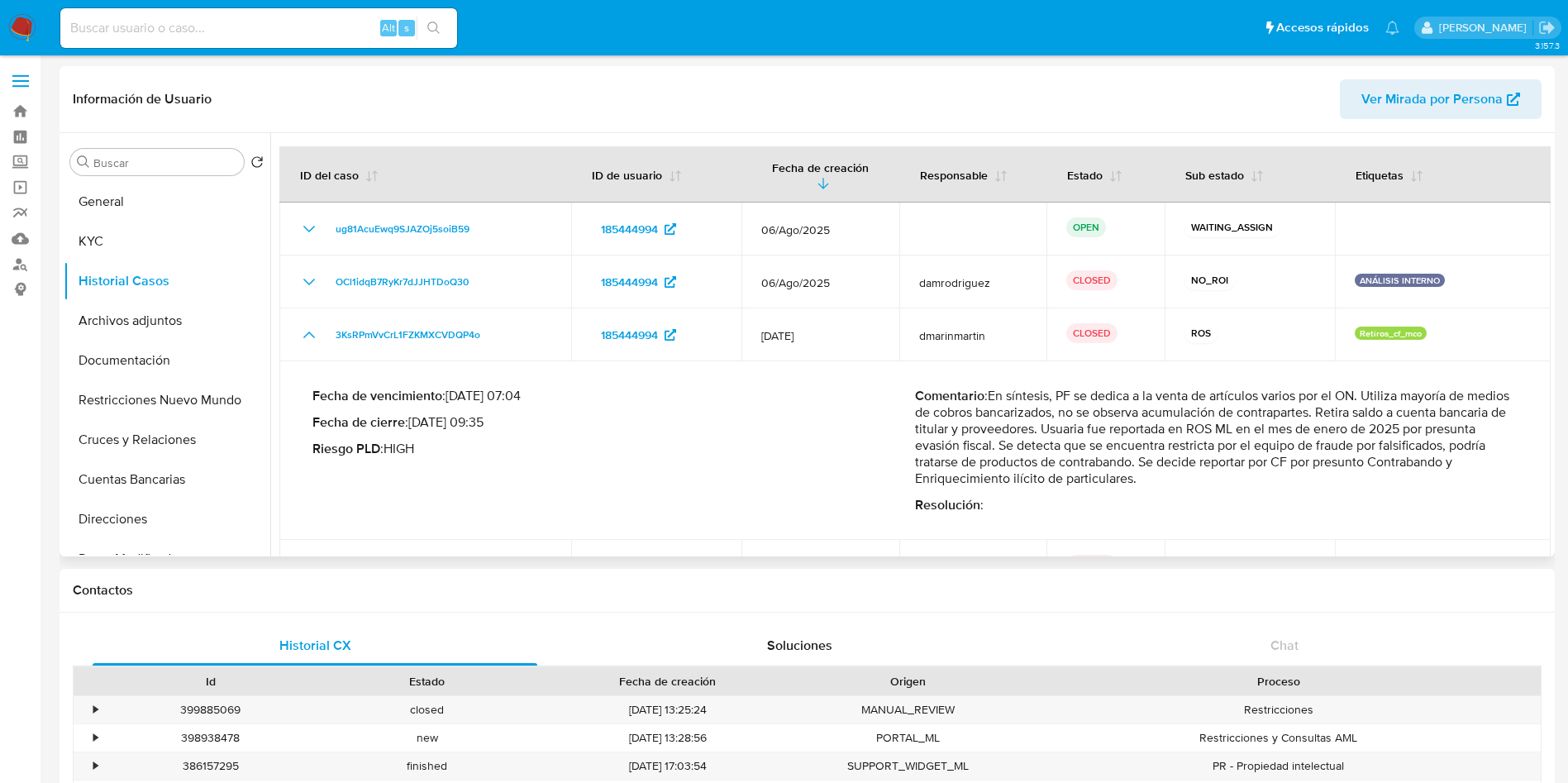
drag, startPoint x: 1018, startPoint y: 399, endPoint x: 1414, endPoint y: 449, distance: 399.1
click at [1414, 449] on p "Comentario : En síntesis, PF se dedica a la venta de artículos varios por el ON…" at bounding box center [1216, 437] width 603 height 99
drag, startPoint x: 1173, startPoint y: 473, endPoint x: 1168, endPoint y: 449, distance: 24.5
click at [1166, 451] on p "Comentario : En síntesis, PF se dedica a la venta de artículos varios por el ON…" at bounding box center [1216, 437] width 603 height 99
click at [1099, 453] on p "Comentario : En síntesis, PF se dedica a la venta de artículos varios por el ON…" at bounding box center [1216, 437] width 603 height 99
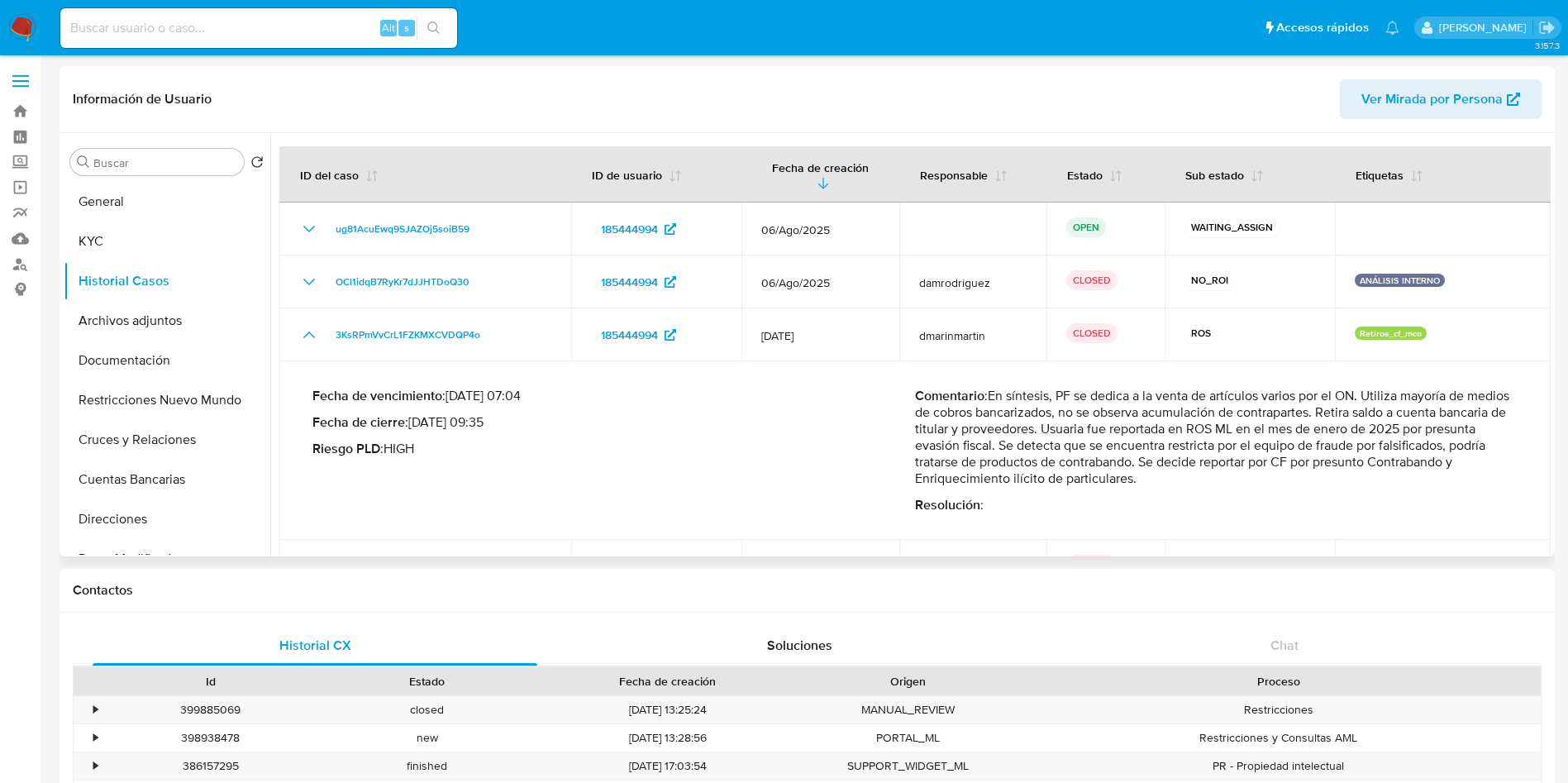
drag, startPoint x: 1363, startPoint y: 424, endPoint x: 1440, endPoint y: 425, distance: 77.0
click at [1440, 425] on p "Comentario : En síntesis, PF se dedica a la venta de artículos varios por el ON…" at bounding box center [1216, 437] width 603 height 99
click at [1209, 432] on p "Comentario : En síntesis, PF se dedica a la venta de artículos varios por el ON…" at bounding box center [1216, 437] width 603 height 99
drag, startPoint x: 1110, startPoint y: 424, endPoint x: 1049, endPoint y: 445, distance: 64.5
click at [1036, 445] on p "Comentario : En síntesis, PF se dedica a la venta de artículos varios por el ON…" at bounding box center [1216, 437] width 603 height 99
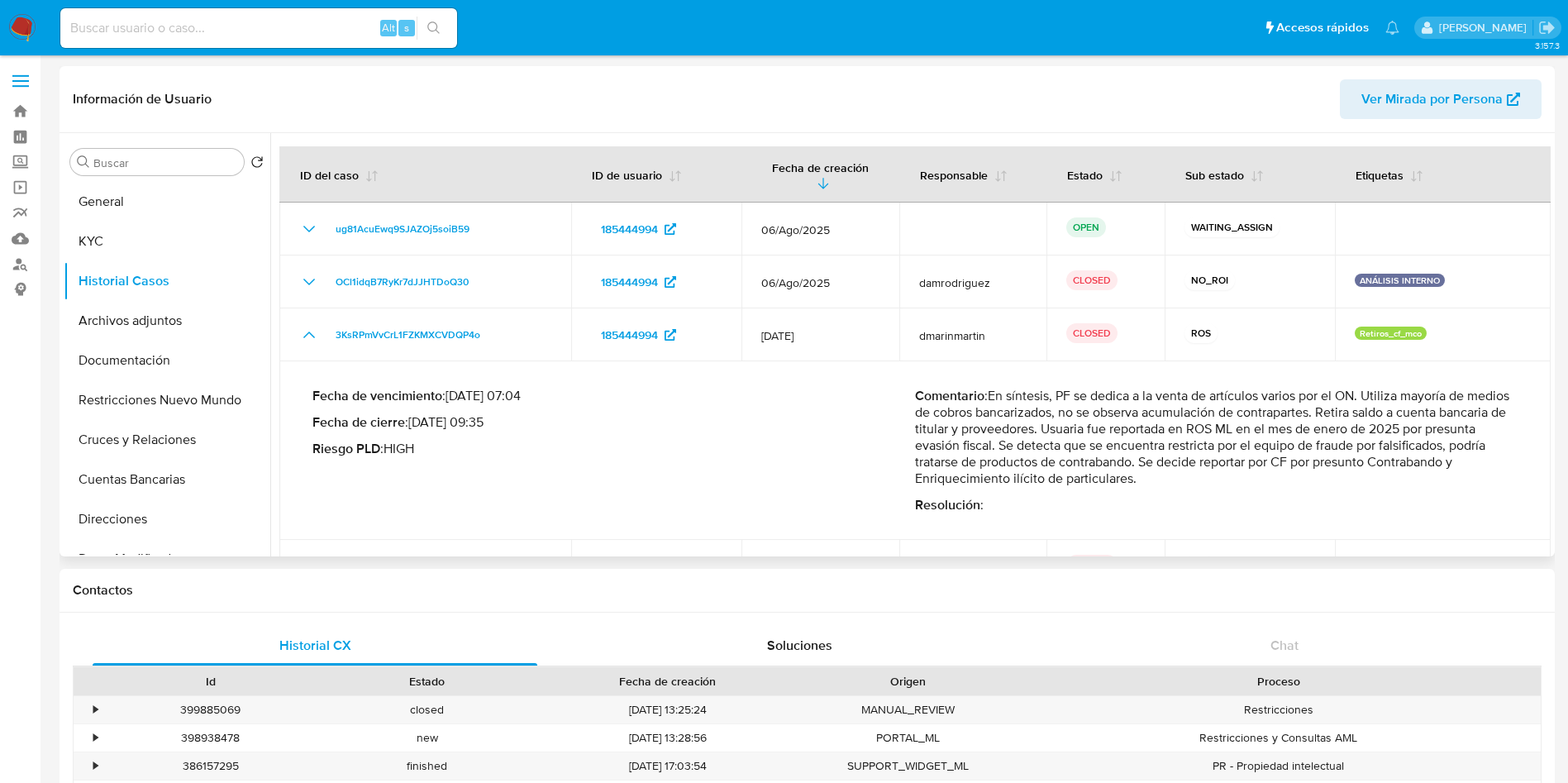
click at [1156, 444] on p "Comentario : En síntesis, PF se dedica a la venta de artículos varios por el ON…" at bounding box center [1216, 437] width 603 height 99
drag, startPoint x: 1263, startPoint y: 445, endPoint x: 1516, endPoint y: 443, distance: 253.0
click at [1515, 444] on div "Fecha de vencimiento : 10/08/2025 07:04 Fecha de cierre : 06/08/2025 09:35 Ries…" at bounding box center [915, 450] width 1232 height 152
click at [1063, 449] on p "Comentario : En síntesis, PF se dedica a la venta de artículos varios por el ON…" at bounding box center [1216, 437] width 603 height 99
drag, startPoint x: 949, startPoint y: 465, endPoint x: 1368, endPoint y: 450, distance: 419.3
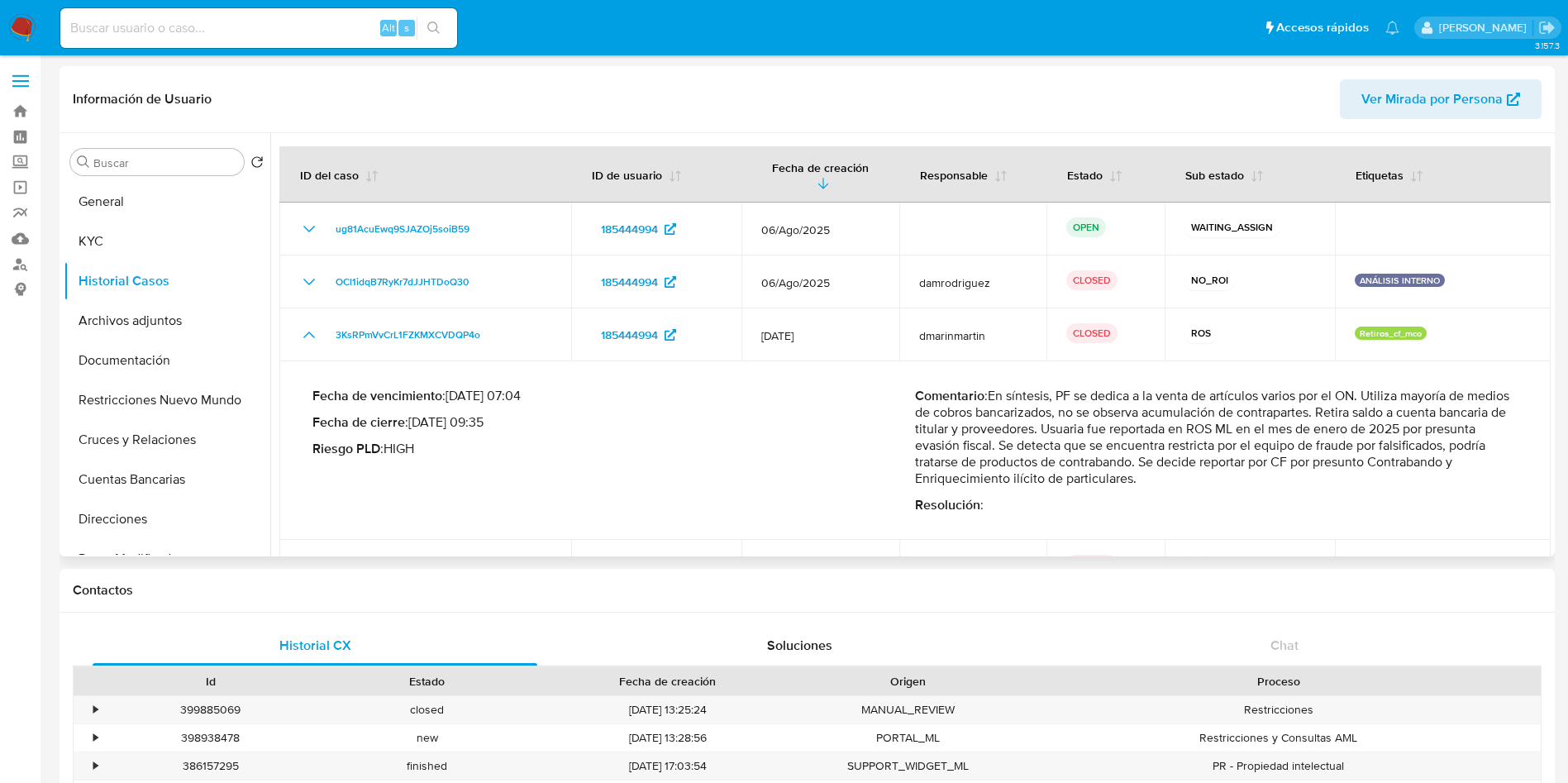
click at [1357, 448] on p "Comentario : En síntesis, PF se dedica a la venta de artículos varios por el ON…" at bounding box center [1216, 437] width 603 height 99
click at [1357, 473] on p "Comentario : En síntesis, PF se dedica a la venta de artículos varios por el ON…" at bounding box center [1216, 437] width 603 height 99
drag, startPoint x: 1277, startPoint y: 460, endPoint x: 1386, endPoint y: 468, distance: 109.3
click at [1384, 467] on p "Comentario : En síntesis, PF se dedica a la venta de artículos varios por el ON…" at bounding box center [1216, 437] width 603 height 99
click at [136, 439] on button "Cruces y Relaciones" at bounding box center [168, 440] width 207 height 40
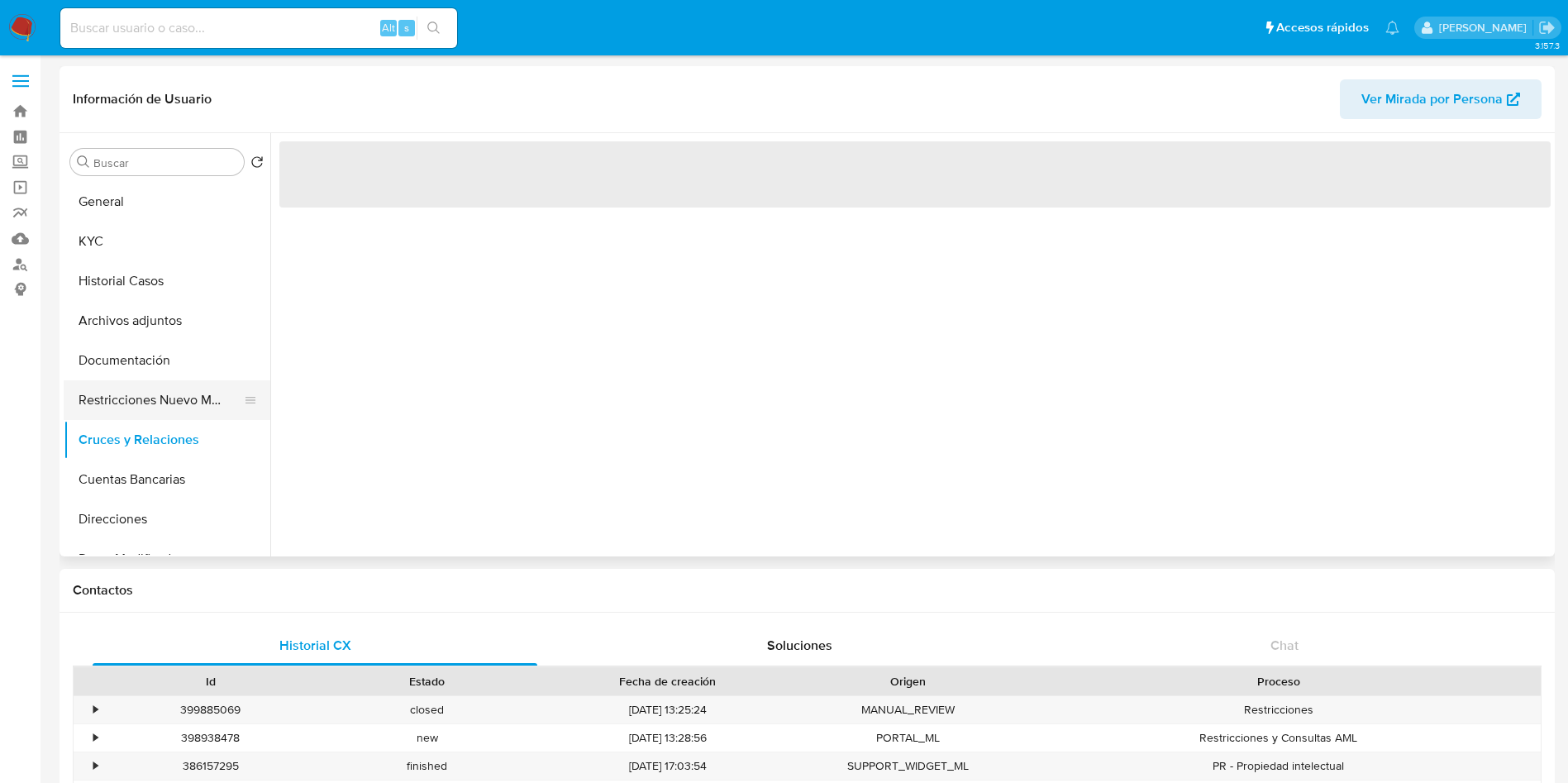
click at [147, 409] on button "Restricciones Nuevo Mundo" at bounding box center [161, 399] width 193 height 40
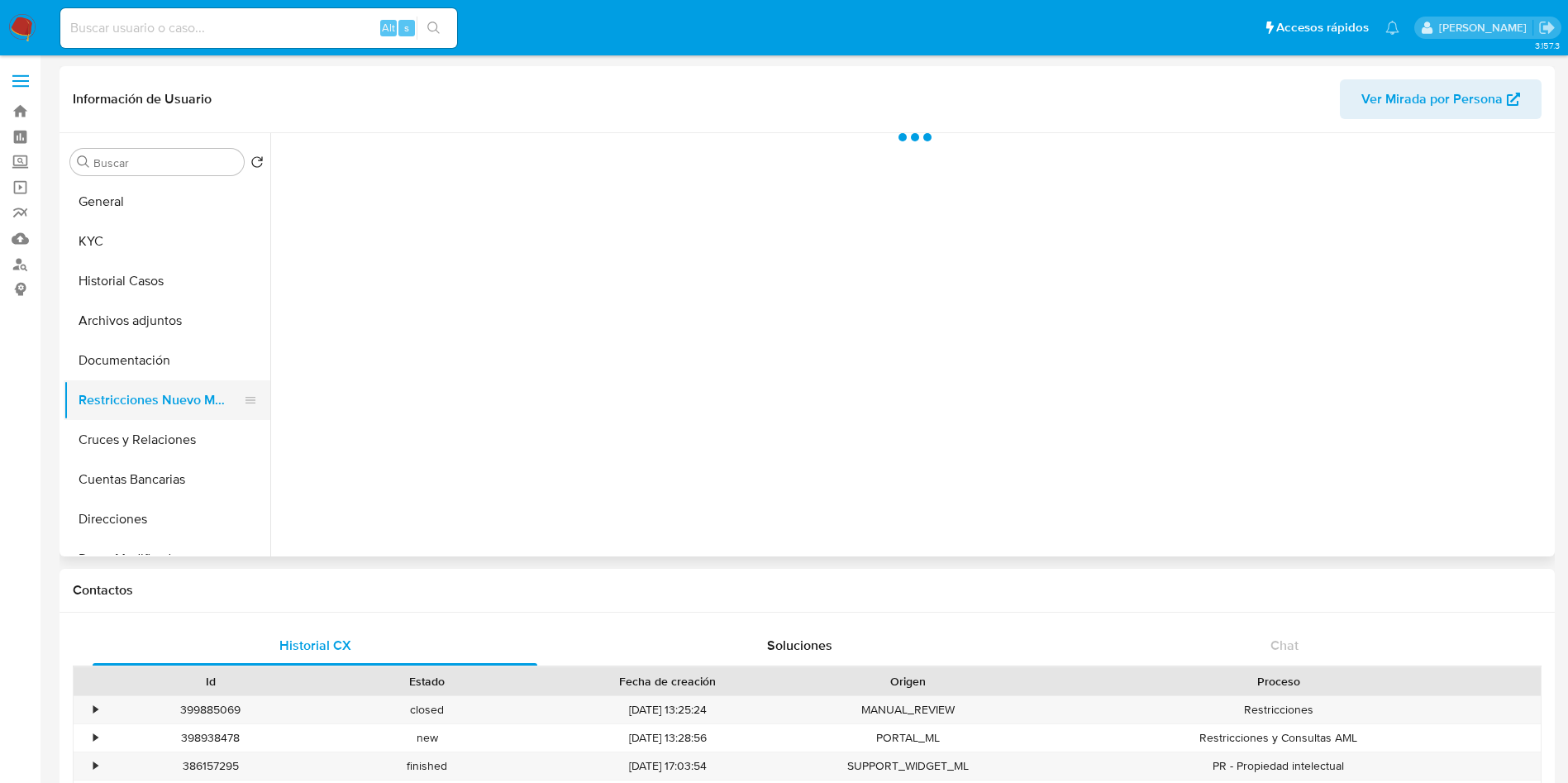
click at [148, 408] on button "Restricciones Nuevo Mundo" at bounding box center [161, 399] width 193 height 40
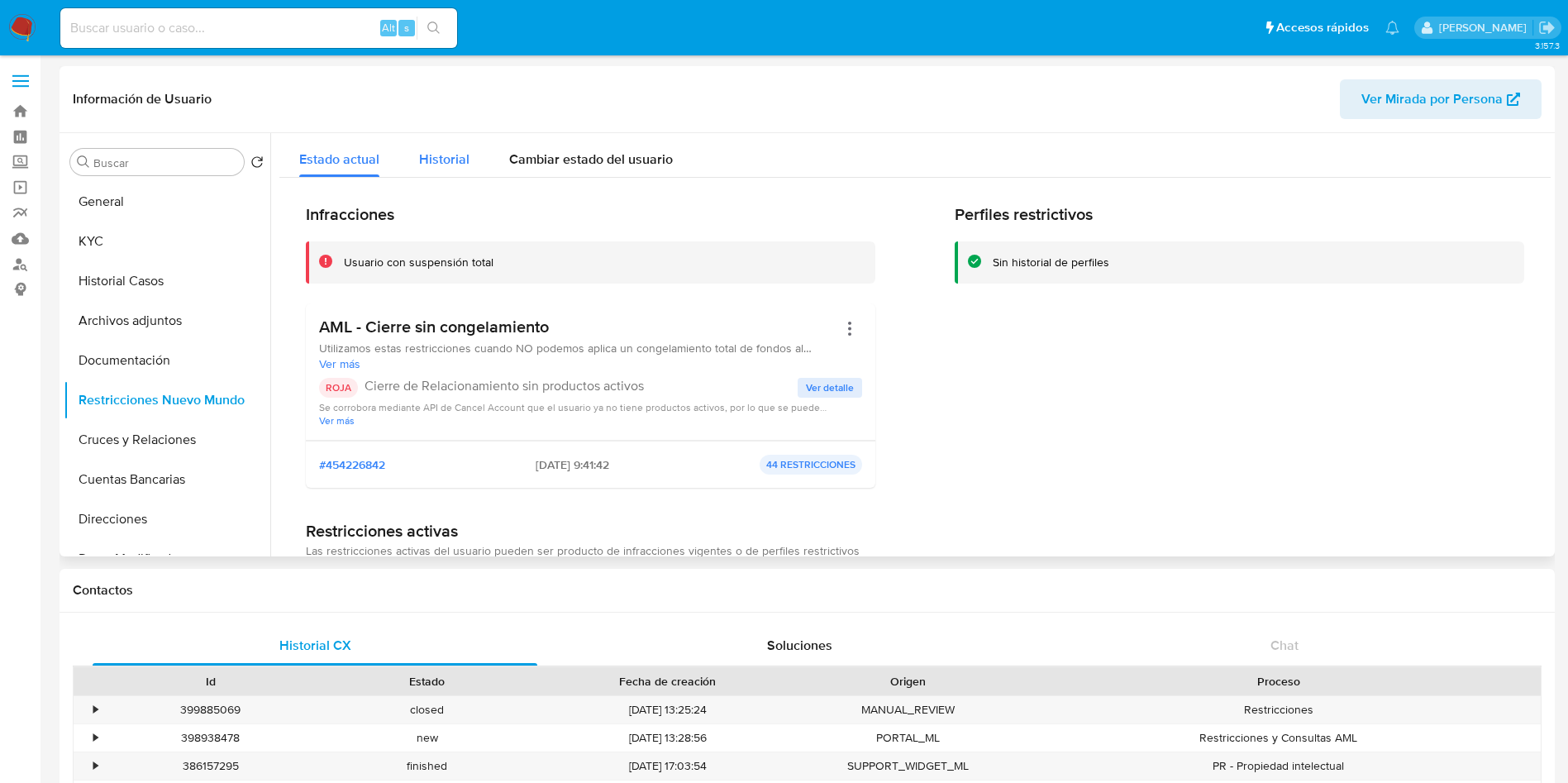
click at [440, 162] on span "Historial" at bounding box center [444, 160] width 50 height 19
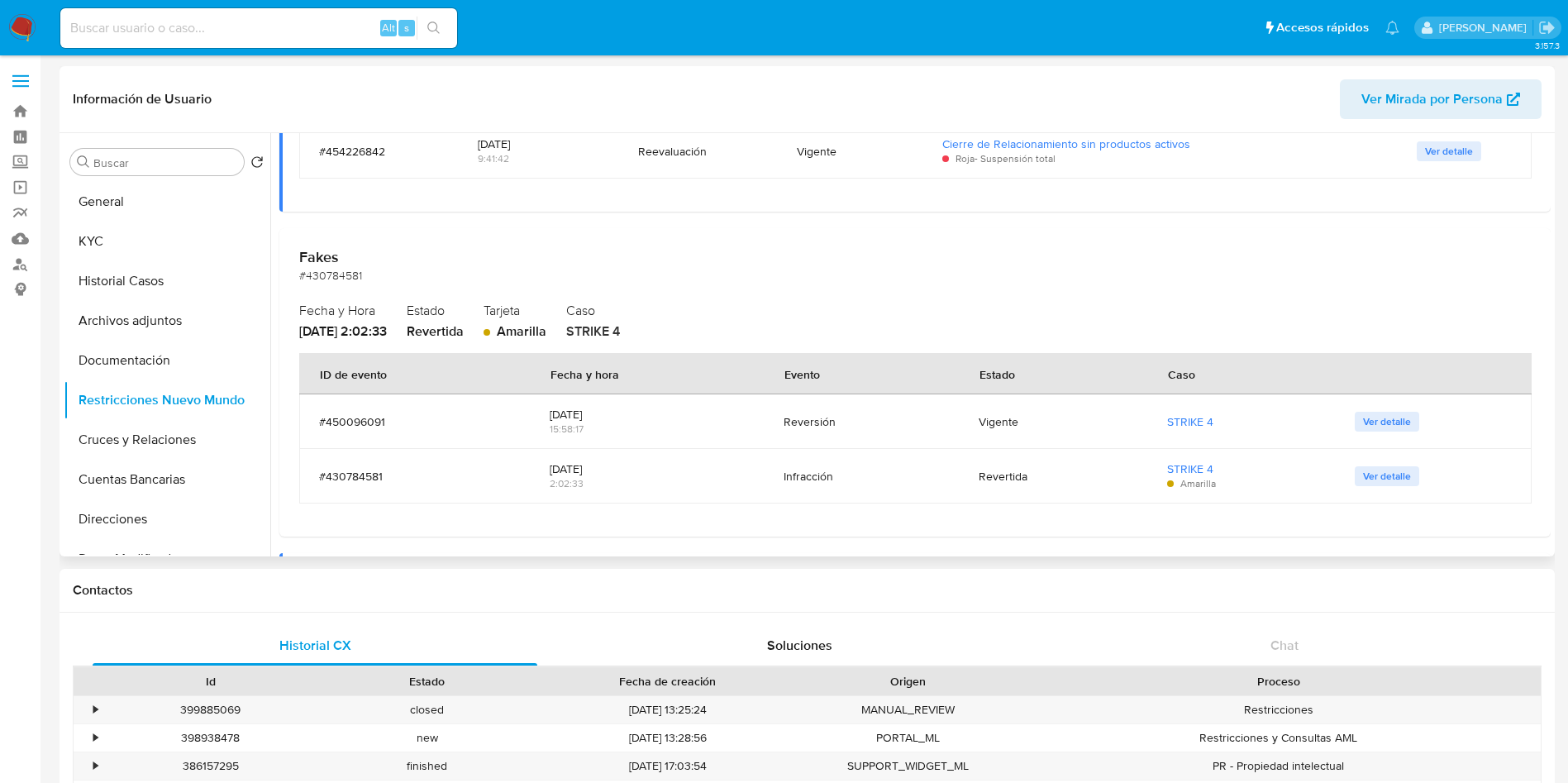
scroll to position [372, 0]
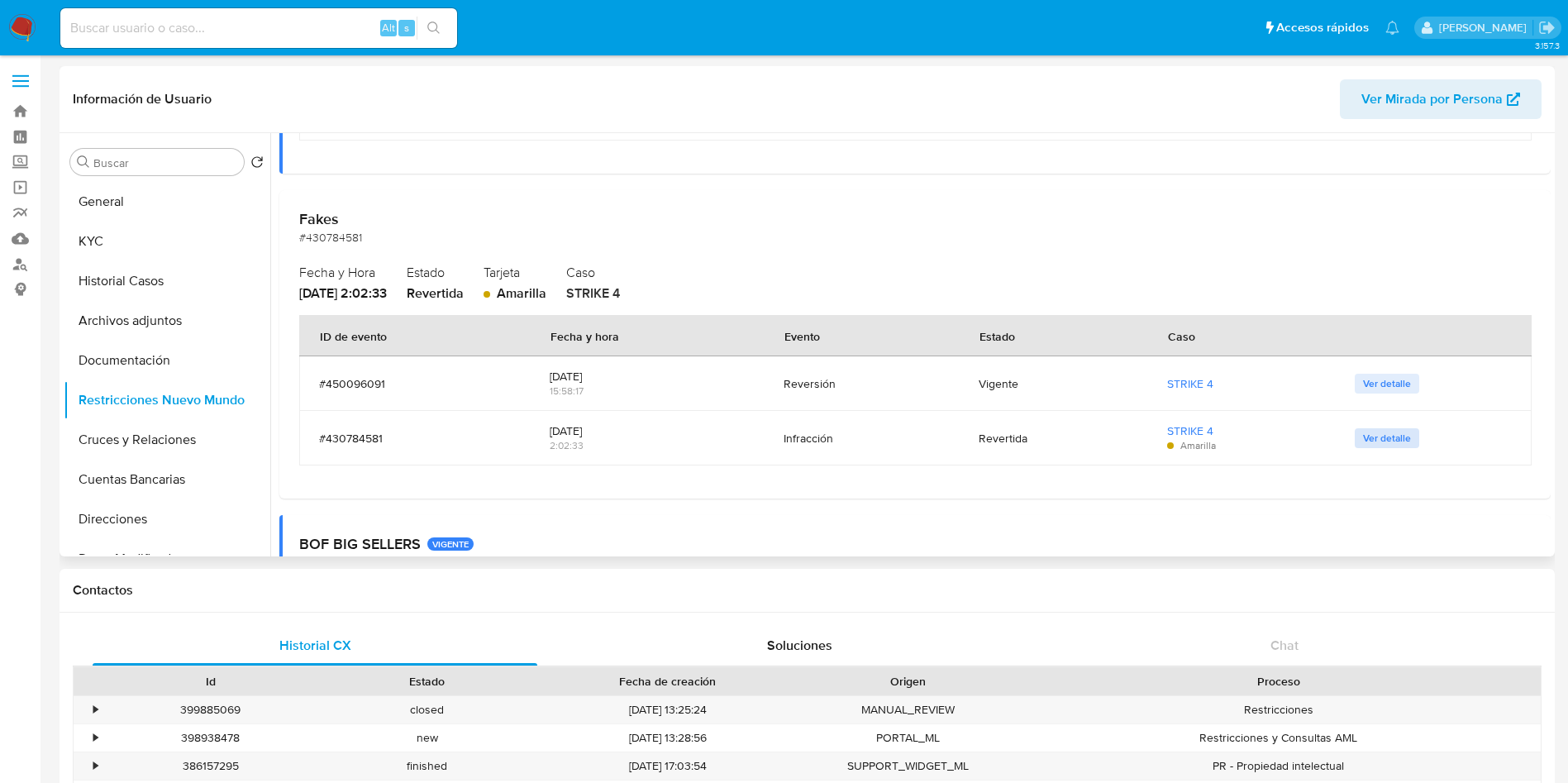
click at [1370, 438] on span "Ver detalle" at bounding box center [1387, 438] width 48 height 17
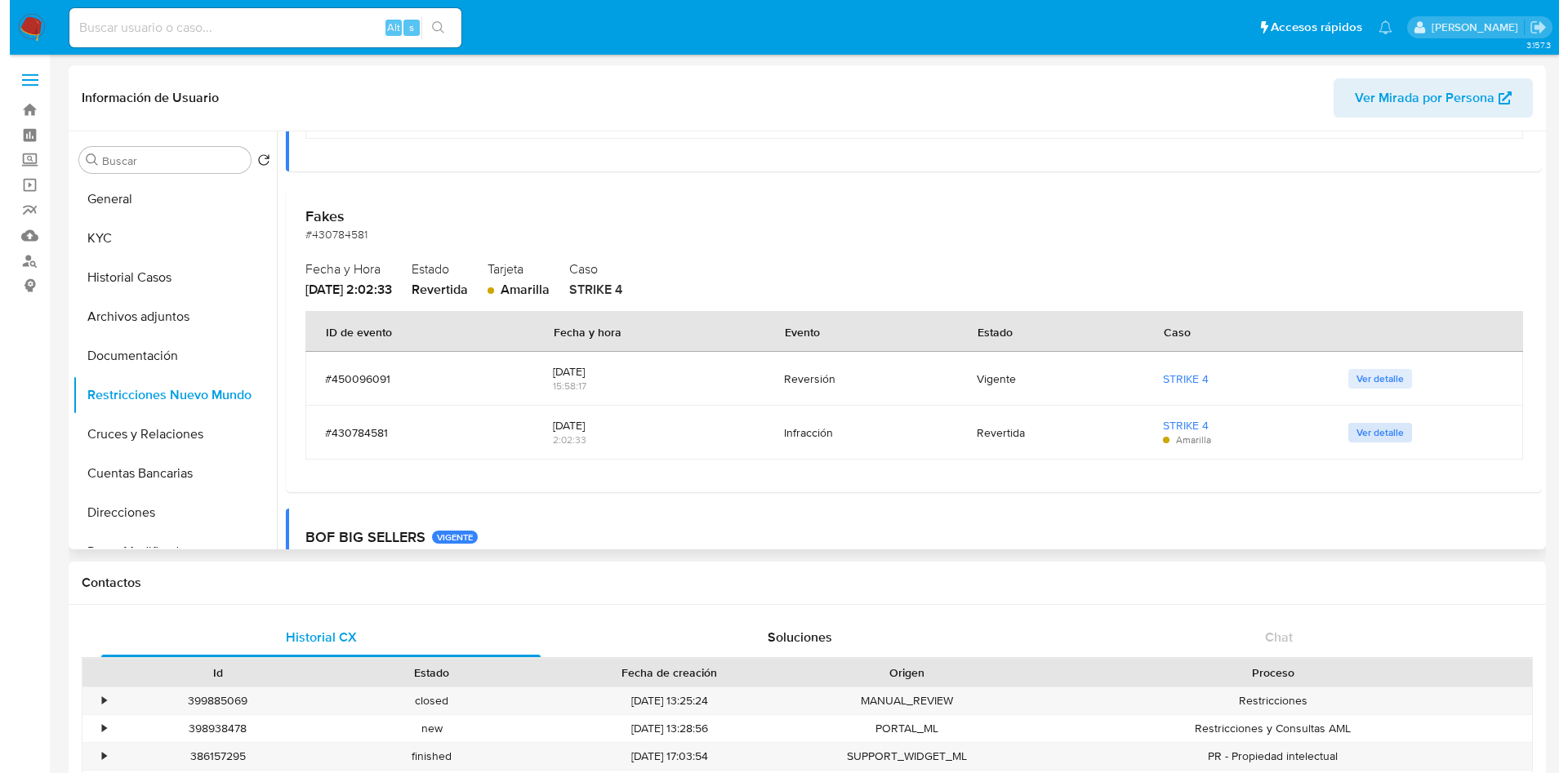
scroll to position [0, 0]
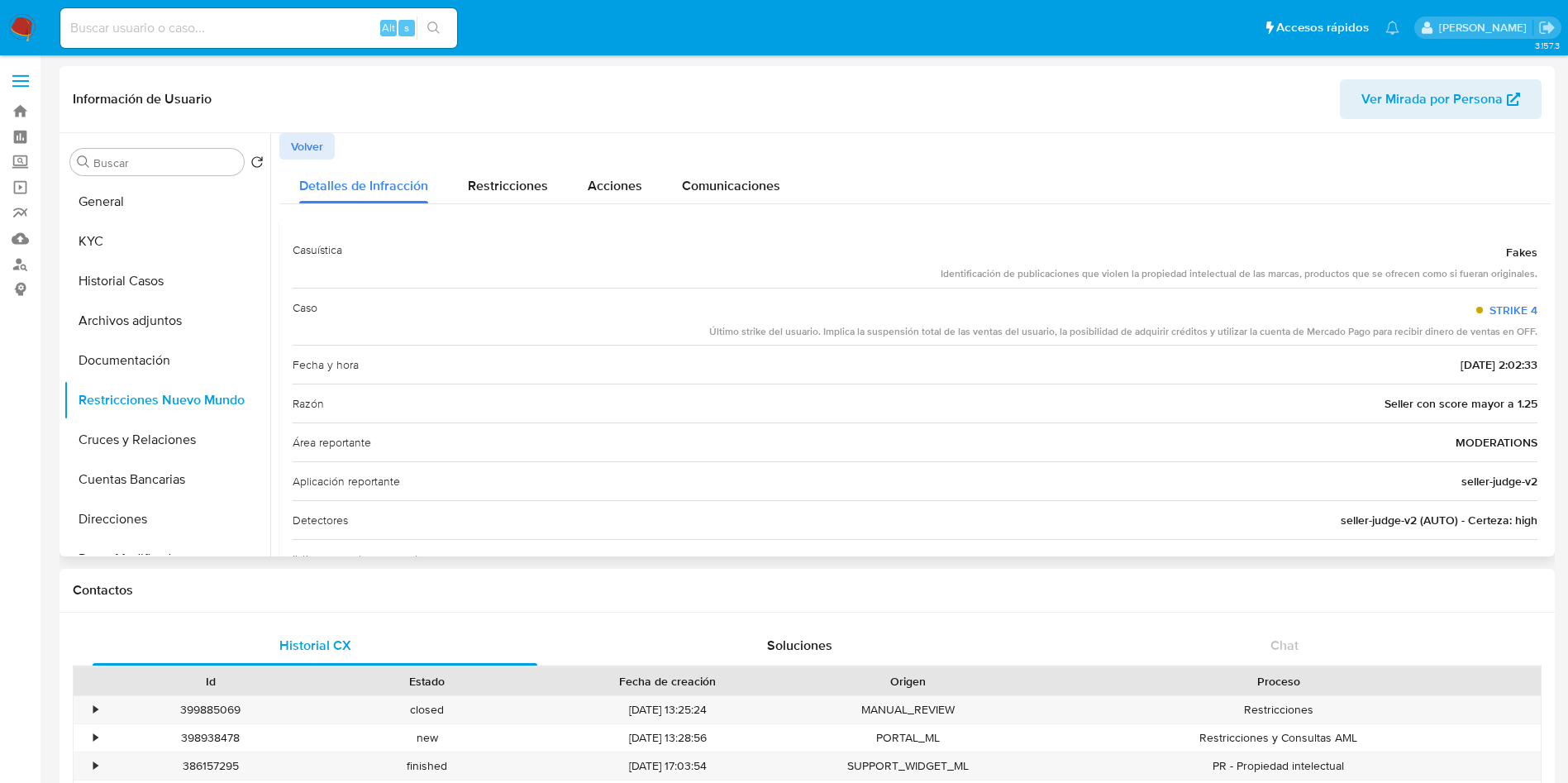
drag, startPoint x: 762, startPoint y: 330, endPoint x: 1430, endPoint y: 335, distance: 668.0
click at [1430, 335] on div "Último strike del usuario. Implica la suspensión total de las ventas del usuari…" at bounding box center [1123, 332] width 828 height 14
drag, startPoint x: 990, startPoint y: 277, endPoint x: 1491, endPoint y: 272, distance: 501.0
click at [1491, 272] on div "Identificación de publicaciones que violen la propiedad intelectual de las marc…" at bounding box center [1239, 274] width 597 height 14
drag, startPoint x: 733, startPoint y: 327, endPoint x: 813, endPoint y: 331, distance: 80.1
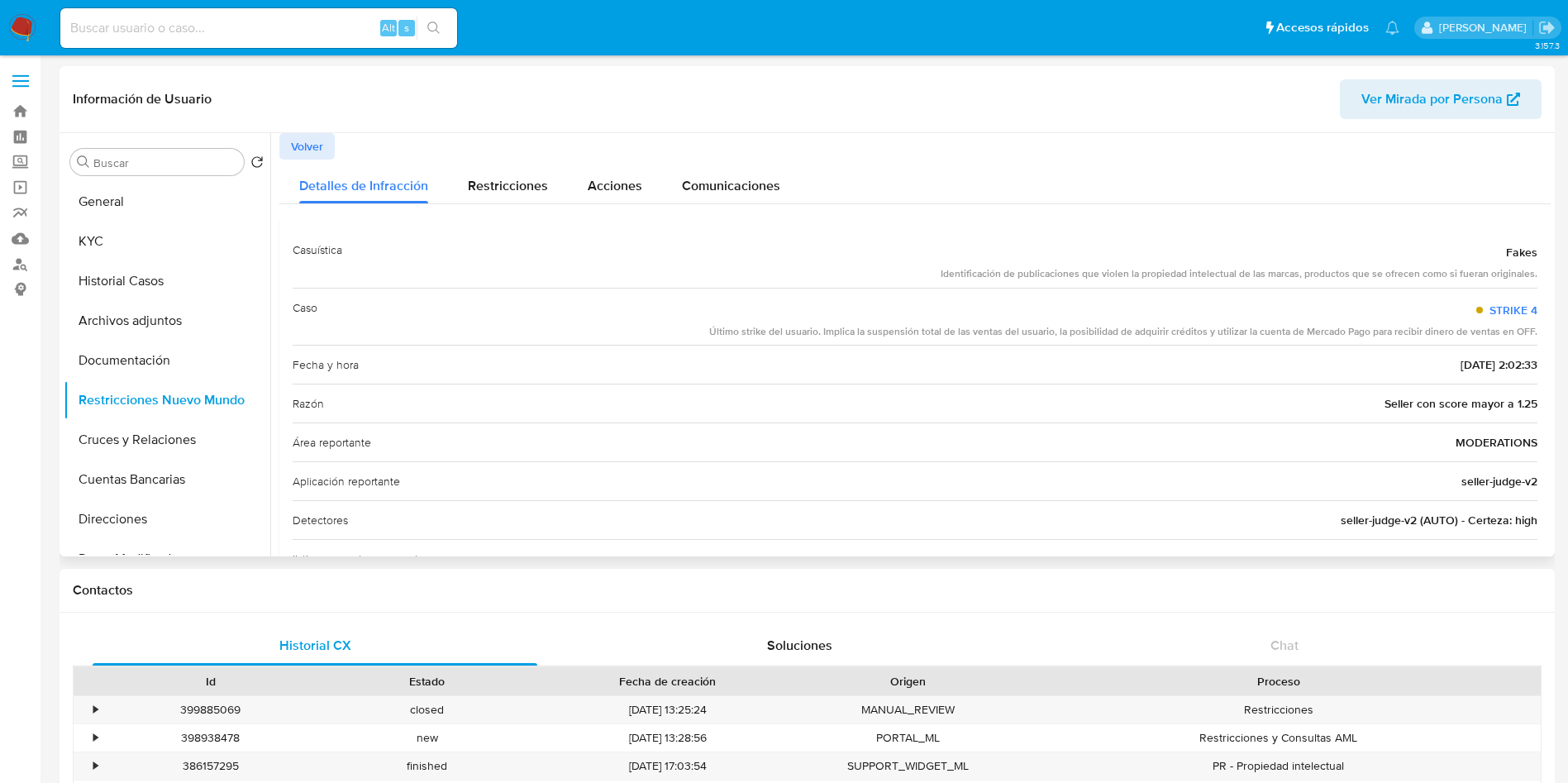
click at [813, 331] on div "Último strike del usuario. Implica la suspensión total de las ventas del usuari…" at bounding box center [1123, 332] width 828 height 14
drag, startPoint x: 835, startPoint y: 330, endPoint x: 1110, endPoint y: 336, distance: 275.1
click at [1110, 336] on div "Último strike del usuario. Implica la suspensión total de las ventas del usuari…" at bounding box center [1123, 332] width 828 height 14
click at [963, 325] on div "Último strike del usuario. Implica la suspensión total de las ventas del usuari…" at bounding box center [1123, 332] width 828 height 14
drag, startPoint x: 908, startPoint y: 281, endPoint x: 963, endPoint y: 265, distance: 57.3
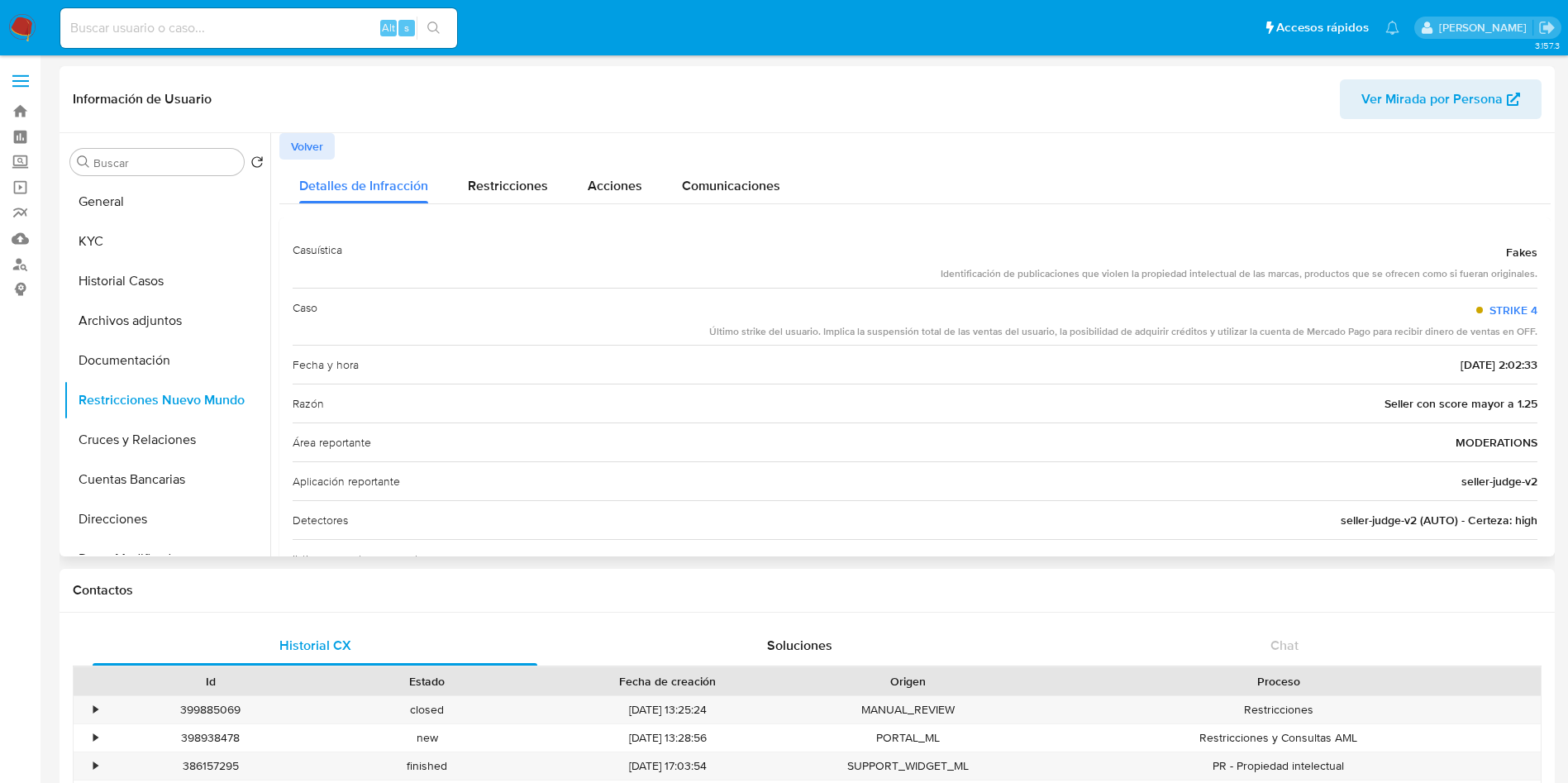
click at [1115, 273] on div "Casuística Fakes Identificación de publicaciones que violen la propiedad intele…" at bounding box center [915, 259] width 1245 height 57
click at [568, 182] on button "Acciones" at bounding box center [614, 182] width 94 height 44
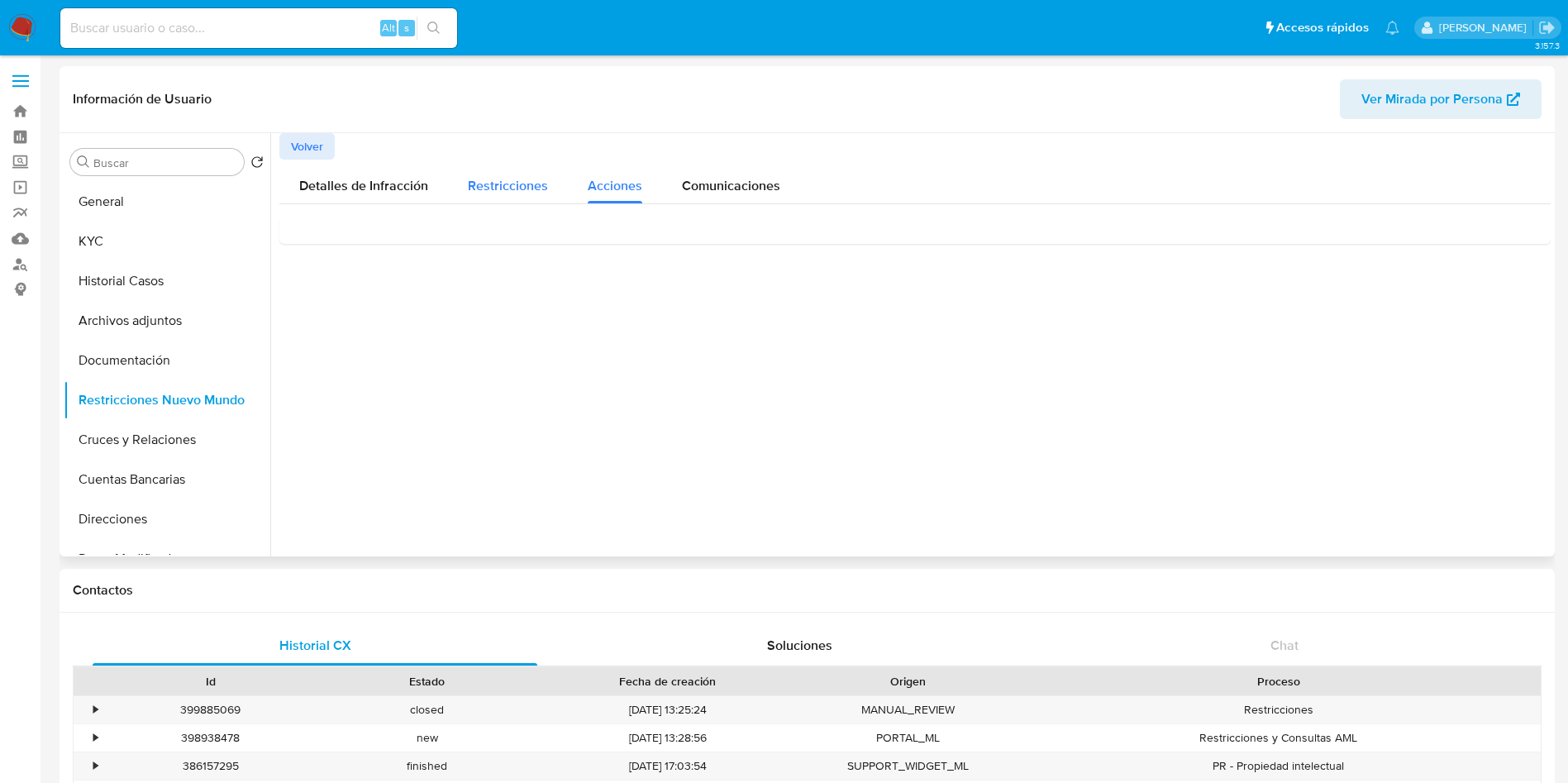
click at [508, 190] on span "Restricciones" at bounding box center [507, 186] width 80 height 19
click at [594, 187] on span "Acciones" at bounding box center [615, 186] width 54 height 19
click at [513, 190] on span "Restricciones" at bounding box center [507, 186] width 80 height 19
click at [683, 185] on span "Comunicaciones" at bounding box center [731, 186] width 98 height 19
click at [547, 185] on button "Restricciones" at bounding box center [508, 182] width 120 height 44
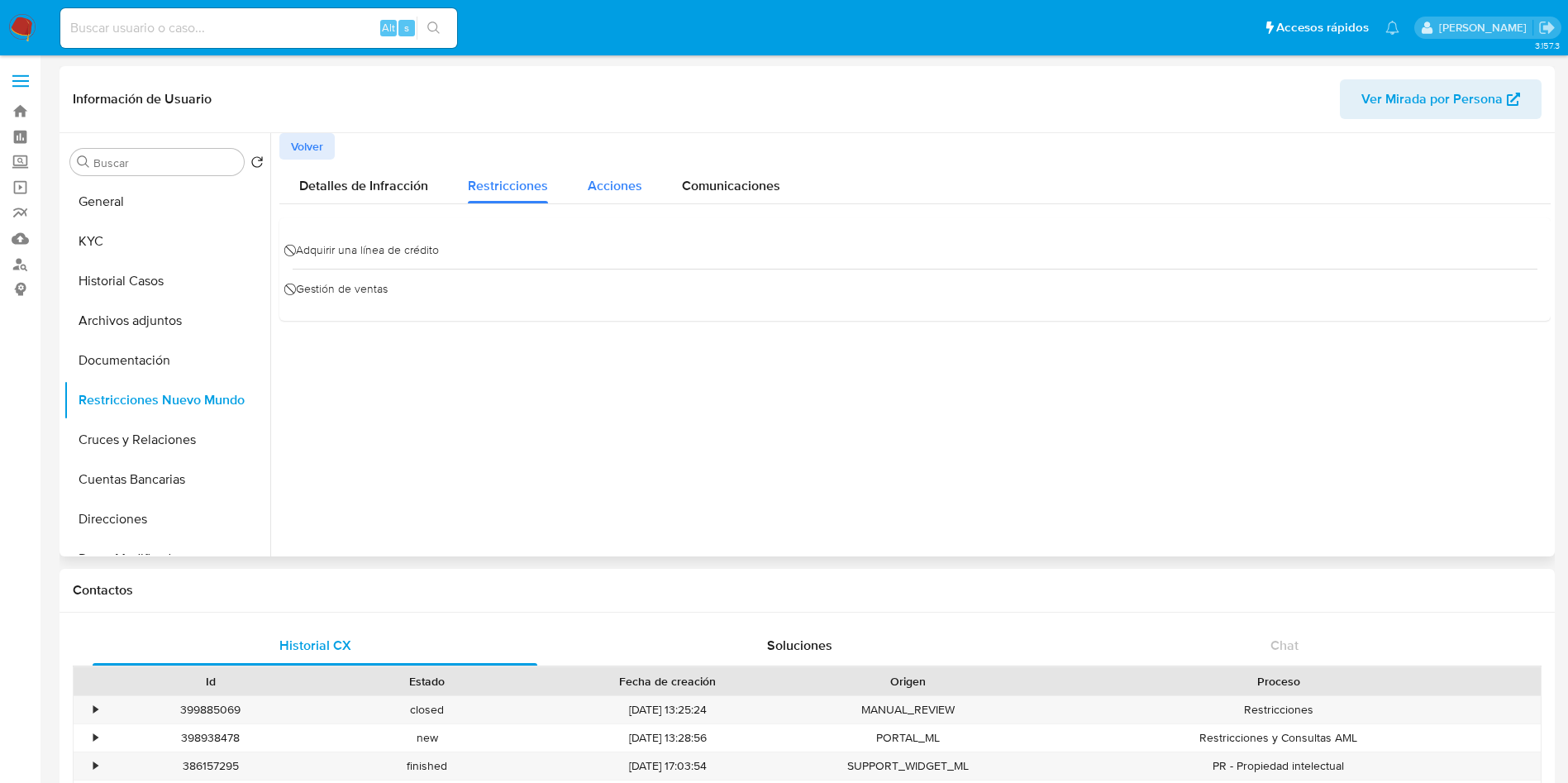
click at [624, 183] on span "Acciones" at bounding box center [615, 186] width 54 height 19
click at [773, 180] on span "Comunicaciones" at bounding box center [731, 186] width 98 height 19
click at [426, 241] on div "Ya no podrás vender en Mercado Libre" at bounding box center [915, 253] width 1245 height 45
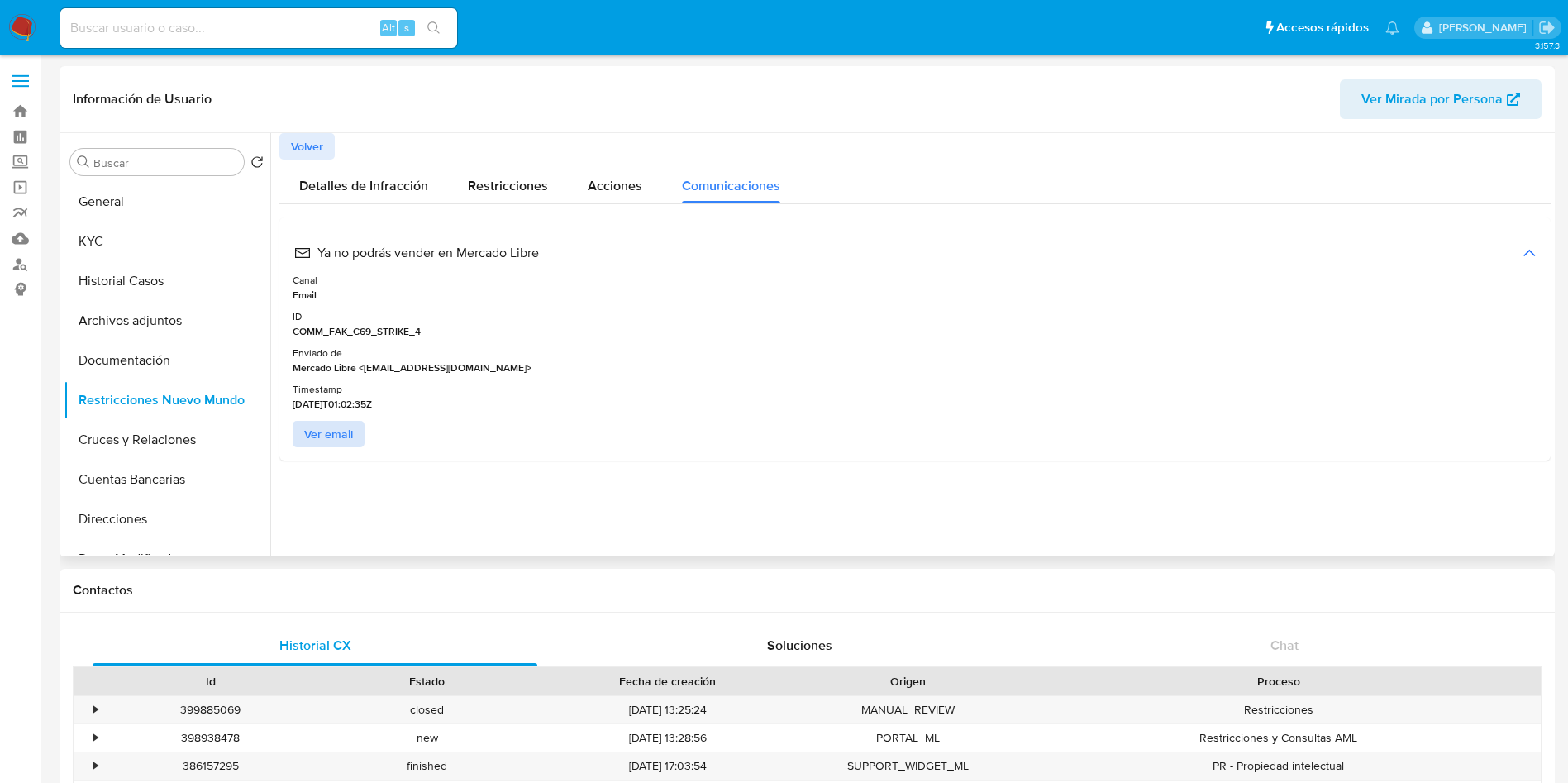
click at [333, 429] on span "Ver email" at bounding box center [329, 434] width 49 height 23
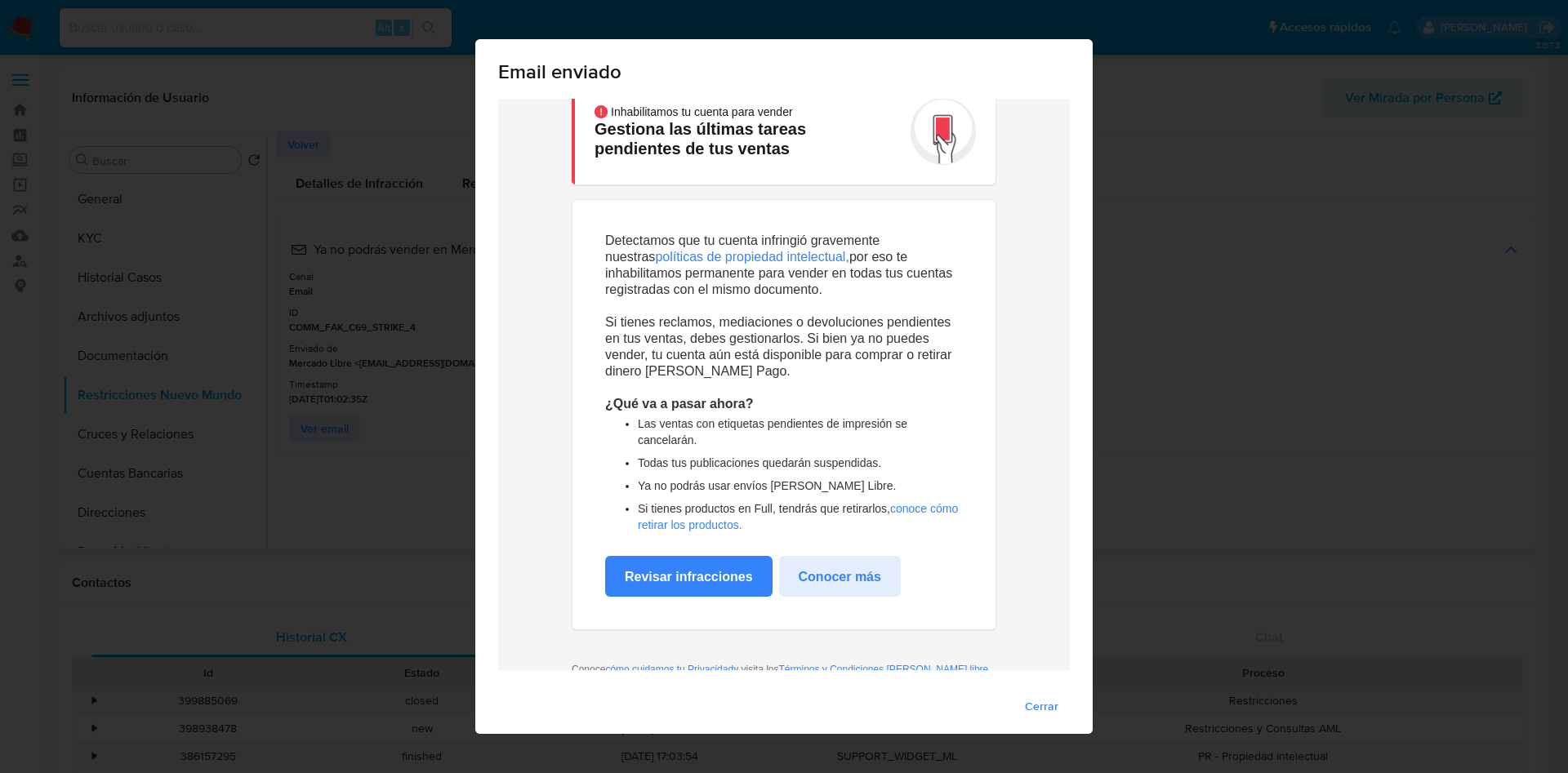
scroll to position [120, 0]
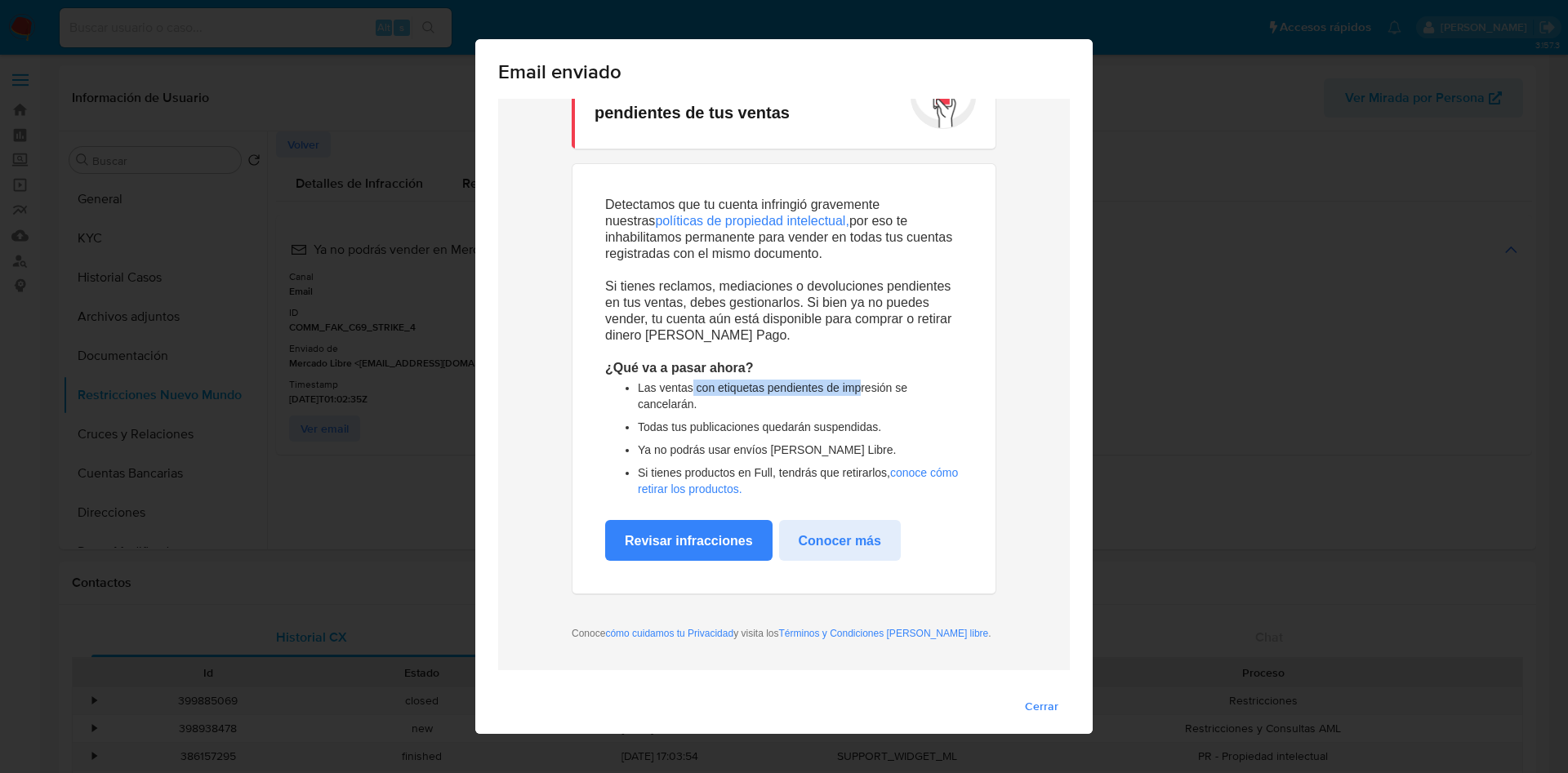
drag, startPoint x: 719, startPoint y: 383, endPoint x: 825, endPoint y: 381, distance: 106.0
click at [849, 379] on li "Las ventas con etiquetas pendientes de impresión se cancelarán." at bounding box center [800, 395] width 325 height 39
drag, startPoint x: 644, startPoint y: 402, endPoint x: 732, endPoint y: 404, distance: 88.0
click at [714, 404] on li "Las ventas con etiquetas pendientes de impresión se cancelarán." at bounding box center [800, 395] width 325 height 39
drag, startPoint x: 677, startPoint y: 430, endPoint x: 834, endPoint y: 436, distance: 157.1
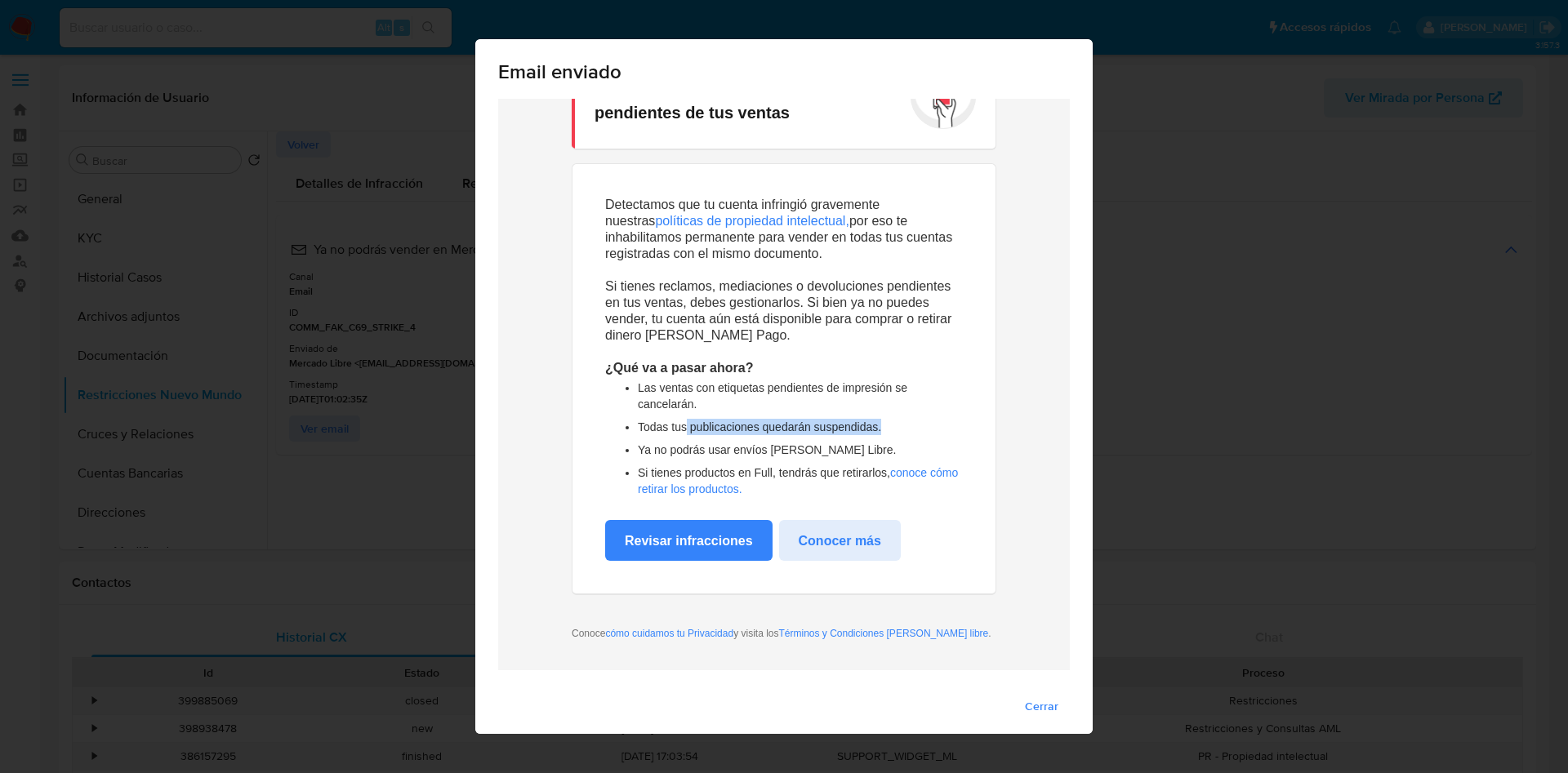
click at [880, 430] on li "Todas tus publicaciones quedarán suspendidas." at bounding box center [800, 427] width 325 height 23
drag, startPoint x: 650, startPoint y: 447, endPoint x: 921, endPoint y: 445, distance: 271.0
click at [920, 445] on li "Ya no podrás usar envíos de Mercado Libre." at bounding box center [800, 450] width 325 height 23
drag, startPoint x: 712, startPoint y: 468, endPoint x: 808, endPoint y: 465, distance: 96.0
click at [807, 466] on li "Si tienes productos en Full, tendrás que retirarlos, conoce cómo retirar los pr…" at bounding box center [800, 480] width 325 height 39
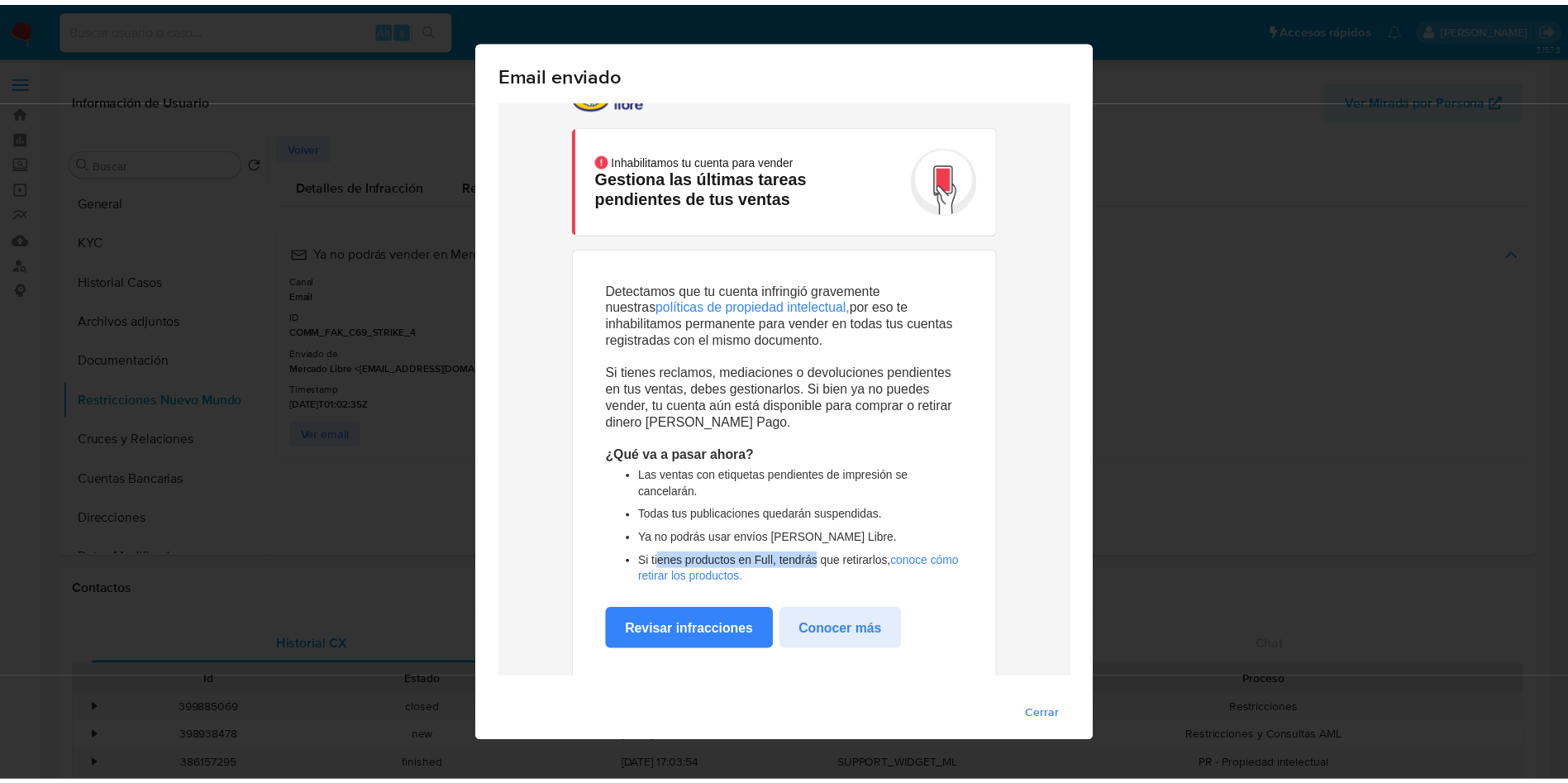
scroll to position [0, 0]
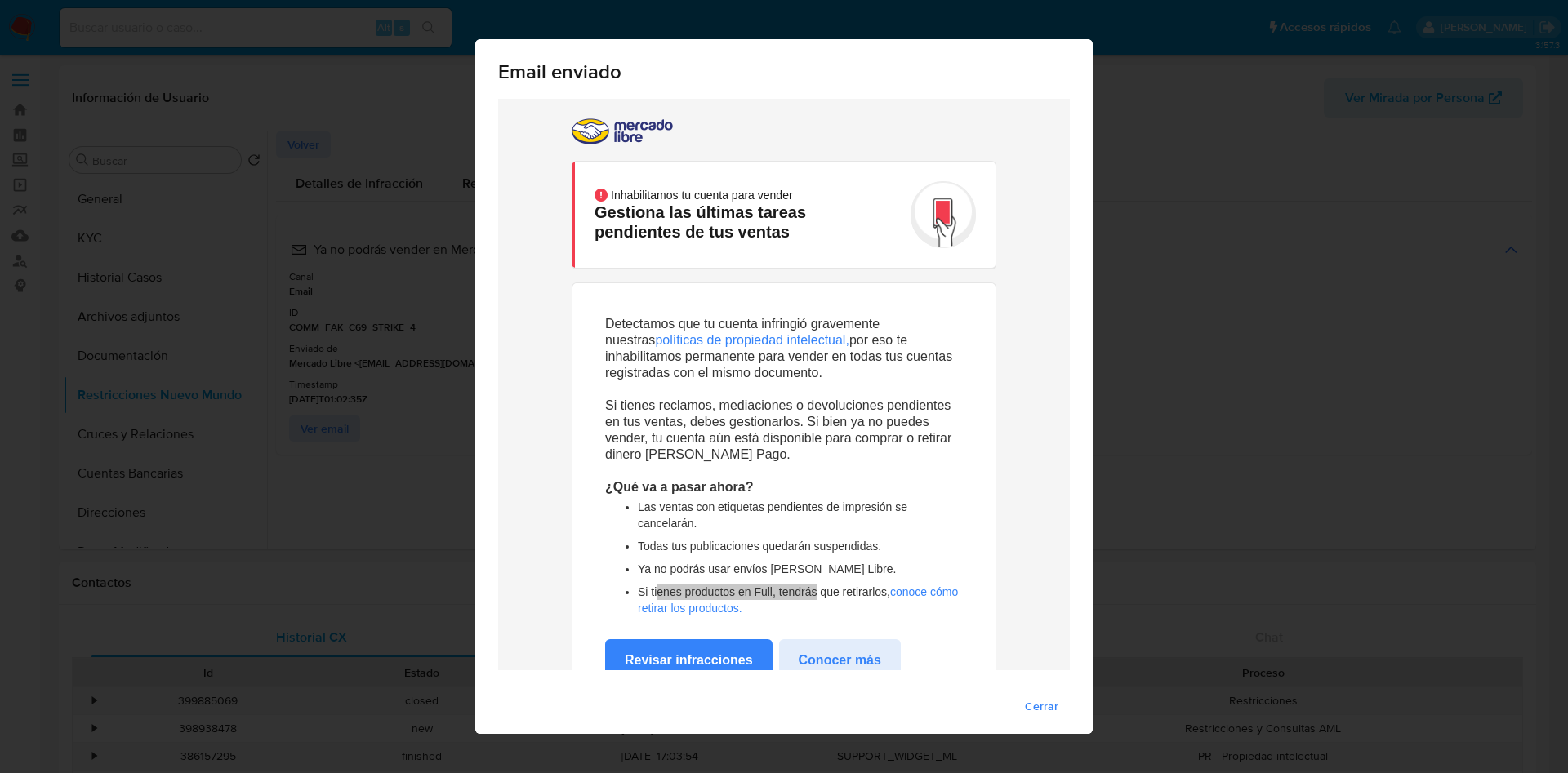
click at [1252, 263] on div "Email enviado Cerrar" at bounding box center [784, 386] width 1568 height 773
click at [1027, 709] on span "Cerrar" at bounding box center [1042, 706] width 34 height 23
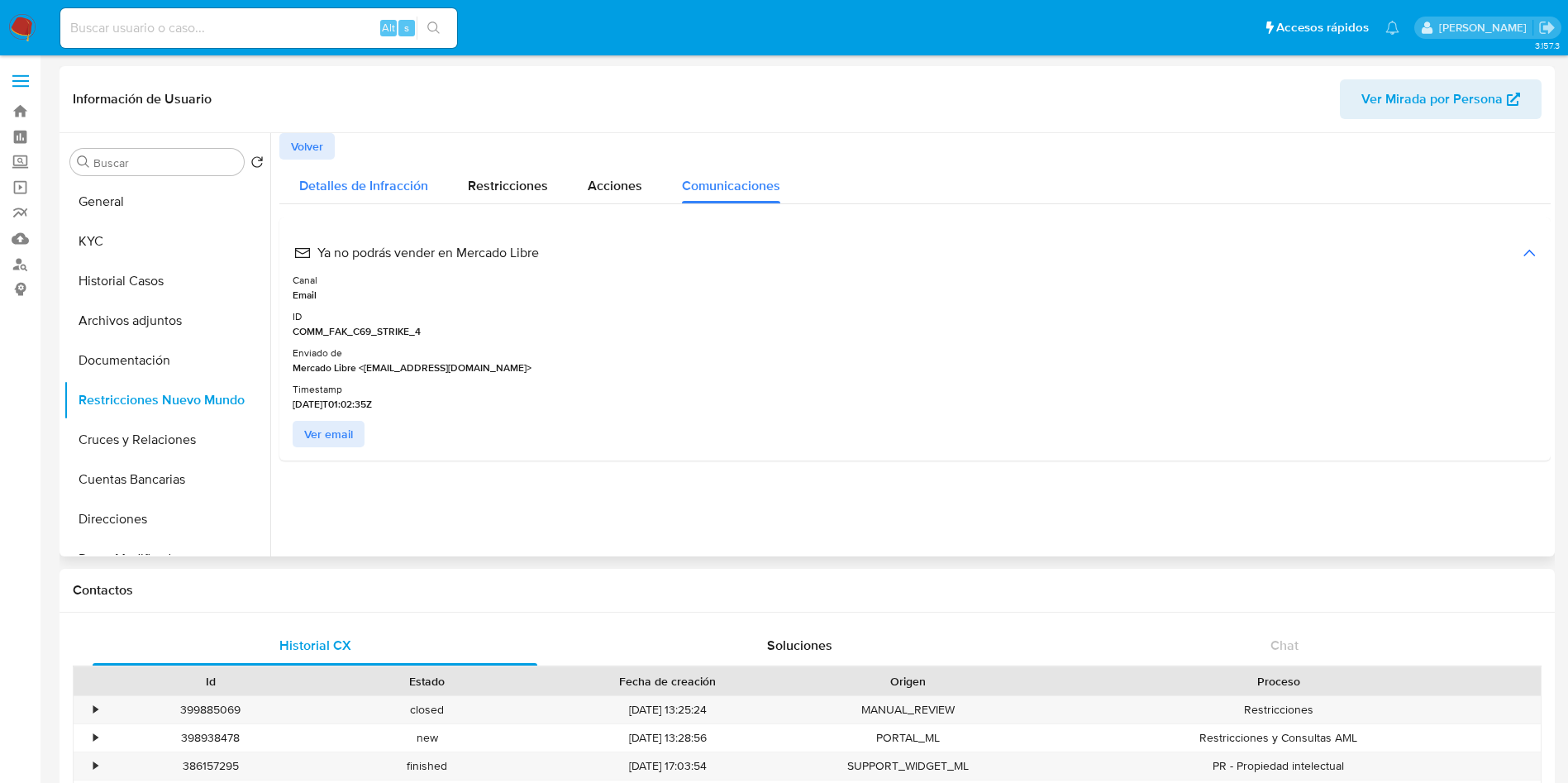
click at [362, 166] on div "Detalles de Infracción" at bounding box center [363, 182] width 129 height 44
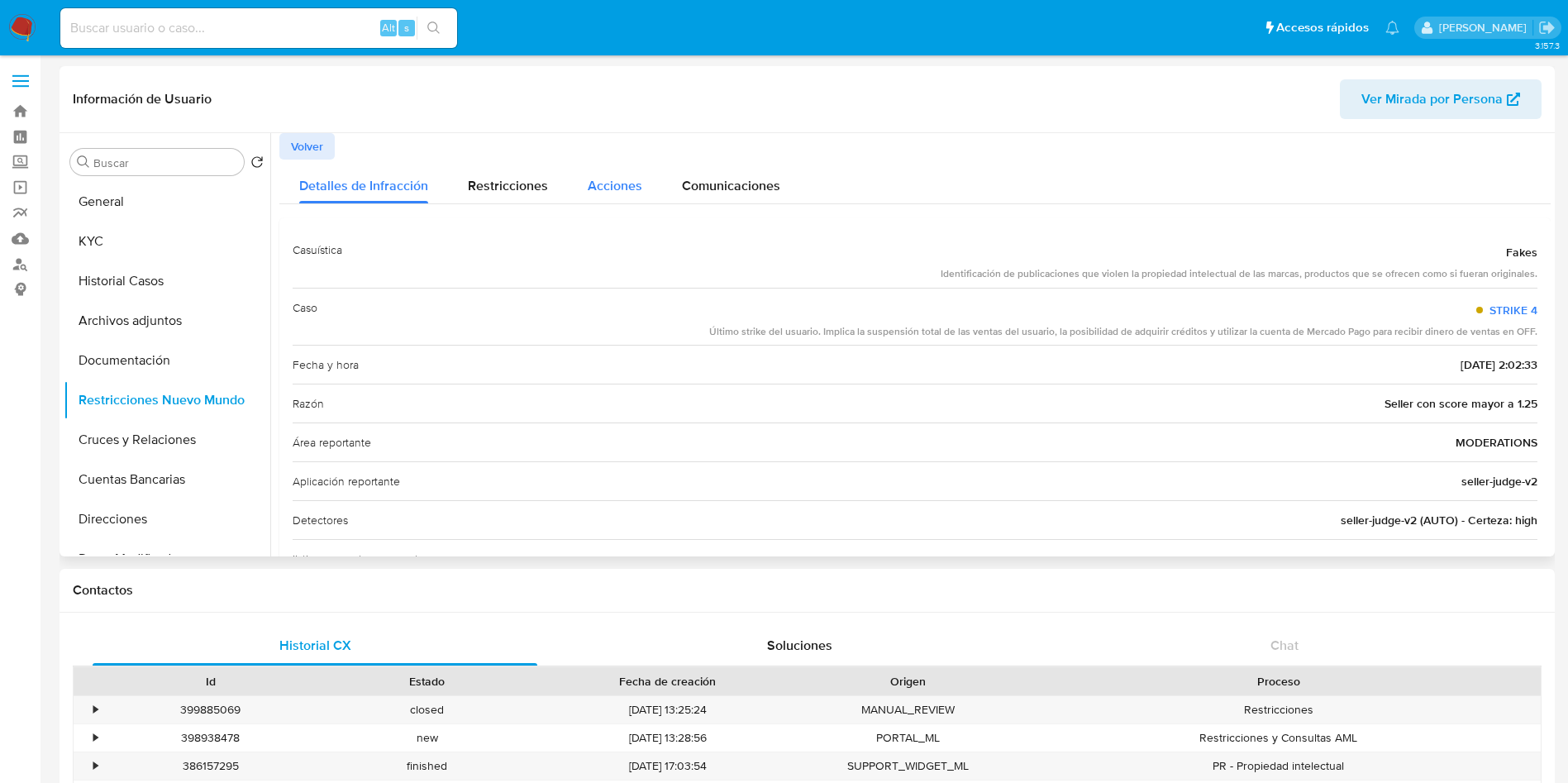
click at [618, 170] on div "Acciones" at bounding box center [615, 182] width 54 height 44
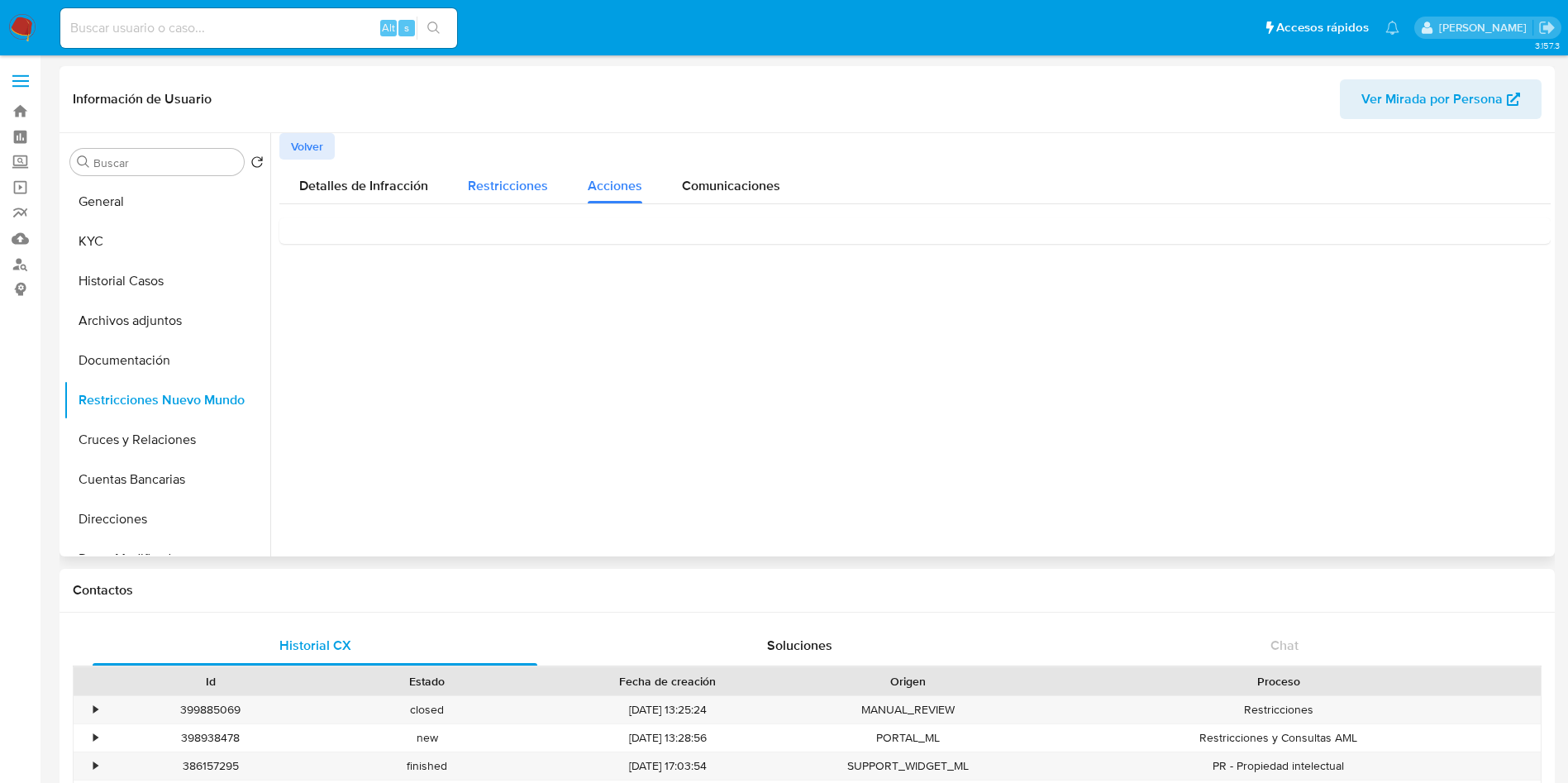
click at [504, 179] on span "Restricciones" at bounding box center [507, 186] width 80 height 19
click at [371, 182] on span "Detalles de Infracción" at bounding box center [363, 186] width 129 height 19
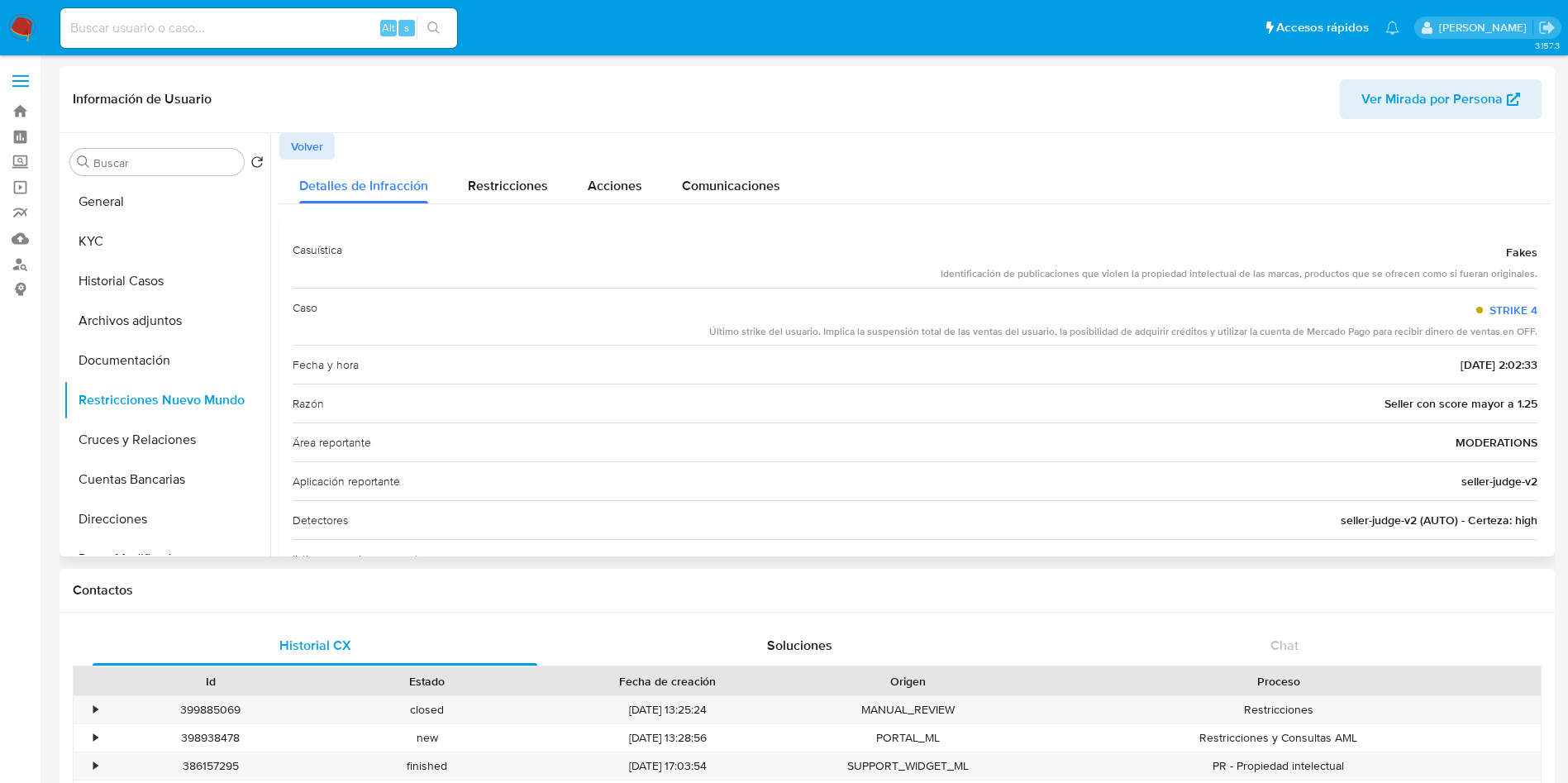
click at [303, 148] on span "Volver" at bounding box center [307, 147] width 32 height 23
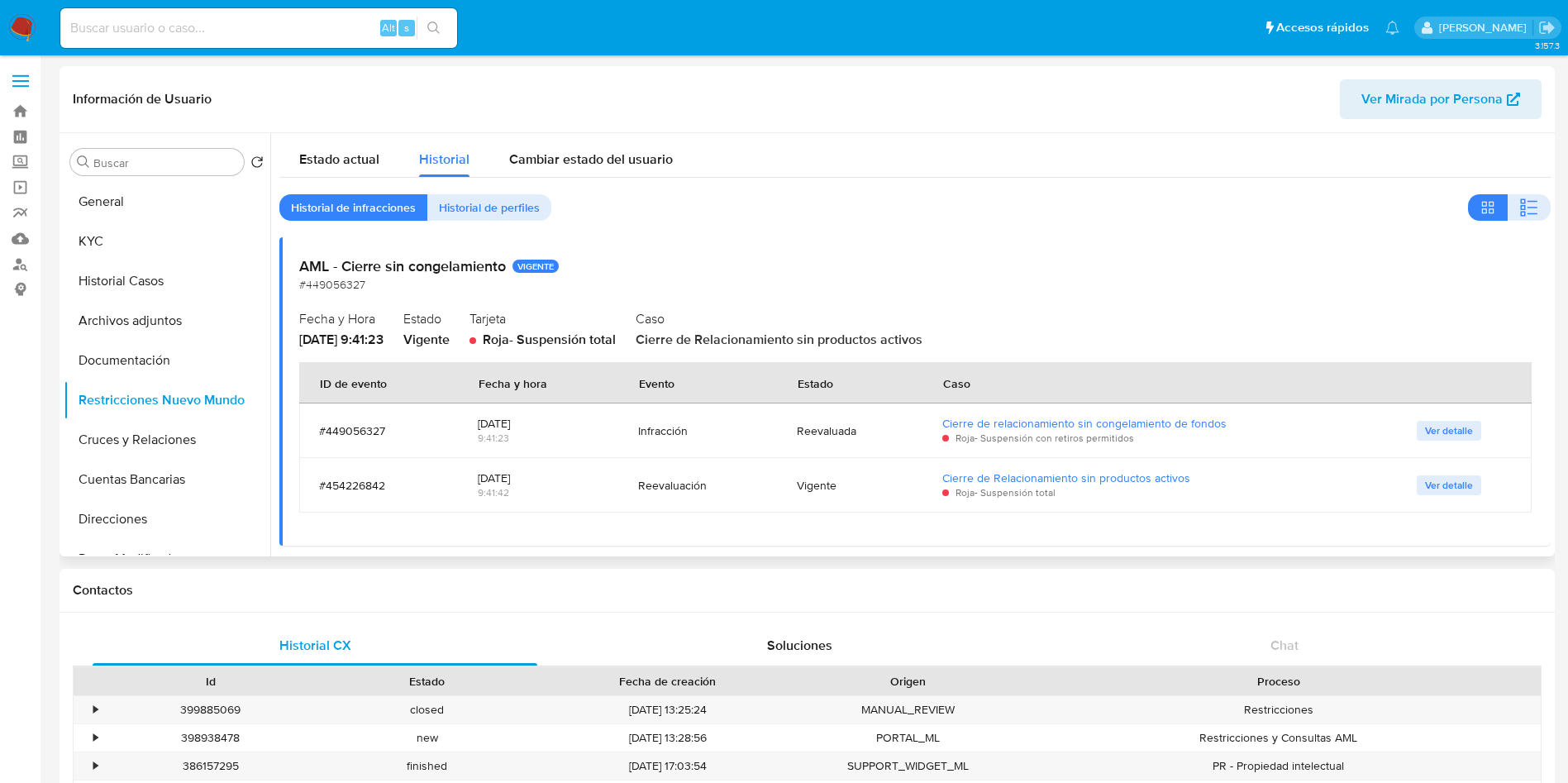
drag, startPoint x: 681, startPoint y: 445, endPoint x: 866, endPoint y: 440, distance: 185.1
click at [863, 441] on tr "#449056327 2025-08-06 9:41:23 Infracción Reevaluada Cierre de relacionamiento s…" at bounding box center [915, 431] width 1233 height 54
drag, startPoint x: 647, startPoint y: 488, endPoint x: 834, endPoint y: 487, distance: 187.0
click at [829, 487] on tr "#454226842 2025-09-05 9:41:42 Reevaluación Vigente Cierre de Relacionamiento si…" at bounding box center [915, 485] width 1233 height 54
click at [455, 481] on td "#454226842" at bounding box center [378, 485] width 159 height 54
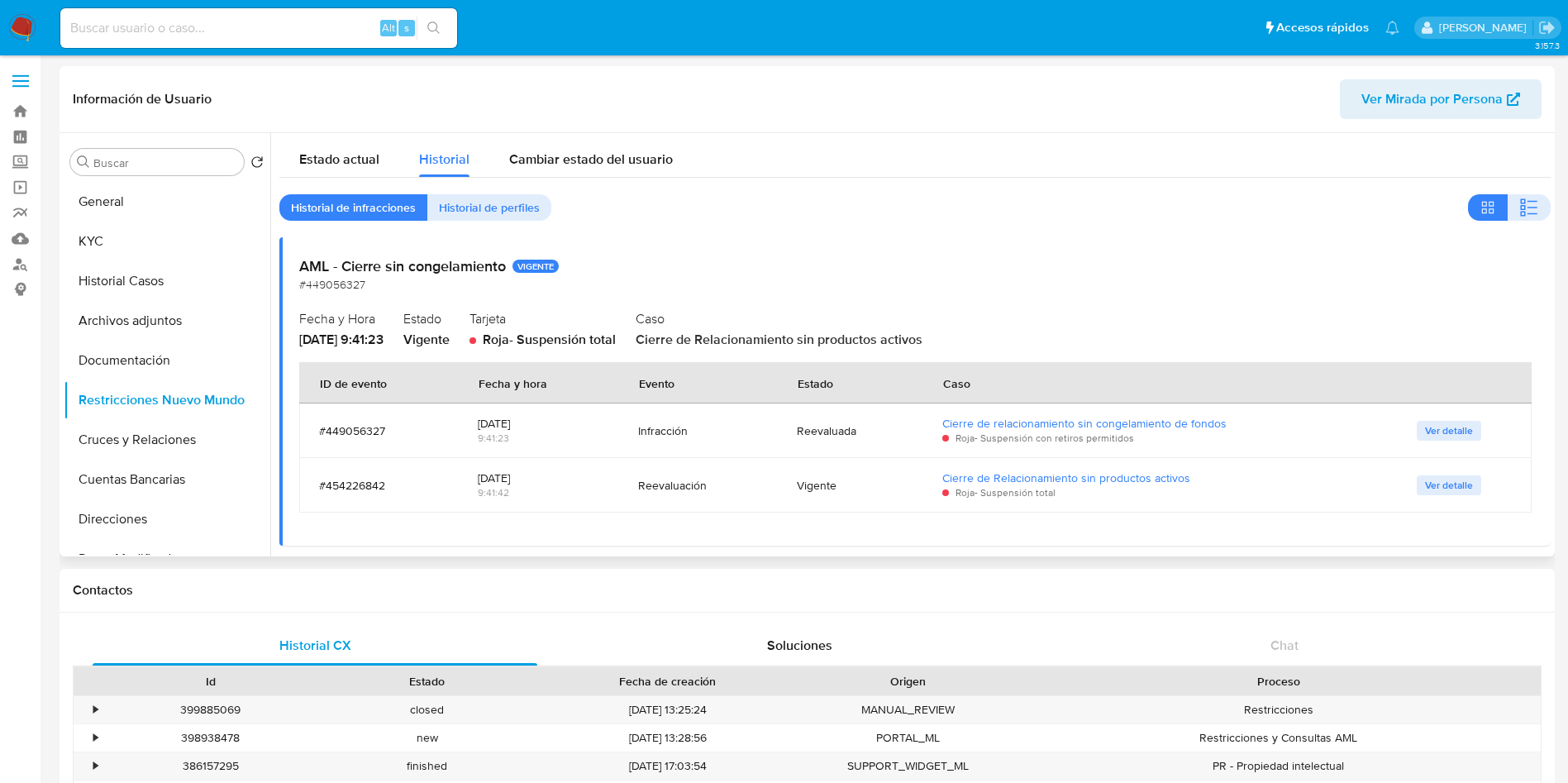
click at [1114, 276] on div "AML - Cierre sin congelamiento VIGENTE #449056327" at bounding box center [915, 275] width 1232 height 36
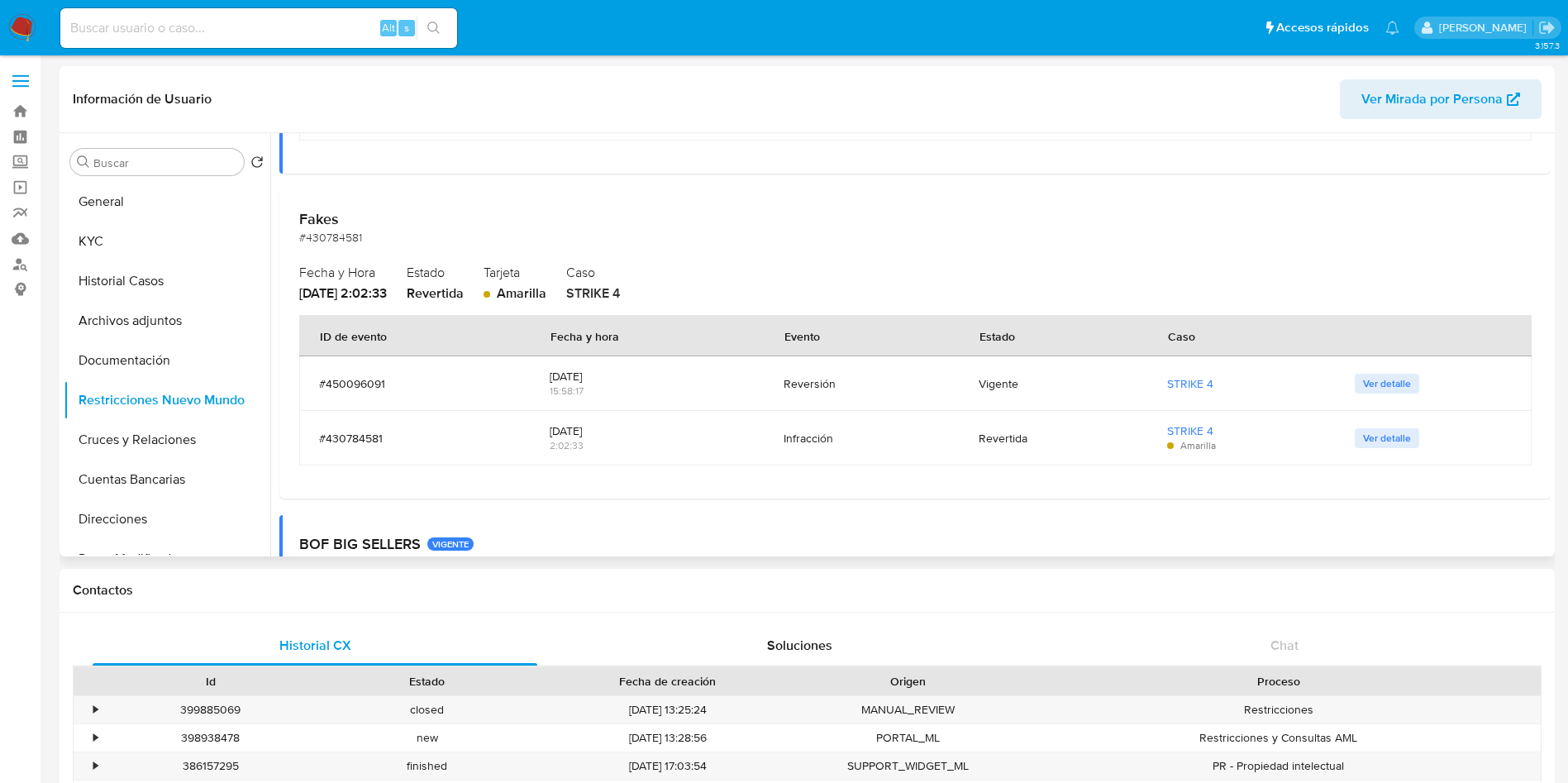
scroll to position [496, 0]
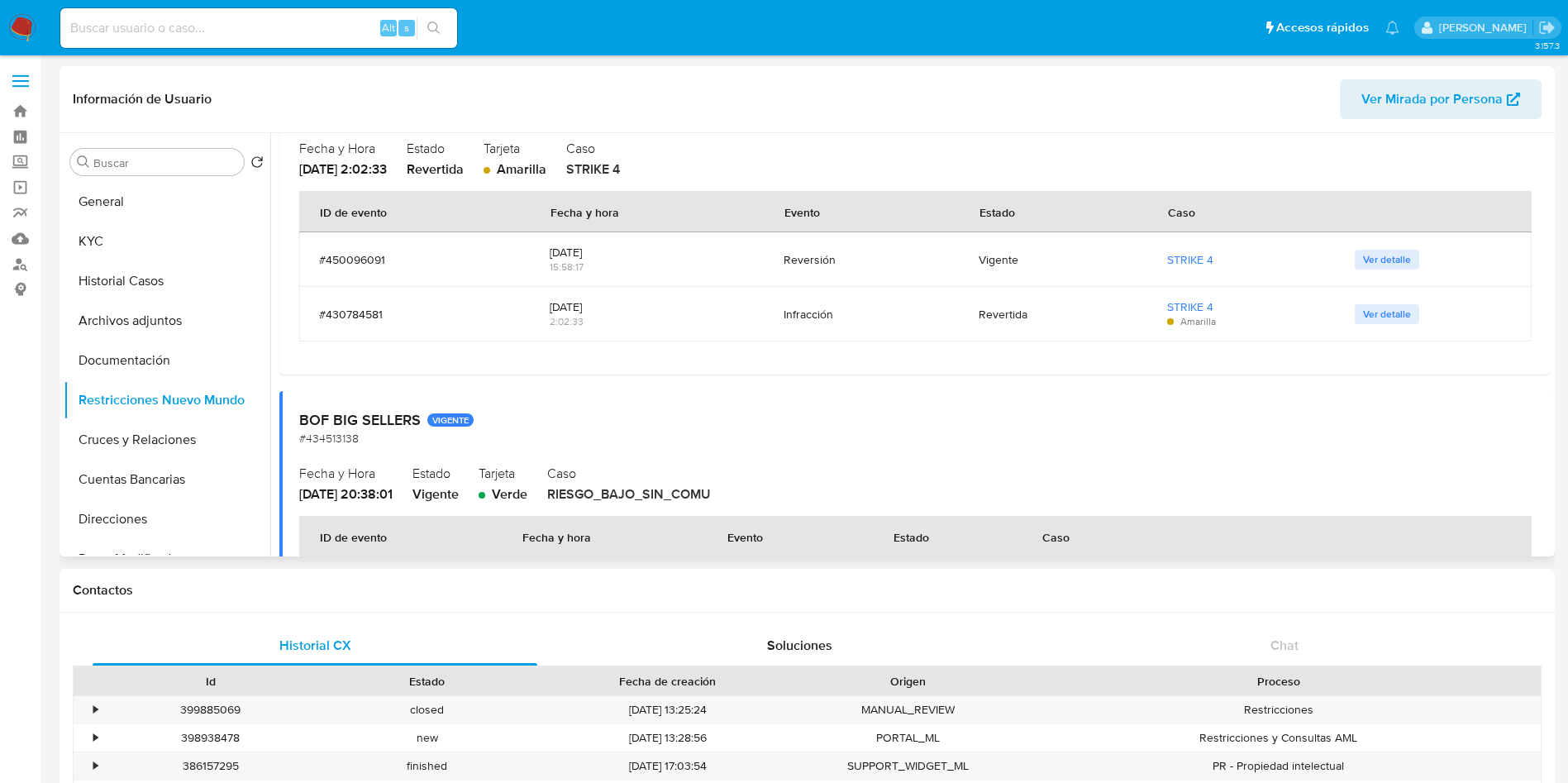
click at [1389, 261] on span "Ver detalle" at bounding box center [1387, 259] width 48 height 17
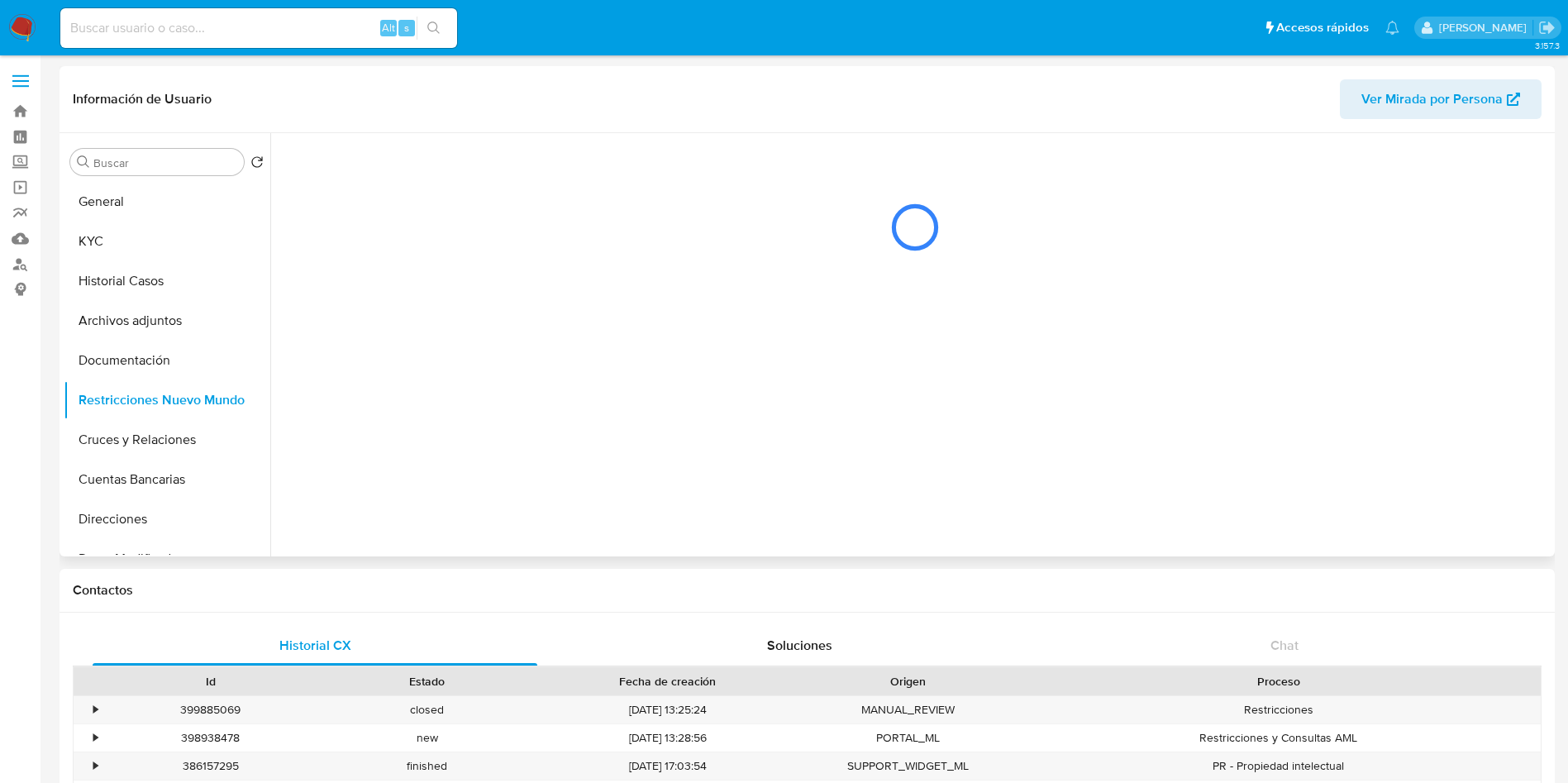
scroll to position [0, 0]
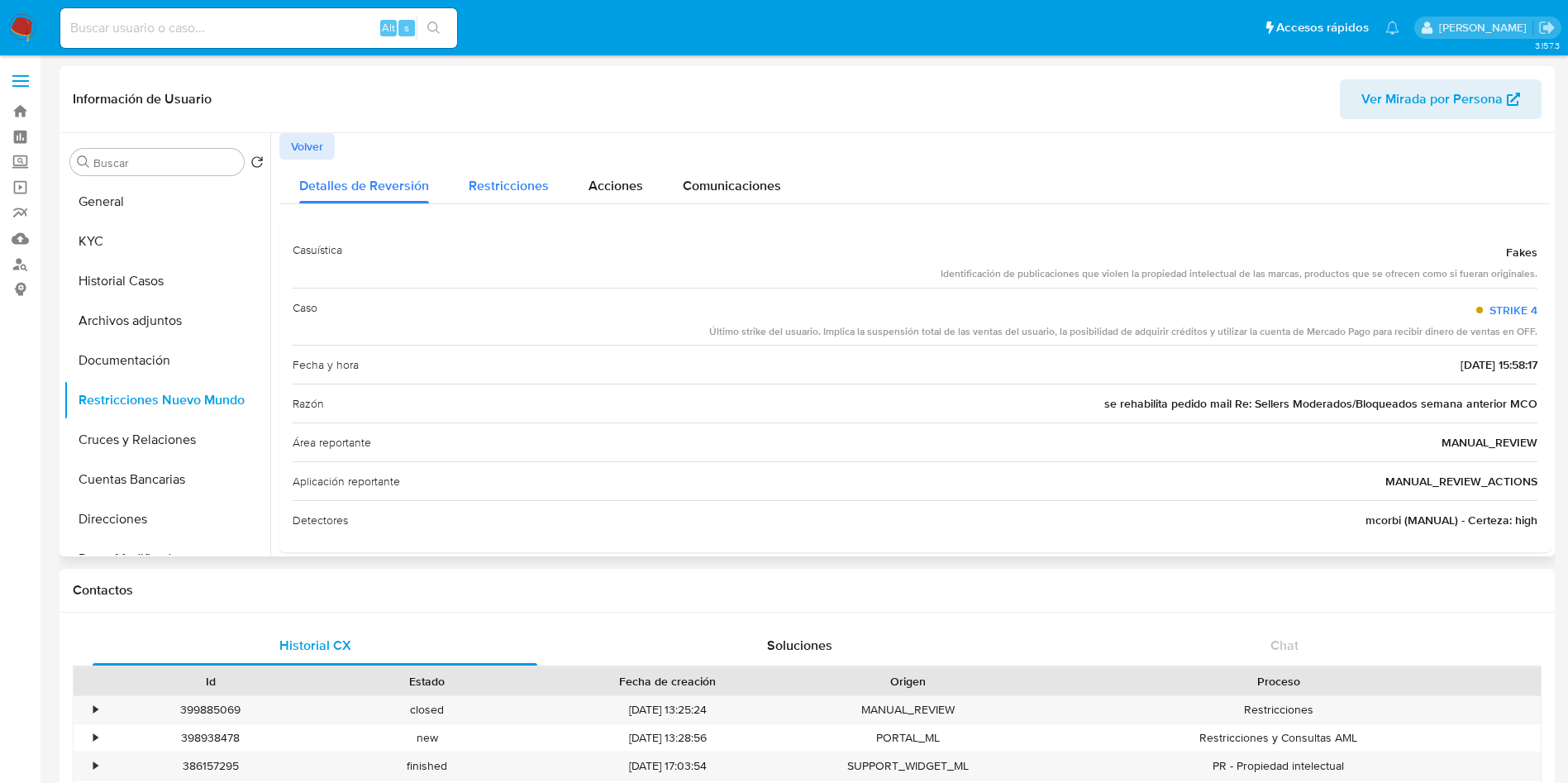
click at [533, 192] on span "Restricciones" at bounding box center [508, 186] width 80 height 19
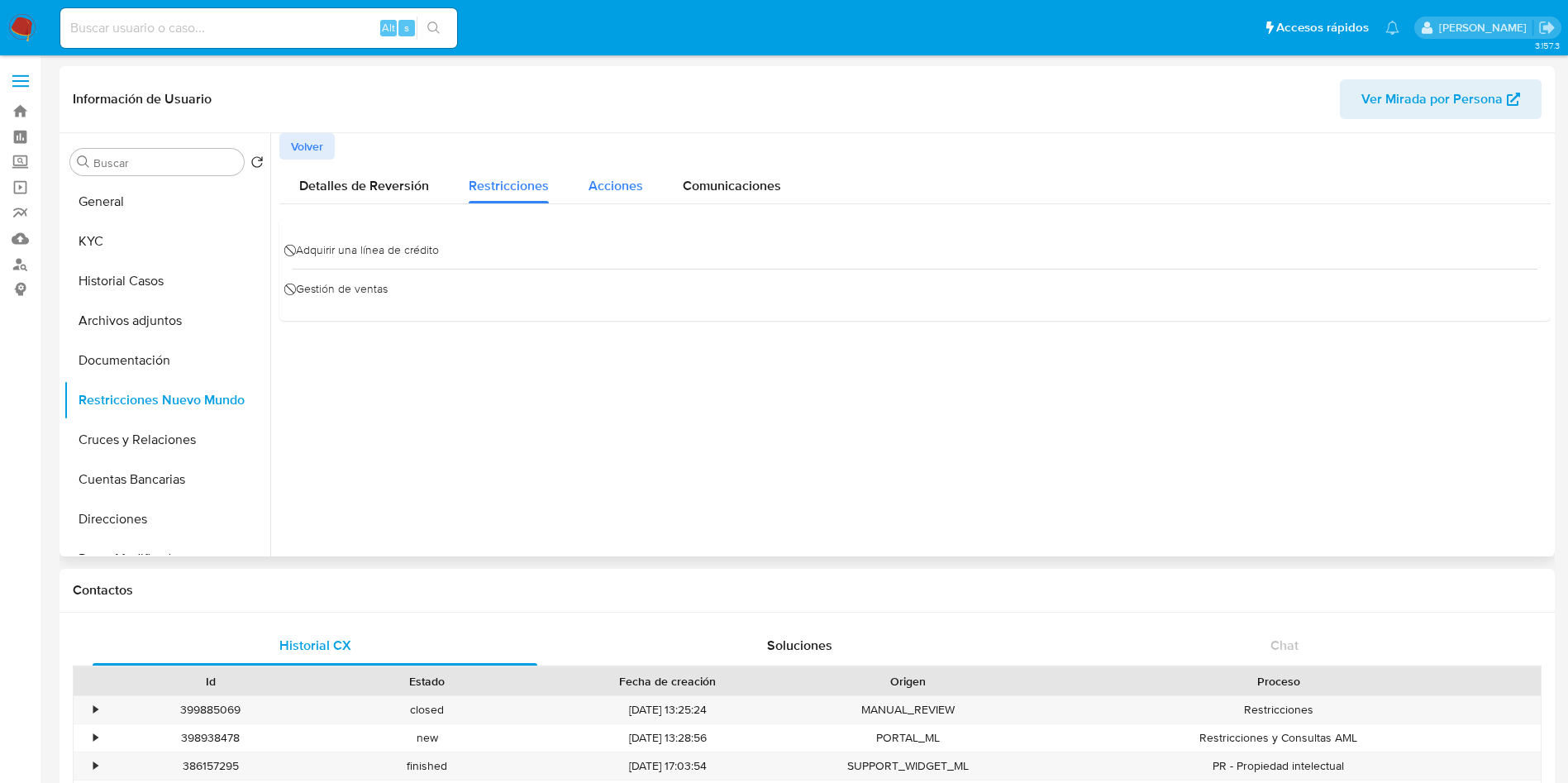
click at [620, 190] on span "Acciones" at bounding box center [616, 186] width 54 height 19
click at [723, 187] on span "Comunicaciones" at bounding box center [732, 186] width 98 height 19
click at [498, 231] on p "Este evento no envió comunicaciones." at bounding box center [915, 240] width 1245 height 18
click at [635, 181] on span "Acciones" at bounding box center [616, 186] width 54 height 19
click at [490, 191] on span "Restricciones" at bounding box center [508, 186] width 80 height 19
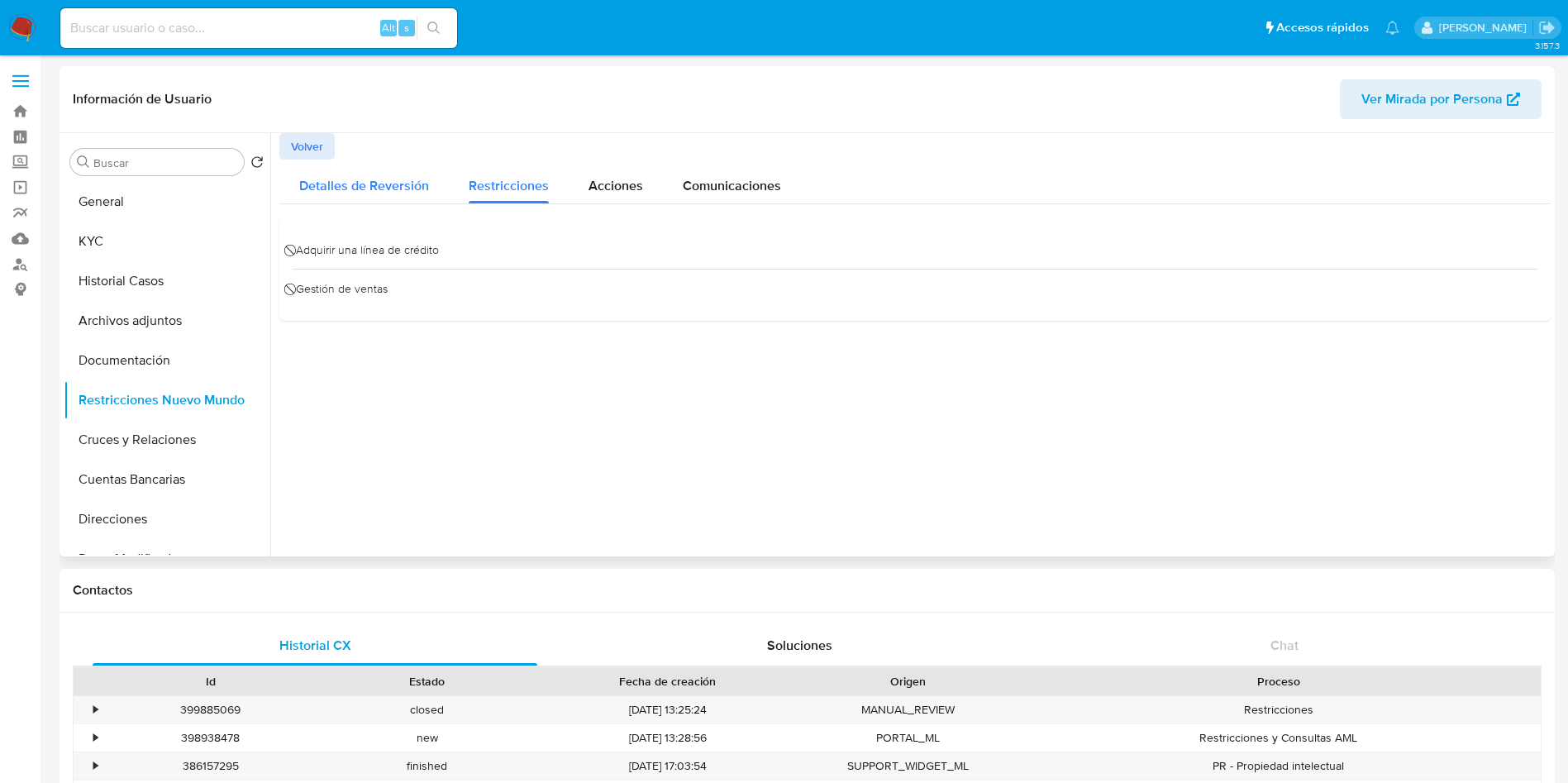
click at [380, 194] on span "Detalles de Reversión" at bounding box center [364, 186] width 130 height 19
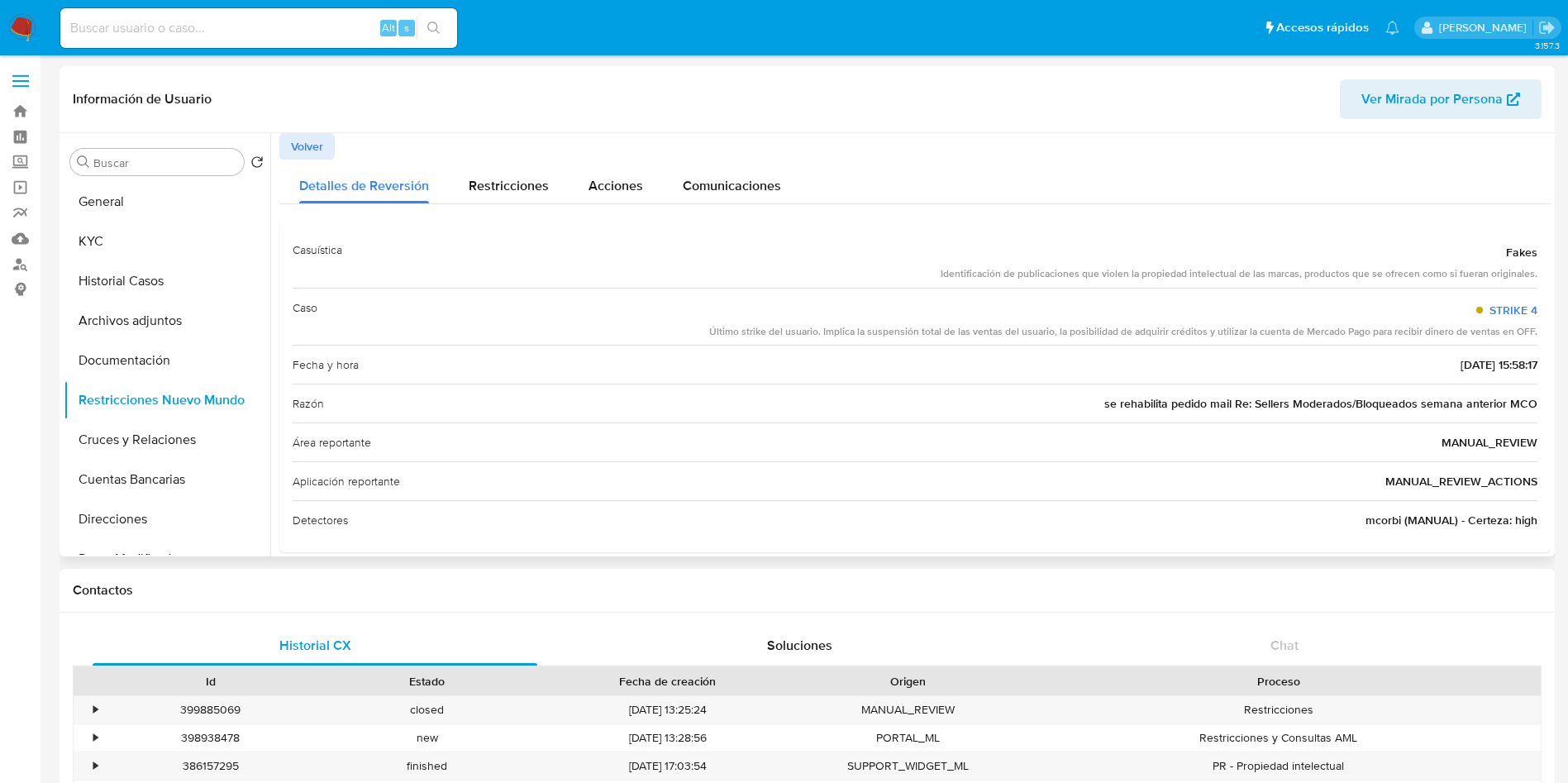
drag, startPoint x: 1114, startPoint y: 403, endPoint x: 1208, endPoint y: 406, distance: 94.0
click at [1206, 406] on span "se rehabilita pedido mail Re: Sellers Moderados/Bloqueados semana anterior MCO" at bounding box center [1321, 403] width 433 height 17
click at [1335, 406] on span "se rehabilita pedido mail Re: Sellers Moderados/Bloqueados semana anterior MCO" at bounding box center [1321, 403] width 433 height 17
click at [1114, 411] on span "se rehabilita pedido mail Re: Sellers Moderados/Bloqueados semana anterior MCO" at bounding box center [1321, 403] width 433 height 17
drag, startPoint x: 1067, startPoint y: 406, endPoint x: 1159, endPoint y: 405, distance: 92.0
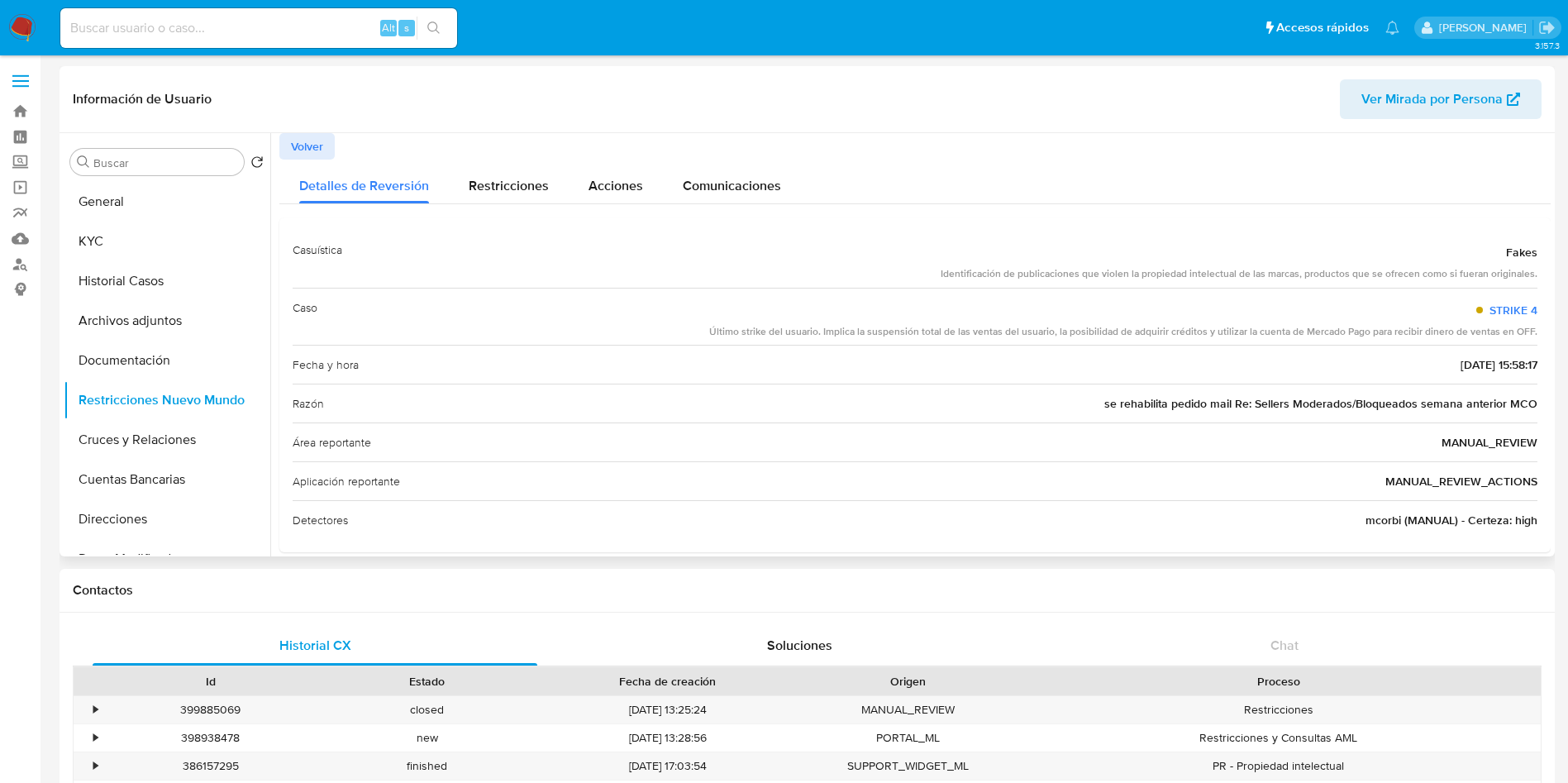
click at [1158, 405] on div "Razón se rehabilita pedido mail Re: Sellers Moderados/Bloqueados semana anterio…" at bounding box center [915, 403] width 1245 height 39
click at [125, 288] on button "Historial Casos" at bounding box center [161, 281] width 193 height 40
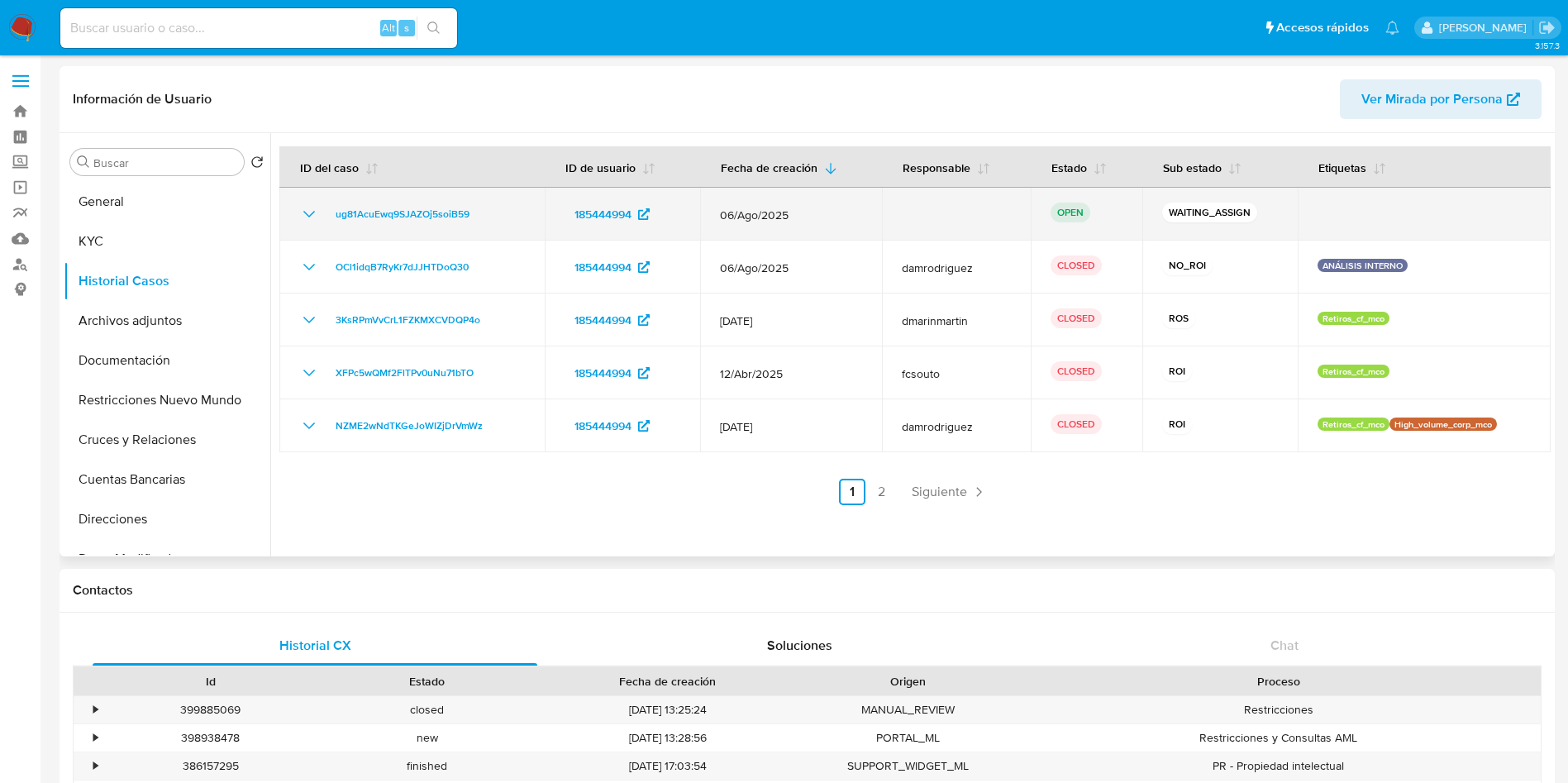
click at [376, 226] on td "ug81AcuEwq9SJAZOj5soiB59" at bounding box center [412, 214] width 265 height 53
click at [390, 211] on span "ug81AcuEwq9SJAZOj5soiB59" at bounding box center [403, 214] width 134 height 20
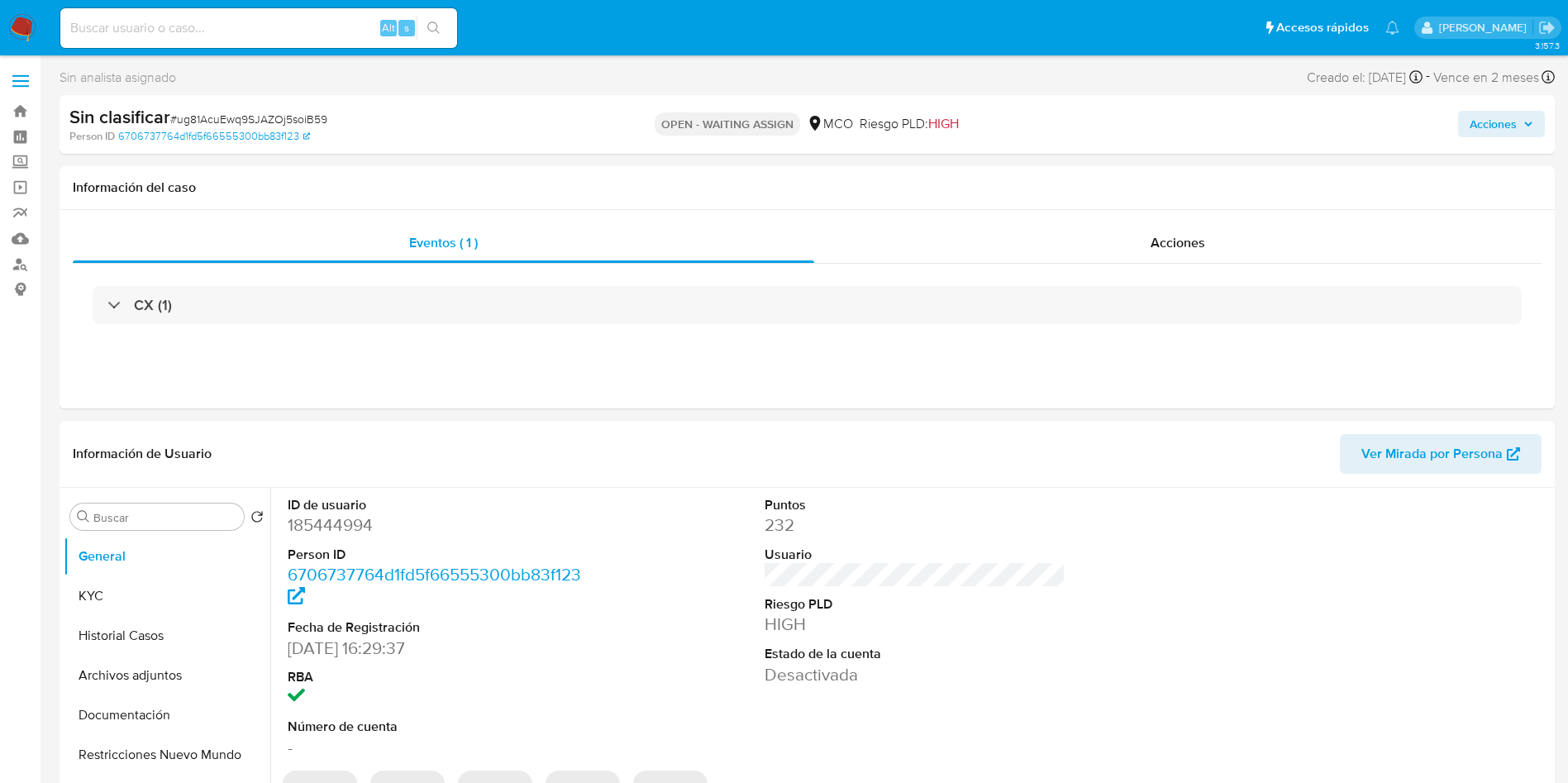
select select "10"
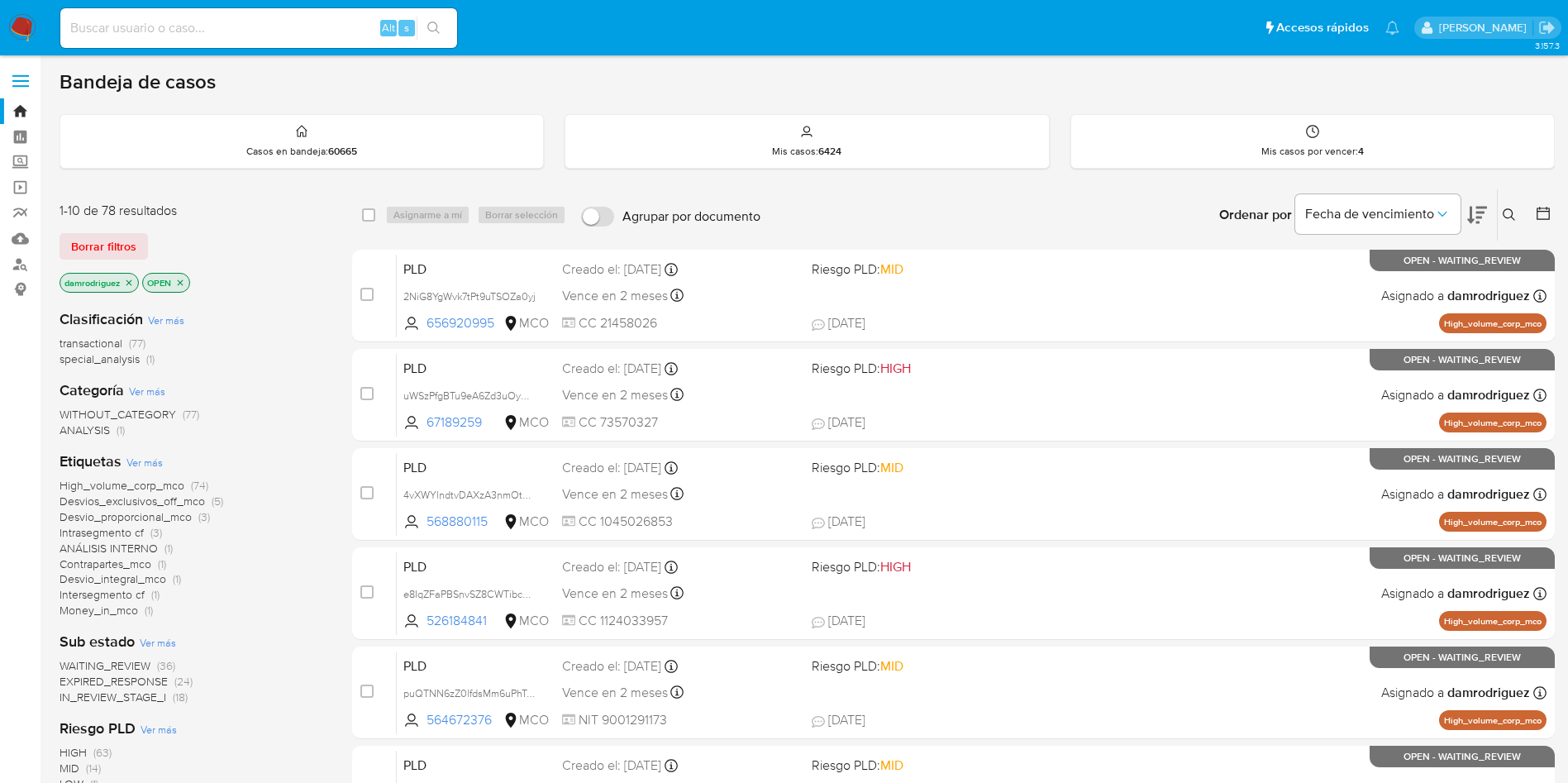
click at [309, 277] on div "damrodriguez OPEN" at bounding box center [192, 284] width 265 height 23
click at [1480, 217] on icon at bounding box center [1478, 216] width 20 height 18
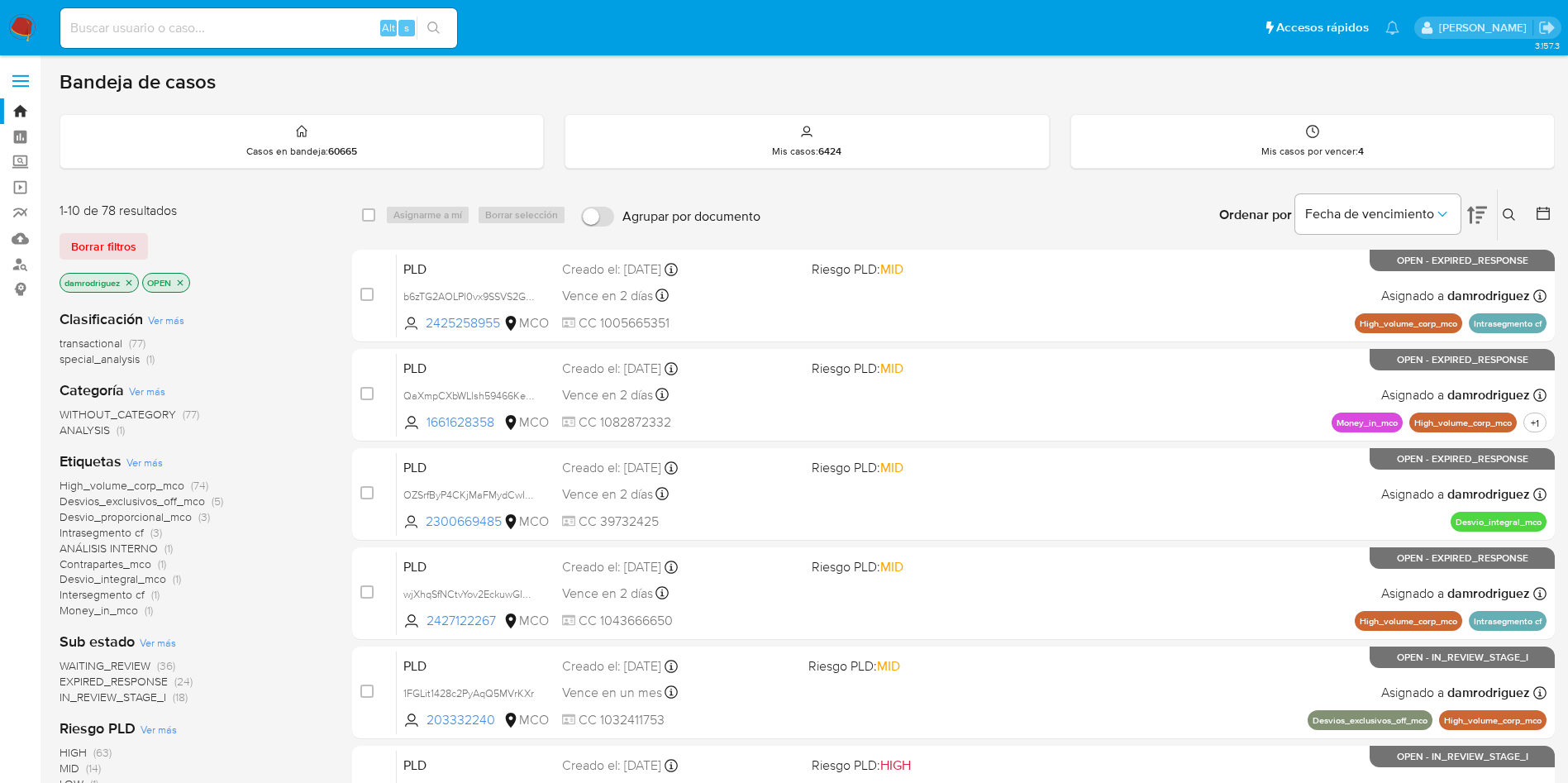
click at [28, 23] on img at bounding box center [22, 28] width 28 height 28
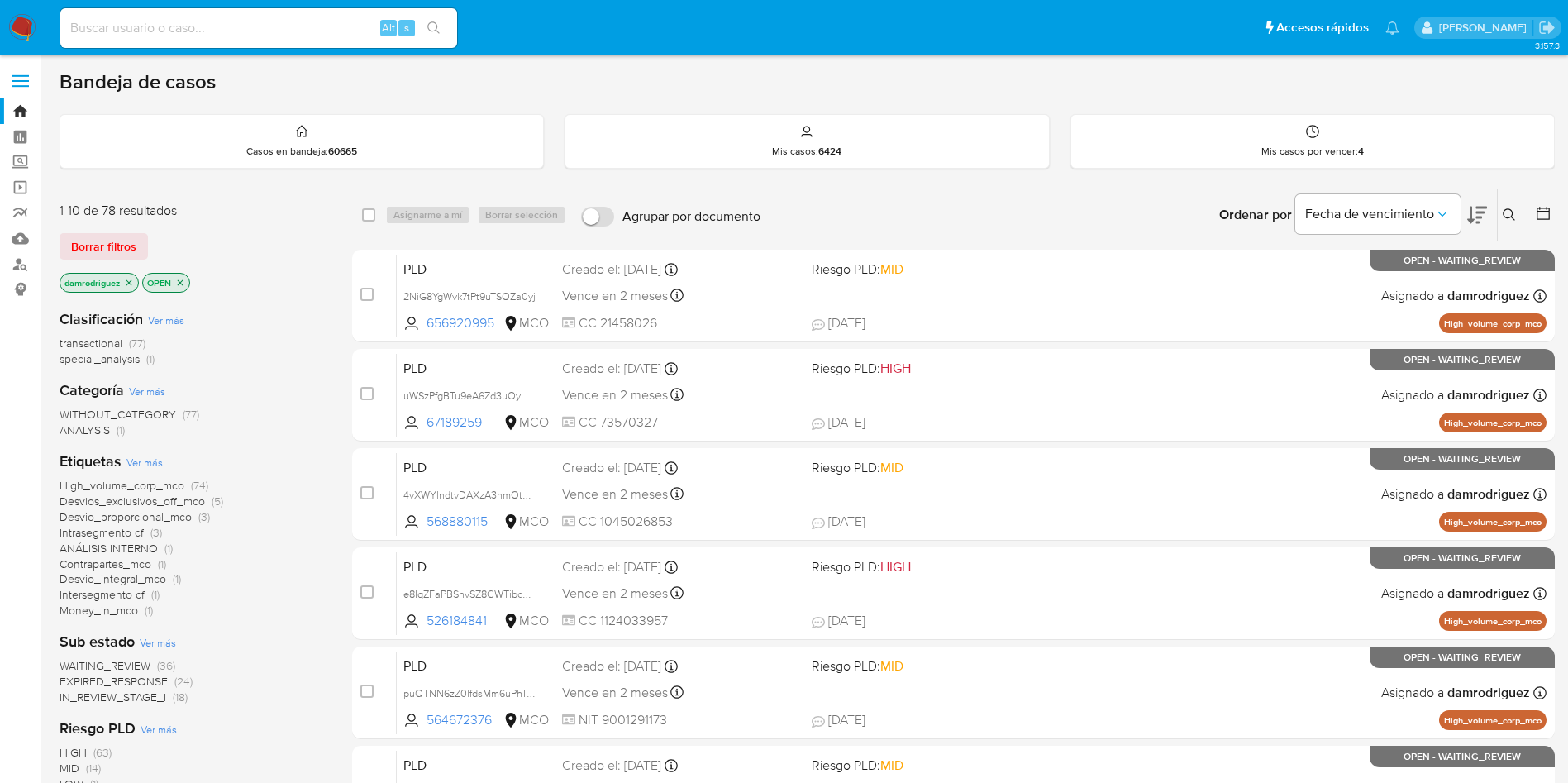
click at [1471, 208] on icon at bounding box center [1478, 216] width 20 height 18
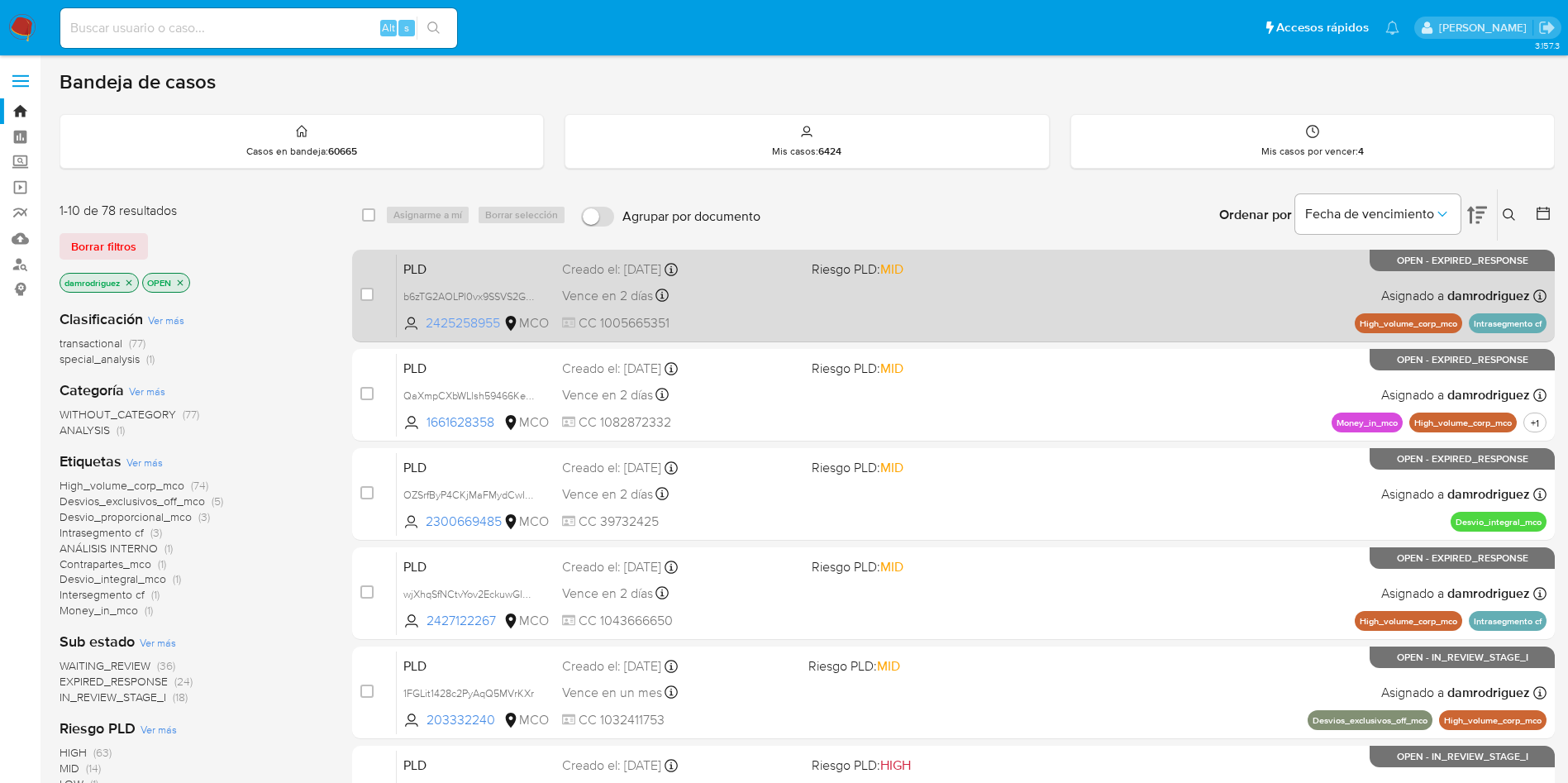
scroll to position [124, 0]
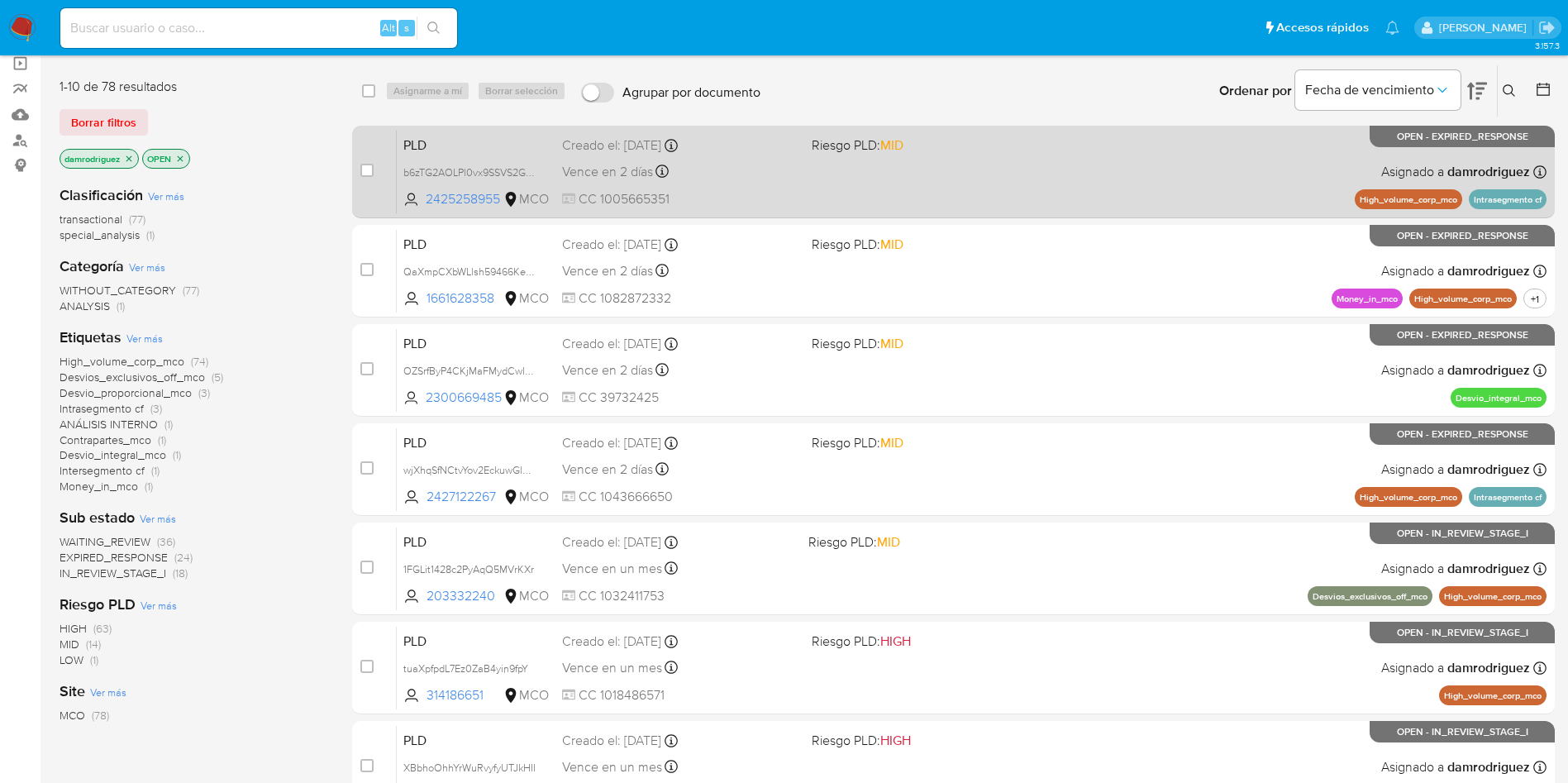
drag, startPoint x: 301, startPoint y: 471, endPoint x: 450, endPoint y: 139, distance: 363.9
click at [450, 139] on div "1-10 de 78 resultados Borrar filtros damrodriguez OPEN Clasificación Ver más tr…" at bounding box center [807, 617] width 1496 height 1107
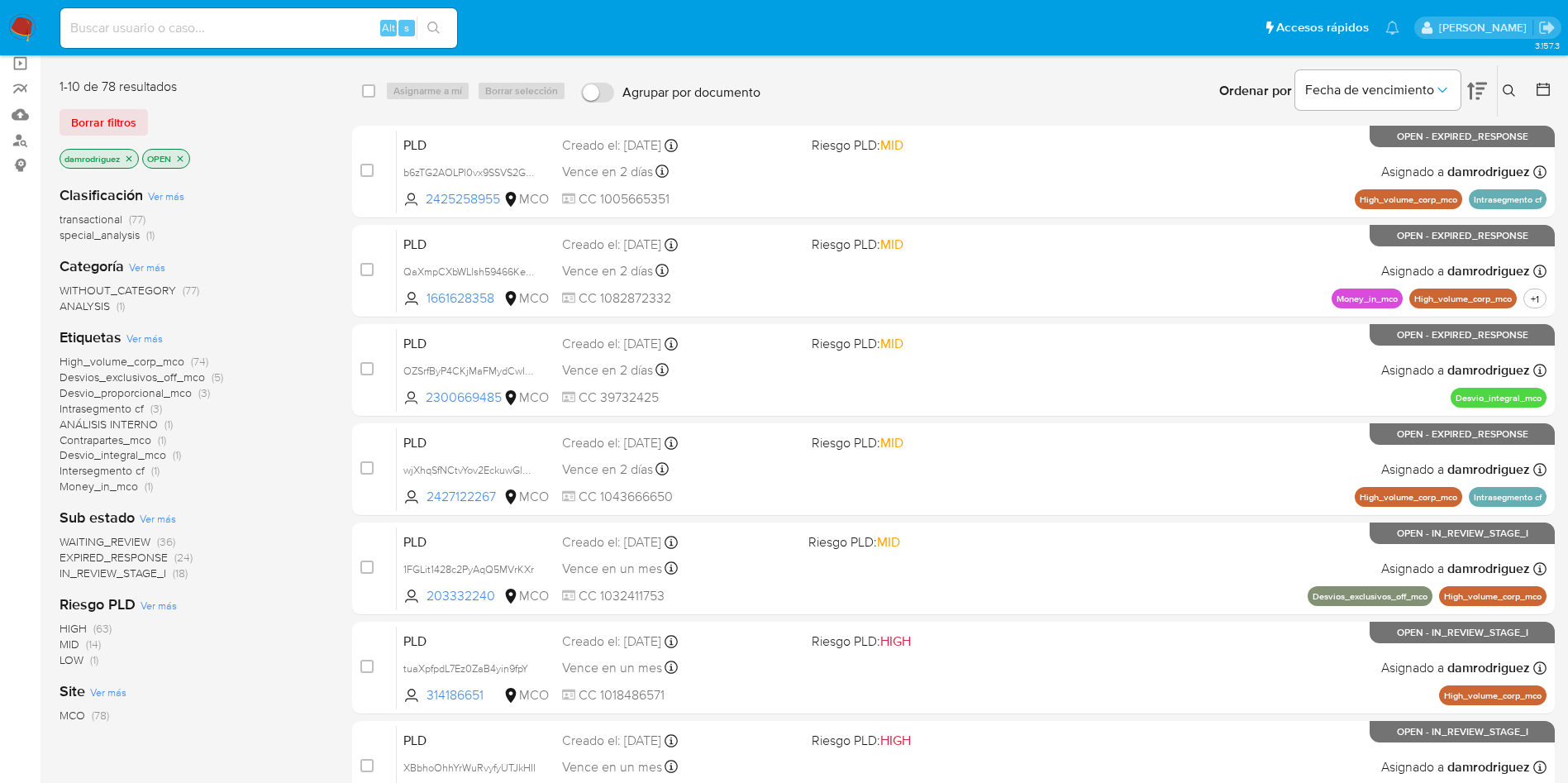
click at [302, 144] on div "1-10 de 78 resultados Borrar filtros damrodriguez OPEN" at bounding box center [192, 125] width 265 height 94
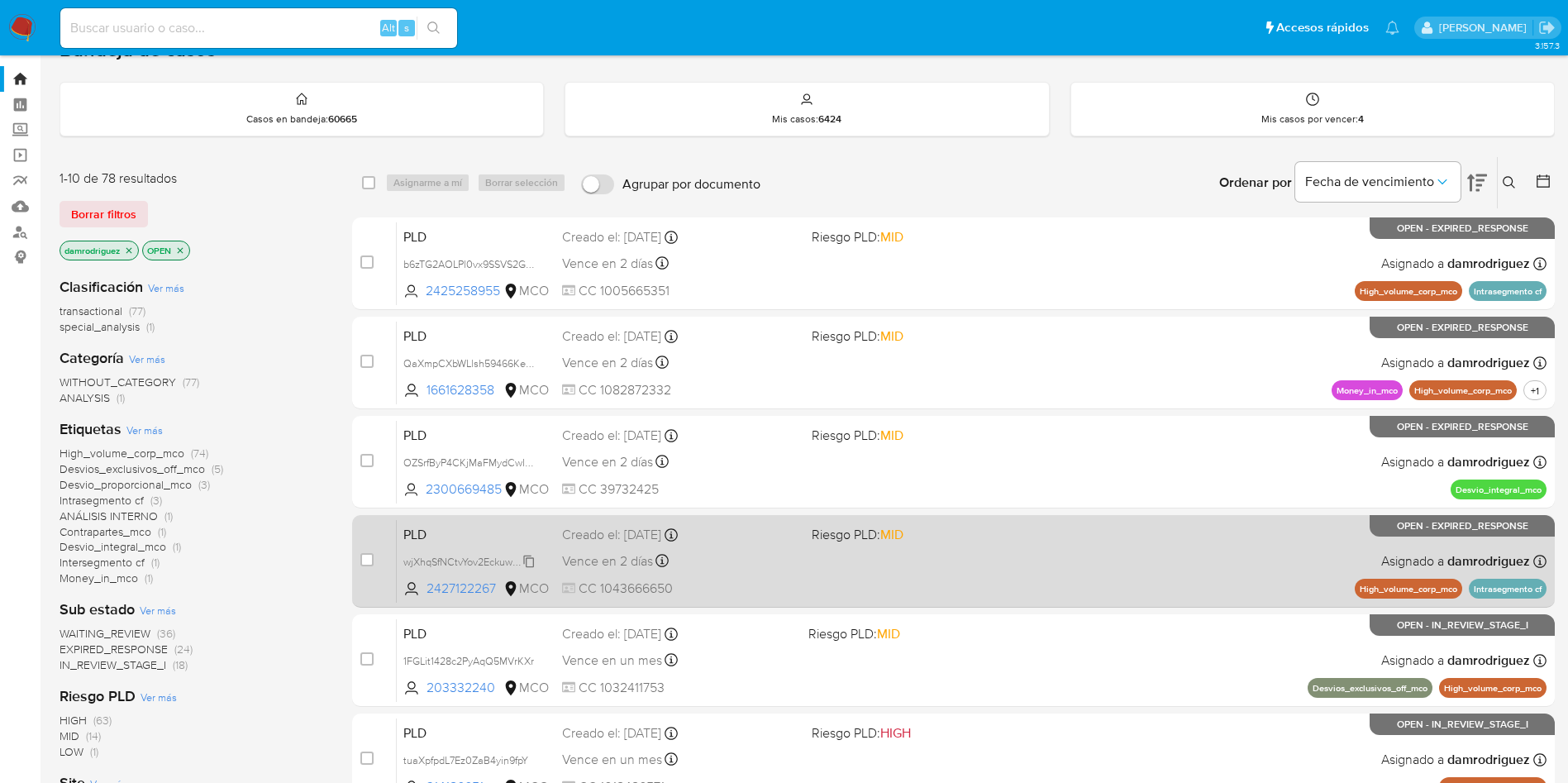
scroll to position [0, 0]
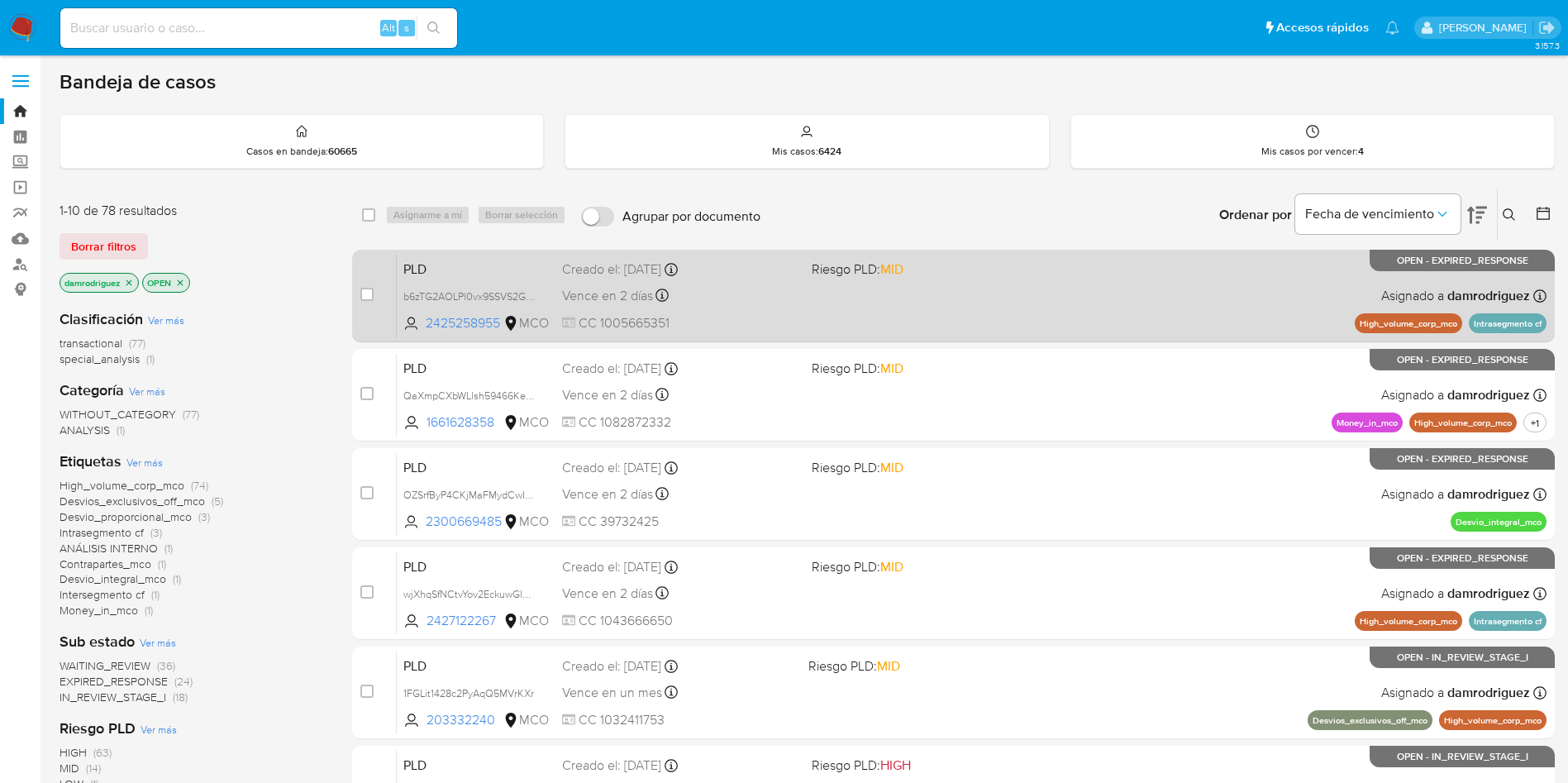
click at [419, 266] on span "PLD" at bounding box center [476, 268] width 146 height 21
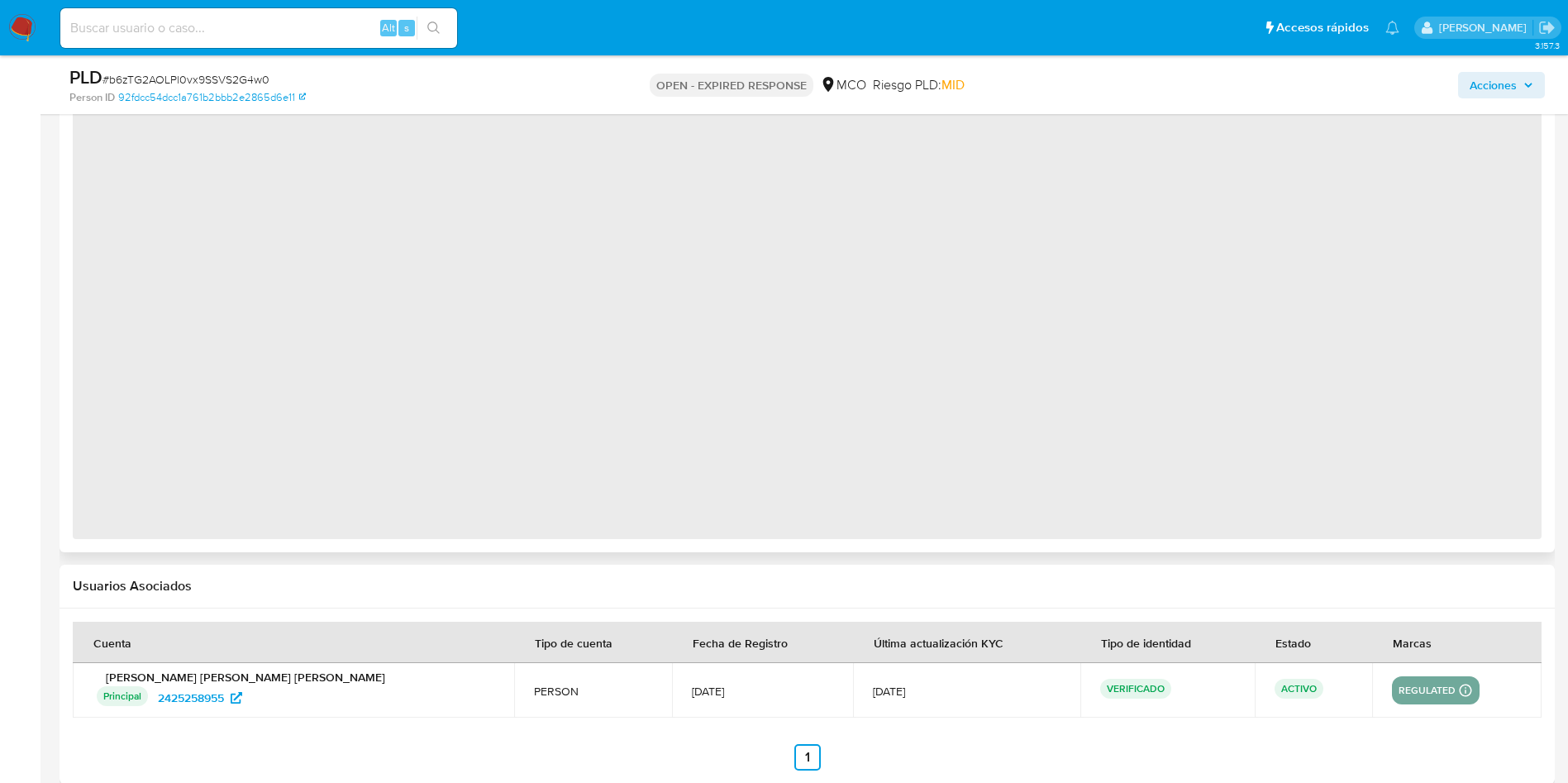
select select "10"
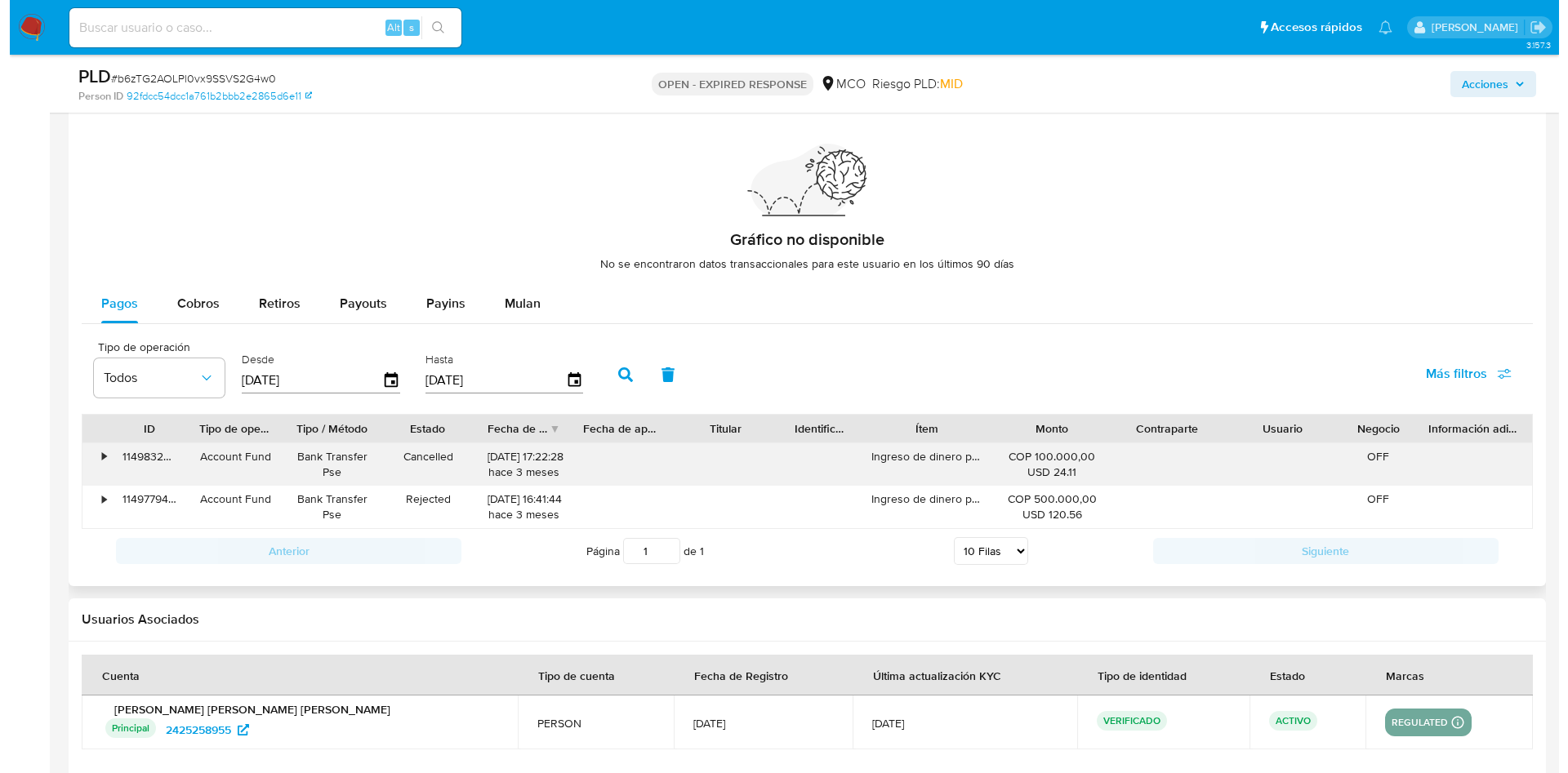
scroll to position [1422, 0]
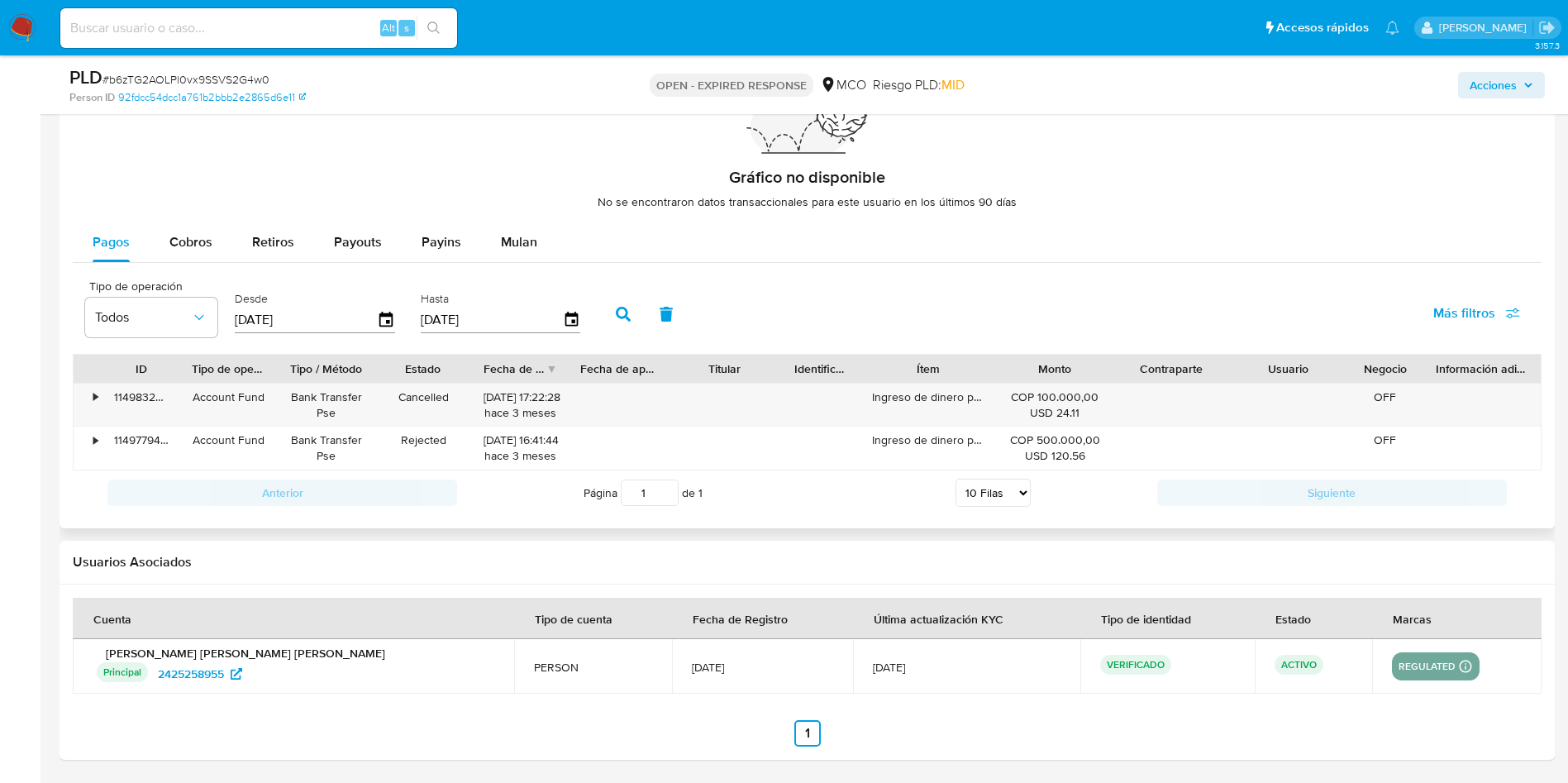
click at [196, 267] on div "Pagos Cobros Retiros Payouts Payins Mulan Tipo de operación Todos Desde [DATE] …" at bounding box center [807, 369] width 1469 height 294
click at [192, 250] on span "Cobros" at bounding box center [190, 242] width 43 height 19
select select "10"
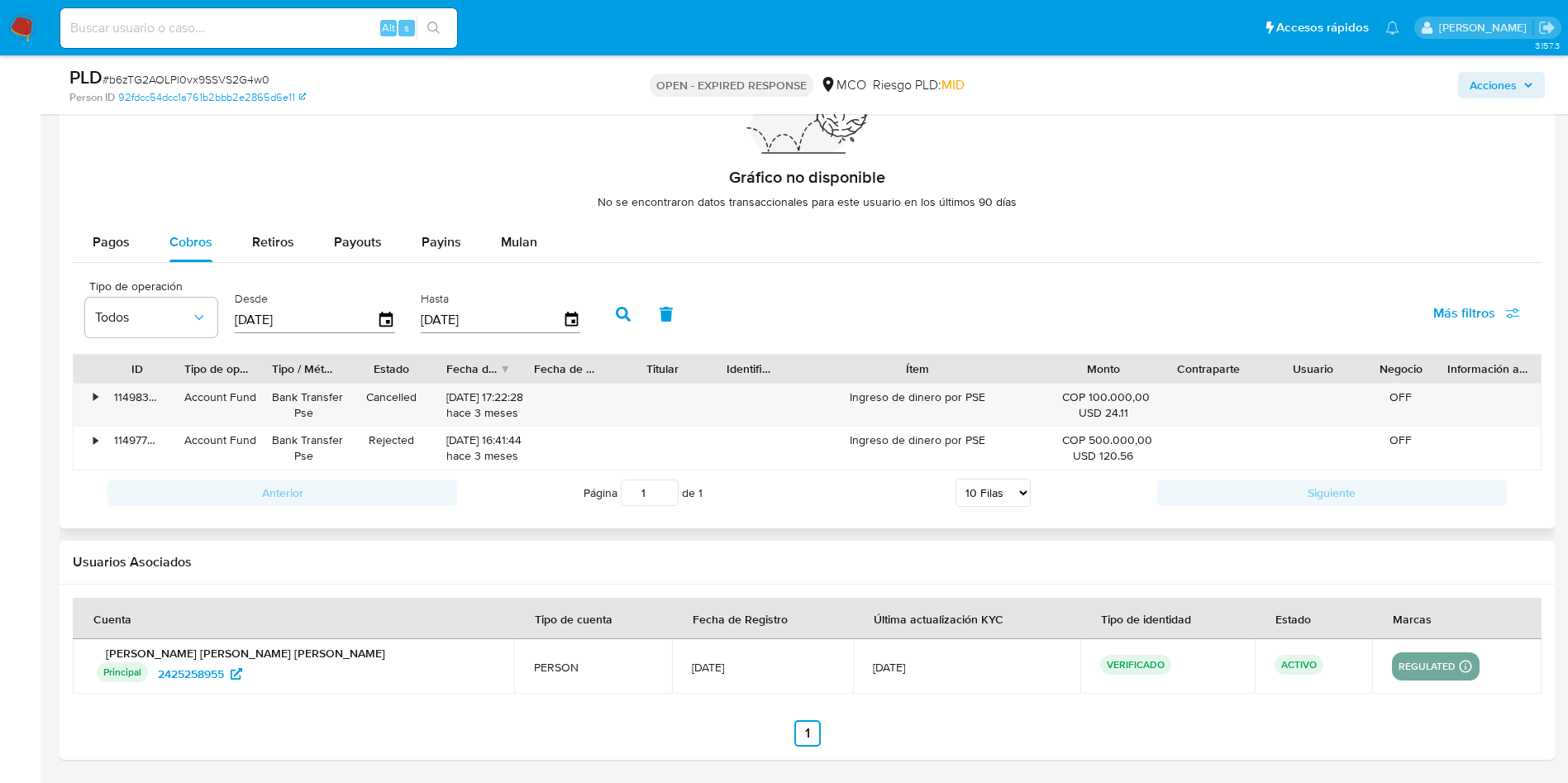
click at [1068, 371] on div "ID Tipo de operación Tipo / Método Estado Fecha de creación Fecha de aprobación…" at bounding box center [807, 369] width 1468 height 28
drag, startPoint x: 931, startPoint y: 408, endPoint x: 983, endPoint y: 410, distance: 52.0
click at [975, 410] on div "Ingreso de dinero por PSE" at bounding box center [923, 405] width 208 height 43
drag, startPoint x: 1062, startPoint y: 412, endPoint x: 1111, endPoint y: 418, distance: 49.4
click at [1110, 418] on div "USD 24.11" at bounding box center [1081, 413] width 87 height 16
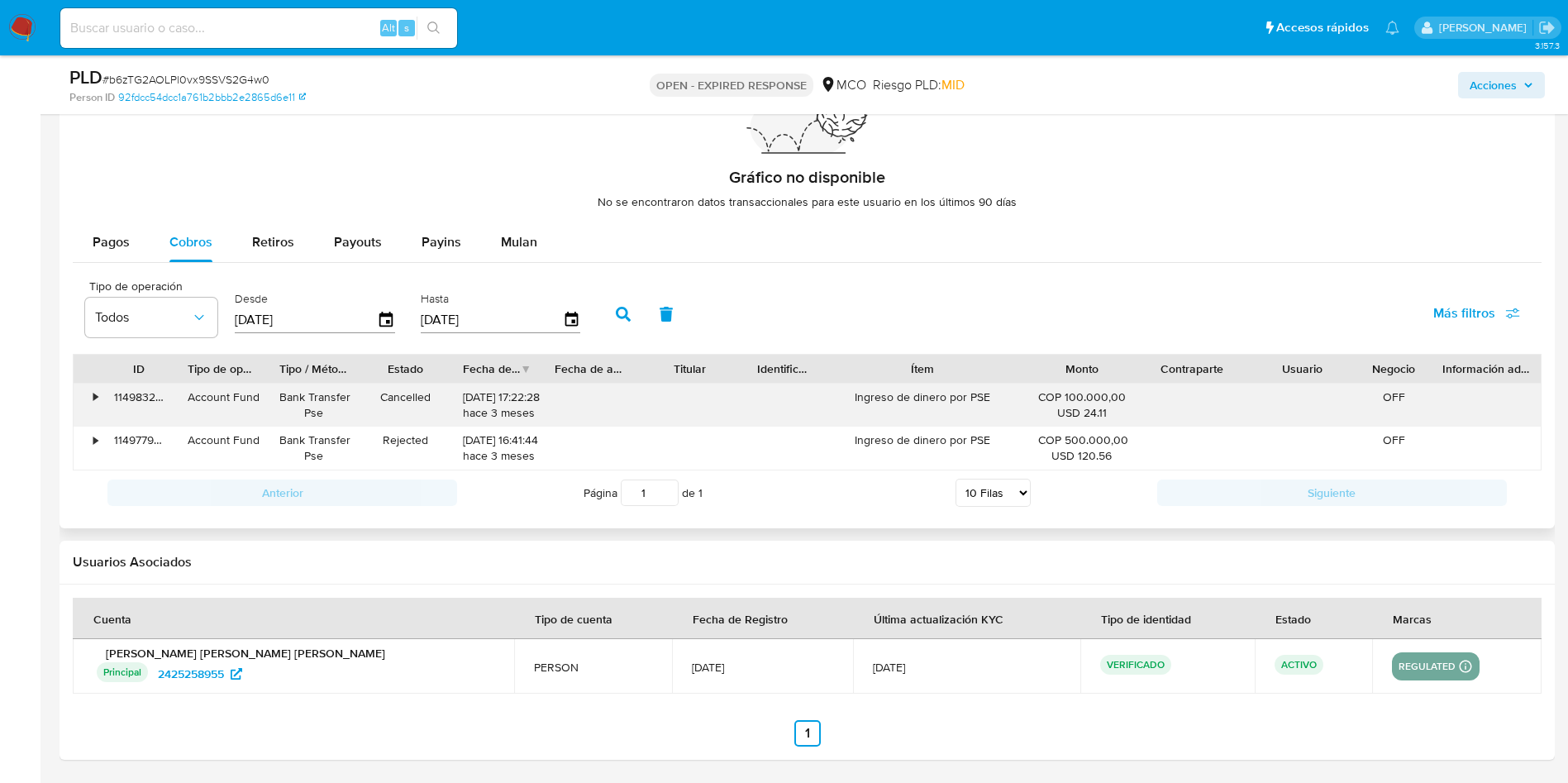
click at [948, 400] on div "Ingreso de dinero por PSE" at bounding box center [923, 405] width 208 height 43
drag, startPoint x: 851, startPoint y: 401, endPoint x: 1014, endPoint y: 403, distance: 163.0
click at [1014, 403] on div "Ingreso de dinero por PSE" at bounding box center [923, 405] width 208 height 43
click at [900, 410] on div "Ingreso de dinero por PSE" at bounding box center [923, 405] width 208 height 43
drag, startPoint x: 1074, startPoint y: 417, endPoint x: 1112, endPoint y: 417, distance: 38.0
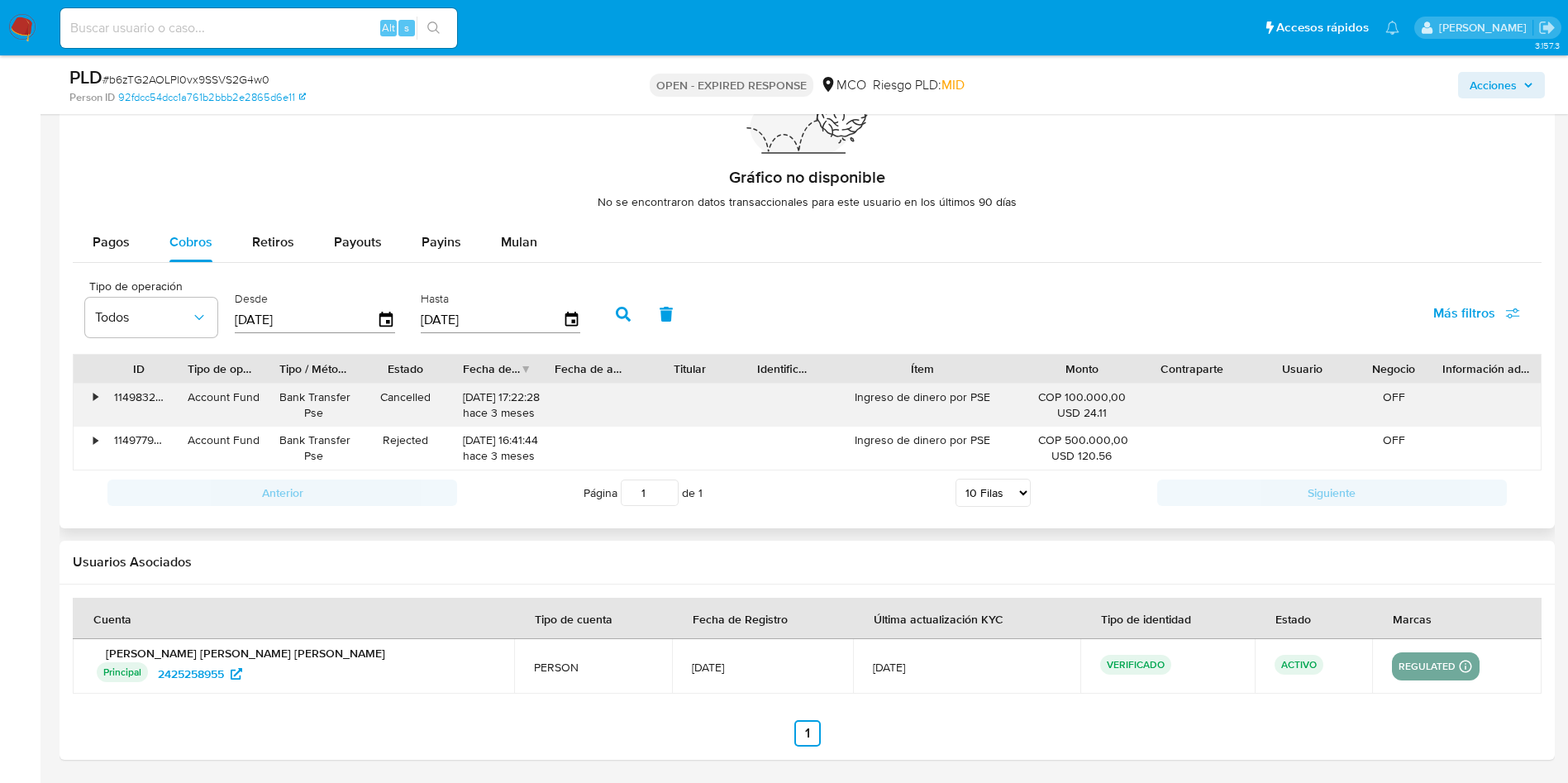
click at [1112, 417] on div "USD 24.11" at bounding box center [1081, 413] width 87 height 16
click at [281, 236] on span "Retiros" at bounding box center [273, 242] width 42 height 19
select select "10"
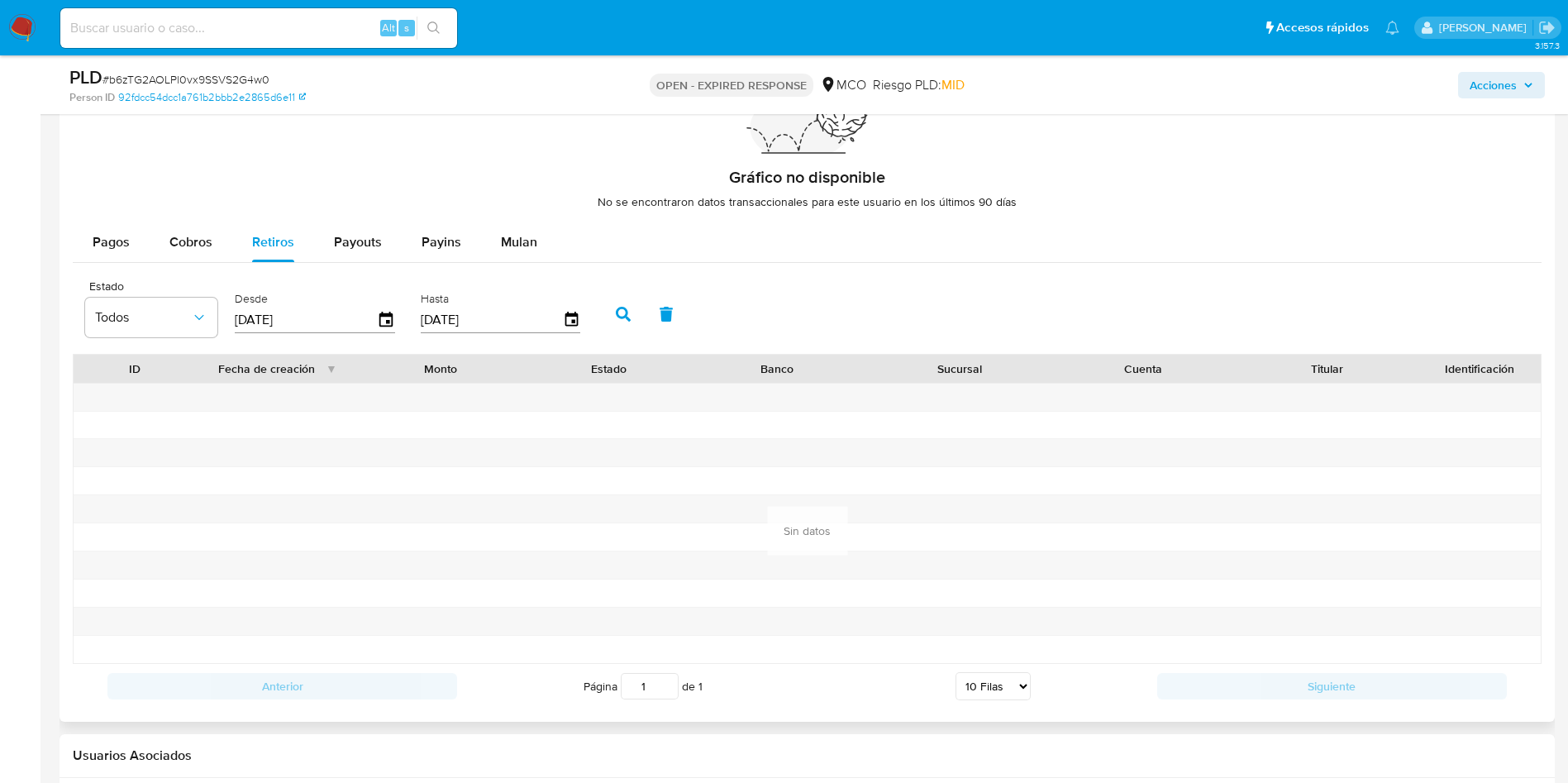
click at [396, 324] on div "Desde [DATE]" at bounding box center [317, 312] width 173 height 66
click at [387, 321] on icon "button" at bounding box center [385, 319] width 13 height 15
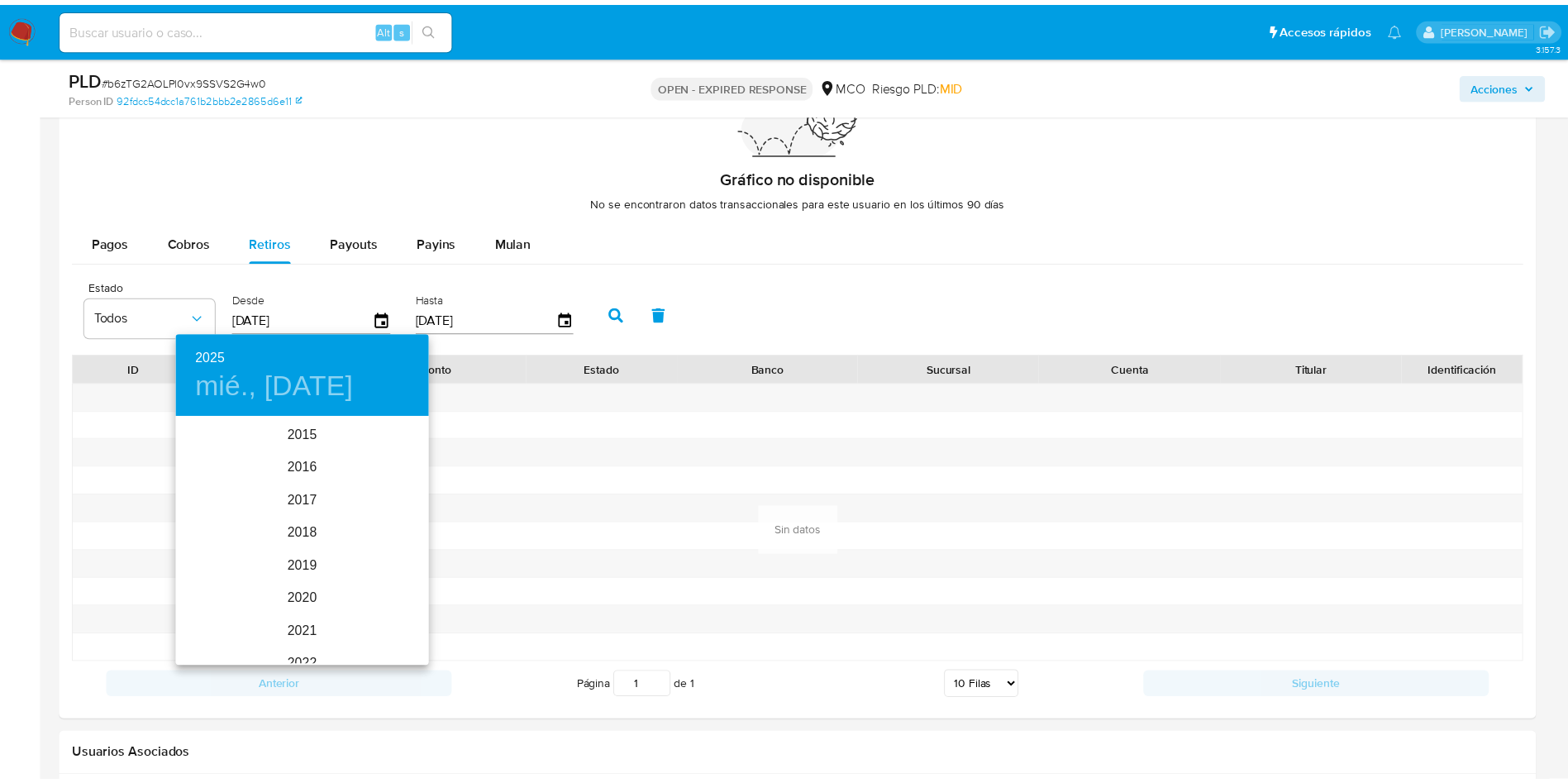
scroll to position [232, 0]
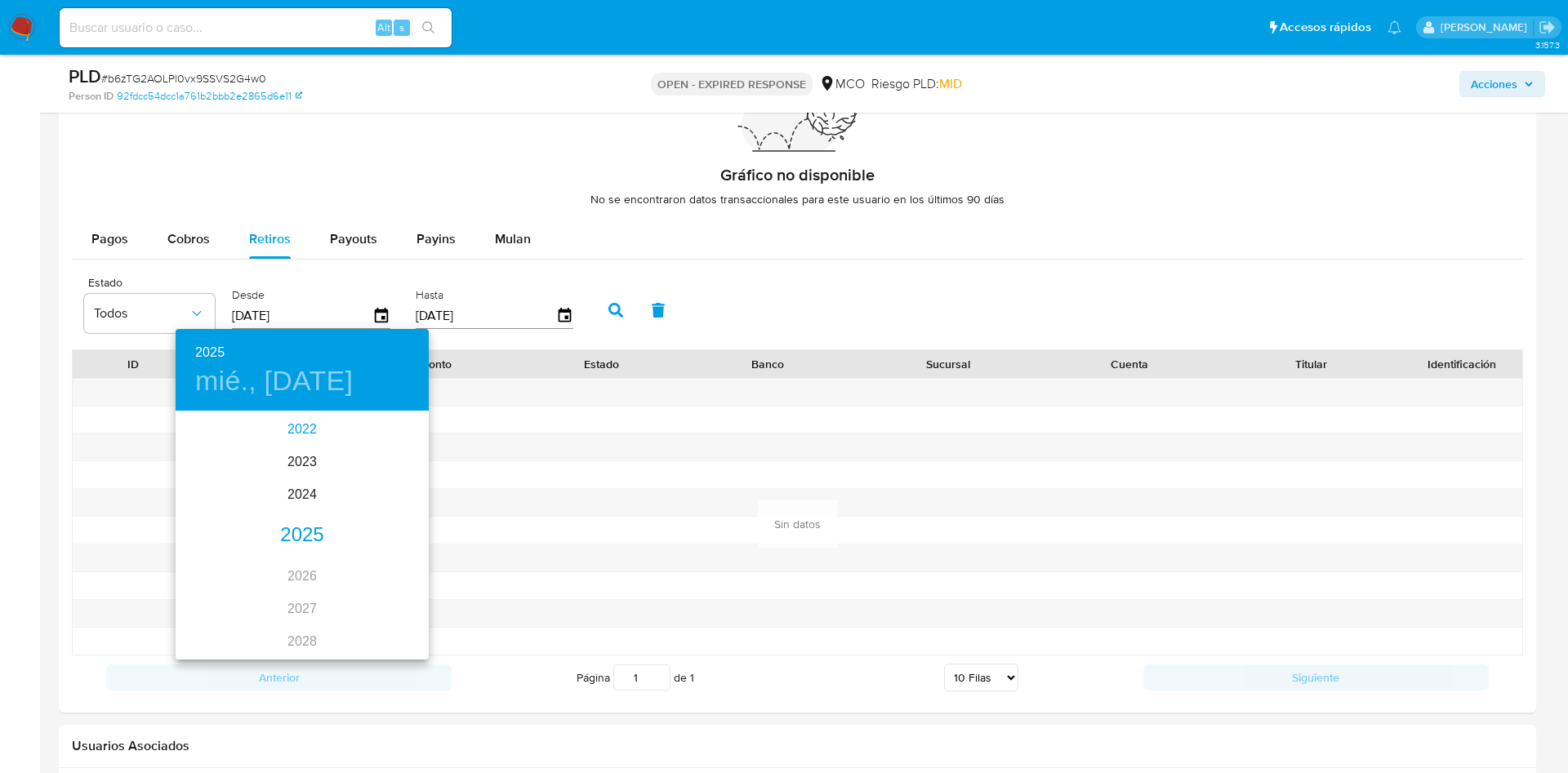
click at [301, 428] on div "2022" at bounding box center [303, 430] width 253 height 33
click at [364, 555] on div "sep." at bounding box center [387, 566] width 84 height 62
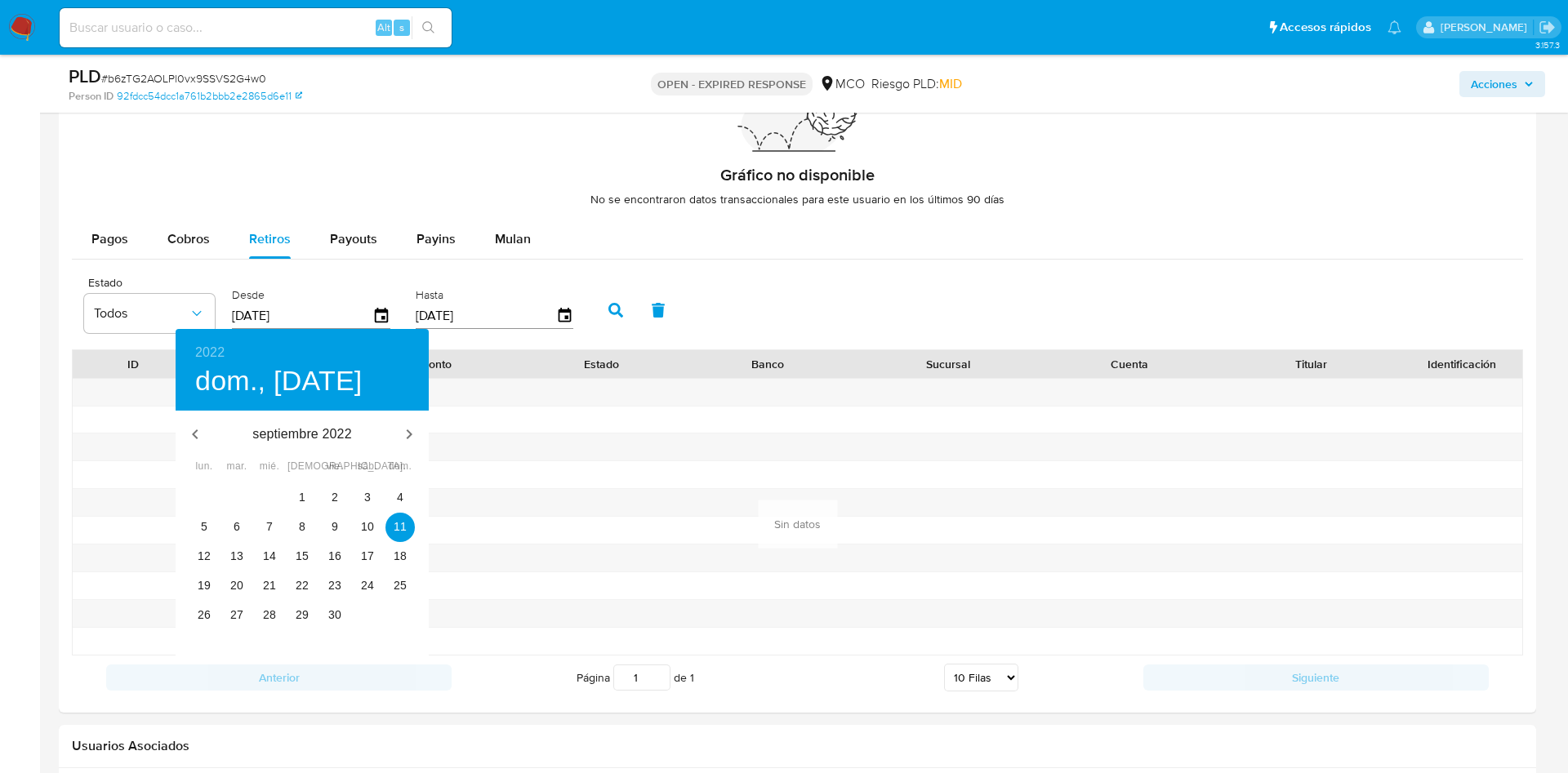
click at [387, 572] on div "25" at bounding box center [400, 587] width 33 height 29
type input "[DATE]"
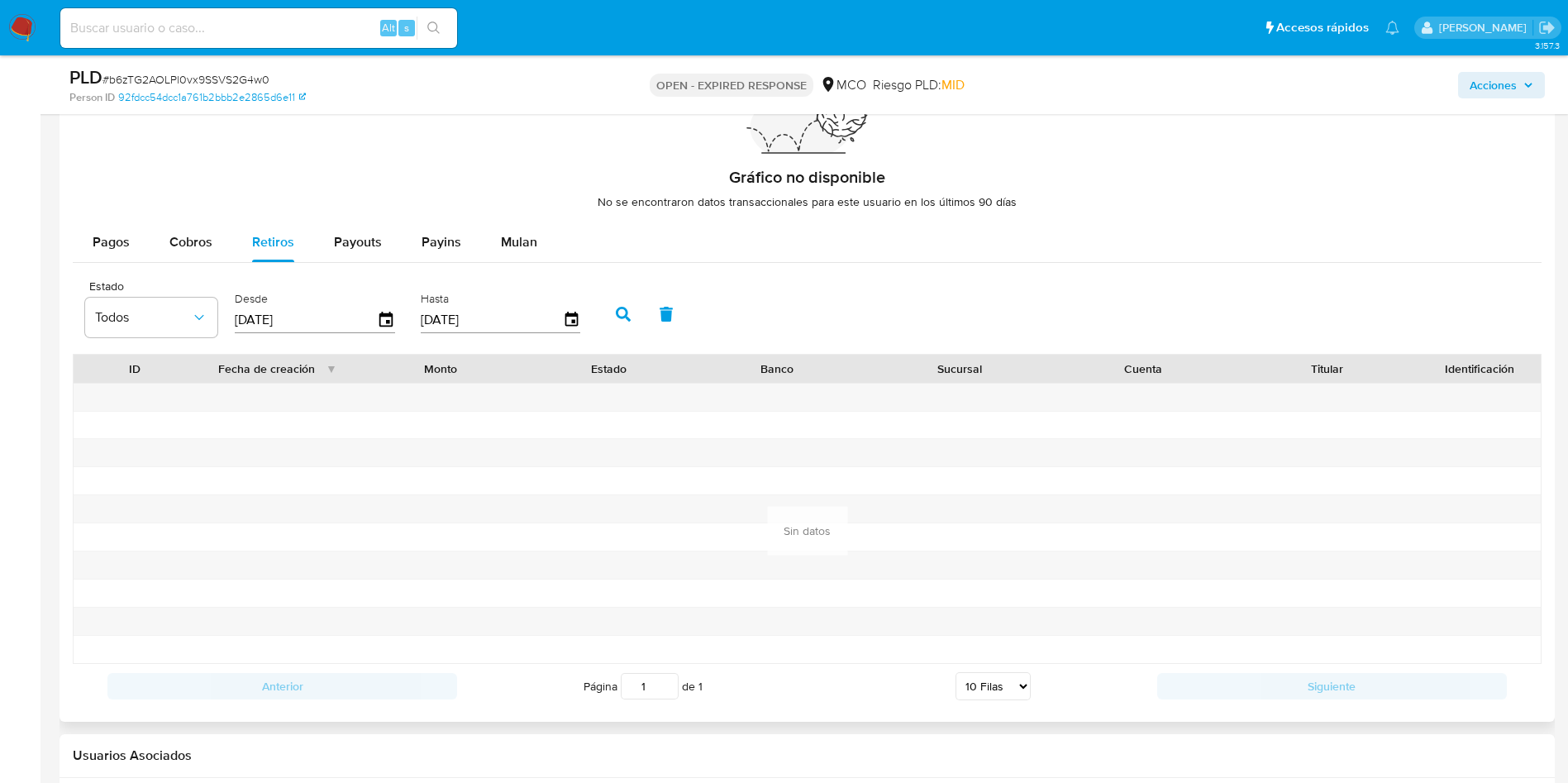
click at [637, 306] on button "button" at bounding box center [623, 313] width 43 height 40
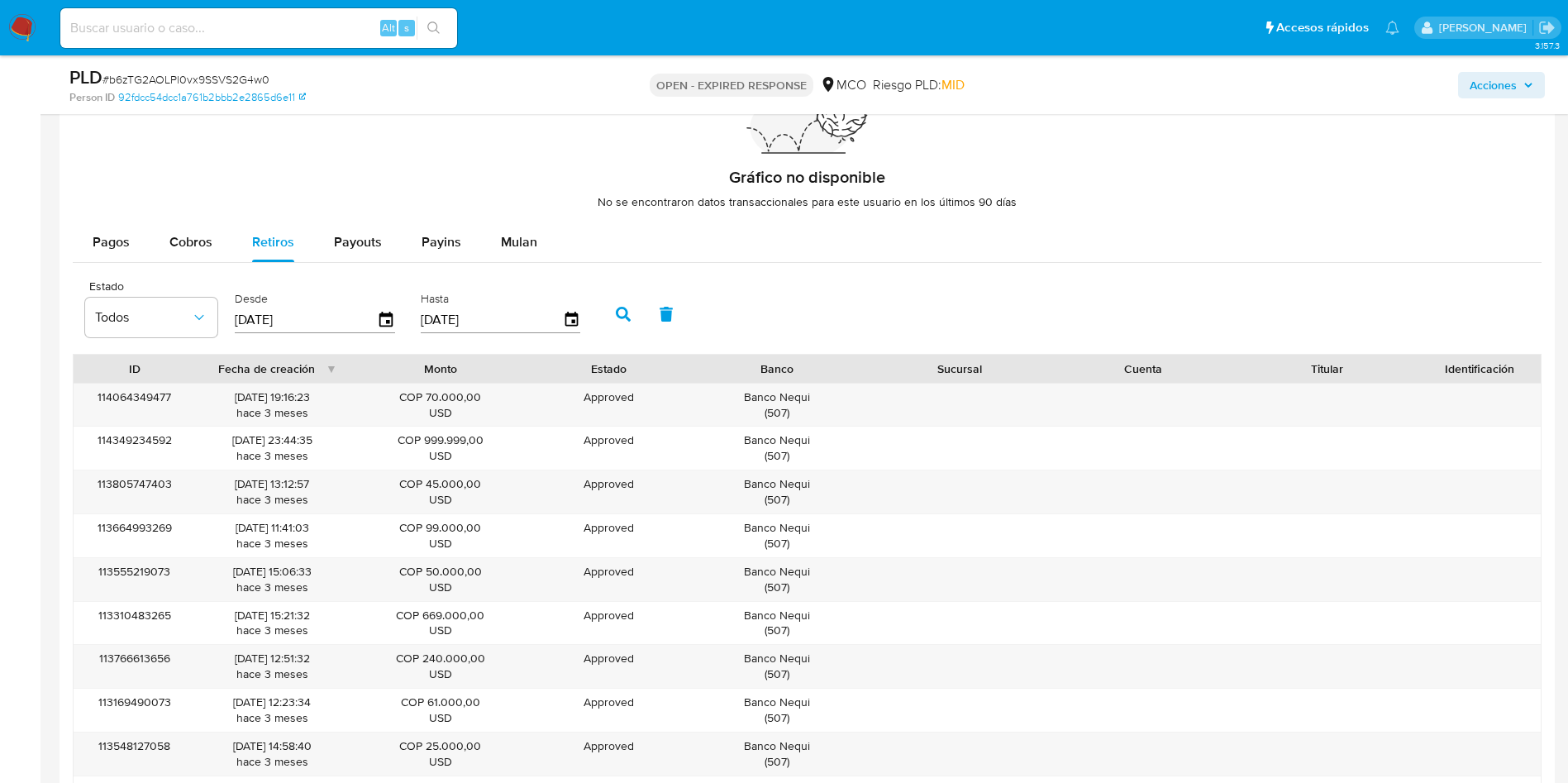
click at [1428, 406] on div "114064349477 [DATE] 19:16:23 hace 3 meses COP 70.000,00 USD Approved Approved B…" at bounding box center [807, 405] width 1468 height 43
click at [1425, 404] on div "114064349477 [DATE] 19:16:23 hace 3 meses COP 70.000,00 USD Approved Approved B…" at bounding box center [807, 405] width 1468 height 43
